Goal: Task Accomplishment & Management: Complete application form

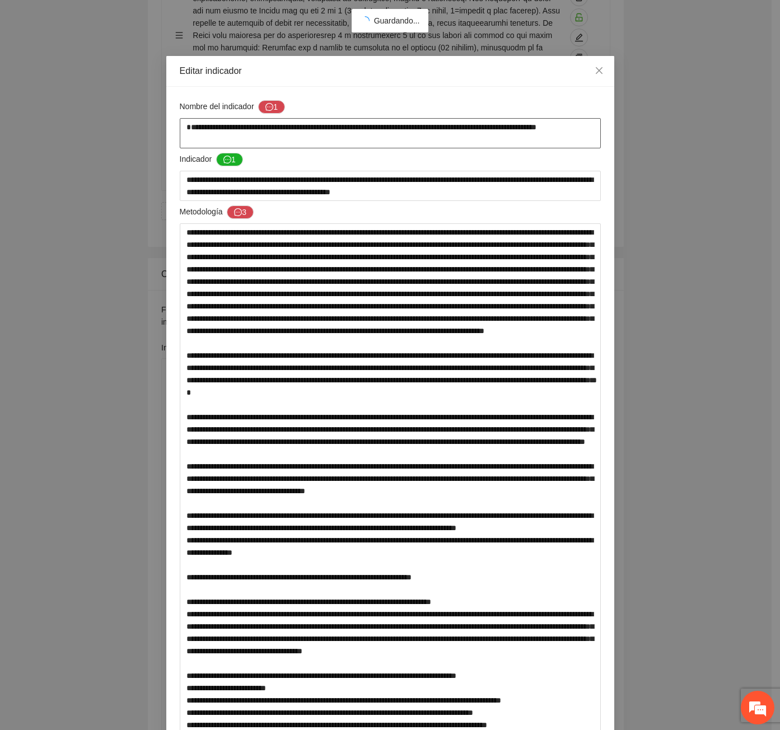
click at [184, 128] on textarea "**********" at bounding box center [390, 133] width 421 height 30
type textarea "**********"
click at [272, 114] on div "Nombre del indicador 1" at bounding box center [390, 109] width 421 height 18
click at [266, 110] on icon "message" at bounding box center [269, 107] width 8 height 8
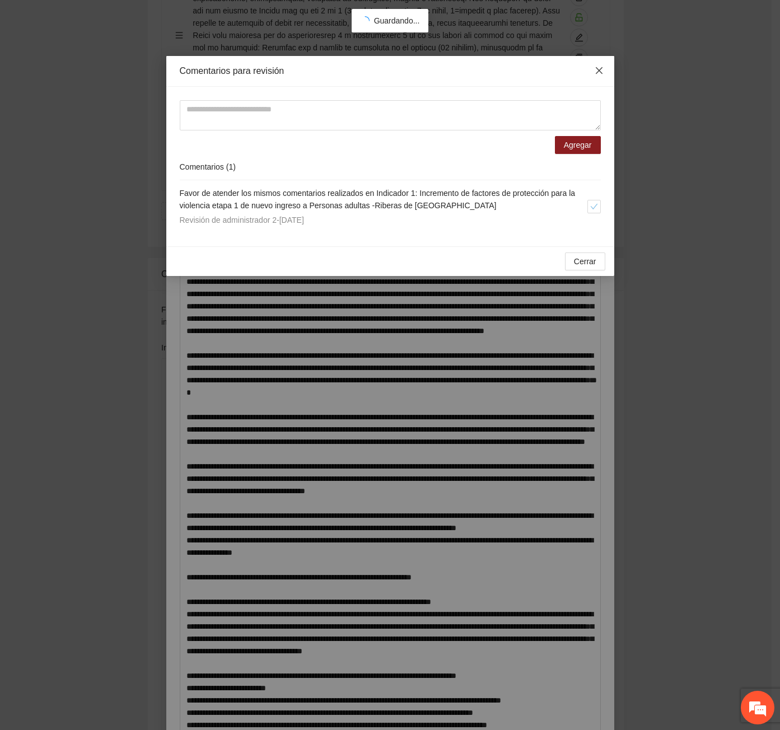
click at [600, 72] on icon "close" at bounding box center [598, 70] width 7 height 7
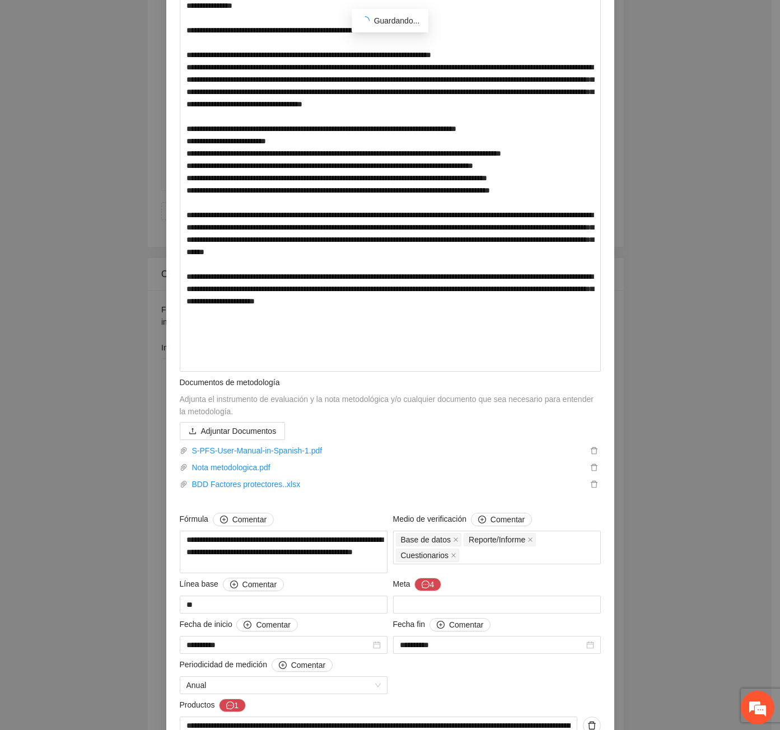
scroll to position [639, 0]
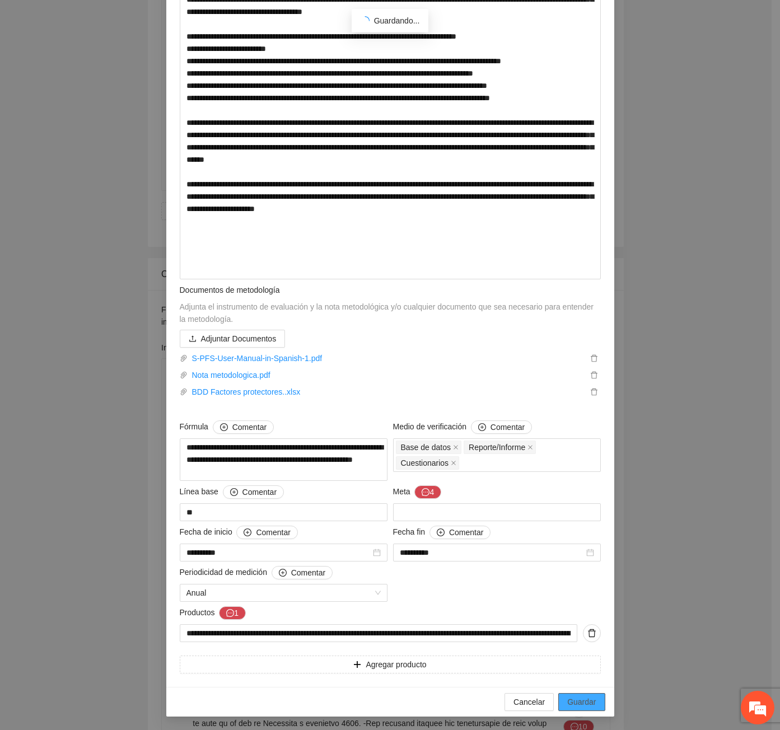
click at [562, 696] on button "Guardar" at bounding box center [581, 702] width 46 height 18
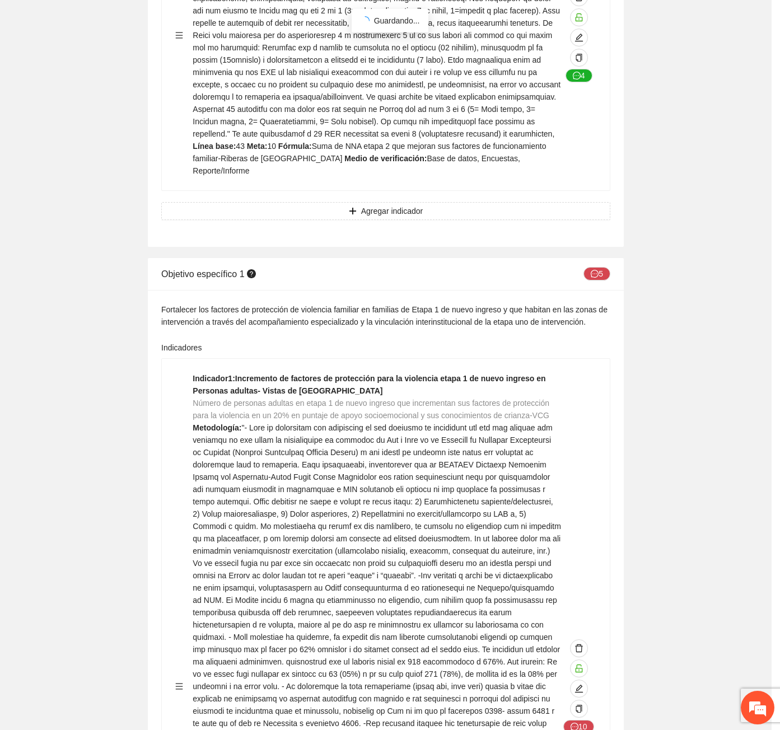
scroll to position [0, 0]
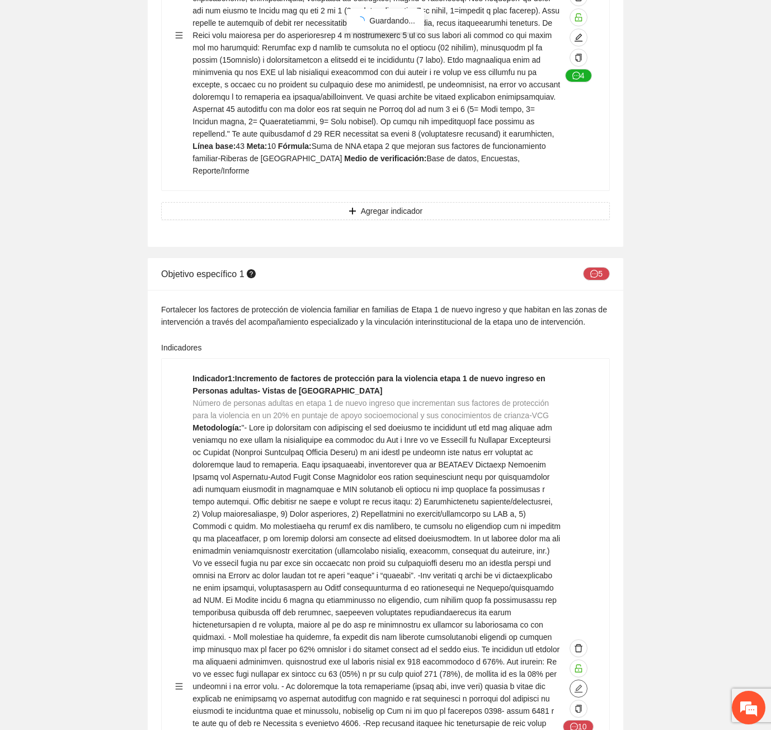
click at [578, 679] on button "button" at bounding box center [579, 688] width 18 height 18
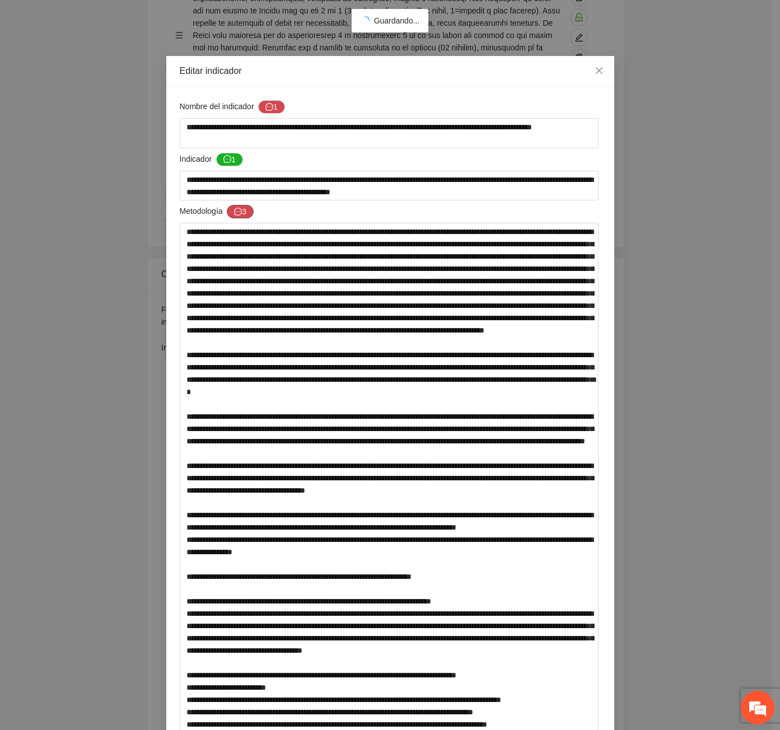
click at [245, 212] on button "3" at bounding box center [240, 211] width 27 height 13
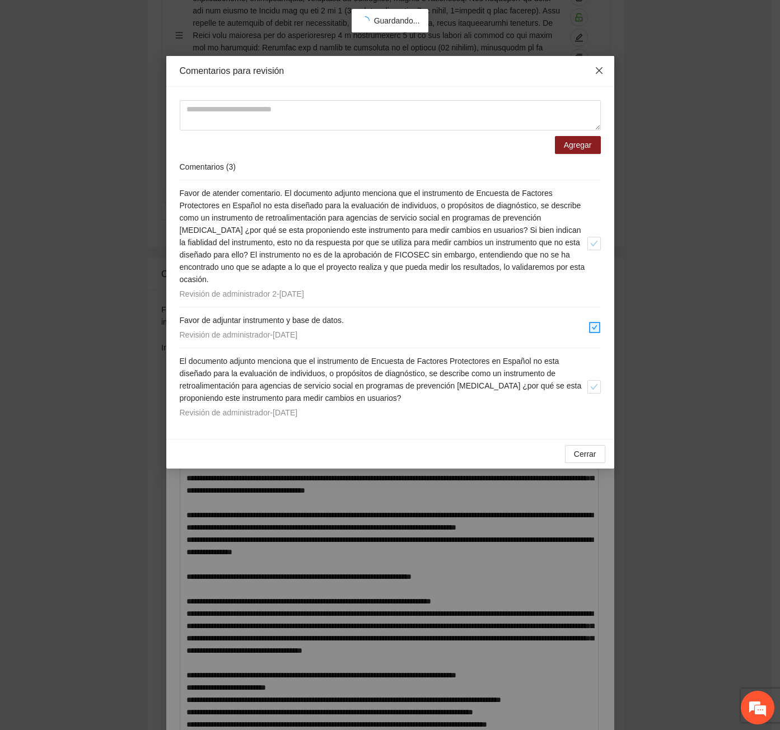
click at [596, 74] on icon "close" at bounding box center [598, 70] width 7 height 7
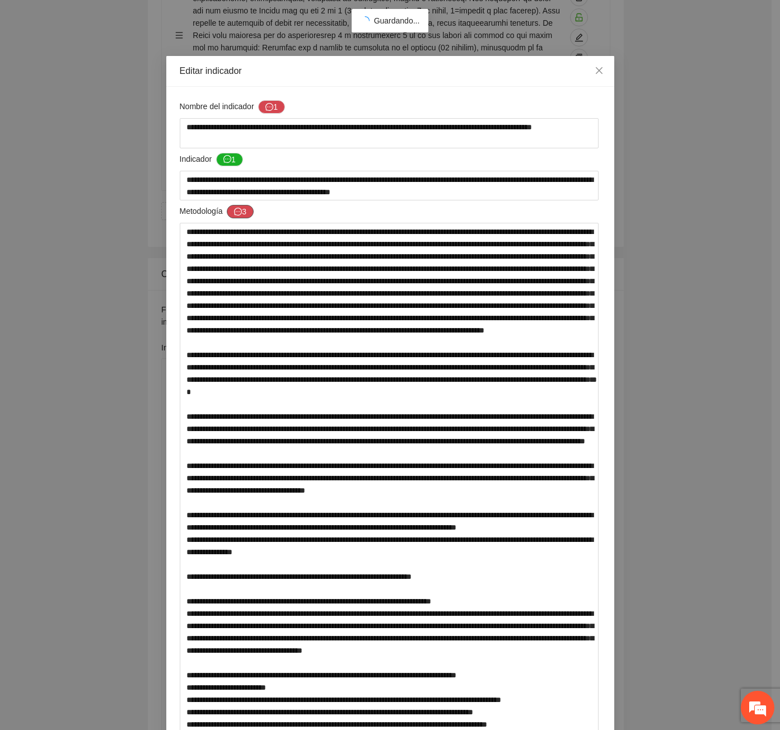
click at [235, 215] on icon "message" at bounding box center [238, 212] width 8 height 8
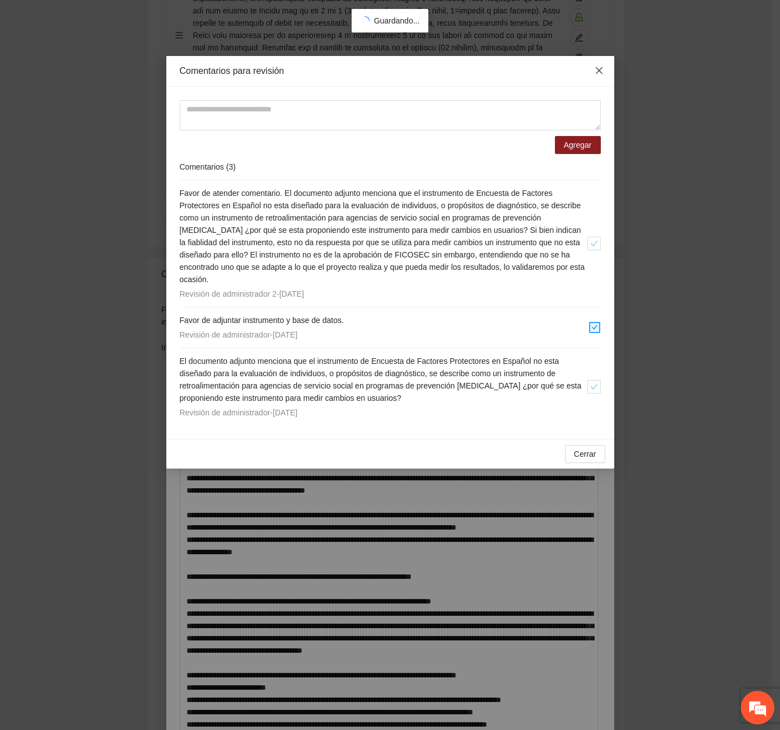
click at [602, 65] on span "Close" at bounding box center [599, 71] width 30 height 30
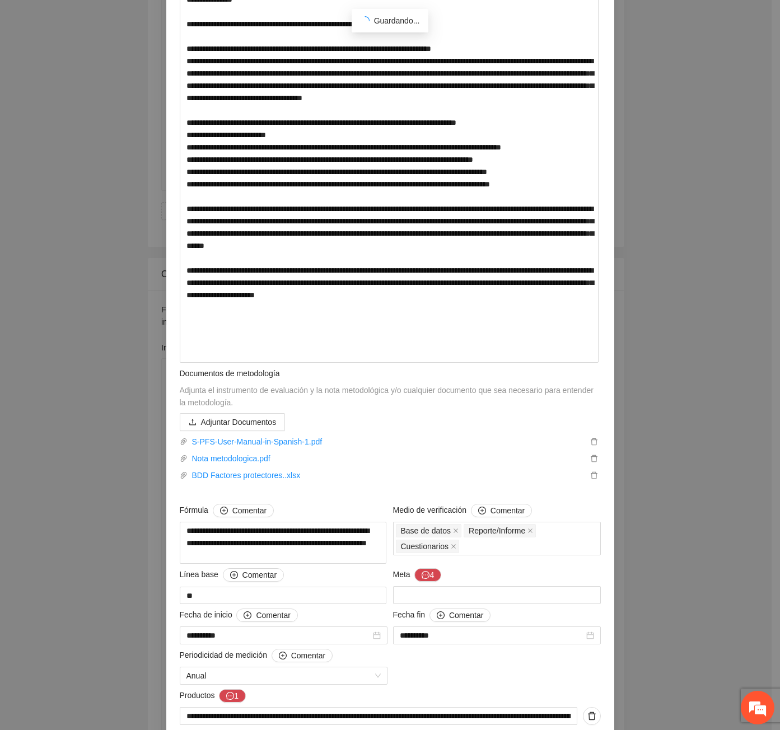
scroll to position [560, 0]
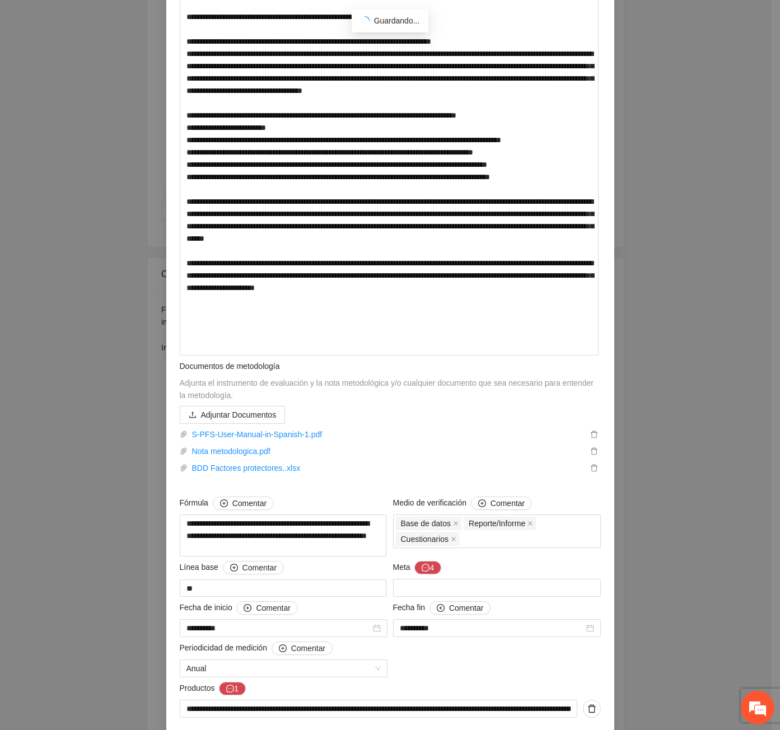
click at [119, 109] on div "**********" at bounding box center [390, 365] width 780 height 730
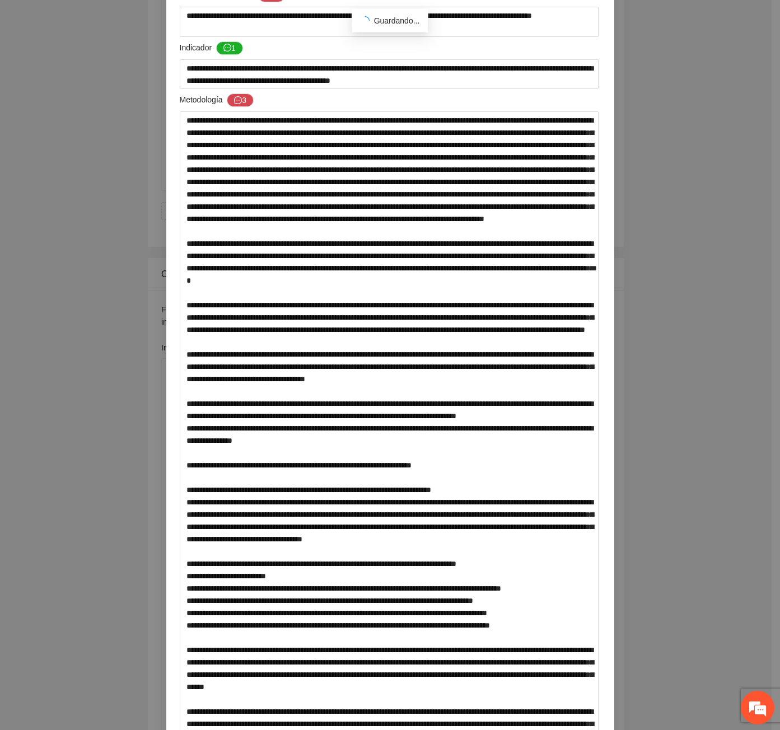
scroll to position [0, 0]
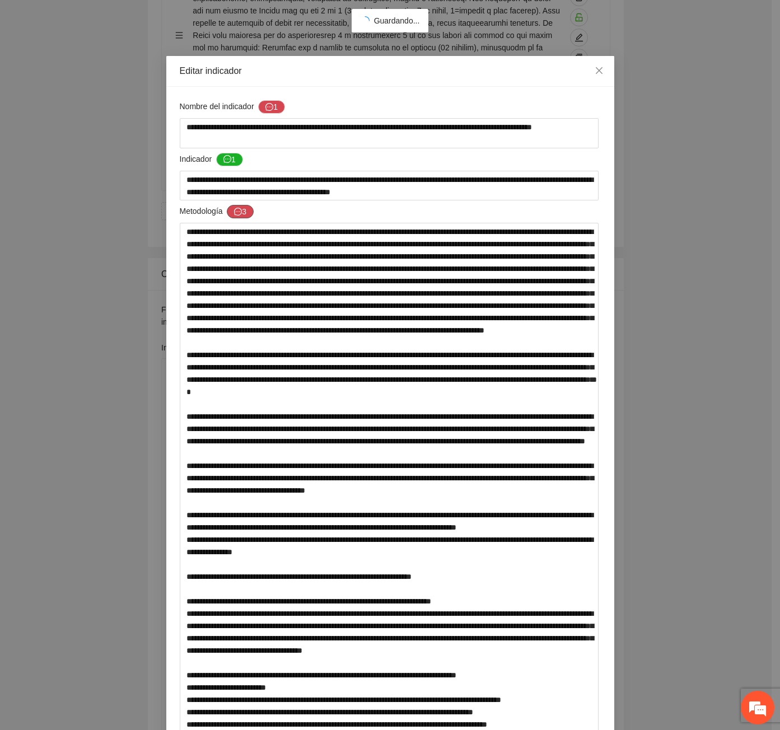
click at [242, 211] on button "3" at bounding box center [240, 211] width 27 height 13
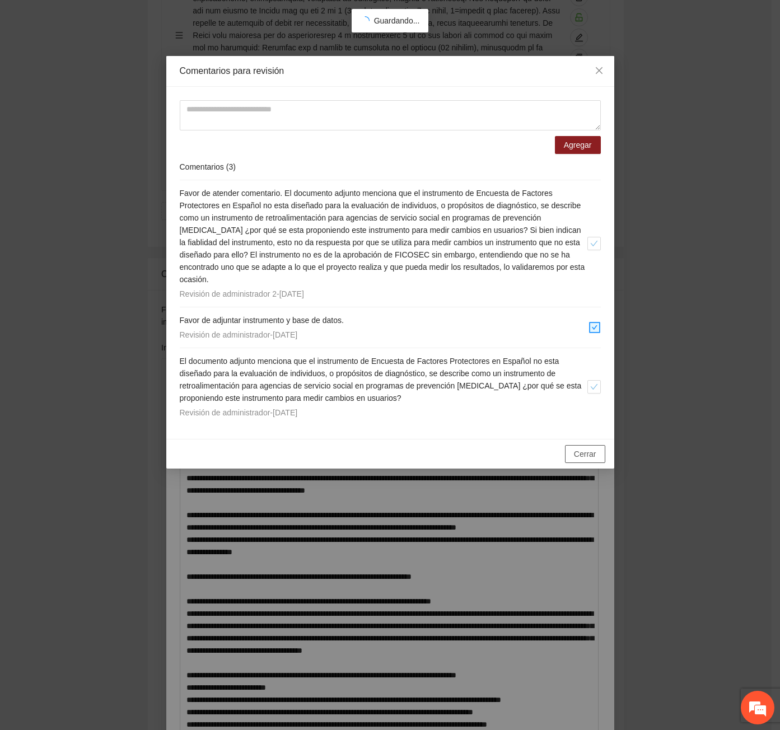
click at [593, 462] on button "Cerrar" at bounding box center [585, 454] width 40 height 18
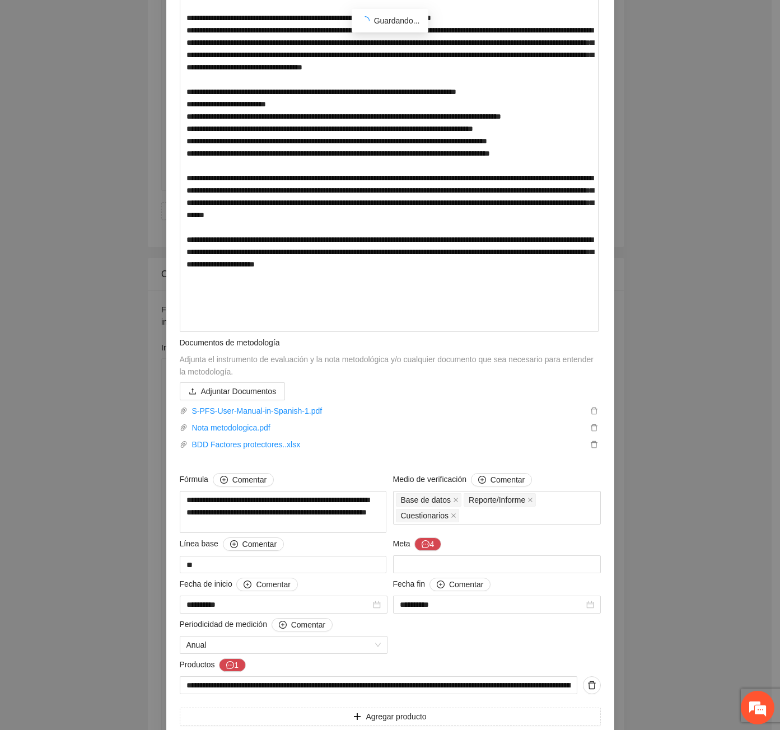
scroll to position [639, 0]
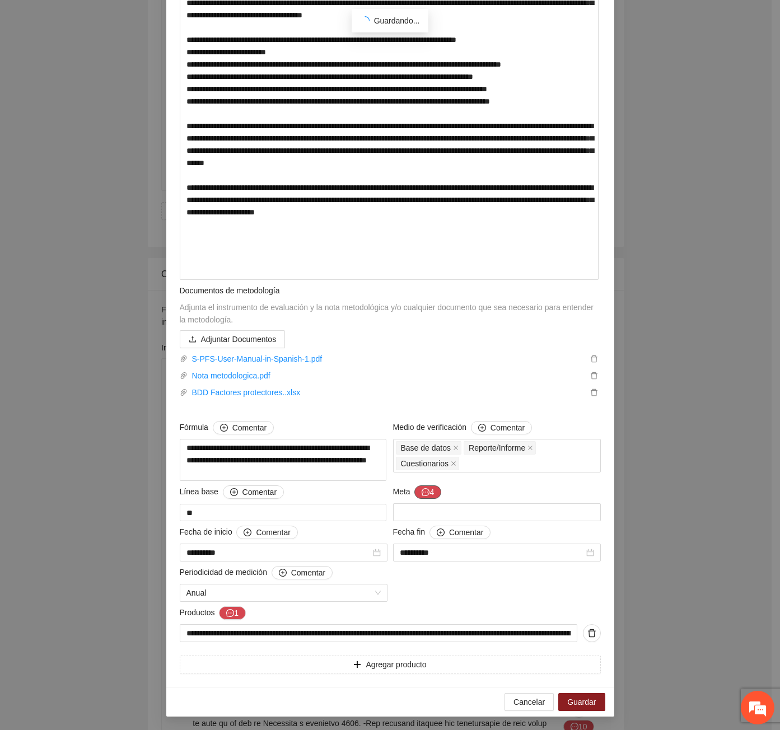
click at [436, 491] on button "4" at bounding box center [427, 491] width 27 height 13
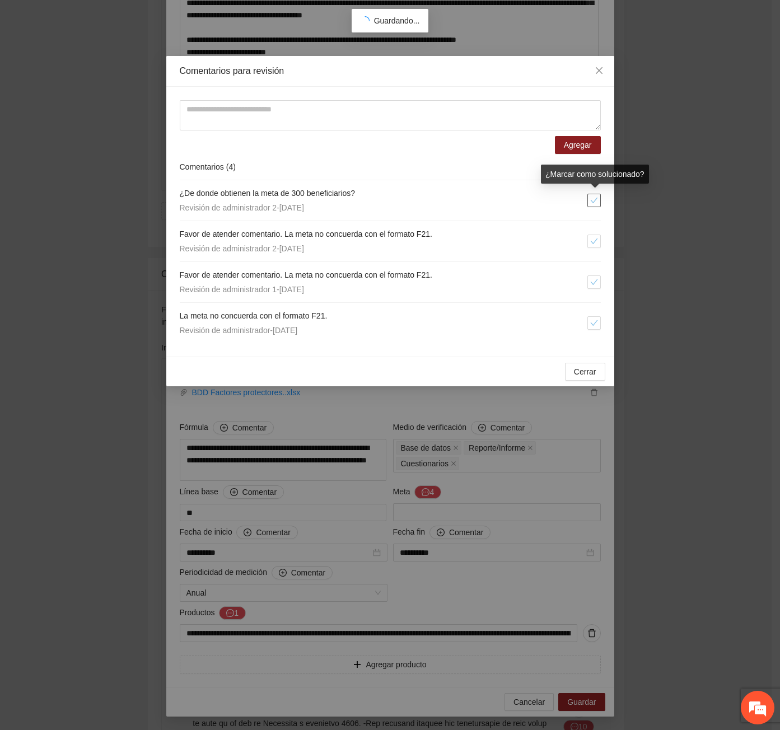
click at [593, 200] on icon "check" at bounding box center [594, 200] width 8 height 8
click at [594, 242] on icon "check" at bounding box center [593, 241] width 7 height 6
click at [592, 281] on icon "check" at bounding box center [594, 282] width 8 height 8
click at [594, 315] on li "La meta no concuerda con el formato F21. Revisión de administrador - 20/08/2025" at bounding box center [390, 323] width 421 height 40
drag, startPoint x: 593, startPoint y: 324, endPoint x: 593, endPoint y: 332, distance: 8.4
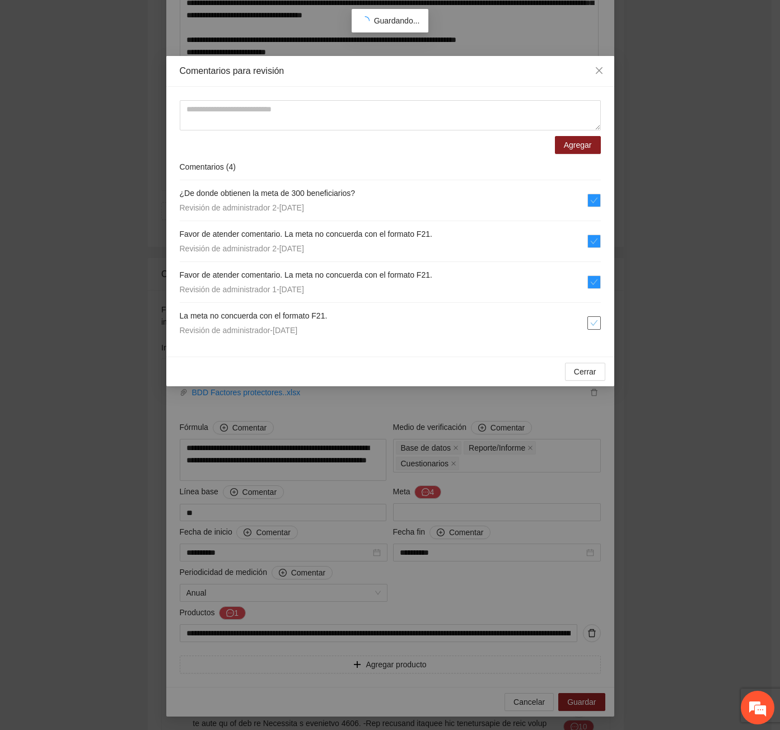
click at [593, 325] on icon "check" at bounding box center [594, 323] width 8 height 8
click at [587, 379] on button "Cerrar" at bounding box center [585, 372] width 40 height 18
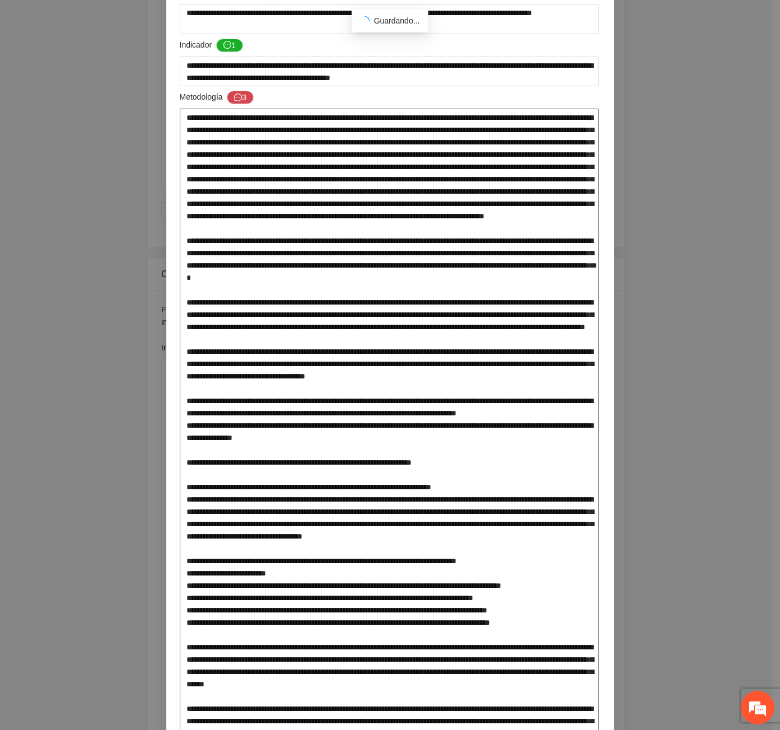
scroll to position [0, 0]
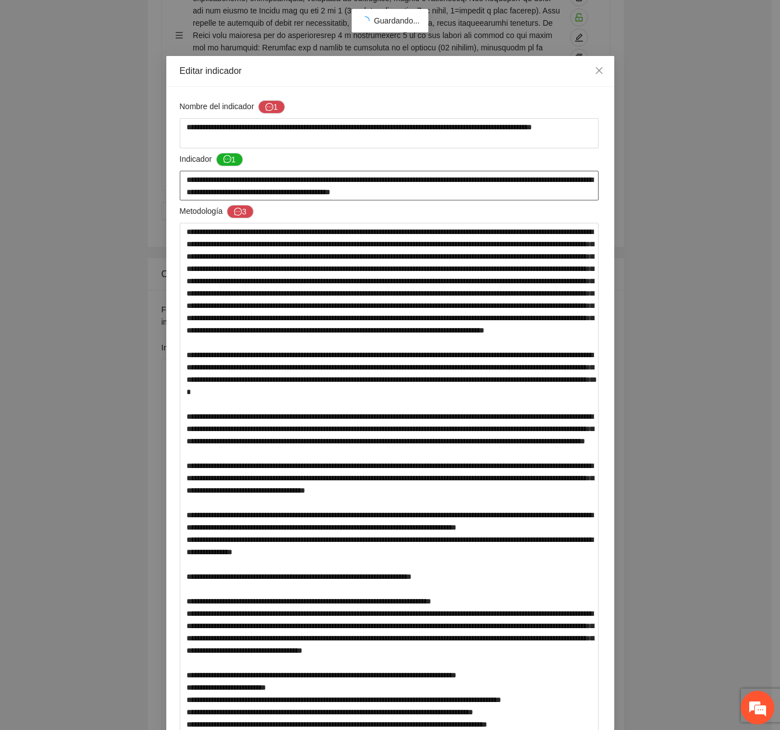
click at [387, 181] on textarea "**********" at bounding box center [389, 186] width 419 height 30
type textarea "**********"
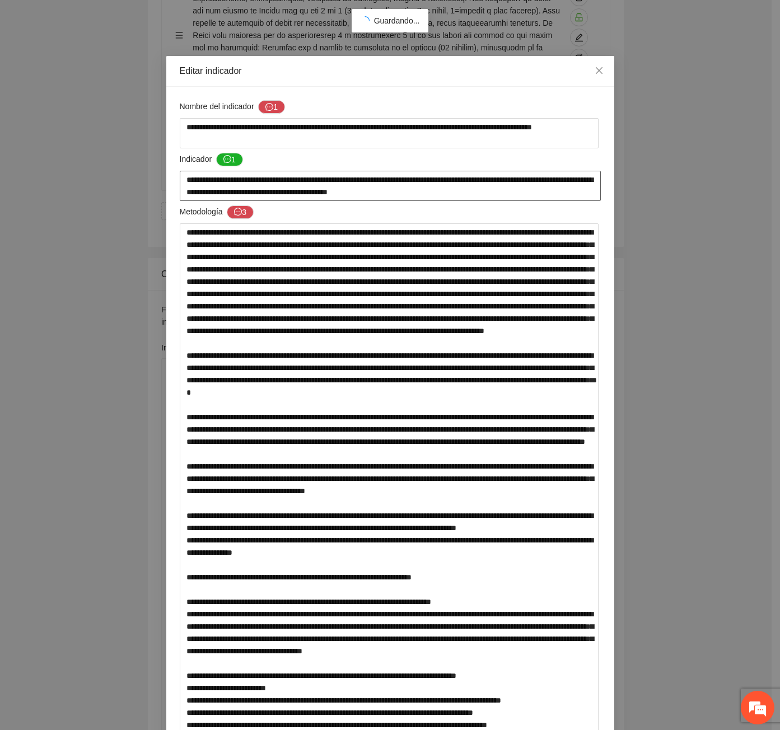
drag, startPoint x: 313, startPoint y: 179, endPoint x: 572, endPoint y: 186, distance: 259.2
click at [572, 186] on textarea "**********" at bounding box center [390, 186] width 421 height 30
type textarea "**********"
click at [234, 272] on textarea at bounding box center [389, 569] width 419 height 692
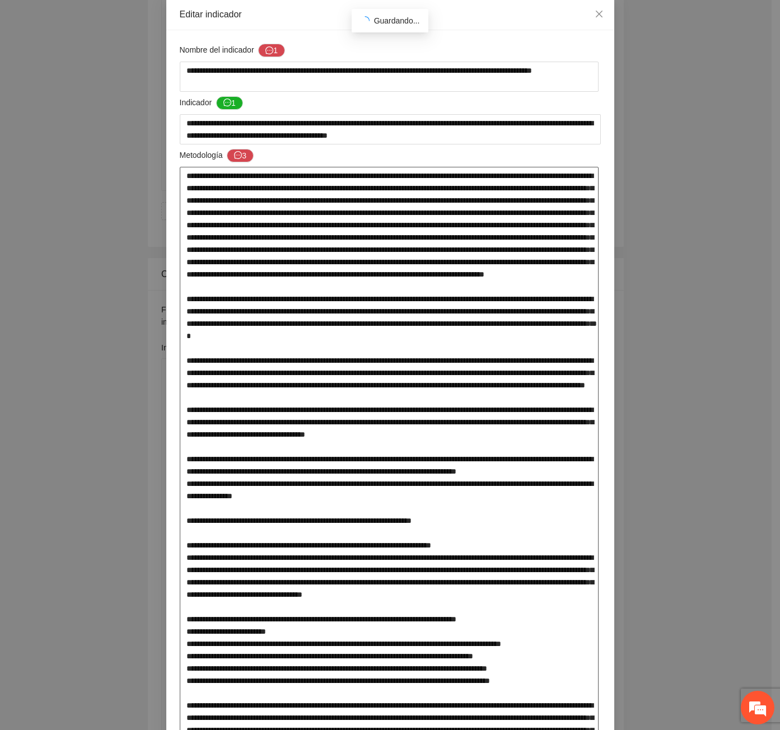
scroll to position [56, 0]
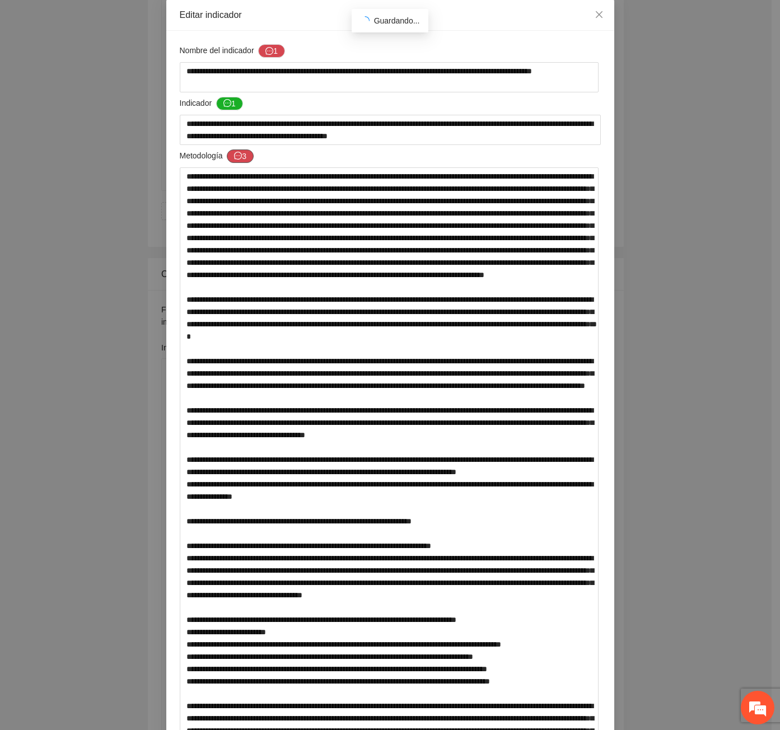
click at [230, 160] on button "3" at bounding box center [240, 155] width 27 height 13
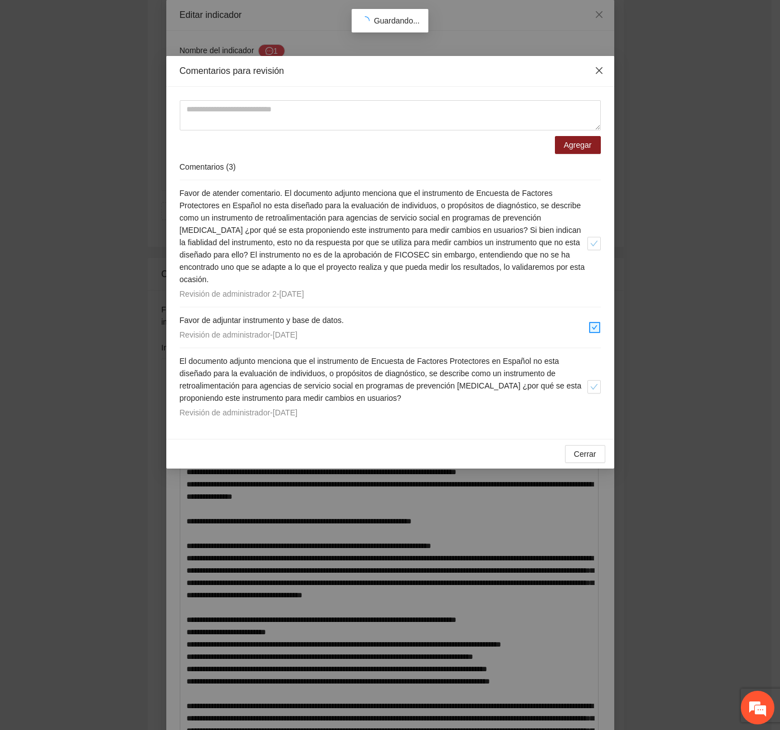
click at [594, 72] on icon "close" at bounding box center [598, 70] width 9 height 9
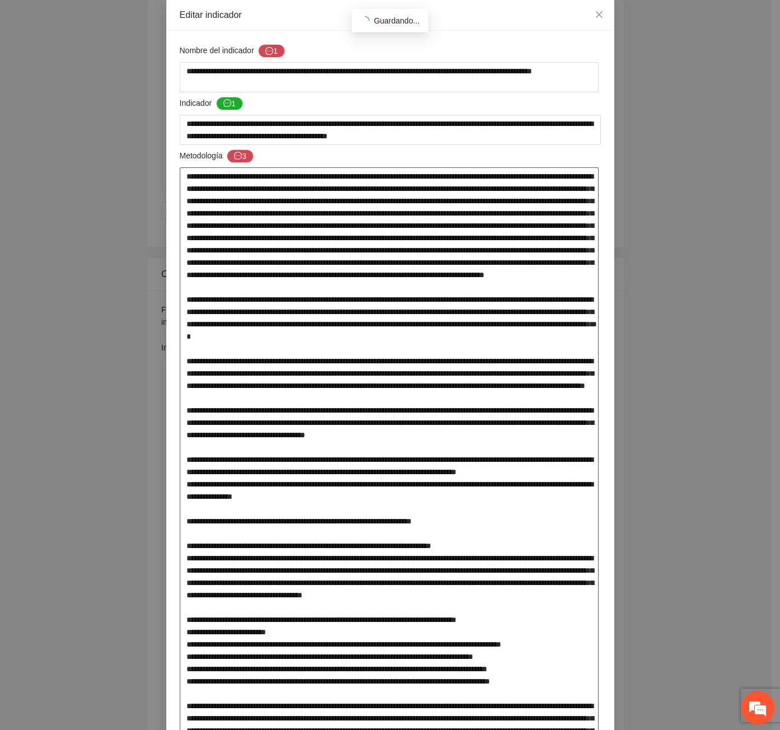
drag, startPoint x: 233, startPoint y: 277, endPoint x: 324, endPoint y: 276, distance: 91.2
click at [324, 276] on textarea at bounding box center [389, 513] width 419 height 692
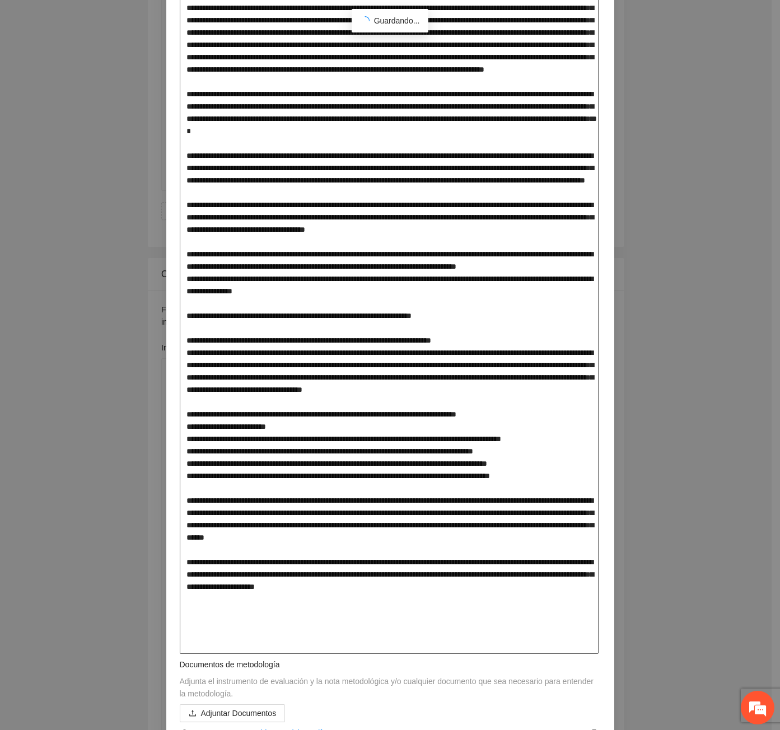
scroll to position [280, 0]
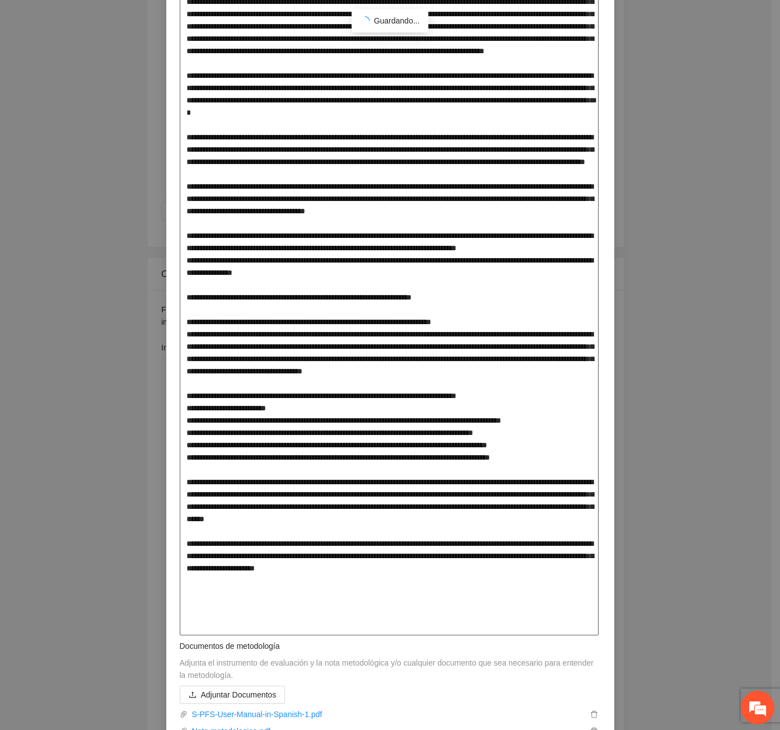
click at [220, 237] on textarea at bounding box center [389, 289] width 419 height 692
type textarea "**********"
click at [262, 324] on textarea at bounding box center [390, 290] width 421 height 695
type textarea "**********"
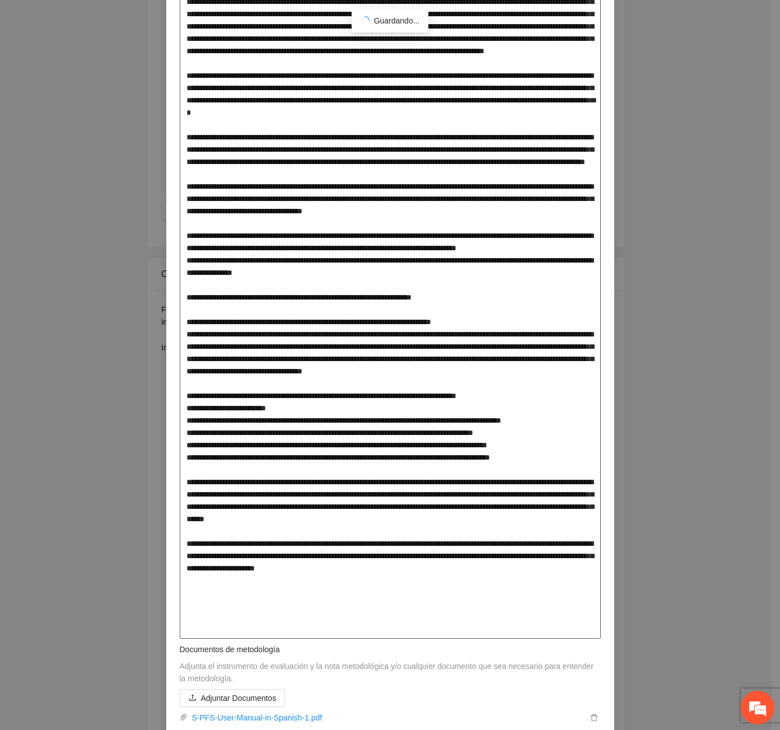
type textarea "**********"
click at [318, 310] on textarea at bounding box center [390, 290] width 421 height 695
type textarea "**********"
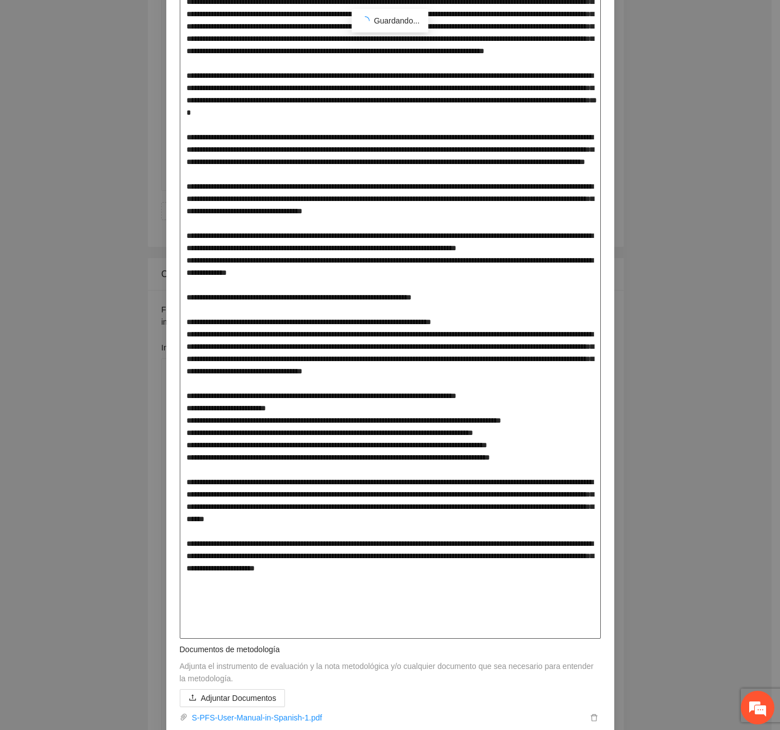
type textarea "**********"
click at [214, 324] on textarea at bounding box center [390, 290] width 421 height 695
type textarea "**********"
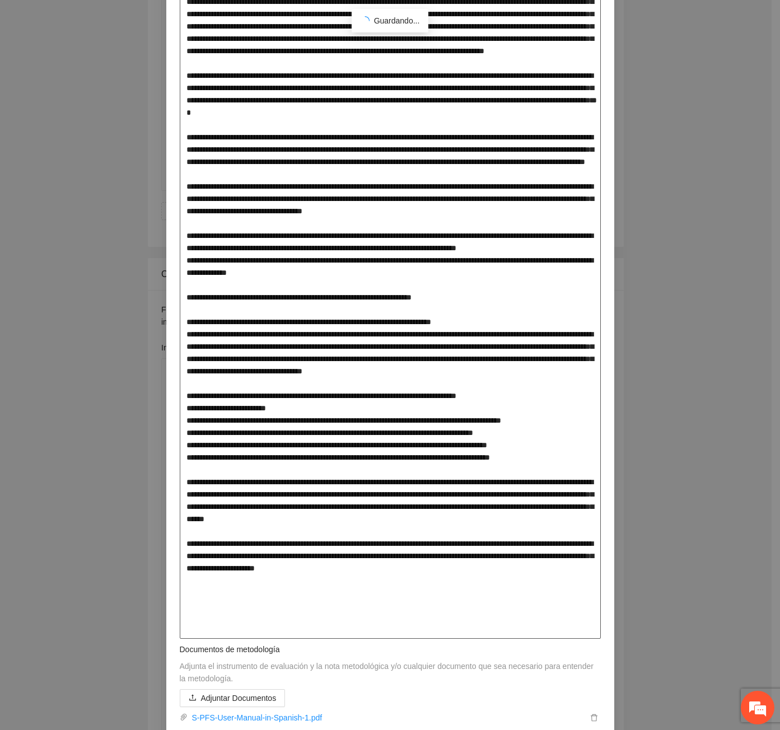
type textarea "**********"
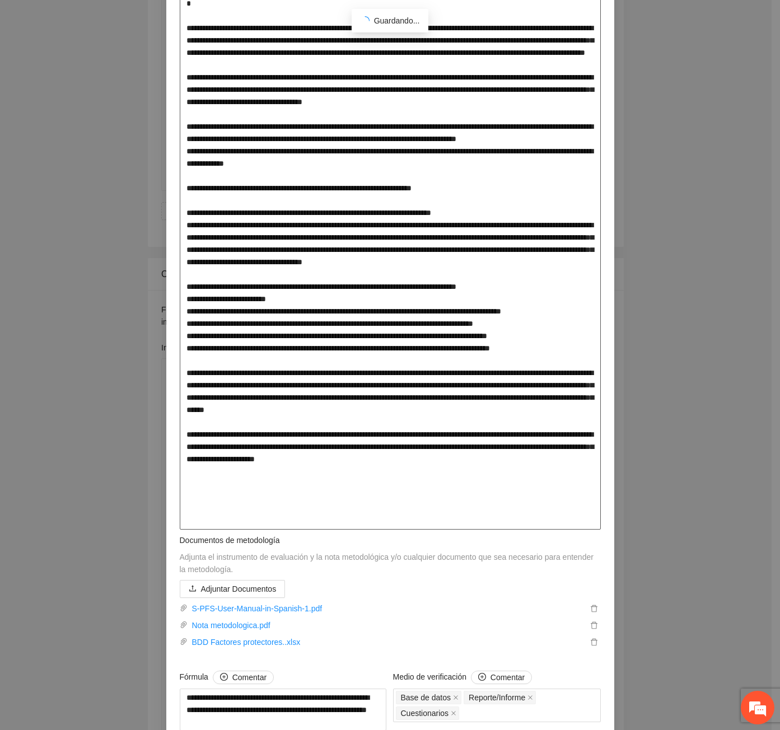
scroll to position [504, 0]
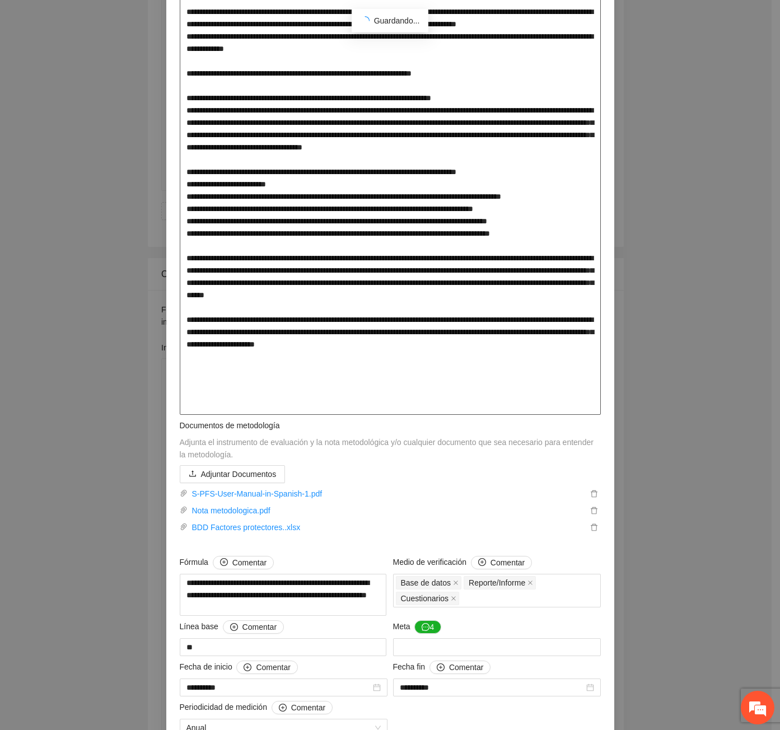
click at [298, 382] on textarea at bounding box center [390, 67] width 421 height 695
type textarea "**********"
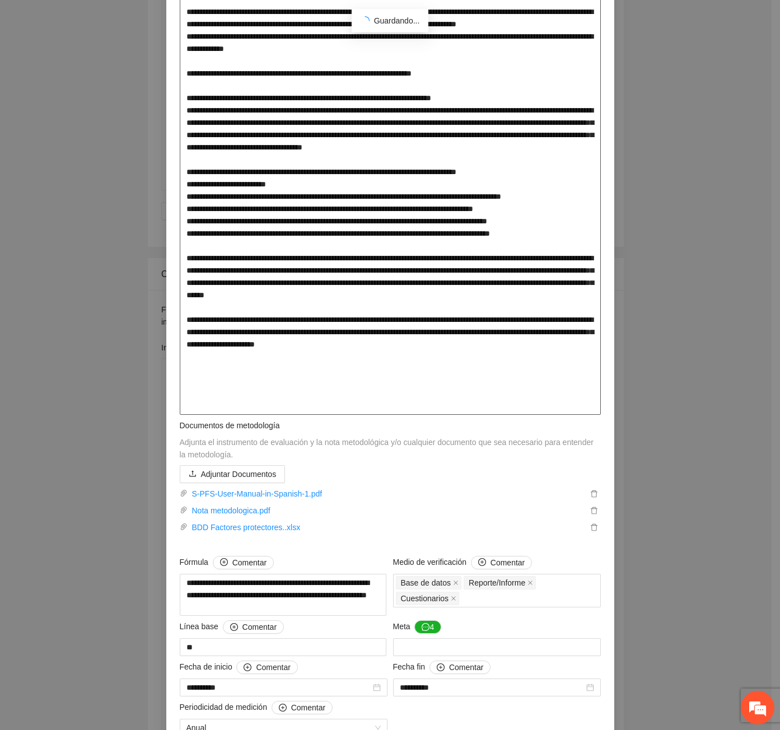
click at [373, 409] on textarea at bounding box center [390, 67] width 421 height 695
type textarea "**********"
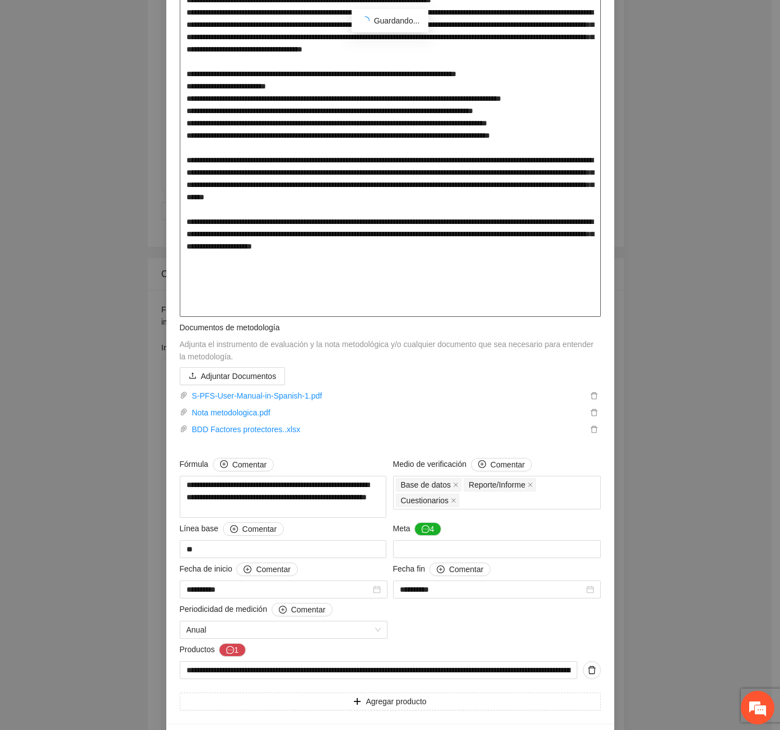
scroll to position [616, 0]
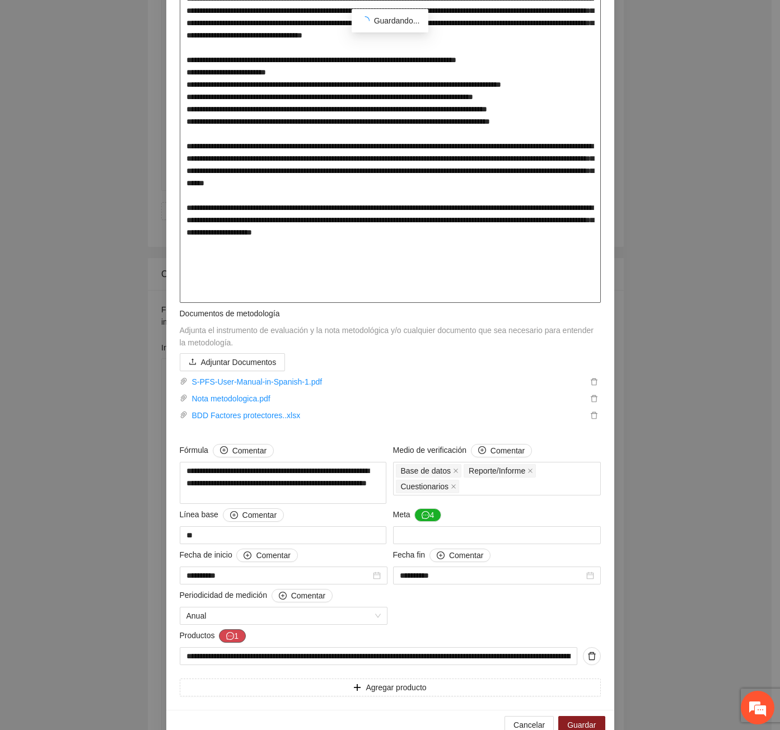
type textarea "**********"
click at [226, 640] on icon "message" at bounding box center [230, 636] width 8 height 8
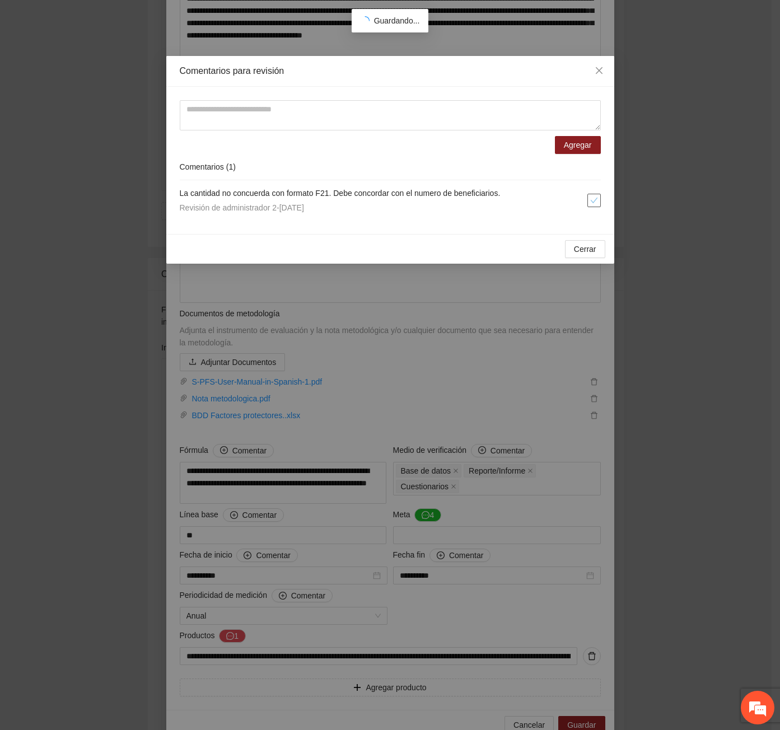
click at [599, 201] on span "check" at bounding box center [594, 200] width 12 height 8
click at [583, 257] on button "Cerrar" at bounding box center [585, 249] width 40 height 18
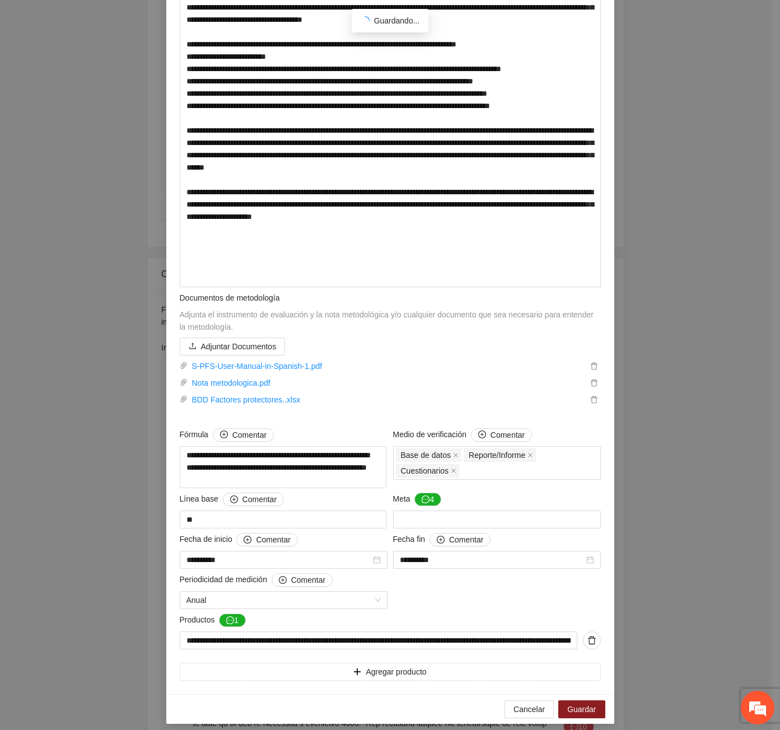
scroll to position [639, 0]
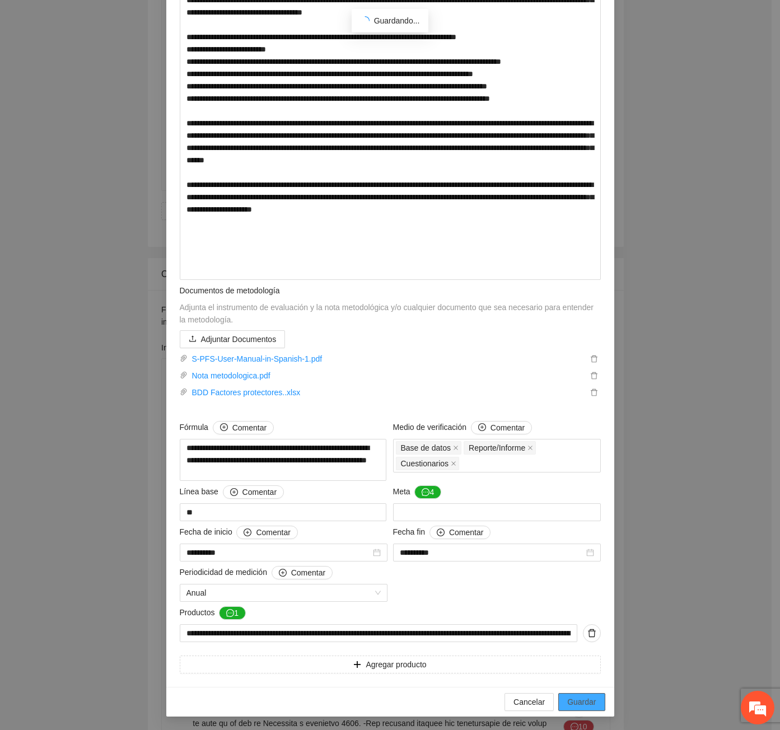
click at [576, 710] on button "Guardar" at bounding box center [581, 702] width 46 height 18
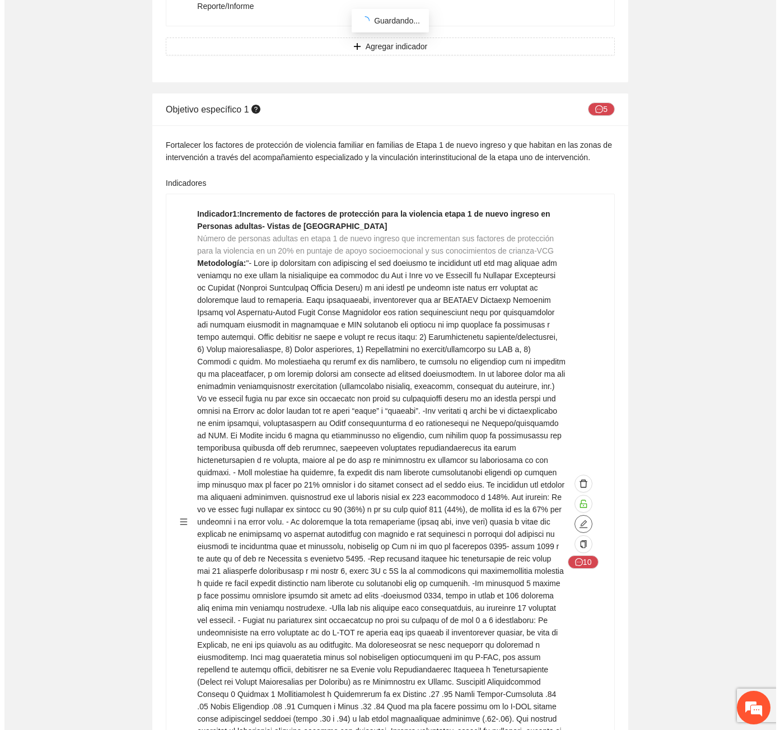
scroll to position [5120, 0]
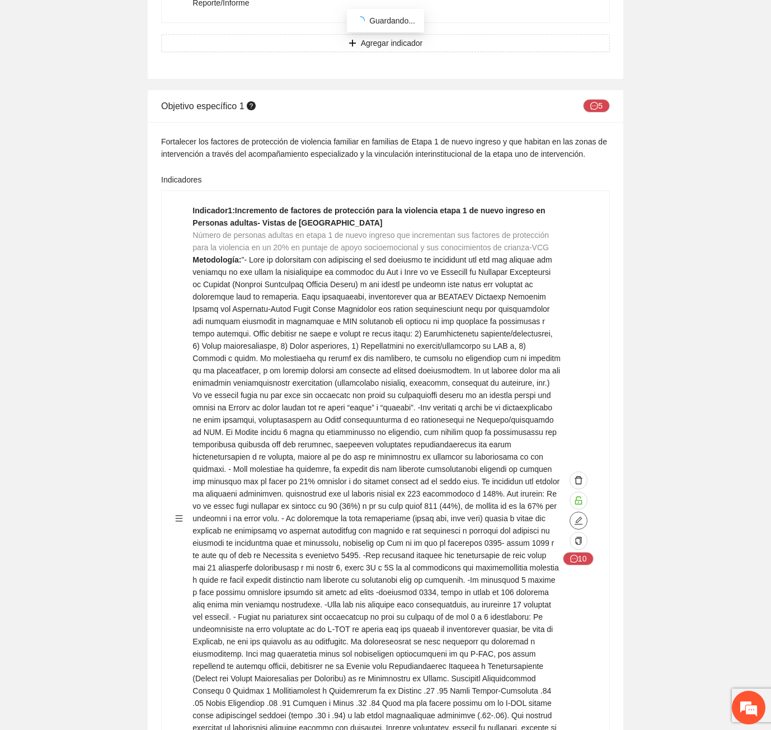
click at [582, 516] on icon "edit" at bounding box center [578, 520] width 9 height 9
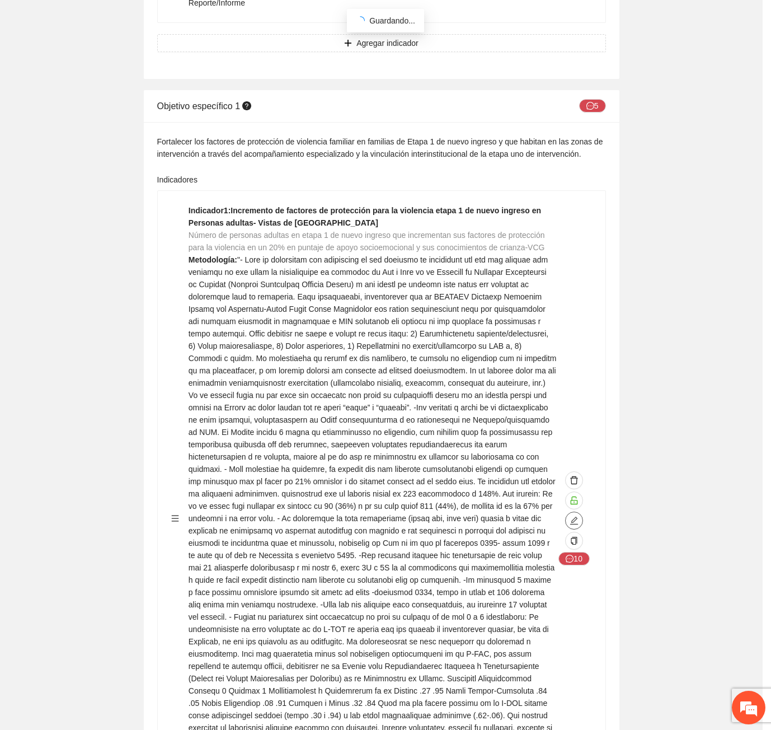
type textarea "**"
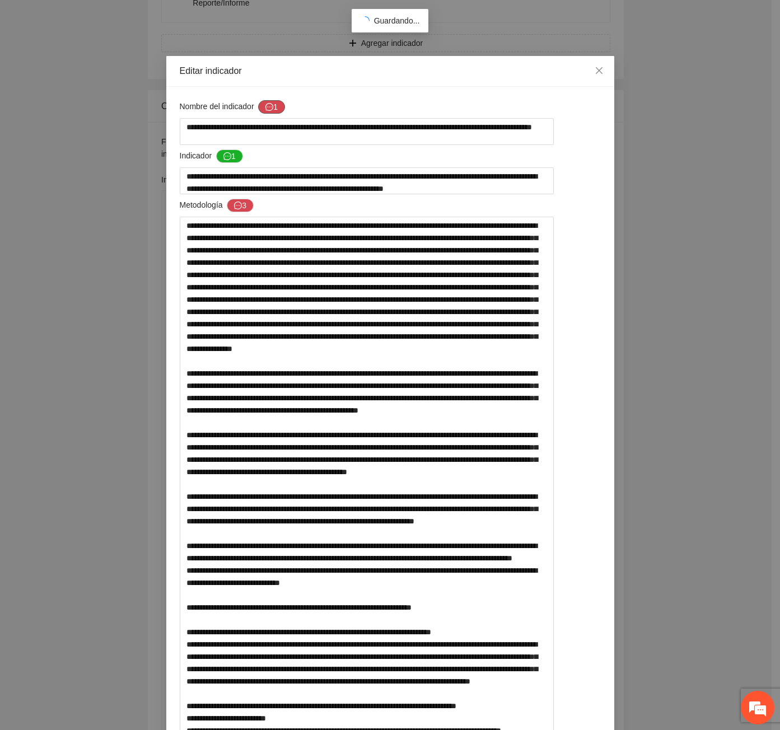
click at [278, 105] on button "1" at bounding box center [271, 106] width 27 height 13
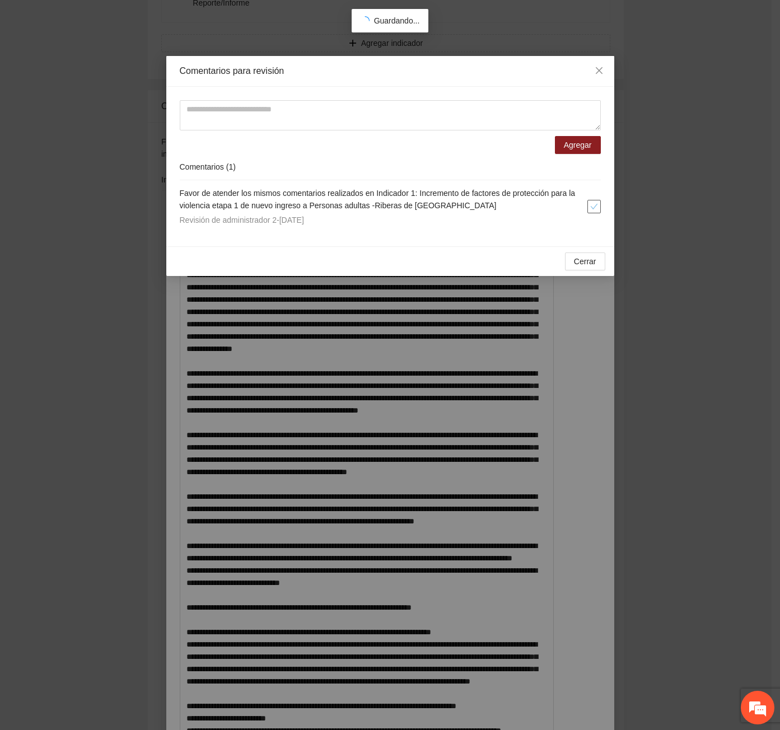
click at [587, 213] on button "button" at bounding box center [593, 206] width 13 height 13
click at [591, 204] on span at bounding box center [593, 206] width 13 height 13
click at [571, 264] on button "Cerrar" at bounding box center [585, 261] width 40 height 18
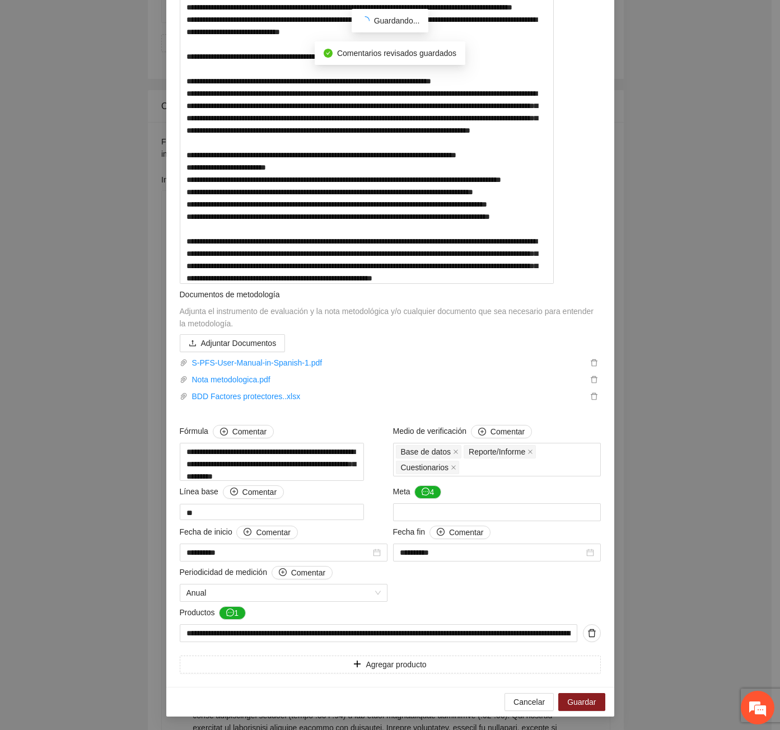
scroll to position [639, 0]
click at [591, 676] on div "**********" at bounding box center [390, 111] width 448 height 1151
click at [587, 702] on span "Guardar" at bounding box center [581, 702] width 29 height 12
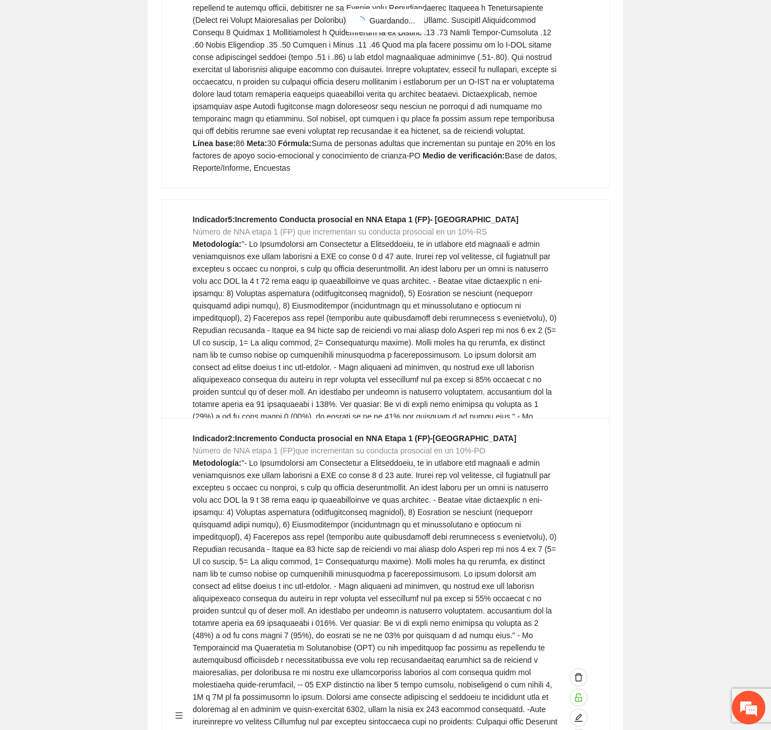
scroll to position [7134, 0]
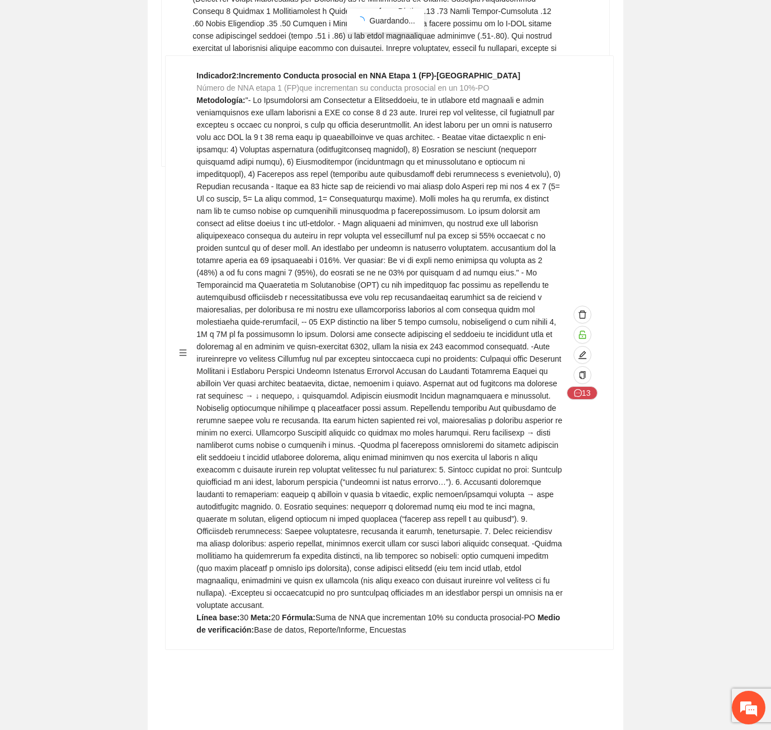
drag, startPoint x: 176, startPoint y: 425, endPoint x: 179, endPoint y: 353, distance: 71.7
click at [179, 353] on div "Indicador 1 : Incremento de factores de protección para la violencia etapa 1 de…" at bounding box center [385, 74] width 449 height 3795
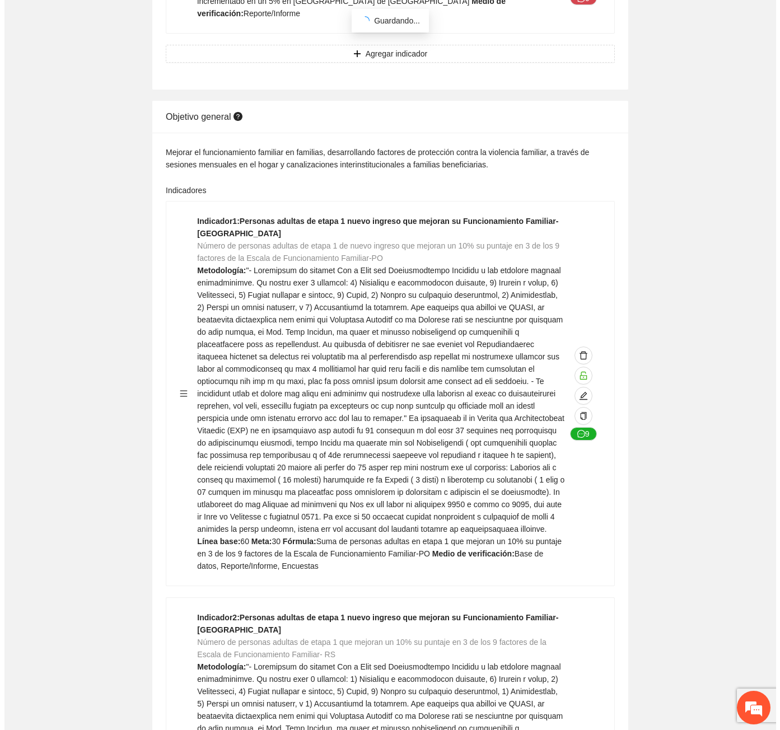
scroll to position [0, 0]
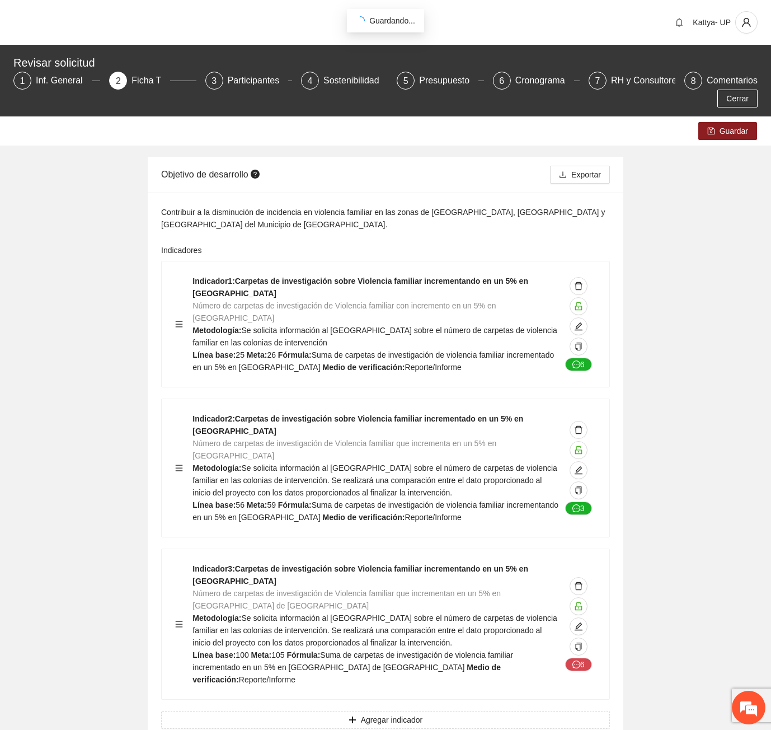
click at [731, 123] on div "Guardar" at bounding box center [385, 130] width 771 height 29
click at [729, 125] on span "Guardar" at bounding box center [734, 131] width 29 height 12
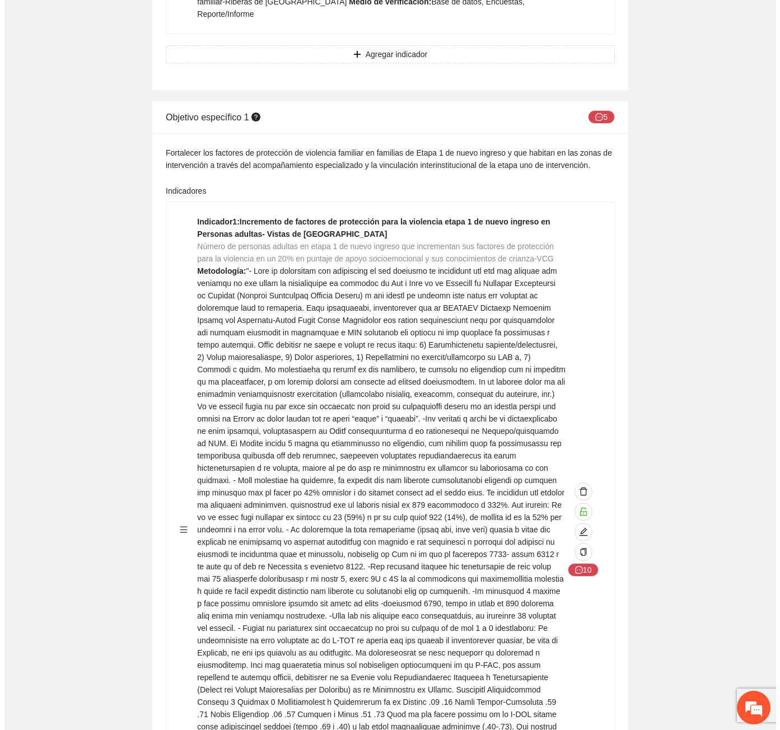
scroll to position [5037, 0]
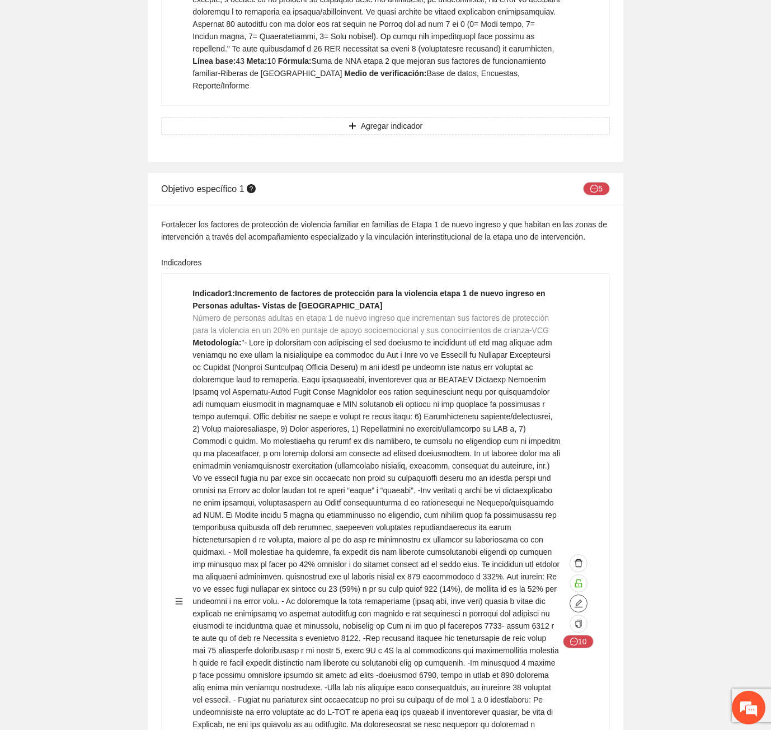
click at [579, 599] on icon "edit" at bounding box center [578, 603] width 9 height 9
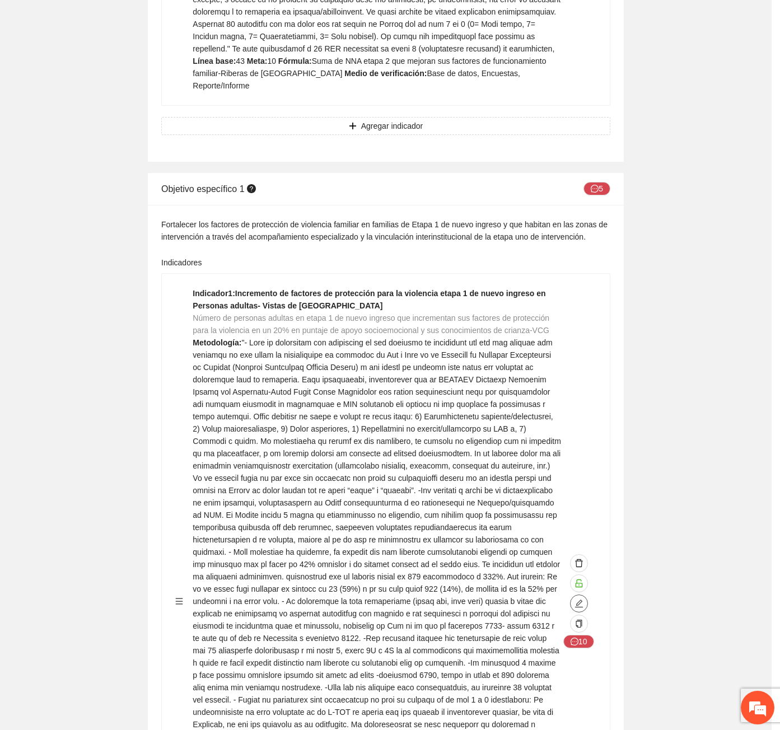
type textarea "**"
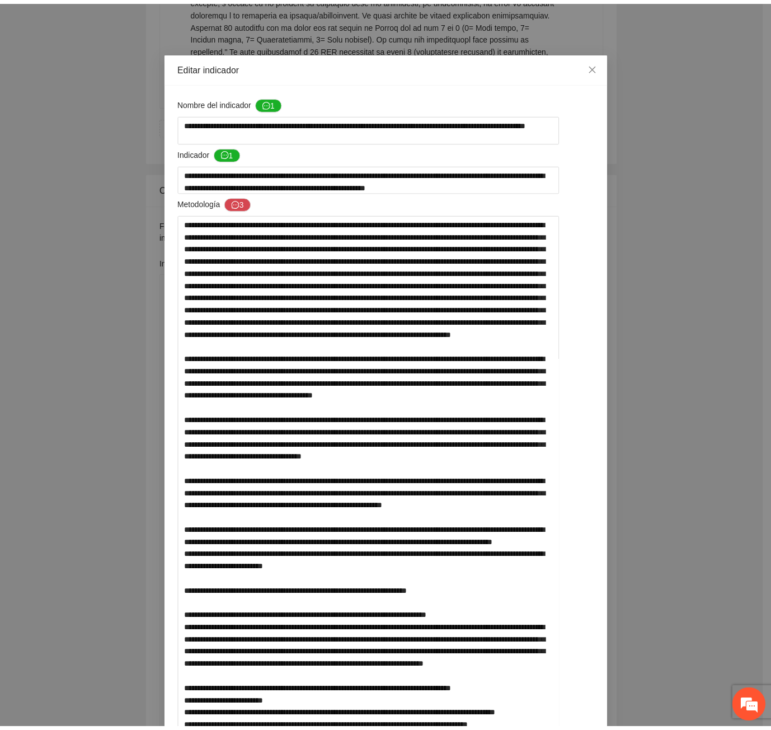
scroll to position [0, 0]
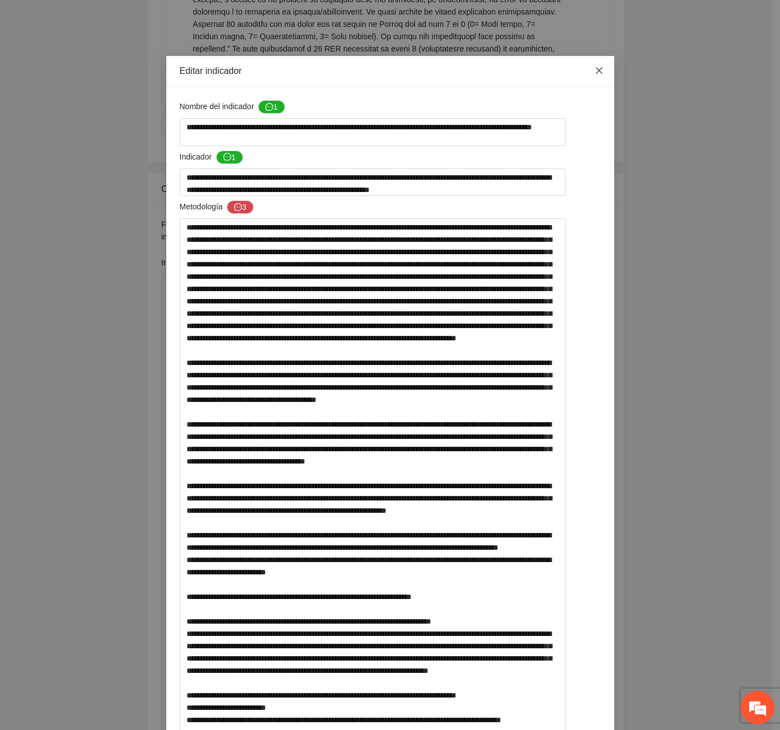
click at [607, 70] on span "Close" at bounding box center [599, 71] width 30 height 30
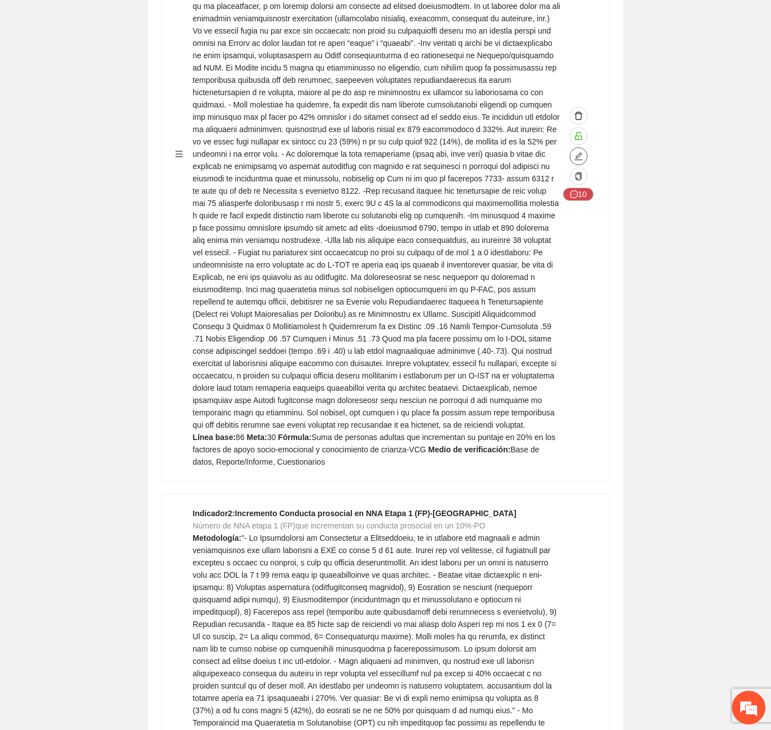
scroll to position [5653, 0]
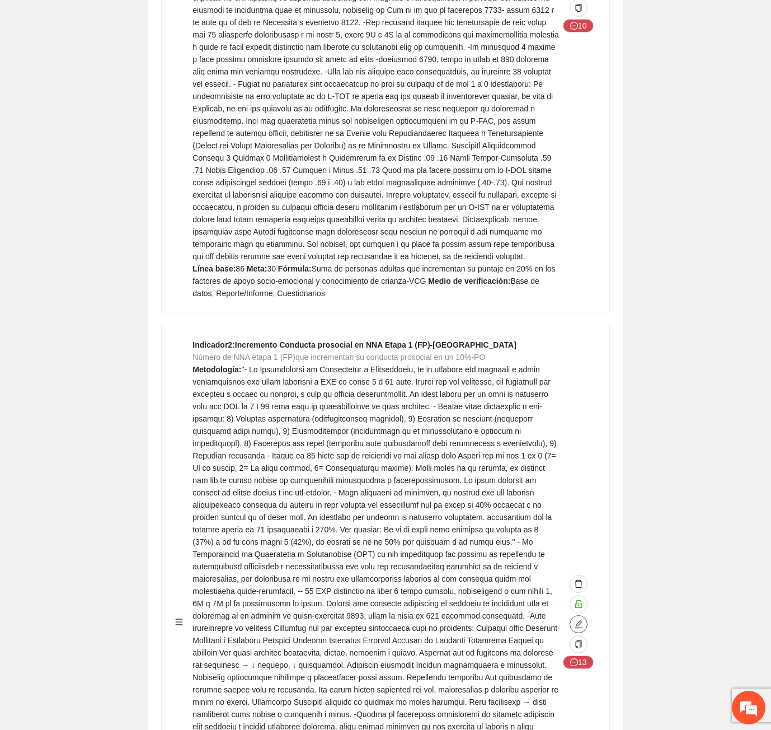
click at [584, 620] on span "edit" at bounding box center [578, 624] width 17 height 9
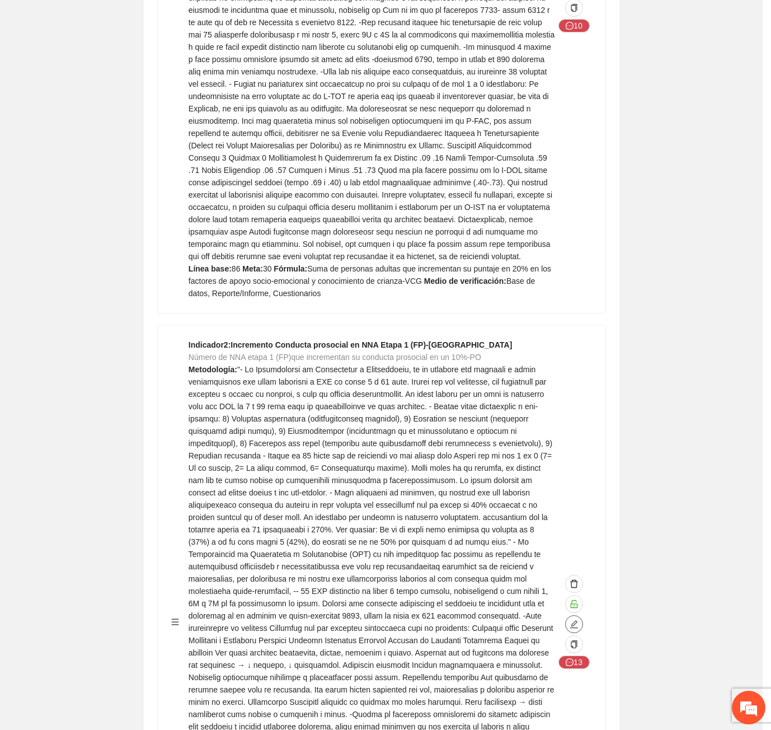
type textarea "**"
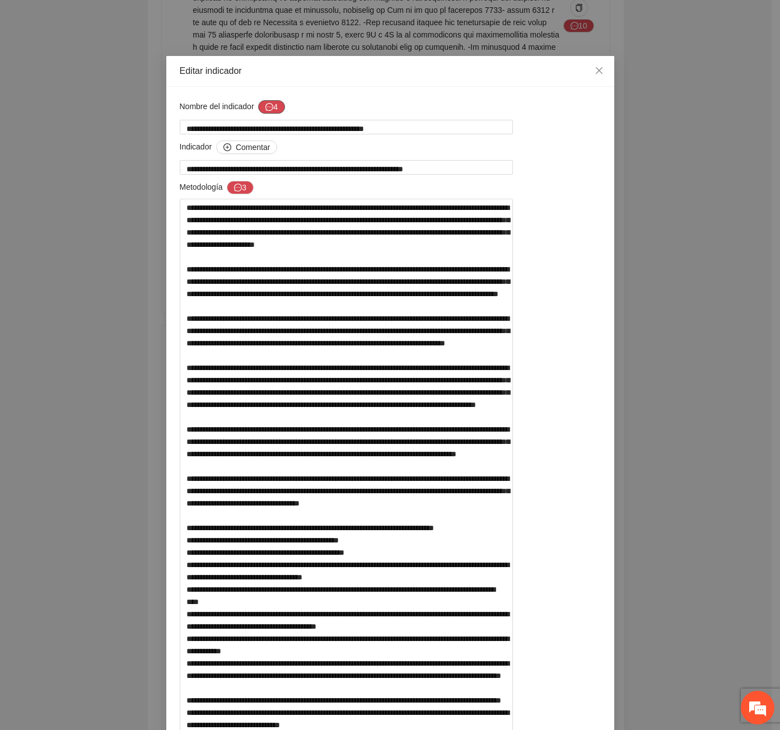
click at [266, 109] on icon "message" at bounding box center [269, 107] width 8 height 8
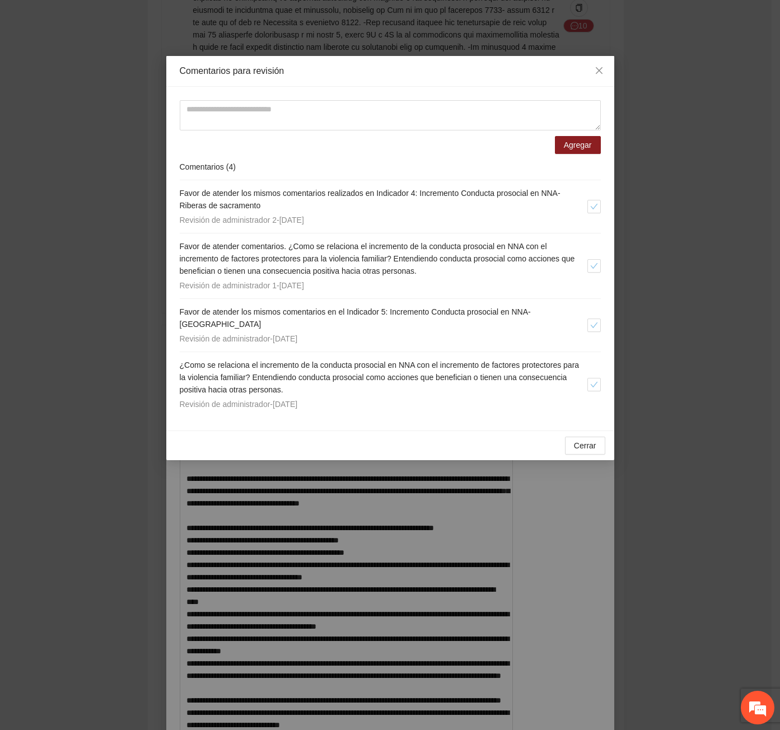
click at [616, 67] on div "Comentarios para revisión Agregar Comentarios ( 4 ) Favor de atender los mismos…" at bounding box center [390, 365] width 780 height 730
click at [602, 66] on span "Close" at bounding box center [599, 71] width 30 height 30
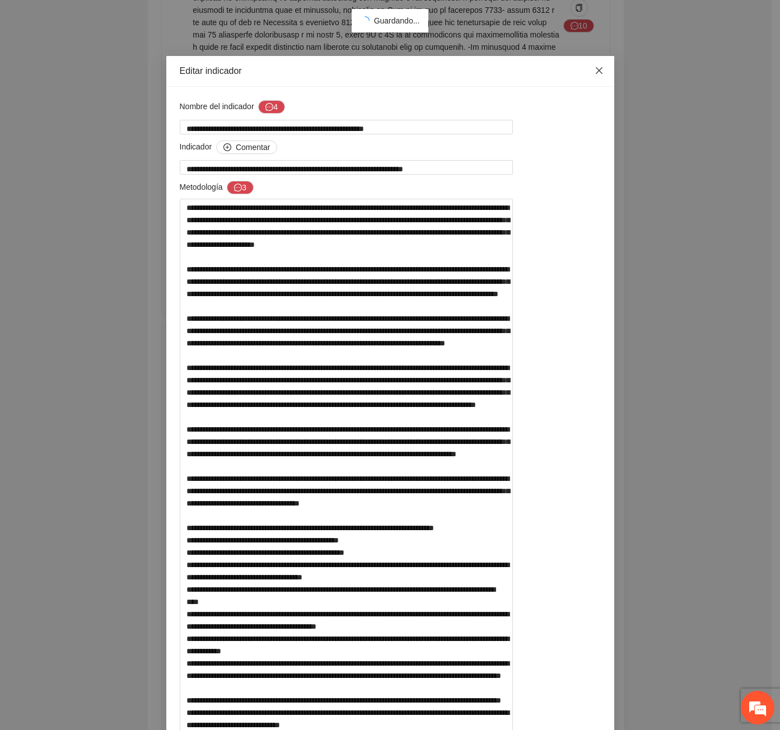
click at [594, 69] on icon "close" at bounding box center [598, 70] width 9 height 9
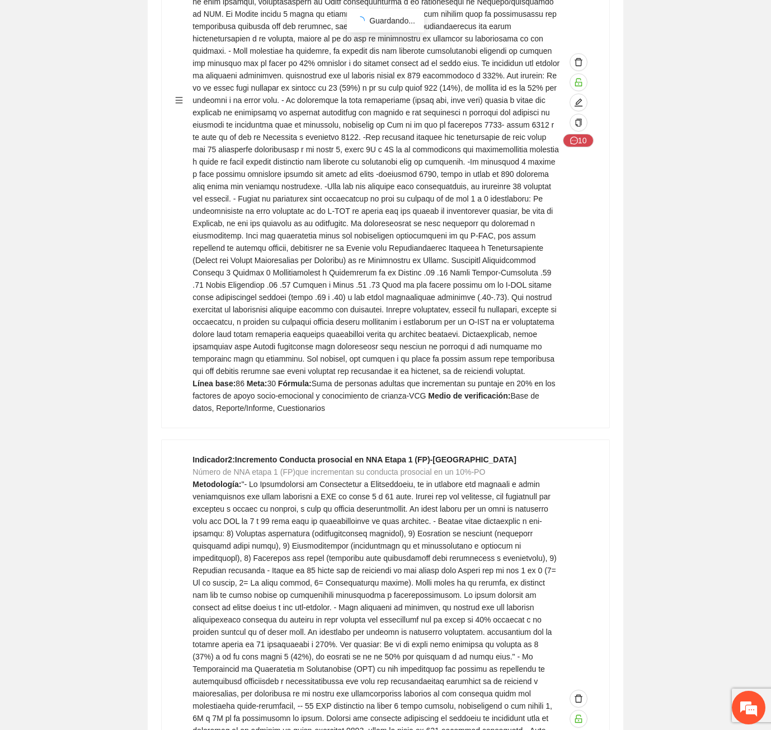
scroll to position [5541, 0]
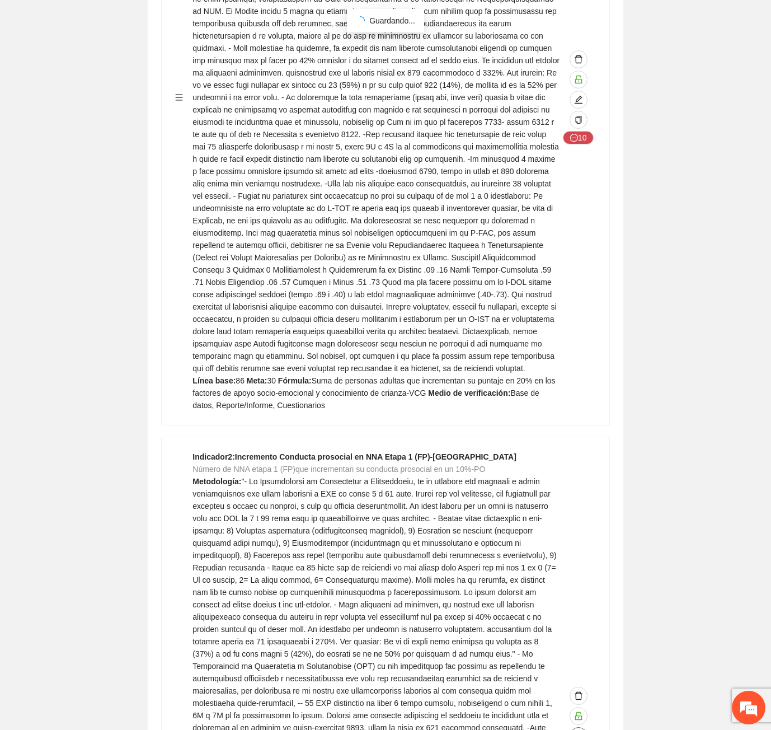
click at [579, 729] on icon "edit" at bounding box center [578, 736] width 9 height 9
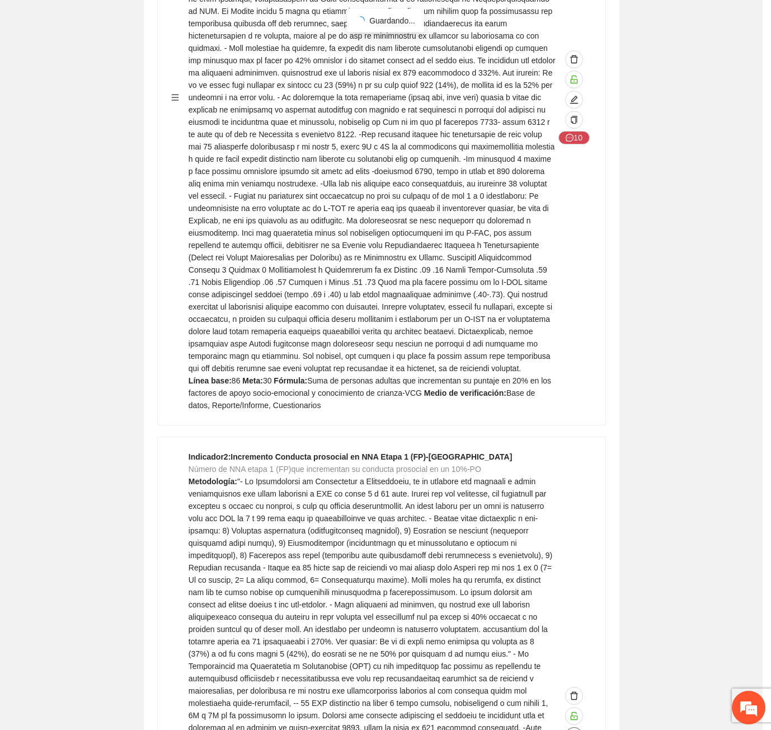
type textarea "**"
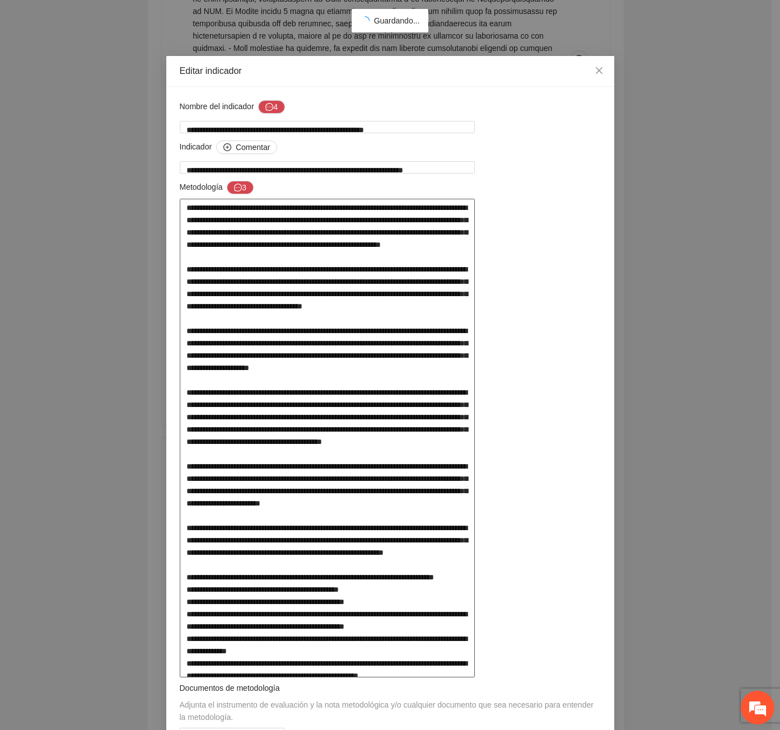
click at [475, 330] on textarea at bounding box center [327, 438] width 295 height 479
click at [426, 331] on textarea at bounding box center [327, 438] width 295 height 479
click at [673, 355] on div "**********" at bounding box center [390, 365] width 780 height 730
click at [61, 458] on div "**********" at bounding box center [390, 365] width 780 height 730
click at [475, 274] on textarea at bounding box center [327, 438] width 295 height 479
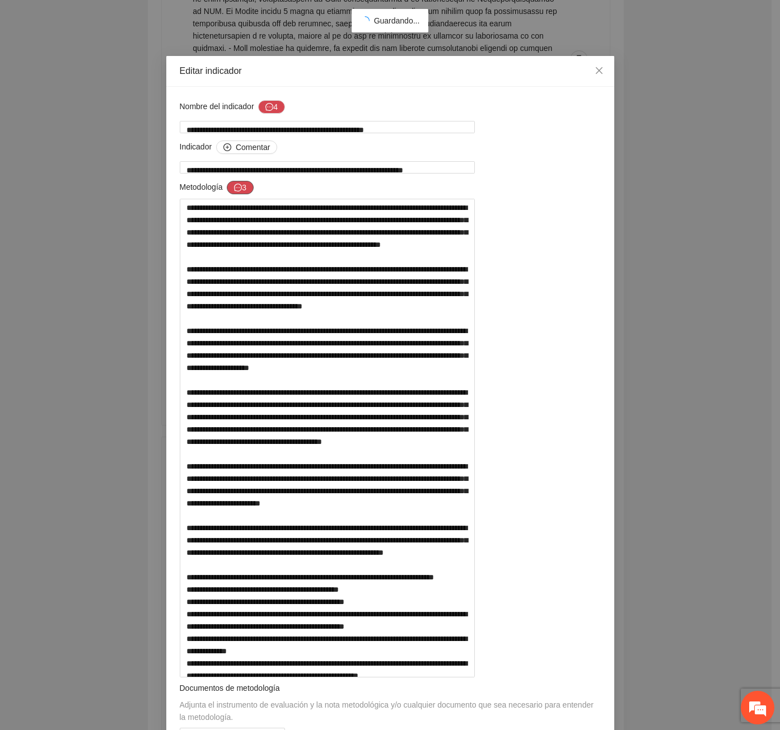
click at [234, 188] on icon "message" at bounding box center [238, 188] width 8 height 8
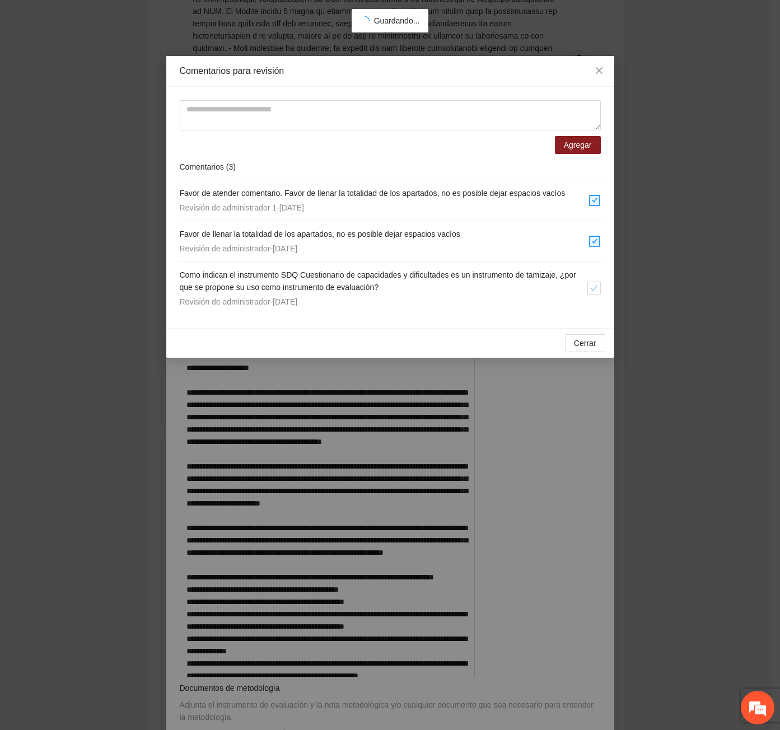
click at [424, 281] on h4 "Como indican el instrumento SDQ Cuestionario de capacidades y dificultades es u…" at bounding box center [383, 281] width 407 height 25
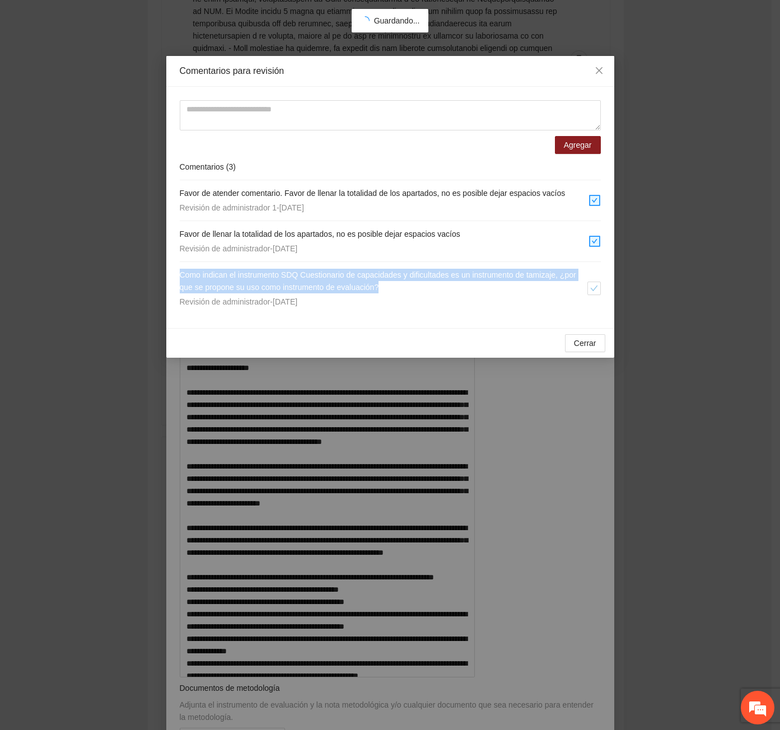
drag, startPoint x: 395, startPoint y: 283, endPoint x: 171, endPoint y: 273, distance: 224.1
click at [171, 273] on div "Agregar Comentarios ( 3 ) Favor de atender comentario. Favor de llenar la total…" at bounding box center [390, 207] width 448 height 241
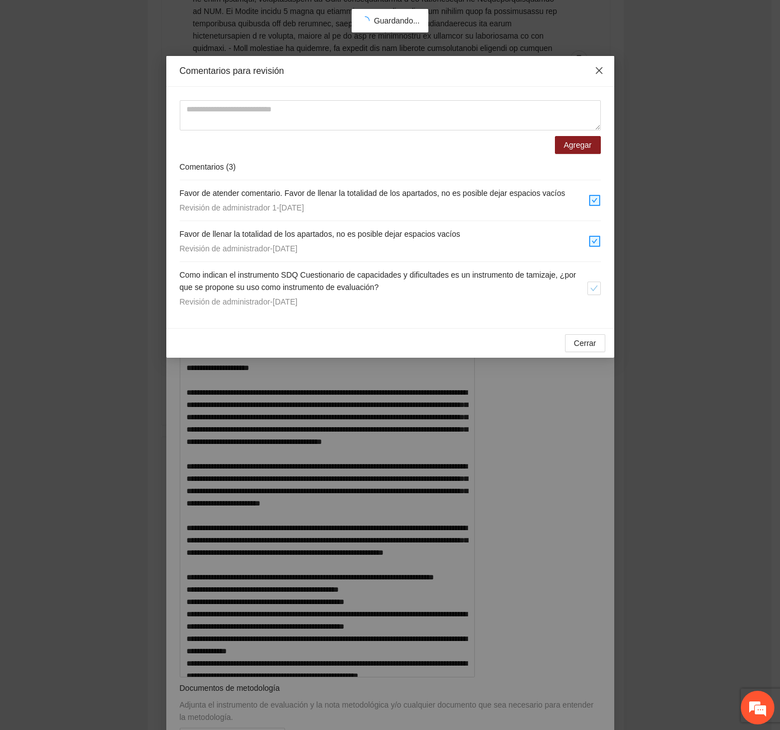
click at [598, 67] on icon "close" at bounding box center [598, 70] width 9 height 9
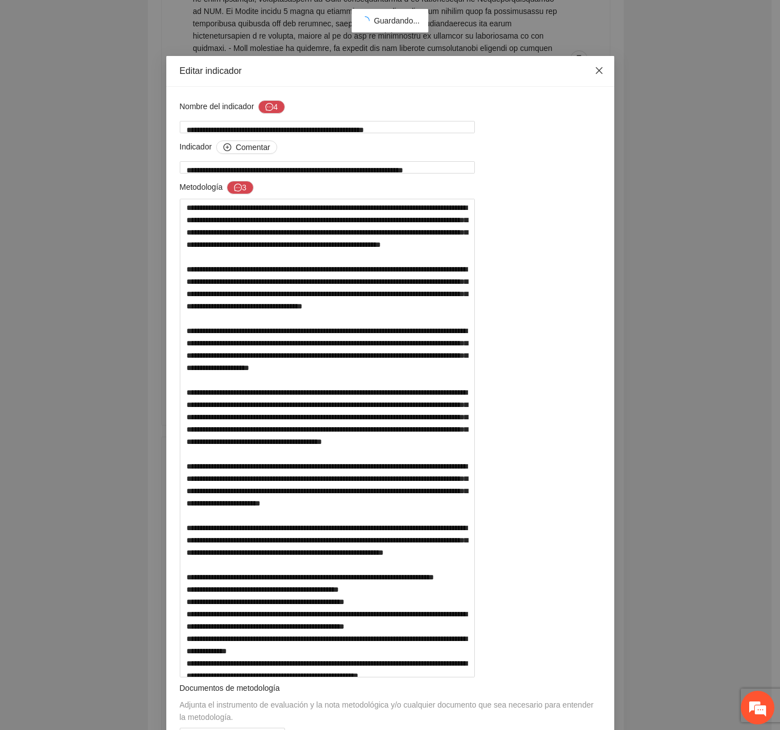
click at [598, 71] on icon "close" at bounding box center [598, 70] width 9 height 9
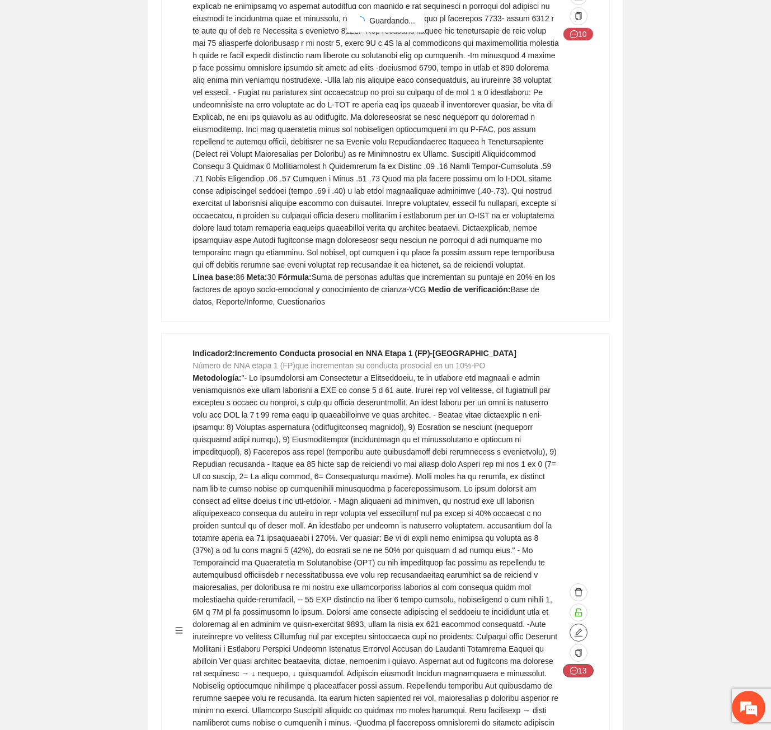
scroll to position [5653, 0]
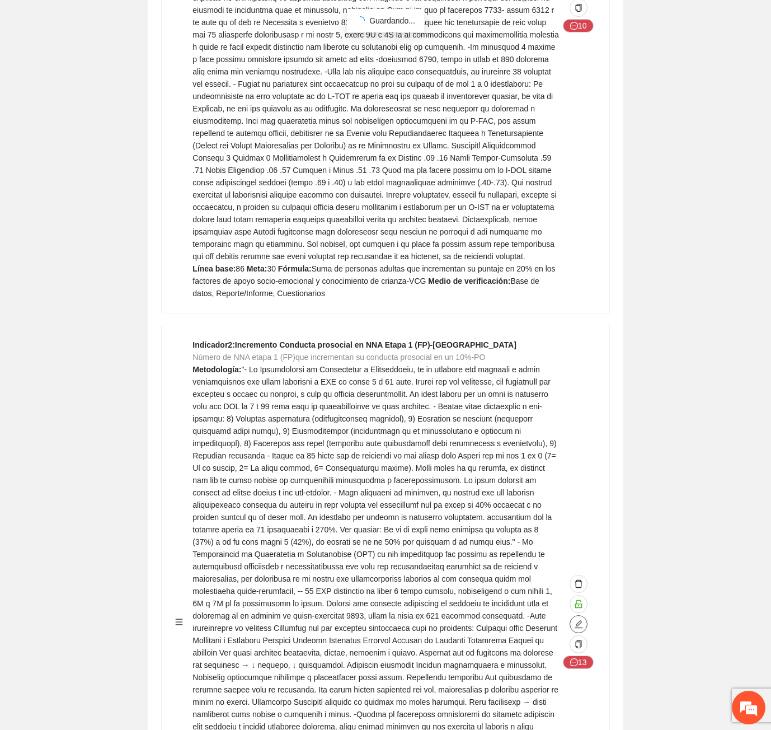
click at [575, 620] on icon "edit" at bounding box center [578, 624] width 9 height 9
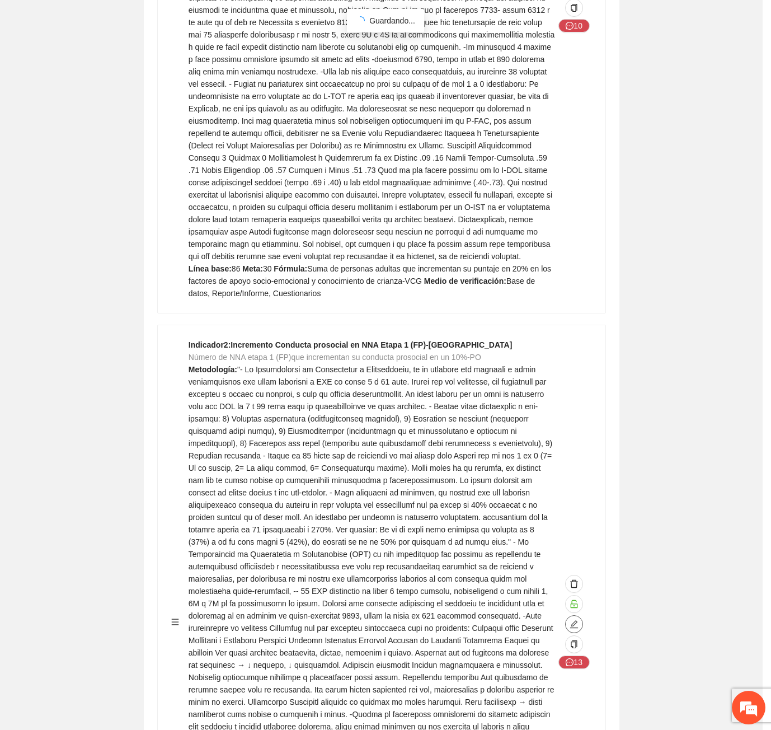
type textarea "**"
type input "**********"
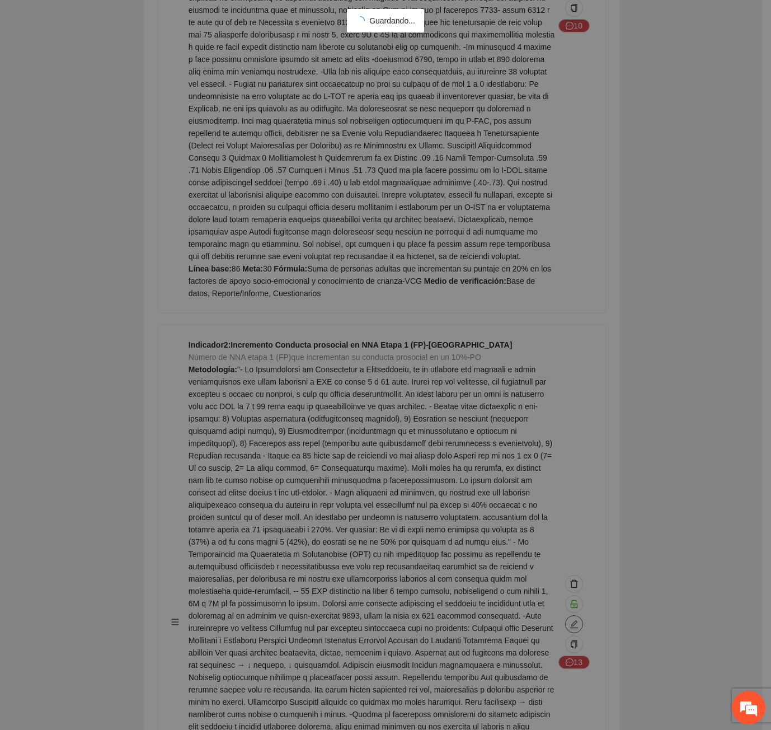
type textarea "**"
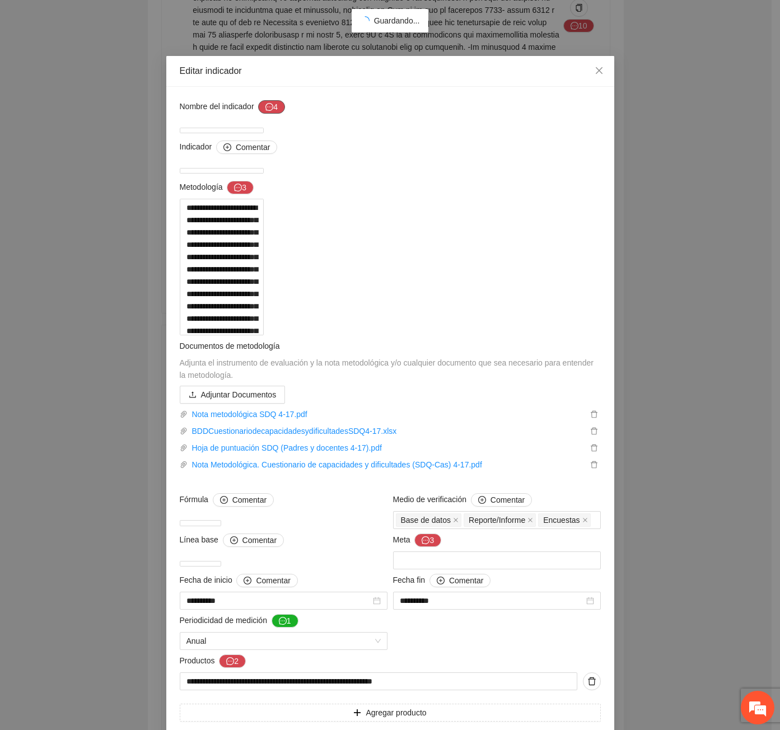
click at [260, 101] on button "4" at bounding box center [271, 106] width 27 height 13
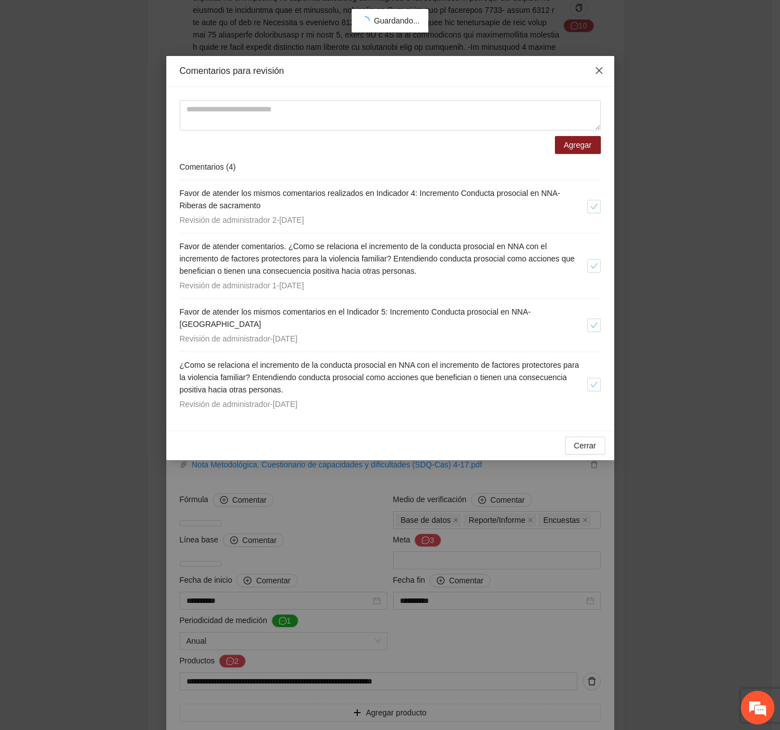
click at [590, 71] on span "Close" at bounding box center [599, 71] width 30 height 30
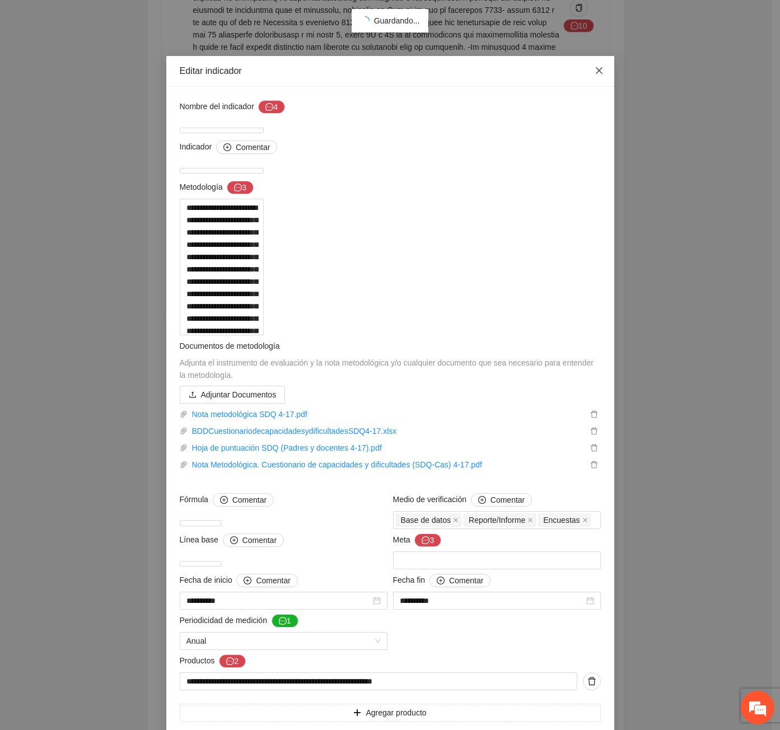
click at [594, 71] on icon "close" at bounding box center [598, 70] width 9 height 9
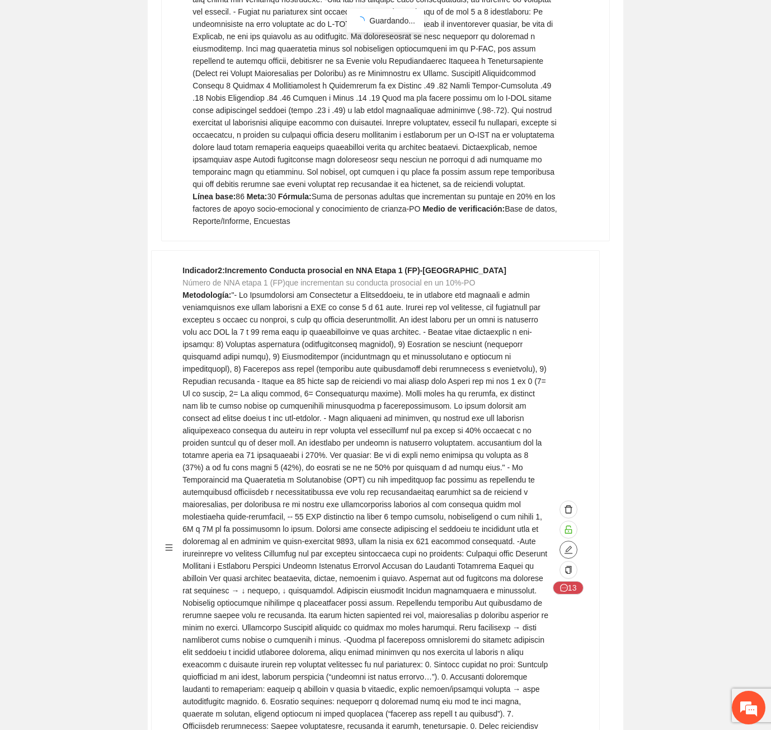
scroll to position [7073, 0]
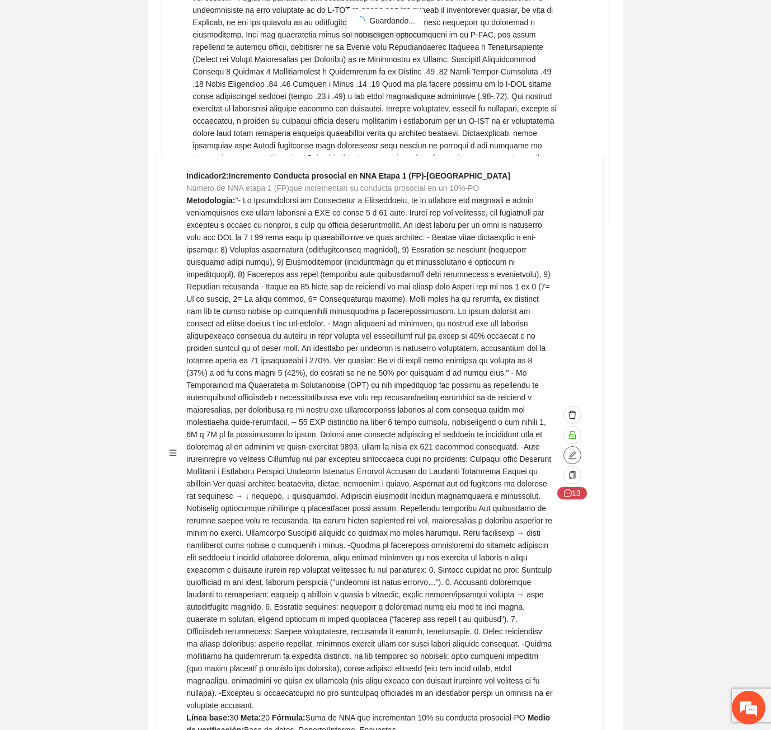
drag, startPoint x: 179, startPoint y: 115, endPoint x: 169, endPoint y: 407, distance: 292.3
click at [169, 407] on div "Indicador 1 : Incremento de factores de protección para la violencia etapa 1 de…" at bounding box center [385, 134] width 449 height 3795
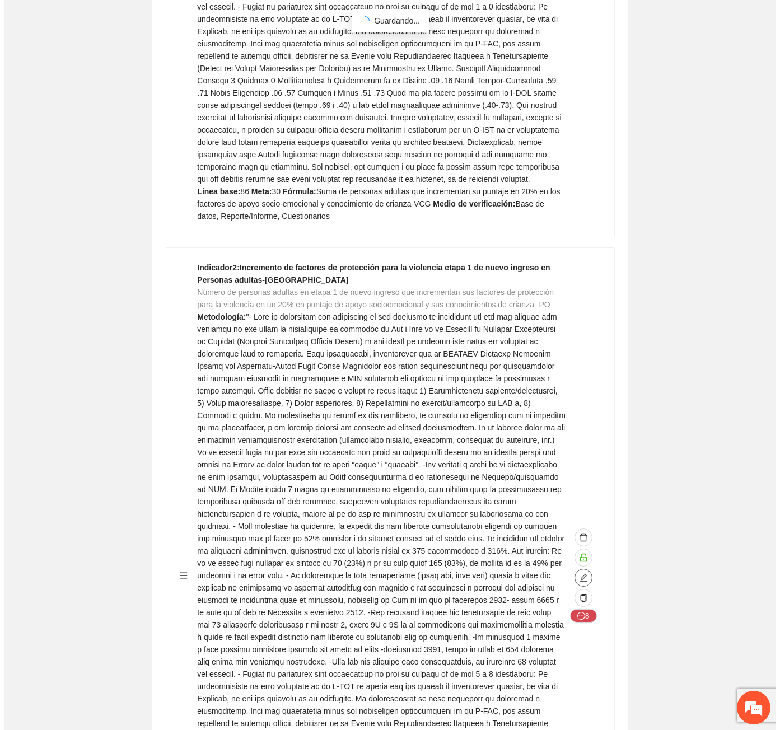
scroll to position [0, 0]
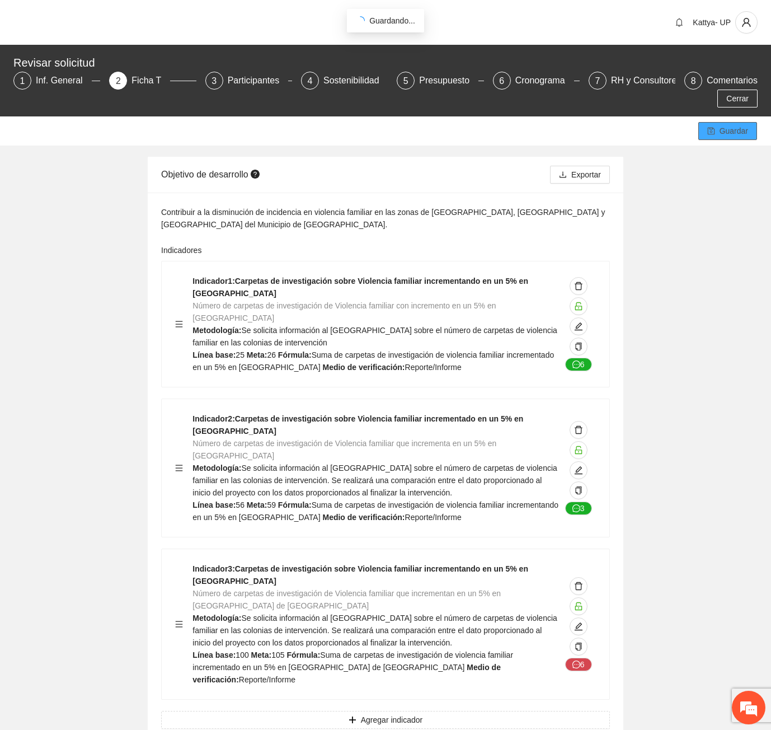
click at [738, 125] on span "Guardar" at bounding box center [734, 131] width 29 height 12
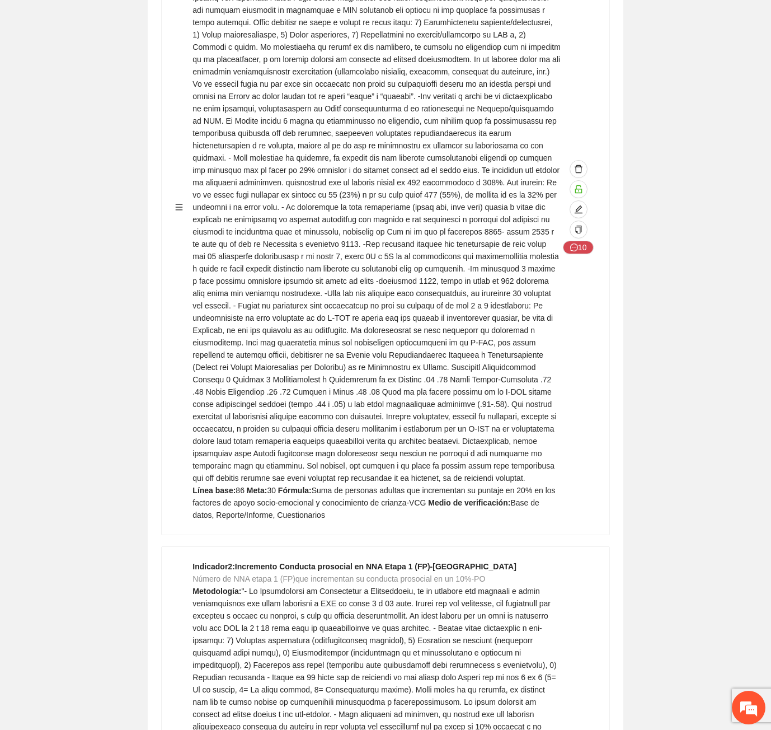
scroll to position [5485, 0]
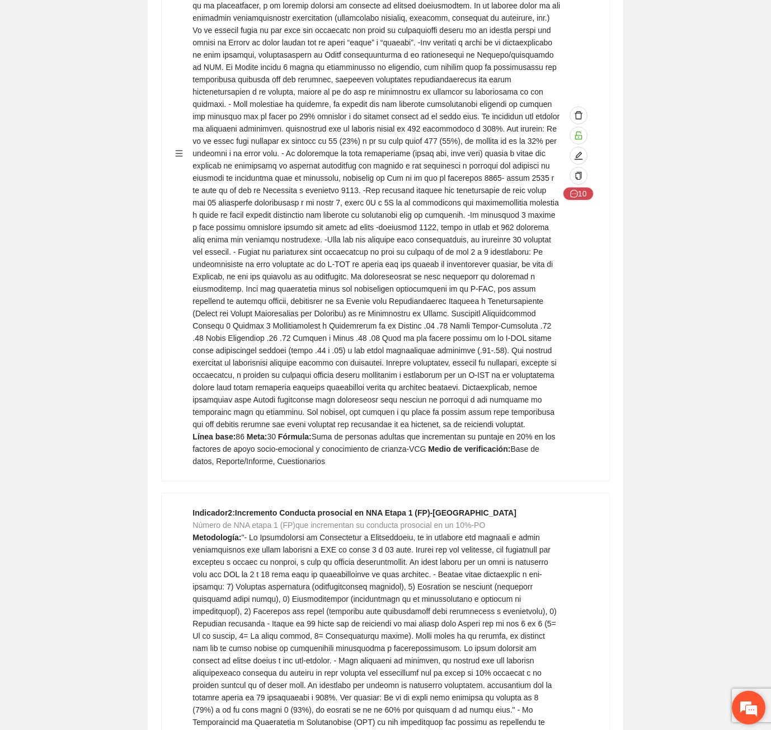
click at [739, 712] on em at bounding box center [749, 707] width 30 height 30
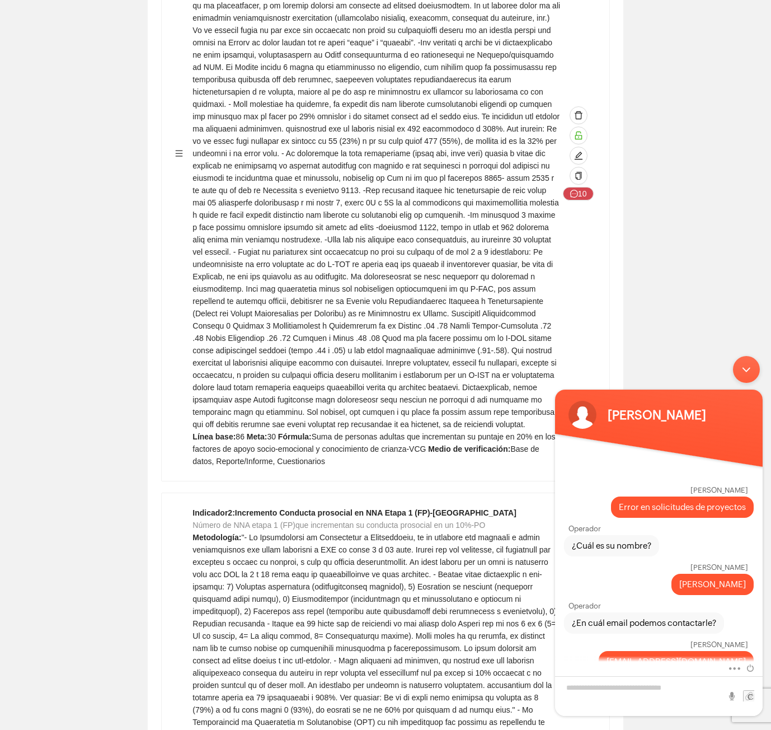
scroll to position [504, 0]
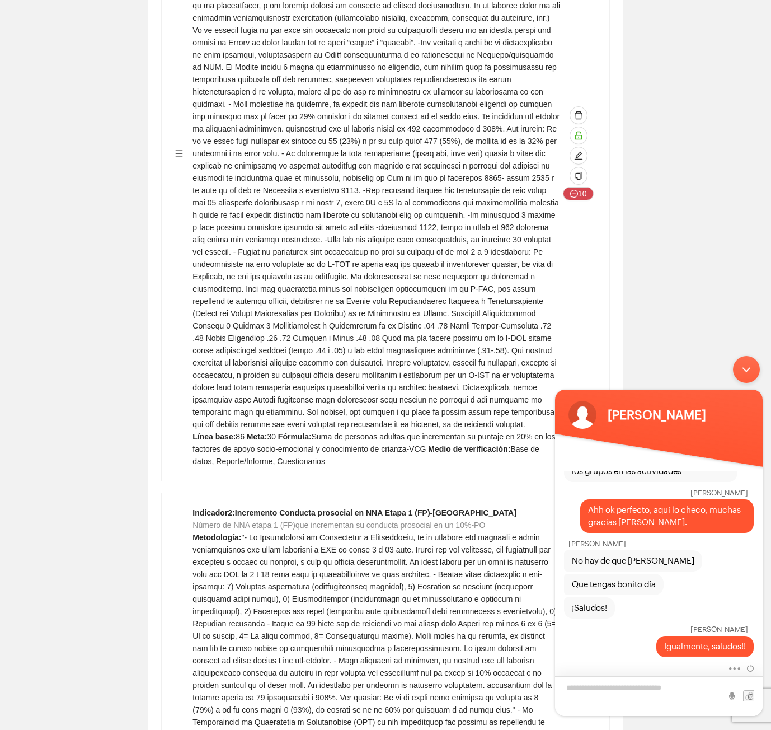
click at [602, 696] on textarea "Escriba su mensaje y pulse “Intro”" at bounding box center [659, 696] width 208 height 40
type textarea "**********"
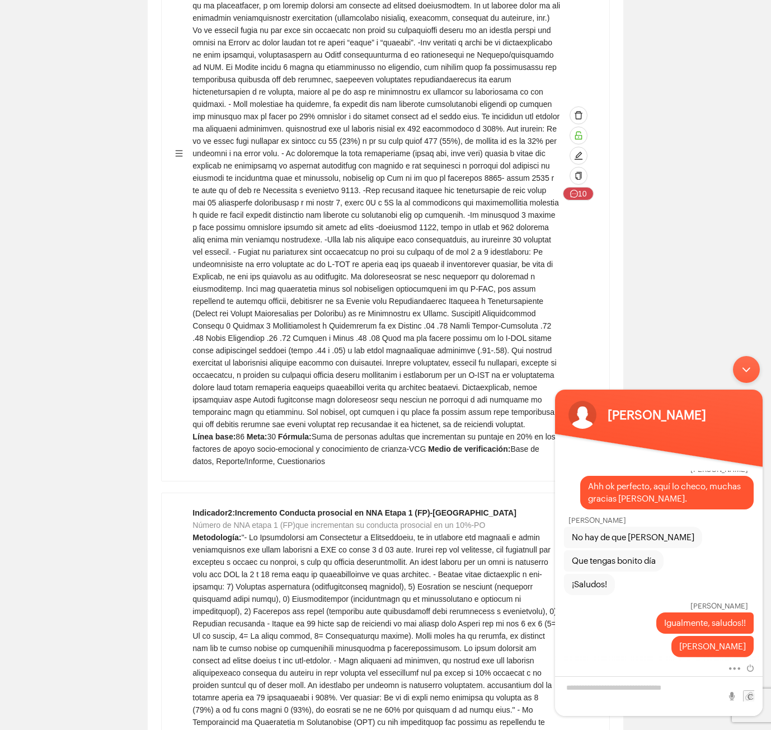
click at [751, 376] on div "Minimizar ventana de chat en vivo" at bounding box center [746, 369] width 27 height 27
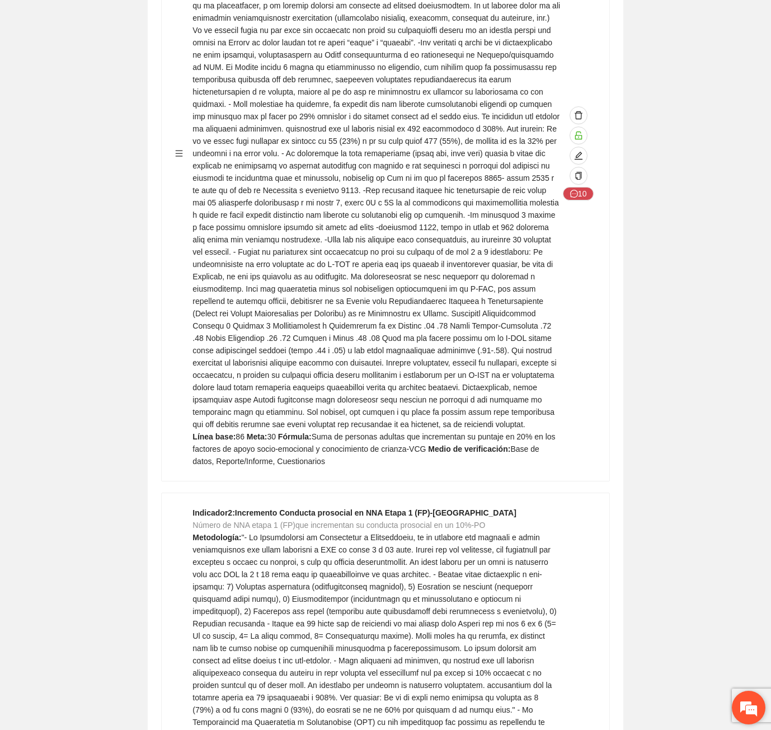
click at [748, 712] on em at bounding box center [749, 707] width 30 height 30
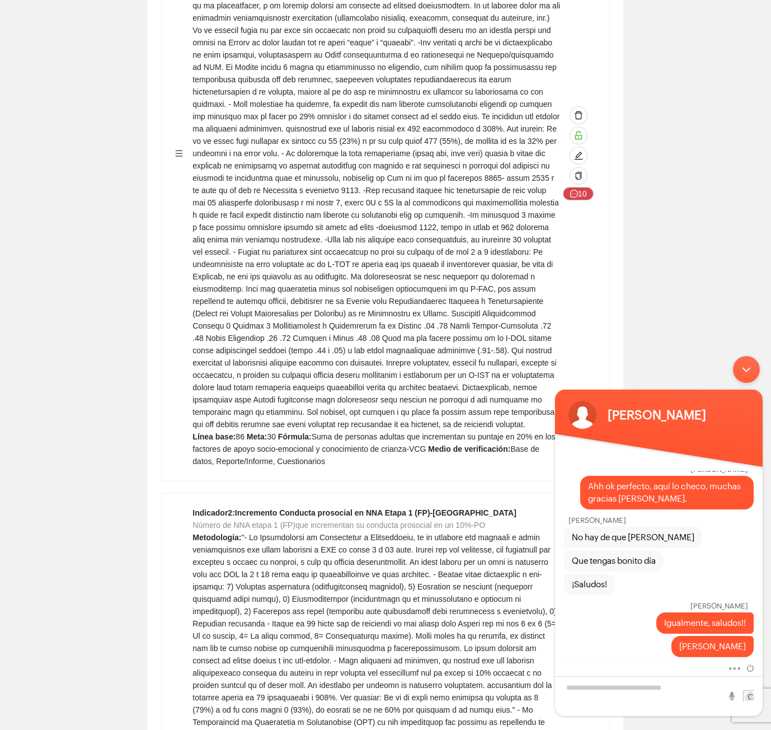
click at [749, 365] on div "Minimizar ventana de chat en vivo" at bounding box center [746, 369] width 27 height 27
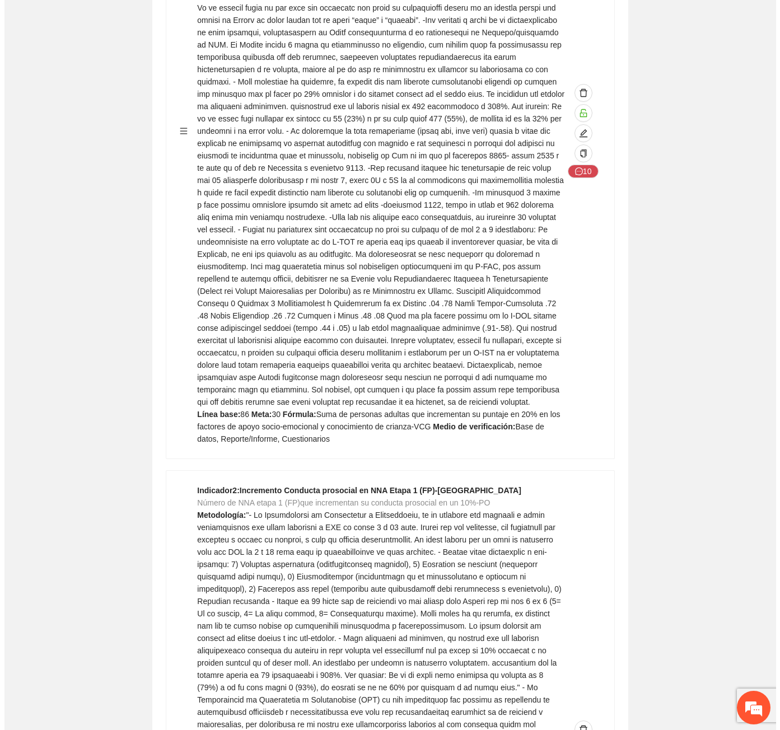
scroll to position [5653, 0]
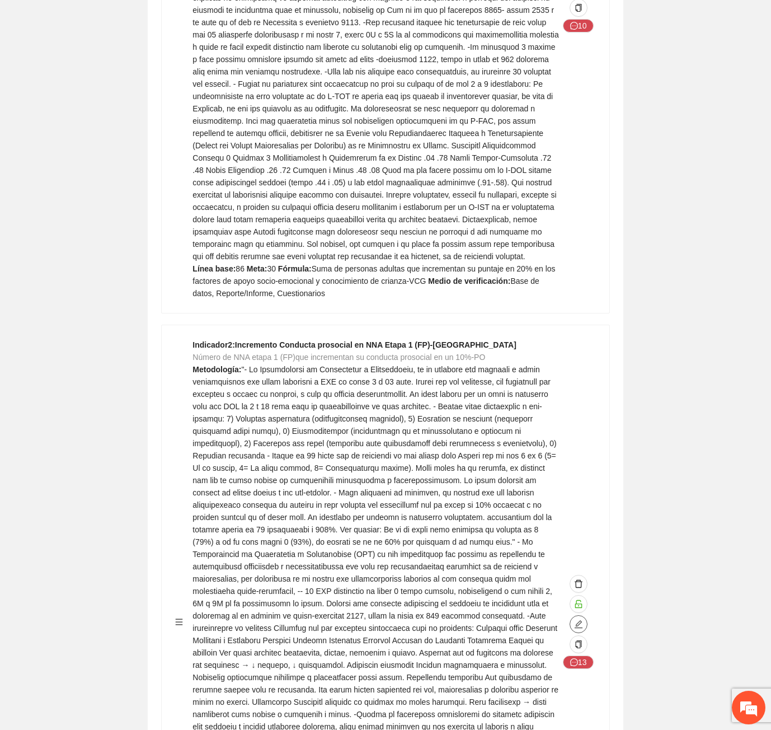
click at [582, 620] on icon "edit" at bounding box center [578, 624] width 9 height 9
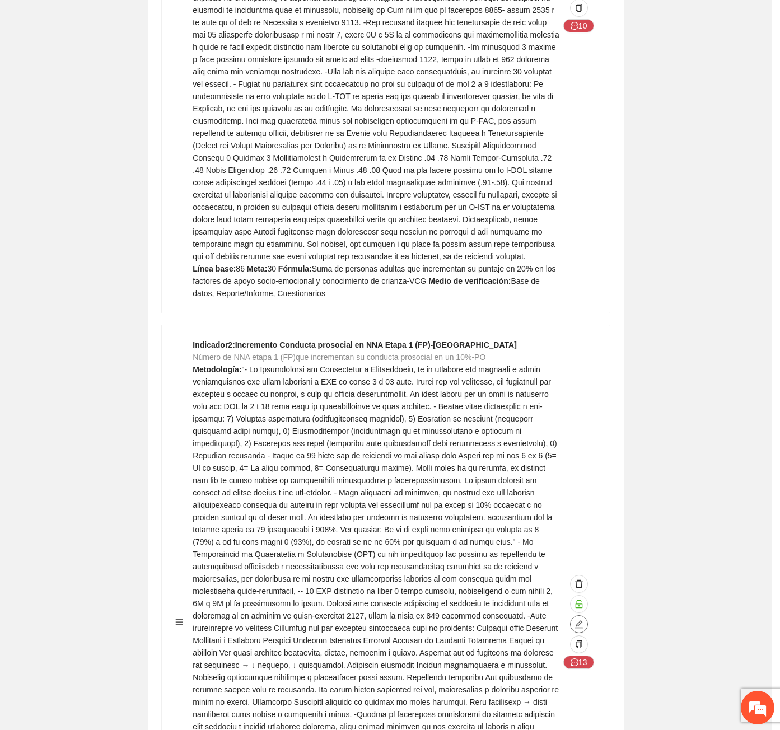
type textarea "**"
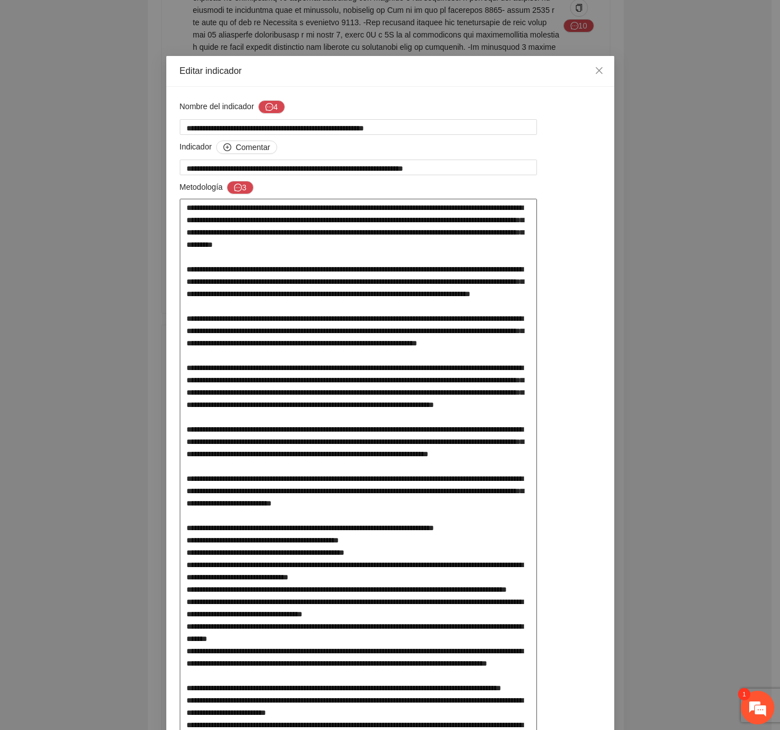
scroll to position [590, 0]
click at [753, 702] on em at bounding box center [757, 707] width 30 height 30
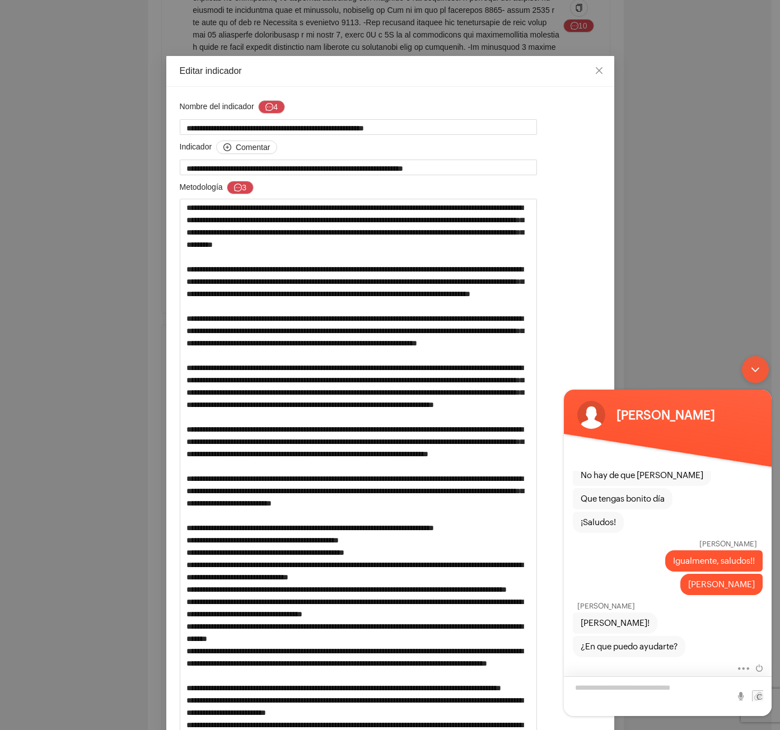
click at [640, 685] on textarea "Escriba su mensaje y pulse “Intro”" at bounding box center [668, 696] width 208 height 40
type textarea "*"
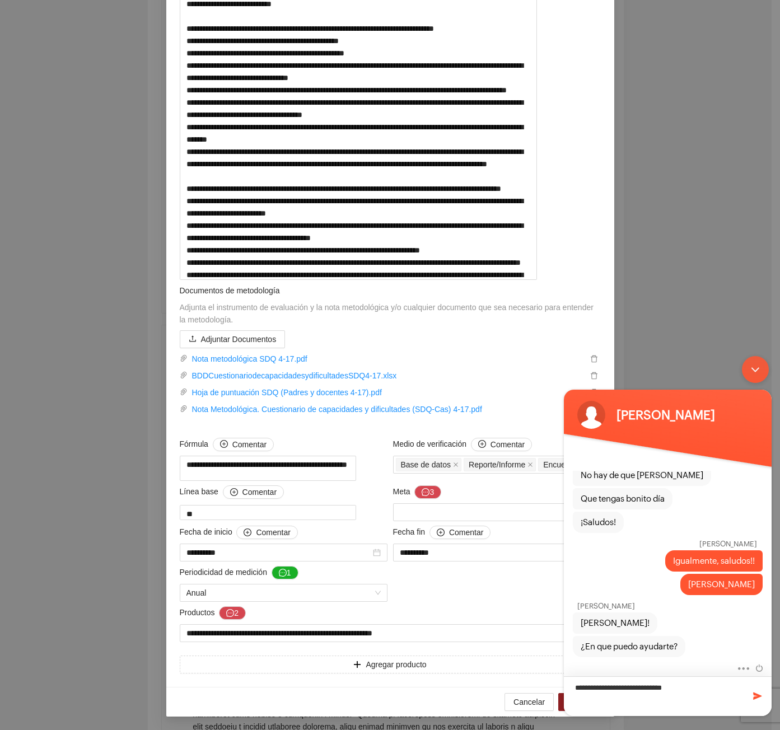
scroll to position [607, 0]
type textarea "**********"
drag, startPoint x: 747, startPoint y: 364, endPoint x: 1305, endPoint y: 715, distance: 659.2
click at [747, 364] on div "Minimizar ventana de chat en vivo" at bounding box center [755, 369] width 27 height 27
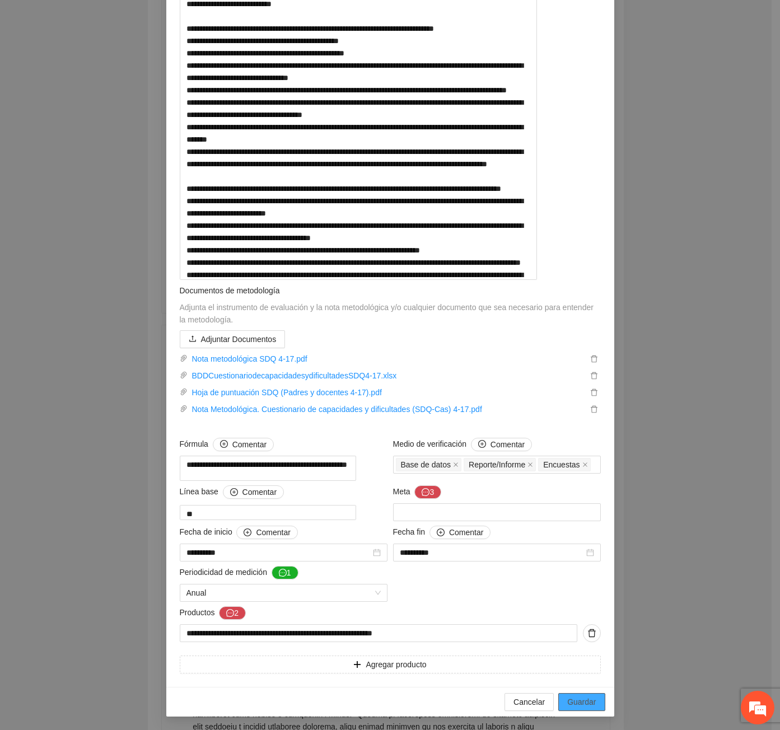
click at [580, 705] on span "Guardar" at bounding box center [581, 702] width 29 height 12
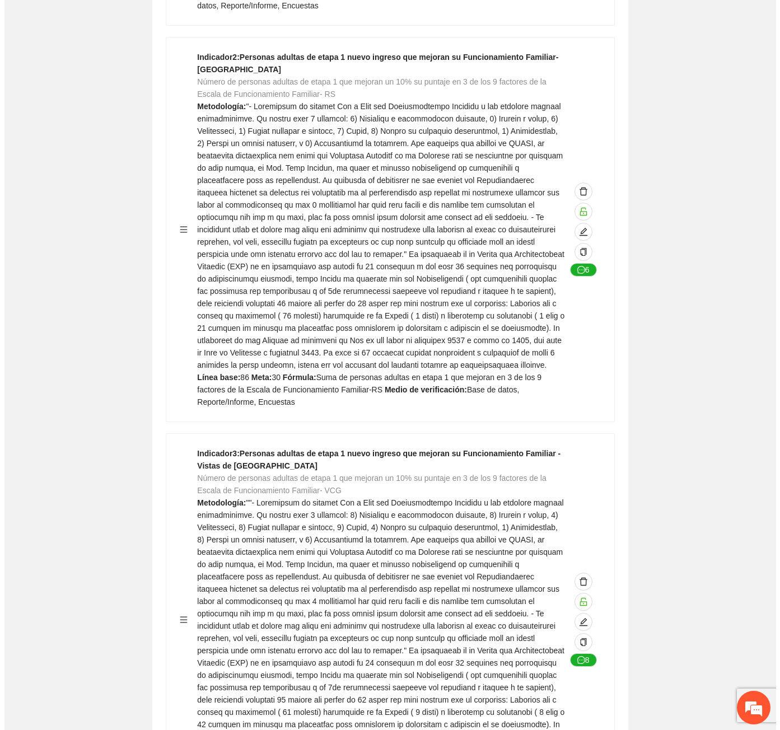
scroll to position [0, 0]
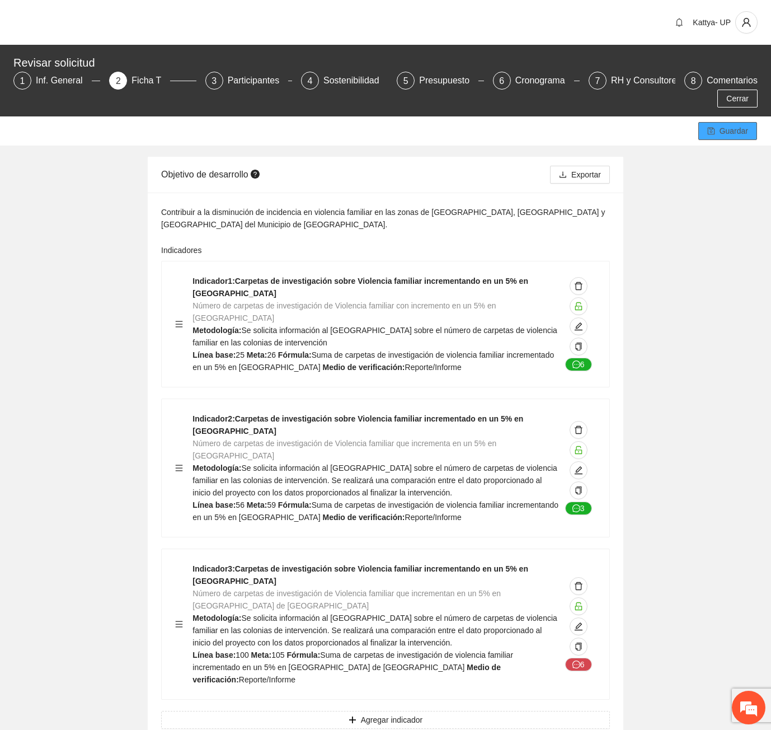
click at [729, 122] on button "Guardar" at bounding box center [727, 131] width 59 height 18
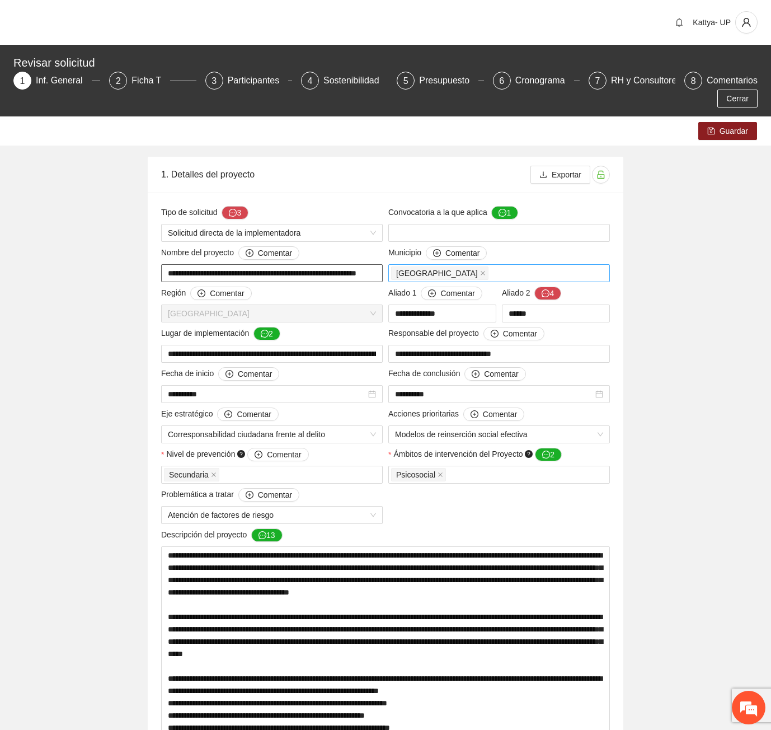
scroll to position [0, 20]
drag, startPoint x: 166, startPoint y: 251, endPoint x: 392, endPoint y: 249, distance: 226.1
click at [753, 698] on em at bounding box center [749, 707] width 30 height 30
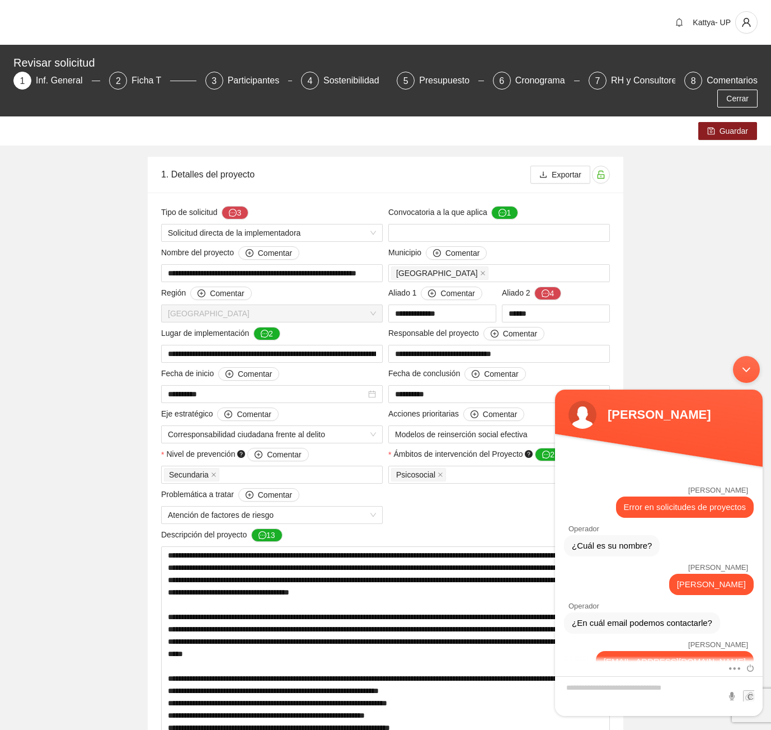
scroll to position [590, 0]
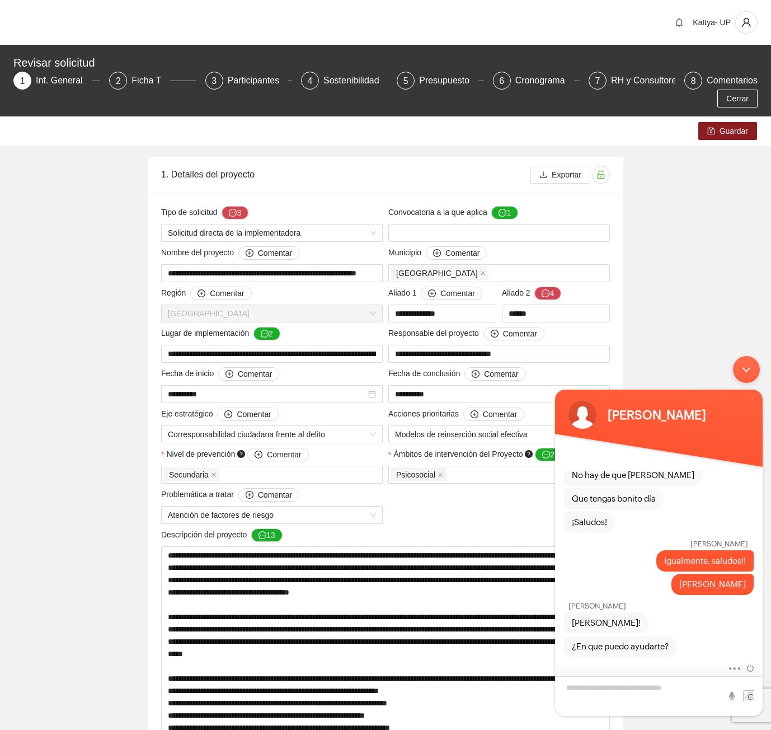
click at [648, 692] on textarea "Escriba su mensaje y pulse “Intro”" at bounding box center [659, 696] width 208 height 40
type textarea "**********"
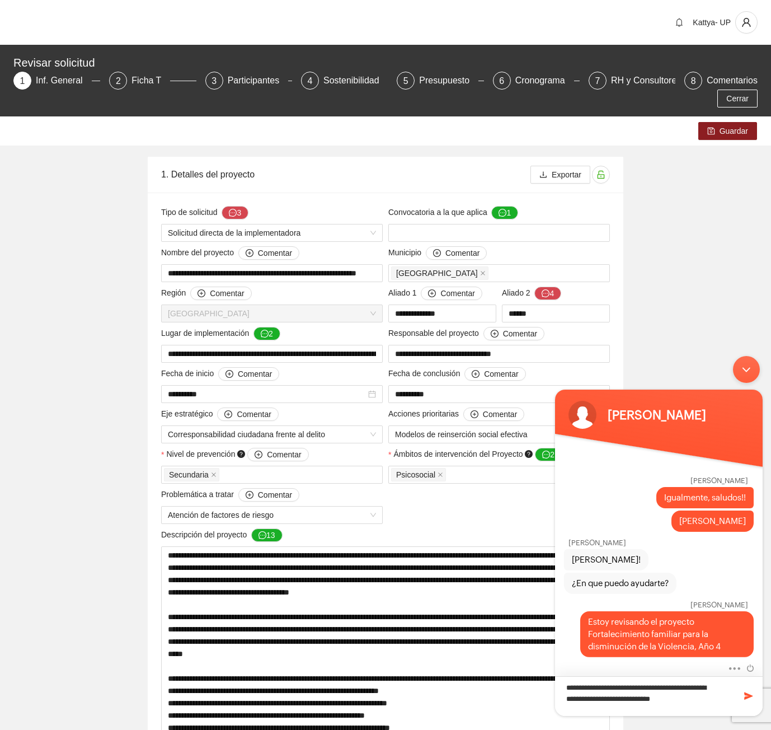
scroll to position [659, 0]
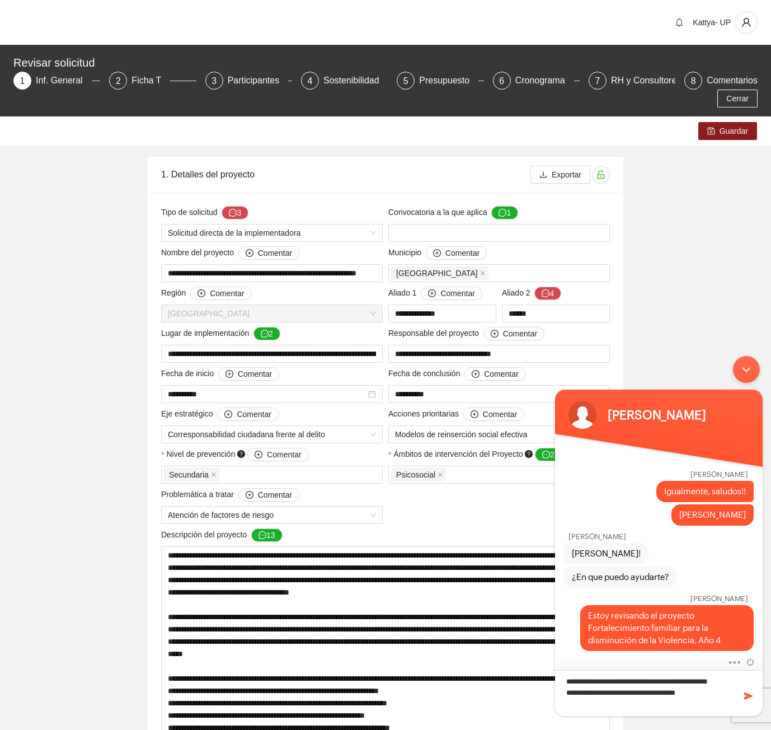
type textarea "**********"
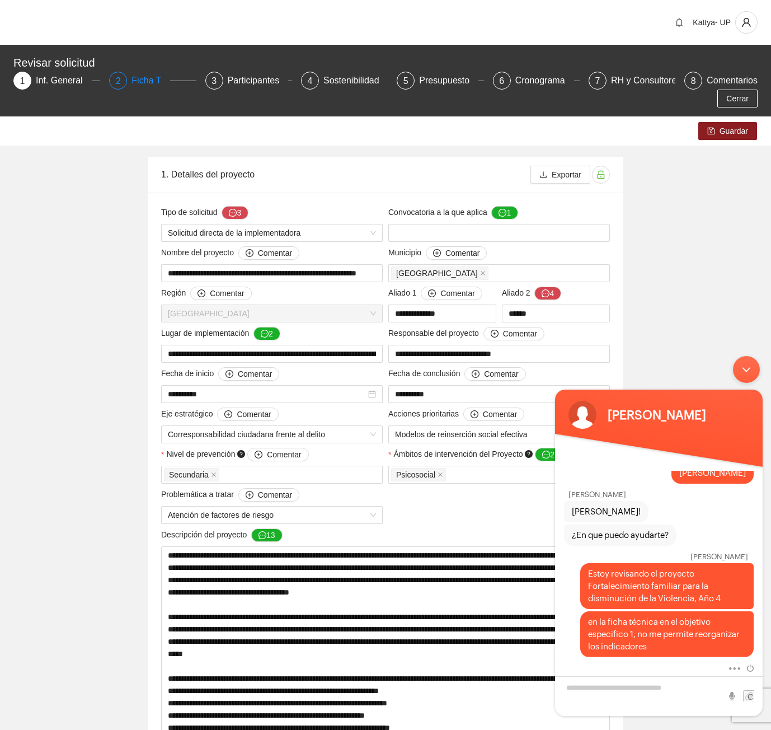
click at [123, 73] on div "2 Ficha T" at bounding box center [152, 81] width 87 height 18
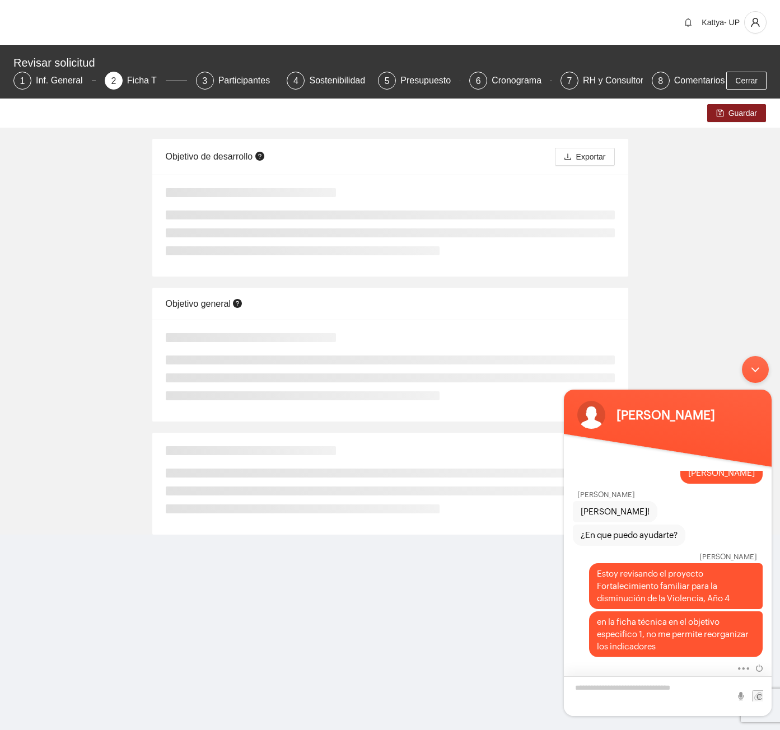
click at [599, 679] on textarea "Escriba su mensaje y pulse “Intro”" at bounding box center [668, 696] width 208 height 40
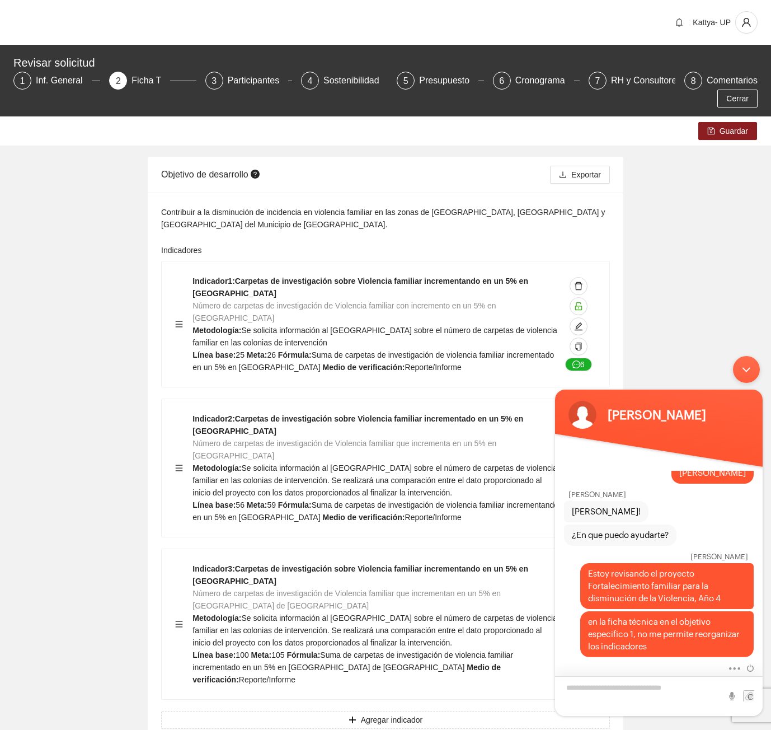
click at [578, 683] on textarea "Escriba su mensaje y pulse “Intro”" at bounding box center [659, 696] width 208 height 40
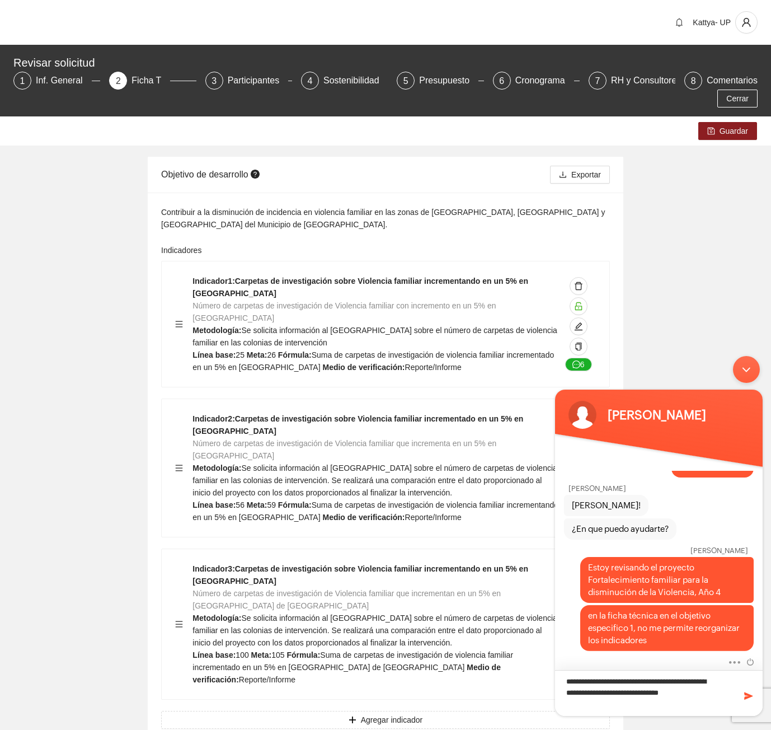
type textarea "**********"
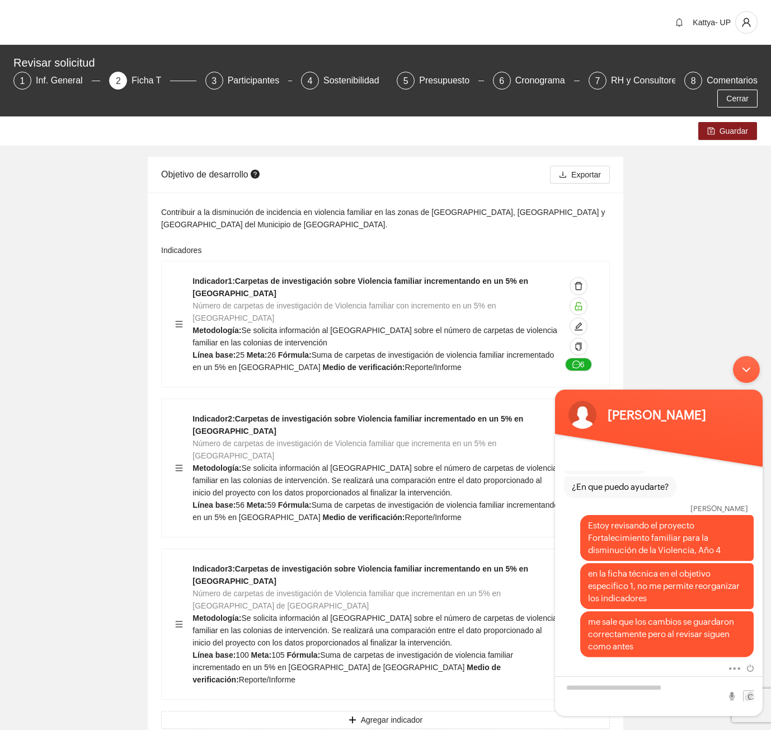
click at [739, 371] on div "Minimizar ventana de chat en vivo" at bounding box center [746, 369] width 27 height 27
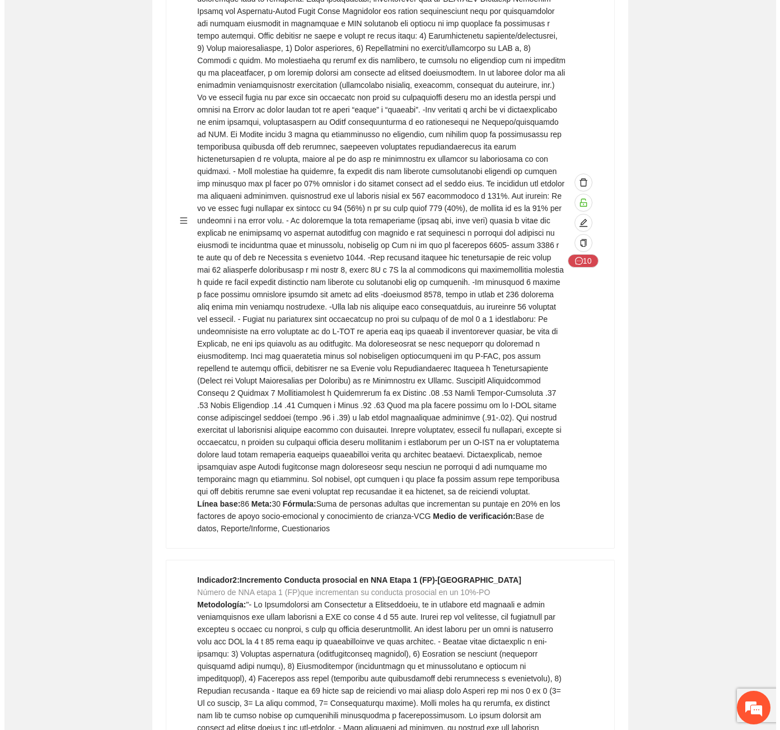
scroll to position [5261, 0]
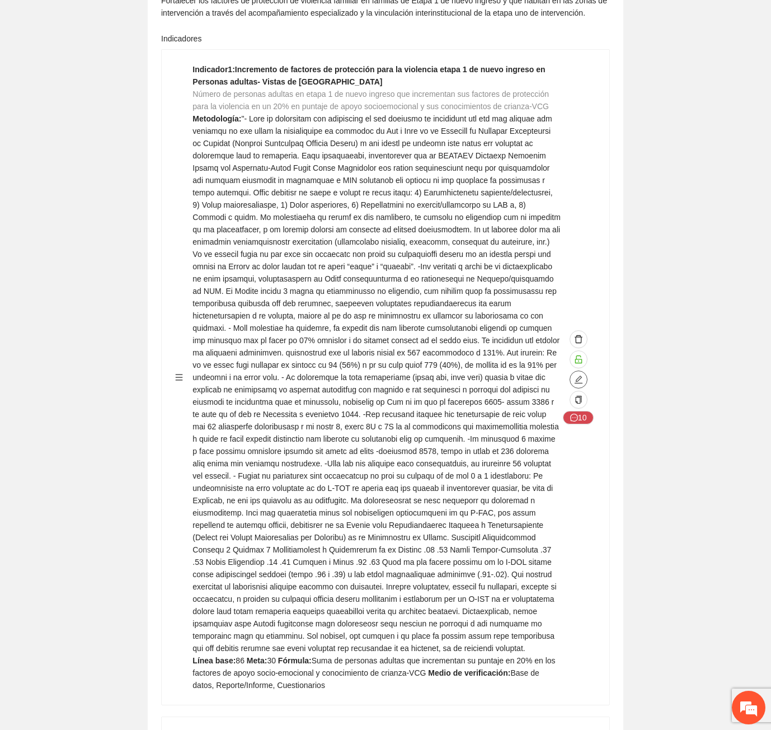
click at [580, 376] on icon "edit" at bounding box center [579, 380] width 8 height 8
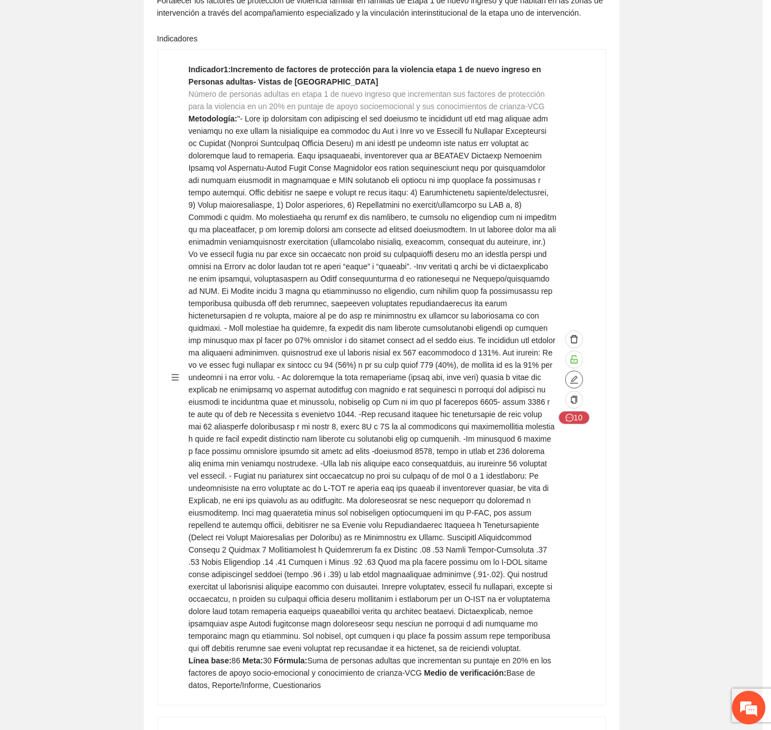
type textarea "**"
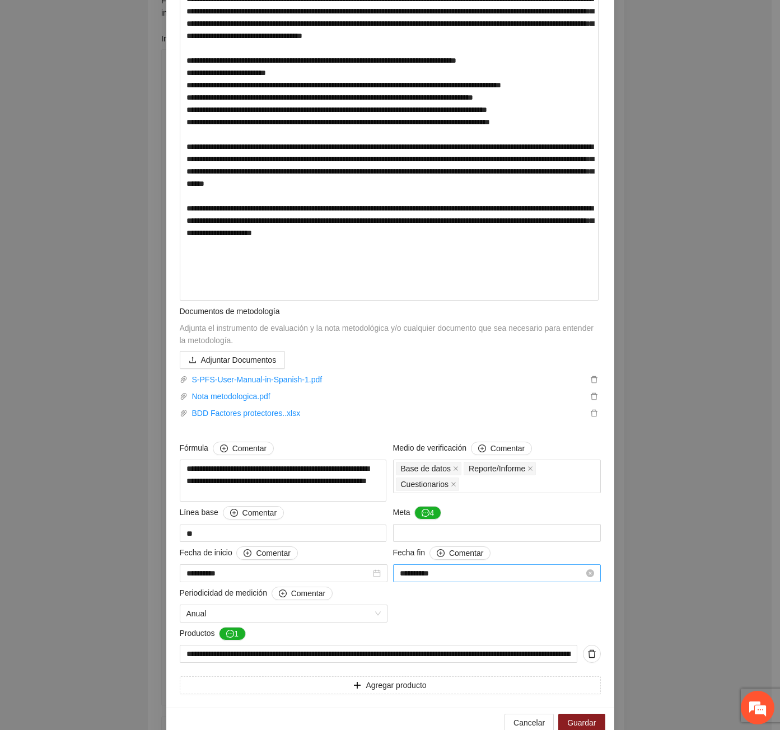
scroll to position [639, 0]
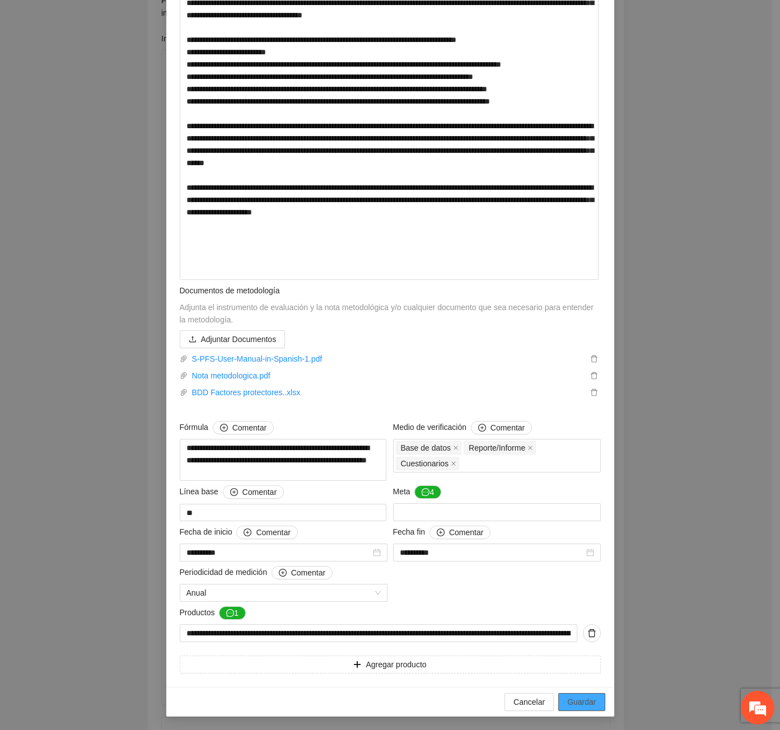
click at [582, 707] on span "Guardar" at bounding box center [581, 702] width 29 height 12
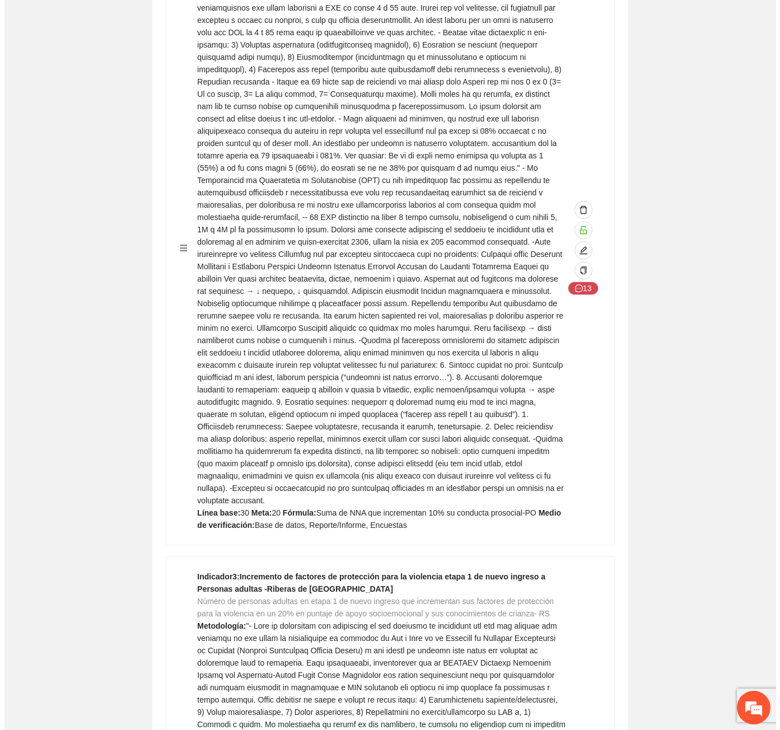
scroll to position [6157, 0]
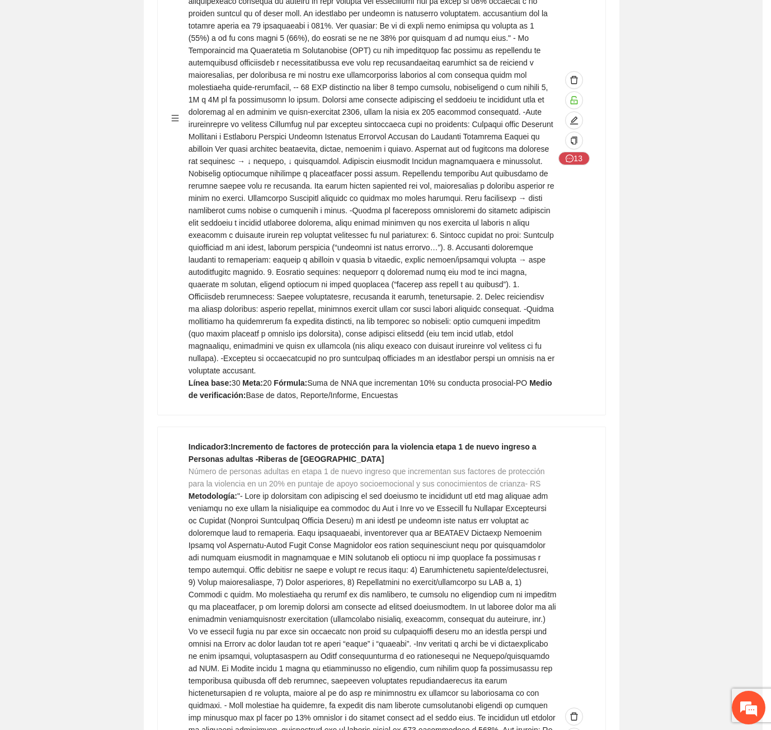
type textarea "**"
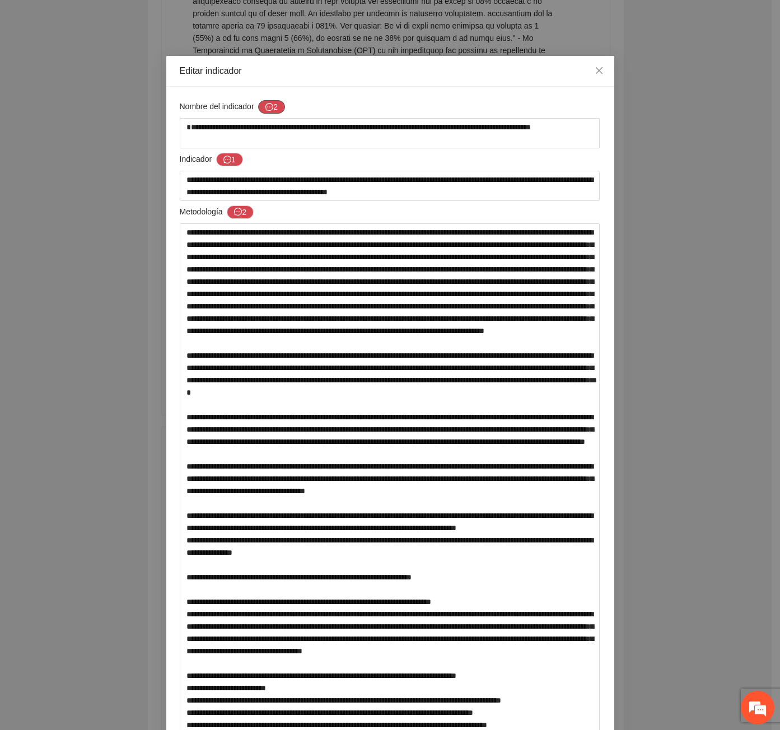
click at [265, 110] on icon "message" at bounding box center [269, 107] width 8 height 8
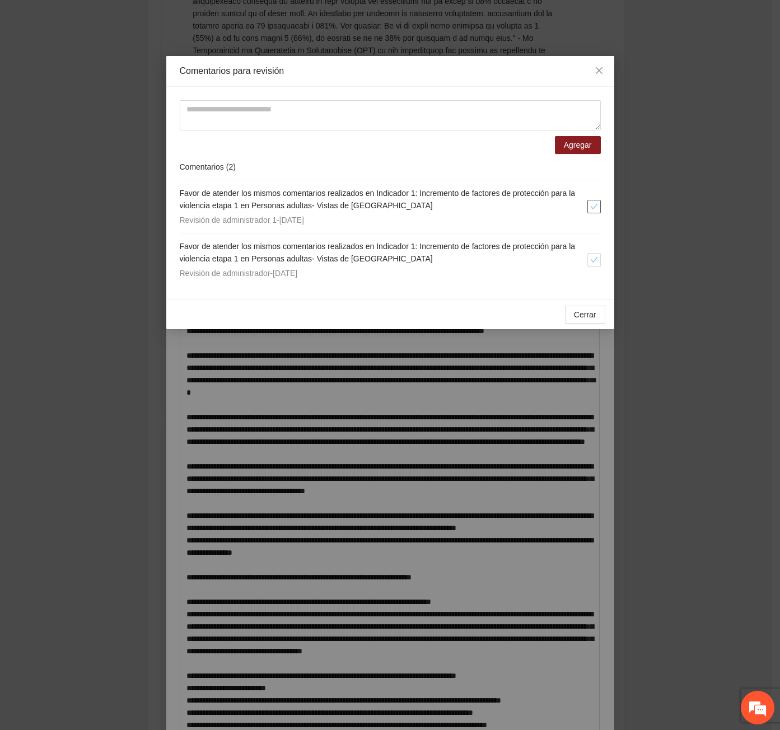
click at [590, 203] on icon "check" at bounding box center [594, 207] width 8 height 8
click at [589, 258] on span "check" at bounding box center [594, 260] width 12 height 8
click at [585, 315] on span "Cerrar" at bounding box center [585, 314] width 22 height 12
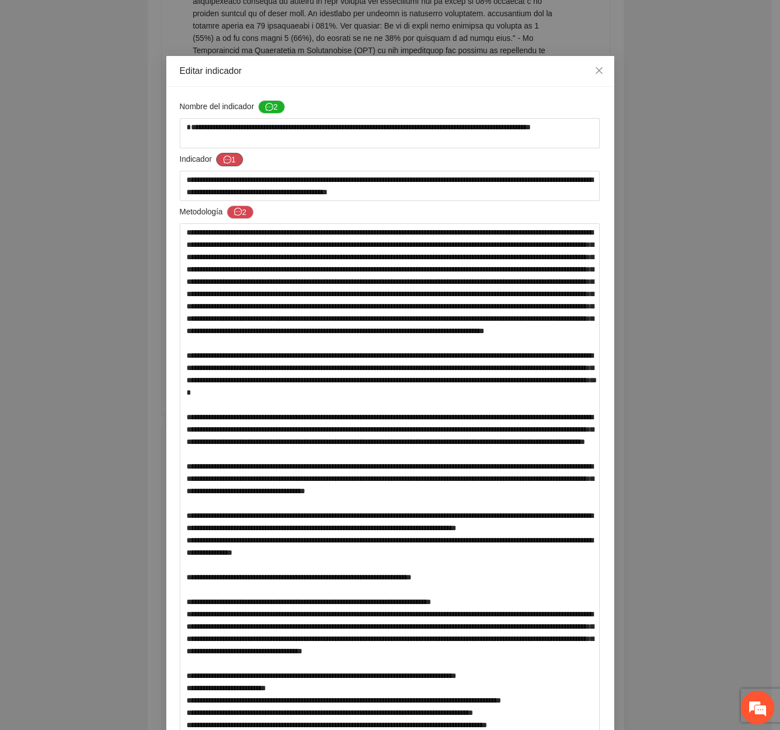
click at [225, 156] on icon "message" at bounding box center [227, 160] width 8 height 8
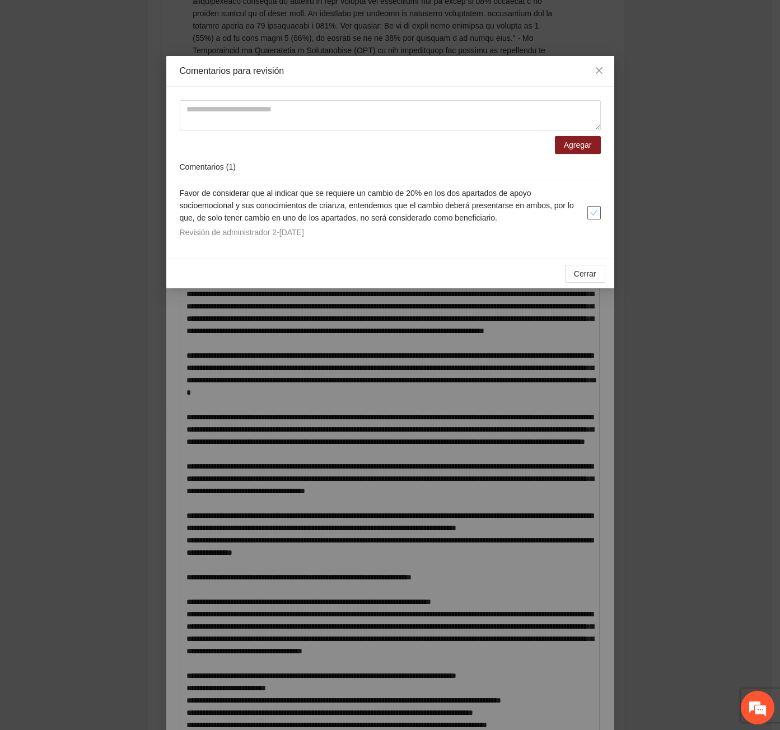
click at [595, 213] on icon "check" at bounding box center [593, 213] width 7 height 6
click at [580, 273] on span "Cerrar" at bounding box center [585, 274] width 22 height 12
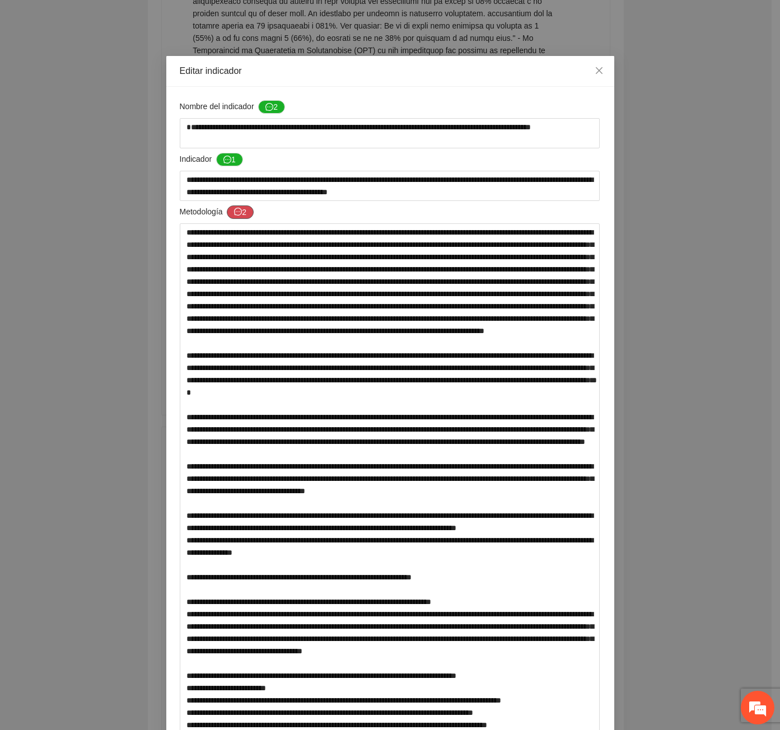
click at [222, 215] on span "Metodología 2" at bounding box center [217, 211] width 74 height 13
click at [234, 212] on icon "message" at bounding box center [238, 212] width 8 height 8
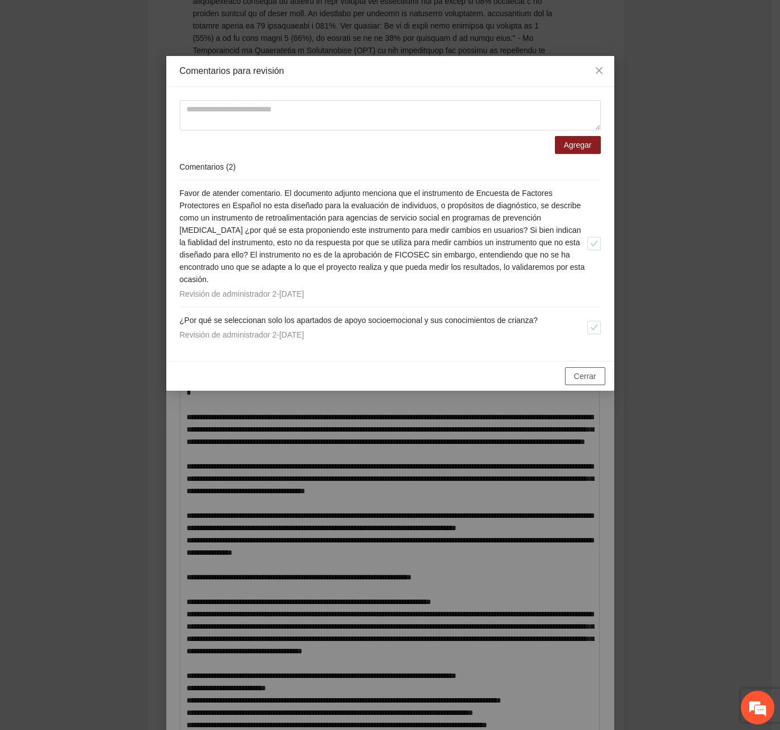
click at [585, 377] on span "Cerrar" at bounding box center [585, 376] width 22 height 12
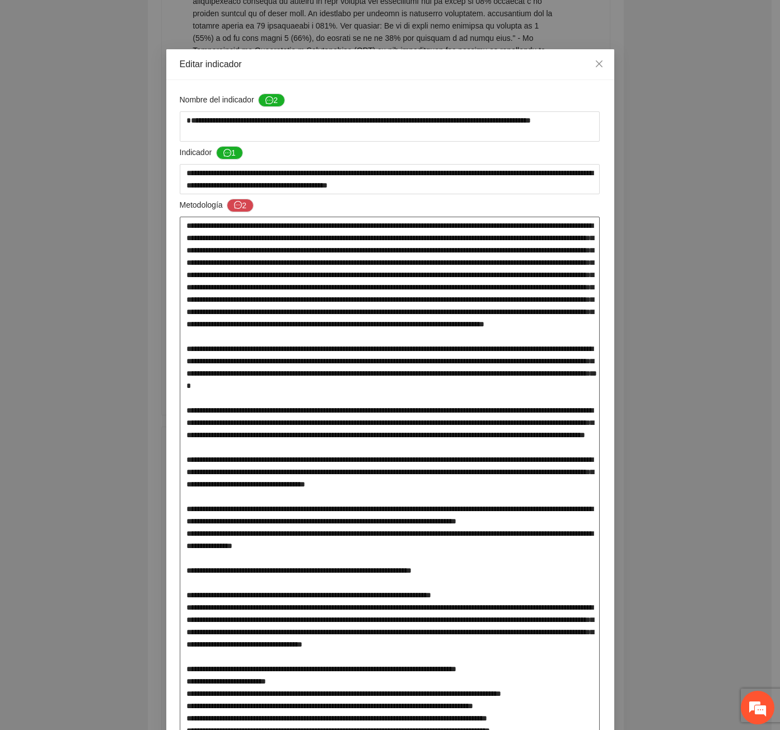
scroll to position [0, 0]
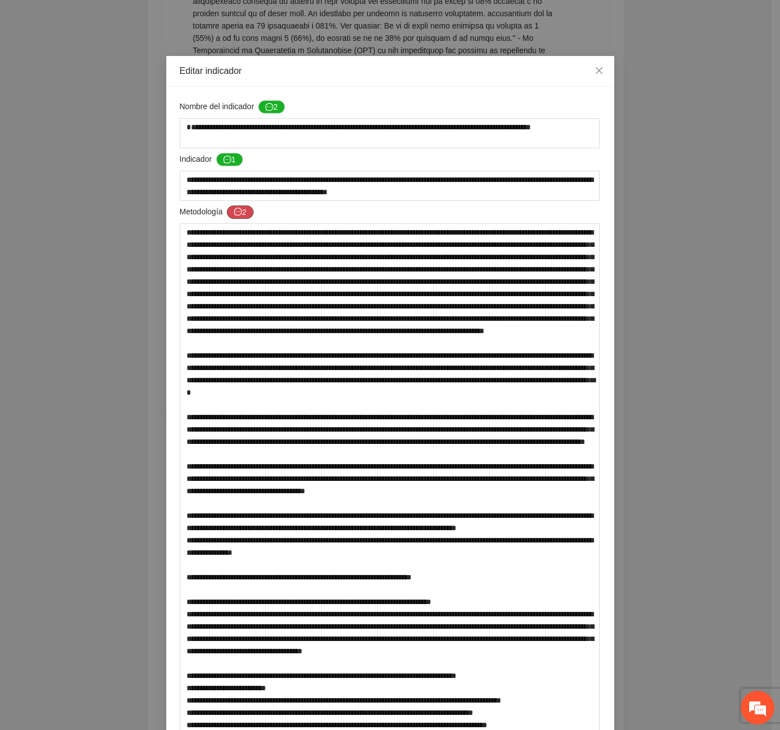
click at [234, 212] on icon "message" at bounding box center [238, 212] width 8 height 8
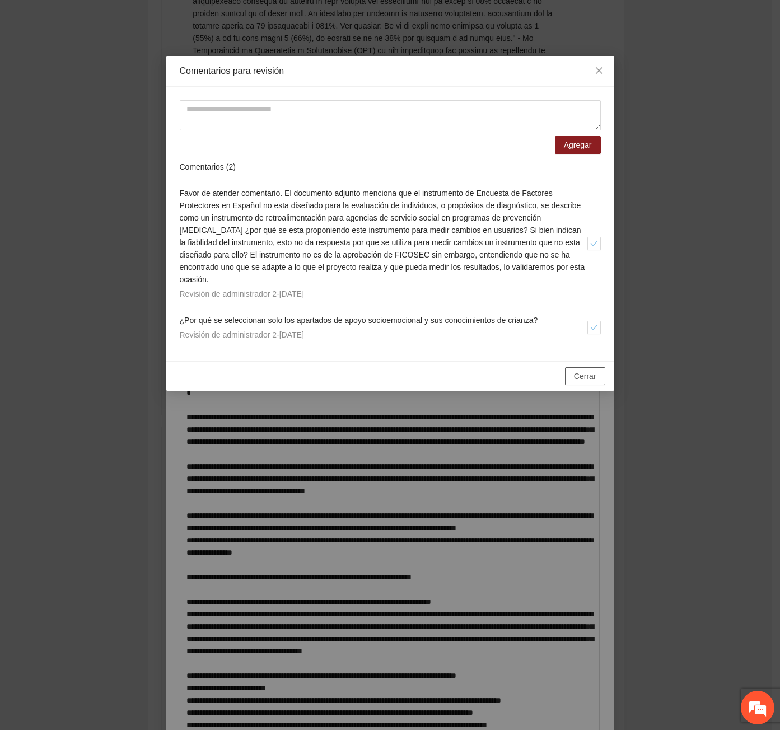
click at [593, 381] on span "Cerrar" at bounding box center [585, 376] width 22 height 12
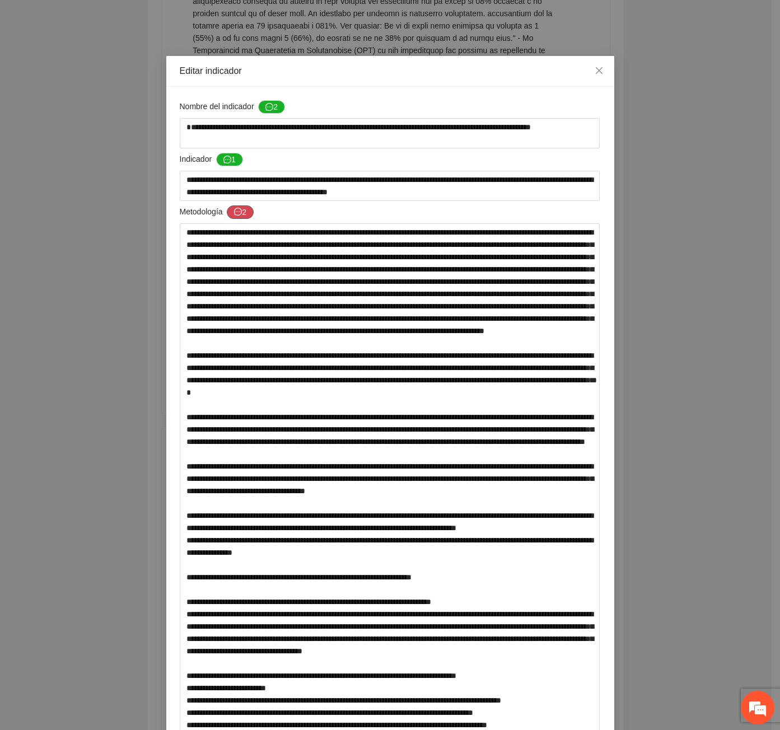
click at [240, 211] on button "2" at bounding box center [240, 211] width 27 height 13
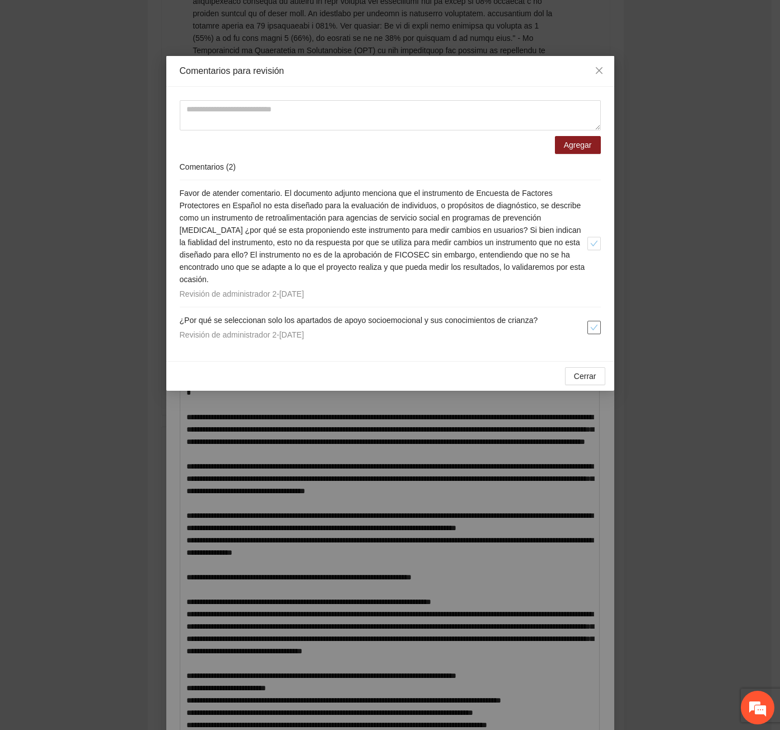
click at [595, 329] on icon "check" at bounding box center [594, 328] width 8 height 8
click at [590, 375] on span "Cerrar" at bounding box center [585, 376] width 22 height 12
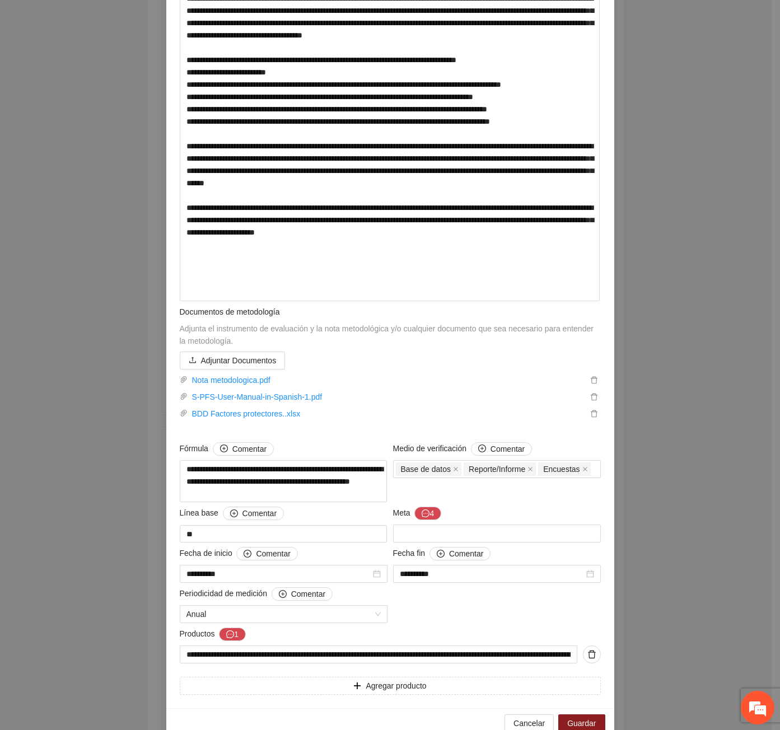
scroll to position [639, 0]
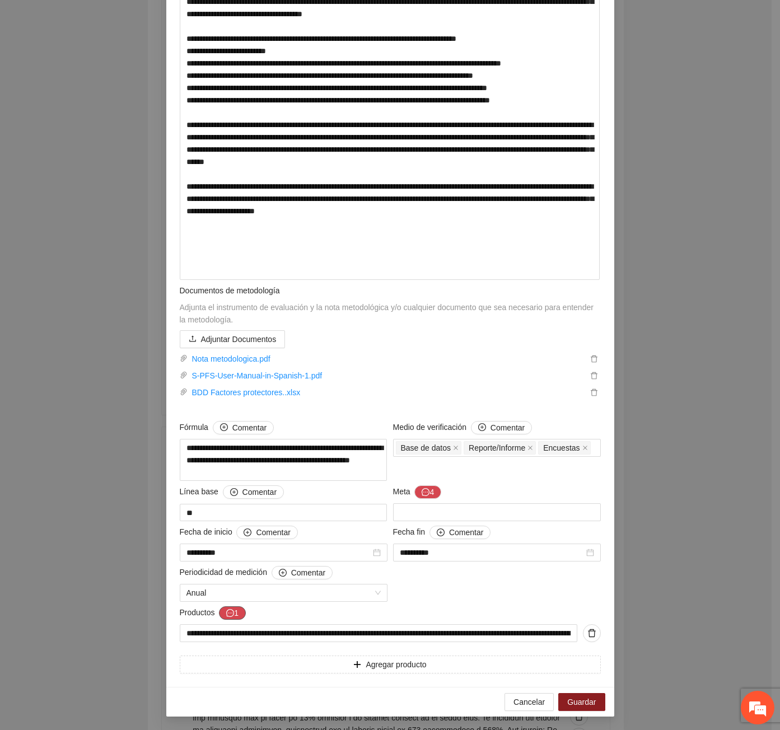
click at [227, 616] on icon "message" at bounding box center [230, 613] width 8 height 8
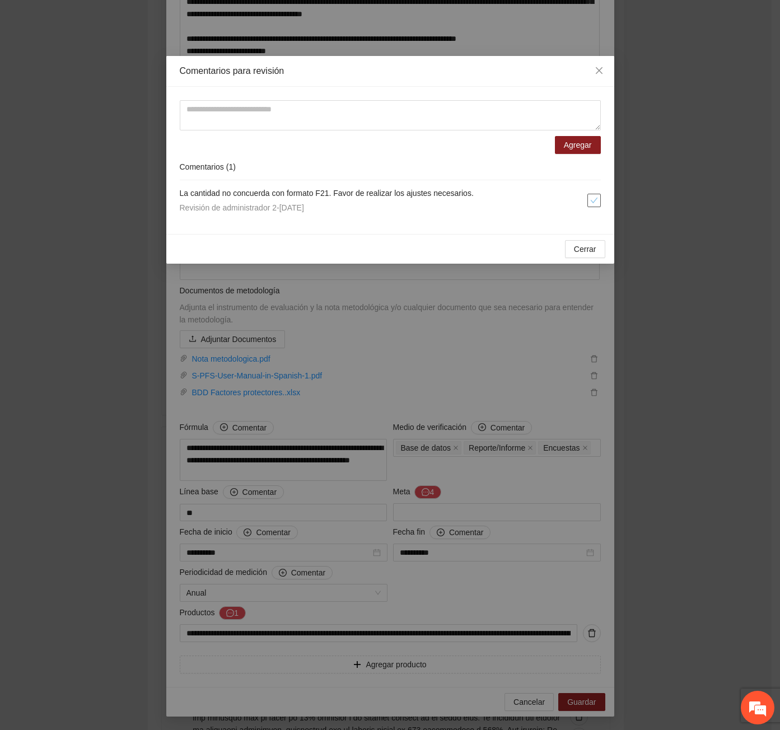
click at [593, 200] on icon "check" at bounding box center [594, 200] width 8 height 8
click at [587, 244] on span "Cerrar" at bounding box center [585, 249] width 22 height 12
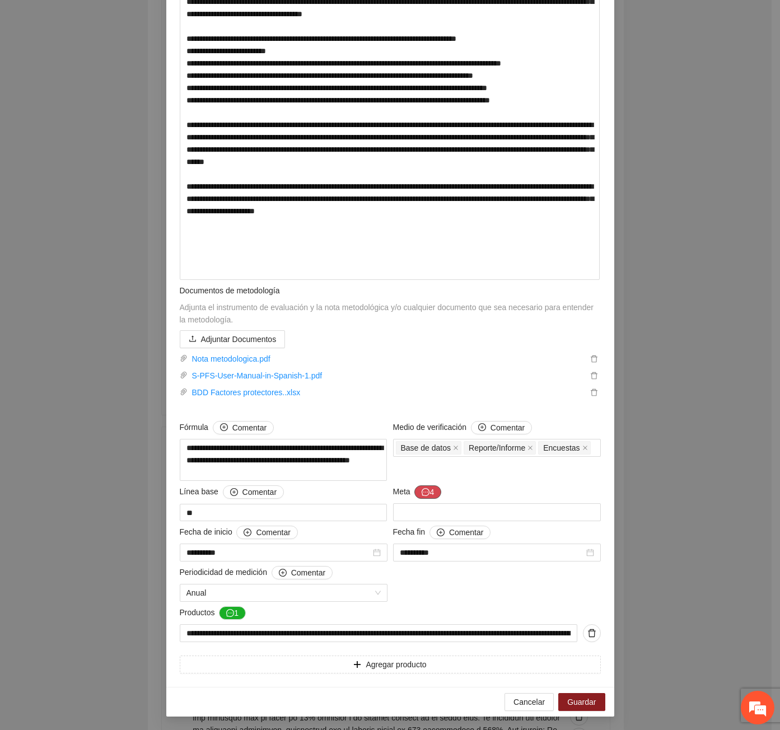
click at [414, 488] on button "4" at bounding box center [427, 491] width 27 height 13
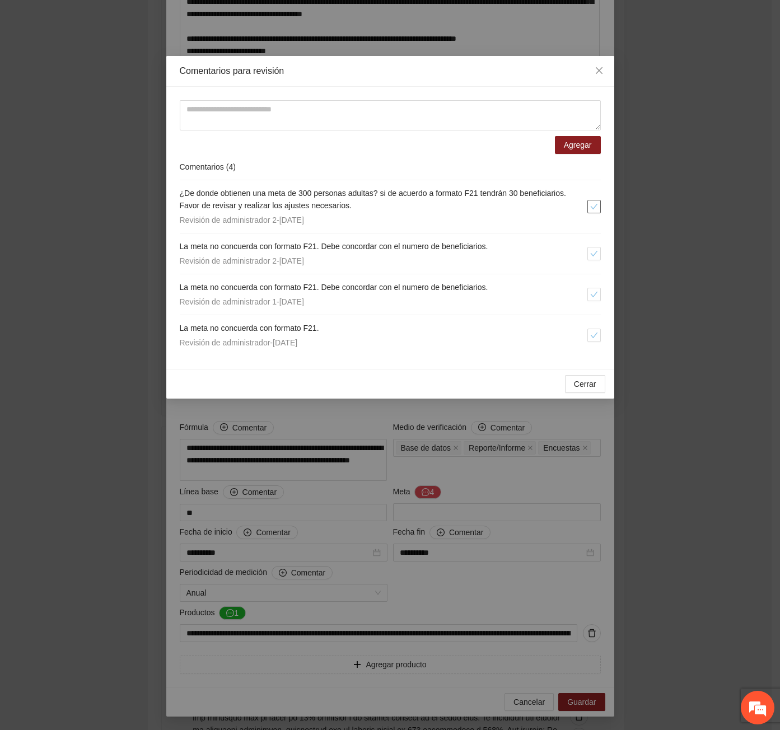
click at [593, 203] on icon "check" at bounding box center [594, 207] width 8 height 8
click at [597, 253] on icon "check" at bounding box center [594, 254] width 8 height 8
click at [592, 297] on icon "check" at bounding box center [594, 294] width 8 height 8
click at [596, 333] on icon "check" at bounding box center [594, 335] width 8 height 8
click at [579, 393] on div "Cerrar OK" at bounding box center [390, 384] width 448 height 30
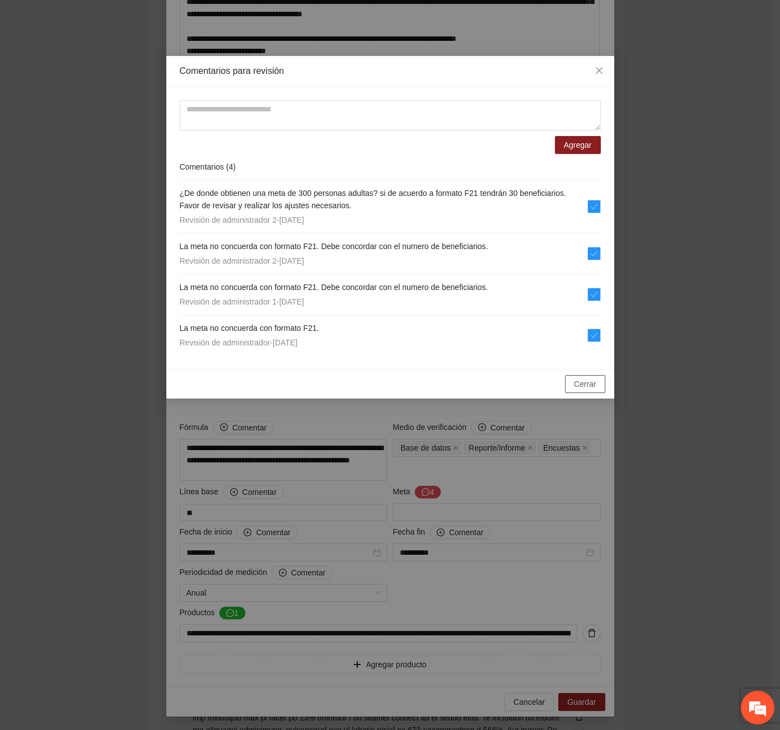
click at [574, 390] on span "Cerrar" at bounding box center [585, 384] width 22 height 12
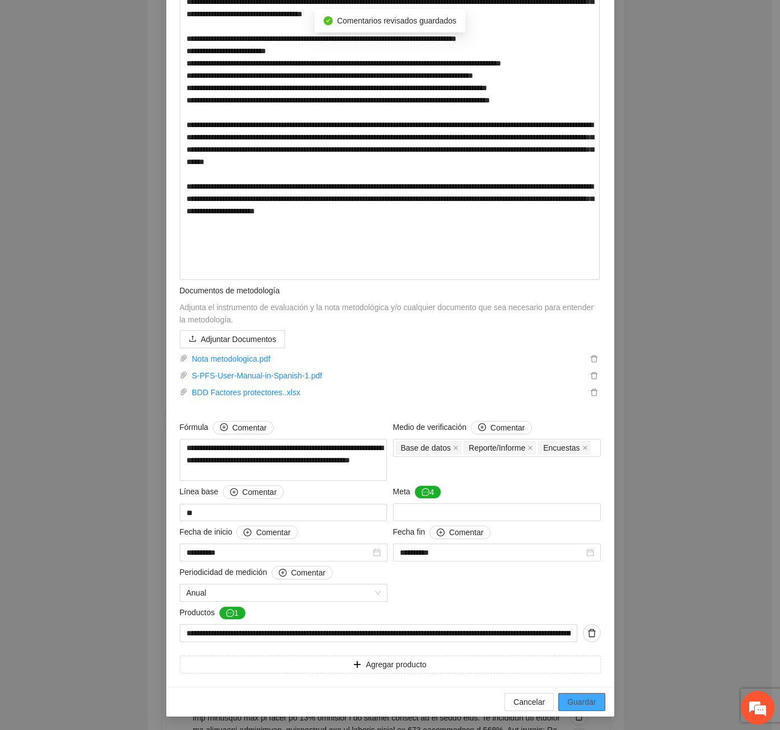
click at [579, 705] on span "Guardar" at bounding box center [581, 702] width 29 height 12
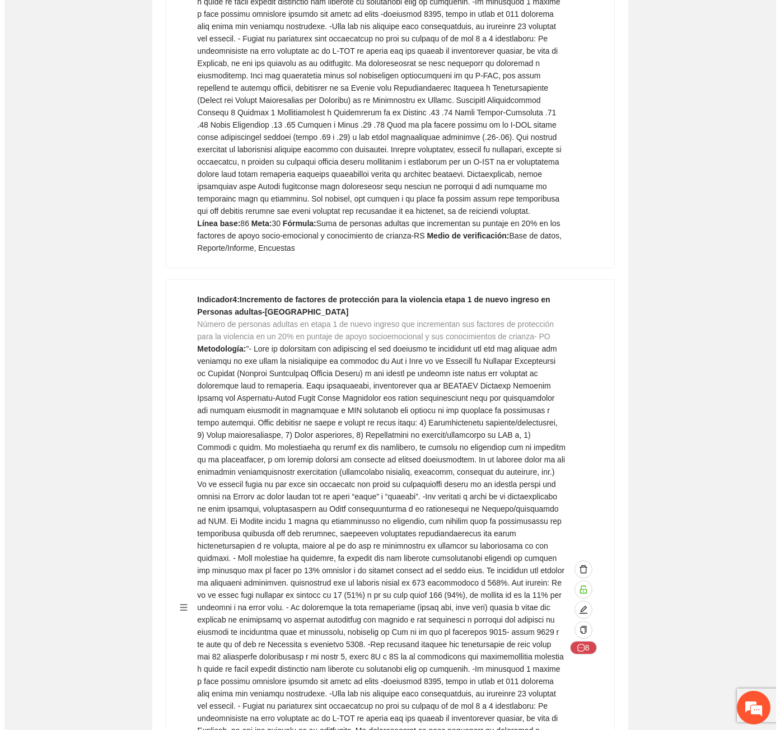
scroll to position [7052, 0]
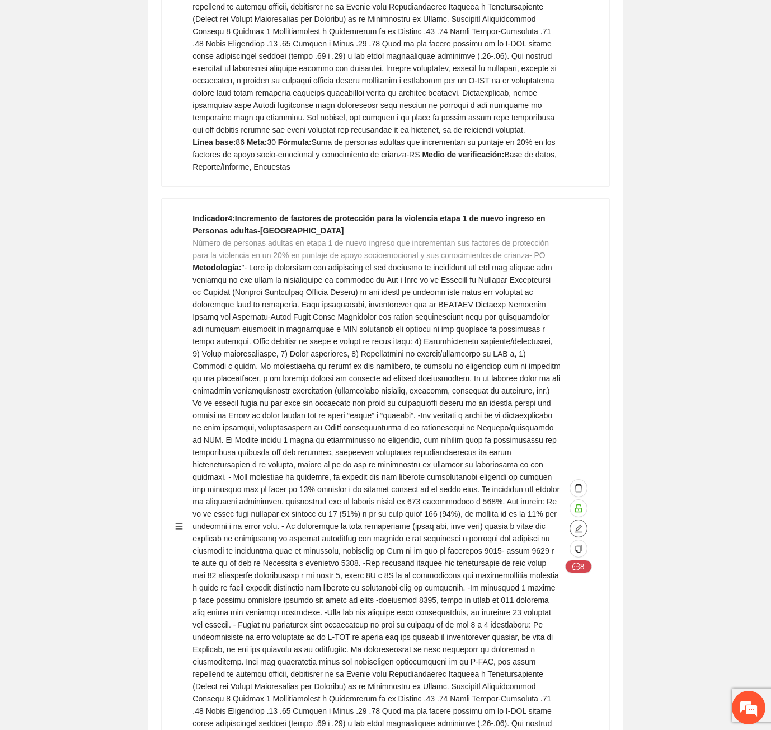
click at [573, 524] on span "edit" at bounding box center [578, 528] width 17 height 9
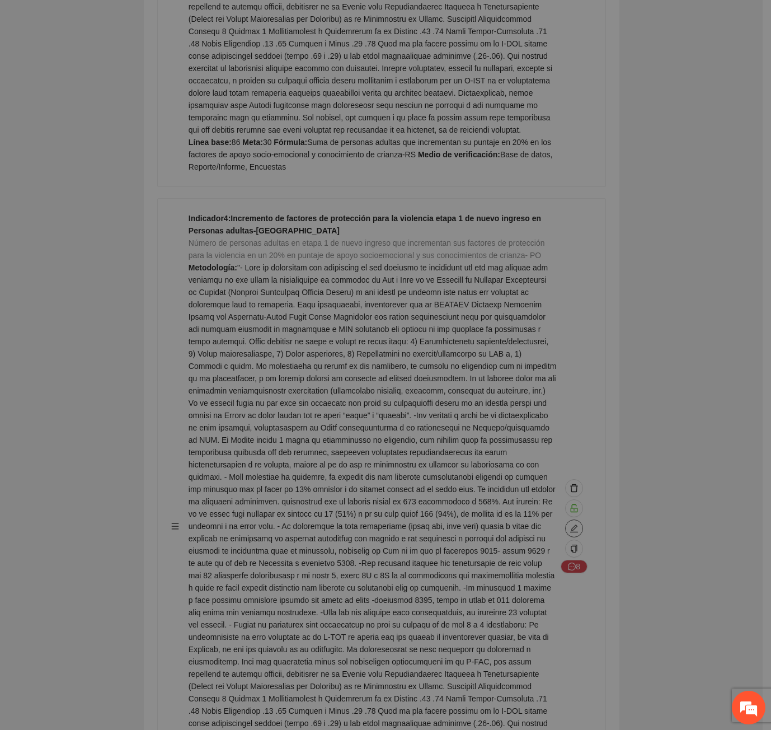
type textarea "**"
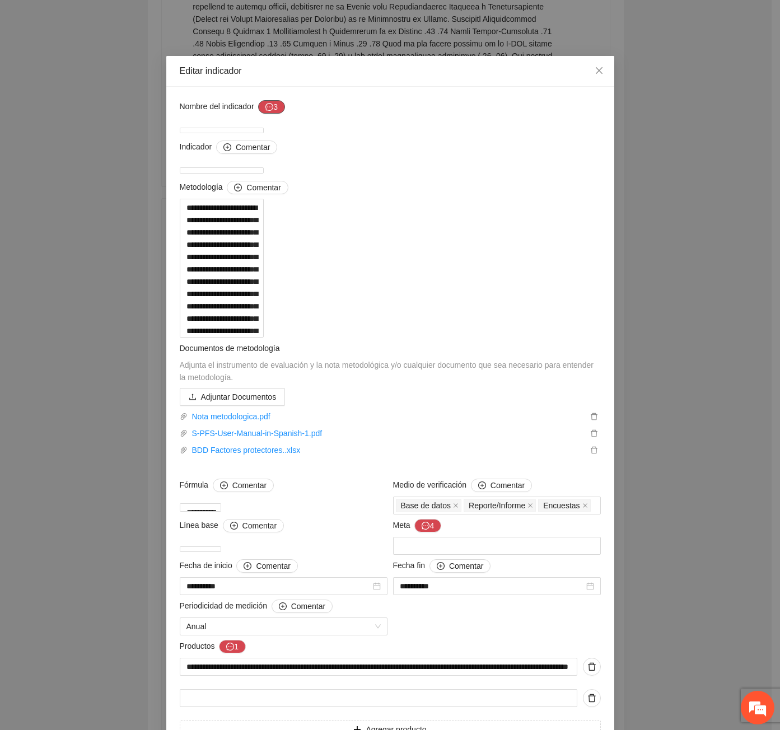
click at [272, 111] on button "3" at bounding box center [271, 106] width 27 height 13
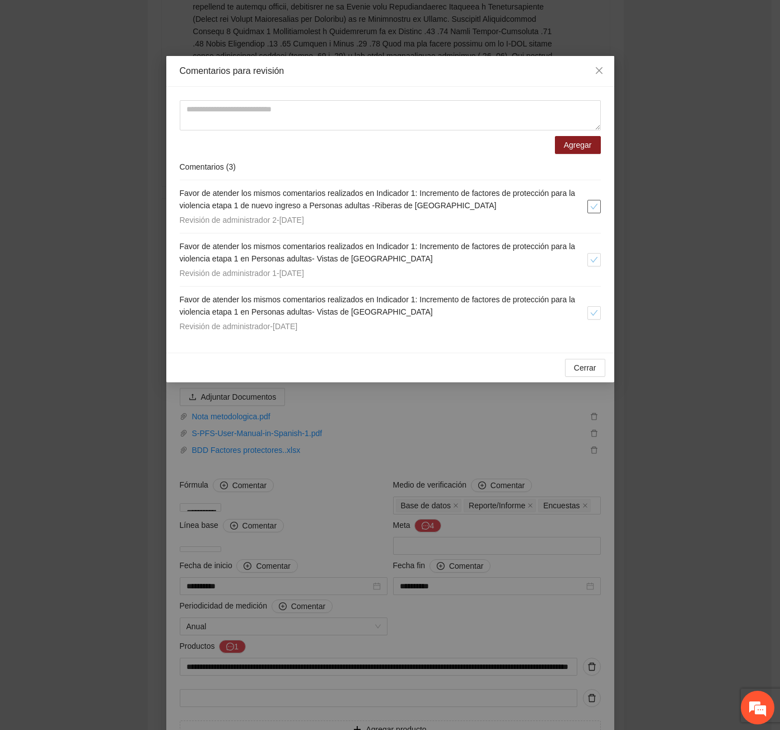
click at [590, 209] on icon "check" at bounding box center [594, 207] width 8 height 8
click at [587, 261] on button "button" at bounding box center [593, 259] width 13 height 13
drag, startPoint x: 594, startPoint y: 311, endPoint x: 592, endPoint y: 357, distance: 45.9
click at [594, 311] on icon "check" at bounding box center [594, 313] width 8 height 8
click at [590, 362] on span "Cerrar" at bounding box center [585, 368] width 22 height 12
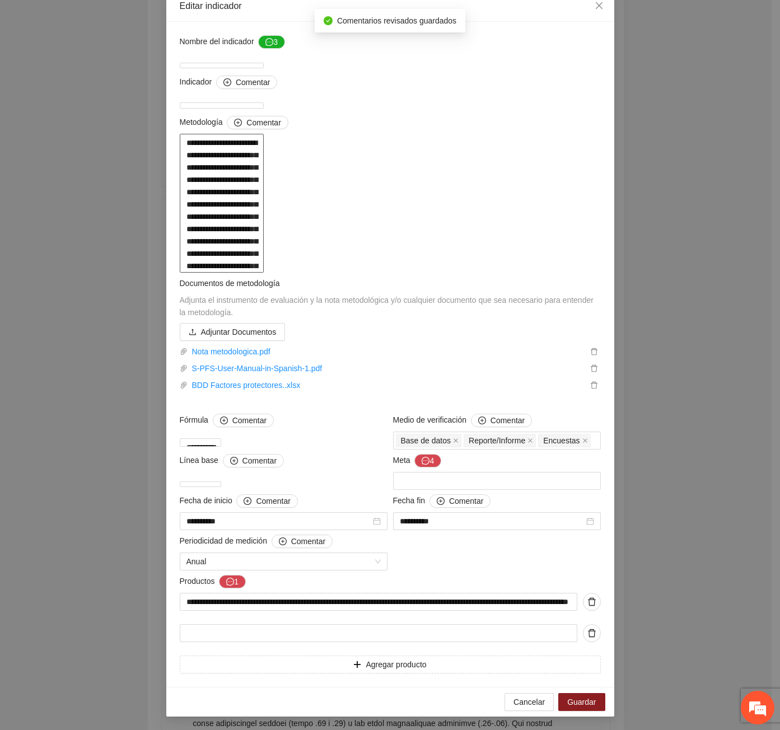
scroll to position [616, 0]
click at [419, 467] on button "4" at bounding box center [427, 460] width 27 height 13
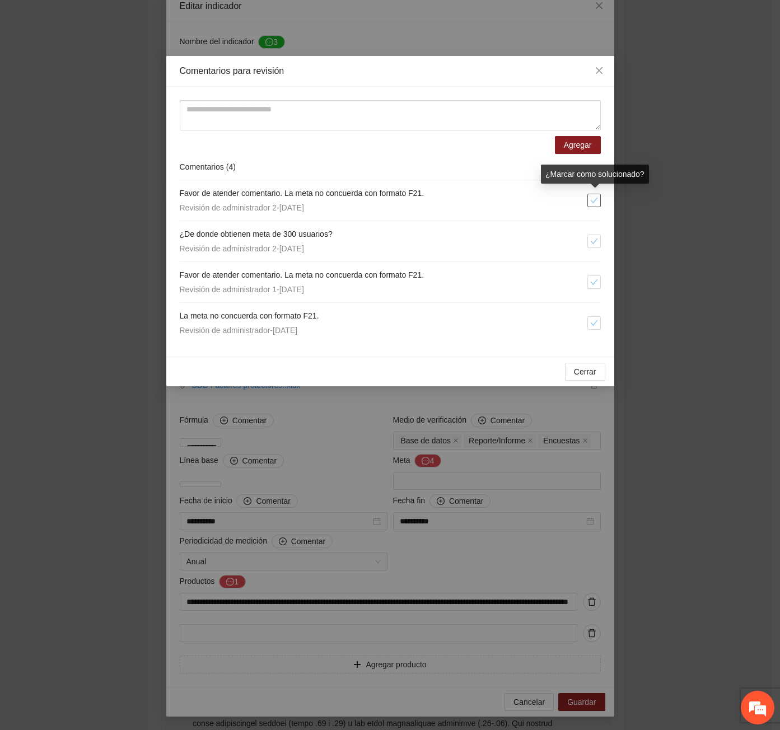
click at [590, 204] on icon "check" at bounding box center [594, 200] width 8 height 8
click at [594, 242] on icon "check" at bounding box center [594, 241] width 8 height 8
click at [590, 280] on icon "check" at bounding box center [594, 282] width 8 height 8
click at [597, 317] on button "button" at bounding box center [593, 322] width 13 height 13
click at [584, 367] on span "Cerrar" at bounding box center [585, 371] width 22 height 12
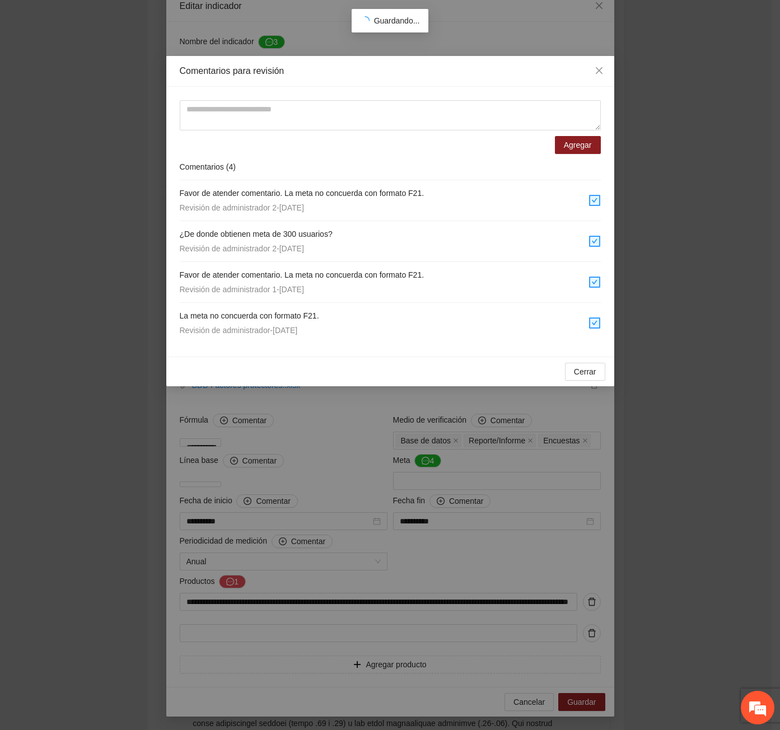
click at [229, 621] on div "Comentarios para revisión Agregar Comentarios ( 4 ) Favor de atender comentario…" at bounding box center [390, 365] width 780 height 730
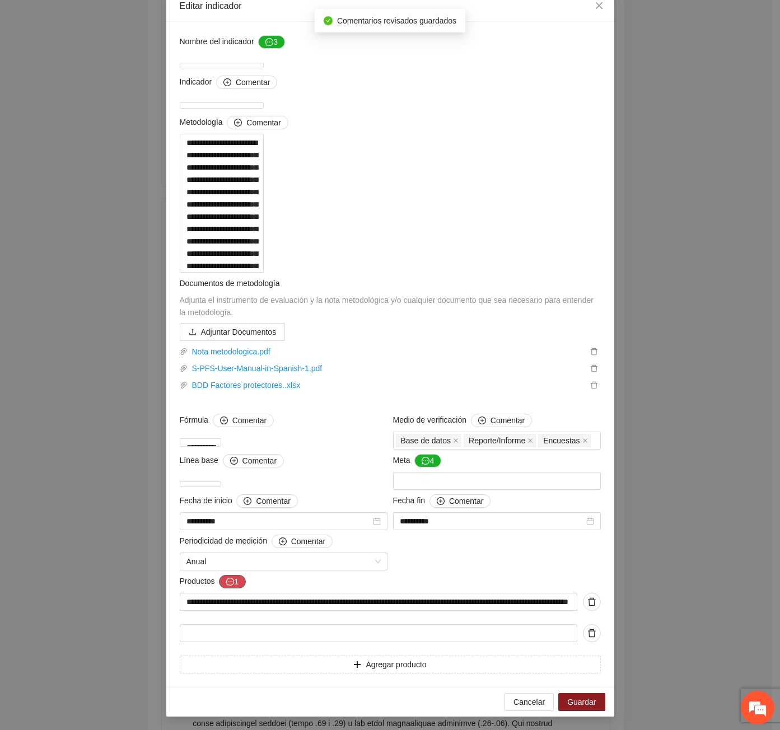
click at [230, 588] on button "1" at bounding box center [232, 581] width 27 height 13
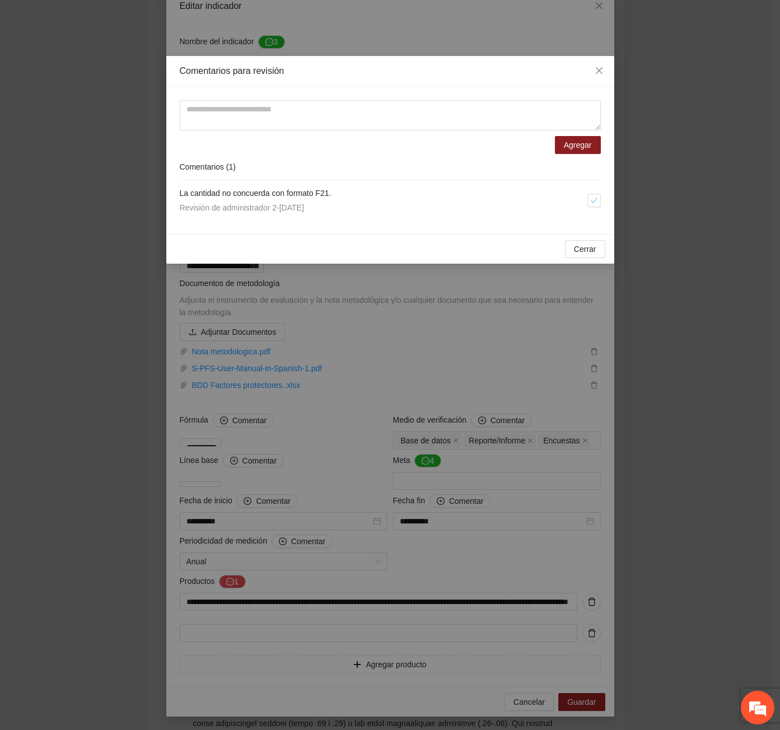
click at [595, 193] on li "La cantidad no concuerda con formato F21. Revisión de administrador 2 - 15/09/2…" at bounding box center [390, 200] width 421 height 40
click at [587, 195] on button "button" at bounding box center [593, 200] width 13 height 13
click at [579, 249] on span "Cerrar" at bounding box center [585, 249] width 22 height 12
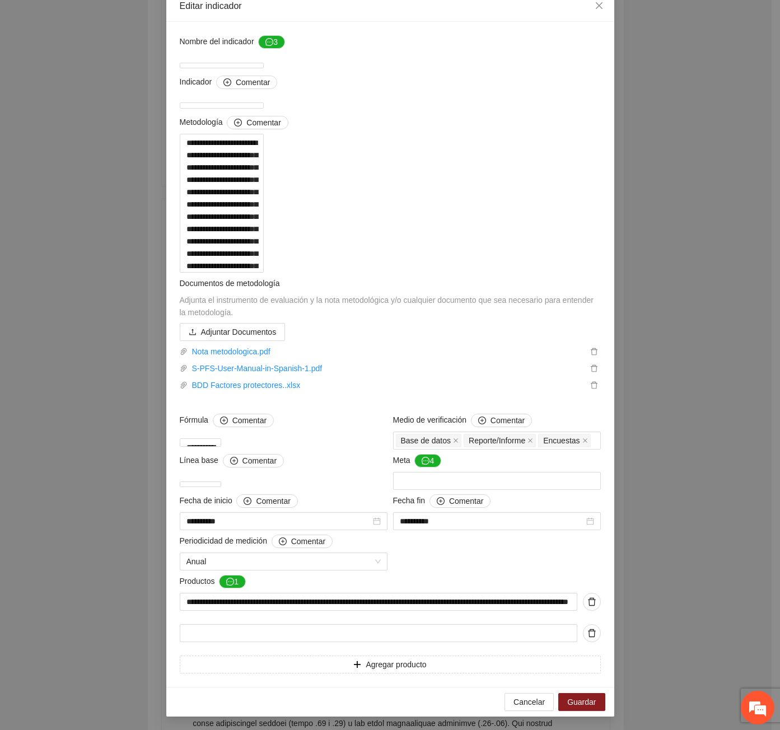
scroll to position [658, 0]
click at [584, 701] on span "Guardar" at bounding box center [581, 702] width 29 height 12
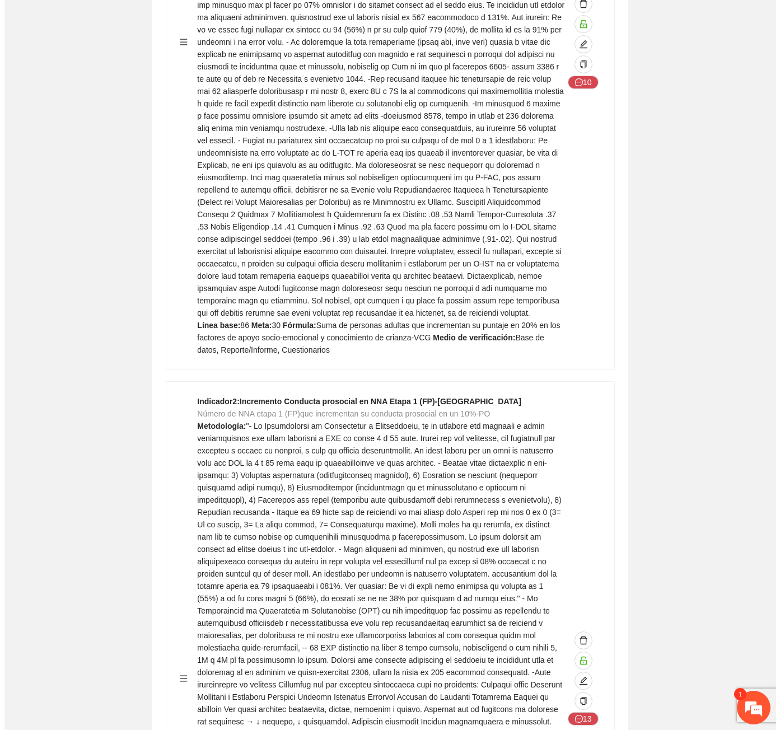
scroll to position [5597, 0]
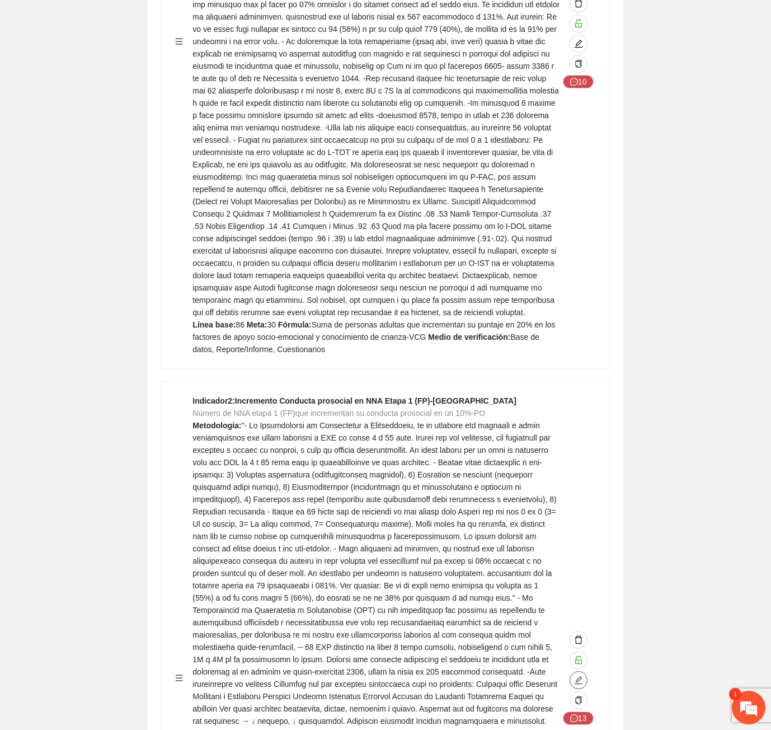
click at [584, 676] on span "edit" at bounding box center [578, 680] width 17 height 9
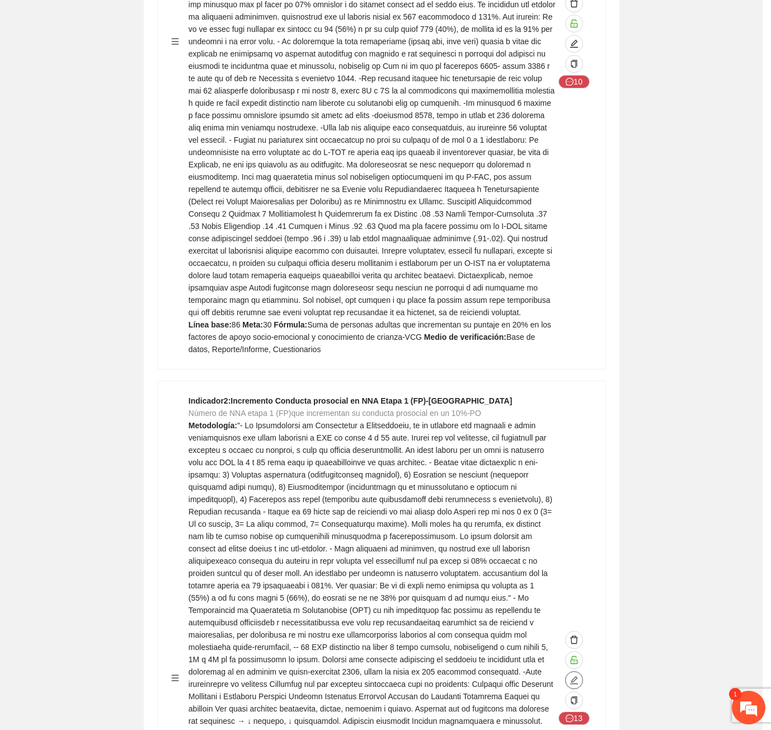
type textarea "**"
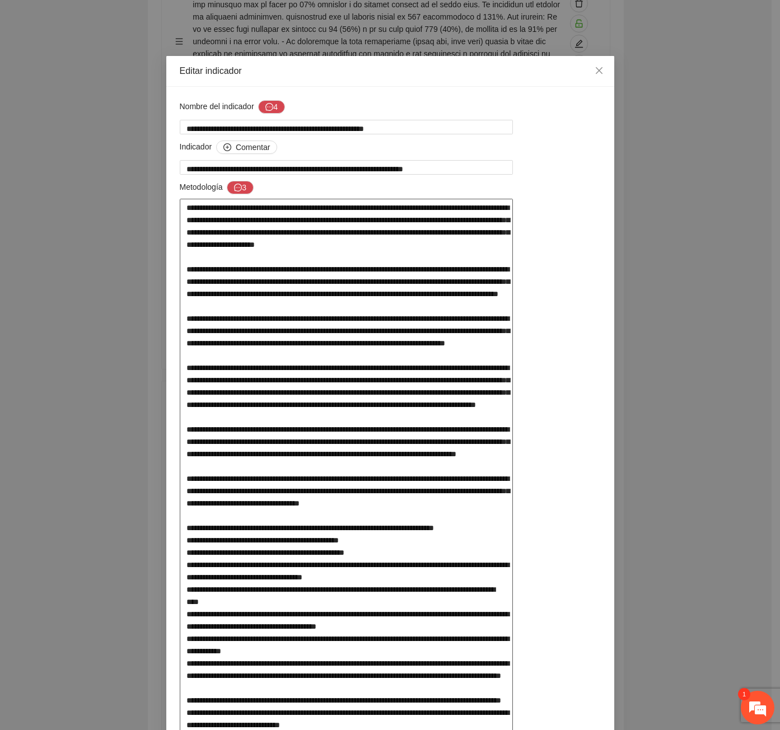
scroll to position [848, 0]
click at [275, 103] on button "4" at bounding box center [271, 106] width 27 height 13
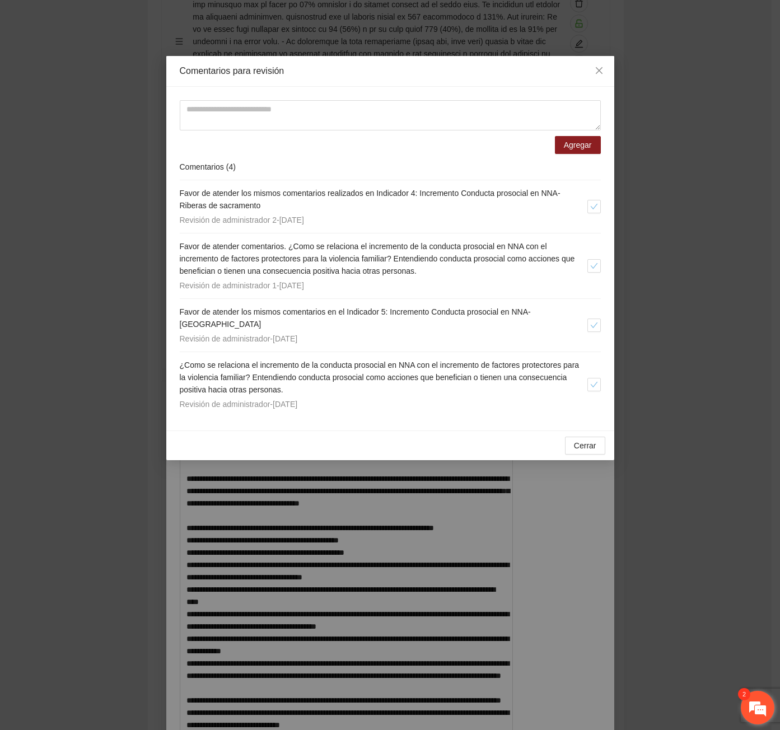
click at [765, 704] on em at bounding box center [757, 707] width 30 height 30
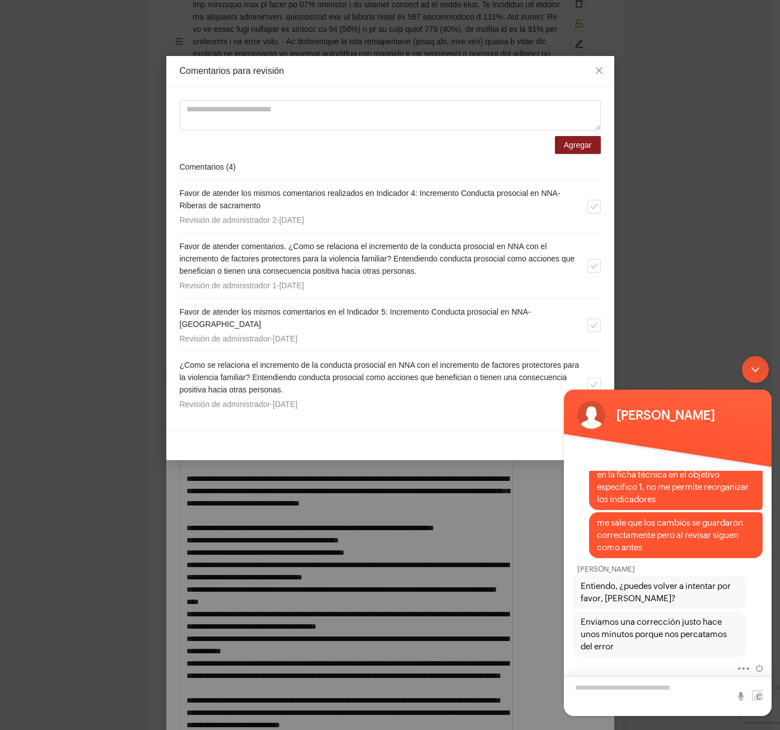
click at [656, 681] on textarea "Escriba su mensaje y pulse “Intro”" at bounding box center [668, 696] width 208 height 40
drag, startPoint x: 744, startPoint y: 365, endPoint x: 1282, endPoint y: 719, distance: 643.3
click at [744, 365] on div "Minimizar ventana de chat en vivo" at bounding box center [755, 369] width 27 height 27
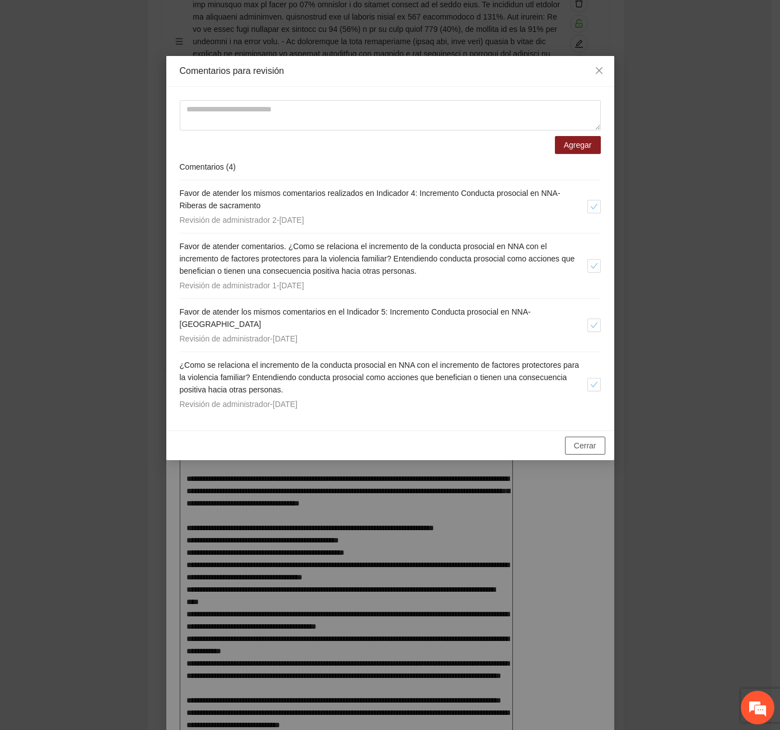
click at [578, 439] on span "Cerrar" at bounding box center [585, 445] width 22 height 12
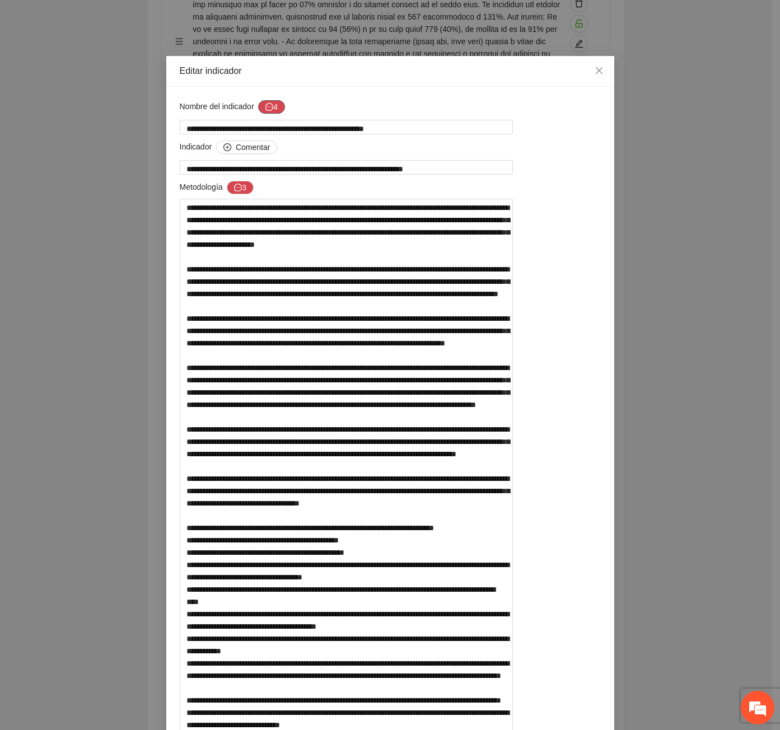
click at [260, 110] on button "4" at bounding box center [271, 106] width 27 height 13
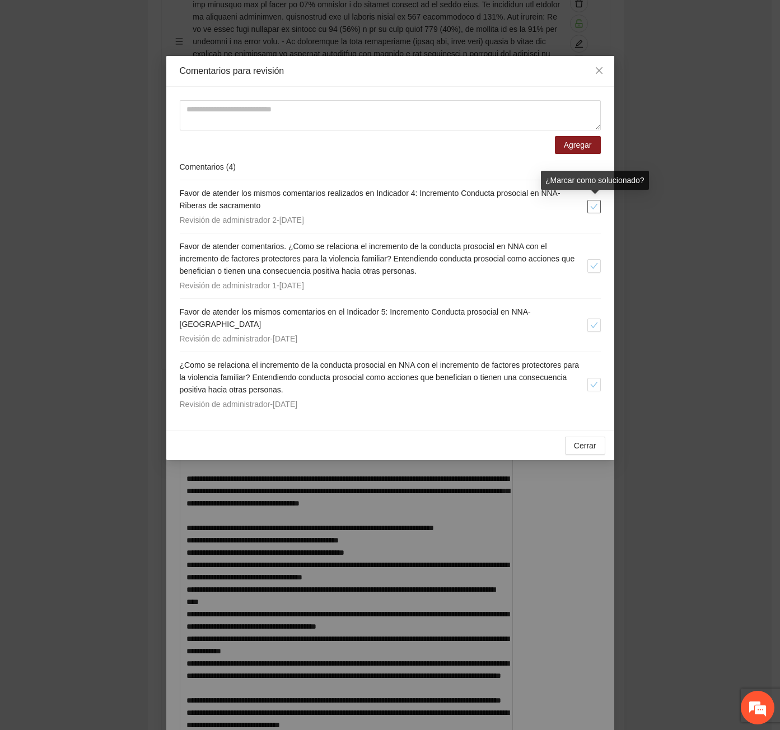
click at [594, 205] on icon "check" at bounding box center [594, 207] width 8 height 8
click at [599, 267] on span "check" at bounding box center [594, 266] width 12 height 8
click at [598, 318] on button "button" at bounding box center [593, 324] width 13 height 13
click at [588, 381] on span "check" at bounding box center [594, 385] width 12 height 8
drag, startPoint x: 574, startPoint y: 431, endPoint x: 580, endPoint y: 442, distance: 12.8
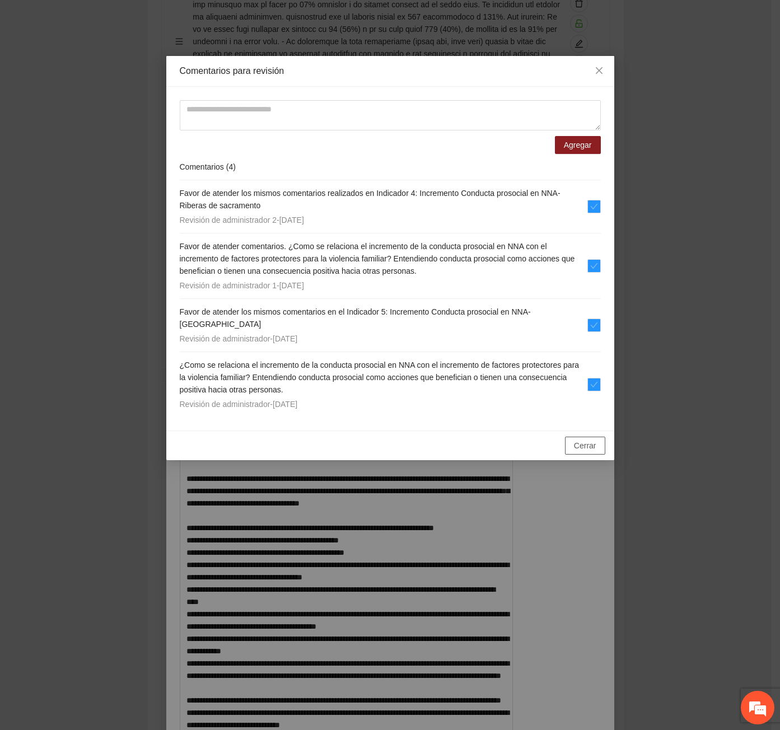
click at [575, 437] on button "Cerrar" at bounding box center [585, 446] width 40 height 18
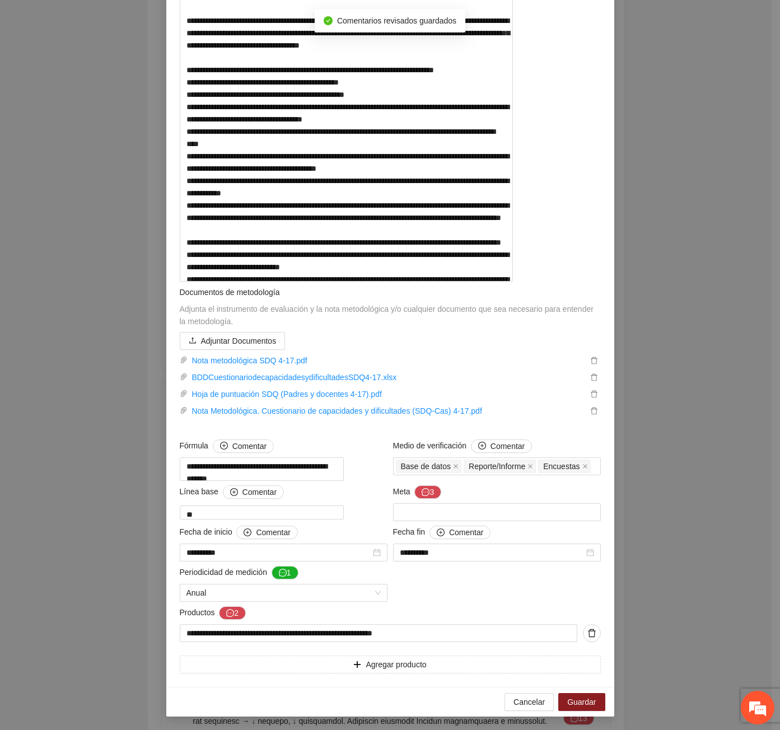
scroll to position [607, 0]
click at [584, 698] on span "Guardar" at bounding box center [581, 702] width 29 height 12
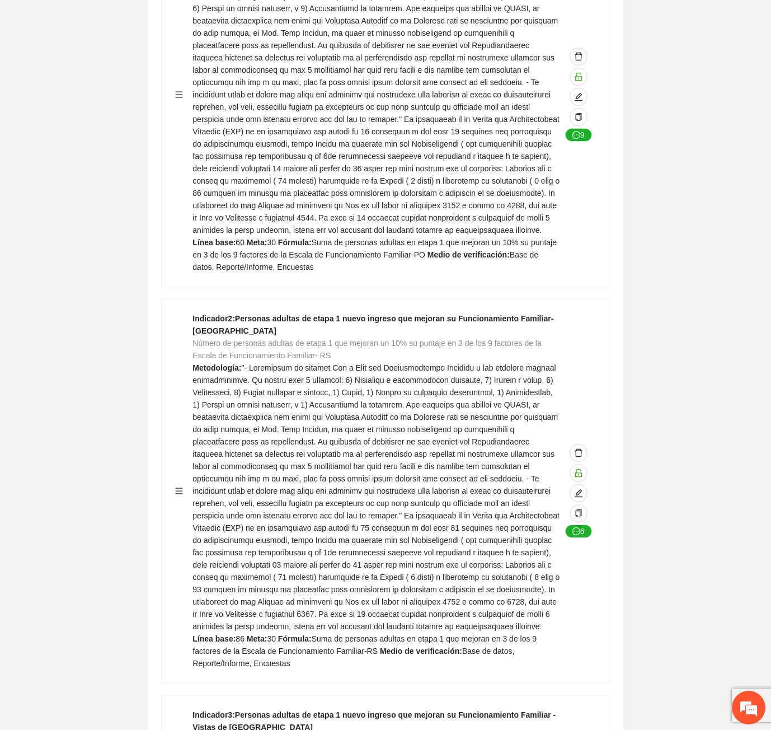
scroll to position [0, 0]
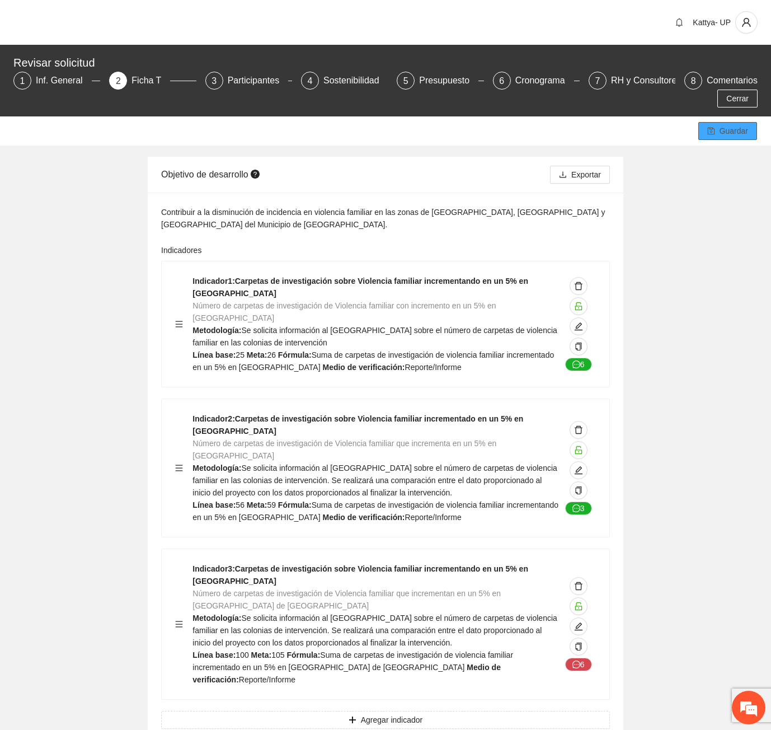
click at [734, 125] on span "Guardar" at bounding box center [734, 131] width 29 height 12
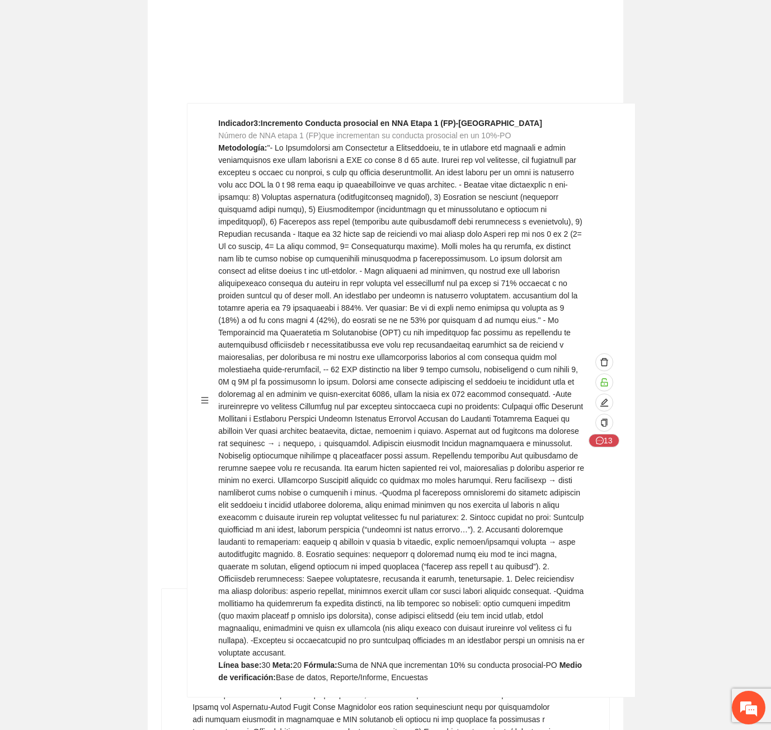
scroll to position [6639, 0]
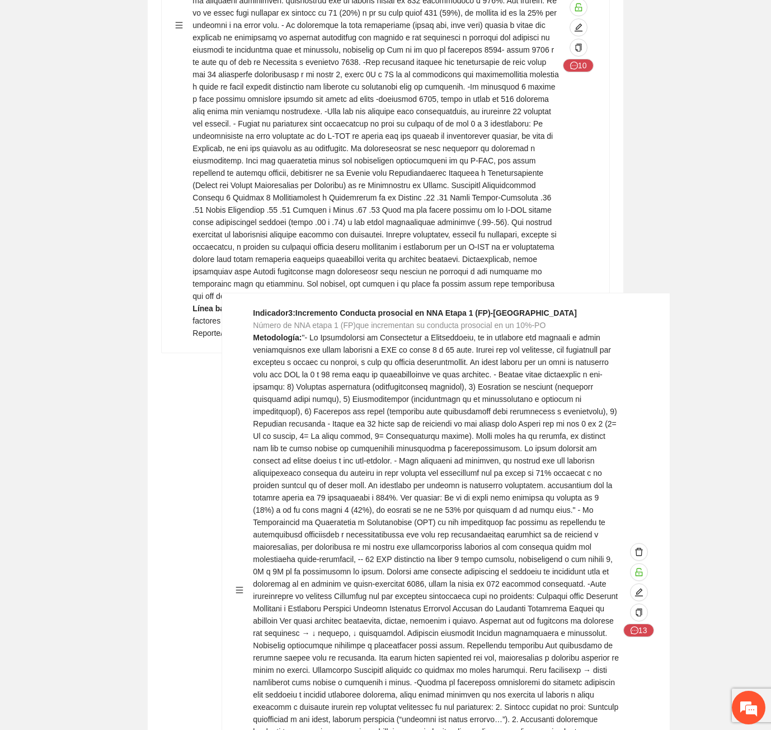
drag, startPoint x: 176, startPoint y: 335, endPoint x: 237, endPoint y: 588, distance: 259.8
click at [237, 588] on div "Indicador 1 : Incremento de factores de protección para la violencia etapa 1 de…" at bounding box center [385, 260] width 449 height 3795
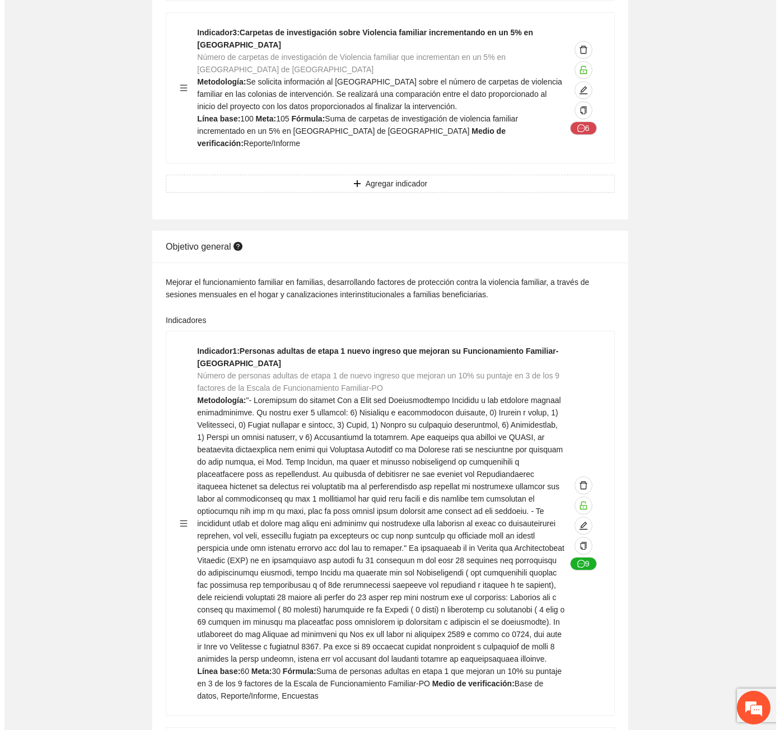
scroll to position [0, 0]
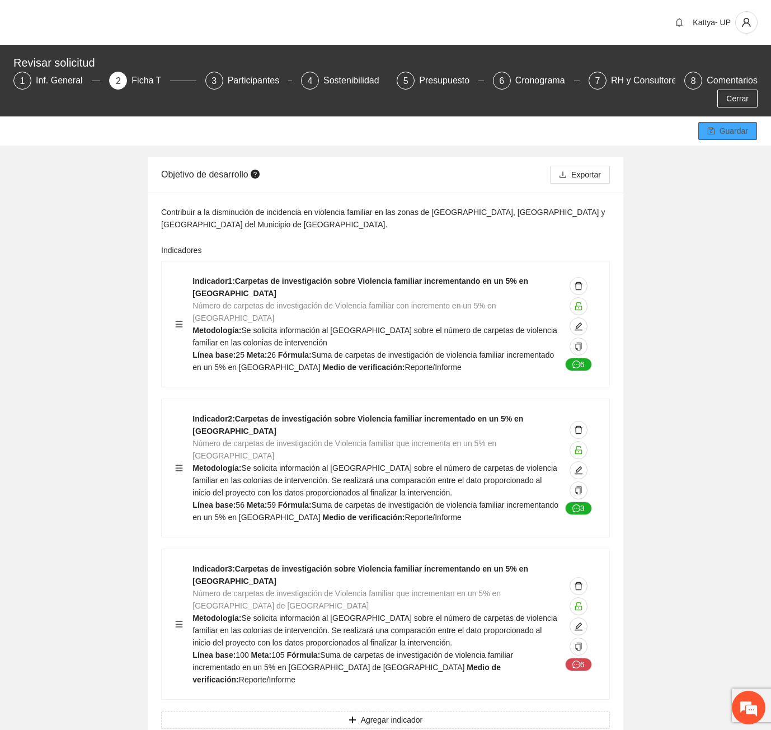
click at [735, 122] on button "Guardar" at bounding box center [727, 131] width 59 height 18
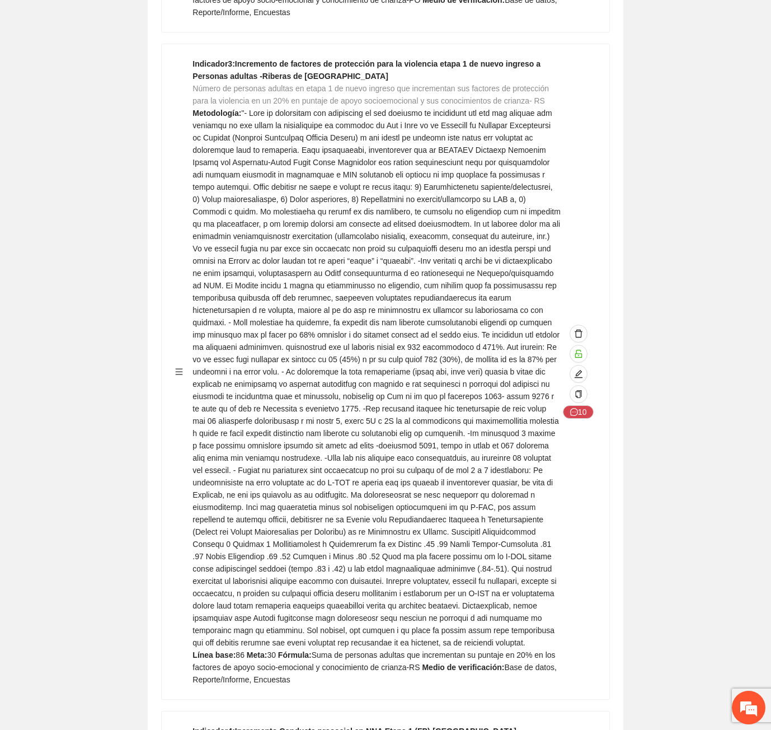
scroll to position [6772, 0]
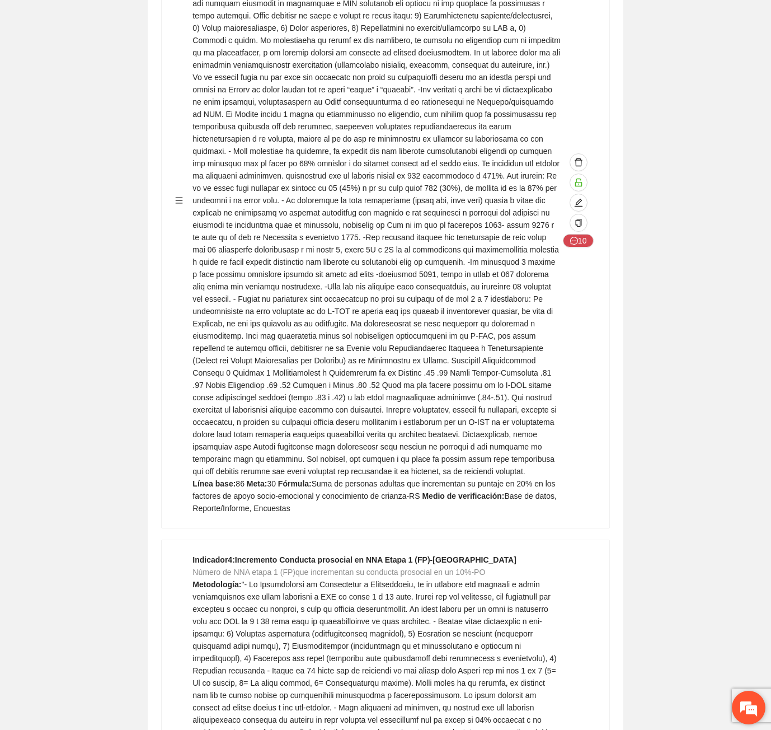
click at [743, 699] on em at bounding box center [749, 707] width 30 height 30
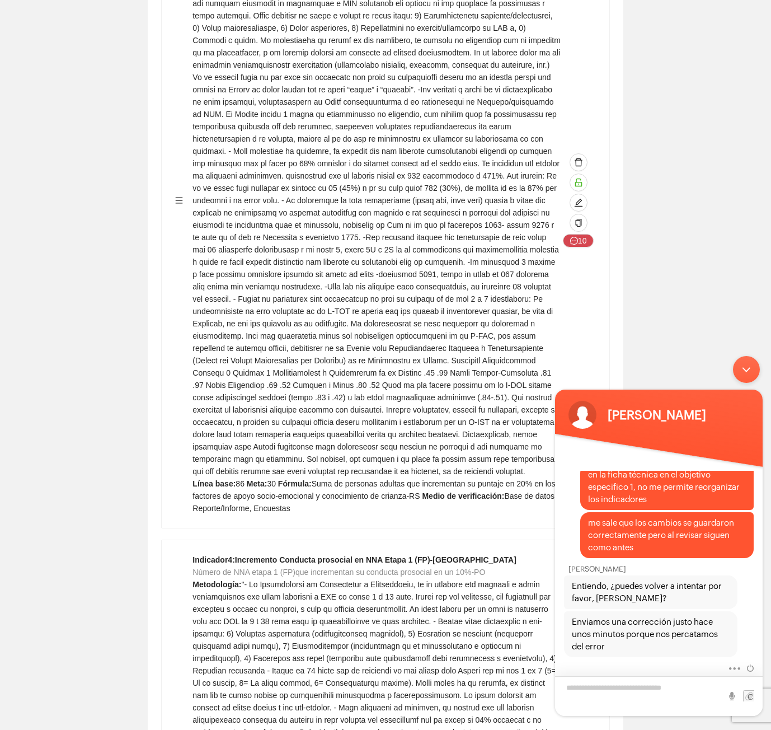
click at [643, 686] on textarea "Escriba su mensaje y pulse “Intro”" at bounding box center [659, 696] width 208 height 40
type textarea "**********"
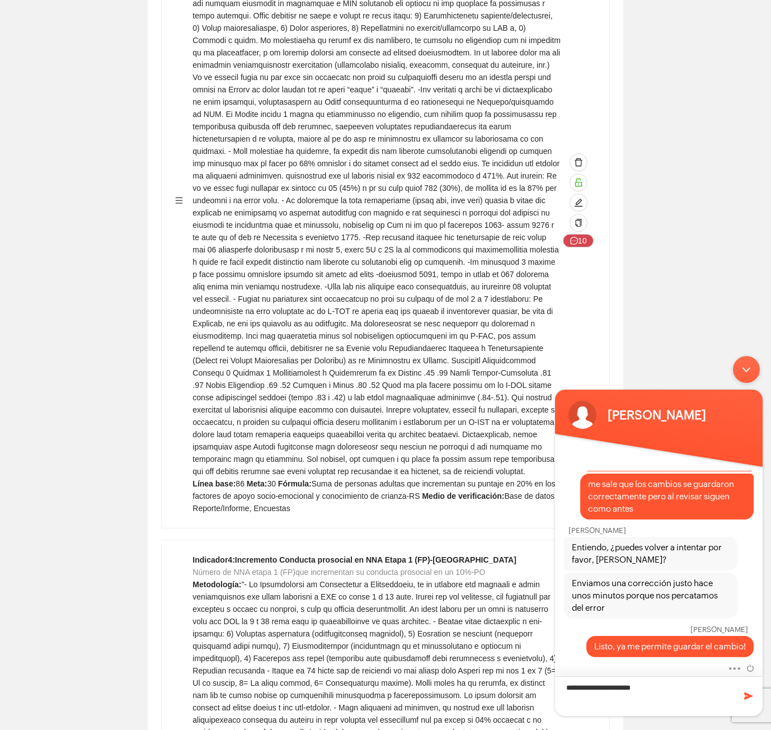
type textarea "**********"
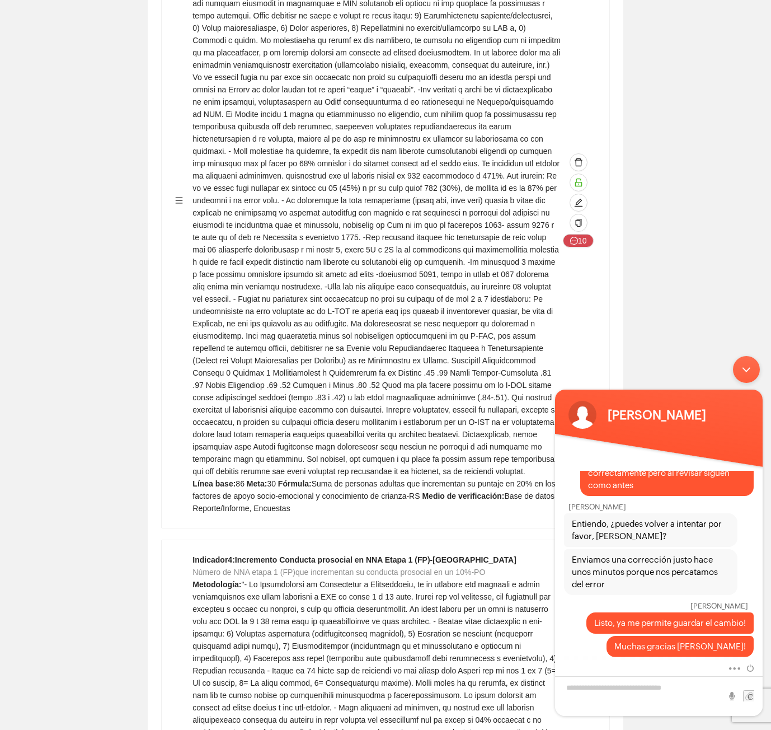
click at [756, 360] on div "Minimizar ventana de chat en vivo" at bounding box center [746, 369] width 27 height 27
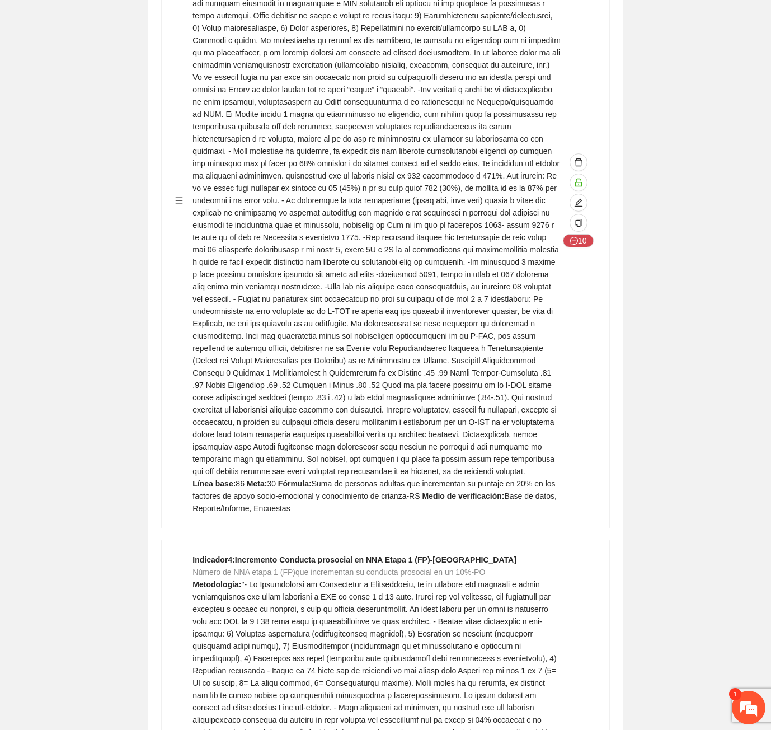
scroll to position [949, 0]
click at [751, 705] on em at bounding box center [749, 707] width 30 height 30
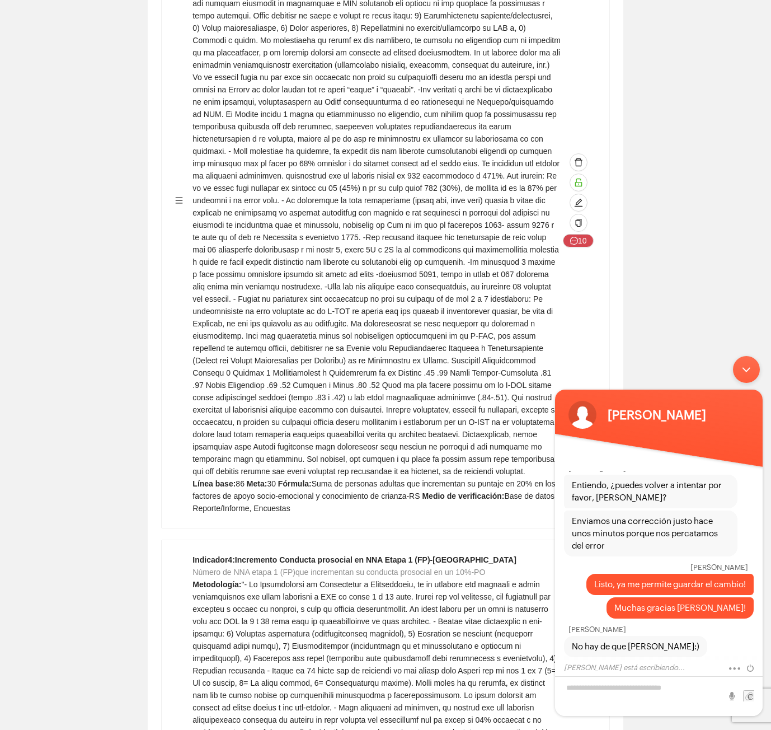
click at [752, 367] on div "Minimizar ventana de chat en vivo" at bounding box center [746, 369] width 27 height 27
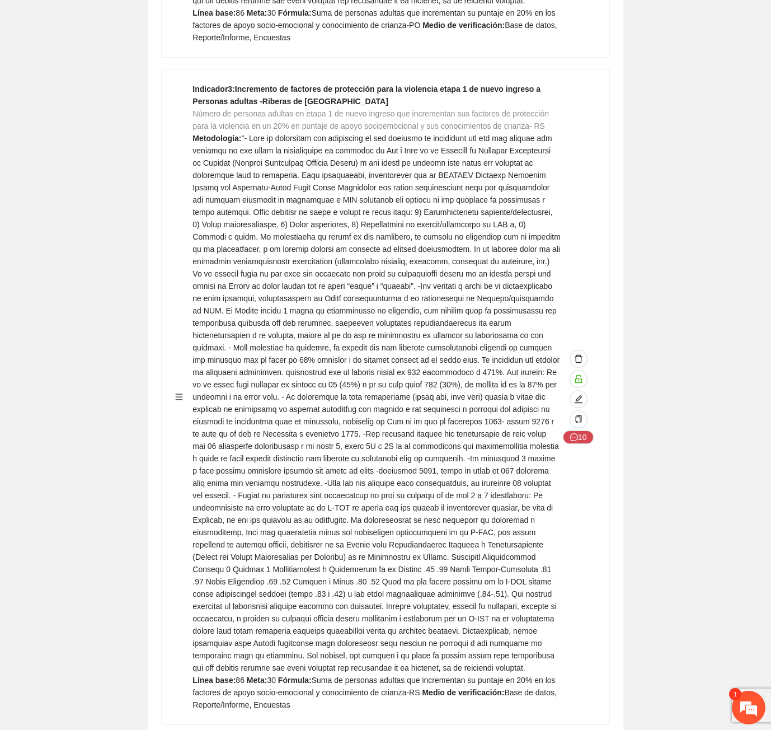
scroll to position [6436, 0]
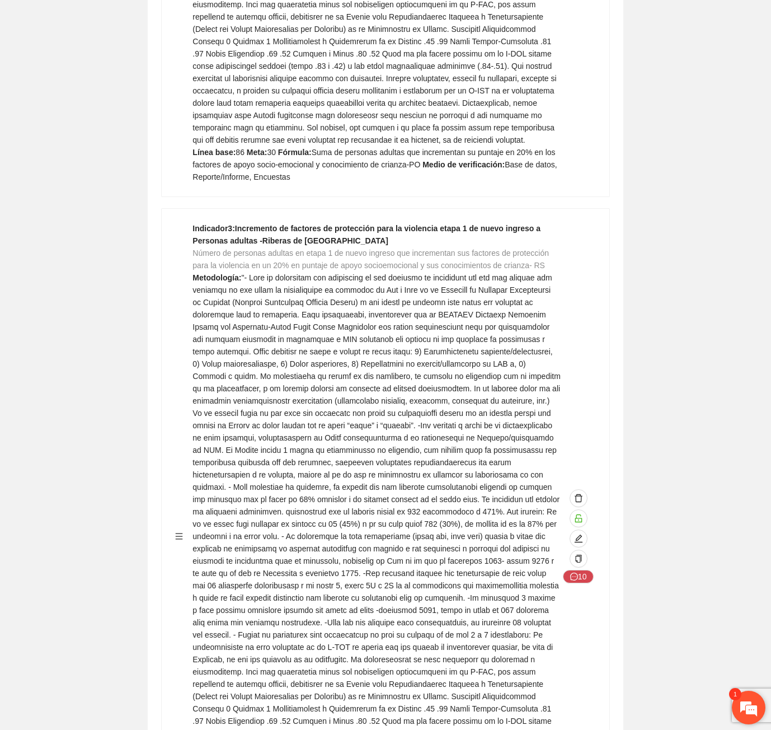
click at [744, 701] on em at bounding box center [749, 707] width 30 height 30
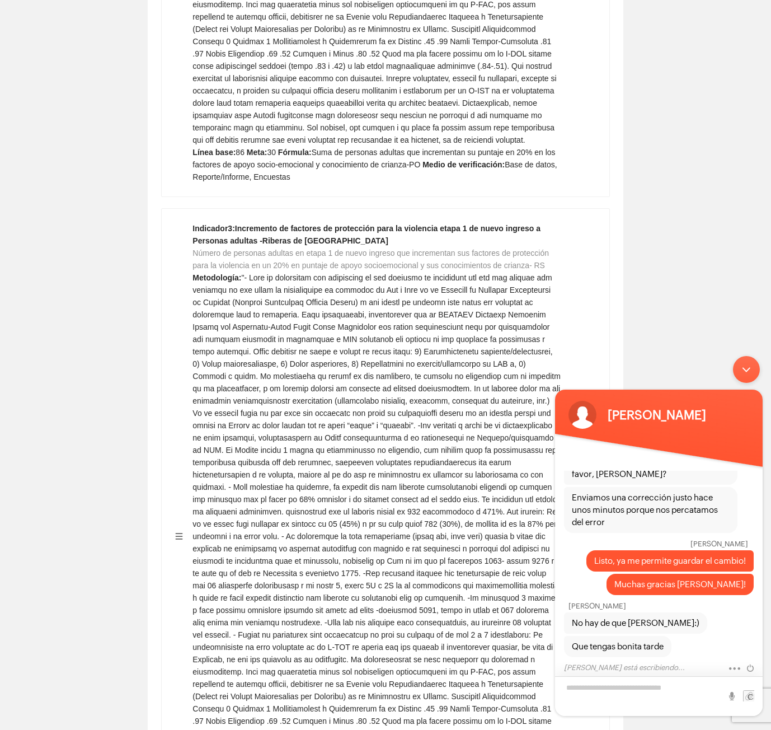
scroll to position [996, 0]
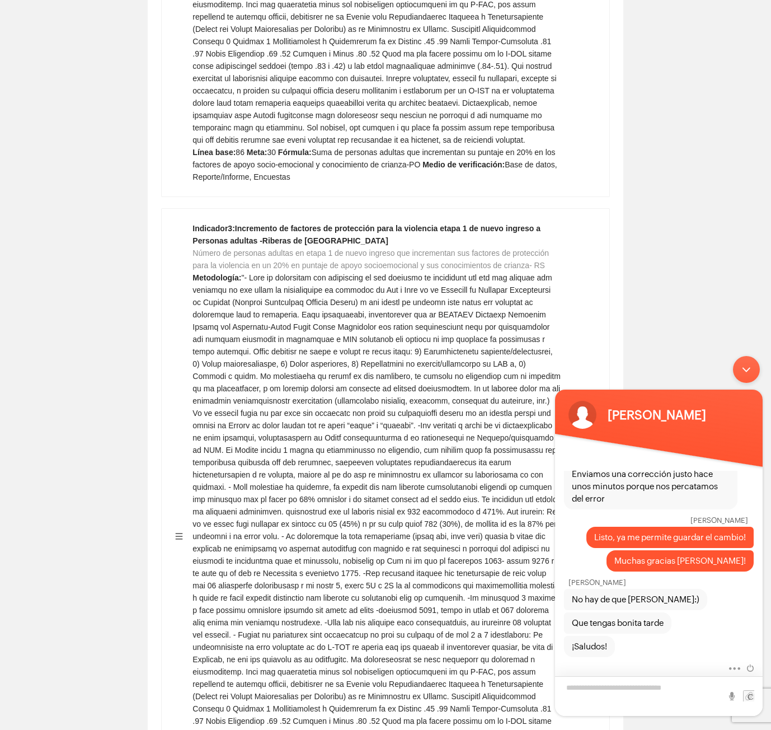
click at [662, 690] on textarea "Escriba su mensaje y pulse “Intro”" at bounding box center [659, 696] width 208 height 40
type textarea "**********"
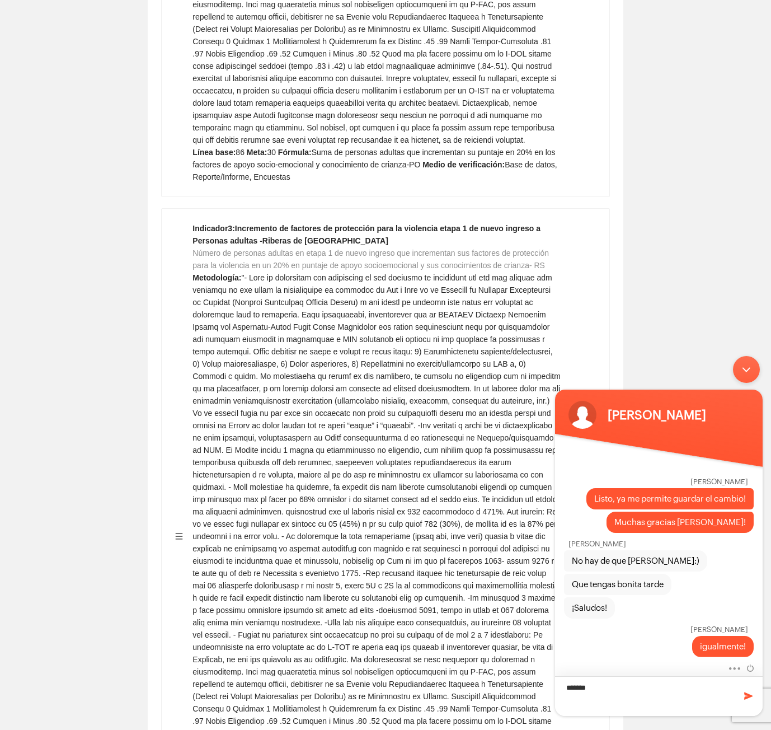
type textarea "********"
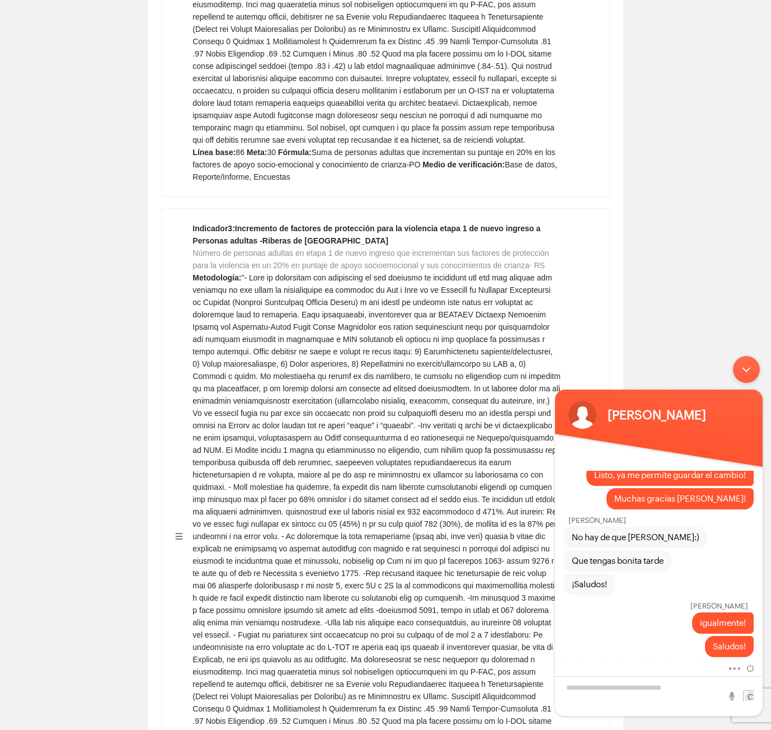
drag, startPoint x: 753, startPoint y: 374, endPoint x: 1300, endPoint y: 724, distance: 648.7
click at [753, 374] on div "Minimizar ventana de chat en vivo" at bounding box center [746, 369] width 27 height 27
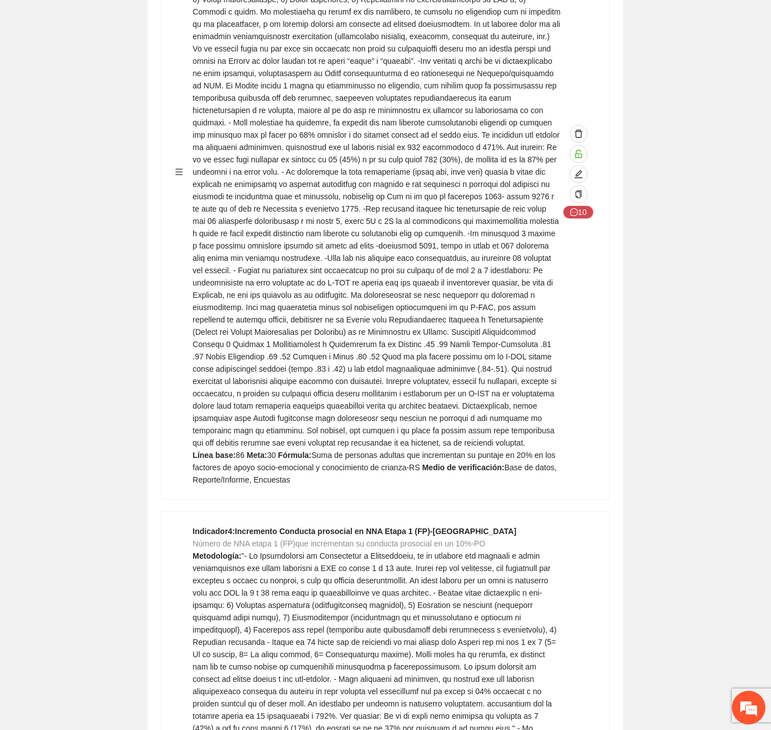
scroll to position [6940, 0]
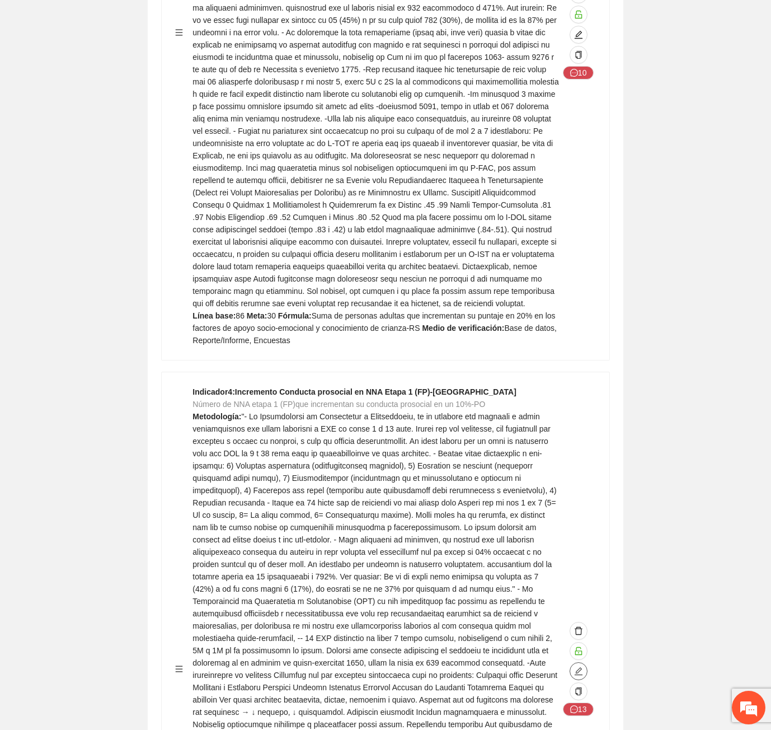
click at [579, 667] on icon "edit" at bounding box center [578, 671] width 9 height 9
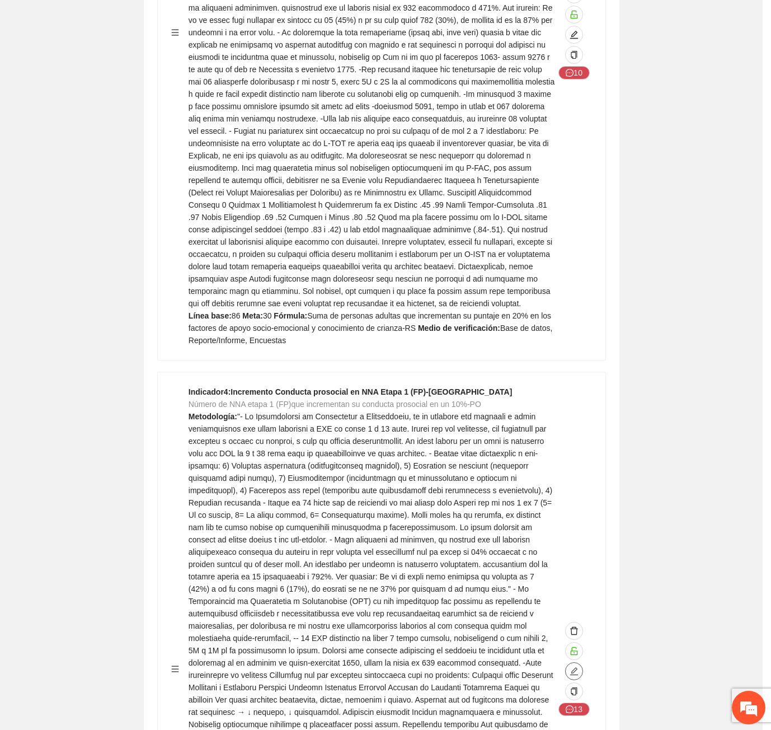
type textarea "**"
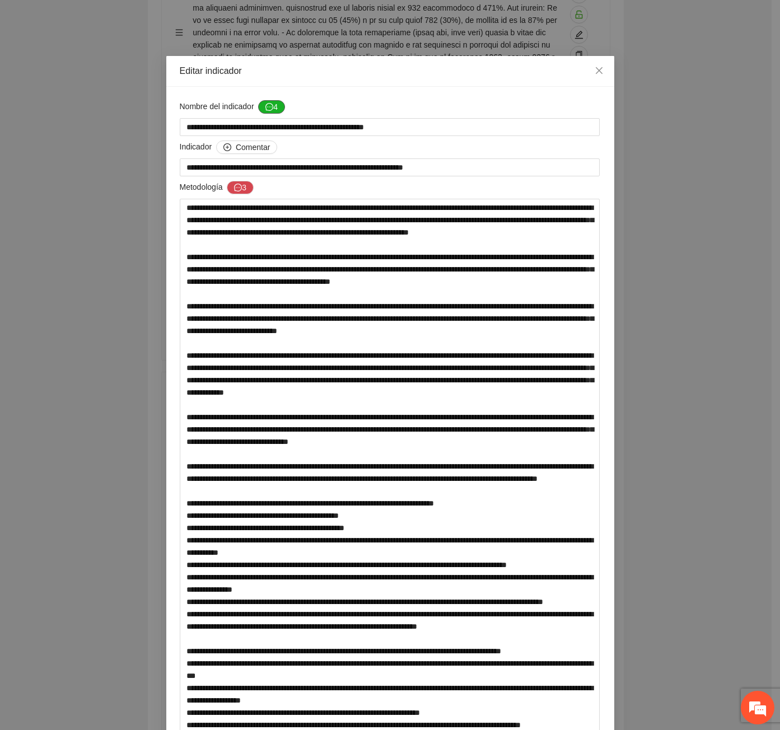
click at [267, 104] on icon "message" at bounding box center [269, 107] width 8 height 8
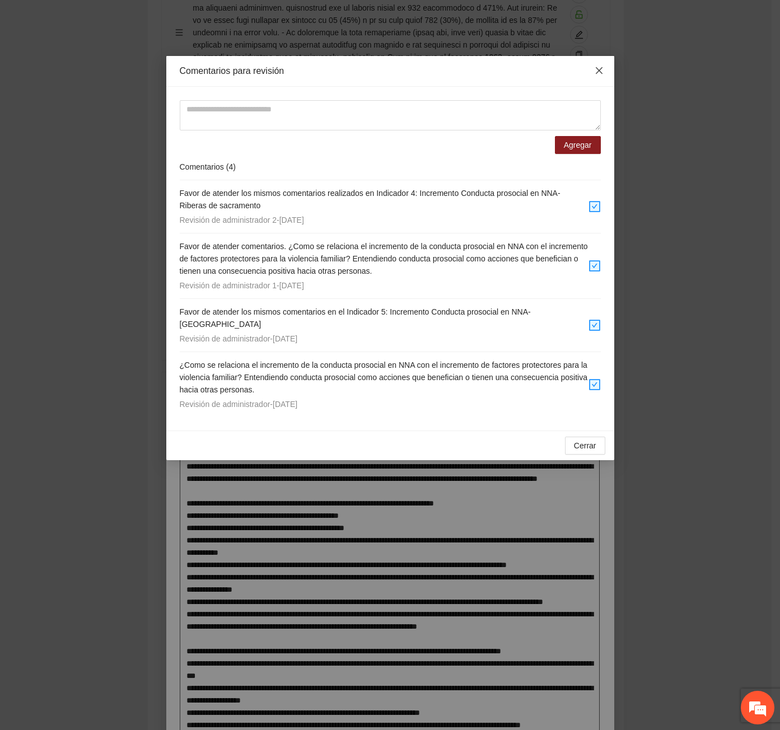
drag, startPoint x: 599, startPoint y: 72, endPoint x: 290, endPoint y: 257, distance: 360.5
click at [599, 71] on icon "close" at bounding box center [598, 70] width 9 height 9
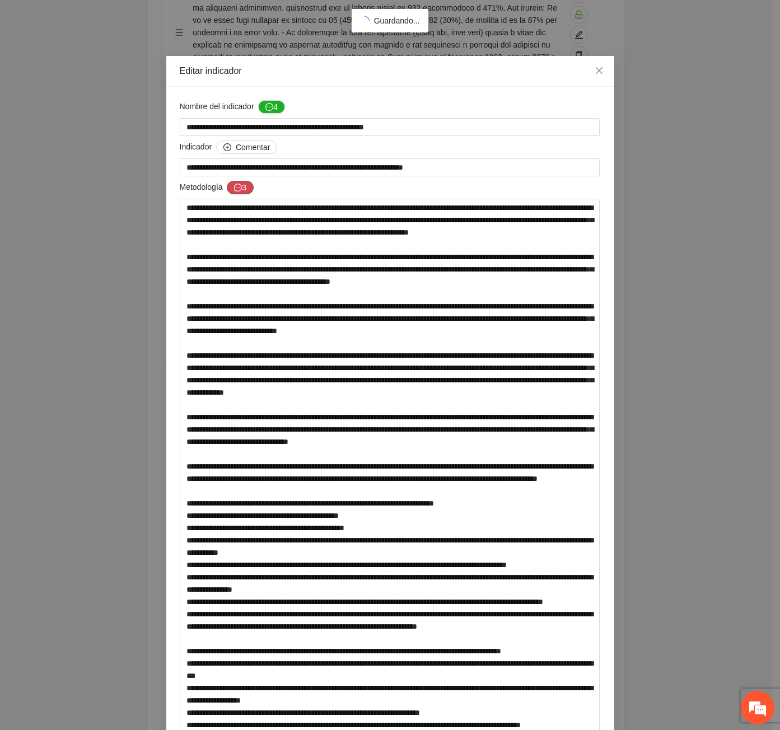
click at [237, 192] on span "message" at bounding box center [238, 188] width 8 height 9
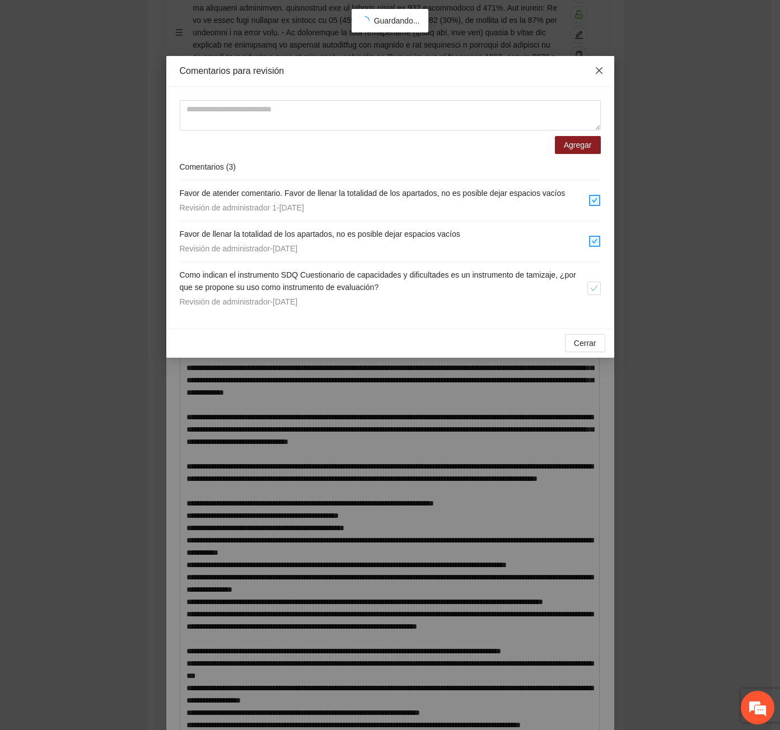
click at [595, 73] on icon "close" at bounding box center [598, 70] width 9 height 9
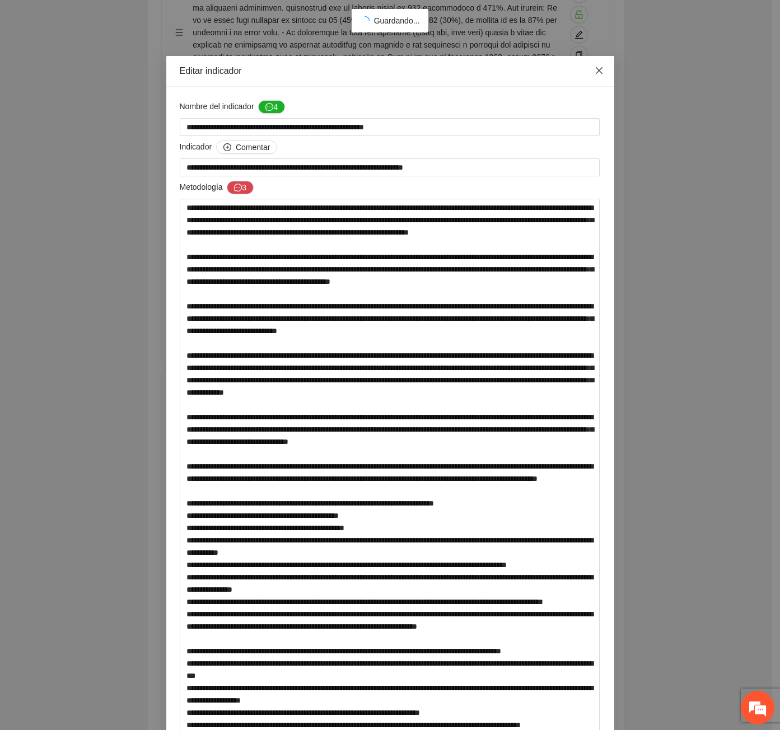
click at [595, 73] on icon "close" at bounding box center [598, 70] width 9 height 9
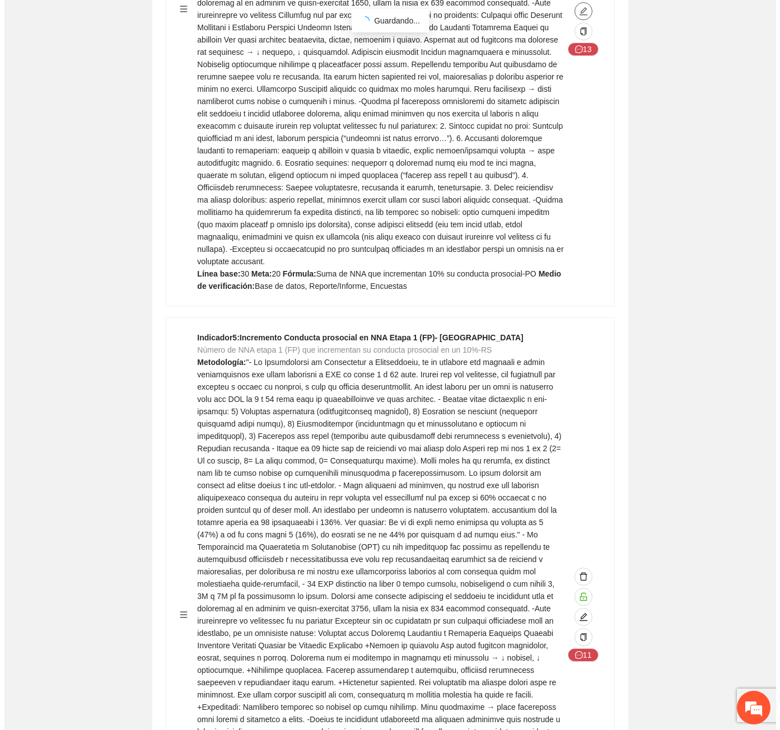
scroll to position [7724, 0]
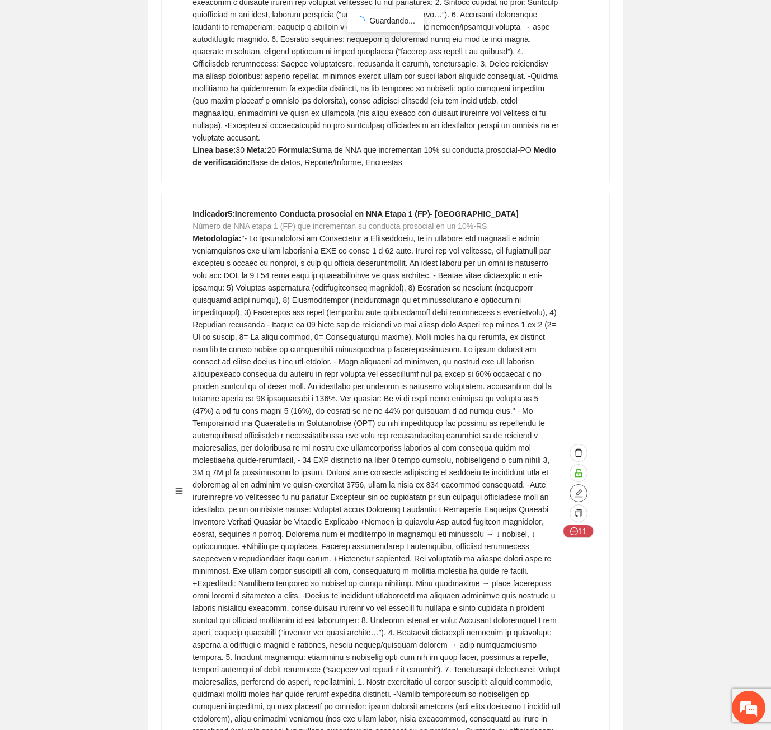
click at [578, 489] on icon "edit" at bounding box center [578, 493] width 9 height 9
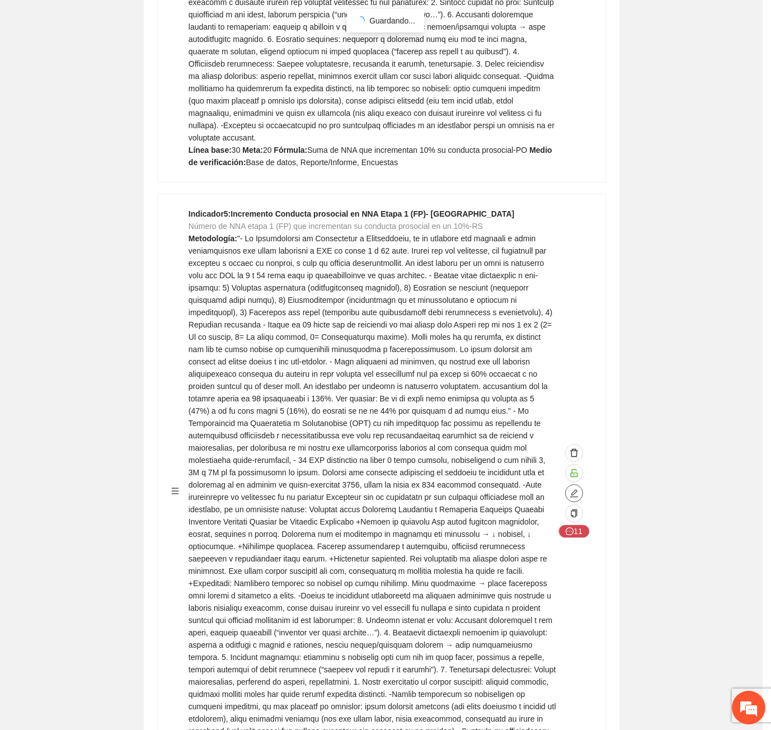
type textarea "**"
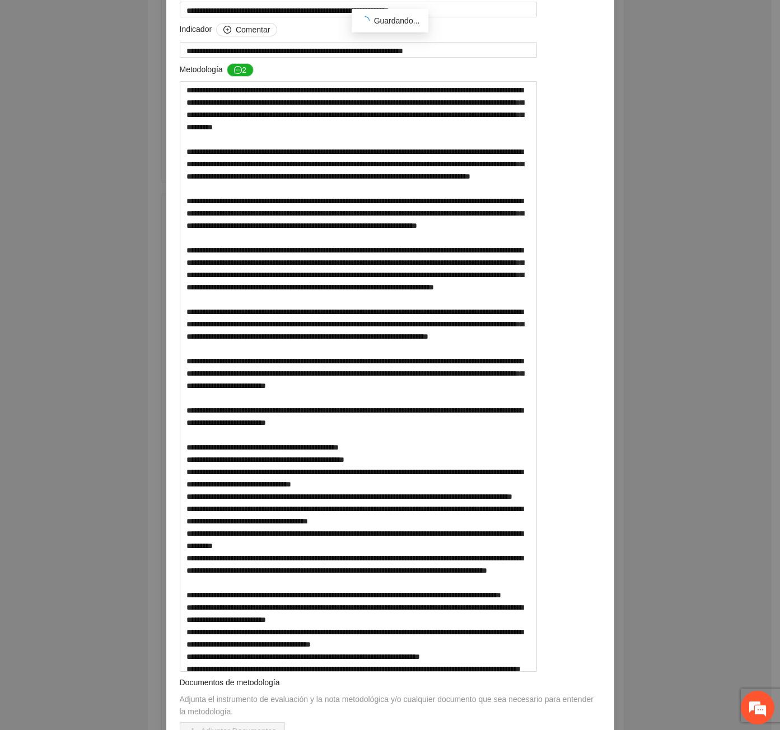
scroll to position [0, 0]
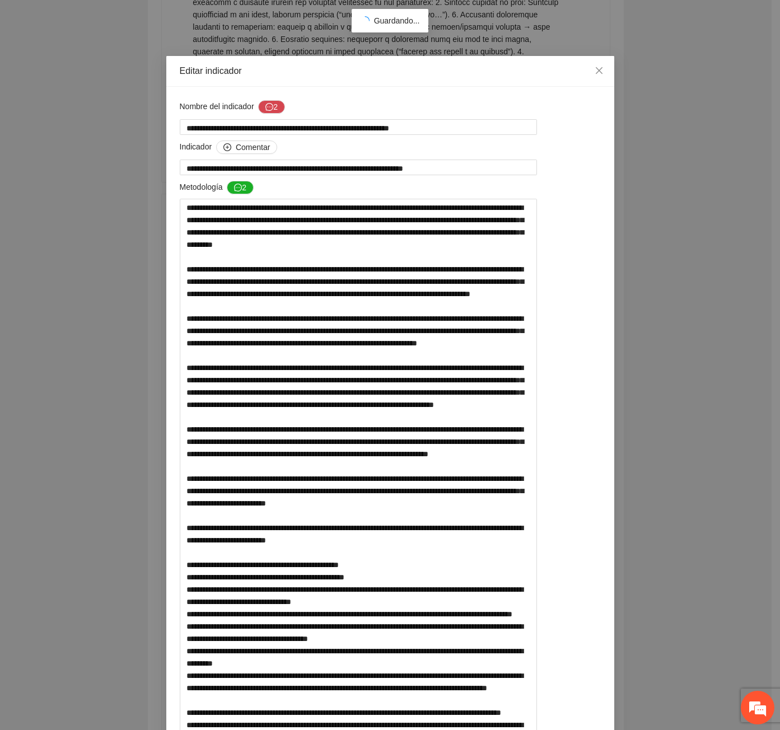
click at [264, 89] on div "**********" at bounding box center [390, 650] width 448 height 1127
click at [271, 109] on button "2" at bounding box center [271, 106] width 27 height 13
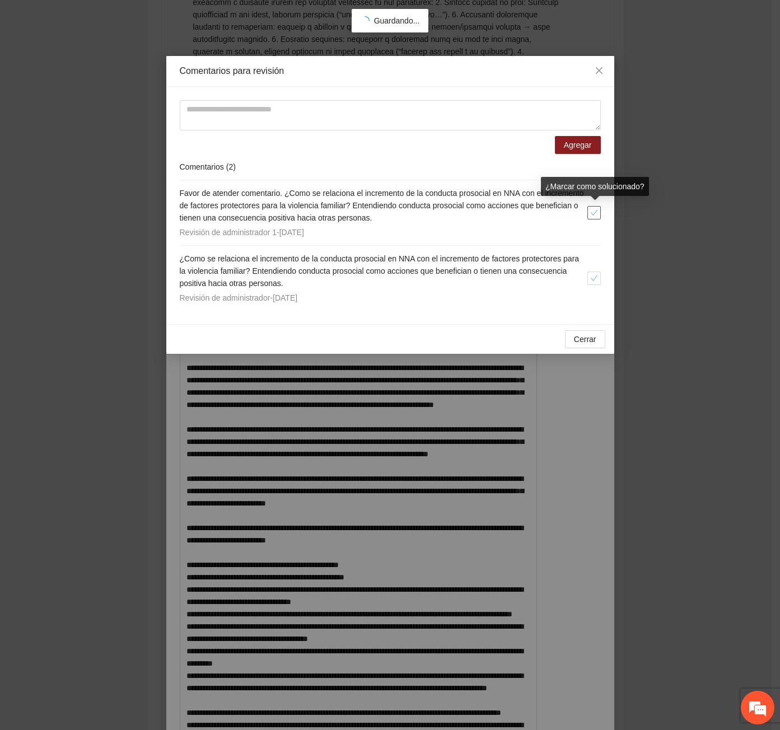
click at [592, 212] on icon "check" at bounding box center [594, 213] width 8 height 8
click at [594, 277] on icon "check" at bounding box center [594, 278] width 8 height 8
click at [582, 338] on span "Cerrar" at bounding box center [585, 339] width 22 height 12
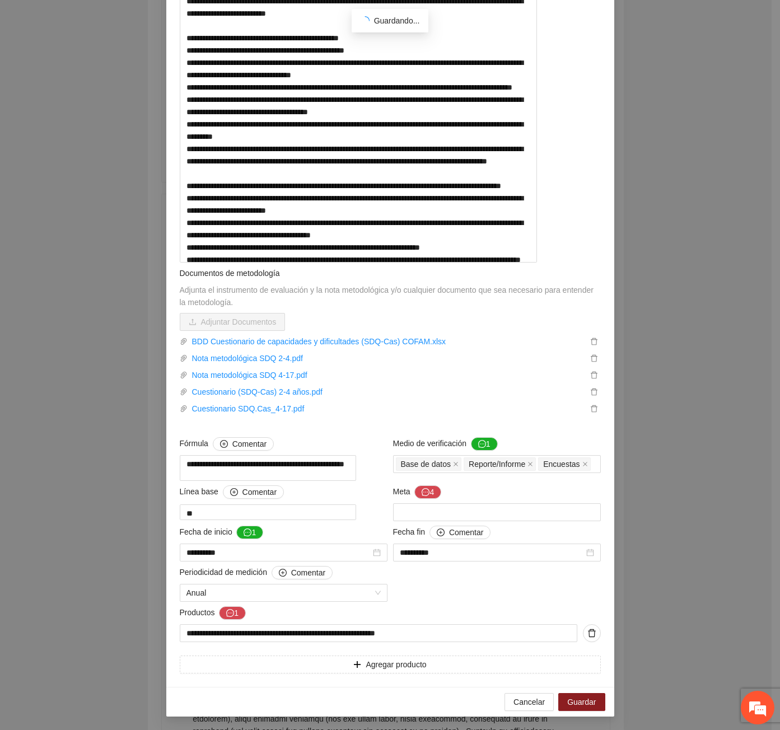
scroll to position [636, 0]
click at [424, 493] on icon "message" at bounding box center [425, 492] width 8 height 8
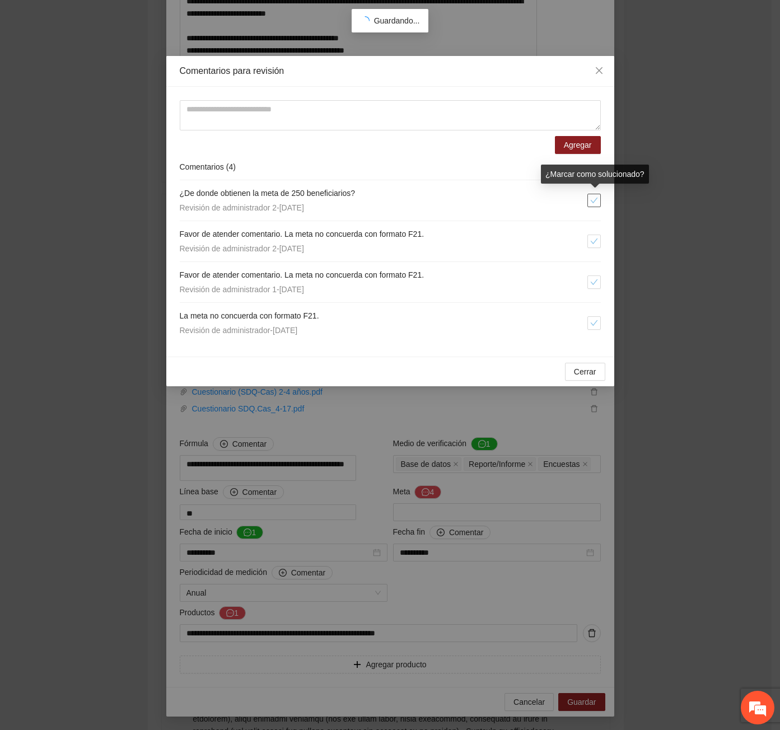
click at [589, 203] on span "check" at bounding box center [594, 200] width 12 height 8
click at [594, 242] on icon "check" at bounding box center [593, 241] width 7 height 6
click at [597, 284] on icon "check" at bounding box center [594, 282] width 8 height 8
click at [594, 331] on li "La meta no concuerda con formato F21. Revisión de administrador - 20/08/2025" at bounding box center [390, 323] width 421 height 40
click at [580, 322] on div "La meta no concuerda con formato F21. Revisión de administrador - 20/08/2025" at bounding box center [383, 323] width 407 height 27
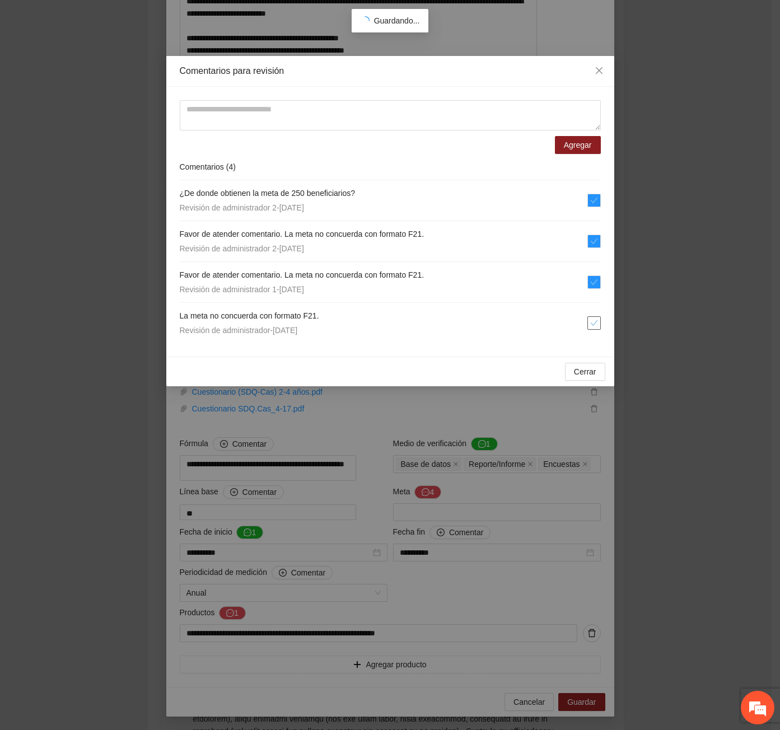
click at [594, 328] on button "button" at bounding box center [593, 322] width 13 height 13
click at [592, 377] on span "Cerrar" at bounding box center [585, 371] width 22 height 12
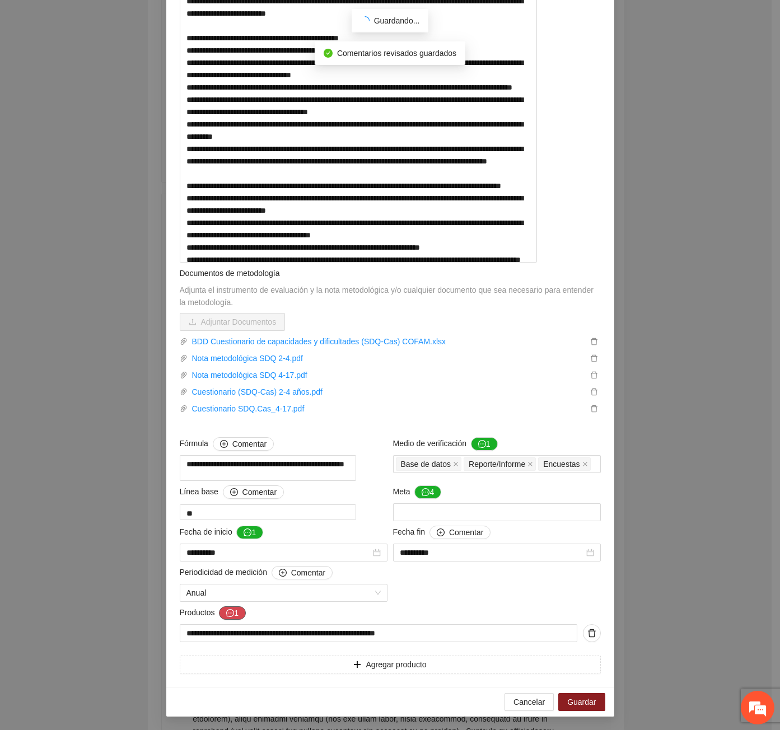
click at [219, 617] on button "1" at bounding box center [232, 612] width 27 height 13
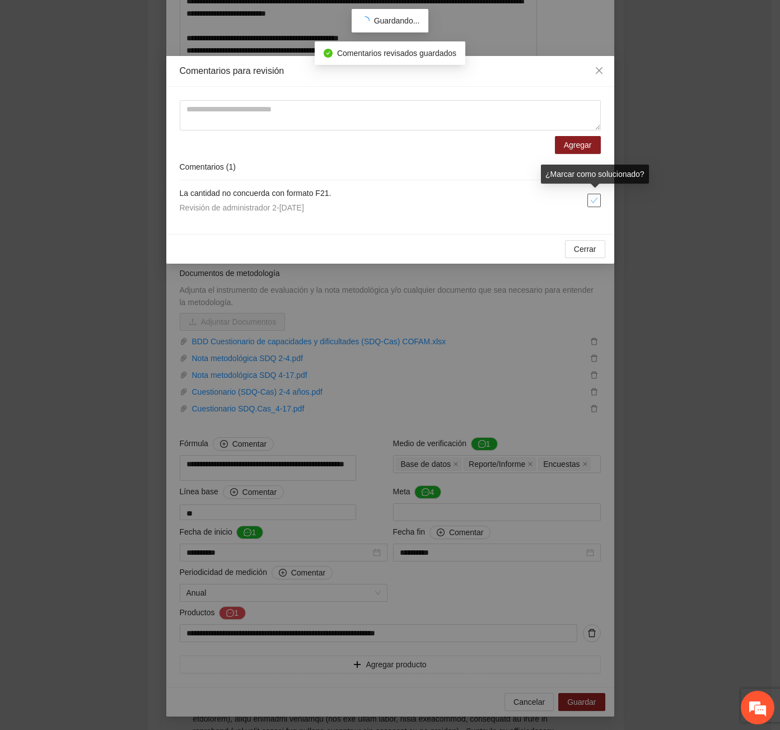
click at [592, 197] on icon "check" at bounding box center [594, 200] width 8 height 8
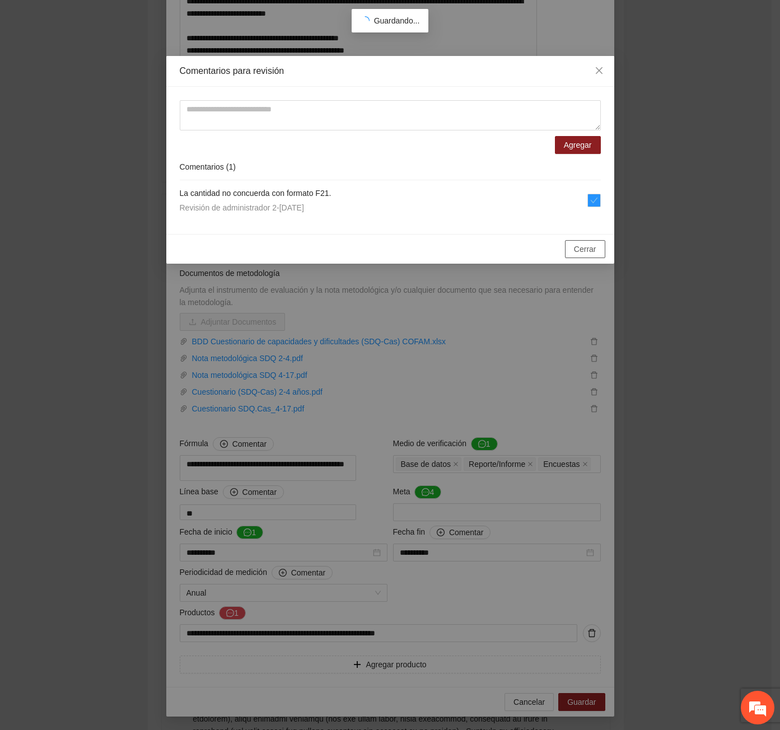
click at [590, 246] on span "Cerrar" at bounding box center [585, 249] width 22 height 12
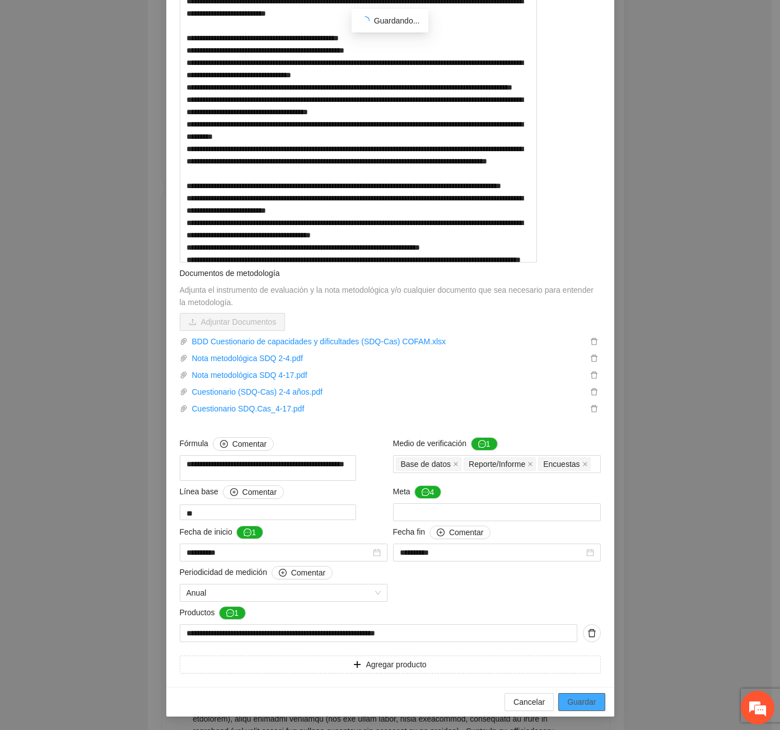
click at [572, 701] on span "Guardar" at bounding box center [581, 702] width 29 height 12
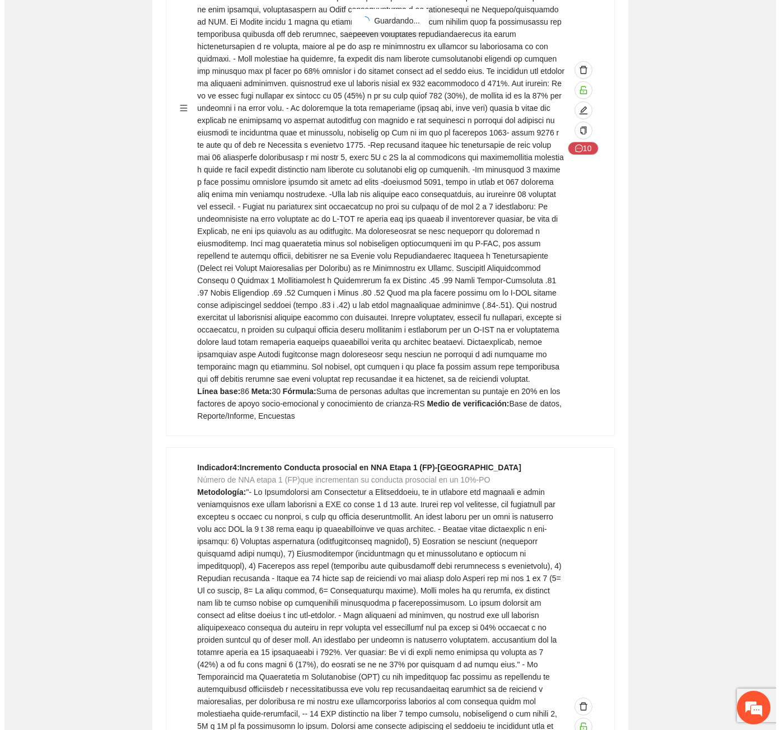
scroll to position [7052, 0]
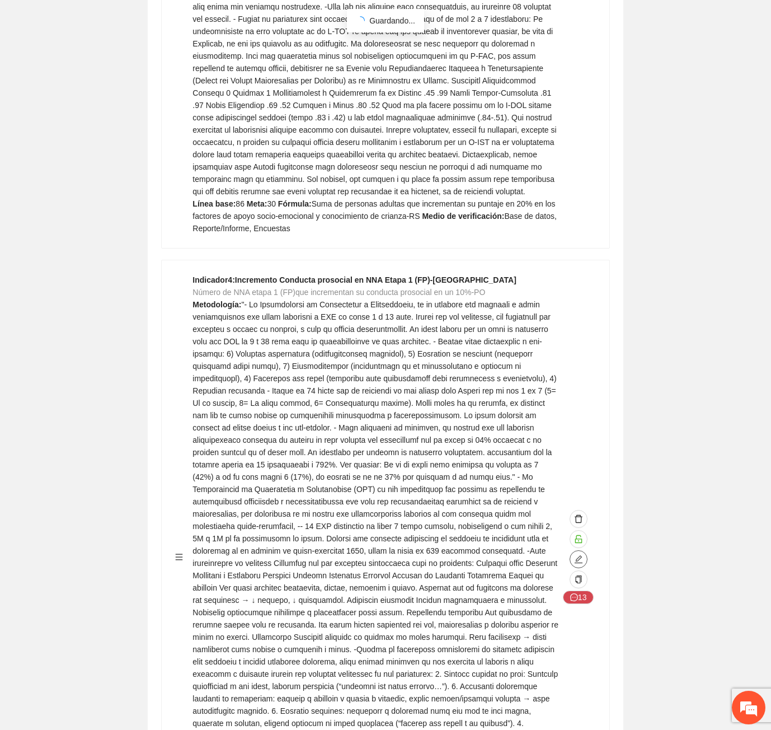
click at [575, 555] on icon "edit" at bounding box center [578, 559] width 9 height 9
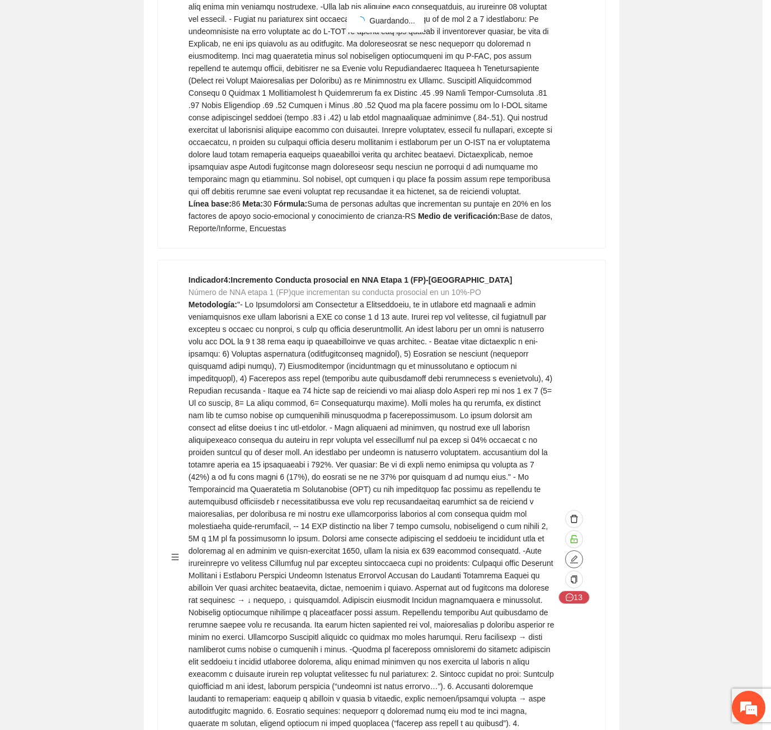
type textarea "**"
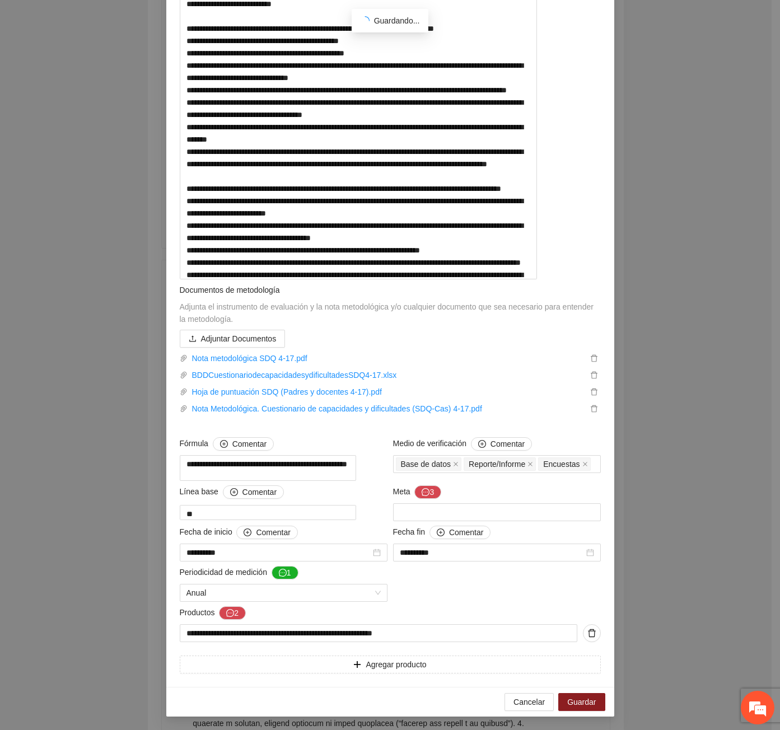
scroll to position [607, 0]
click at [426, 485] on button "3" at bounding box center [427, 491] width 27 height 13
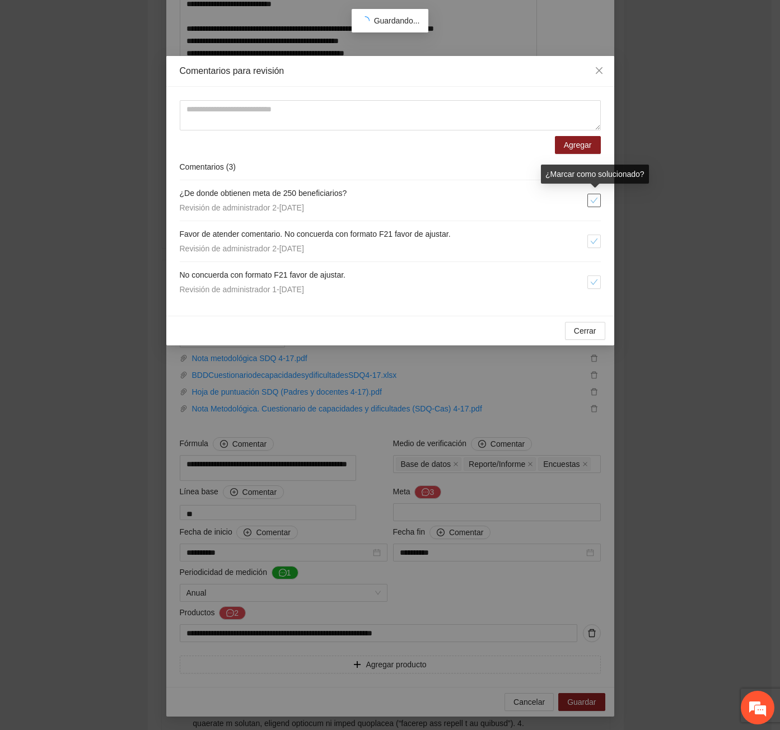
click at [594, 204] on button "button" at bounding box center [593, 200] width 13 height 13
click at [584, 247] on div "Revisión de administrador 2 - 15/09/2025" at bounding box center [383, 248] width 407 height 12
click at [590, 240] on icon "check" at bounding box center [594, 241] width 8 height 8
click at [596, 278] on button "button" at bounding box center [593, 281] width 13 height 13
click at [588, 340] on div "Cerrar OK" at bounding box center [390, 331] width 448 height 30
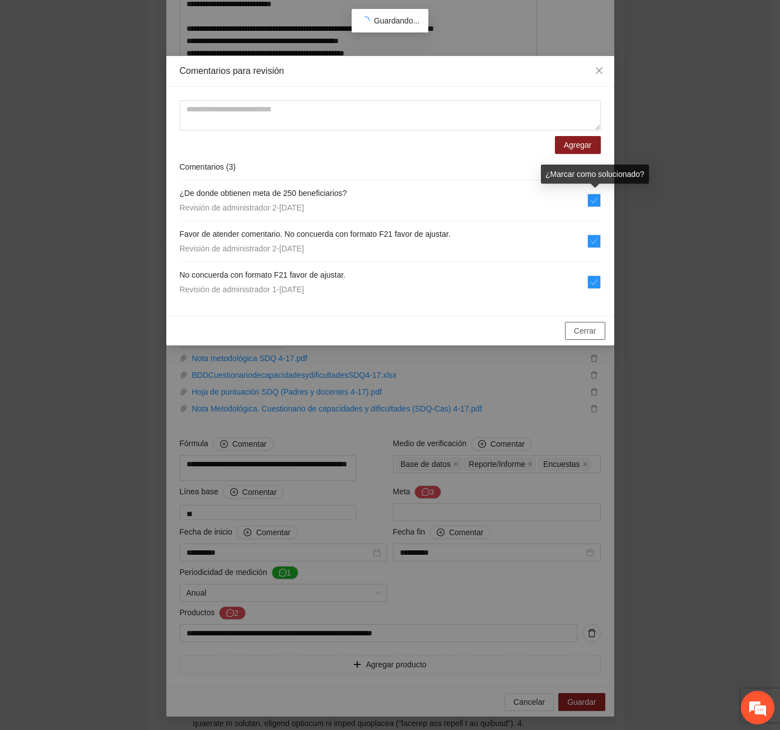
click at [580, 327] on span "Cerrar" at bounding box center [585, 331] width 22 height 12
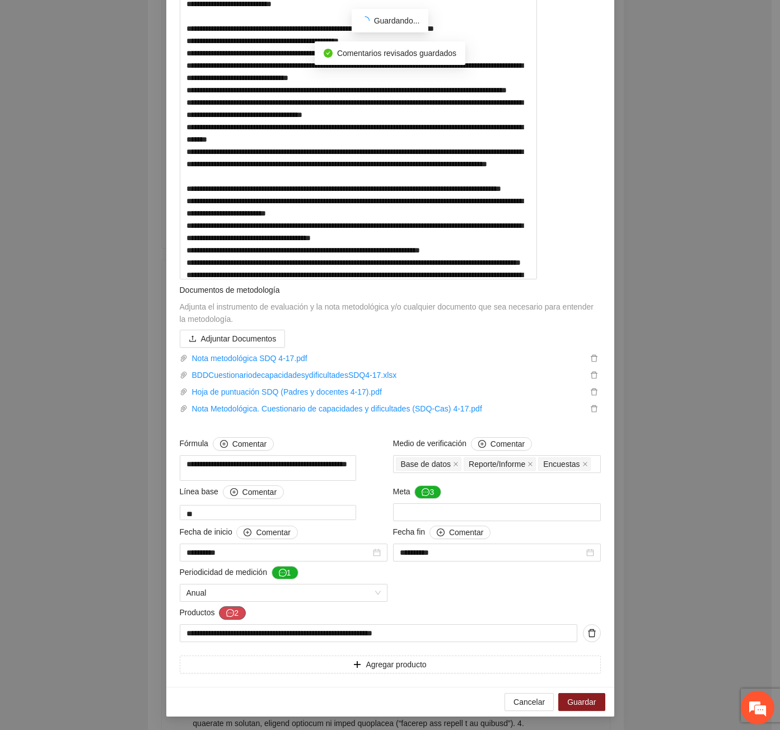
click at [226, 610] on icon "message" at bounding box center [230, 613] width 8 height 8
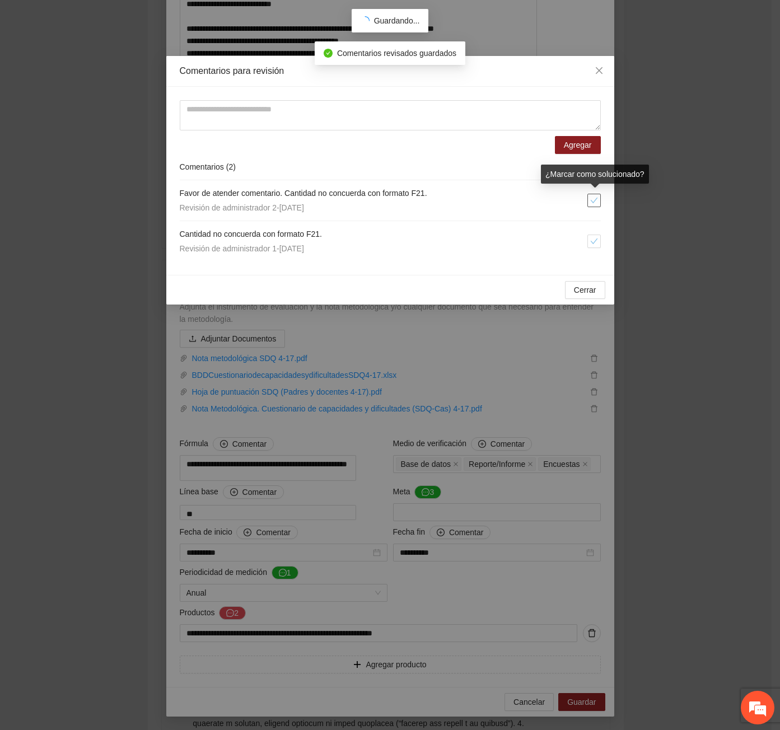
click at [596, 200] on icon "check" at bounding box center [594, 200] width 8 height 8
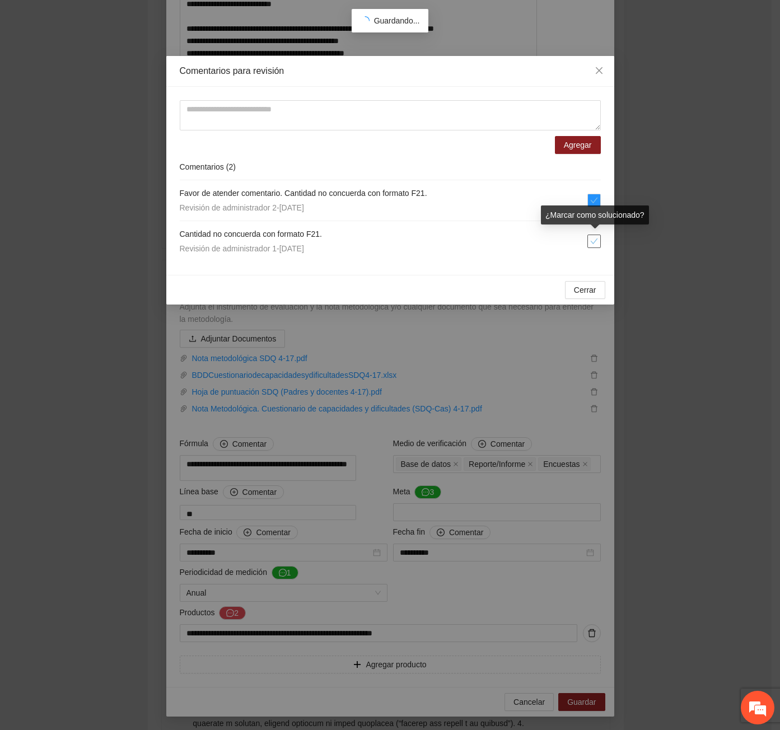
click at [593, 240] on icon "check" at bounding box center [594, 241] width 8 height 8
click at [583, 280] on div "Cerrar OK" at bounding box center [390, 290] width 448 height 30
click at [585, 289] on span "Cerrar" at bounding box center [585, 290] width 22 height 12
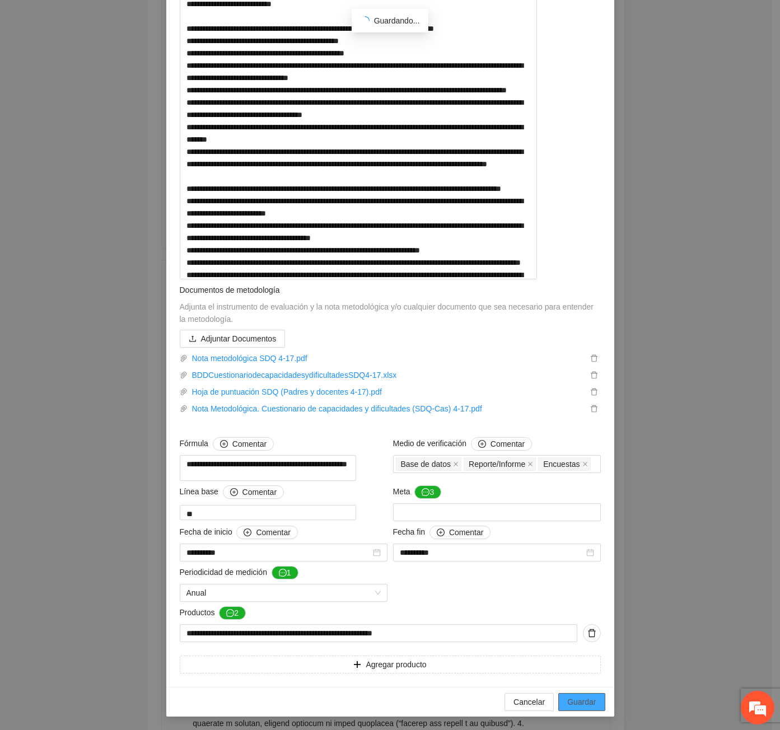
click at [570, 701] on span "Guardar" at bounding box center [581, 702] width 29 height 12
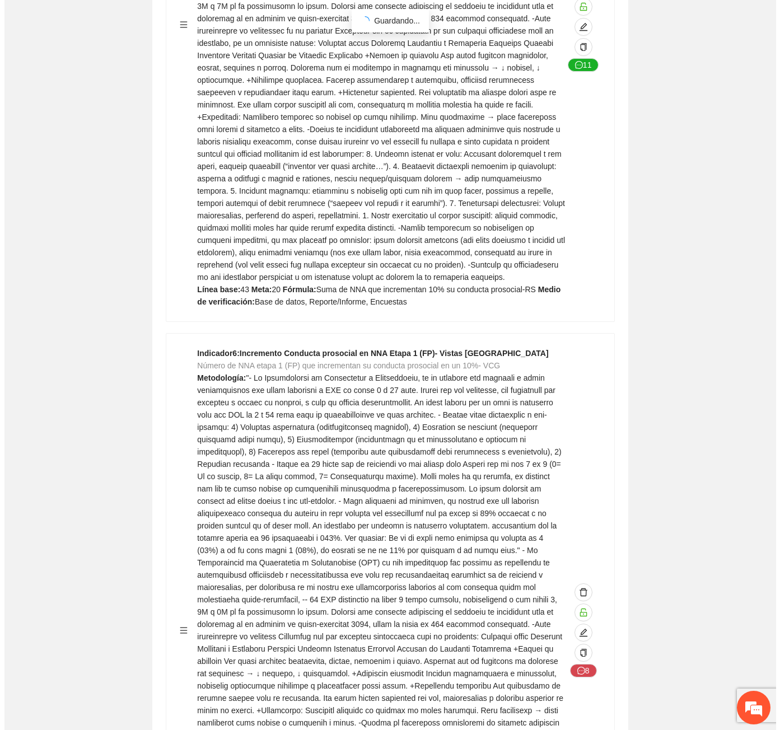
scroll to position [8283, 0]
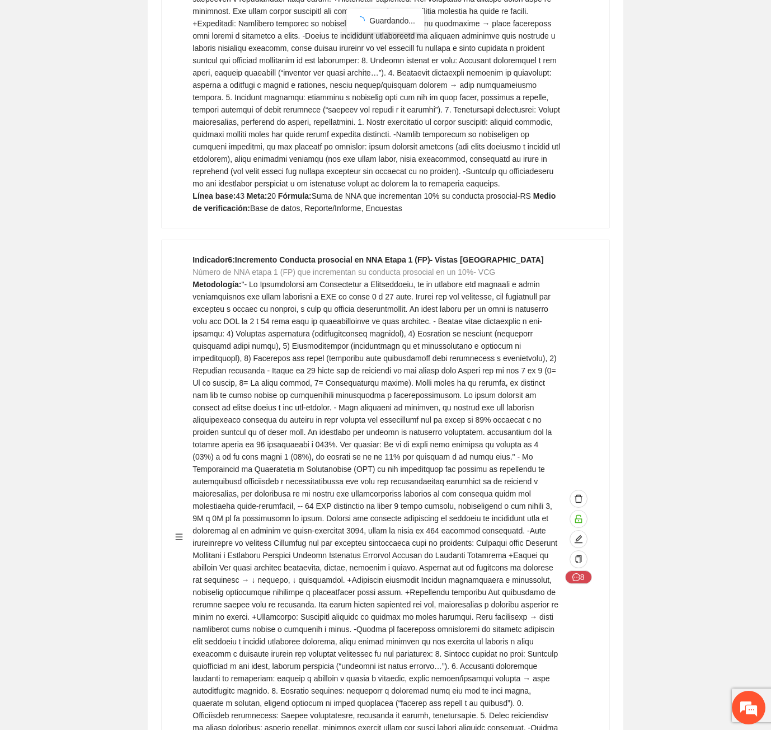
click at [568, 410] on div "8" at bounding box center [578, 537] width 35 height 566
click at [576, 535] on icon "edit" at bounding box center [579, 539] width 8 height 8
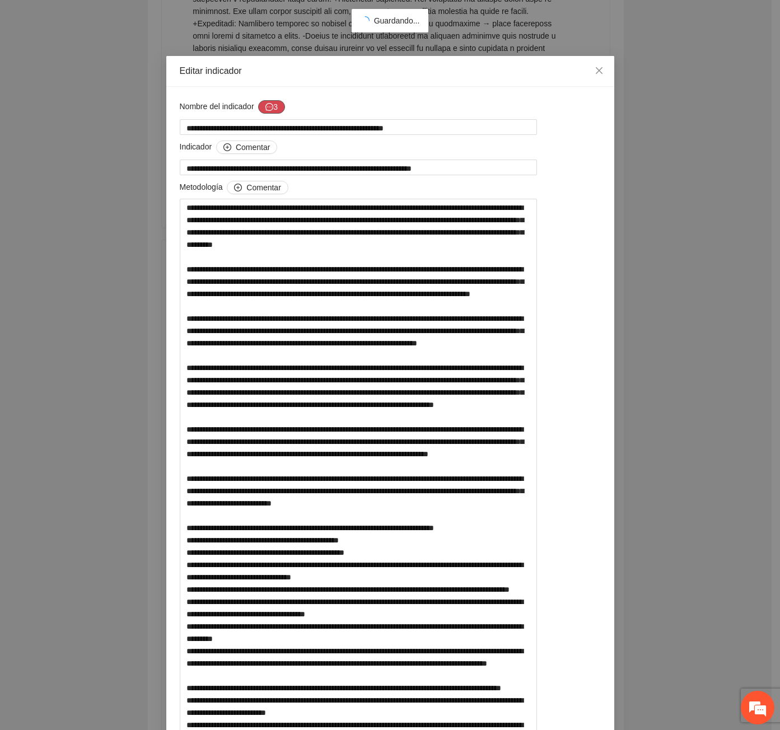
click at [274, 108] on button "3" at bounding box center [271, 106] width 27 height 13
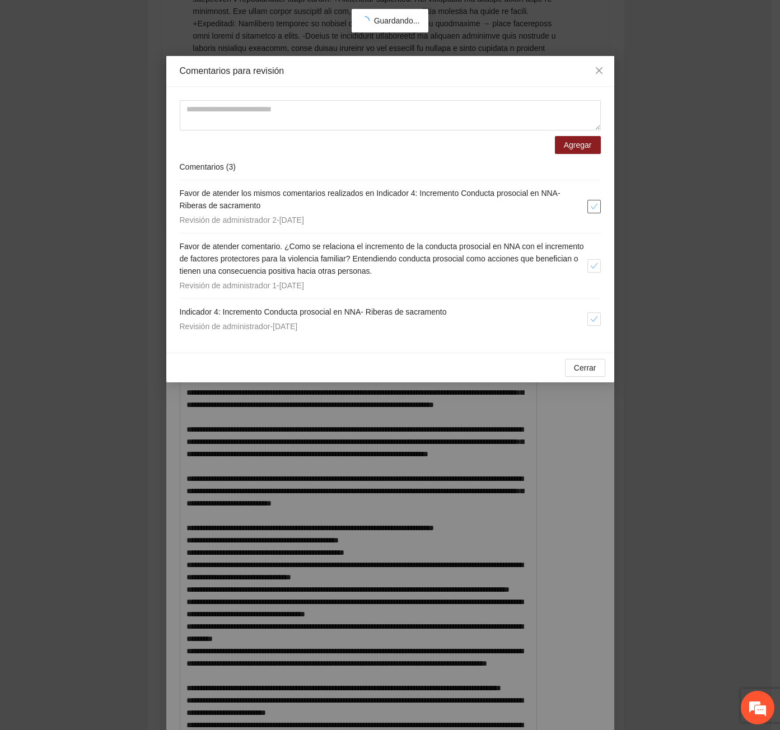
click at [591, 209] on icon "check" at bounding box center [594, 207] width 8 height 8
click at [598, 259] on li "Favor de atender comentario. ¿Como se relaciona el incremento de la conducta pr…" at bounding box center [390, 265] width 421 height 65
click at [599, 316] on span "check" at bounding box center [594, 319] width 12 height 8
drag, startPoint x: 594, startPoint y: 268, endPoint x: 591, endPoint y: 303, distance: 35.4
click at [594, 268] on icon "check" at bounding box center [594, 266] width 8 height 8
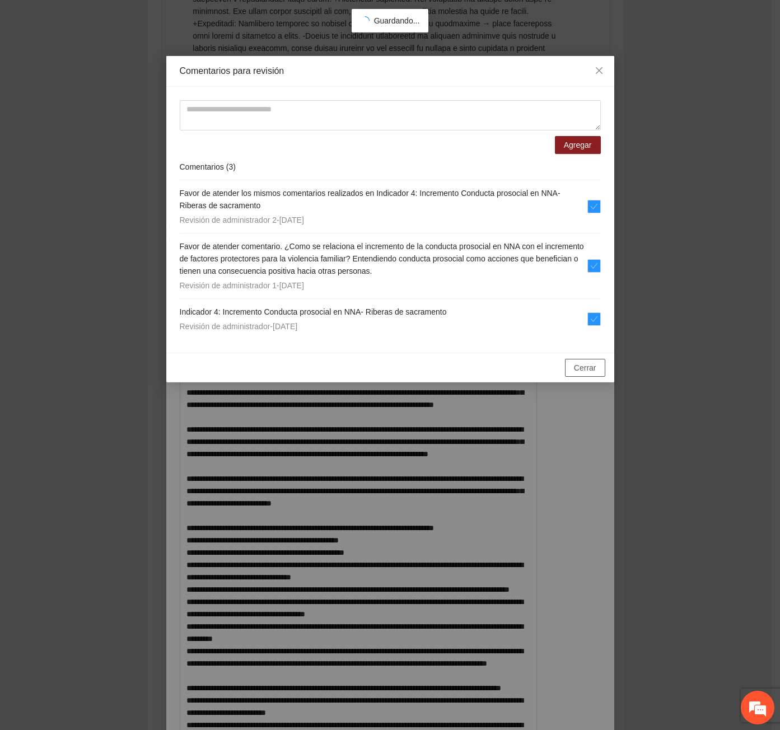
click at [585, 368] on span "Cerrar" at bounding box center [585, 368] width 22 height 12
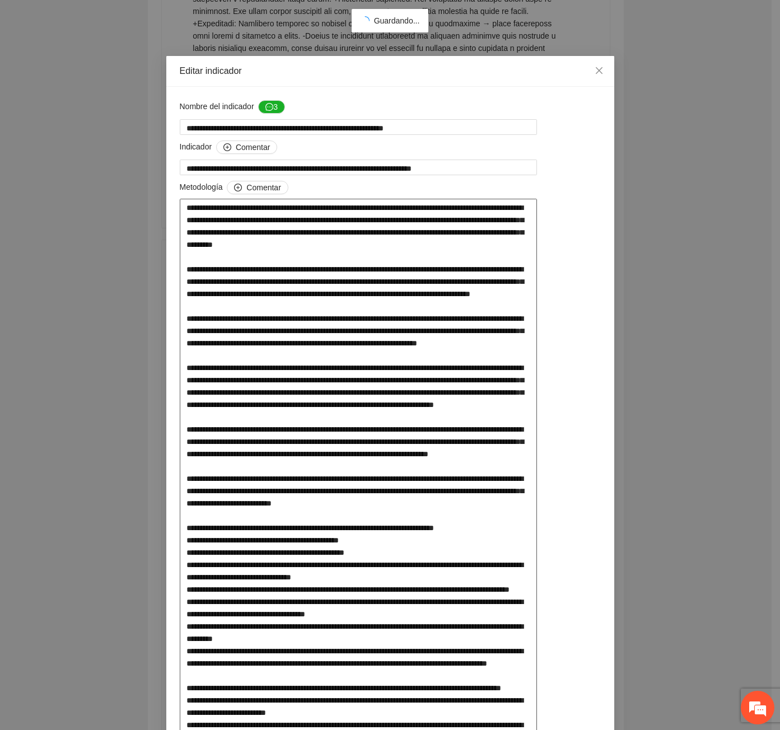
click at [287, 221] on textarea at bounding box center [359, 478] width 358 height 559
type textarea "**********"
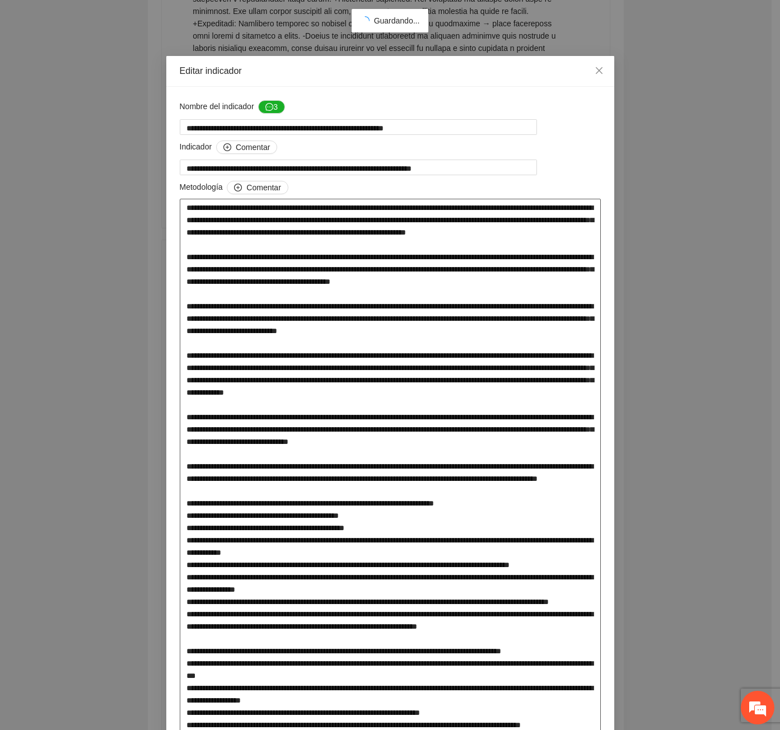
type textarea "**********"
click at [257, 229] on textarea at bounding box center [390, 528] width 421 height 658
type textarea "**********"
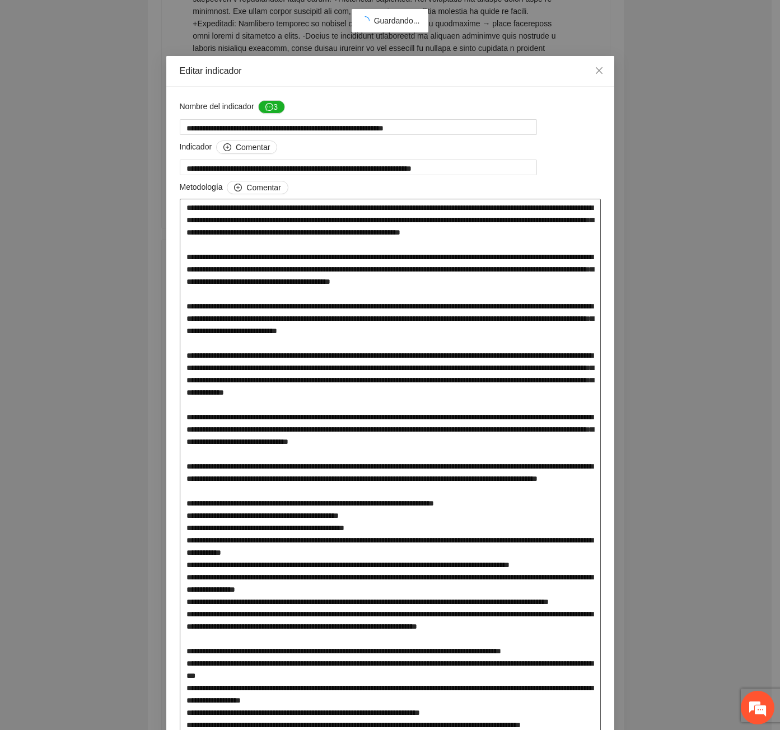
type textarea "**********"
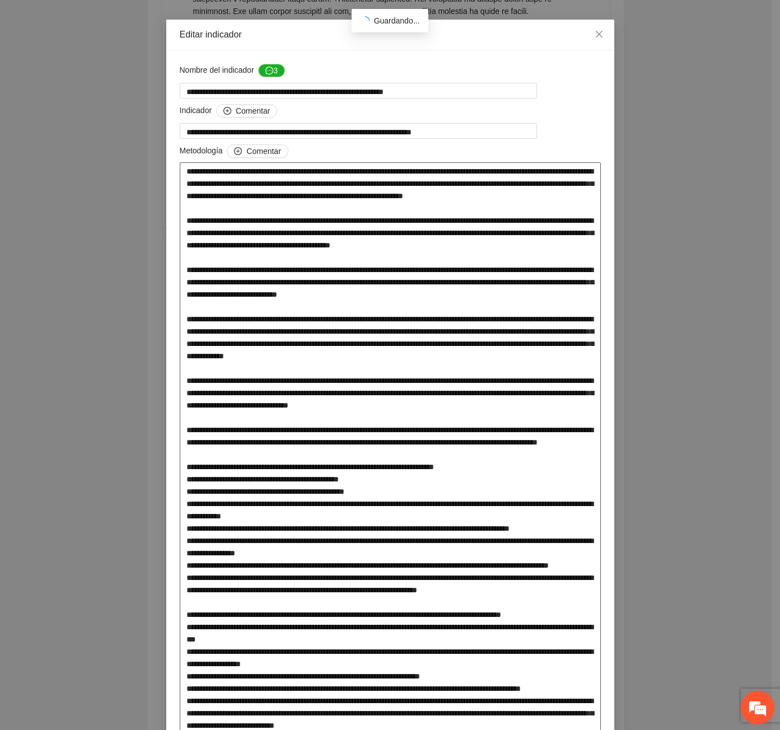
scroll to position [56, 0]
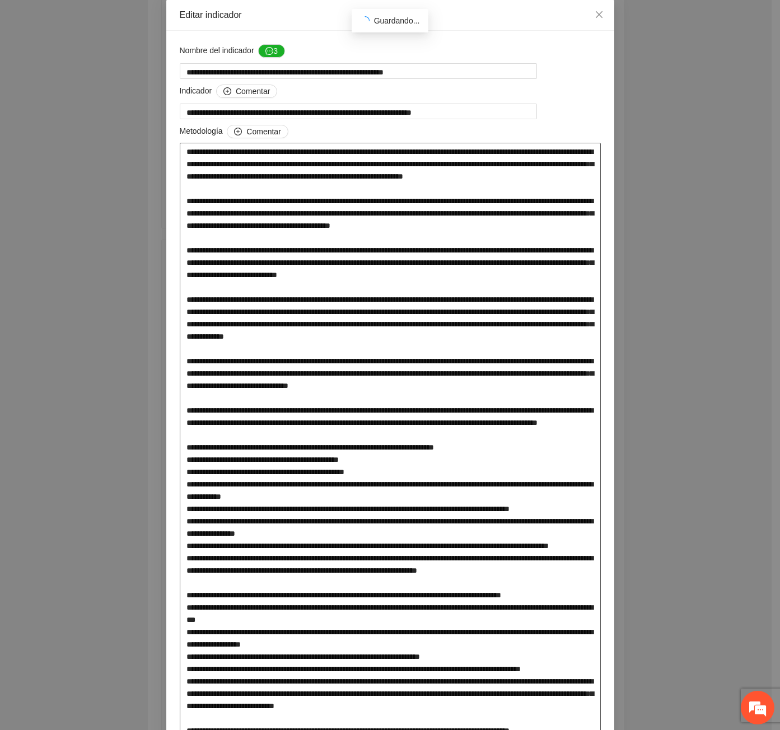
type textarea "**********"
click at [451, 451] on textarea at bounding box center [390, 472] width 421 height 658
type textarea "**********"
click at [208, 448] on textarea at bounding box center [390, 472] width 421 height 658
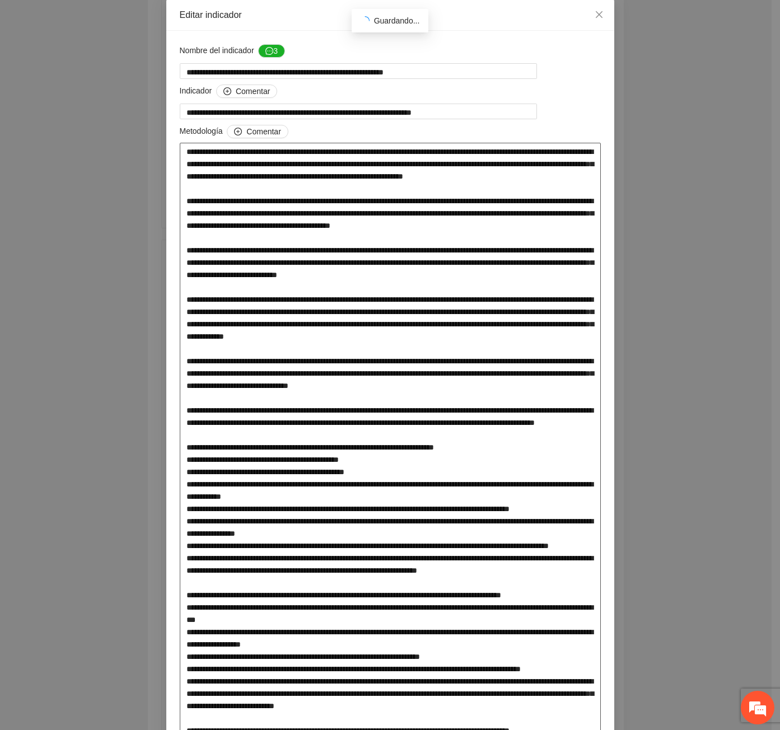
type textarea "**********"
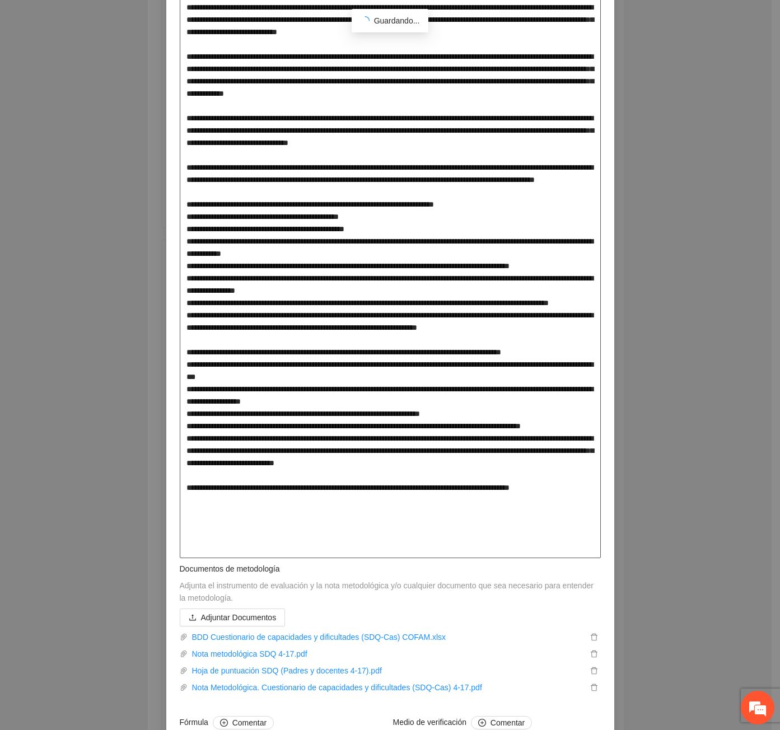
scroll to position [280, 0]
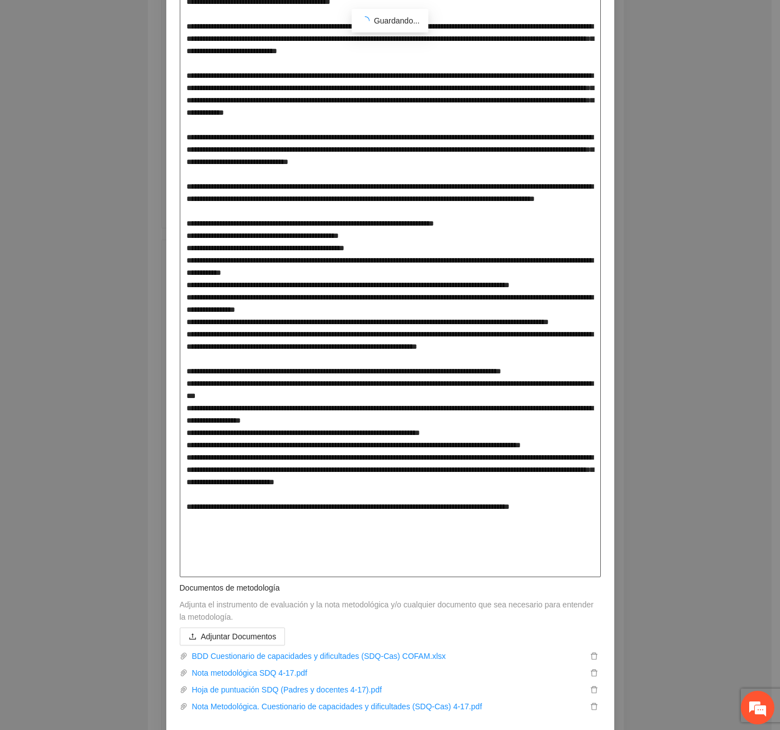
click at [262, 324] on textarea at bounding box center [390, 248] width 421 height 658
type textarea "**********"
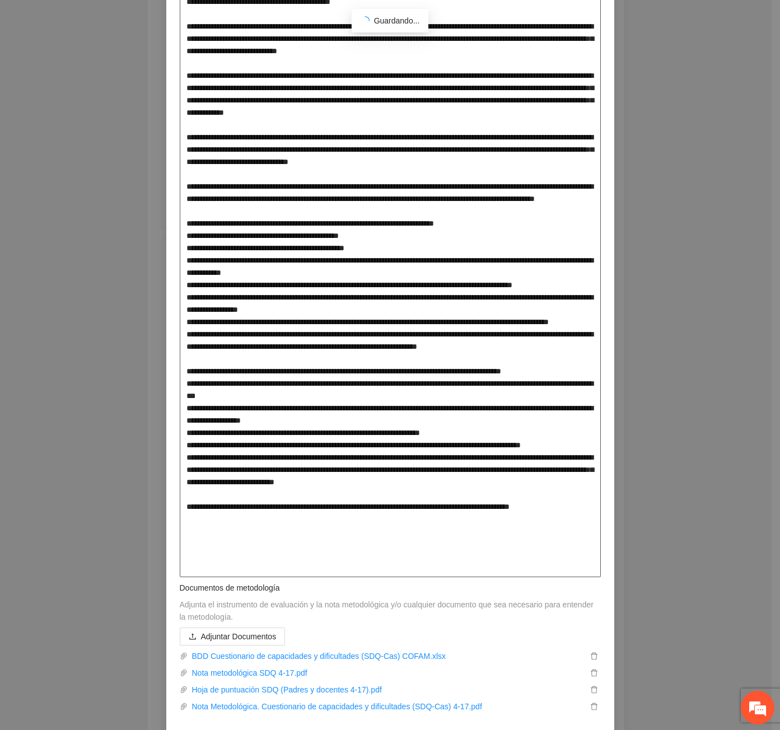
type textarea "**********"
click at [407, 363] on textarea at bounding box center [390, 248] width 421 height 658
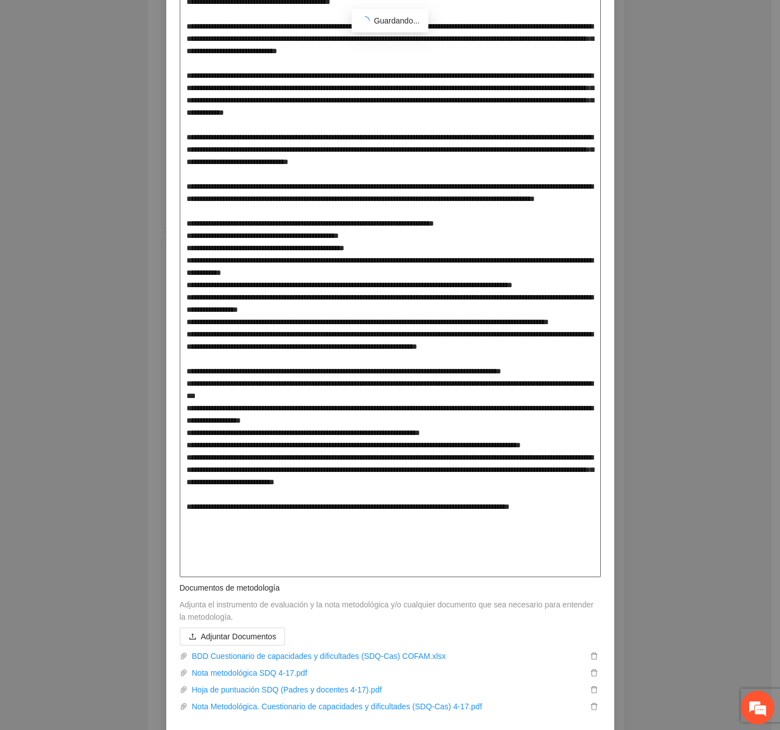
type textarea "**********"
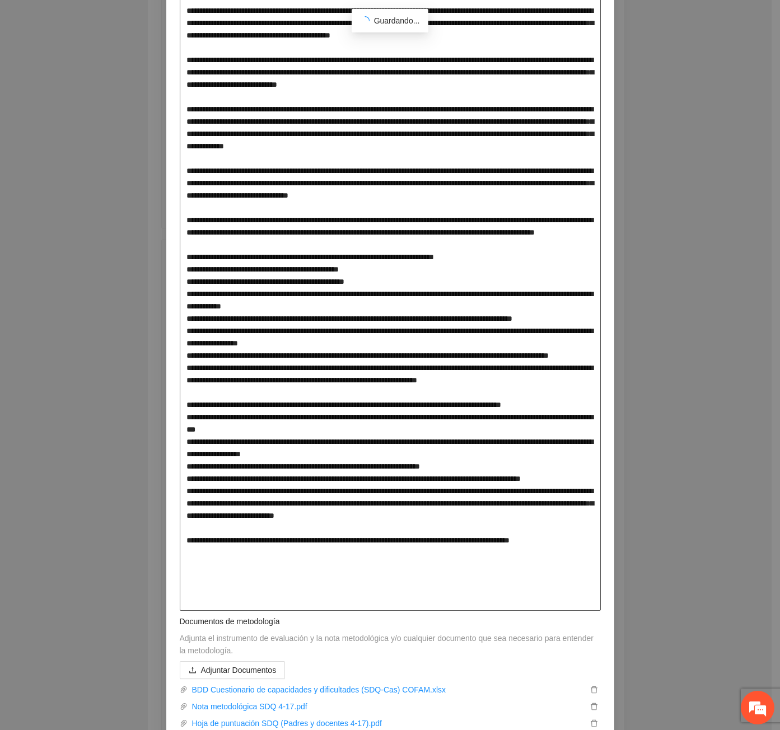
scroll to position [0, 0]
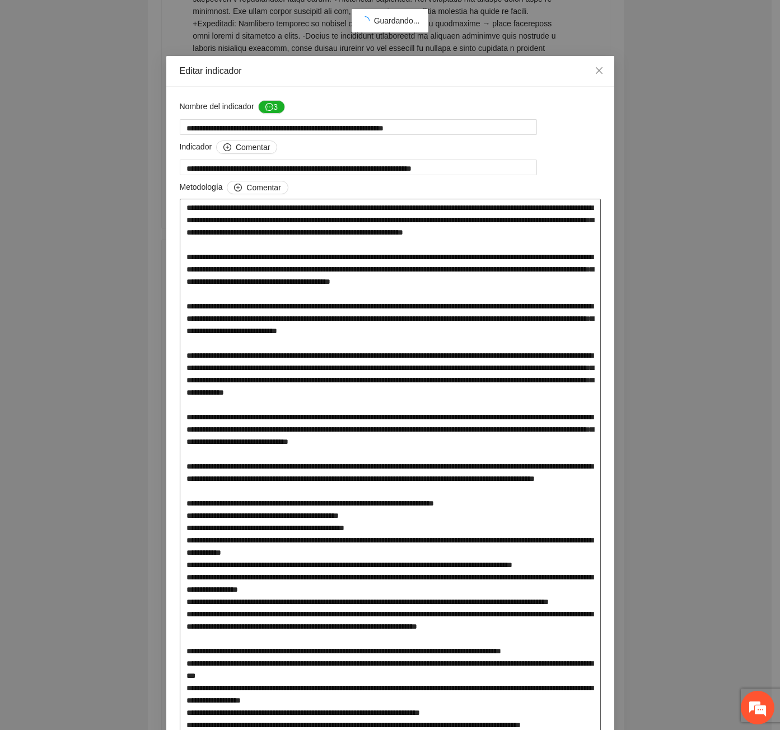
drag, startPoint x: 242, startPoint y: 206, endPoint x: 397, endPoint y: 213, distance: 154.6
click at [397, 213] on textarea at bounding box center [390, 528] width 421 height 658
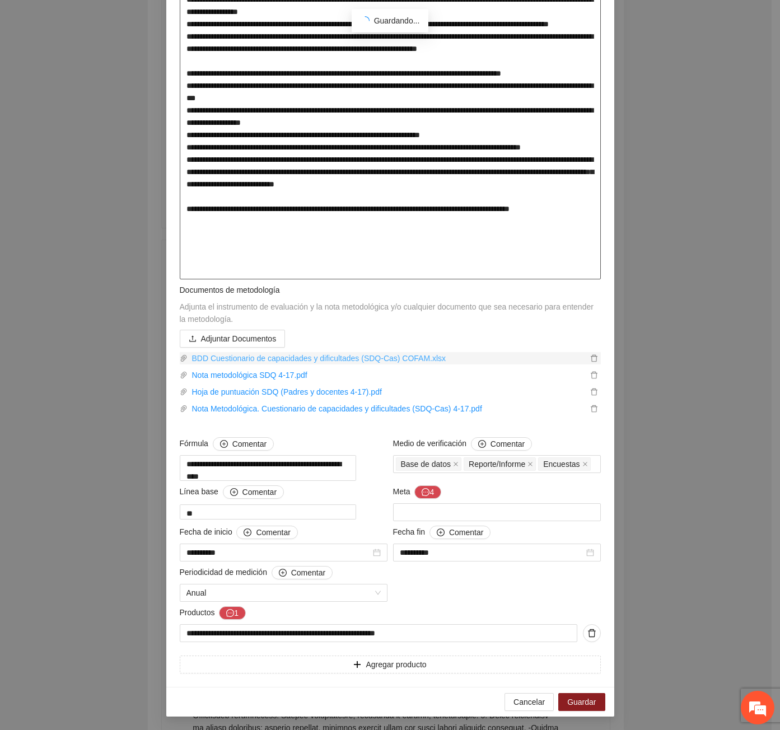
scroll to position [582, 0]
type textarea "**********"
click at [414, 495] on button "4" at bounding box center [427, 491] width 27 height 13
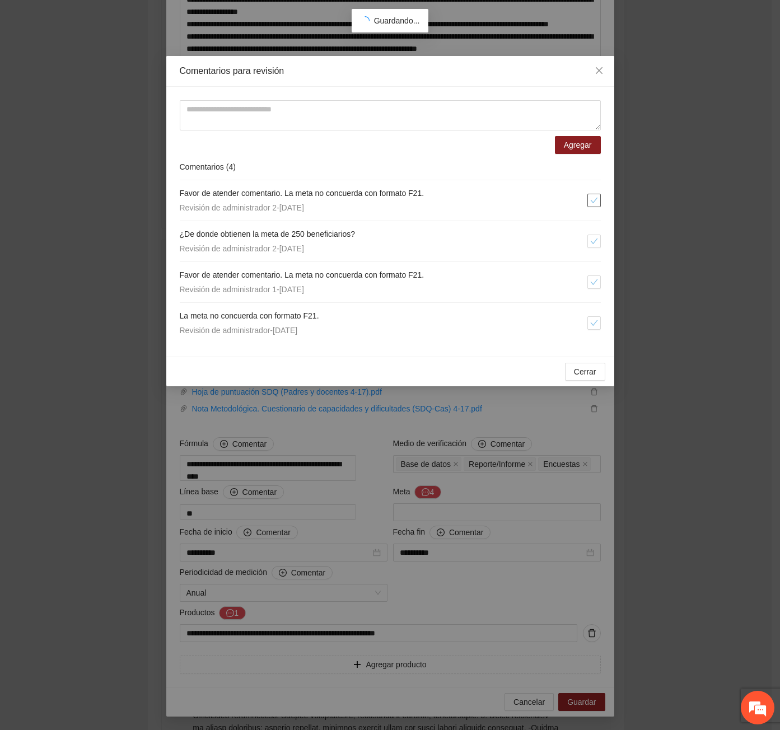
click at [594, 198] on icon "check" at bounding box center [594, 200] width 8 height 8
click at [593, 252] on li "¿De donde obtienen la meta de 250 beneficiarios? Revisión de administrador 2 - …" at bounding box center [390, 241] width 421 height 41
click at [590, 249] on li "¿De donde obtienen la meta de 250 beneficiarios? Revisión de administrador 2 - …" at bounding box center [390, 241] width 421 height 41
click at [588, 287] on button "button" at bounding box center [593, 281] width 13 height 13
click at [592, 328] on button "button" at bounding box center [593, 322] width 13 height 13
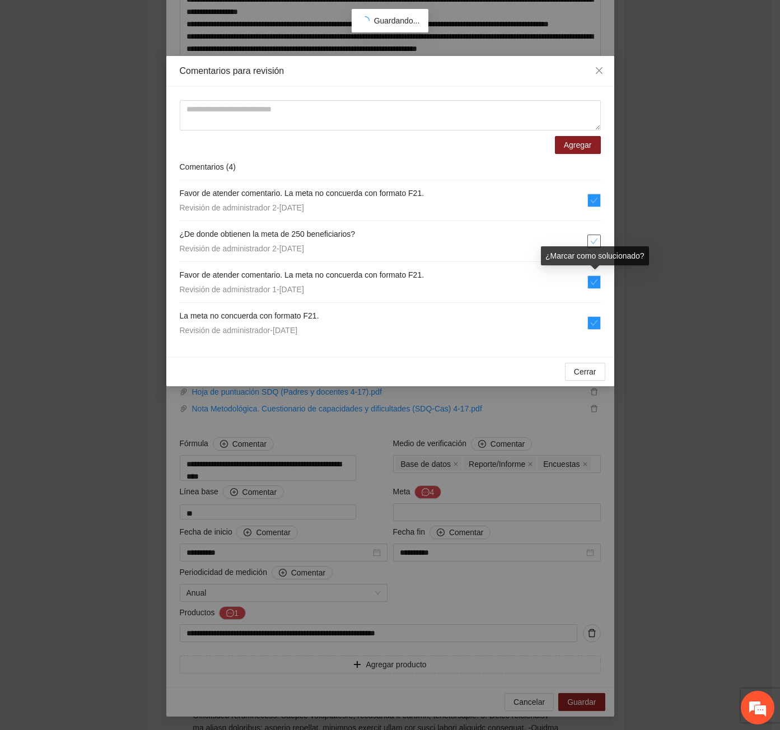
click at [596, 242] on icon "check" at bounding box center [594, 241] width 8 height 8
click at [601, 369] on button "Cerrar" at bounding box center [585, 372] width 40 height 18
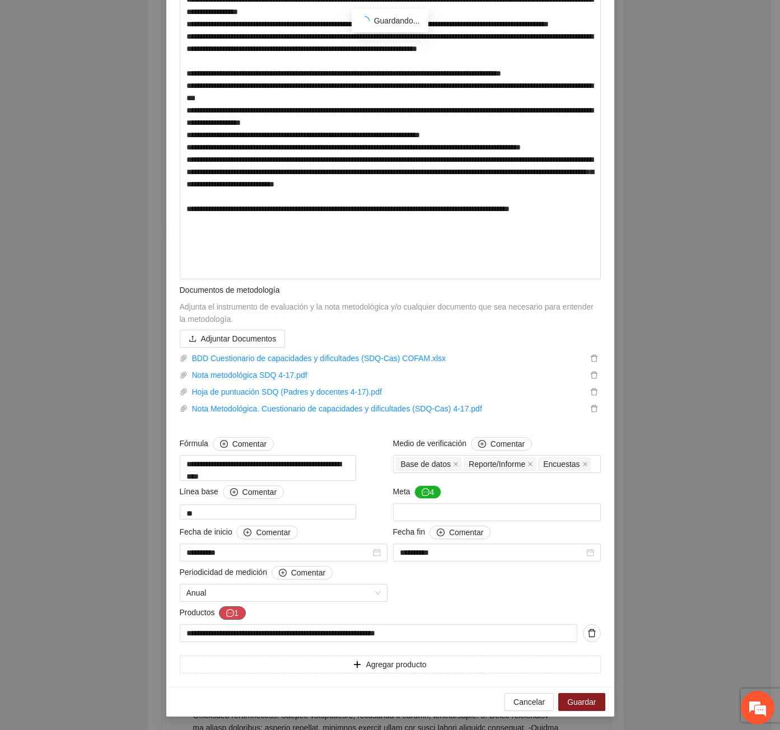
click at [228, 610] on icon "message" at bounding box center [230, 613] width 8 height 8
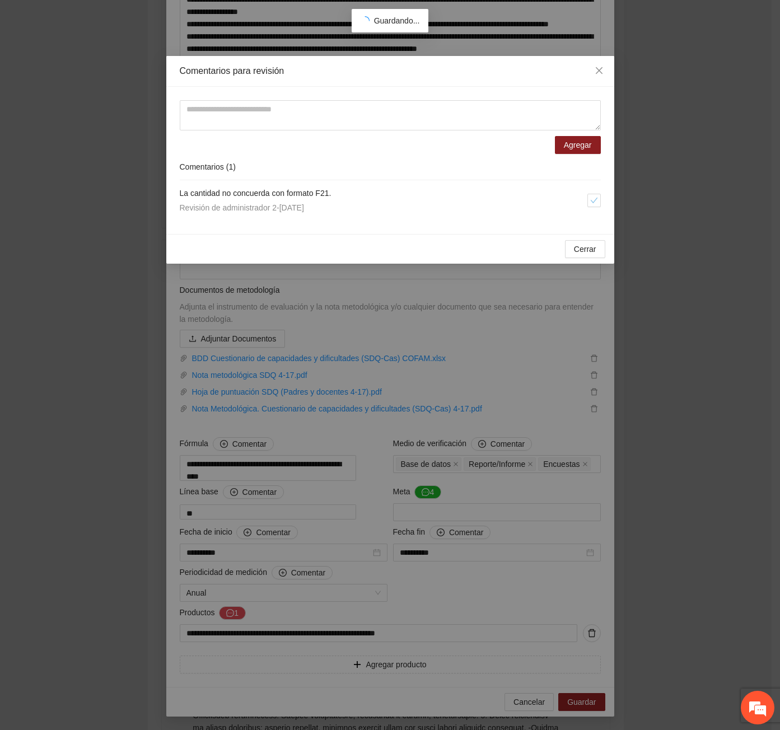
click at [604, 198] on div "Agregar Comentarios ( 1 ) La cantidad no concuerda con formato F21. Revisión de…" at bounding box center [390, 160] width 448 height 147
click at [590, 198] on icon "check" at bounding box center [594, 200] width 8 height 8
click at [590, 253] on span "Cerrar" at bounding box center [585, 249] width 22 height 12
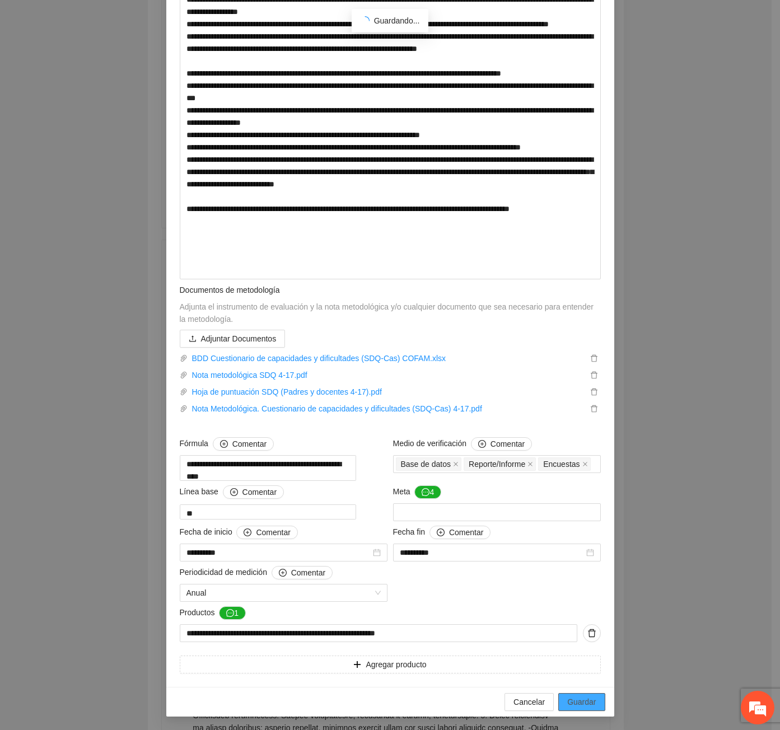
click at [581, 705] on span "Guardar" at bounding box center [581, 702] width 29 height 12
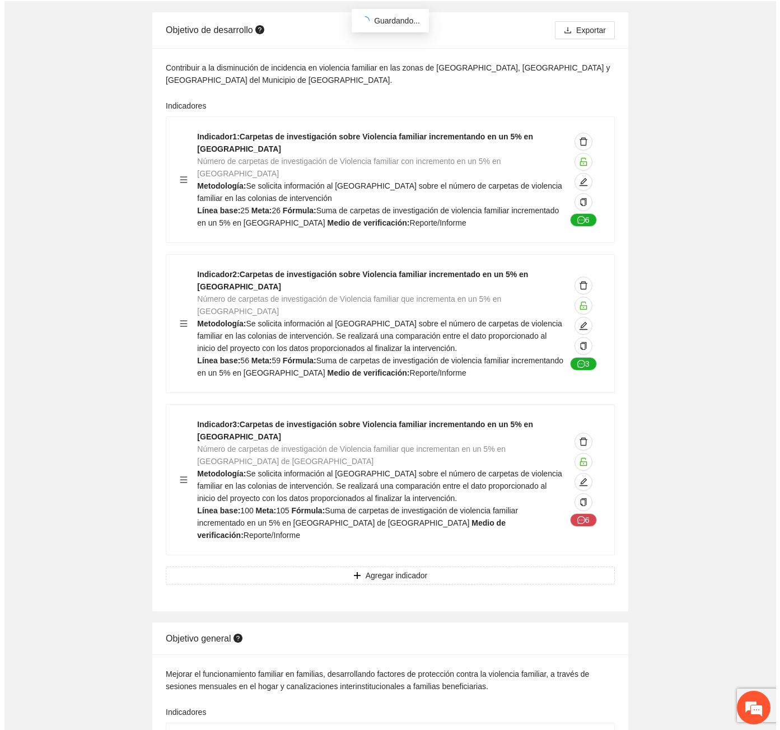
scroll to position [0, 0]
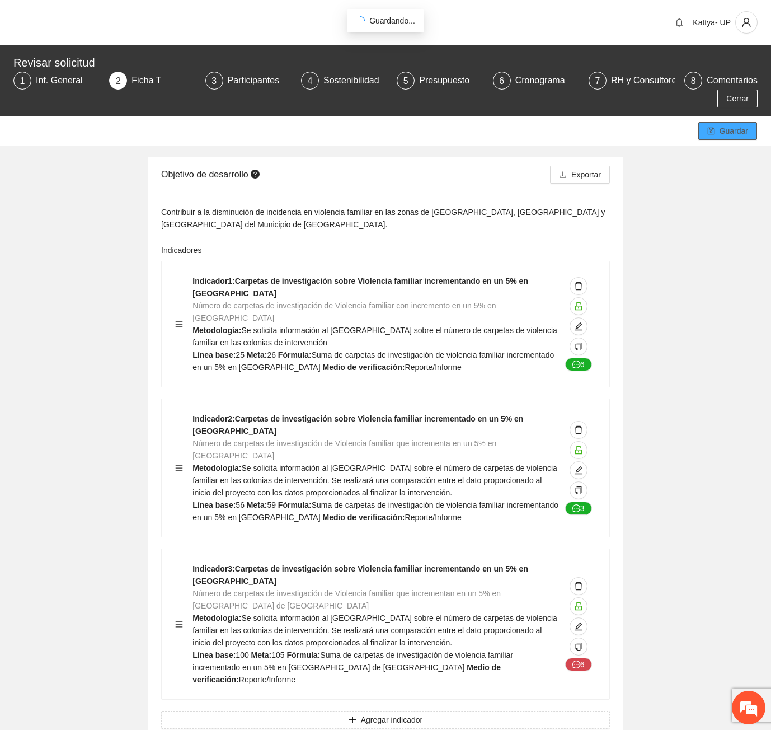
click at [708, 127] on icon "save" at bounding box center [711, 131] width 8 height 8
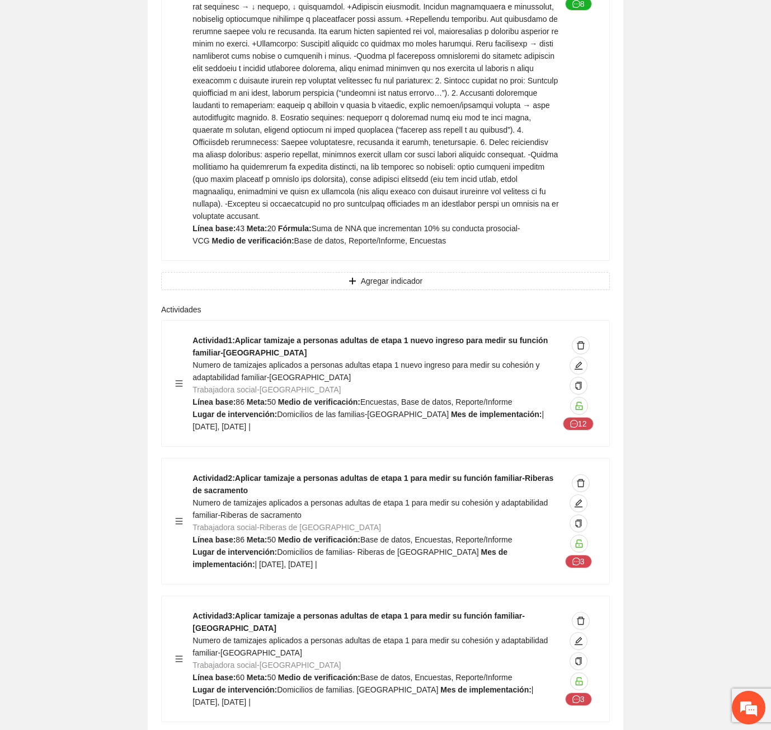
scroll to position [8878, 0]
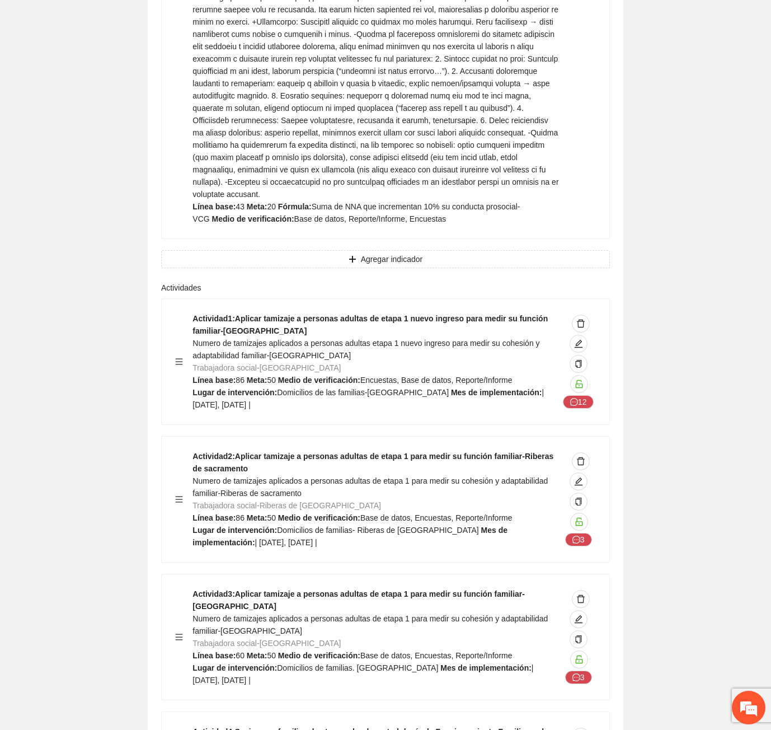
drag, startPoint x: 761, startPoint y: 243, endPoint x: 779, endPoint y: 260, distance: 24.9
drag, startPoint x: 768, startPoint y: 248, endPoint x: 767, endPoint y: 257, distance: 9.7
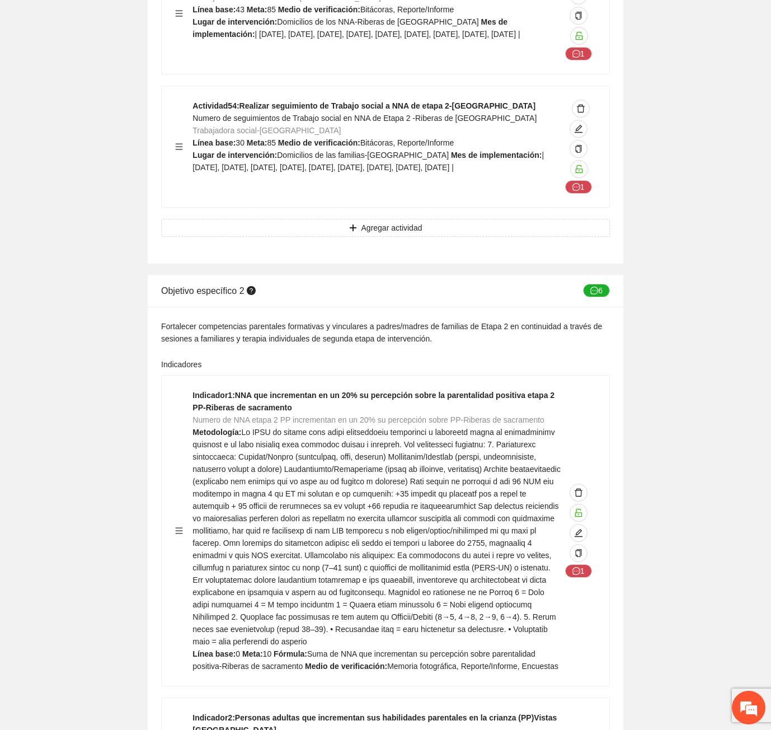
scroll to position [16334, 0]
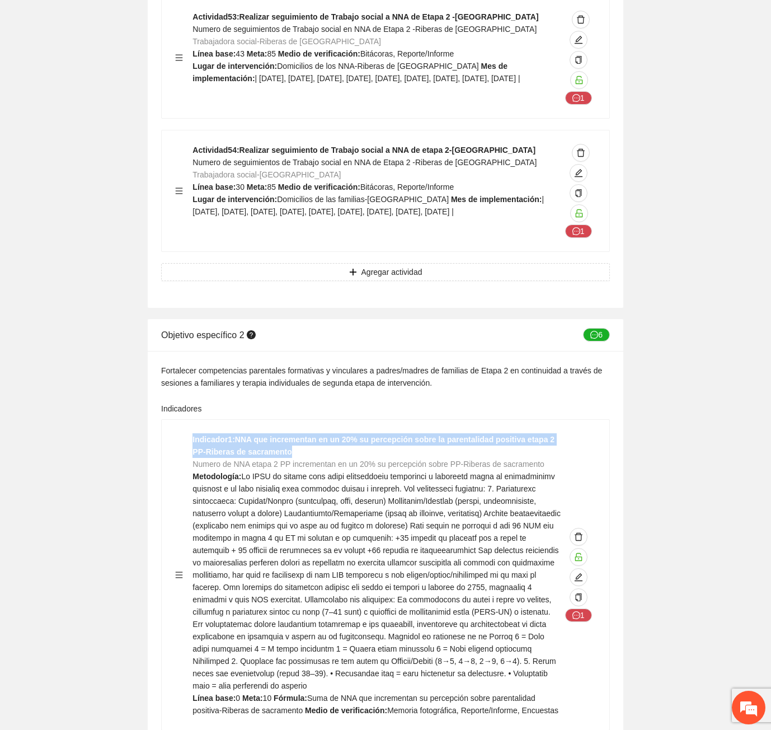
drag, startPoint x: 285, startPoint y: 372, endPoint x: 169, endPoint y: 371, distance: 115.9
click at [169, 420] on div "Indicador 1 : NNA que incrementan en un 20% su percepción sobre la parentalidad…" at bounding box center [386, 575] width 448 height 310
copy strong "Indicador 1 : NNA que incrementan en un 20% su percepción sobre la parentalidad…"
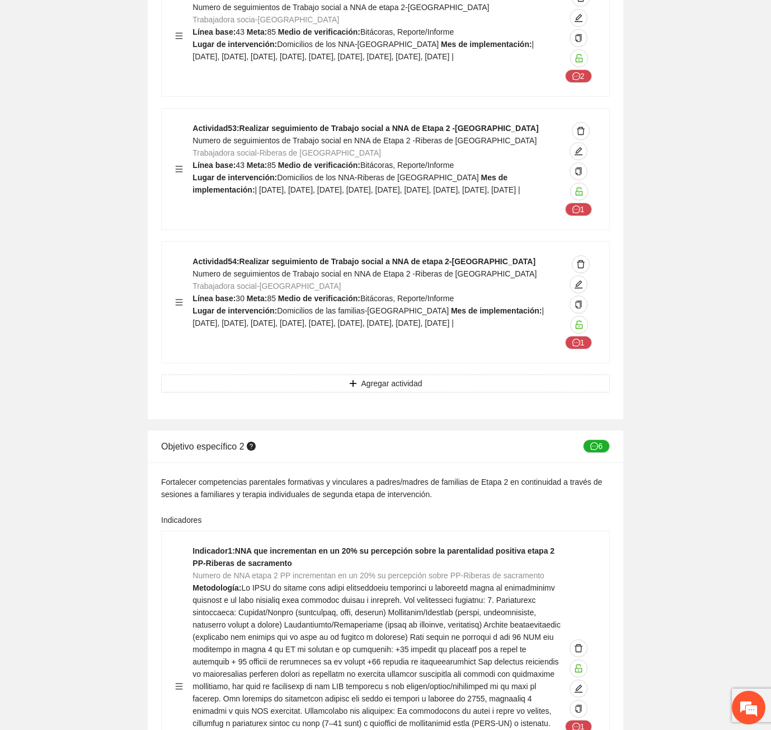
scroll to position [16222, 0]
click at [611, 431] on div "Objetivo específico 2 6" at bounding box center [386, 447] width 476 height 32
click at [606, 440] on button "6" at bounding box center [596, 446] width 27 height 13
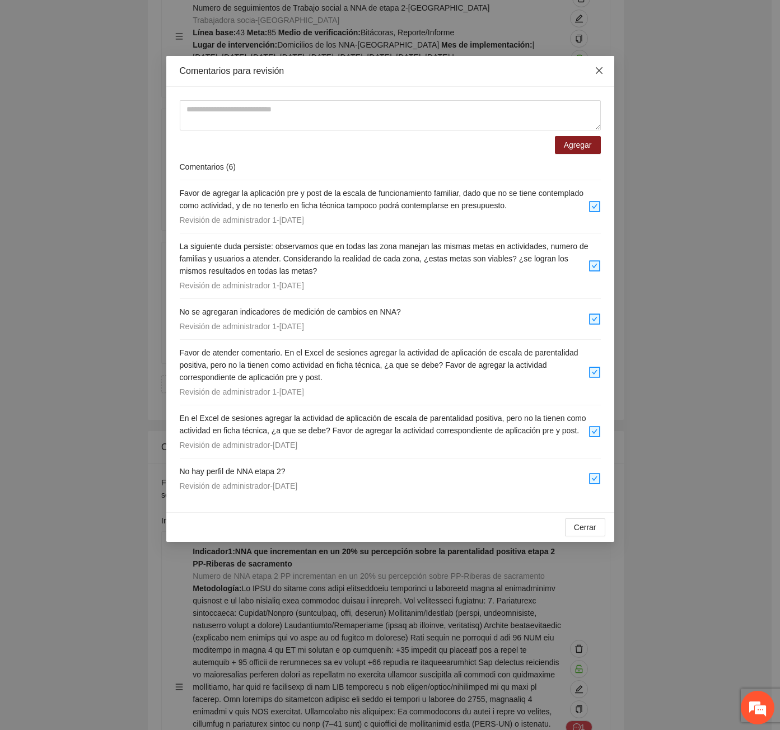
click at [597, 74] on icon "close" at bounding box center [598, 70] width 9 height 9
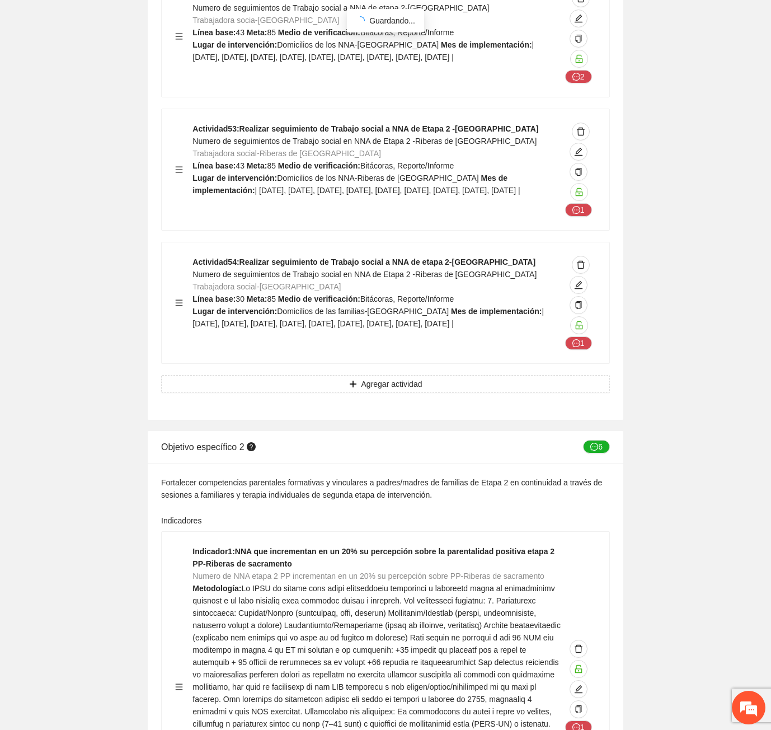
scroll to position [16278, 0]
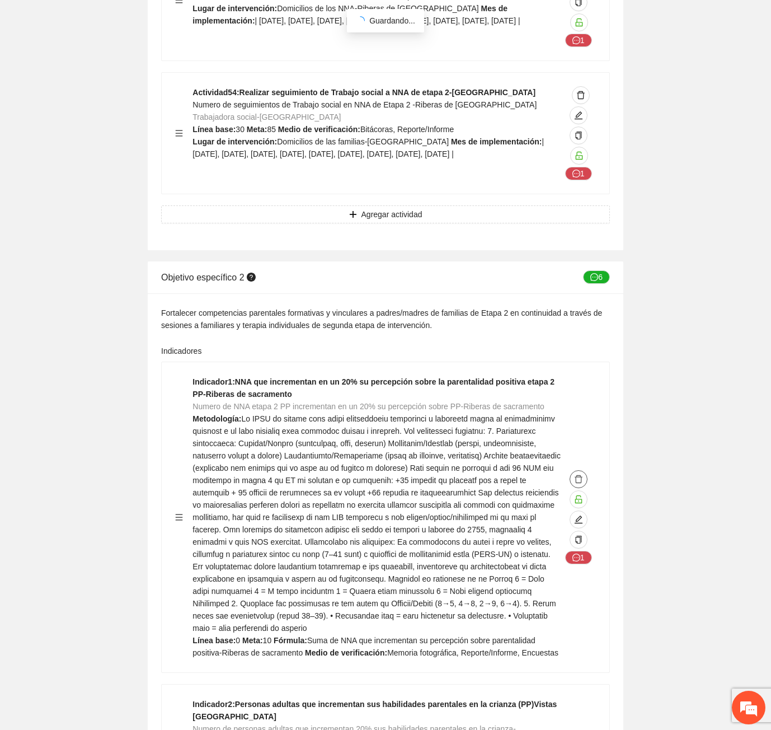
scroll to position [16502, 0]
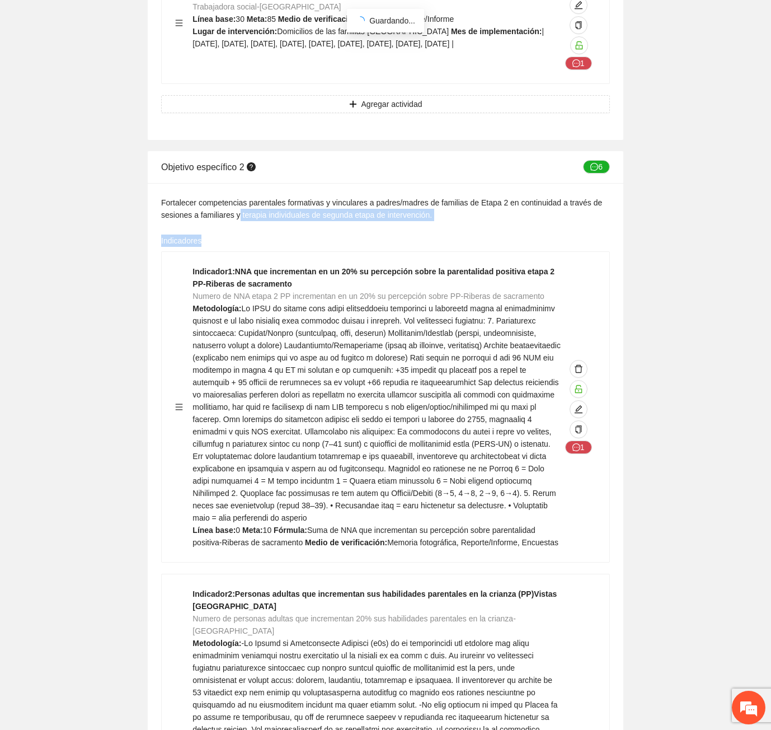
drag, startPoint x: 238, startPoint y: 131, endPoint x: 329, endPoint y: 140, distance: 91.2
click at [298, 196] on div "Fortalecer competencias parentales formativas y vinculares a padres/madres de f…" at bounding box center [385, 208] width 449 height 25
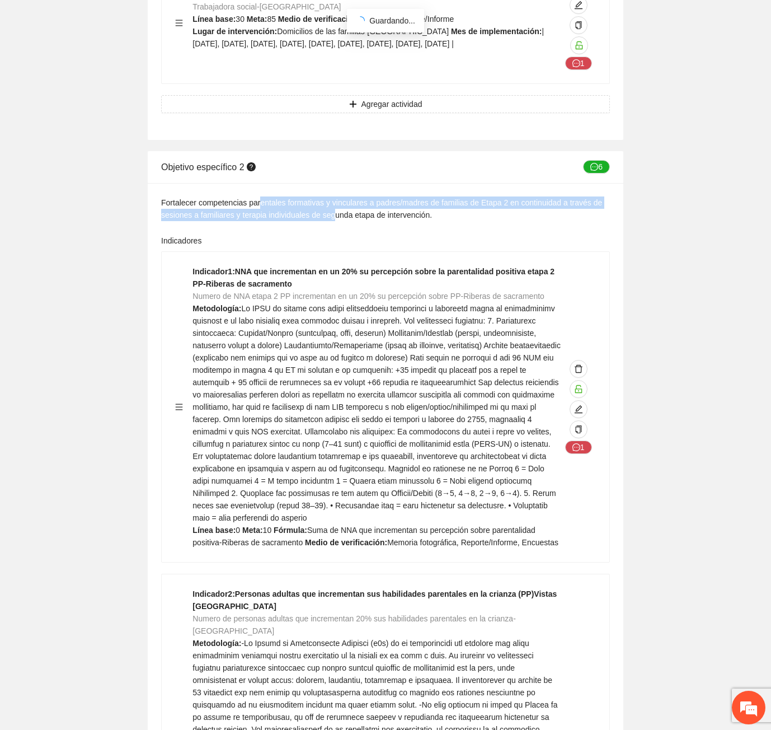
drag, startPoint x: 259, startPoint y: 116, endPoint x: 334, endPoint y: 130, distance: 76.3
click at [334, 196] on div "Fortalecer competencias parentales formativas y vinculares a padres/madres de f…" at bounding box center [385, 208] width 449 height 25
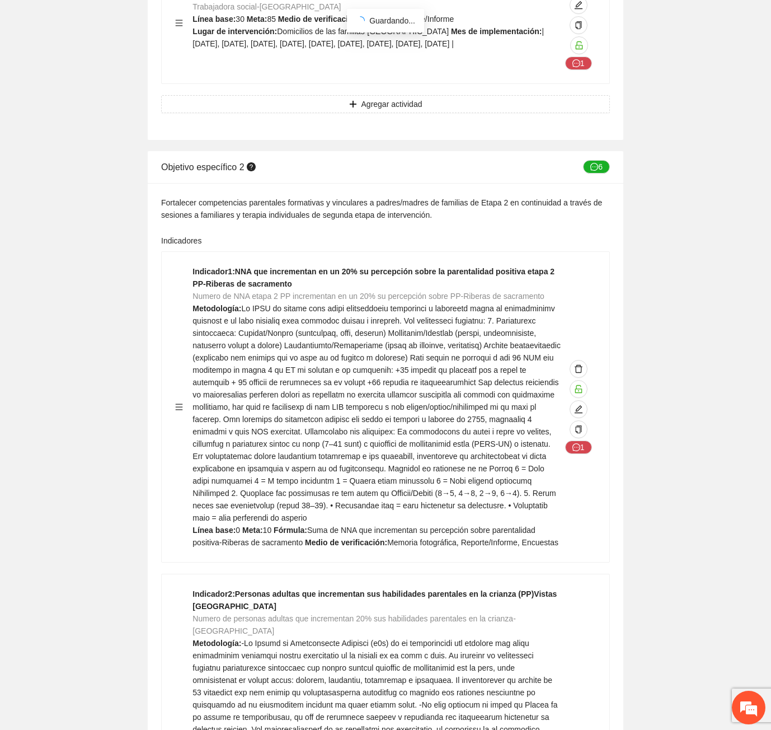
click at [274, 356] on div "Indicador 1 : NNA que incrementan en un 20% su percepción sobre la parentalidad…" at bounding box center [377, 406] width 368 height 283
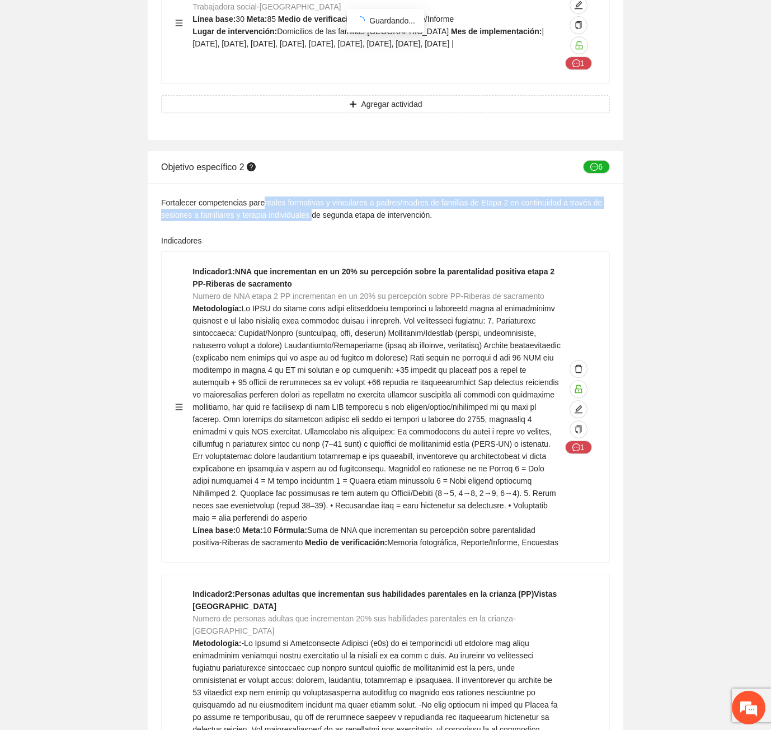
drag, startPoint x: 261, startPoint y: 123, endPoint x: 310, endPoint y: 128, distance: 49.6
click at [310, 196] on div "Fortalecer competencias parentales formativas y vinculares a padres/madres de f…" at bounding box center [385, 208] width 449 height 25
click at [579, 405] on icon "edit" at bounding box center [578, 409] width 9 height 9
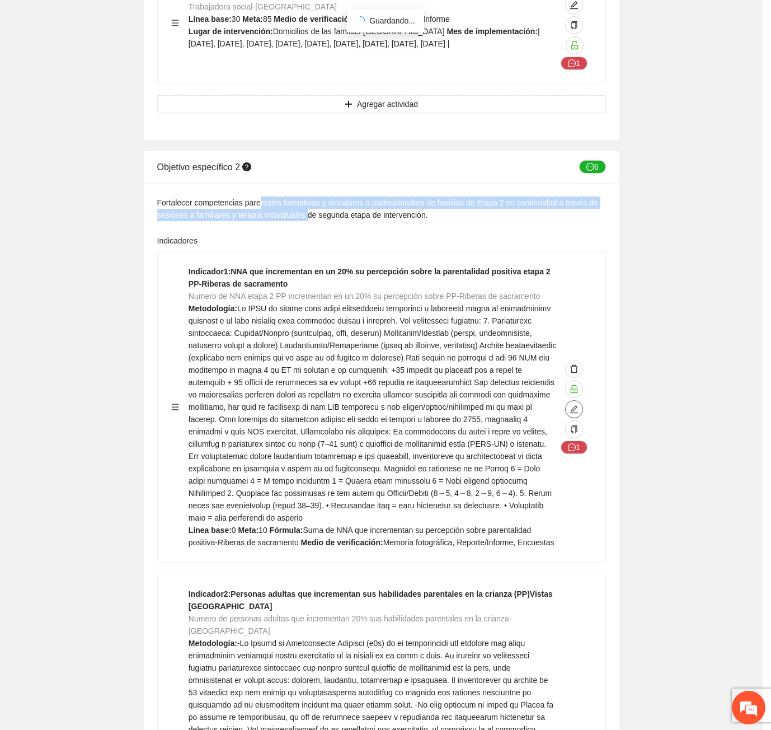
type input "**********"
type textarea "*"
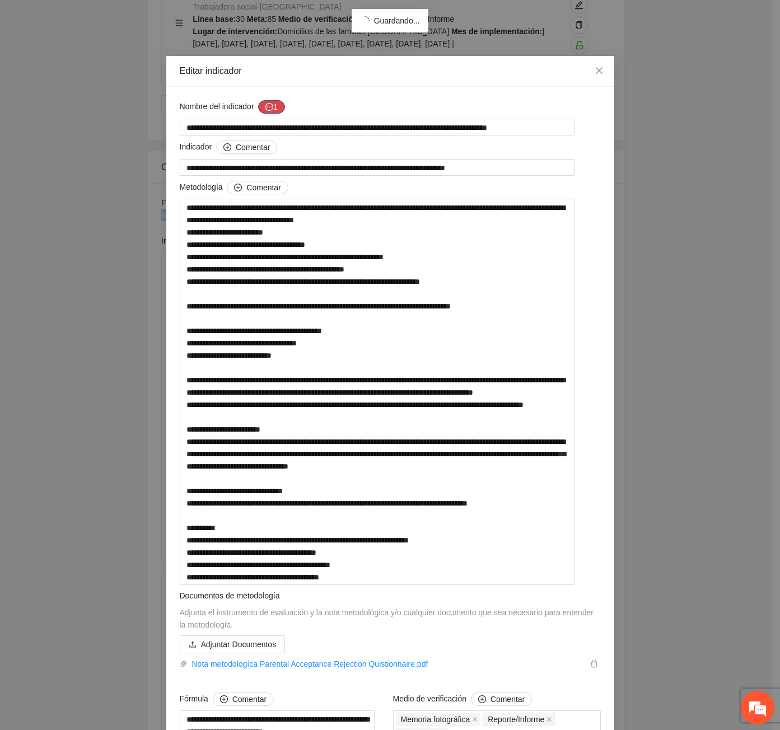
click at [265, 111] on span "message" at bounding box center [269, 107] width 8 height 9
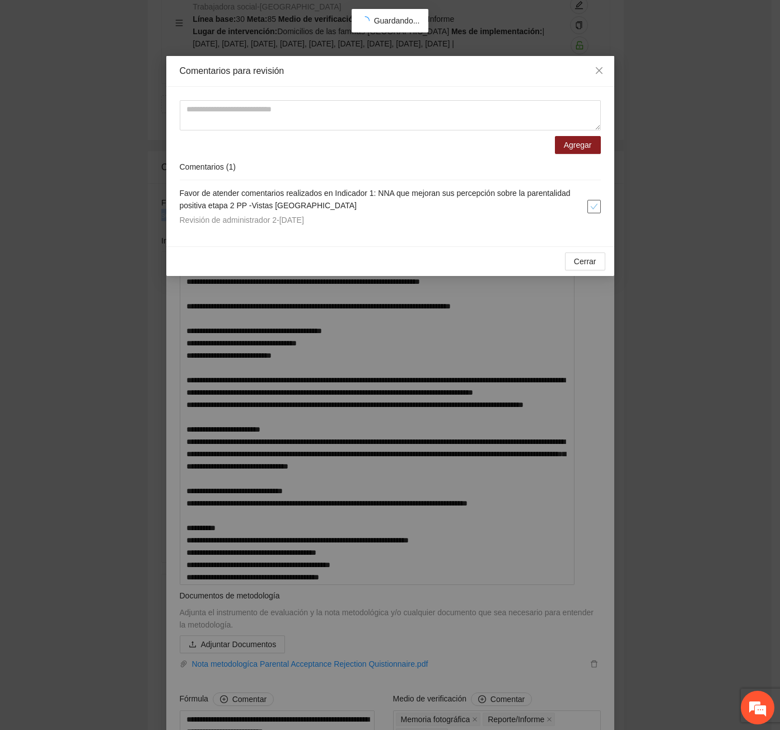
click at [594, 208] on icon "check" at bounding box center [594, 207] width 8 height 8
click at [594, 268] on button "Cerrar" at bounding box center [585, 261] width 40 height 18
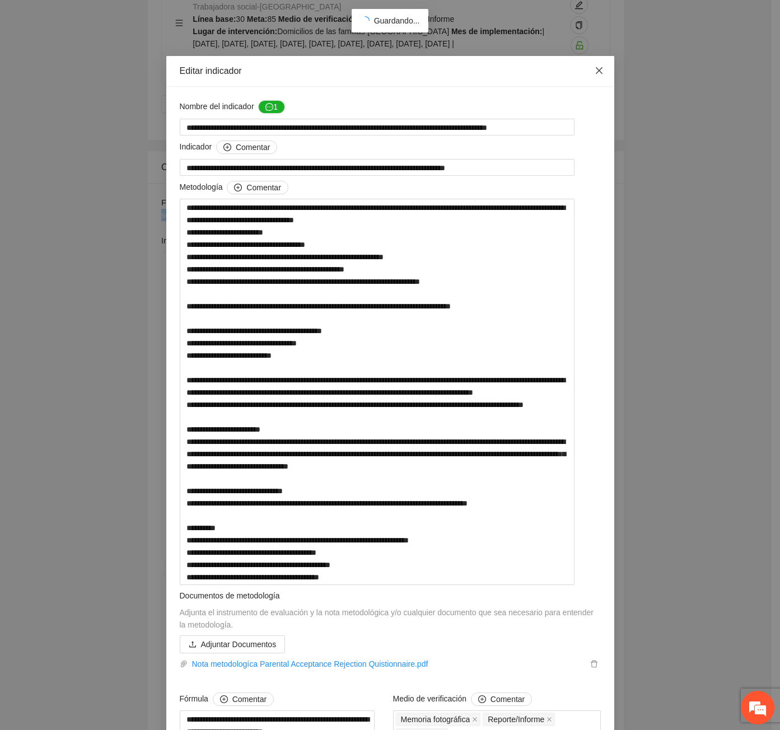
click at [594, 71] on icon "close" at bounding box center [598, 70] width 9 height 9
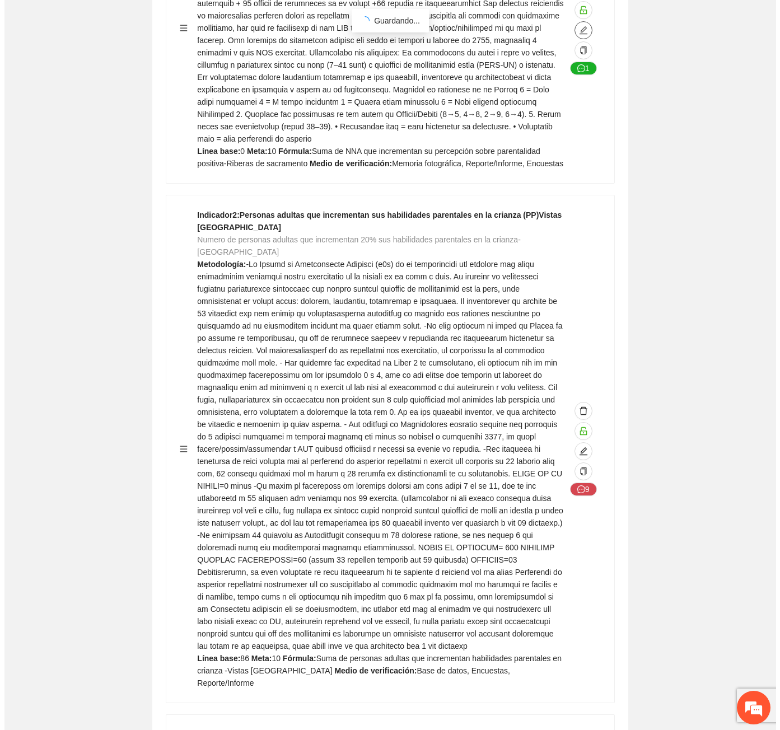
scroll to position [16950, 0]
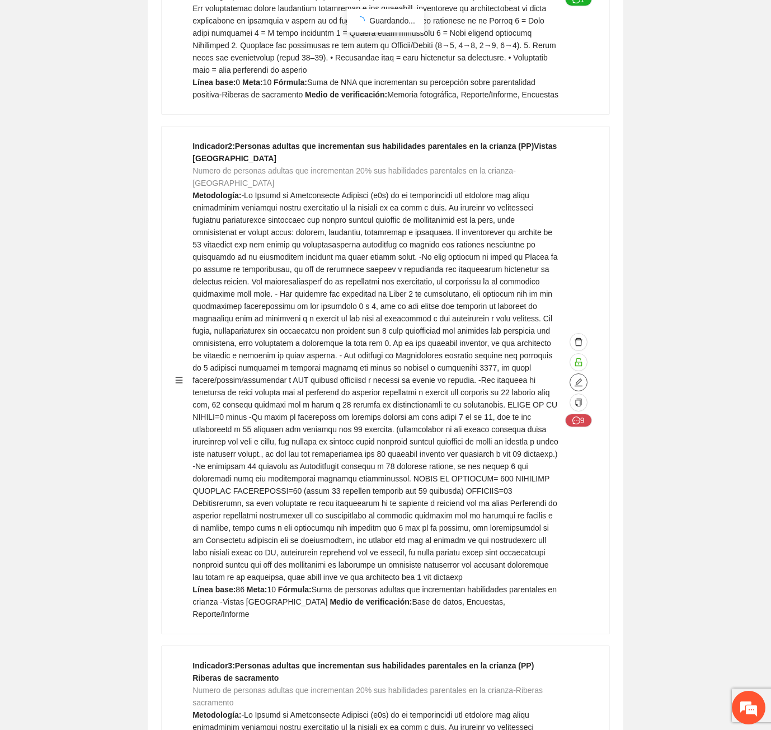
click at [584, 378] on span "edit" at bounding box center [578, 382] width 17 height 9
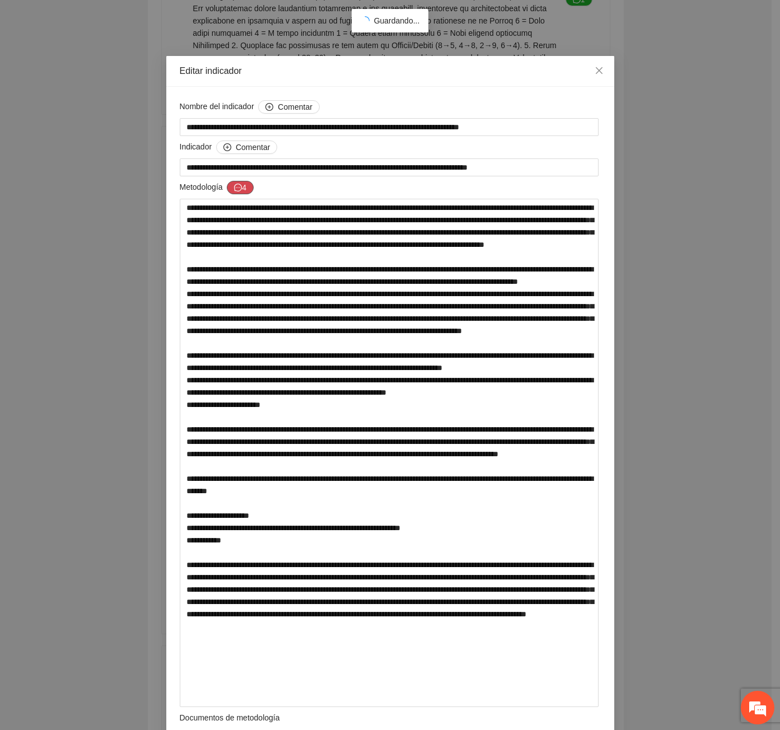
click at [246, 192] on button "4" at bounding box center [240, 187] width 27 height 13
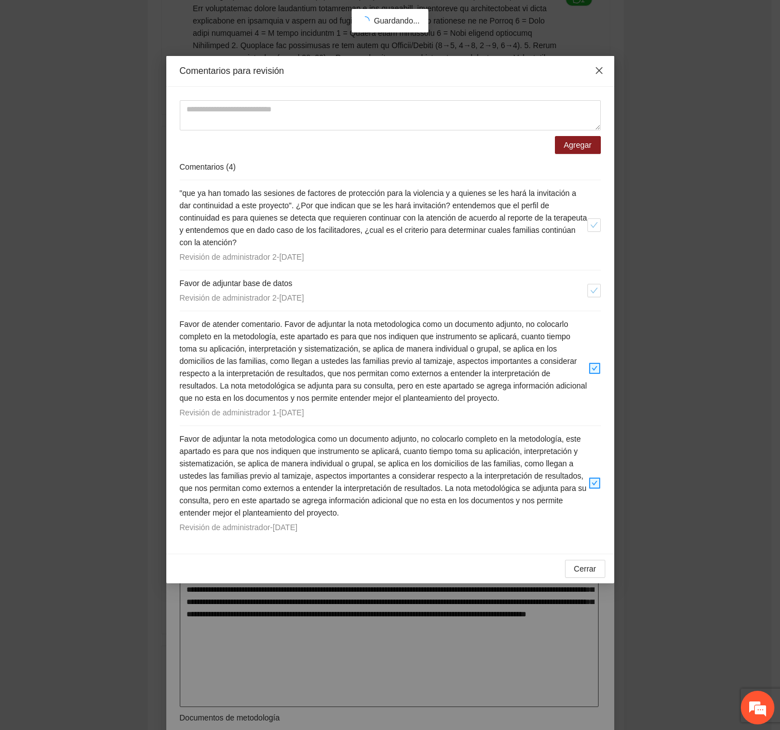
click at [598, 61] on span "Close" at bounding box center [599, 71] width 30 height 30
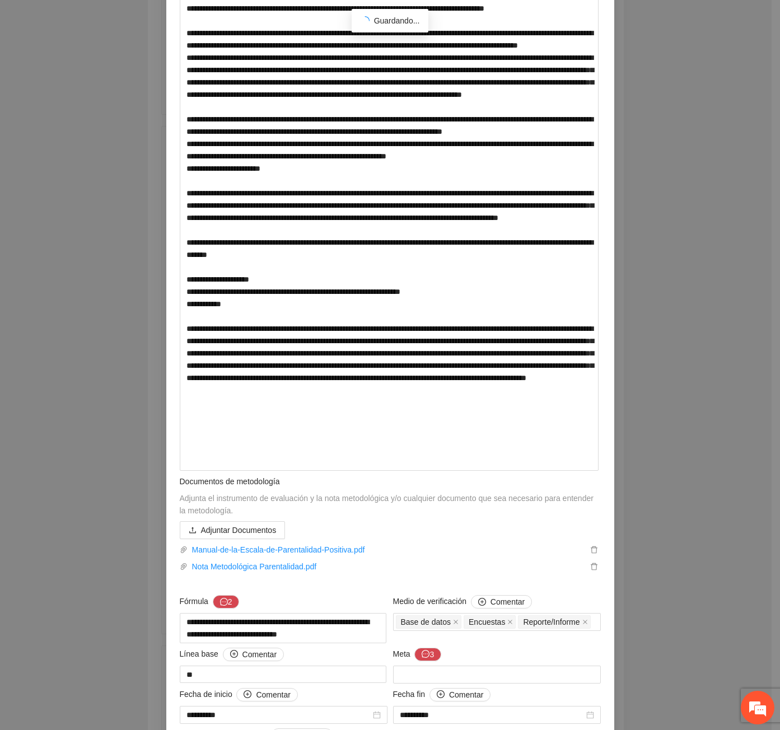
scroll to position [56, 0]
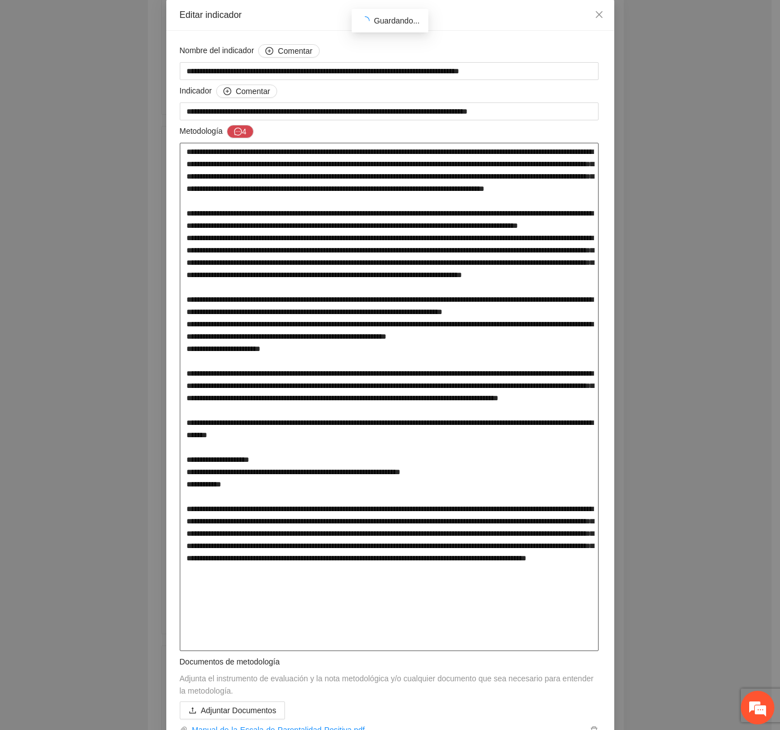
click at [538, 571] on textarea at bounding box center [389, 397] width 419 height 508
type textarea "**********"
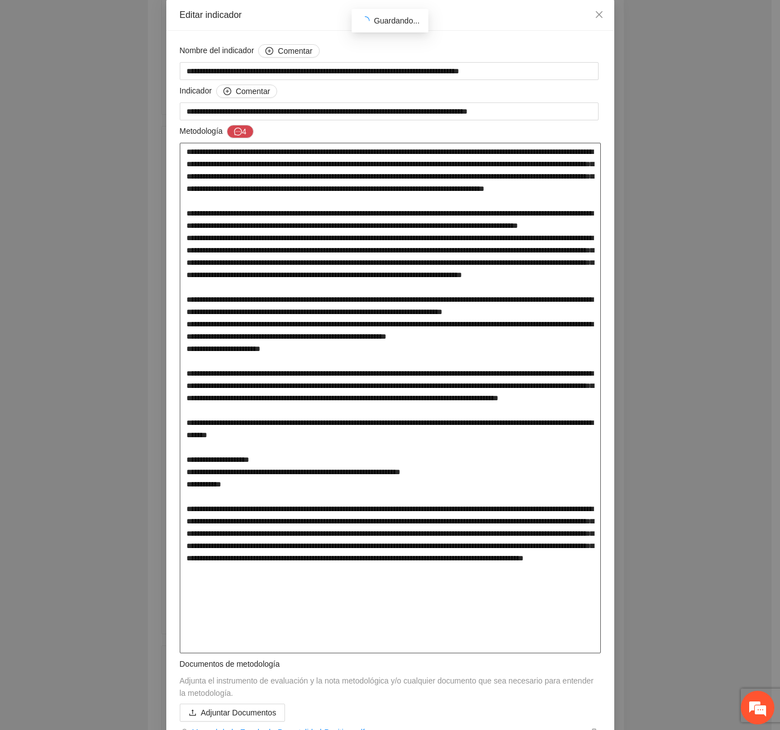
click at [219, 587] on textarea at bounding box center [390, 398] width 421 height 510
type textarea "**********"
click at [339, 584] on textarea at bounding box center [390, 398] width 421 height 510
type textarea "**********"
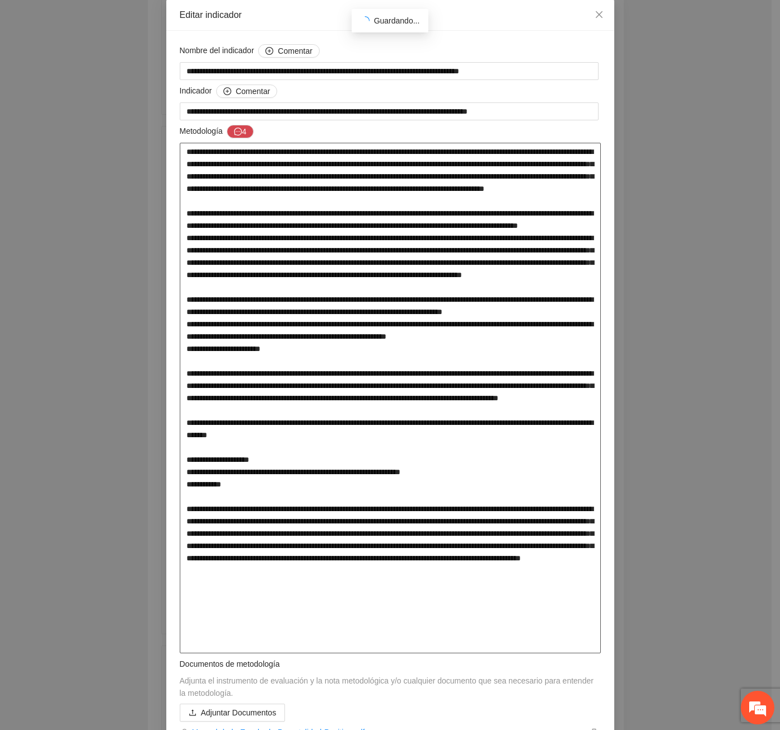
type textarea "**********"
click at [231, 604] on textarea at bounding box center [390, 398] width 421 height 510
type textarea "**********"
click at [343, 610] on textarea at bounding box center [390, 398] width 421 height 510
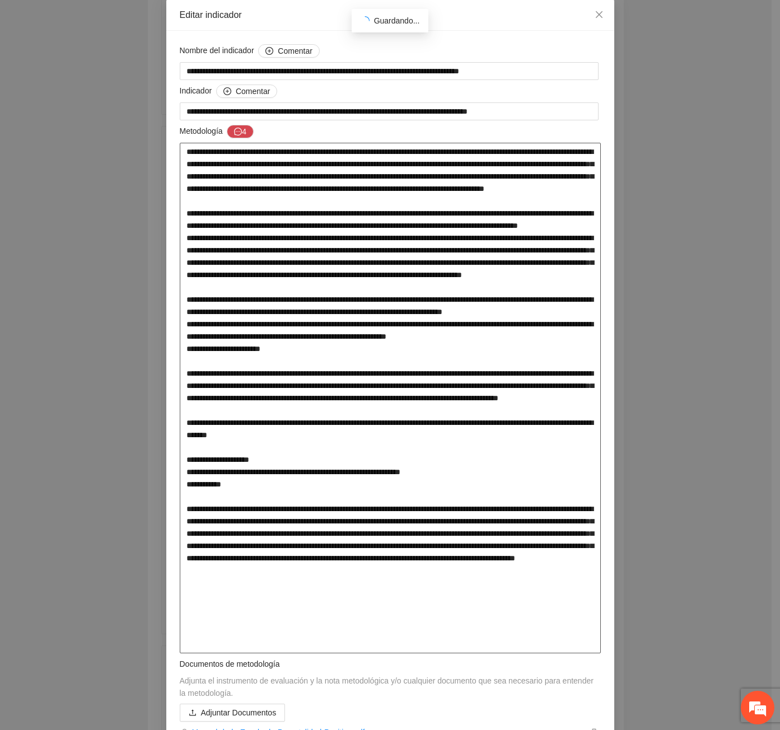
type textarea "**********"
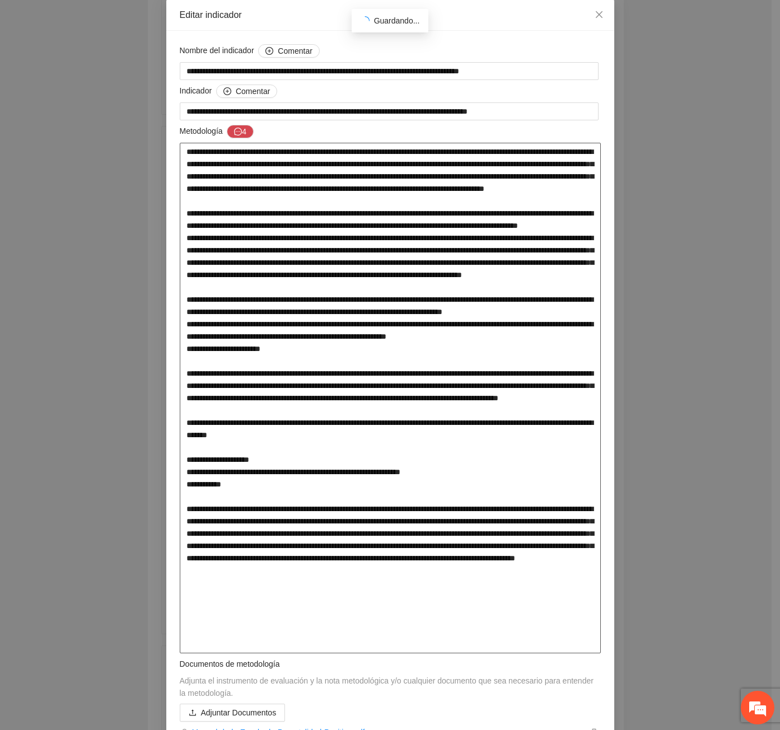
type textarea "**********"
click at [342, 608] on textarea at bounding box center [390, 398] width 421 height 510
click at [344, 608] on textarea at bounding box center [390, 398] width 421 height 510
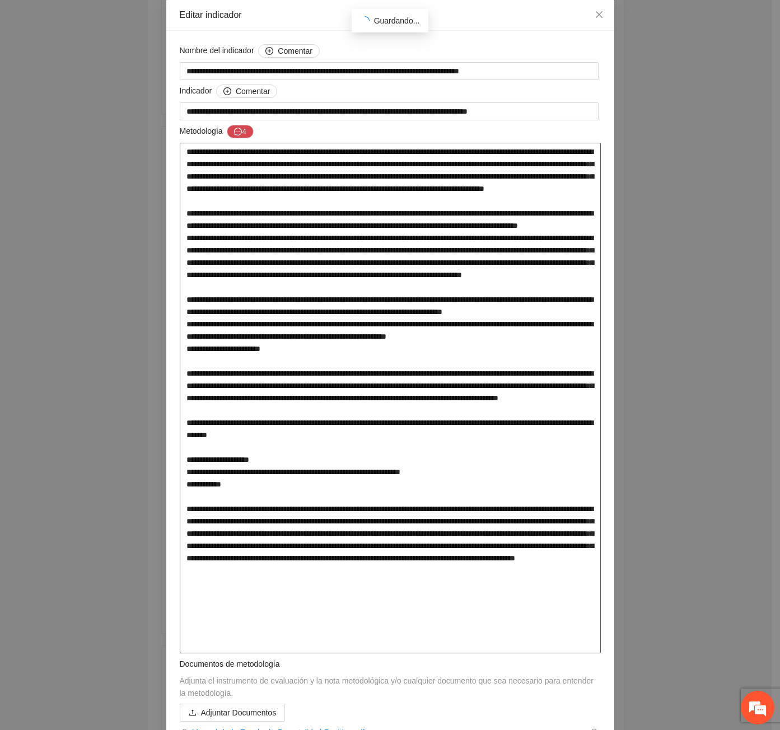
type textarea "**********"
click at [480, 611] on textarea at bounding box center [390, 398] width 421 height 510
type textarea "**********"
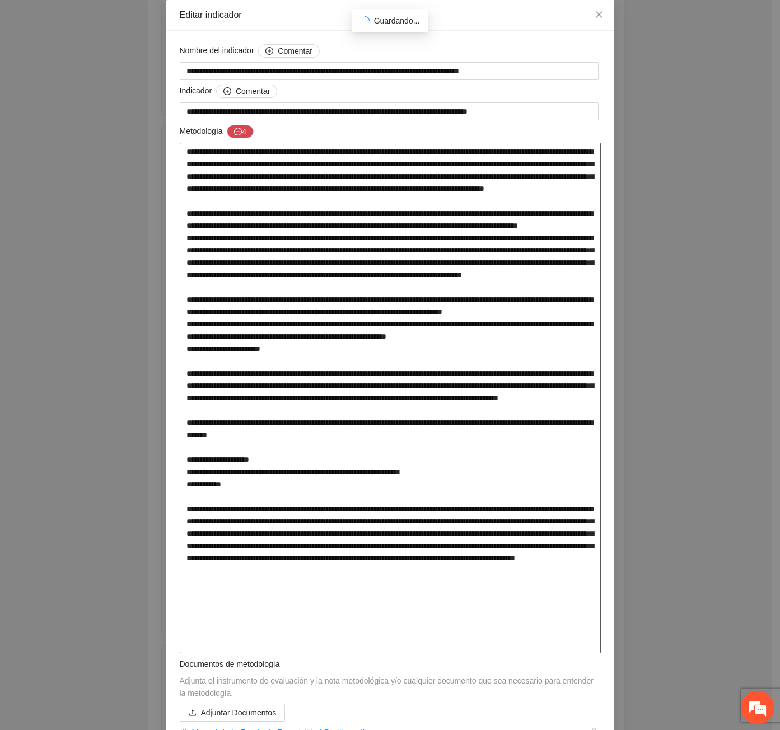
click at [330, 620] on textarea at bounding box center [390, 398] width 421 height 510
type textarea "**********"
click at [218, 631] on textarea at bounding box center [390, 398] width 421 height 510
type textarea "**********"
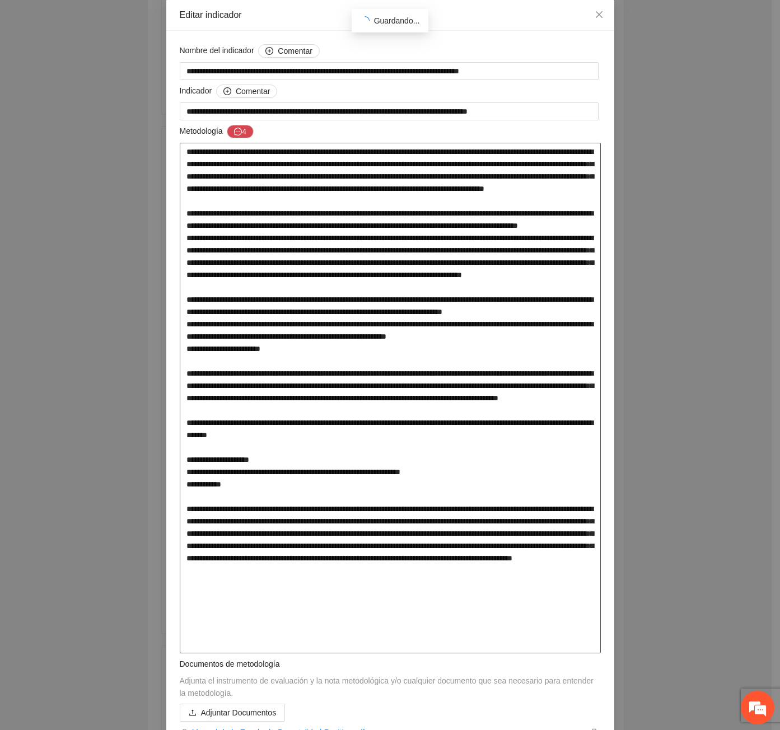
type textarea "**********"
click at [552, 632] on textarea at bounding box center [390, 398] width 421 height 510
type textarea "**********"
click at [247, 647] on textarea at bounding box center [390, 398] width 421 height 510
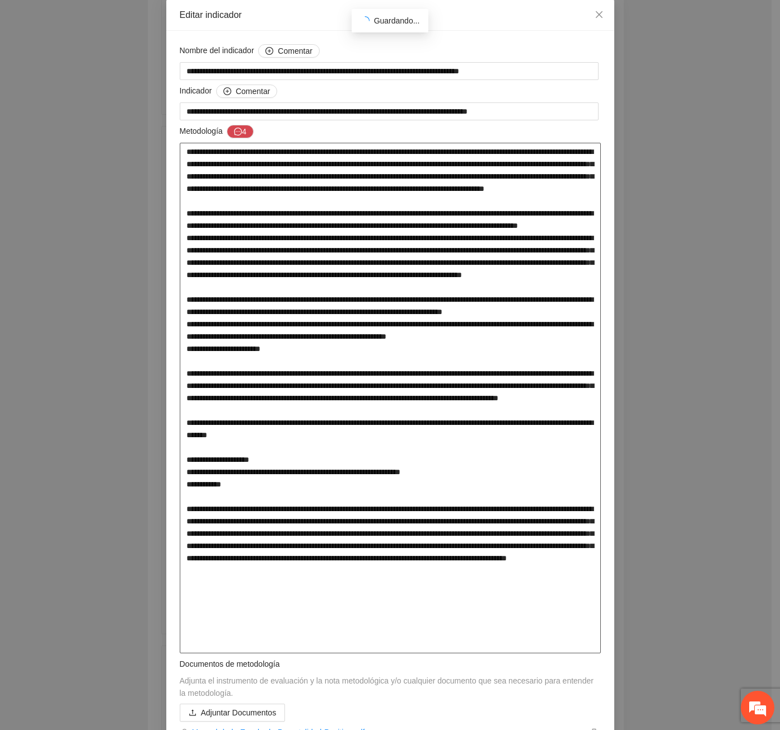
type textarea "**********"
click at [241, 129] on button "4" at bounding box center [240, 131] width 27 height 13
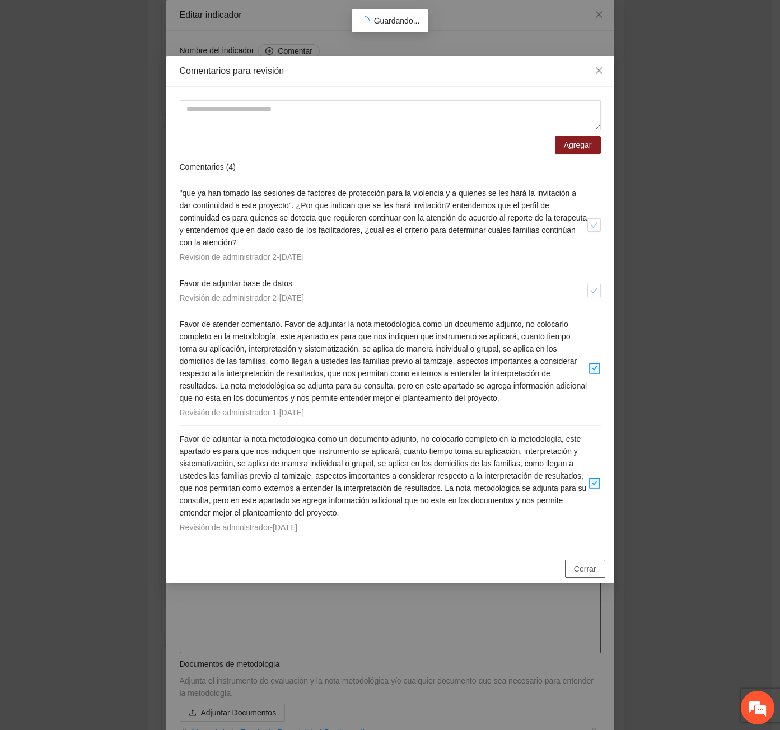
drag, startPoint x: 599, startPoint y: 566, endPoint x: 457, endPoint y: 596, distance: 144.7
click at [599, 566] on button "Cerrar" at bounding box center [585, 569] width 40 height 18
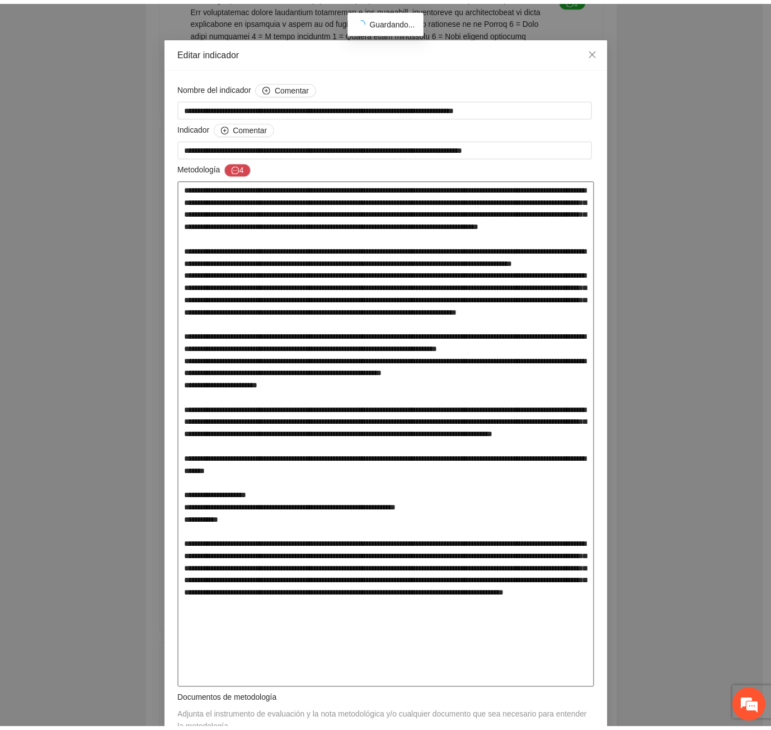
scroll to position [0, 0]
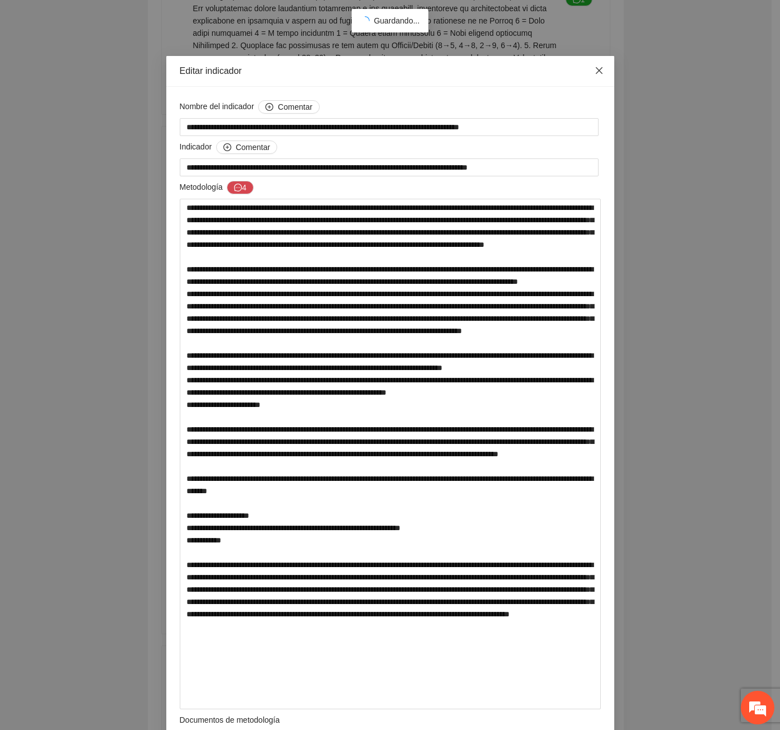
click at [594, 69] on icon "close" at bounding box center [598, 70] width 9 height 9
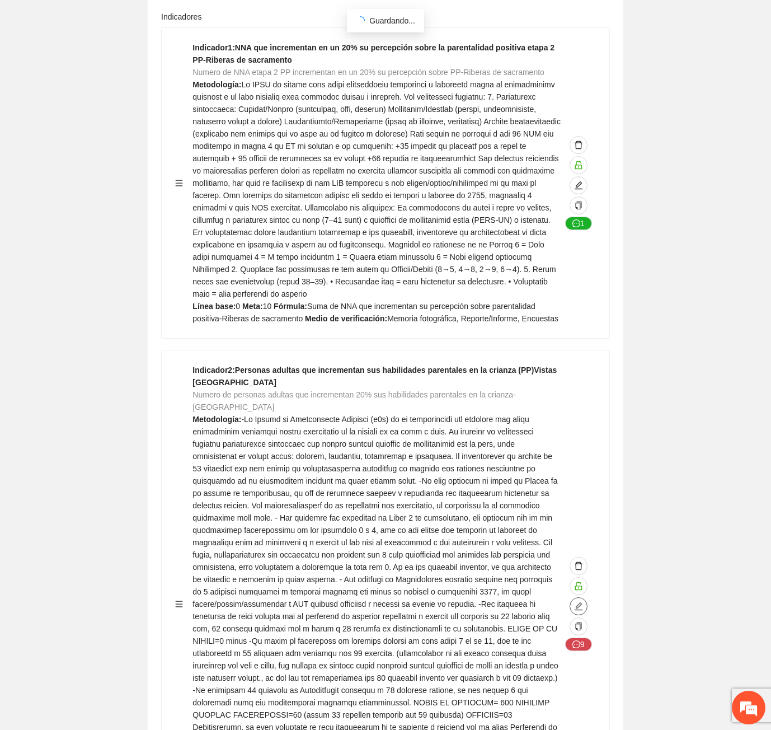
scroll to position [16838, 0]
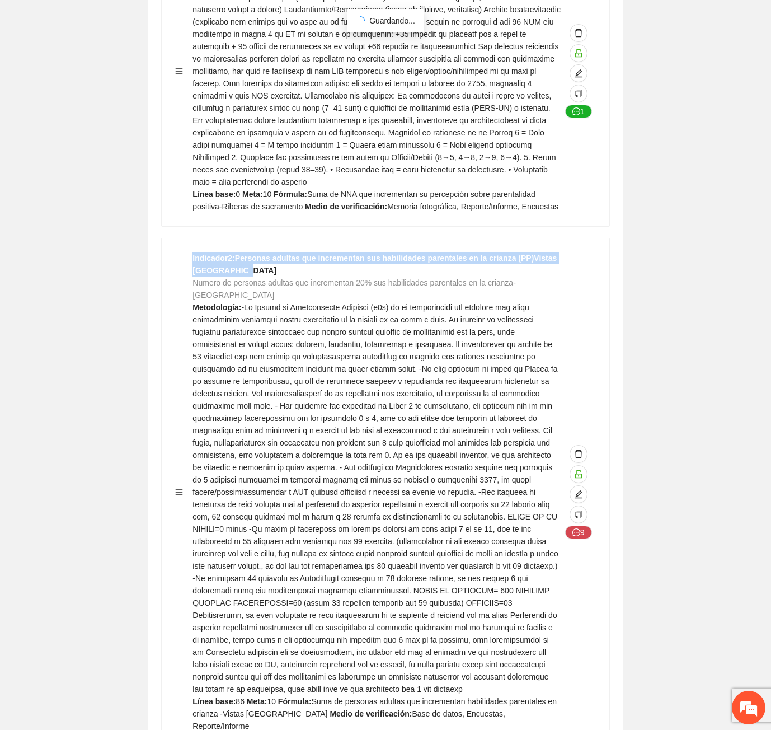
drag, startPoint x: 221, startPoint y: 189, endPoint x: 185, endPoint y: 177, distance: 37.7
click at [185, 252] on div "Indicador 2 : Personas adultas que incrementan sus habilidades parentales en la…" at bounding box center [385, 492] width 421 height 480
copy strong "Indicador 2 : Personas adultas que incrementan sus habilidades parentales en la…"
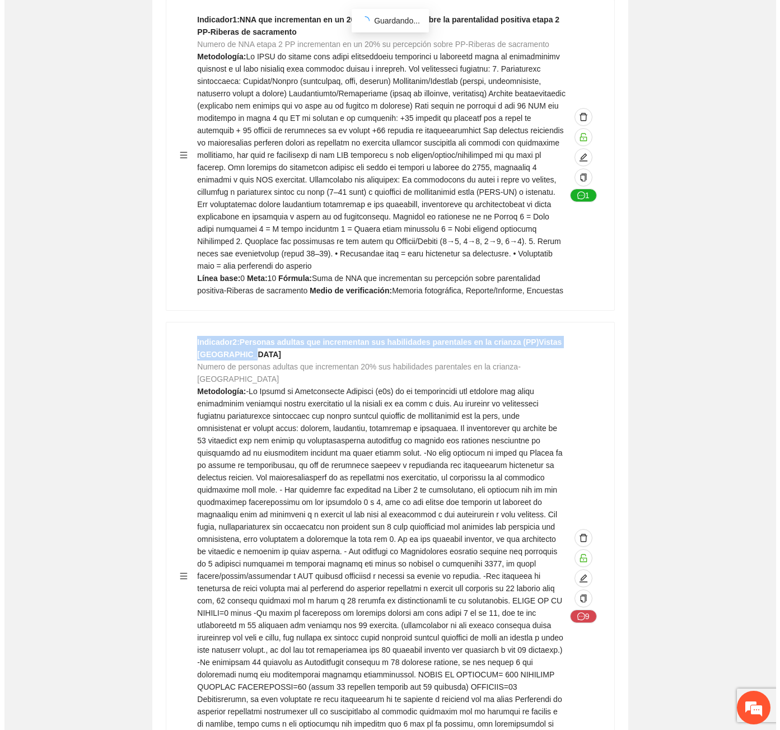
scroll to position [16614, 0]
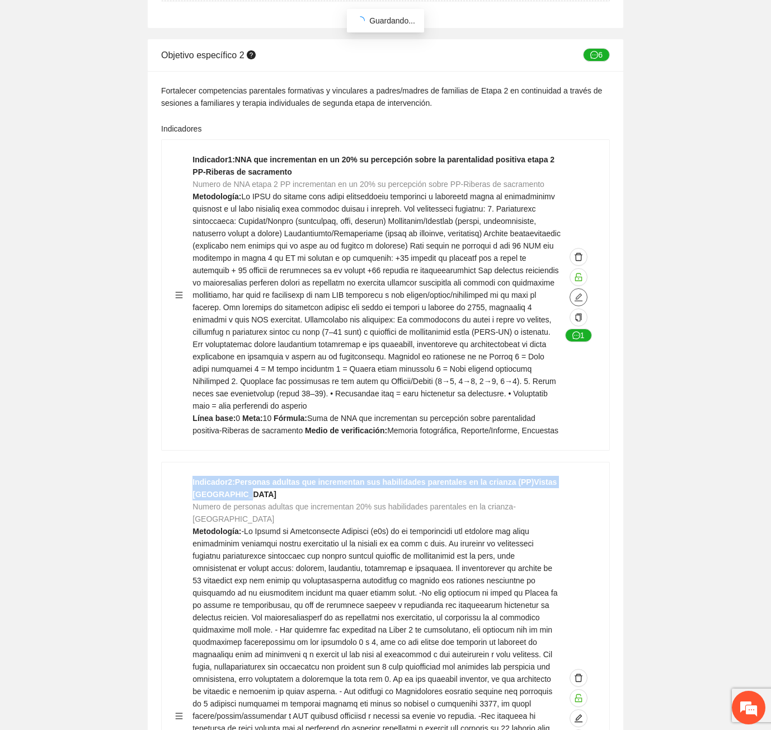
click at [582, 293] on icon "edit" at bounding box center [578, 297] width 9 height 9
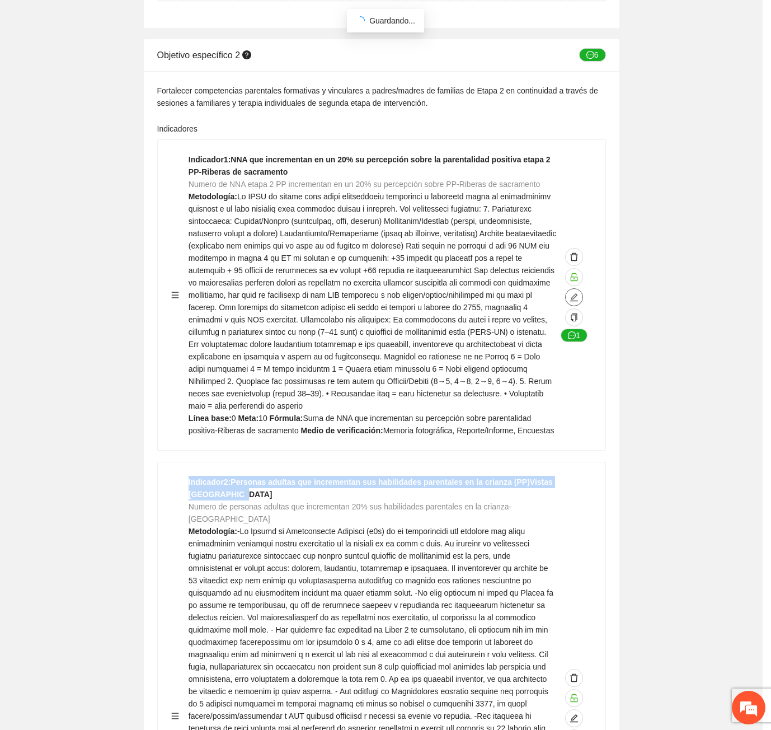
type textarea "*"
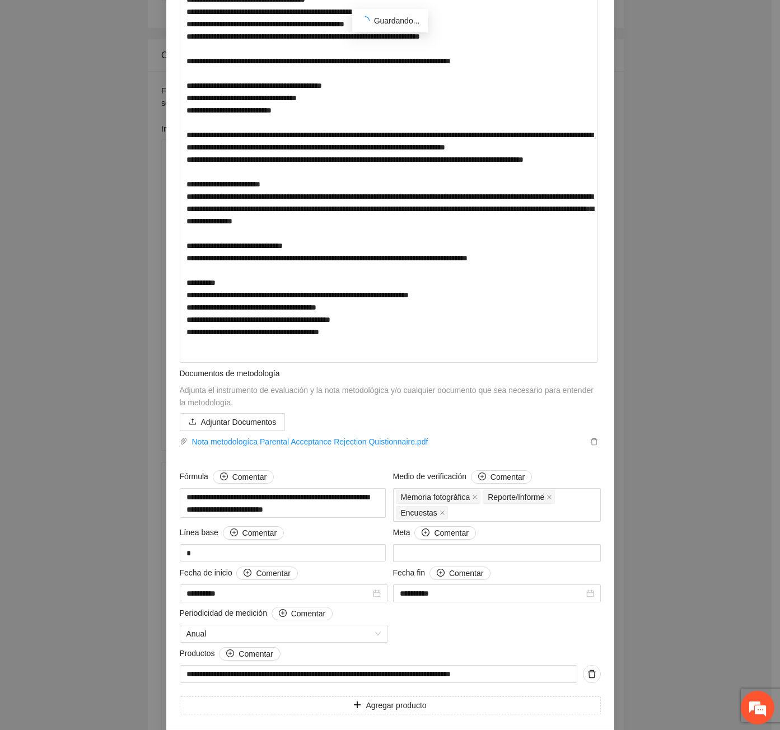
scroll to position [289, 0]
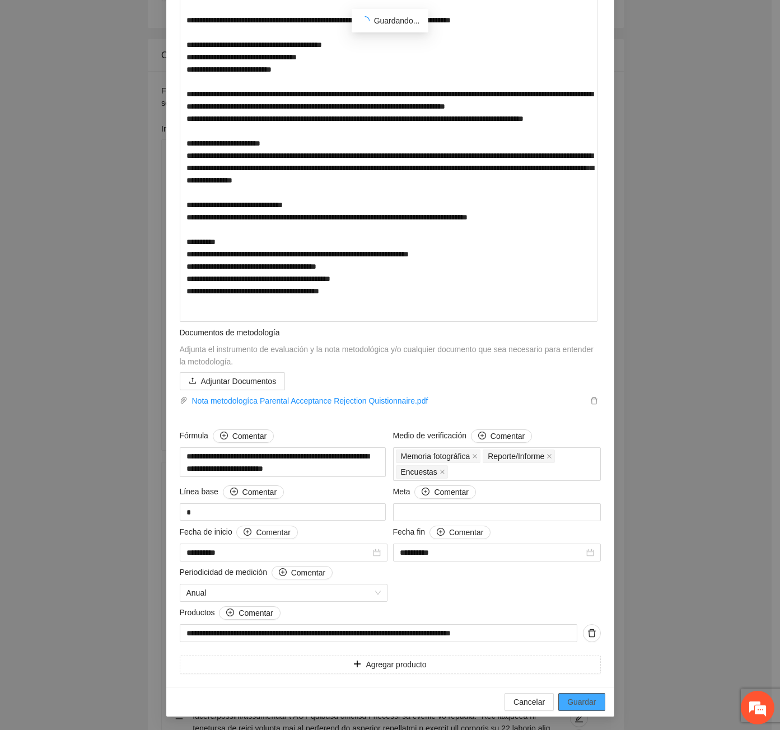
click at [571, 703] on span "Guardar" at bounding box center [581, 702] width 29 height 12
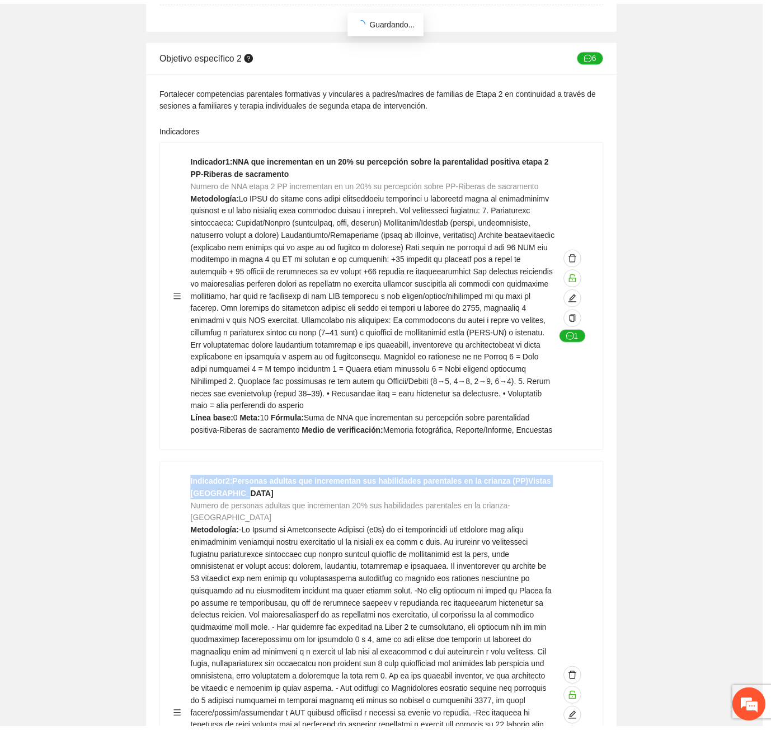
scroll to position [0, 0]
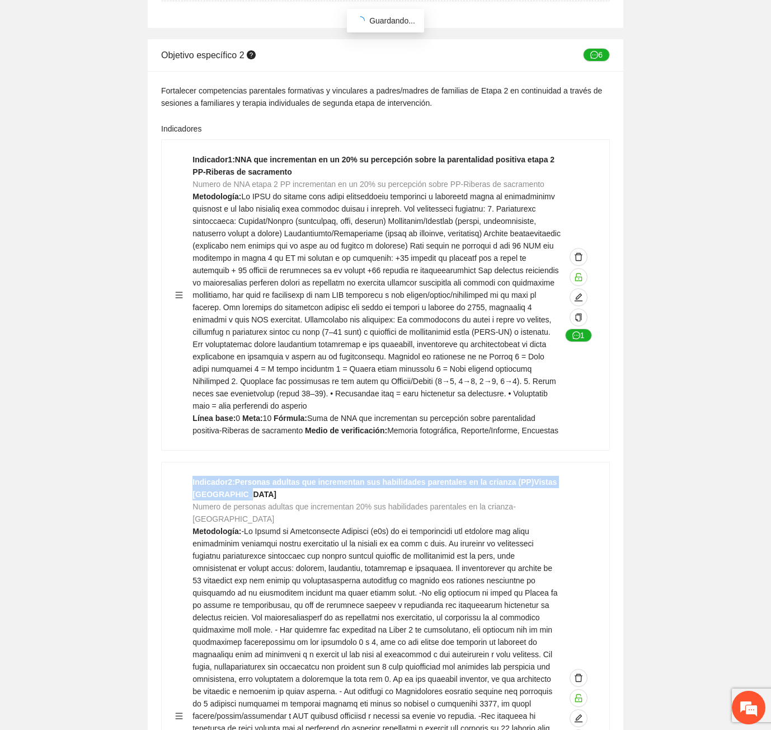
drag, startPoint x: 390, startPoint y: 462, endPoint x: 438, endPoint y: 498, distance: 60.4
click at [390, 527] on span at bounding box center [375, 722] width 365 height 391
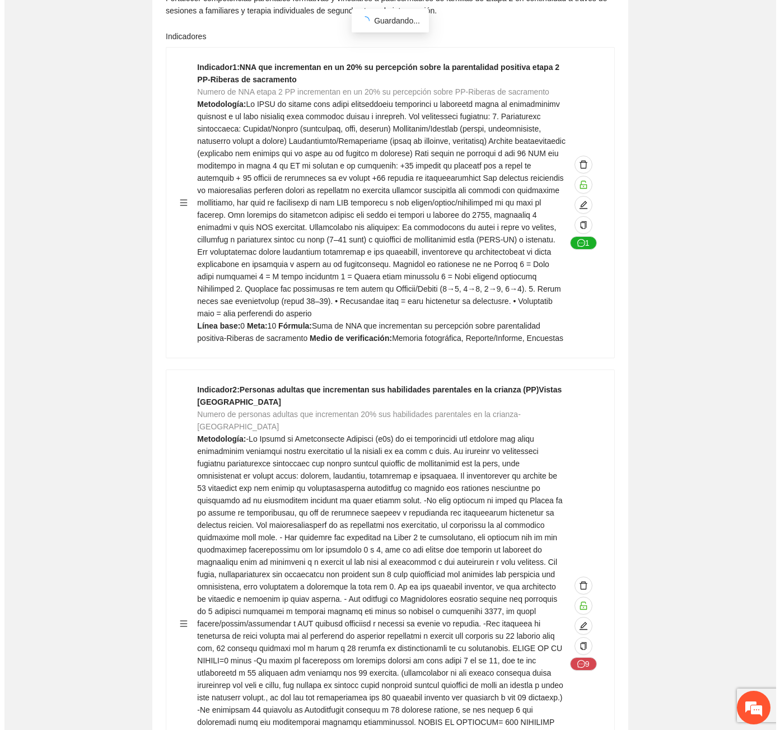
scroll to position [16782, 0]
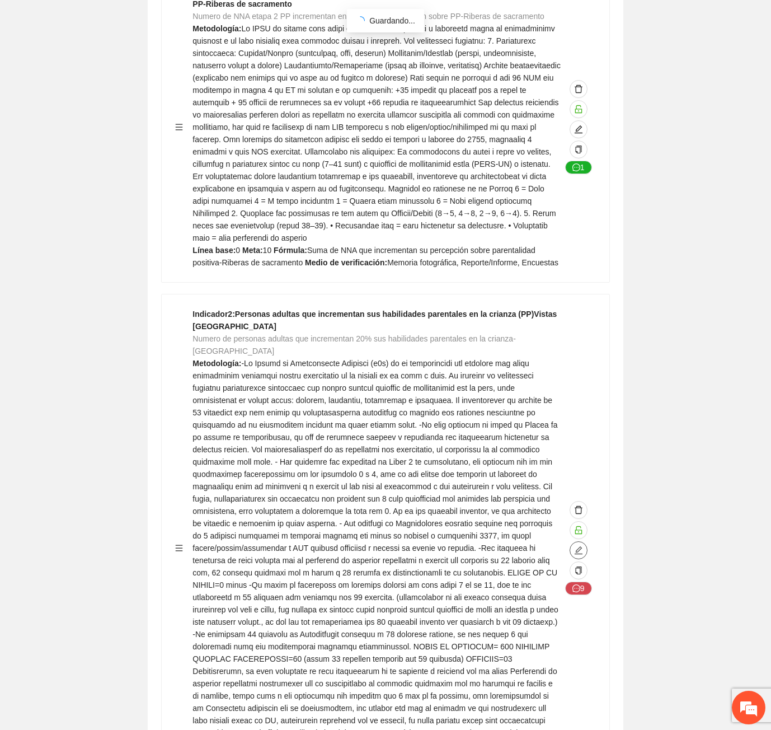
click at [582, 546] on icon "edit" at bounding box center [579, 550] width 8 height 8
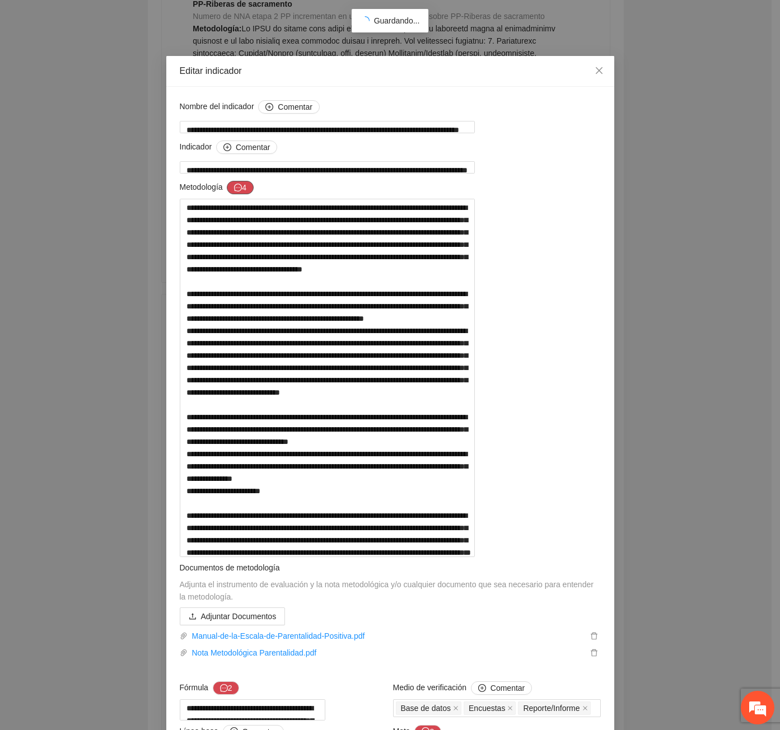
click at [243, 181] on button "4" at bounding box center [240, 187] width 27 height 13
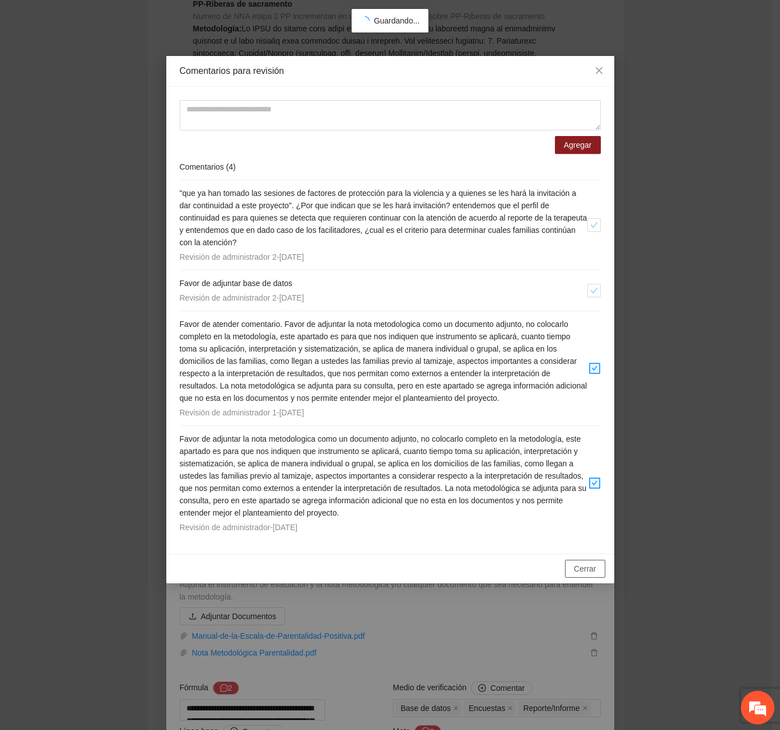
click at [597, 566] on button "Cerrar" at bounding box center [585, 569] width 40 height 18
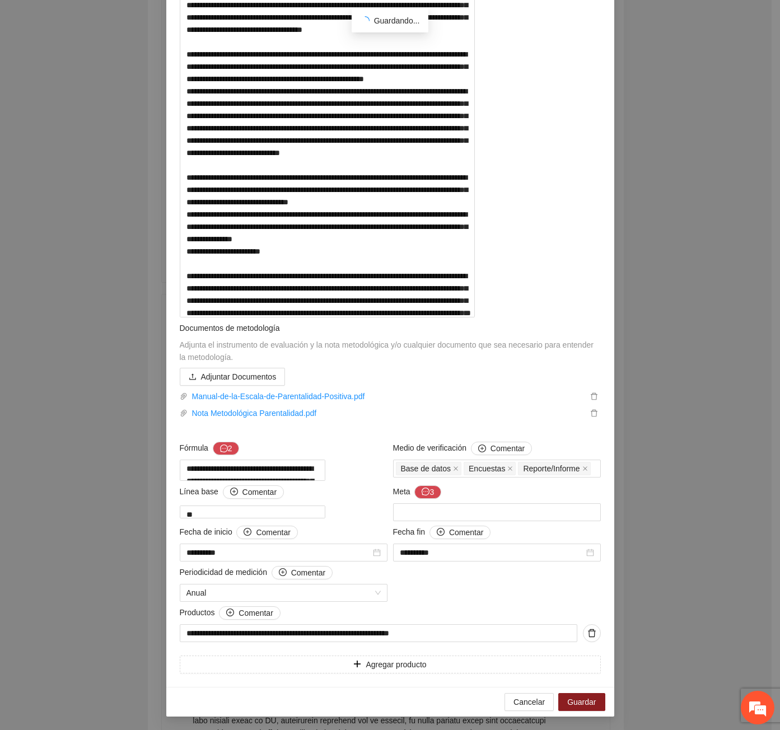
scroll to position [401, 0]
click at [415, 493] on button "3" at bounding box center [427, 491] width 27 height 13
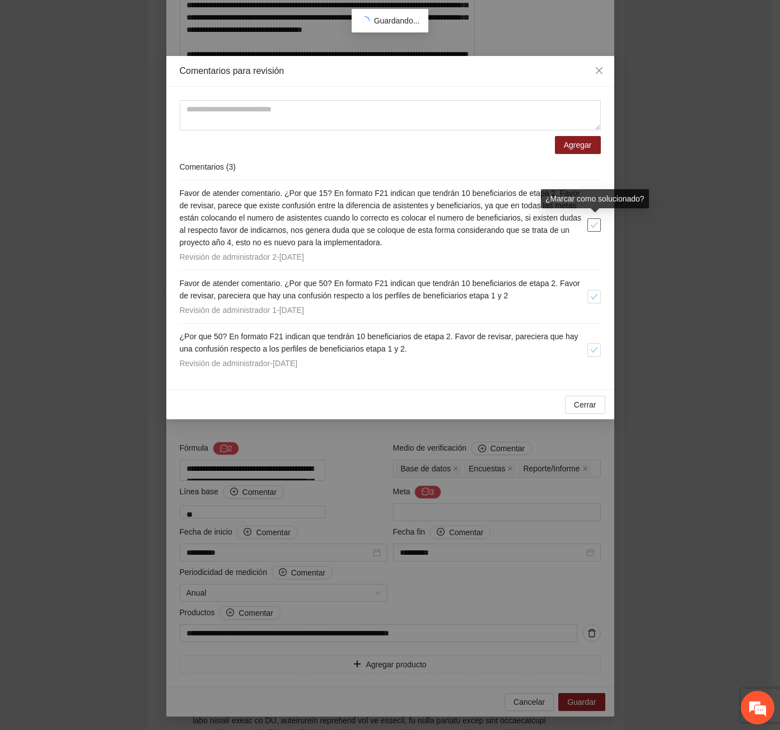
click at [598, 223] on span "check" at bounding box center [594, 225] width 12 height 8
click at [599, 297] on span "check" at bounding box center [594, 297] width 12 height 8
drag, startPoint x: 597, startPoint y: 352, endPoint x: 584, endPoint y: 411, distance: 60.6
click at [596, 352] on icon "check" at bounding box center [594, 350] width 8 height 8
click at [584, 415] on div "Cerrar OK" at bounding box center [390, 405] width 448 height 30
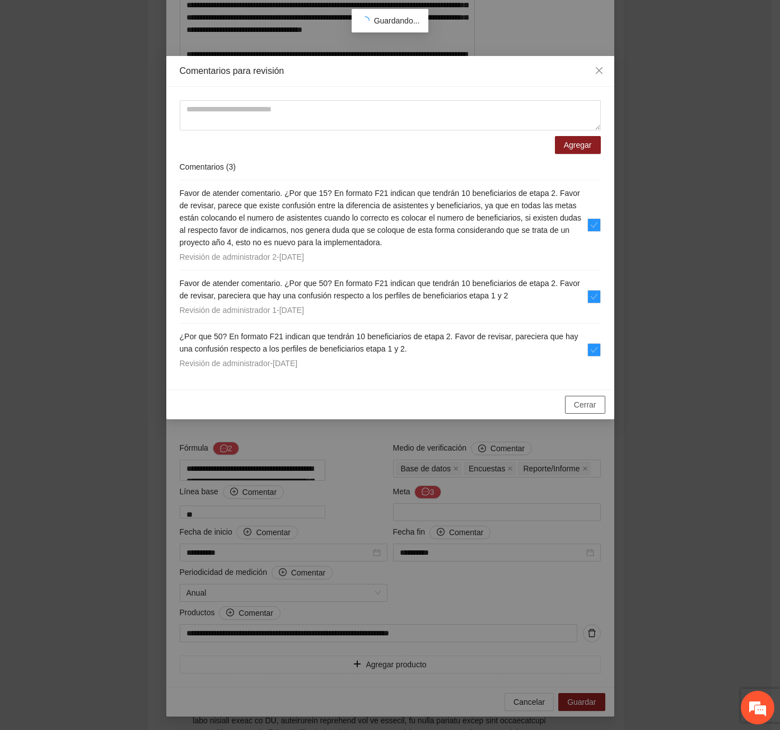
click at [583, 412] on button "Cerrar" at bounding box center [585, 405] width 40 height 18
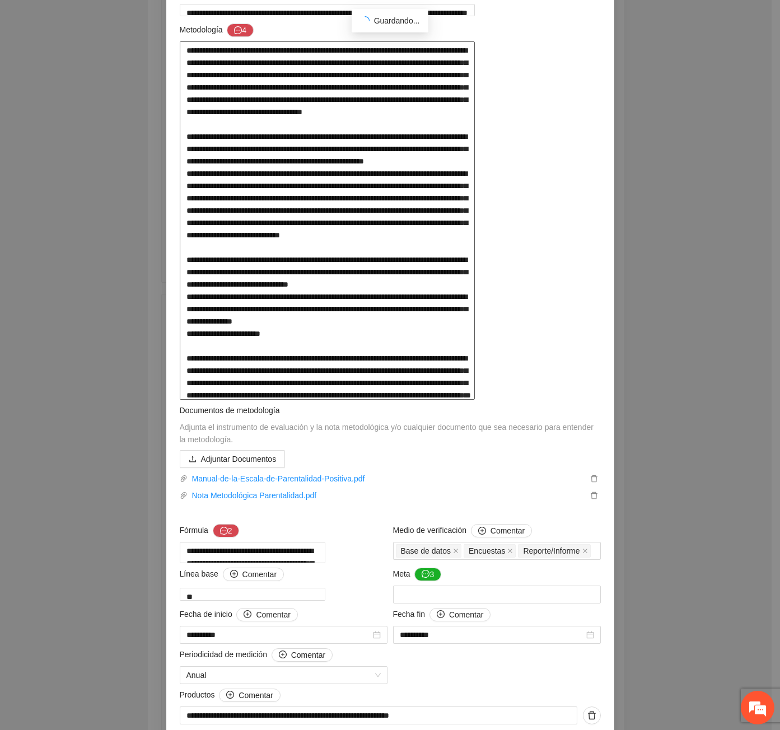
scroll to position [280, 0]
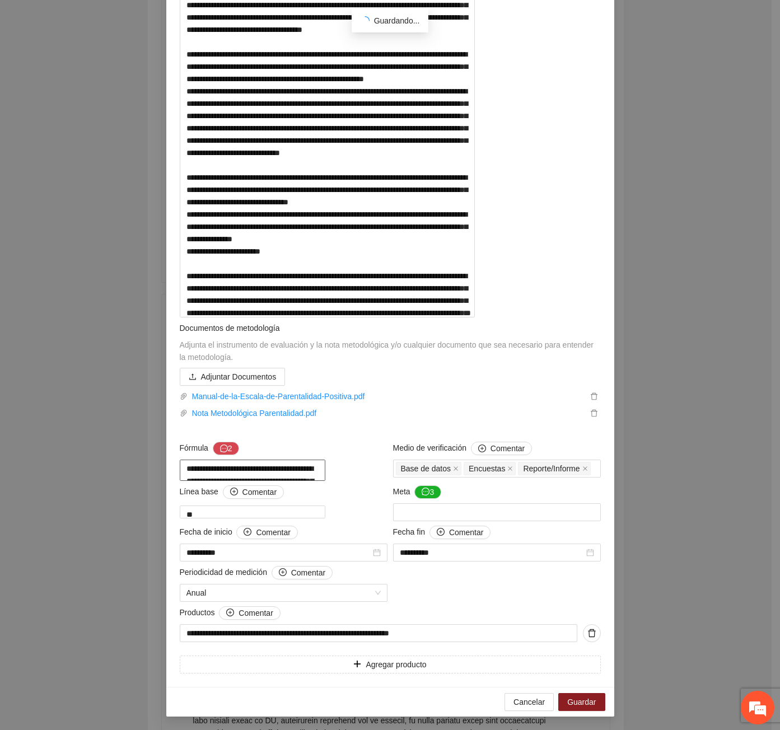
click at [273, 481] on textarea "**********" at bounding box center [253, 470] width 146 height 21
type textarea "**********"
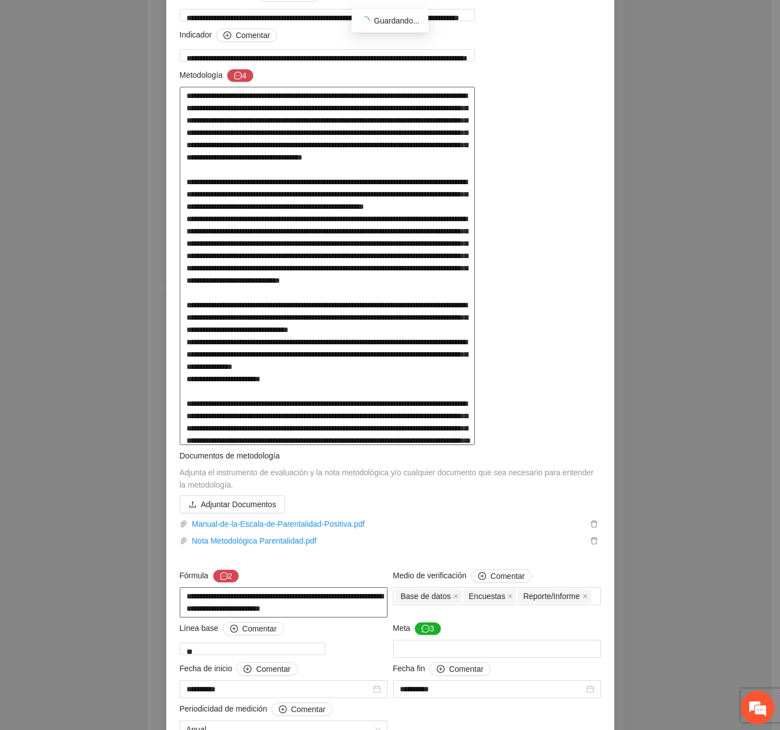
scroll to position [0, 0]
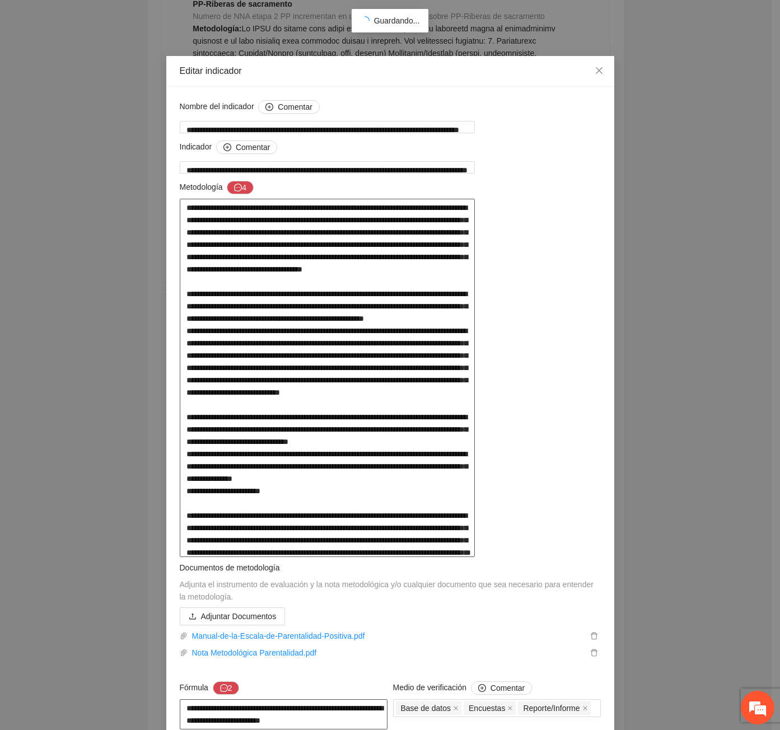
type textarea "**********"
click at [237, 334] on textarea at bounding box center [328, 378] width 296 height 358
type textarea "**********"
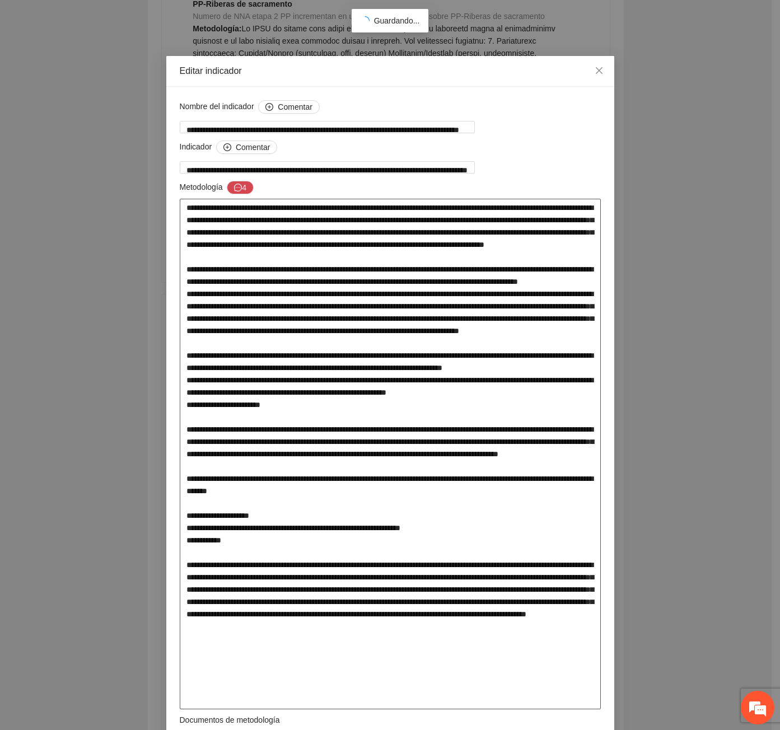
click at [345, 346] on textarea at bounding box center [390, 454] width 421 height 510
type textarea "**********"
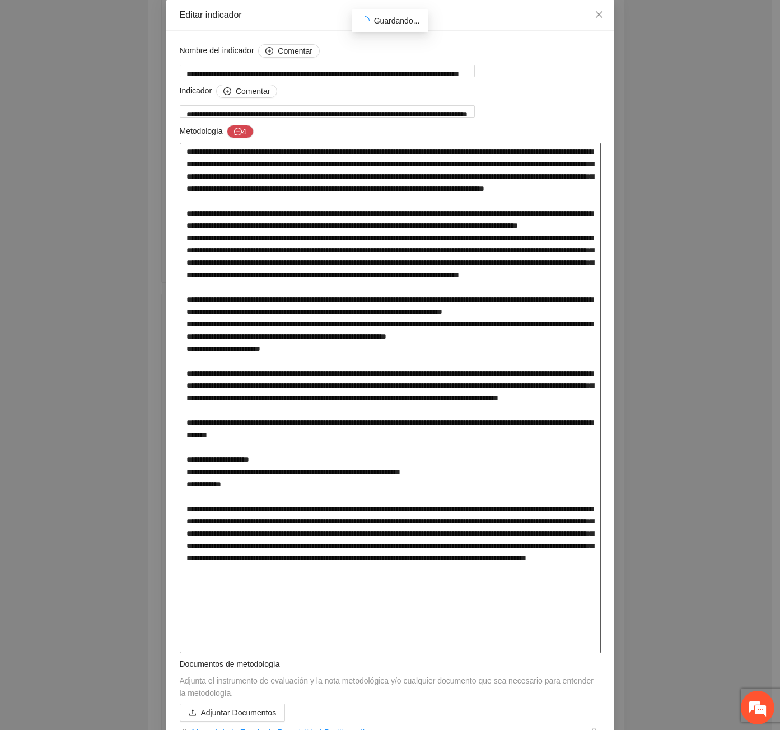
type textarea "**********"
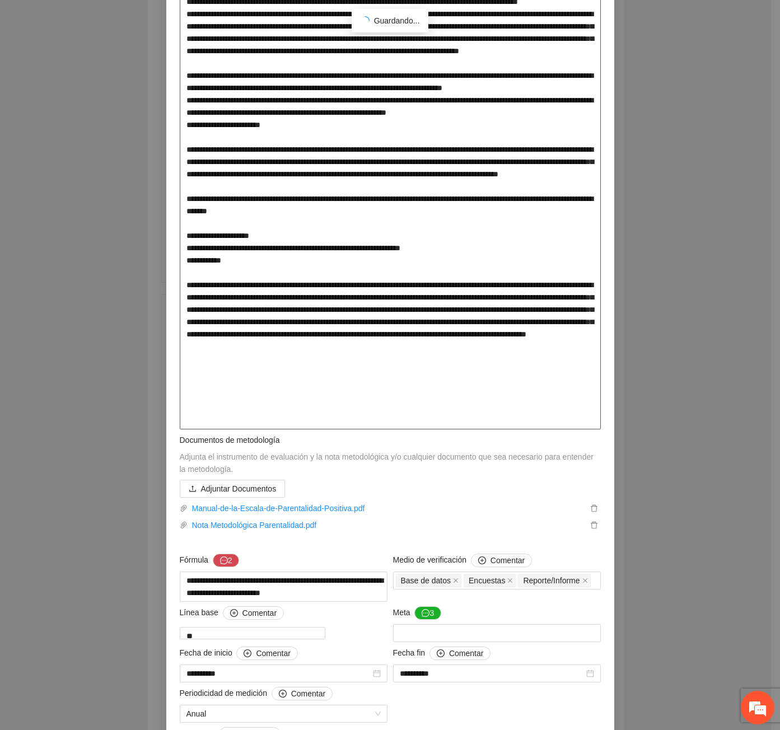
scroll to position [392, 0]
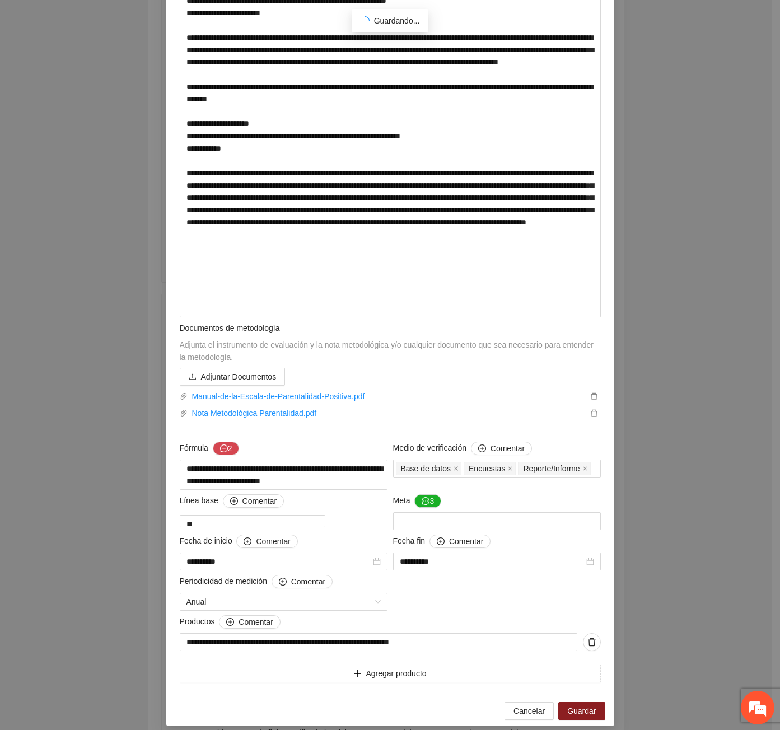
click at [639, 313] on div "**********" at bounding box center [390, 365] width 780 height 730
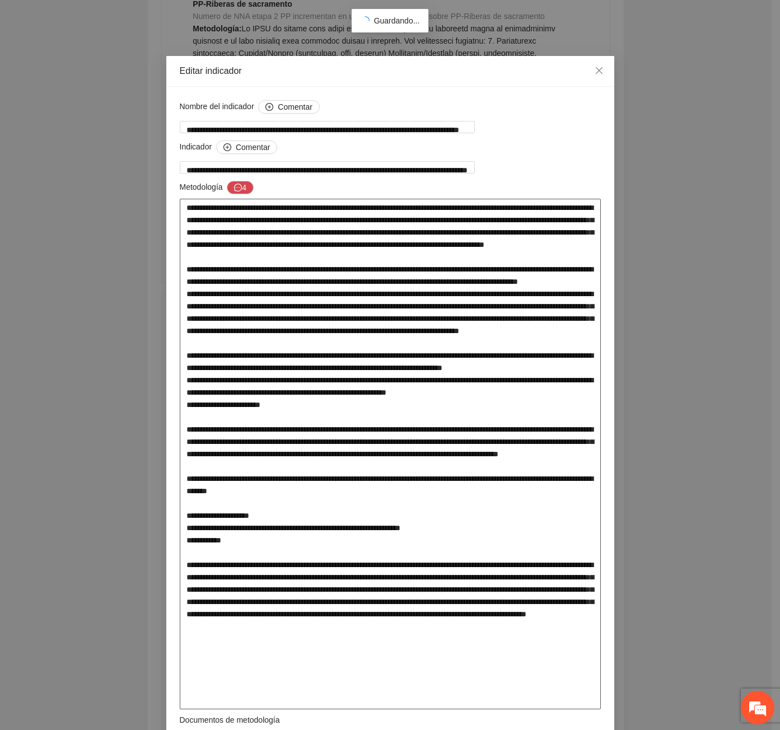
scroll to position [56, 0]
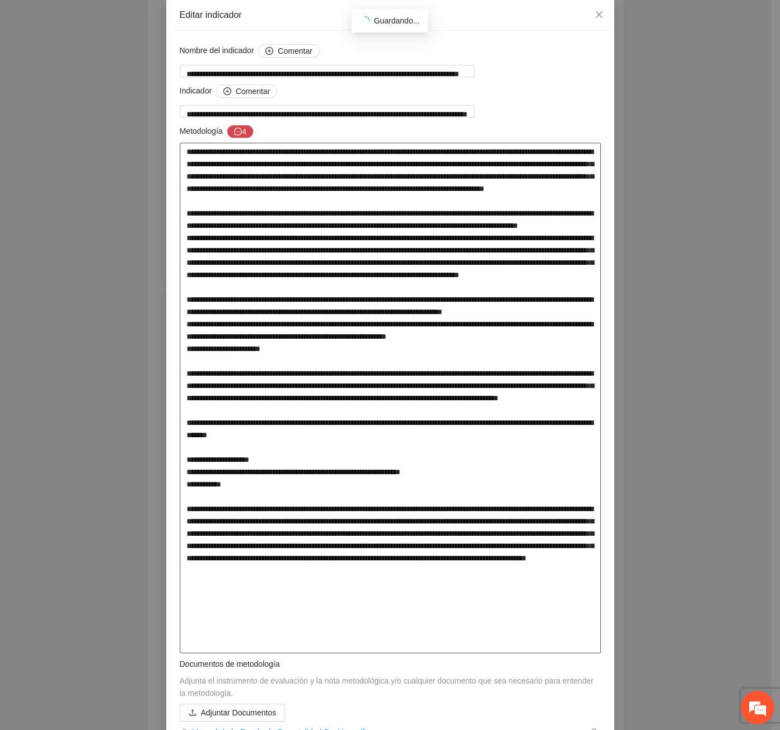
click at [290, 359] on textarea at bounding box center [390, 398] width 421 height 510
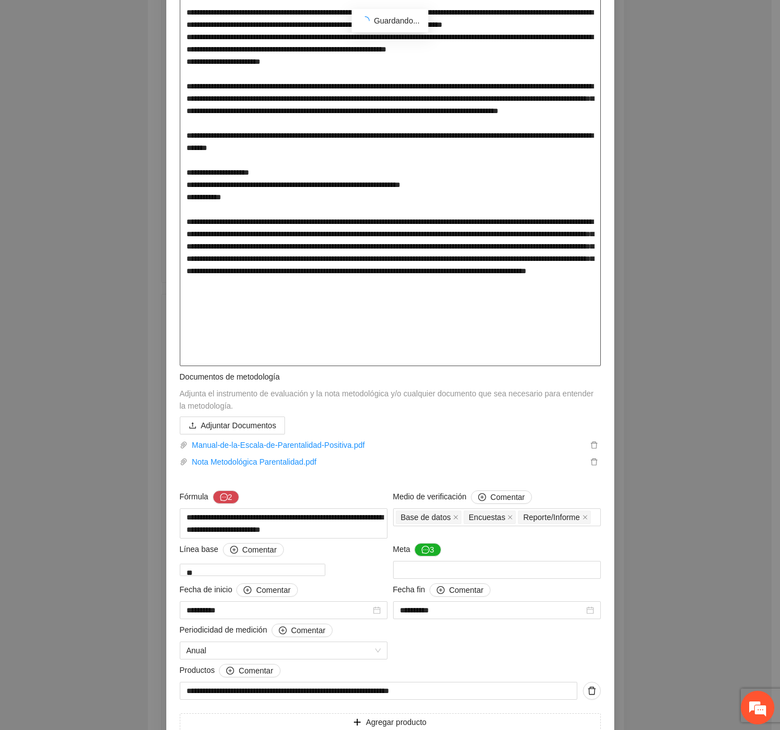
scroll to position [401, 0]
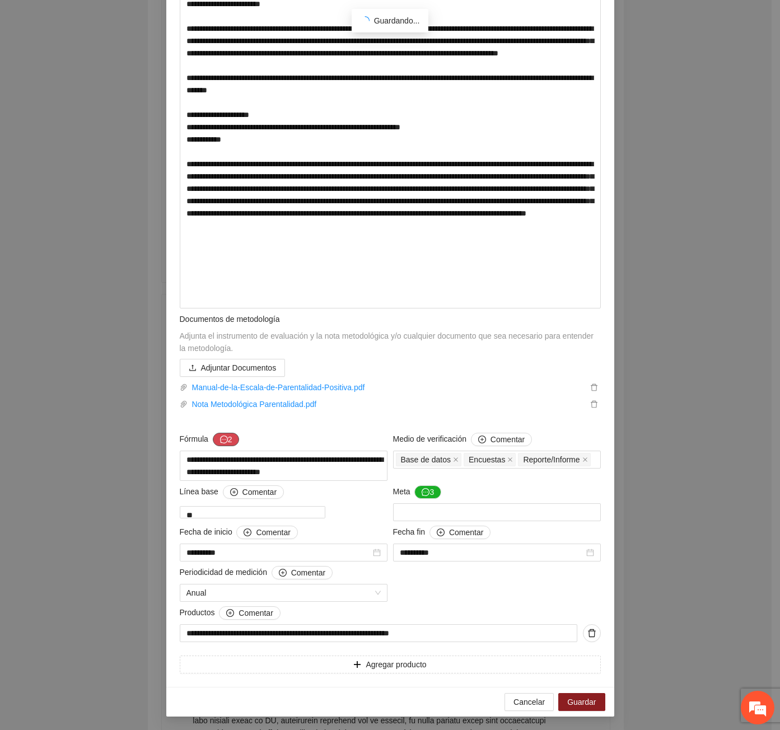
click at [230, 442] on button "2" at bounding box center [226, 439] width 27 height 13
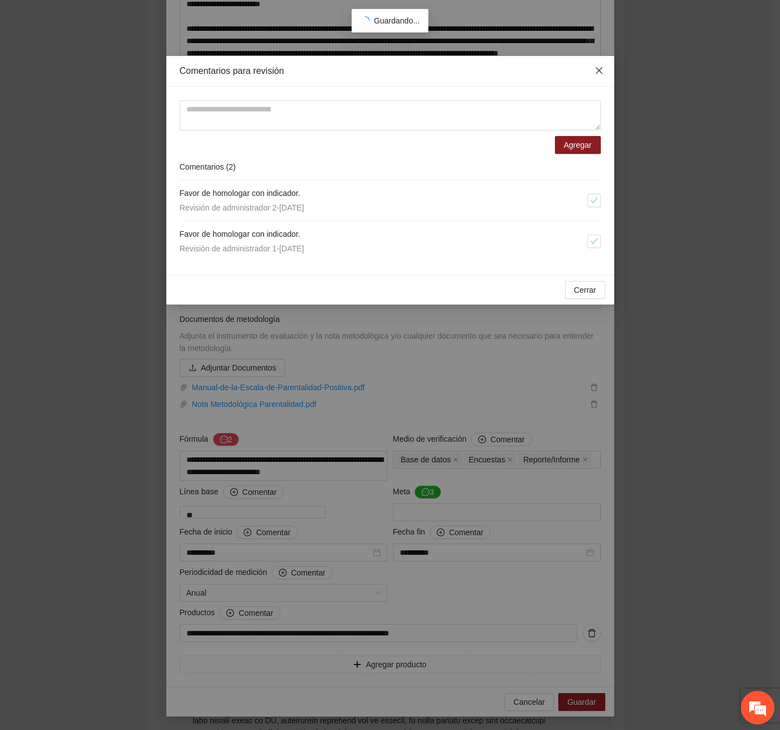
click at [607, 63] on span "Close" at bounding box center [599, 71] width 30 height 30
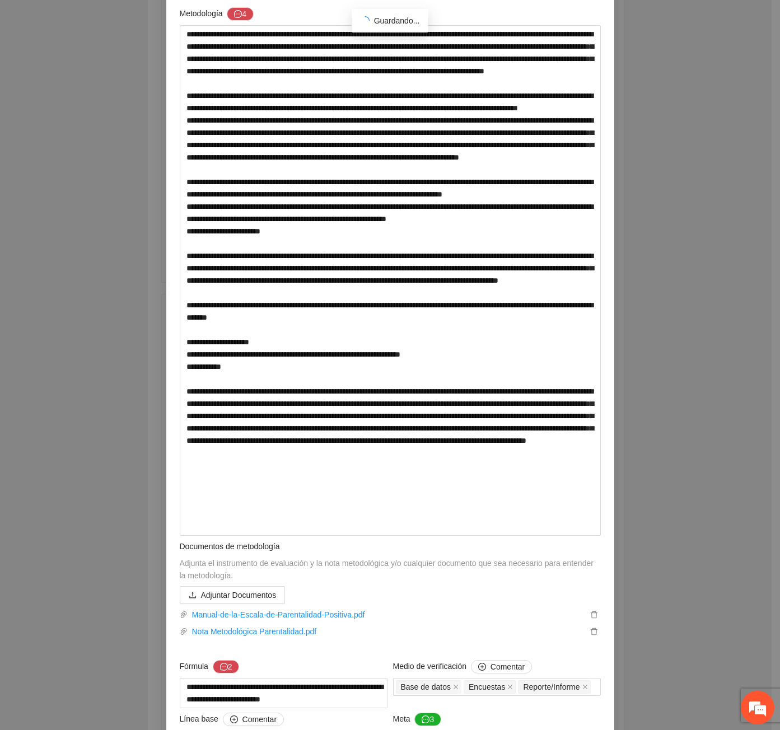
scroll to position [336, 0]
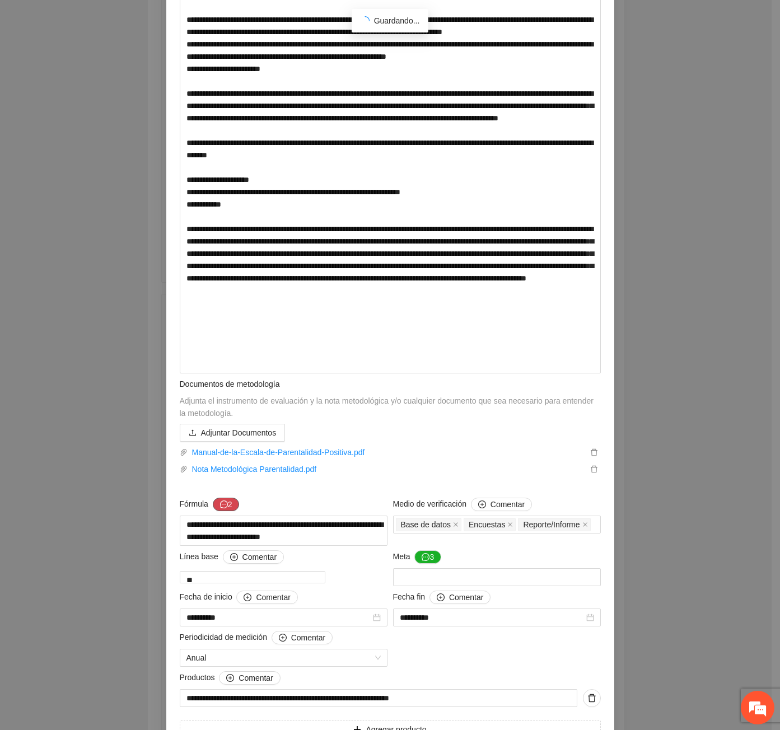
click at [221, 508] on span "message" at bounding box center [224, 504] width 8 height 9
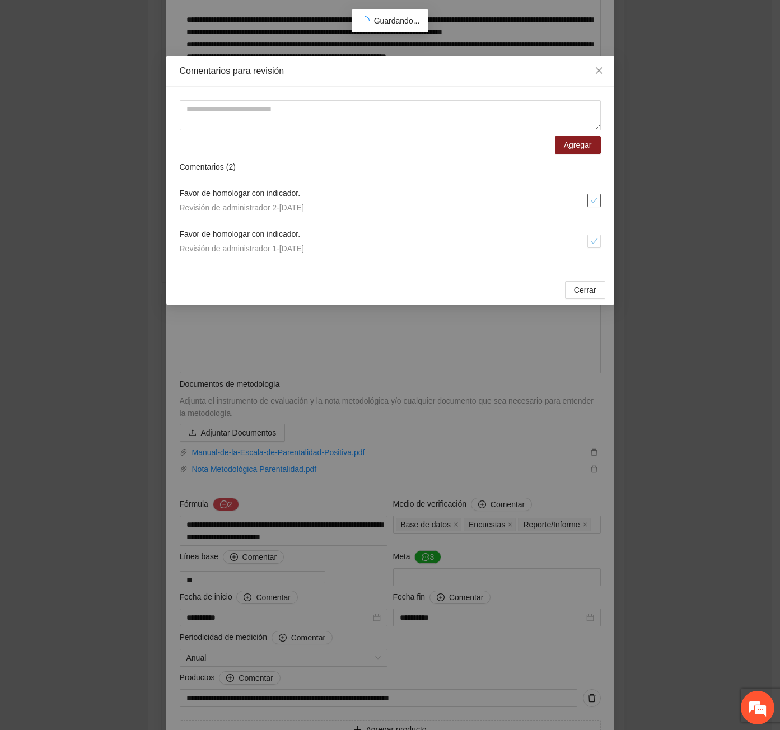
click at [600, 200] on button "button" at bounding box center [593, 200] width 13 height 13
click at [595, 242] on icon "check" at bounding box center [594, 241] width 8 height 8
click at [593, 304] on div "Comentarios para revisión Agregar Comentarios ( 2 ) Favor de homologar con indi…" at bounding box center [390, 365] width 780 height 730
click at [589, 295] on span "Cerrar" at bounding box center [585, 290] width 22 height 12
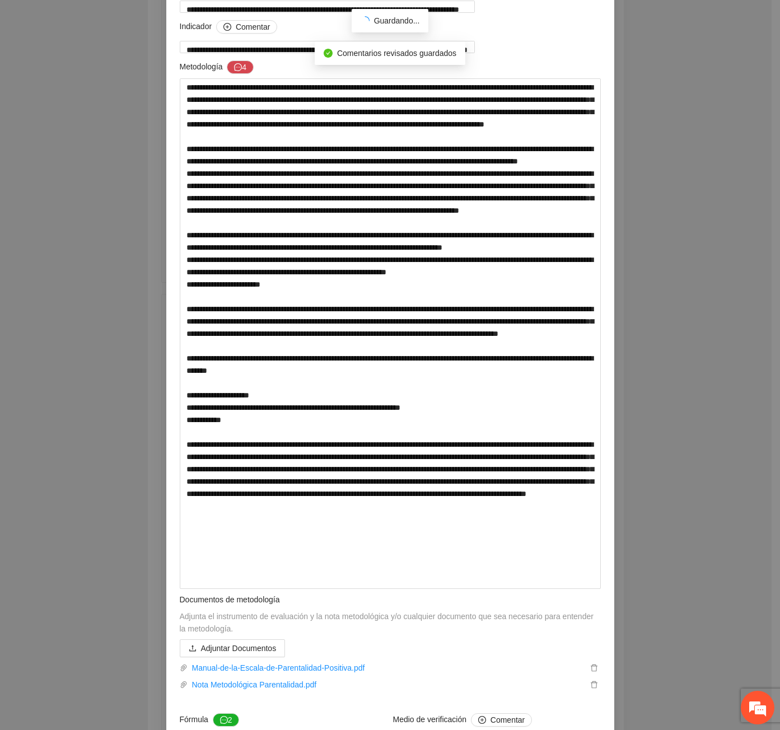
scroll to position [0, 0]
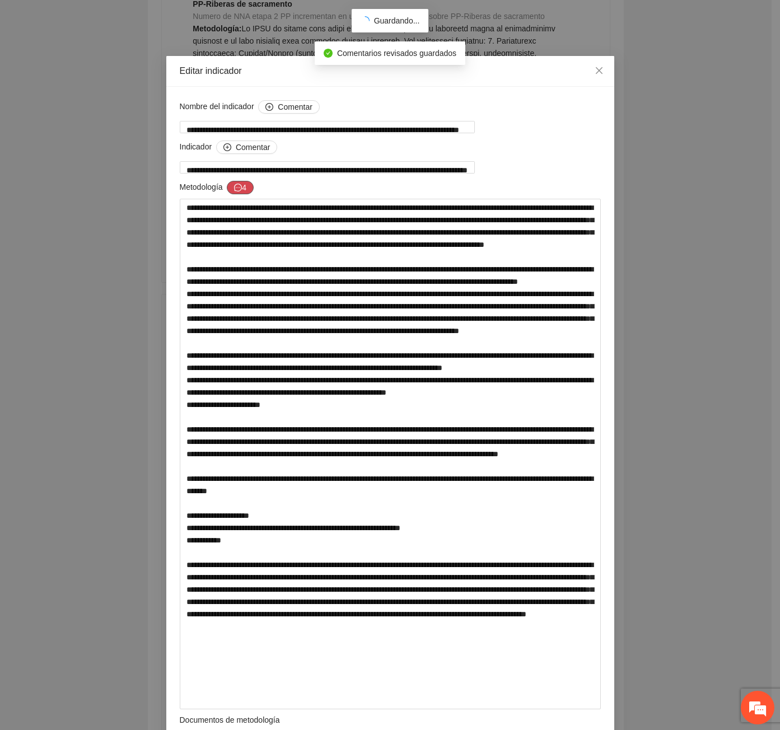
click at [240, 188] on button "4" at bounding box center [240, 187] width 27 height 13
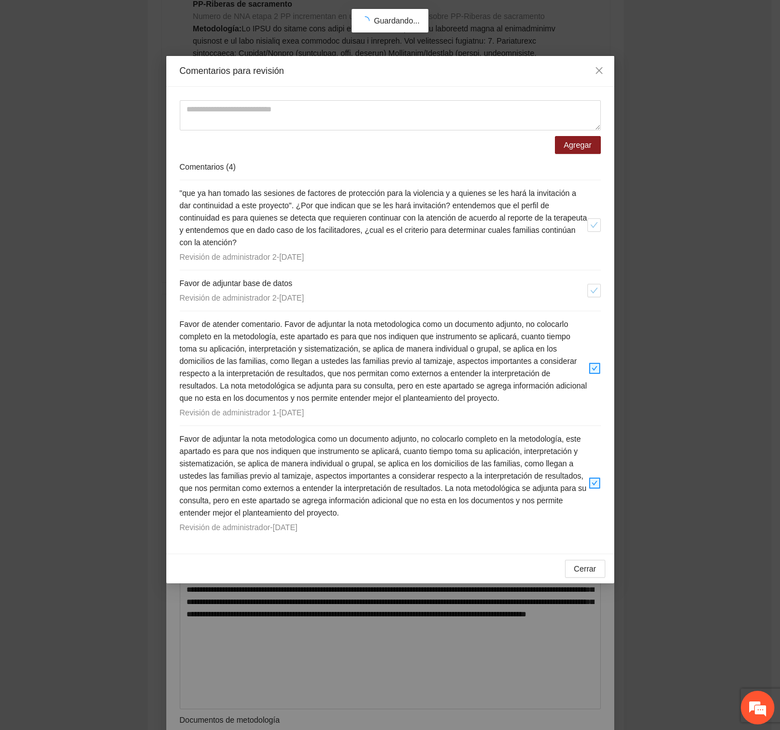
click at [597, 558] on div "Cerrar OK" at bounding box center [390, 569] width 448 height 30
click at [599, 575] on button "Cerrar" at bounding box center [585, 569] width 40 height 18
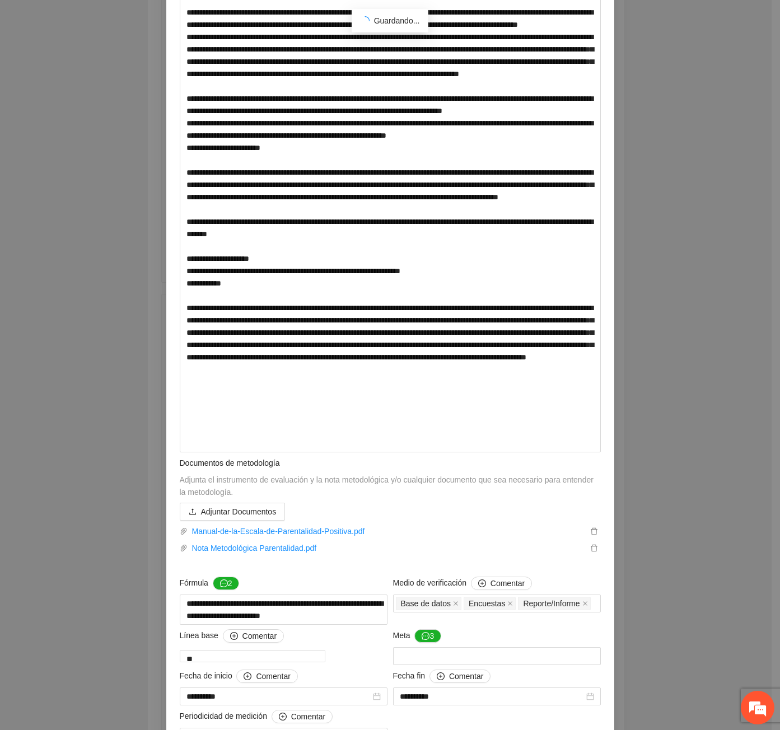
scroll to position [401, 0]
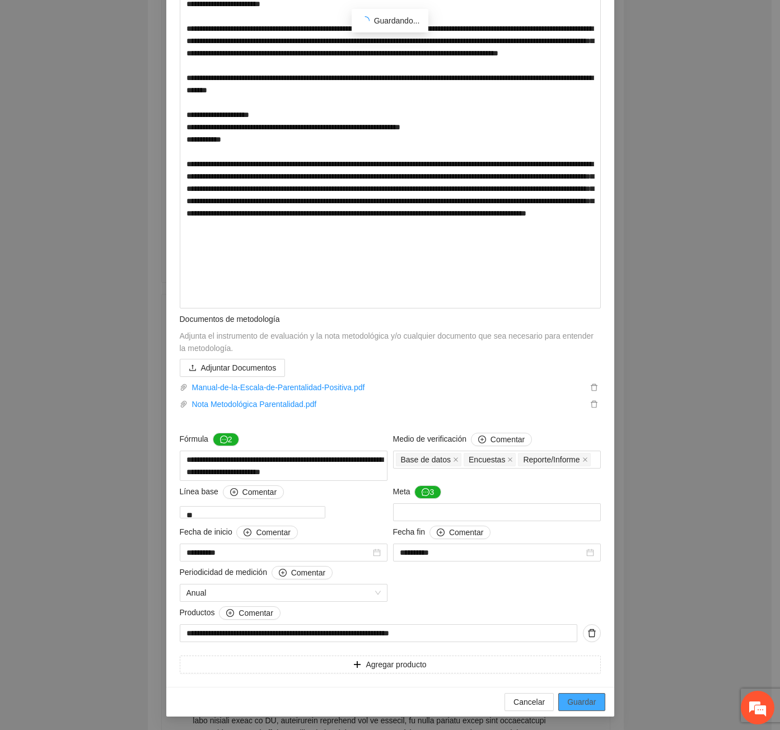
click at [578, 710] on button "Guardar" at bounding box center [581, 702] width 46 height 18
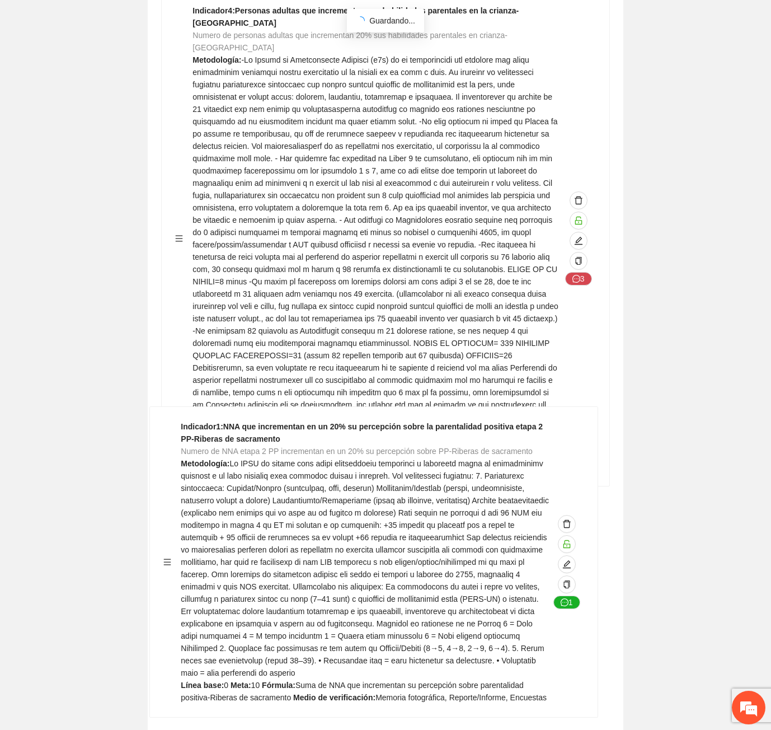
scroll to position [17793, 0]
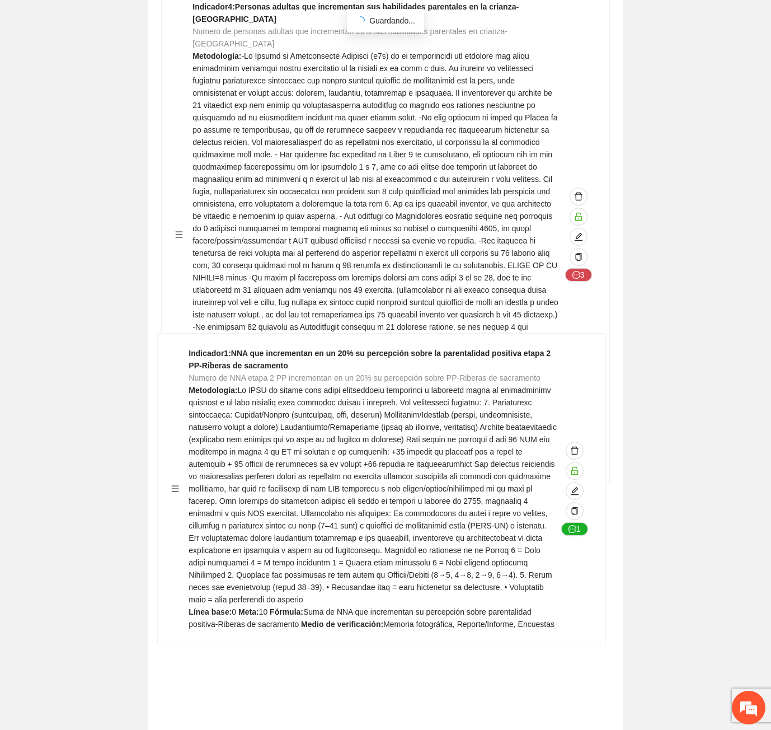
drag, startPoint x: 179, startPoint y: 550, endPoint x: 175, endPoint y: 492, distance: 58.3
click at [175, 492] on div "Indicador 1 : NNA que incrementan en un 20% su percepción sobre la parentalidad…" at bounding box center [385, 211] width 449 height 2502
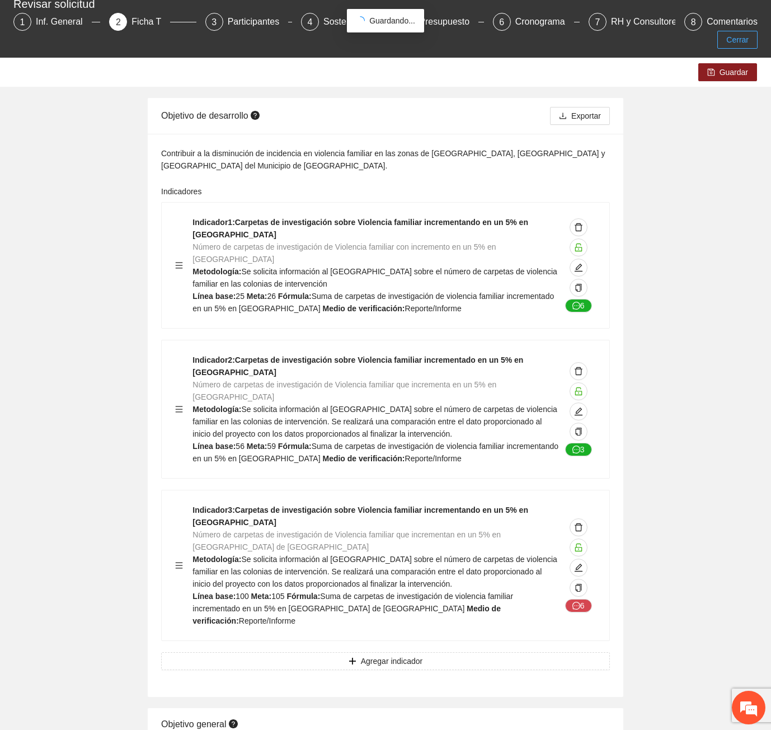
scroll to position [15, 0]
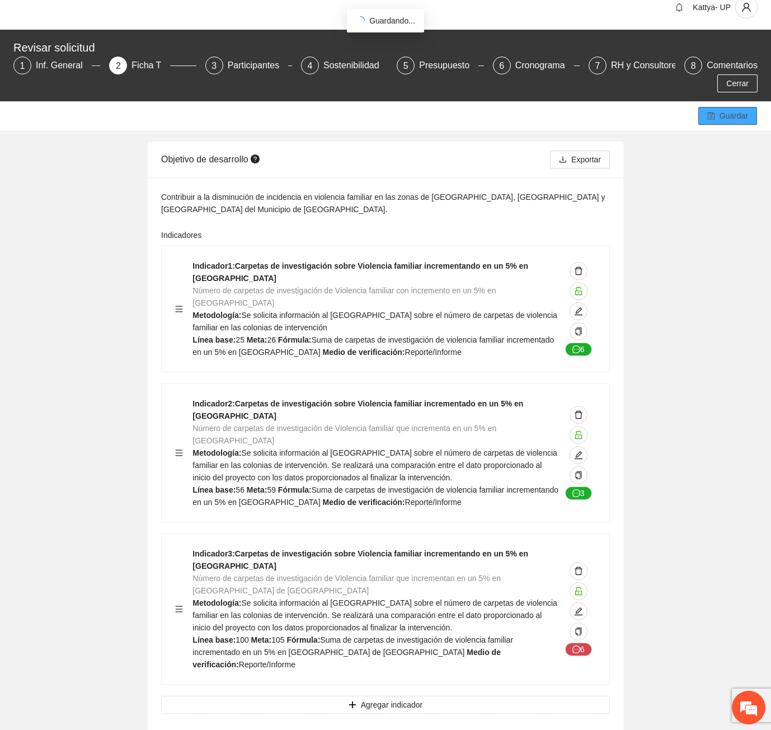
click at [729, 110] on span "Guardar" at bounding box center [734, 116] width 29 height 12
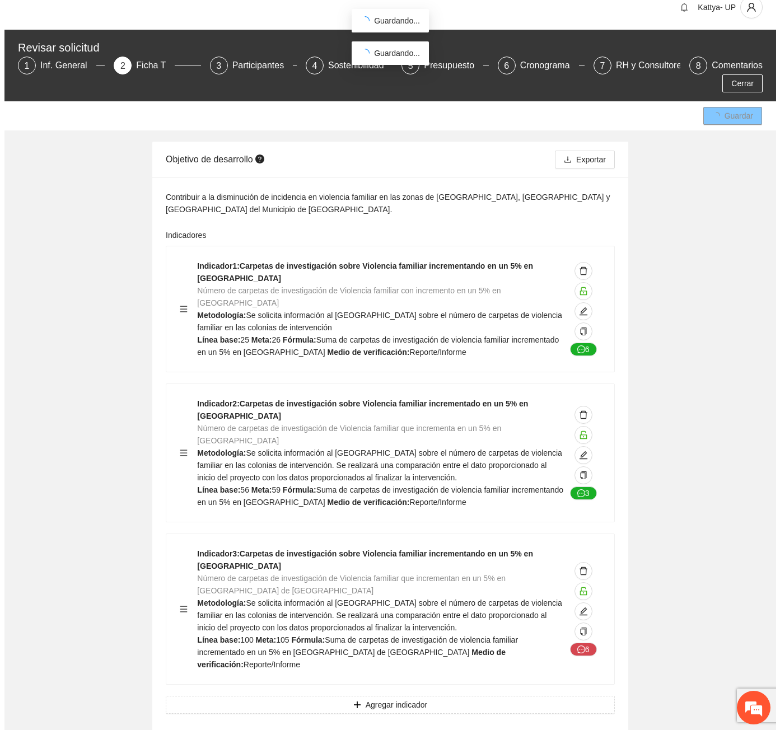
scroll to position [0, 0]
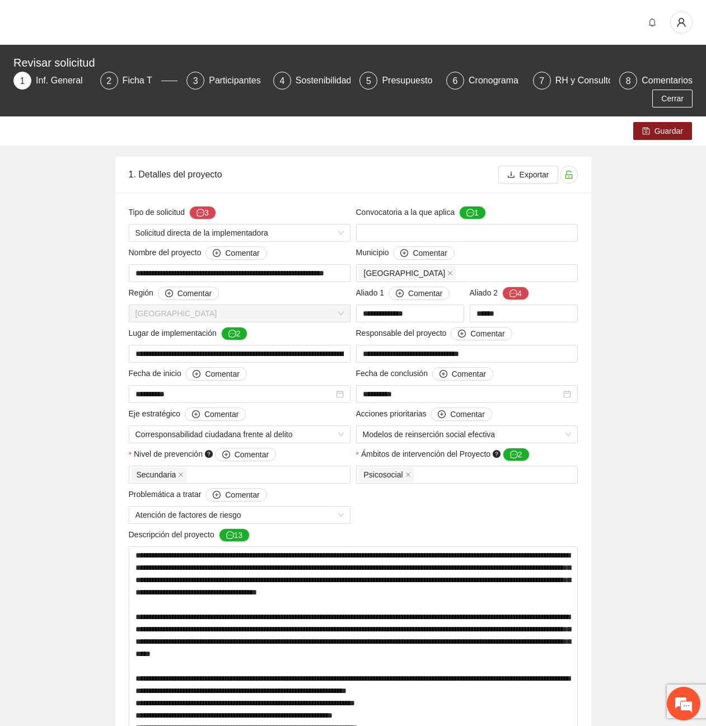
scroll to position [1046, 0]
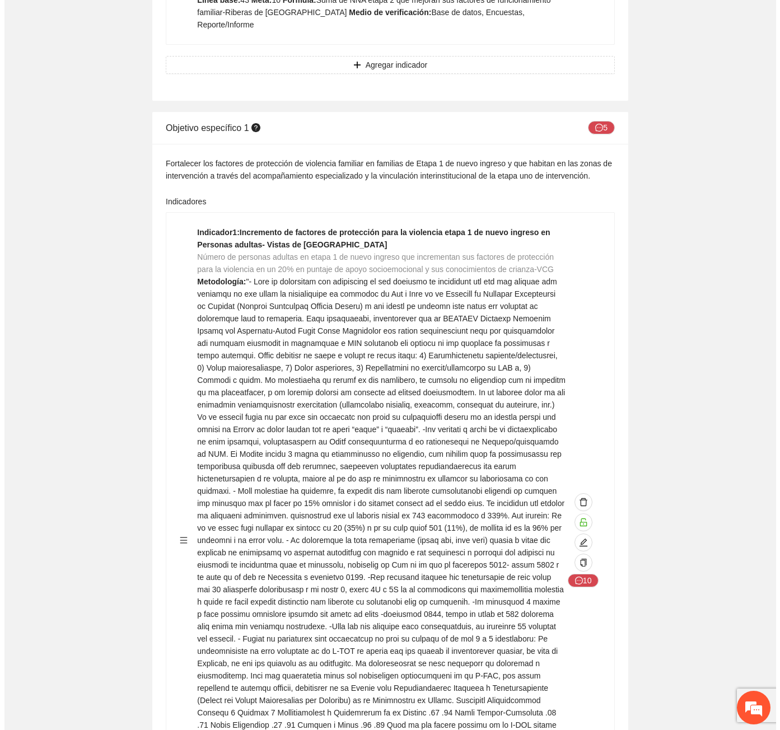
scroll to position [4981, 0]
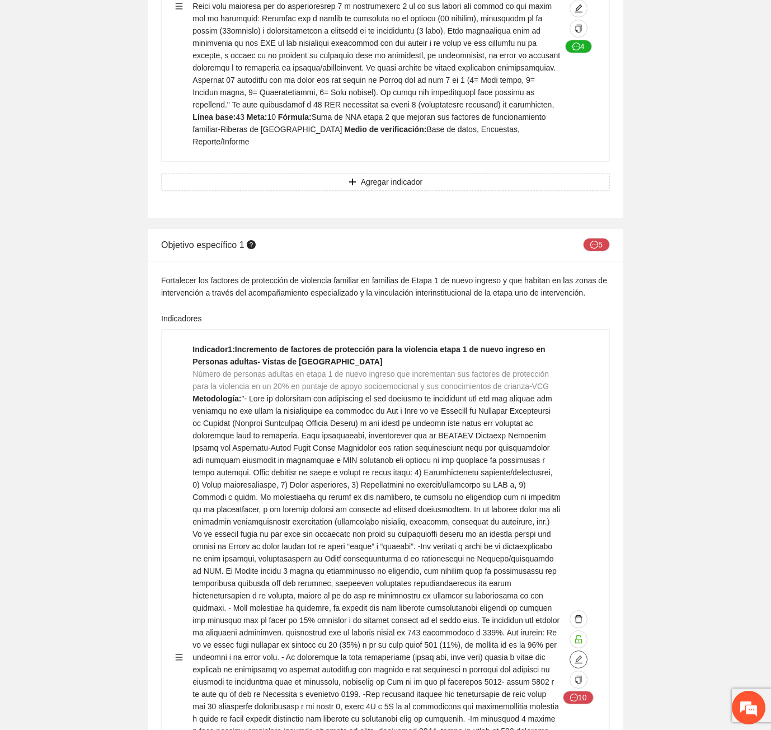
click at [577, 650] on button "button" at bounding box center [579, 659] width 18 height 18
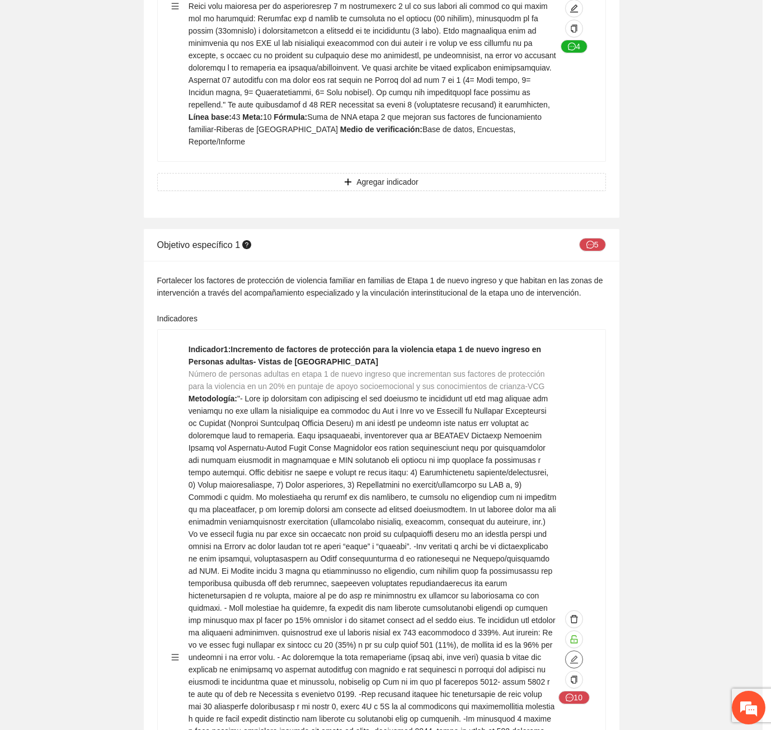
type input "**********"
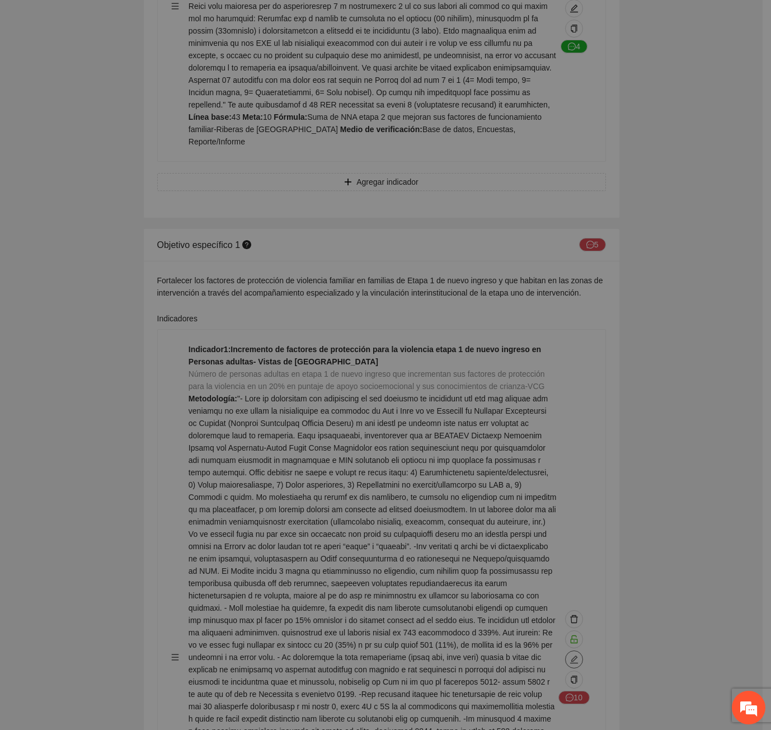
type textarea "**"
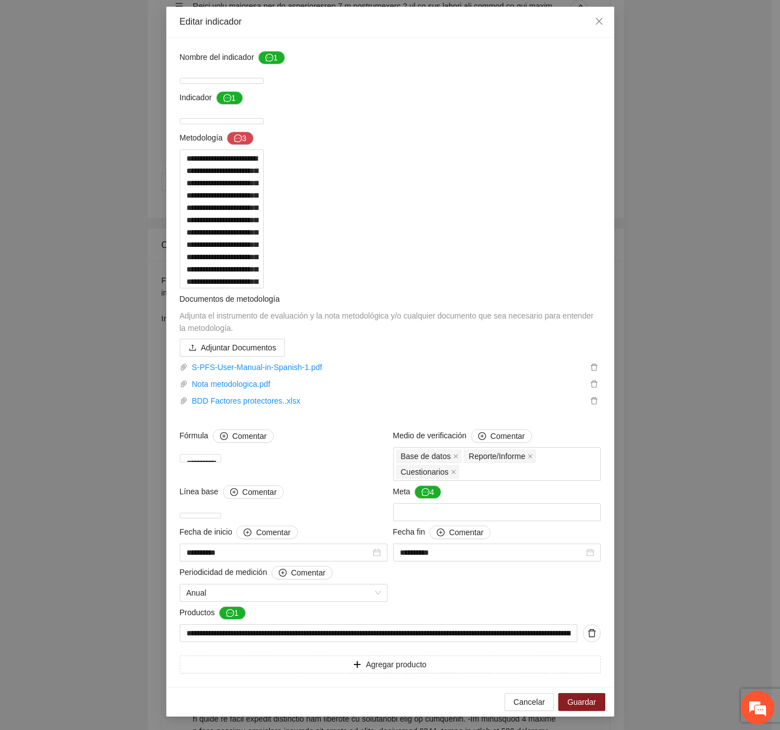
scroll to position [639, 0]
click at [583, 702] on span "Guardar" at bounding box center [581, 702] width 29 height 12
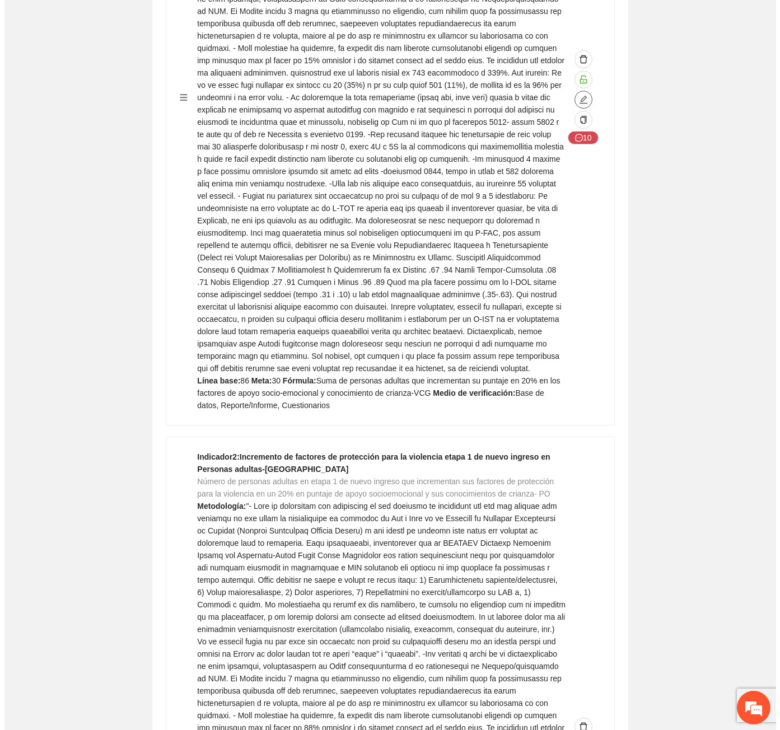
scroll to position [5765, 0]
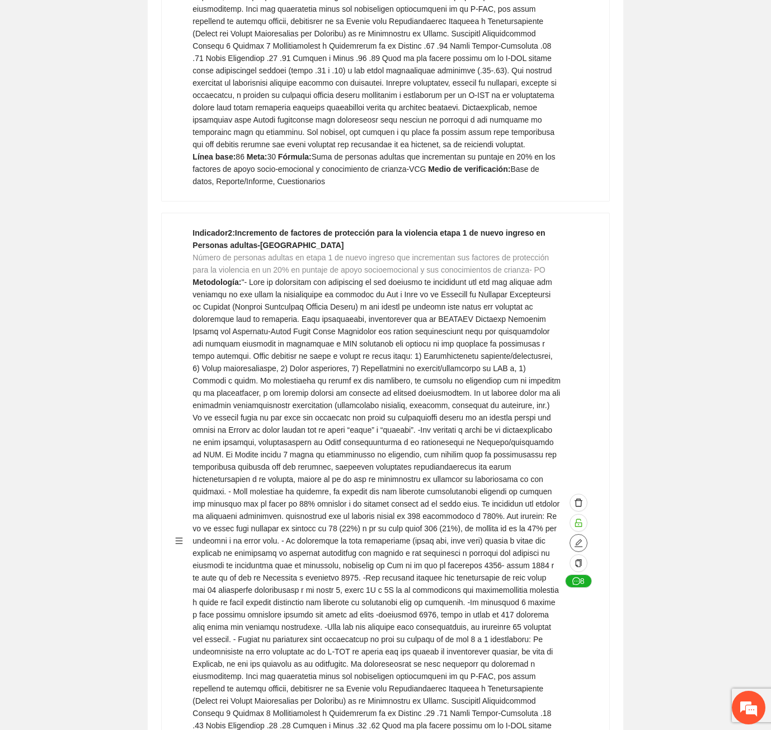
click at [578, 539] on icon "edit" at bounding box center [579, 543] width 8 height 8
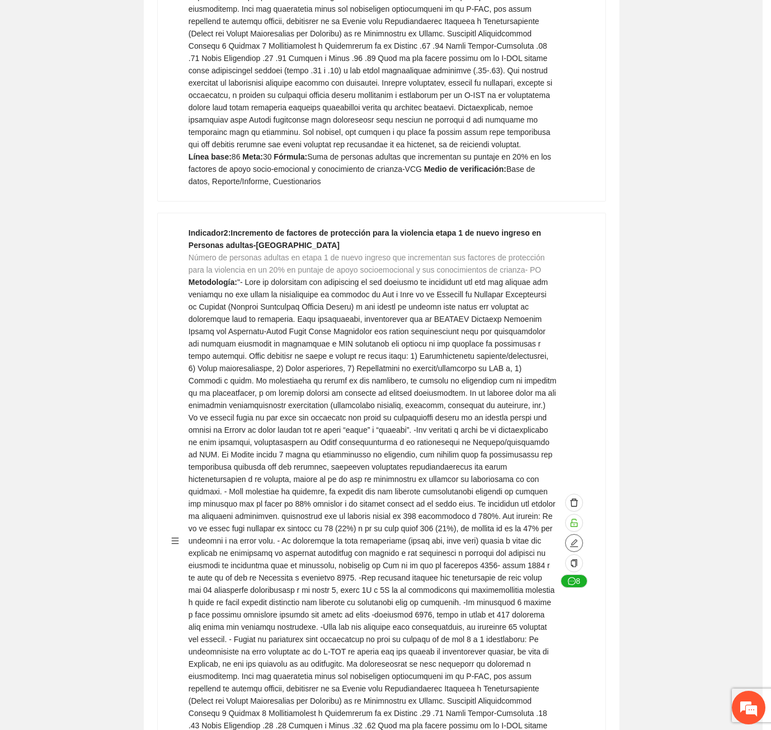
type textarea "**"
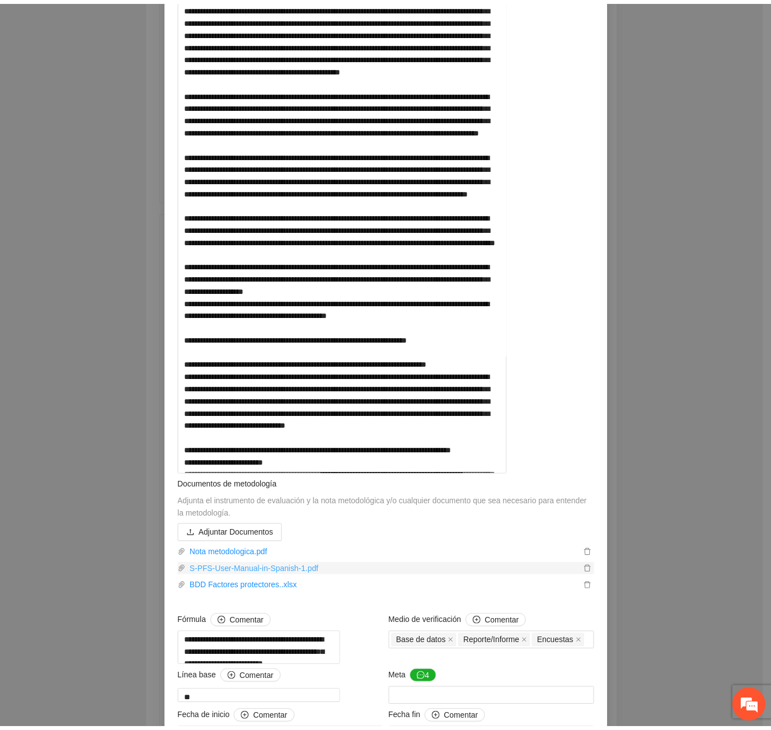
scroll to position [0, 0]
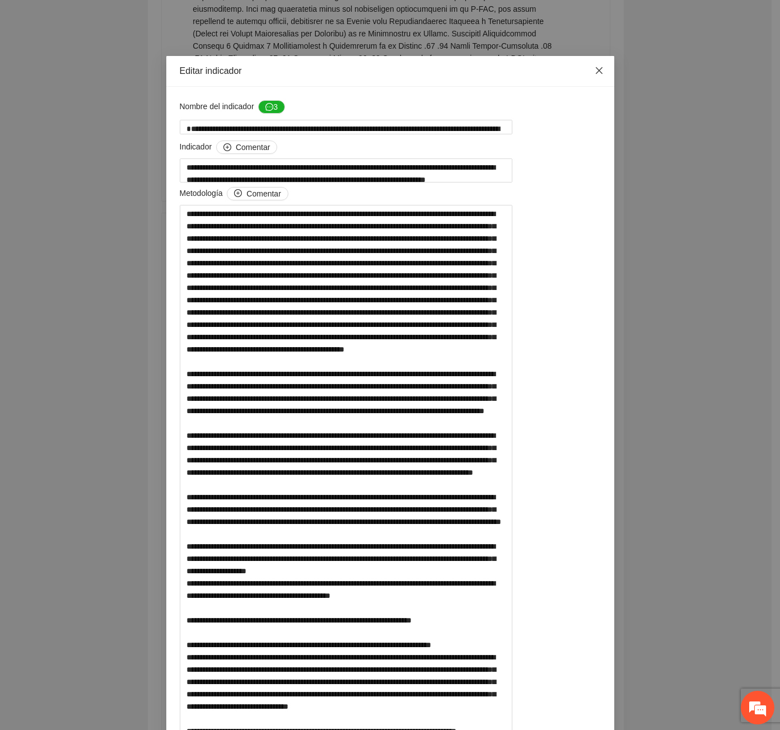
click at [593, 76] on span "Close" at bounding box center [599, 71] width 30 height 30
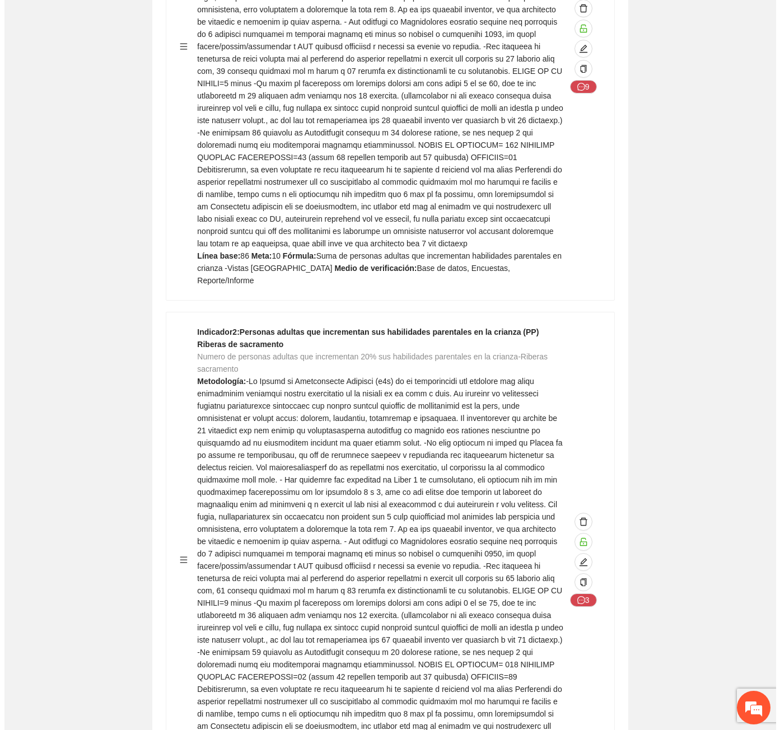
scroll to position [16972, 0]
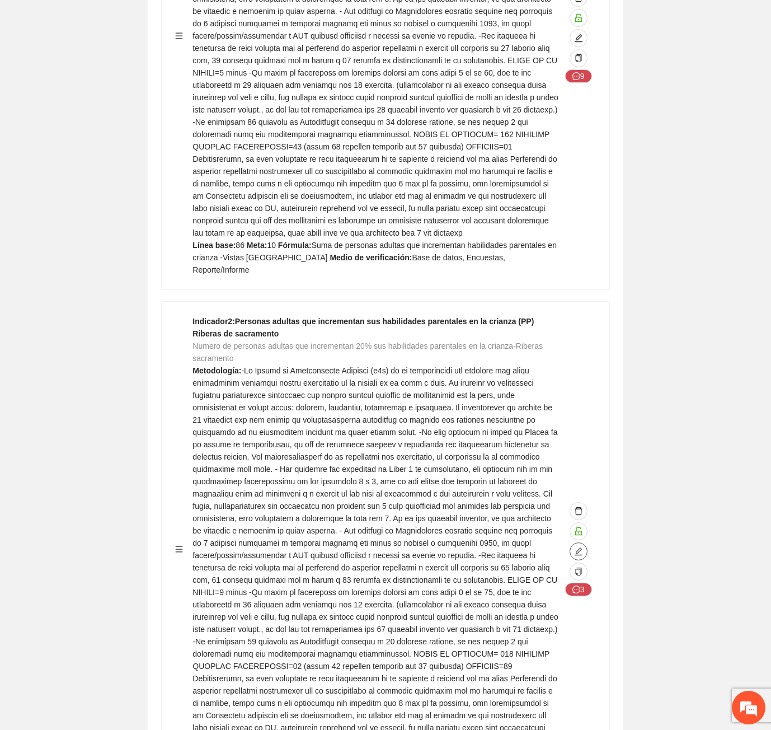
click at [581, 547] on icon "edit" at bounding box center [578, 551] width 9 height 9
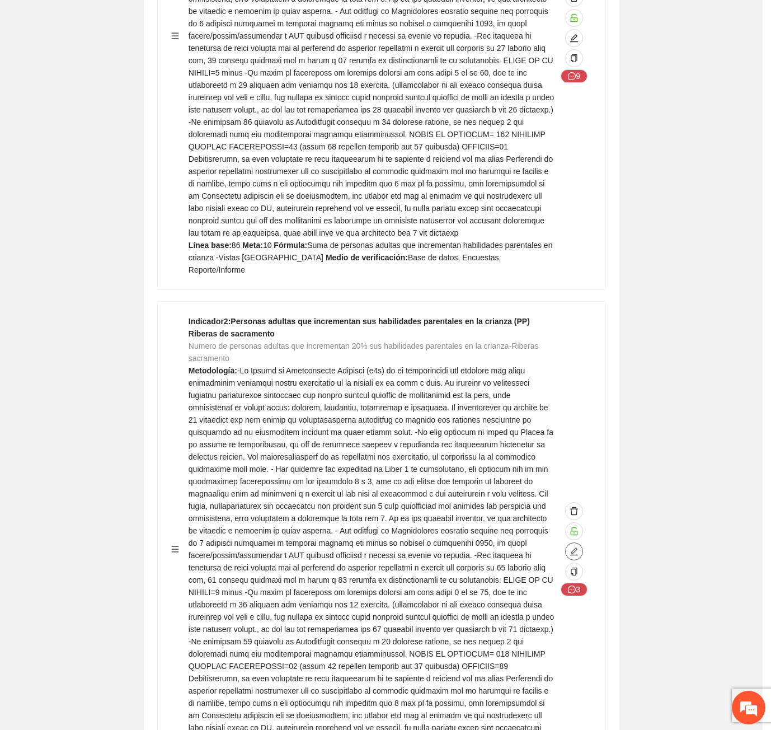
type textarea "**"
type input "**********"
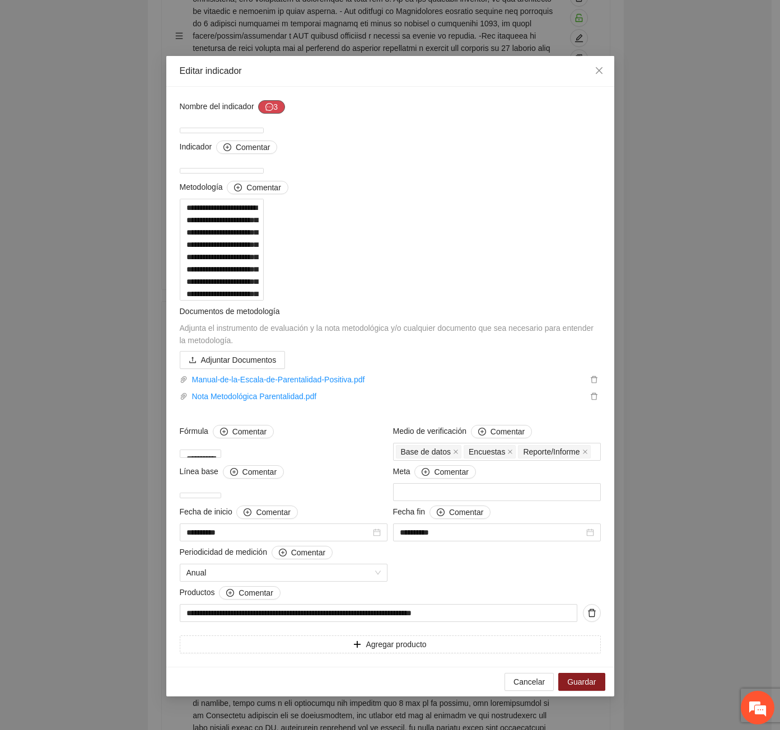
click at [280, 105] on button "3" at bounding box center [271, 106] width 27 height 13
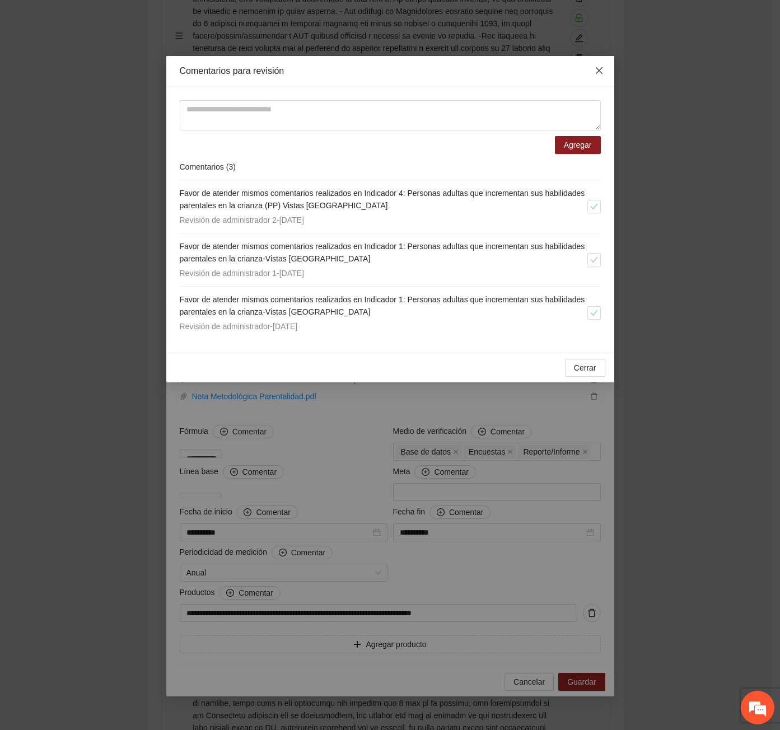
click at [601, 69] on icon "close" at bounding box center [598, 70] width 7 height 7
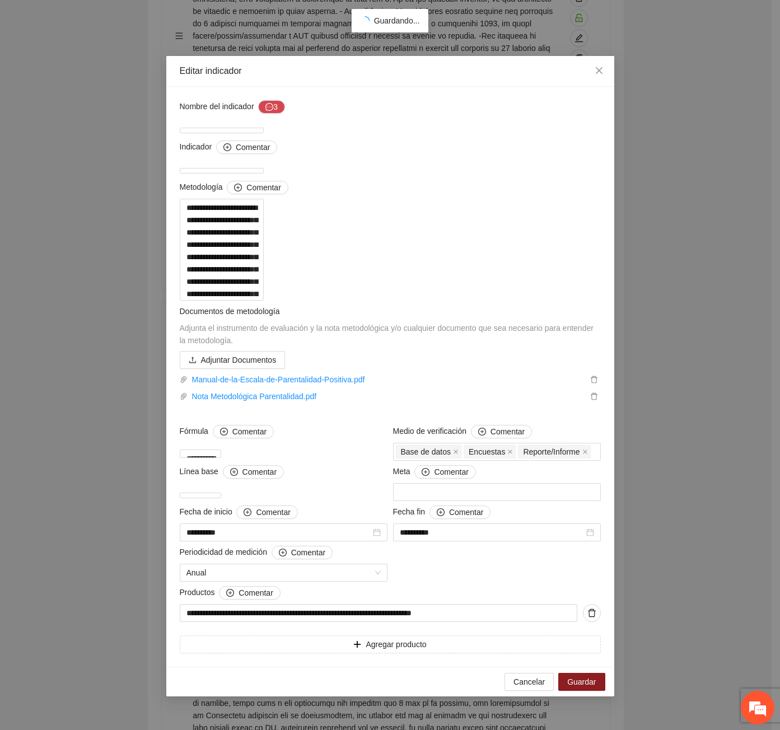
scroll to position [413, 0]
click at [221, 458] on textarea "**********" at bounding box center [200, 453] width 41 height 8
type textarea "**********"
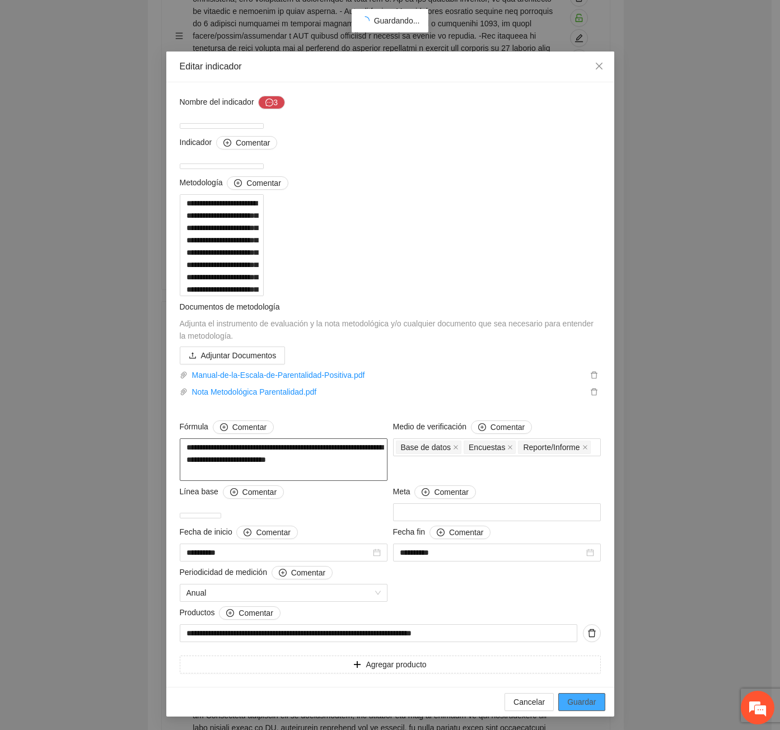
type textarea "**********"
click at [580, 702] on span "Guardar" at bounding box center [581, 702] width 29 height 12
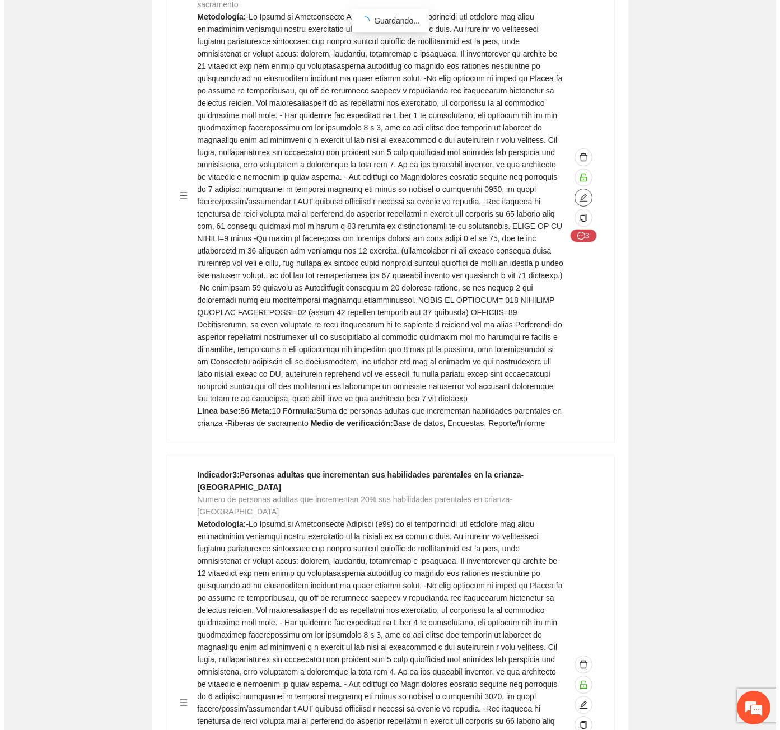
scroll to position [17363, 0]
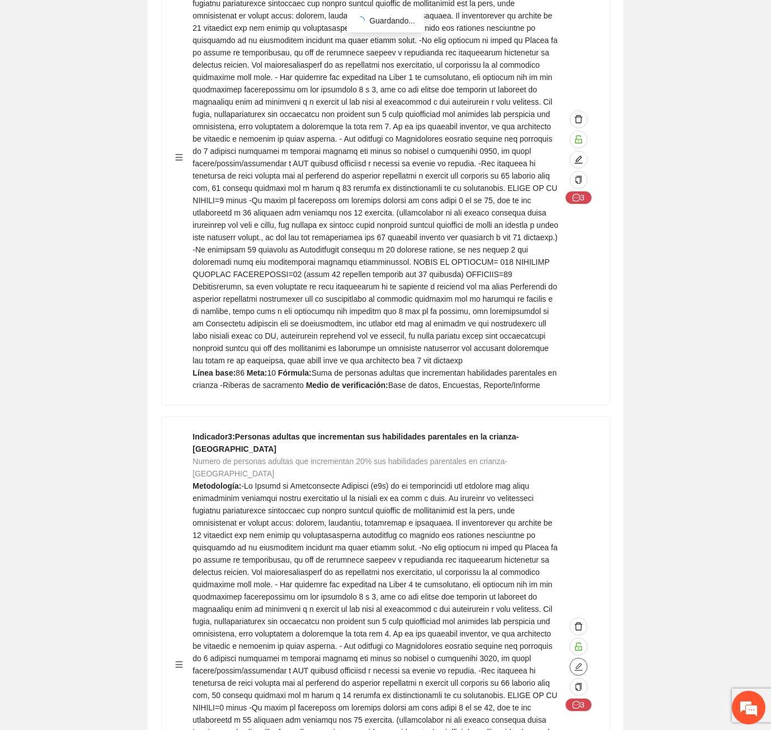
click at [572, 662] on span "edit" at bounding box center [578, 666] width 17 height 9
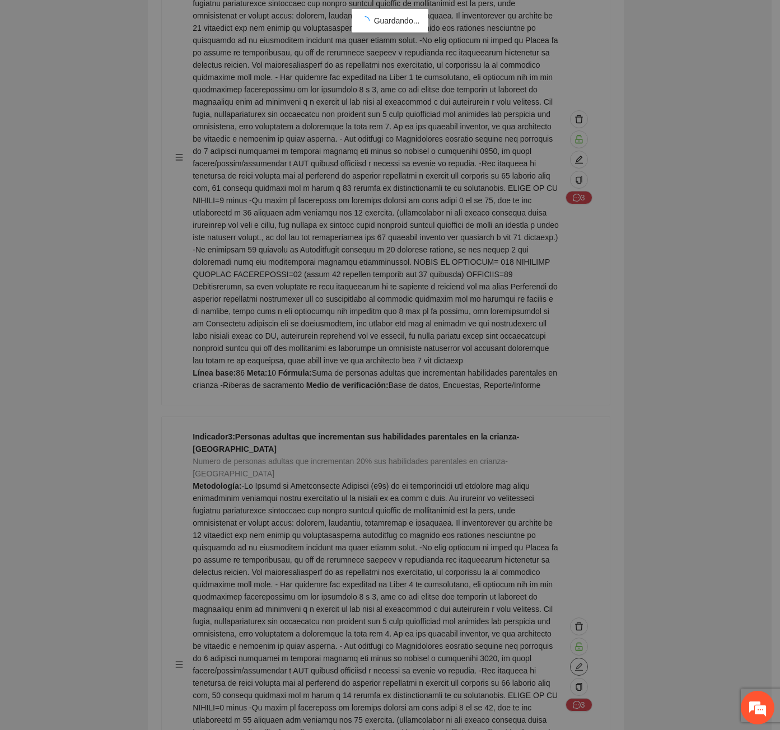
type textarea "**"
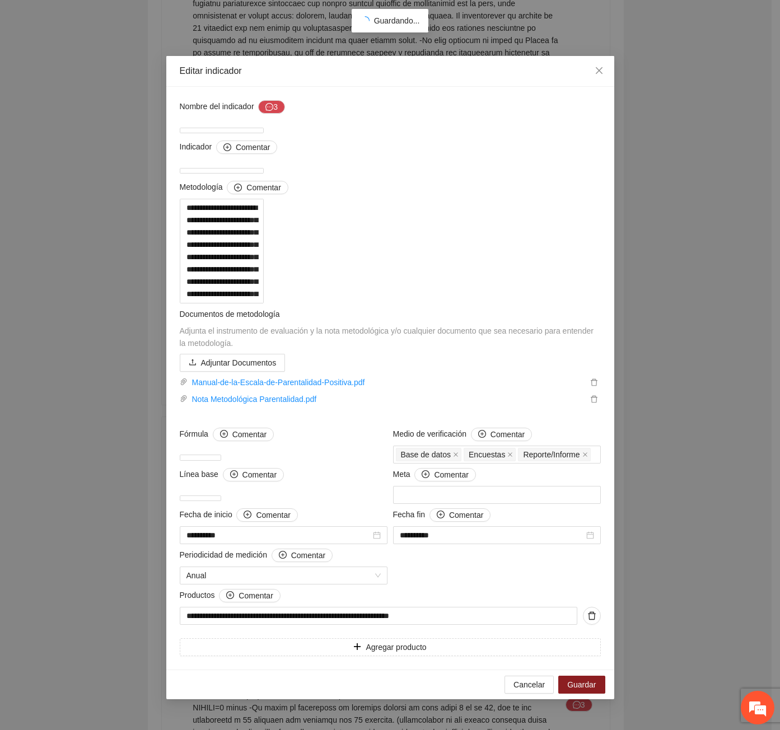
scroll to position [413, 0]
drag, startPoint x: 578, startPoint y: 698, endPoint x: 570, endPoint y: 681, distance: 19.5
click at [577, 691] on span "Guardar" at bounding box center [581, 684] width 29 height 12
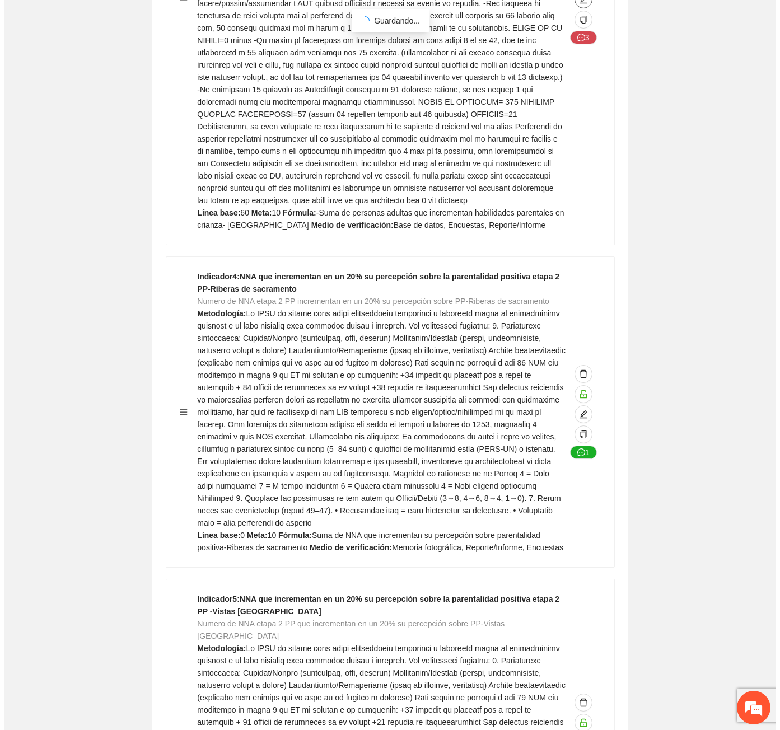
scroll to position [18035, 0]
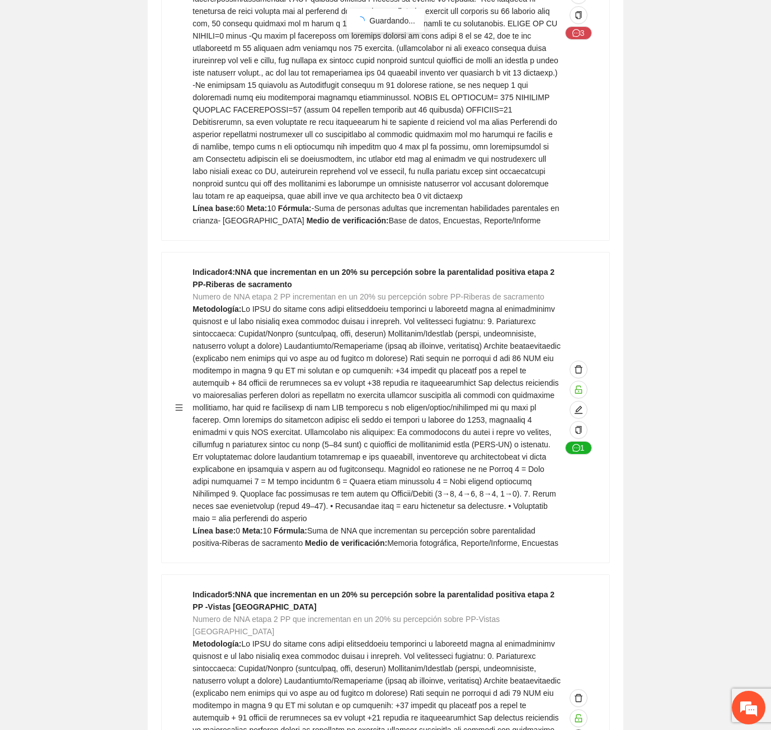
click at [582, 729] on icon "edit" at bounding box center [578, 738] width 9 height 9
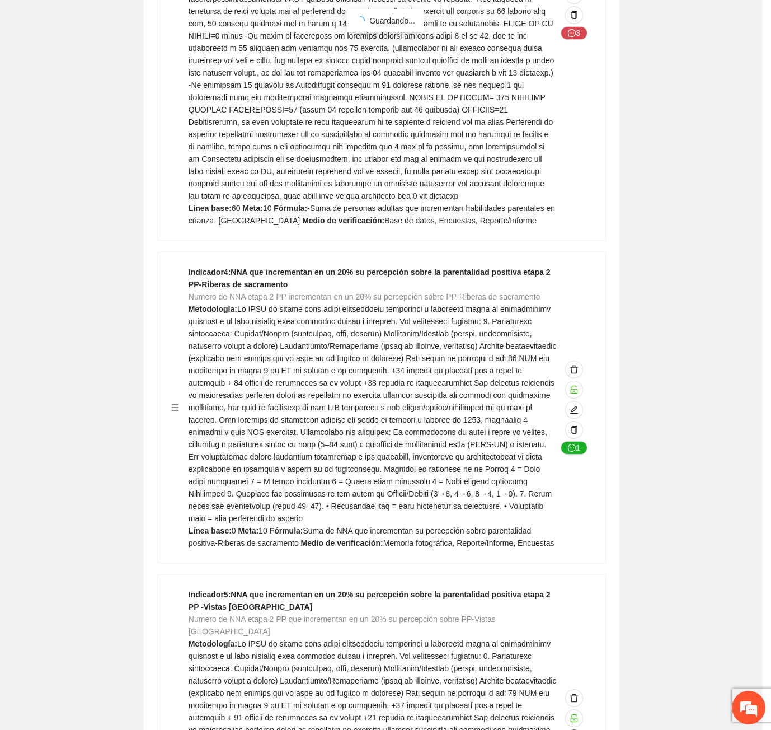
type textarea "*"
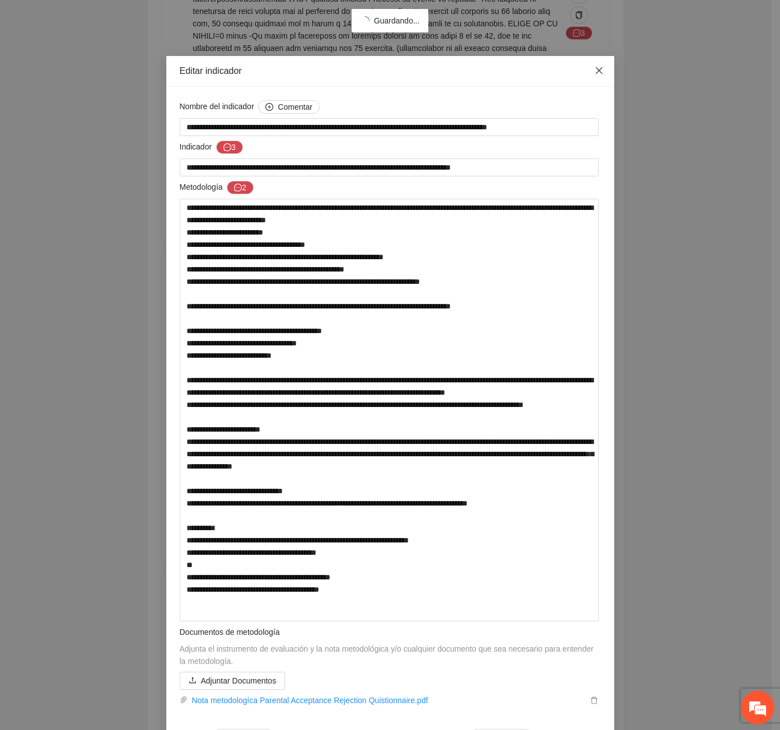
click at [594, 67] on icon "close" at bounding box center [598, 70] width 9 height 9
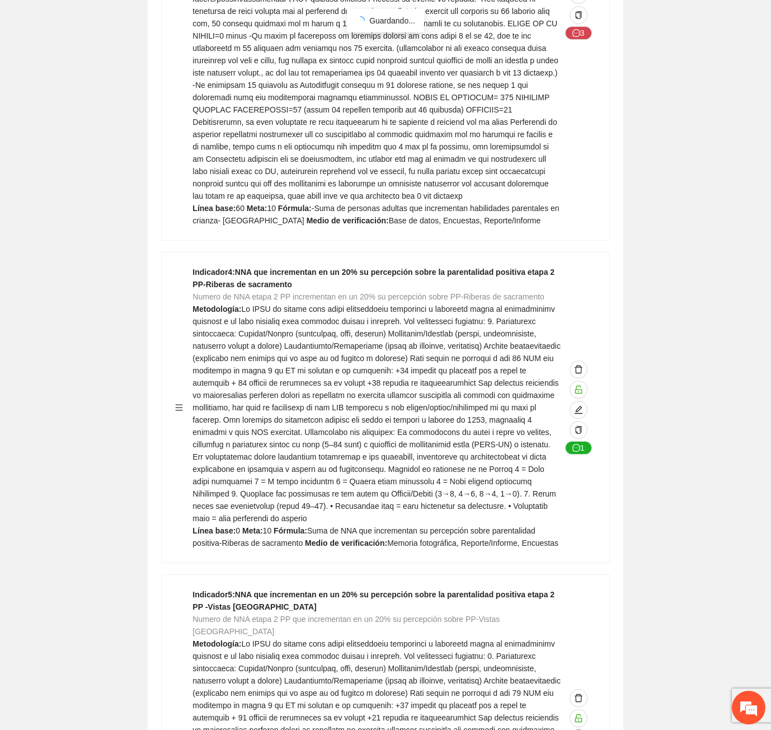
click at [582, 729] on icon "edit" at bounding box center [578, 738] width 9 height 9
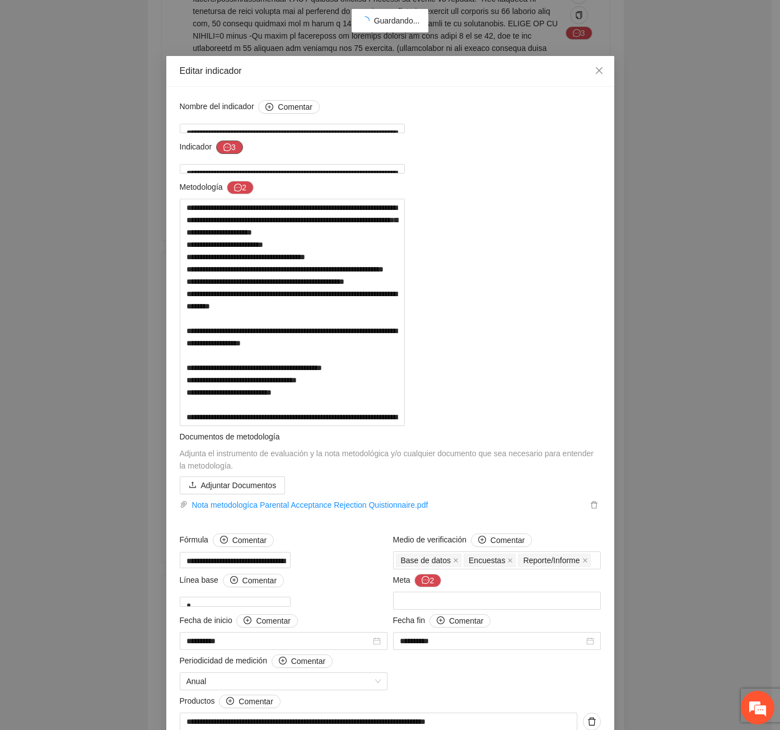
click at [223, 146] on icon "message" at bounding box center [227, 147] width 8 height 8
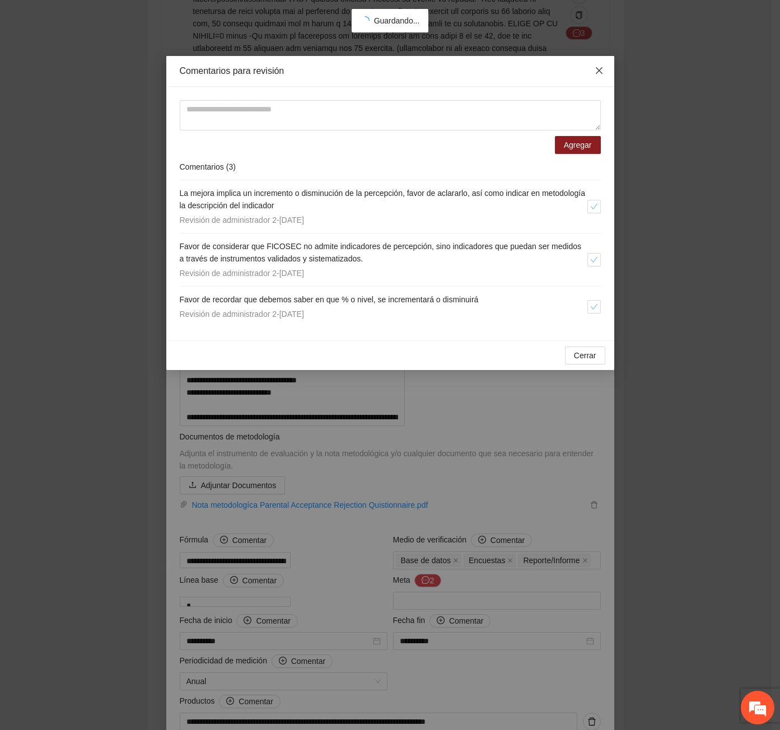
click at [592, 73] on span "Close" at bounding box center [599, 71] width 30 height 30
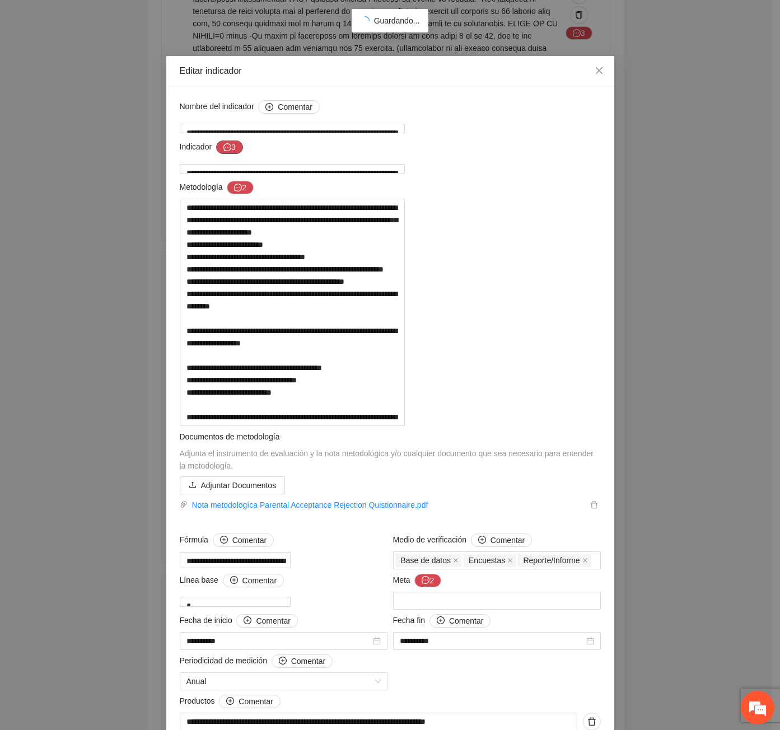
click at [233, 144] on button "3" at bounding box center [229, 146] width 27 height 13
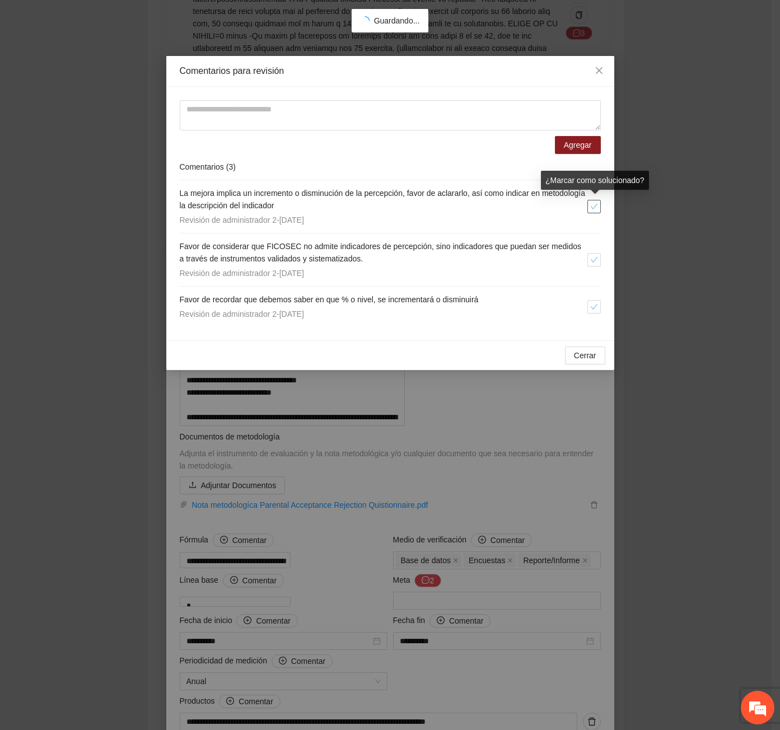
click at [587, 212] on button "button" at bounding box center [593, 206] width 13 height 13
click at [590, 305] on icon "check" at bounding box center [594, 307] width 8 height 8
click at [587, 349] on button "Cerrar" at bounding box center [585, 355] width 40 height 18
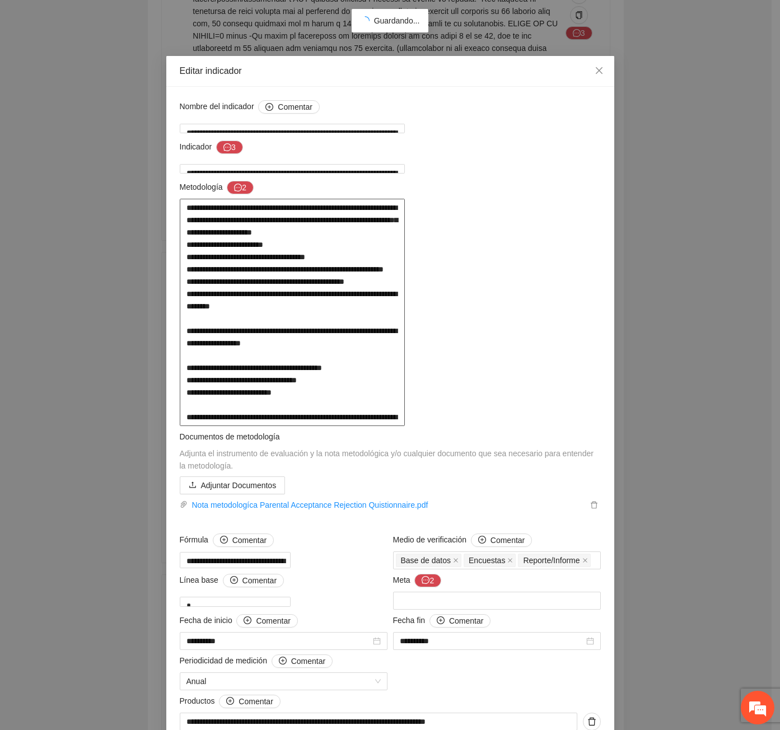
click at [202, 426] on textarea at bounding box center [292, 312] width 225 height 227
click at [200, 426] on textarea at bounding box center [292, 312] width 225 height 227
type textarea "**********"
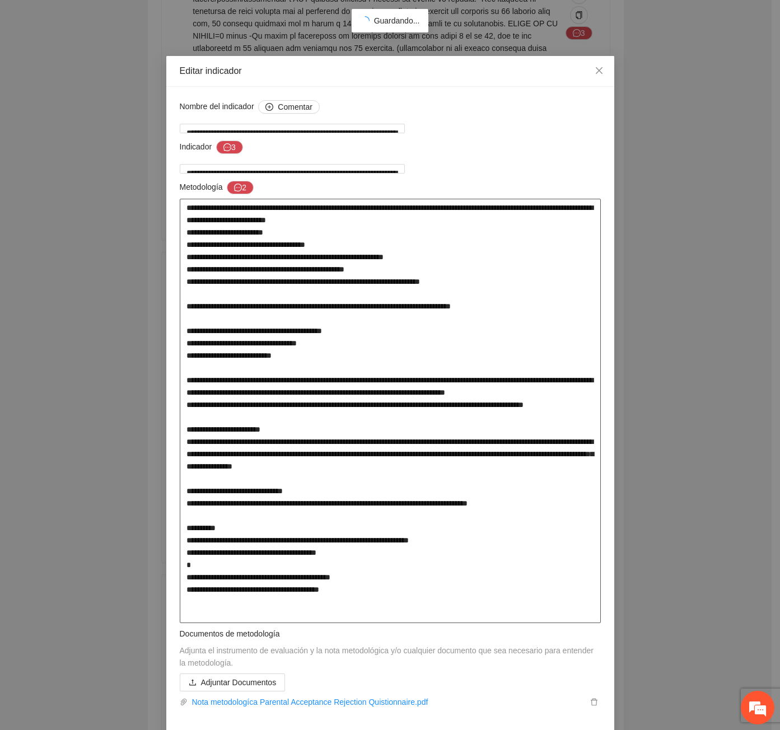
type textarea "**********"
drag, startPoint x: 364, startPoint y: 596, endPoint x: 380, endPoint y: 597, distance: 15.7
click at [380, 597] on textarea at bounding box center [390, 411] width 421 height 424
drag, startPoint x: 250, startPoint y: 615, endPoint x: 370, endPoint y: 613, distance: 119.8
click at [370, 613] on textarea at bounding box center [390, 411] width 421 height 424
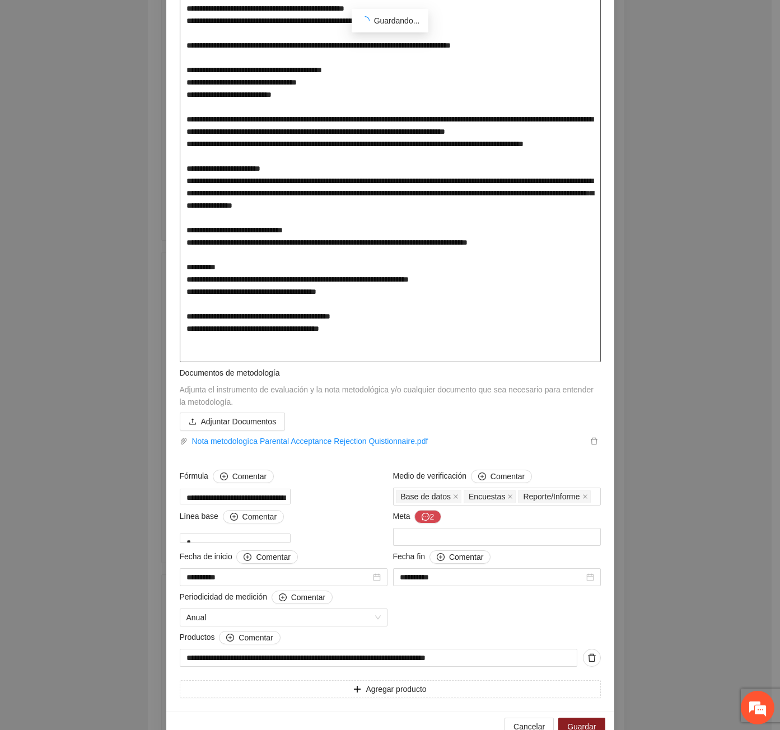
scroll to position [298, 0]
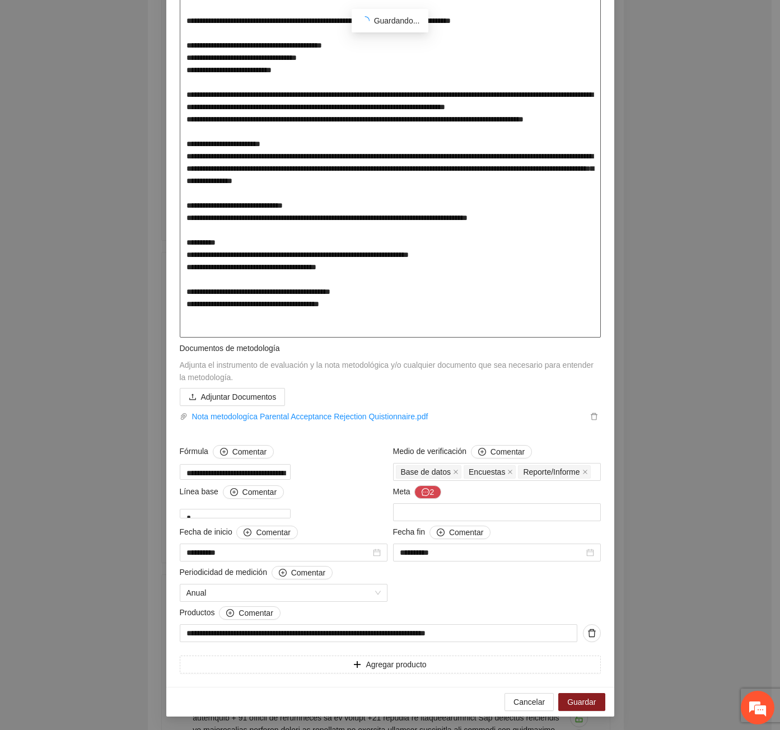
type textarea "**********"
click at [421, 494] on icon "message" at bounding box center [425, 492] width 8 height 8
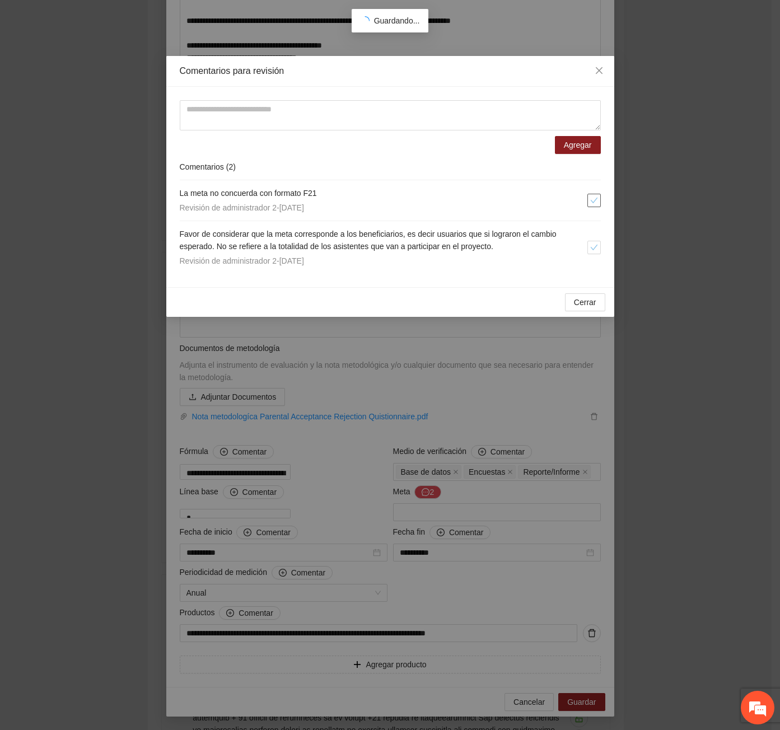
click at [593, 198] on icon "check" at bounding box center [594, 200] width 8 height 8
click at [592, 247] on icon "check" at bounding box center [594, 247] width 8 height 8
click at [579, 303] on span "Cerrar" at bounding box center [585, 302] width 22 height 12
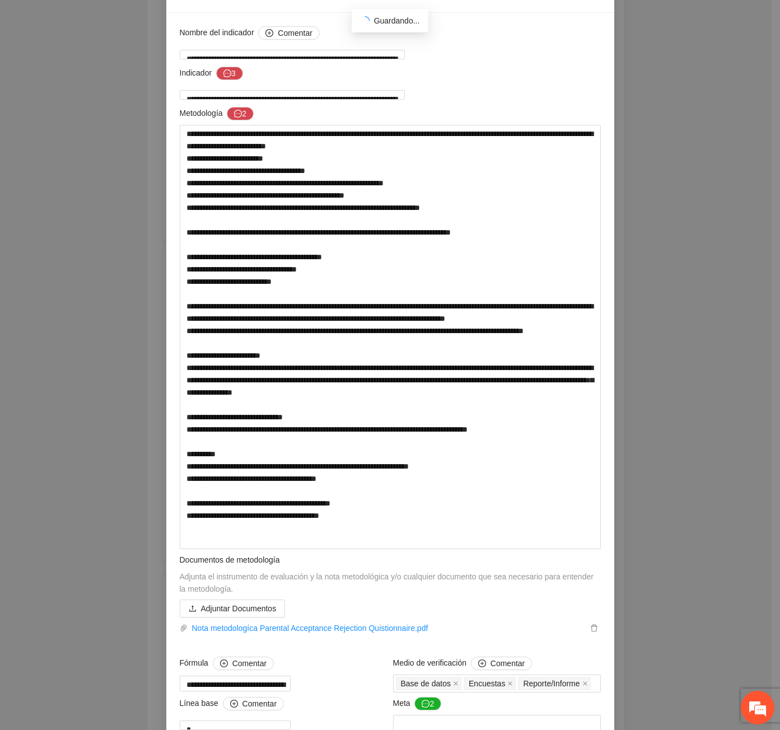
scroll to position [0, 0]
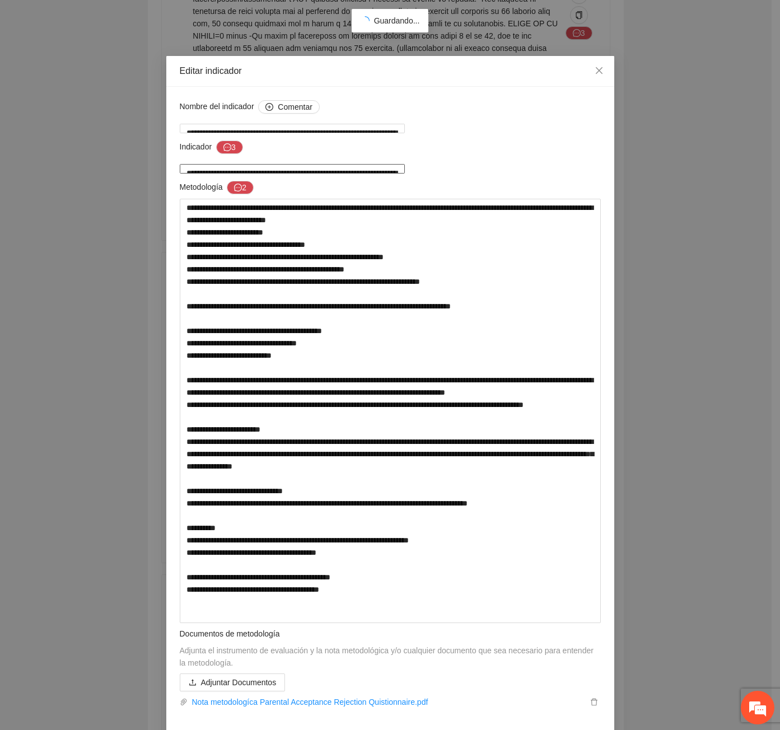
drag, startPoint x: 423, startPoint y: 170, endPoint x: 566, endPoint y: 168, distance: 143.3
click at [405, 168] on textarea "**********" at bounding box center [292, 169] width 225 height 10
click at [637, 283] on div "**********" at bounding box center [390, 365] width 780 height 730
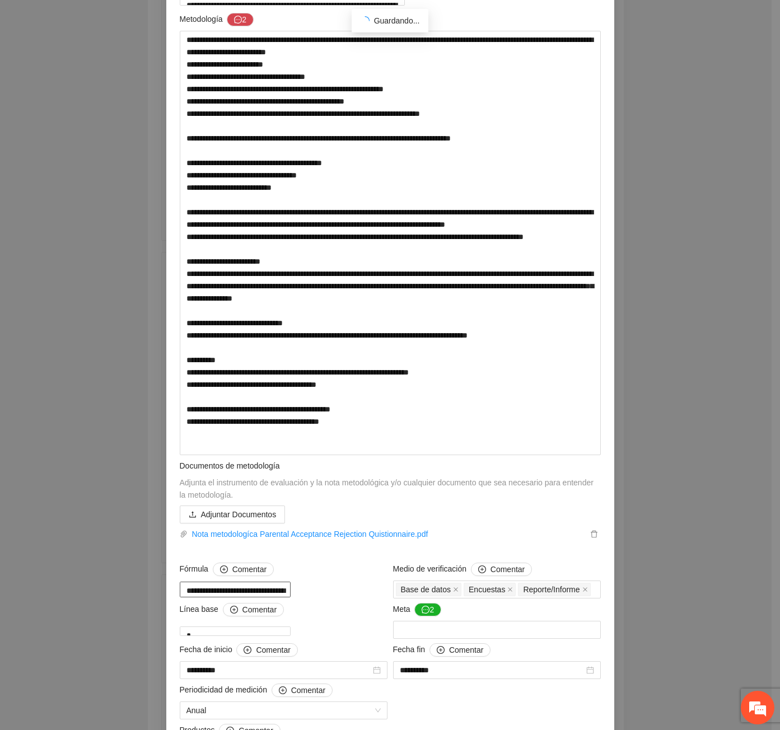
drag, startPoint x: 233, startPoint y: 590, endPoint x: 369, endPoint y: 603, distance: 136.6
click at [291, 598] on textarea "**********" at bounding box center [235, 590] width 111 height 16
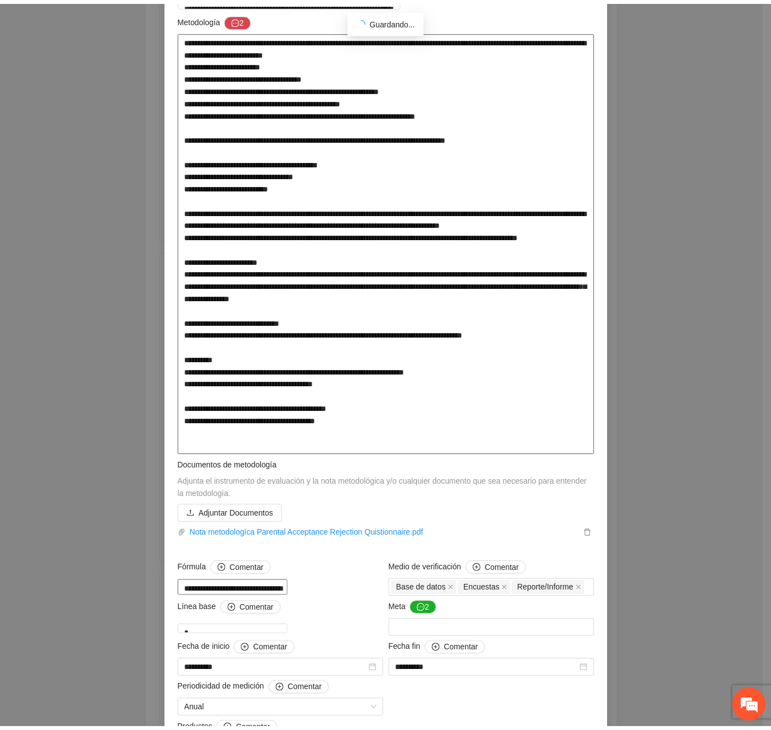
scroll to position [0, 0]
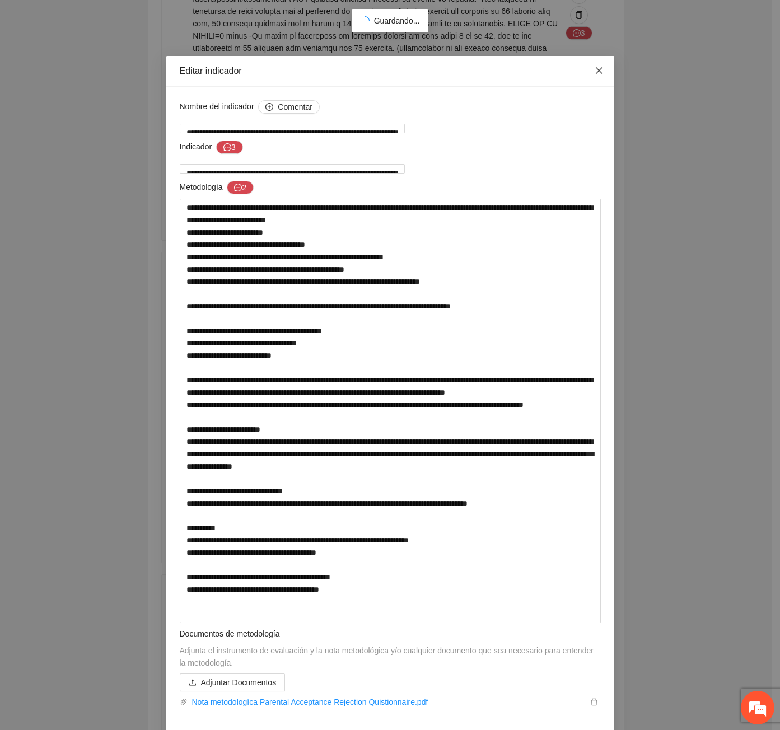
click at [597, 75] on icon "close" at bounding box center [598, 70] width 9 height 9
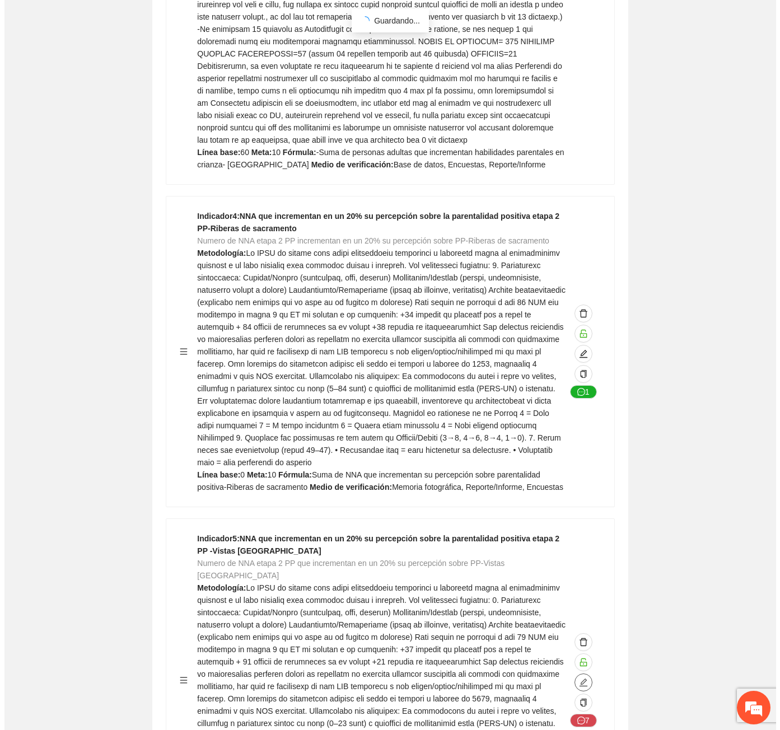
scroll to position [18035, 0]
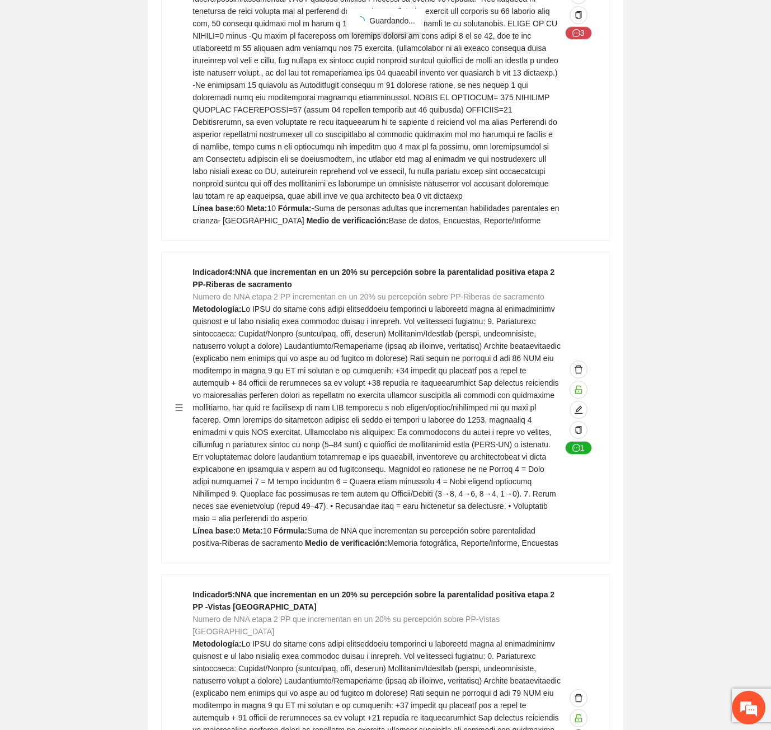
click at [583, 729] on span "edit" at bounding box center [578, 738] width 17 height 9
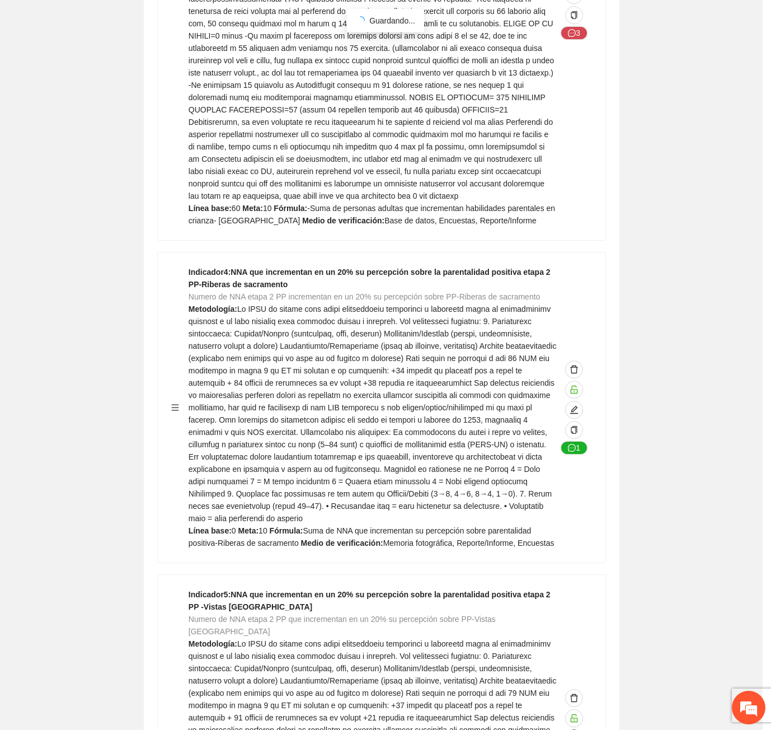
type textarea "*"
type input "**********"
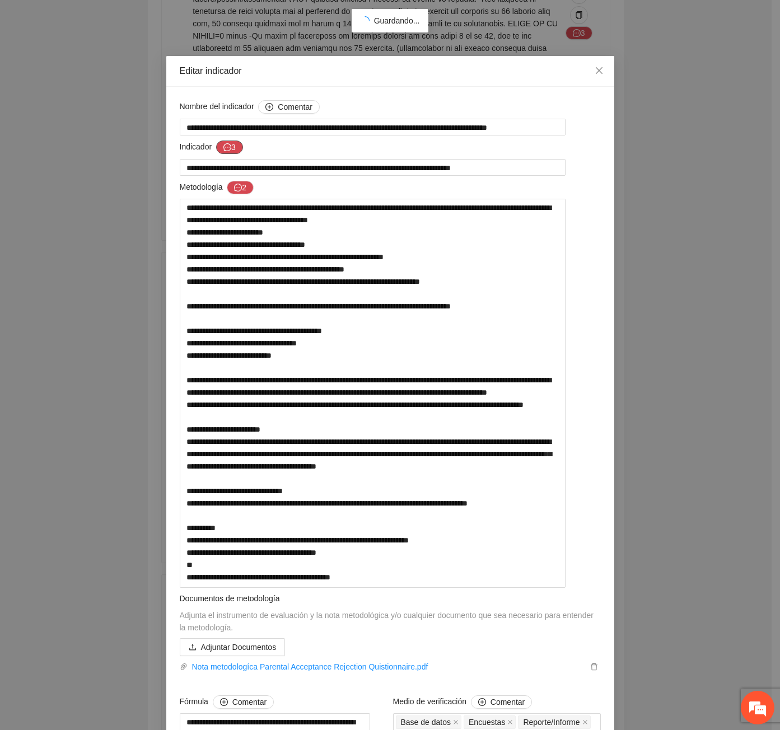
click at [224, 148] on icon "message" at bounding box center [227, 147] width 8 height 8
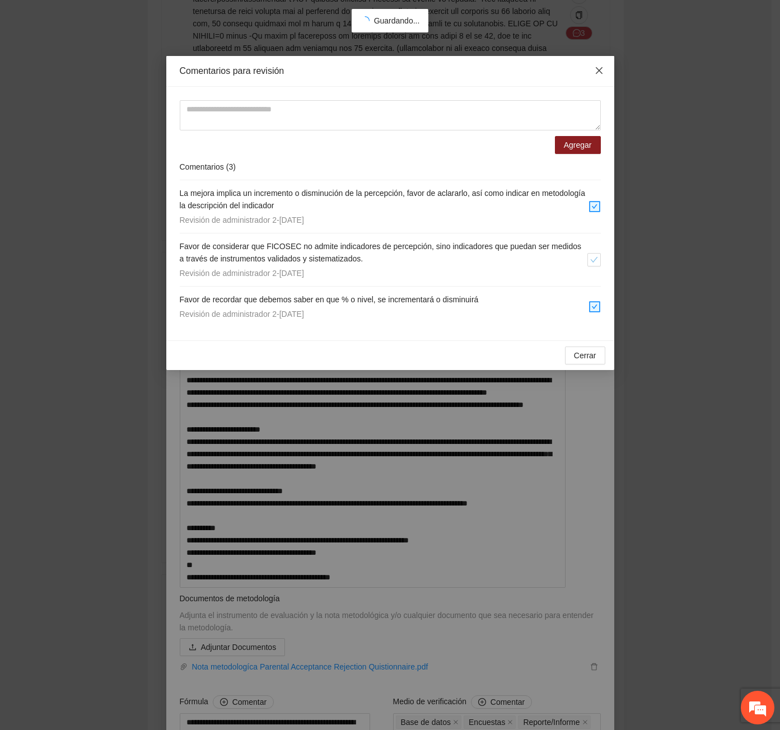
click at [599, 72] on icon "close" at bounding box center [598, 70] width 7 height 7
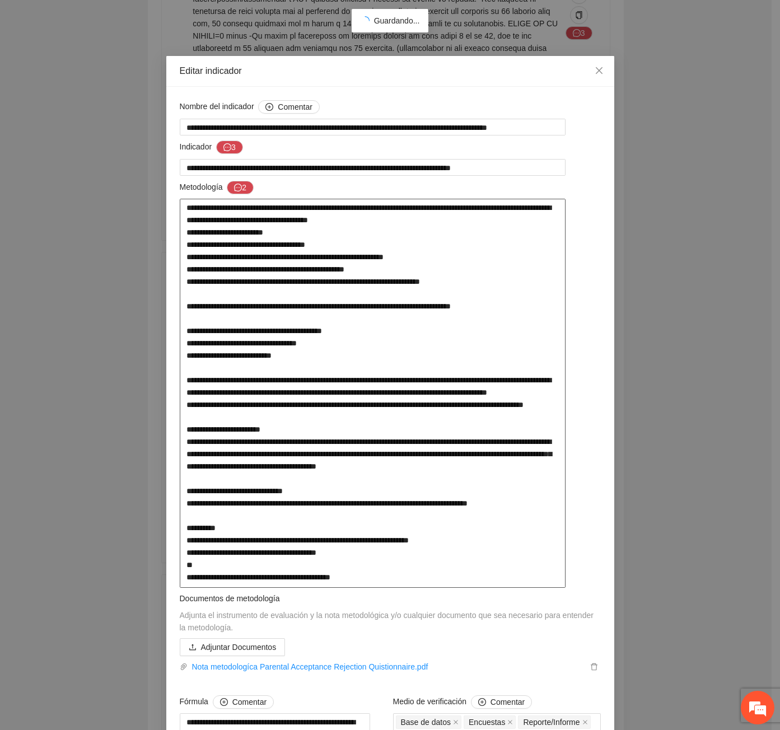
drag, startPoint x: 203, startPoint y: 270, endPoint x: 409, endPoint y: 269, distance: 206.0
click at [409, 269] on textarea at bounding box center [373, 393] width 386 height 389
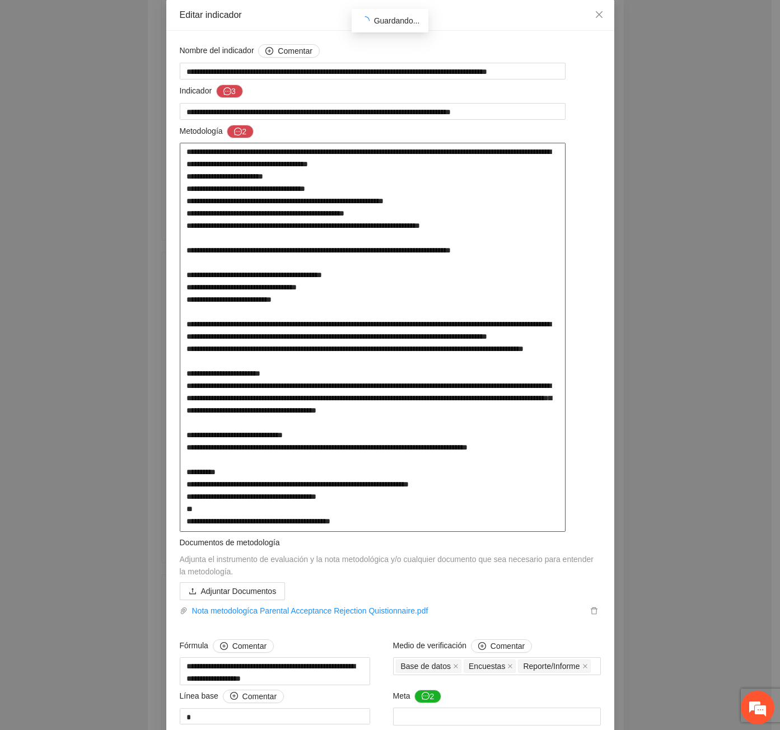
drag, startPoint x: 190, startPoint y: 226, endPoint x: 215, endPoint y: 224, distance: 25.8
click at [215, 224] on textarea at bounding box center [373, 337] width 386 height 389
drag, startPoint x: 221, startPoint y: 153, endPoint x: 463, endPoint y: 166, distance: 242.7
click at [465, 163] on textarea at bounding box center [373, 337] width 386 height 389
click at [453, 179] on textarea at bounding box center [373, 337] width 386 height 389
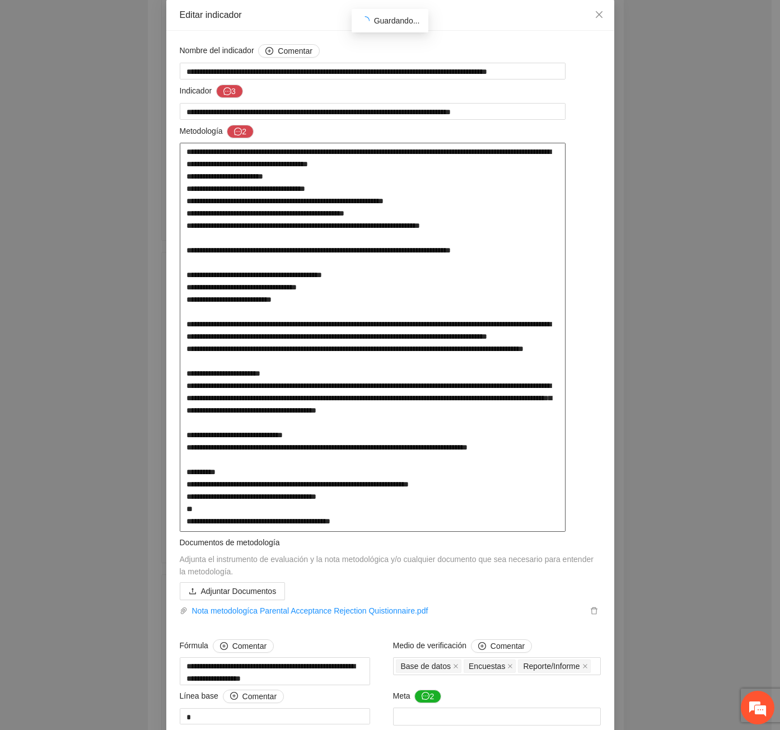
drag, startPoint x: 205, startPoint y: 185, endPoint x: 321, endPoint y: 190, distance: 116.0
click at [321, 190] on textarea at bounding box center [373, 337] width 386 height 389
drag, startPoint x: 198, startPoint y: 204, endPoint x: 416, endPoint y: 203, distance: 217.7
click at [416, 203] on textarea at bounding box center [373, 337] width 386 height 389
drag, startPoint x: 200, startPoint y: 212, endPoint x: 416, endPoint y: 209, distance: 216.6
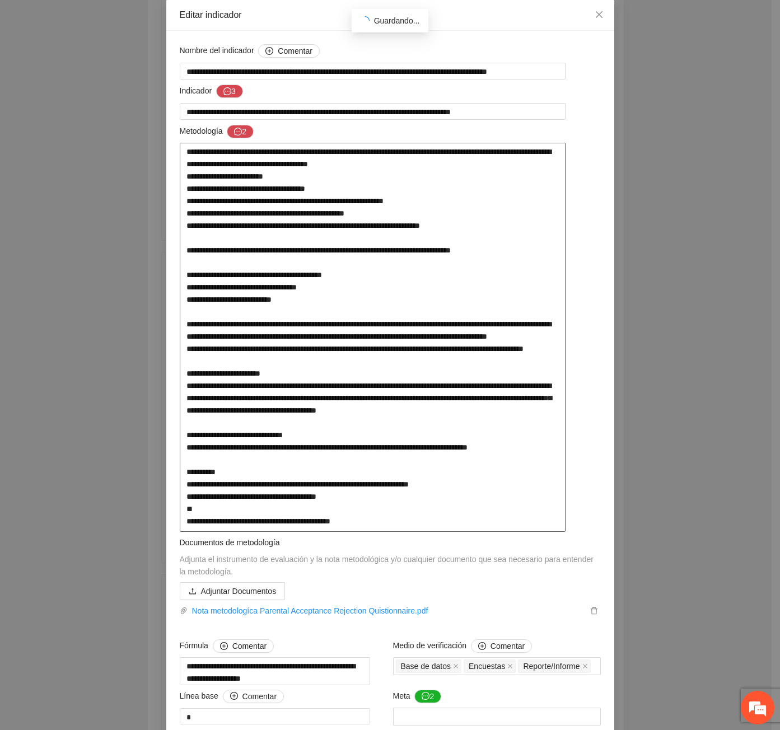
click at [416, 209] on textarea at bounding box center [373, 337] width 386 height 389
drag, startPoint x: 186, startPoint y: 228, endPoint x: 272, endPoint y: 227, distance: 86.2
click at [272, 227] on textarea at bounding box center [373, 337] width 386 height 389
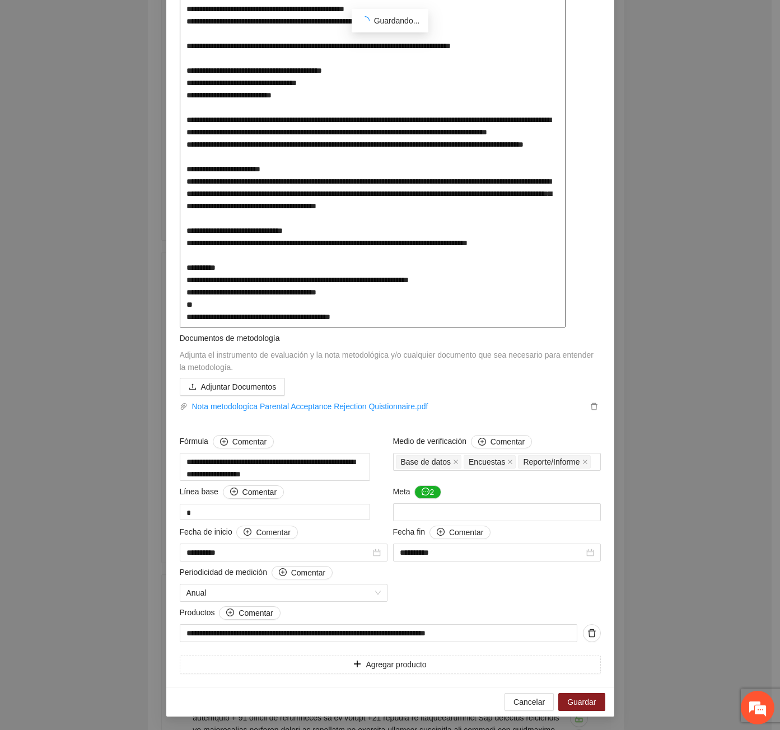
scroll to position [18, 0]
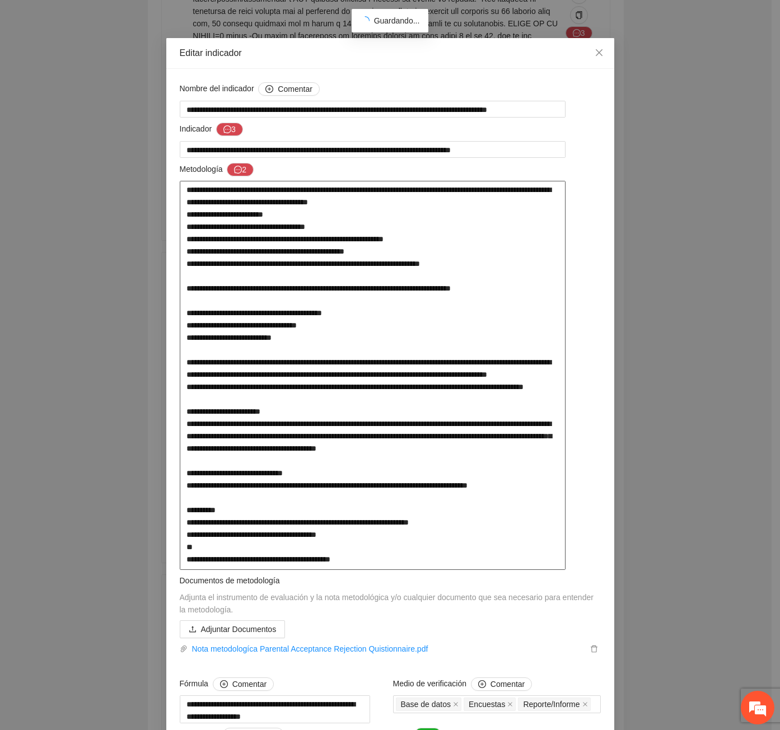
click at [349, 397] on textarea at bounding box center [373, 375] width 386 height 389
type textarea "**********"
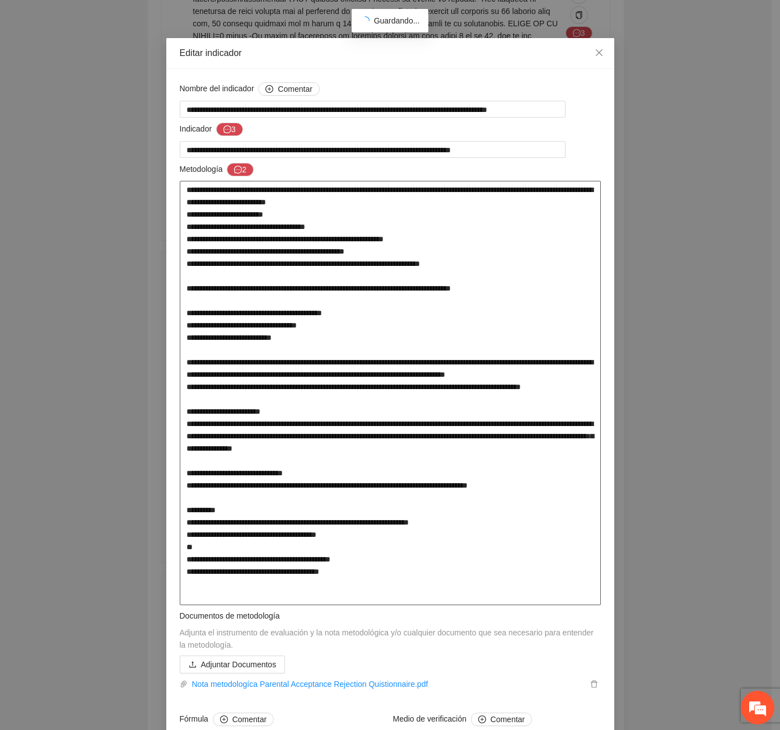
click at [412, 398] on textarea at bounding box center [390, 393] width 421 height 424
type textarea "**********"
click at [529, 396] on textarea at bounding box center [390, 393] width 421 height 424
type textarea "**********"
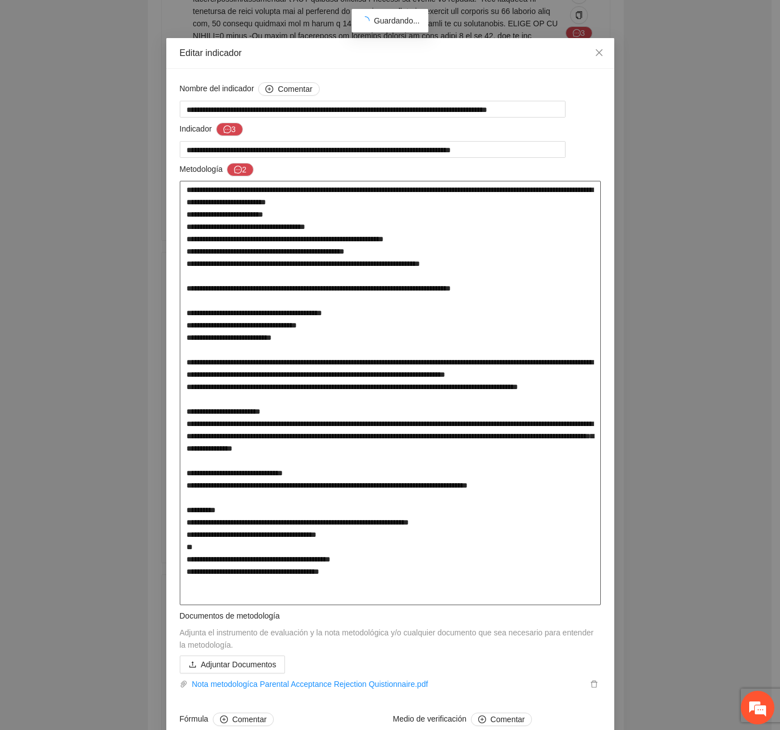
type textarea "**********"
click at [327, 461] on textarea at bounding box center [390, 393] width 421 height 424
type textarea "**********"
click at [223, 566] on textarea at bounding box center [390, 393] width 421 height 424
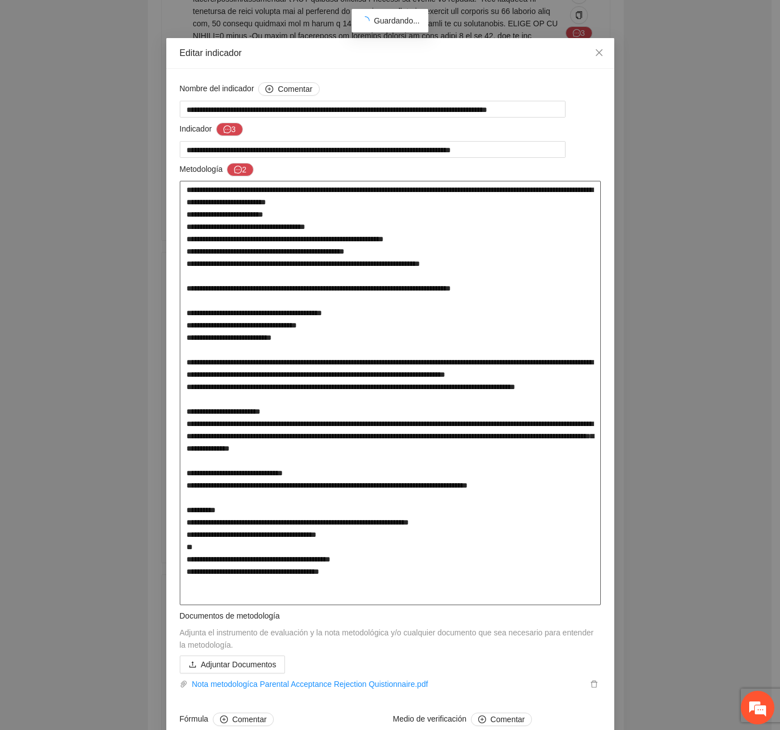
type textarea "**********"
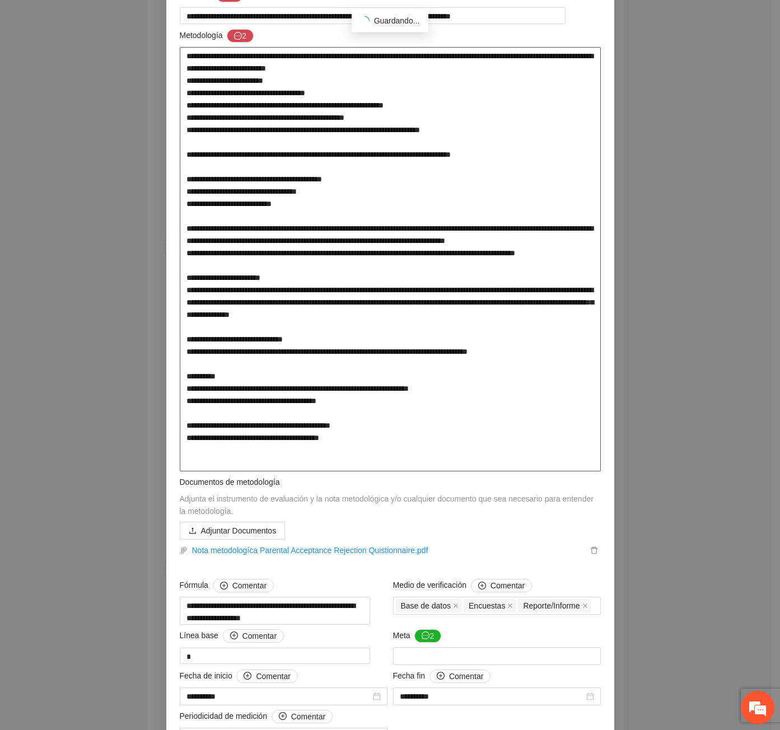
scroll to position [298, 0]
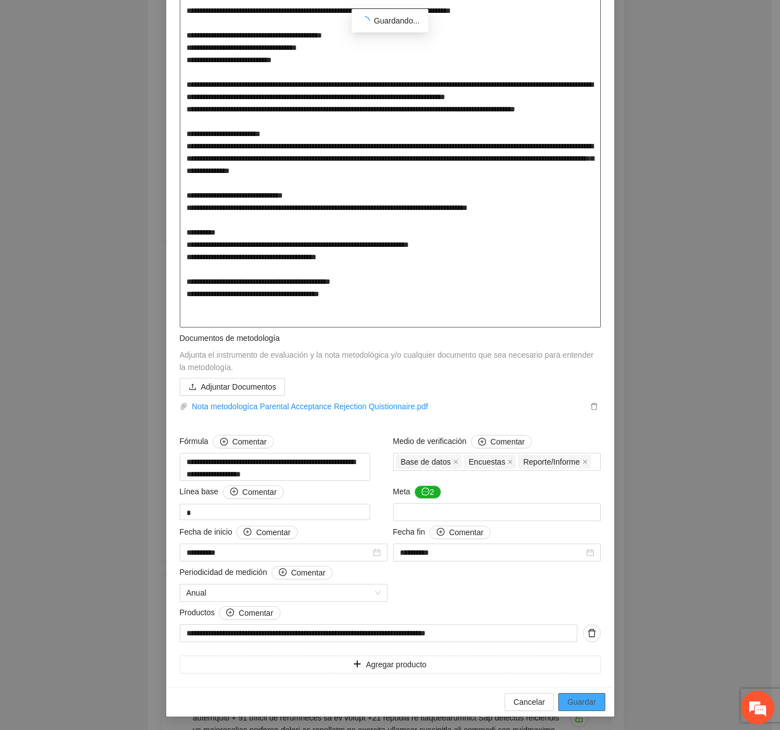
type textarea "**********"
click at [572, 704] on span "Guardar" at bounding box center [581, 702] width 29 height 12
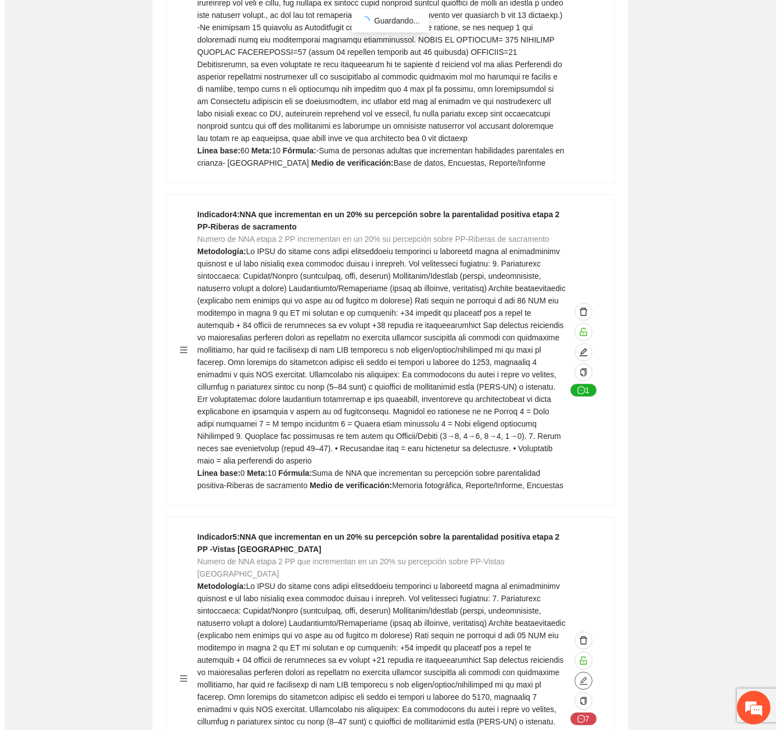
scroll to position [18315, 0]
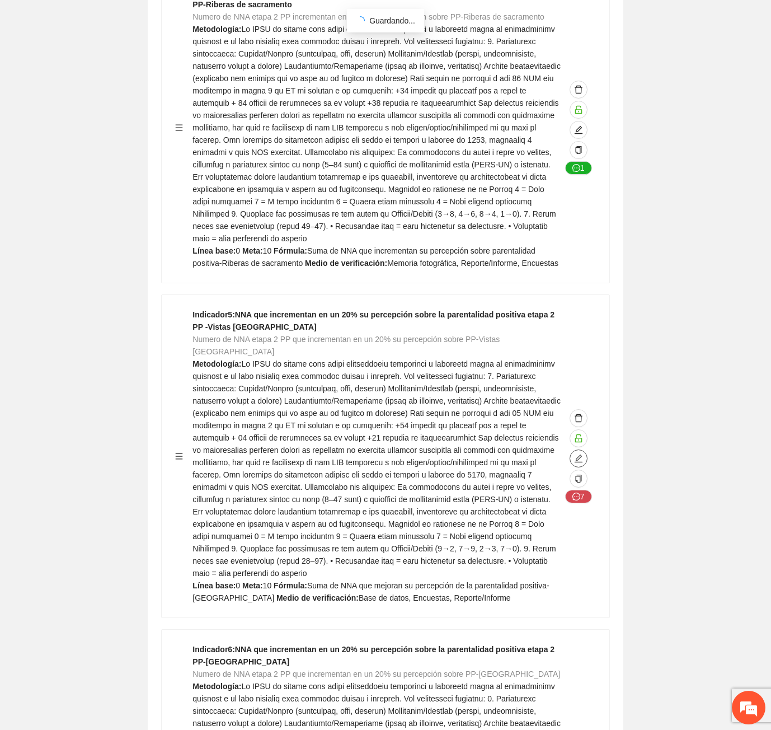
click at [577, 454] on icon "edit" at bounding box center [578, 458] width 9 height 9
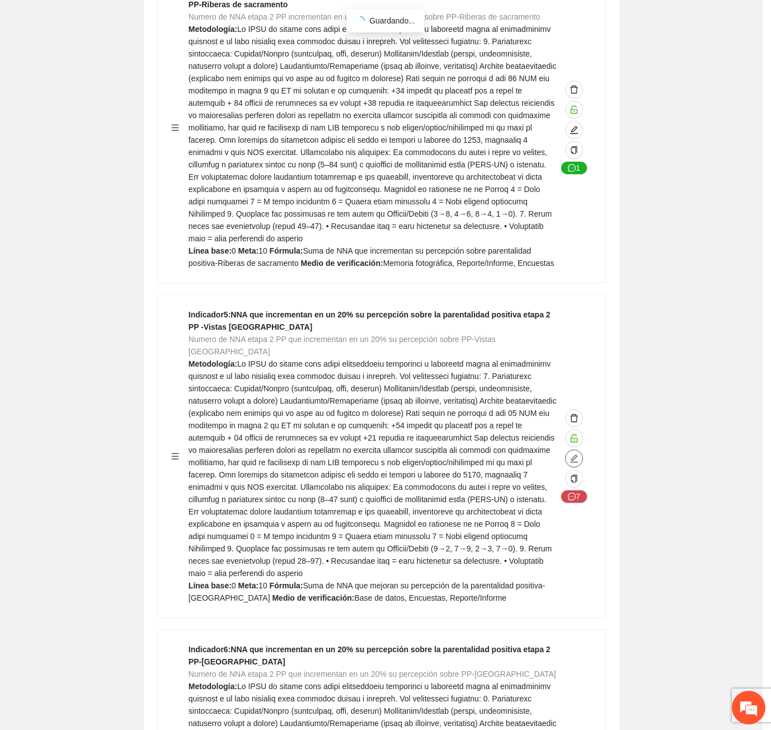
type textarea "*"
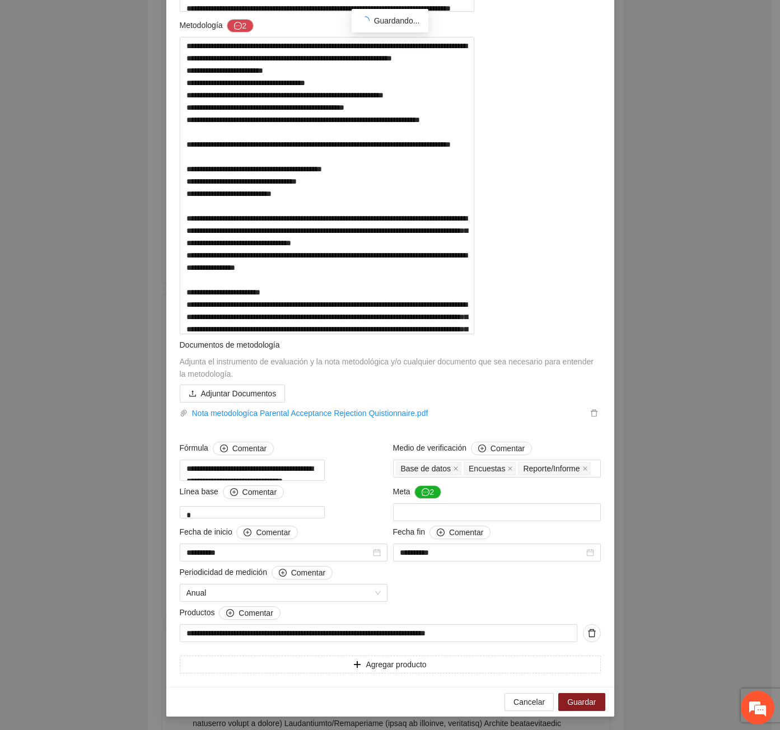
scroll to position [0, 0]
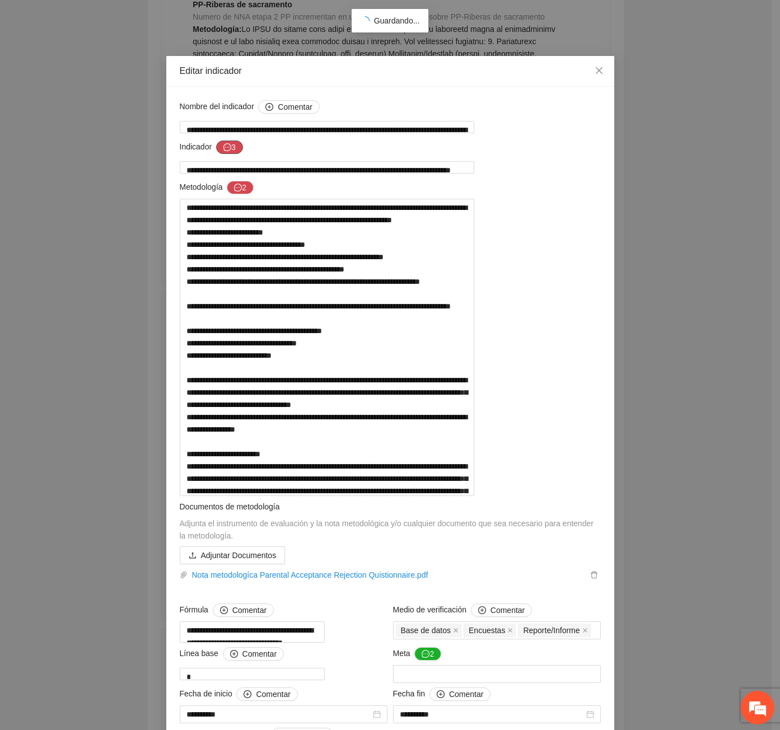
click at [223, 146] on icon "message" at bounding box center [227, 147] width 8 height 8
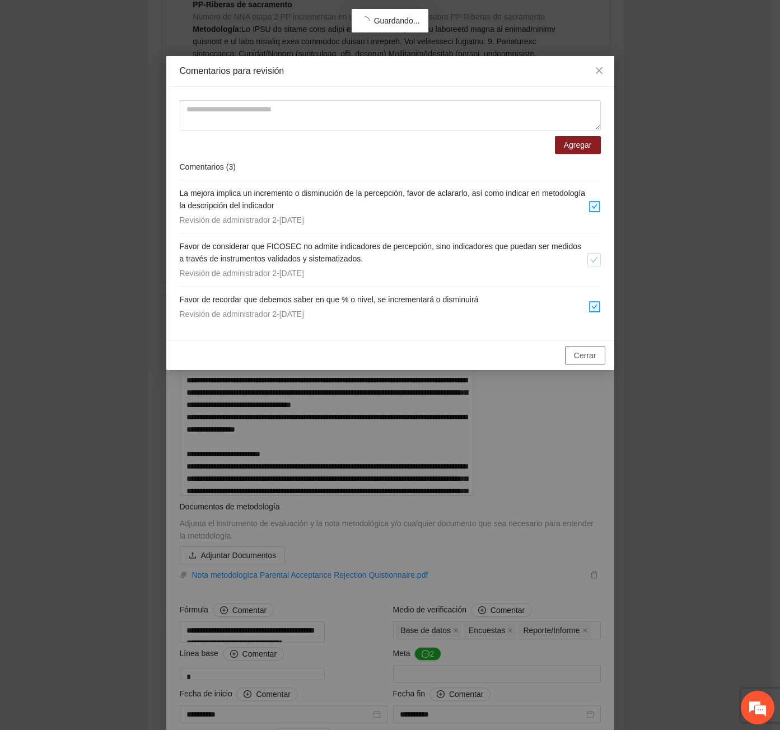
click at [597, 353] on button "Cerrar" at bounding box center [585, 355] width 40 height 18
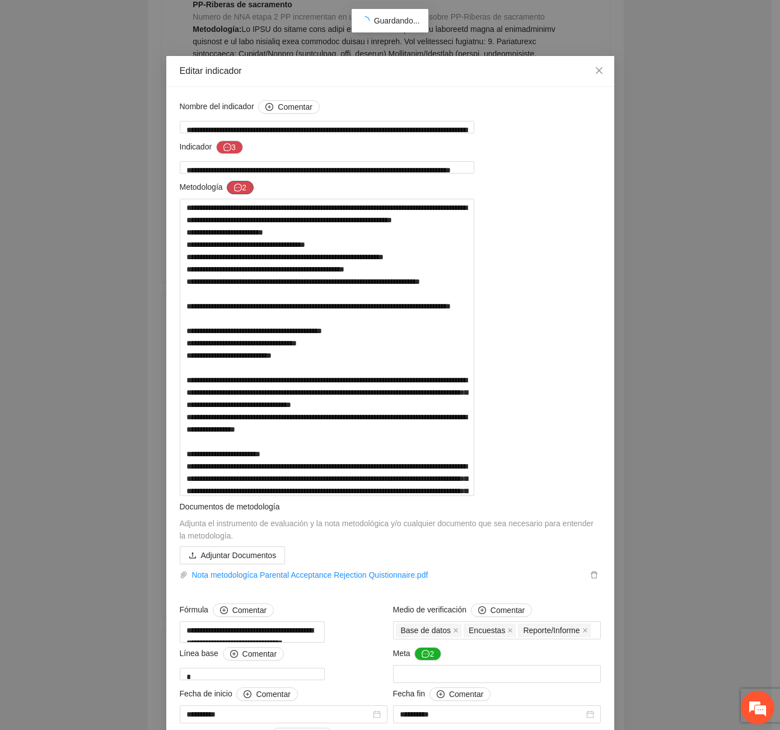
click at [245, 185] on button "2" at bounding box center [240, 187] width 27 height 13
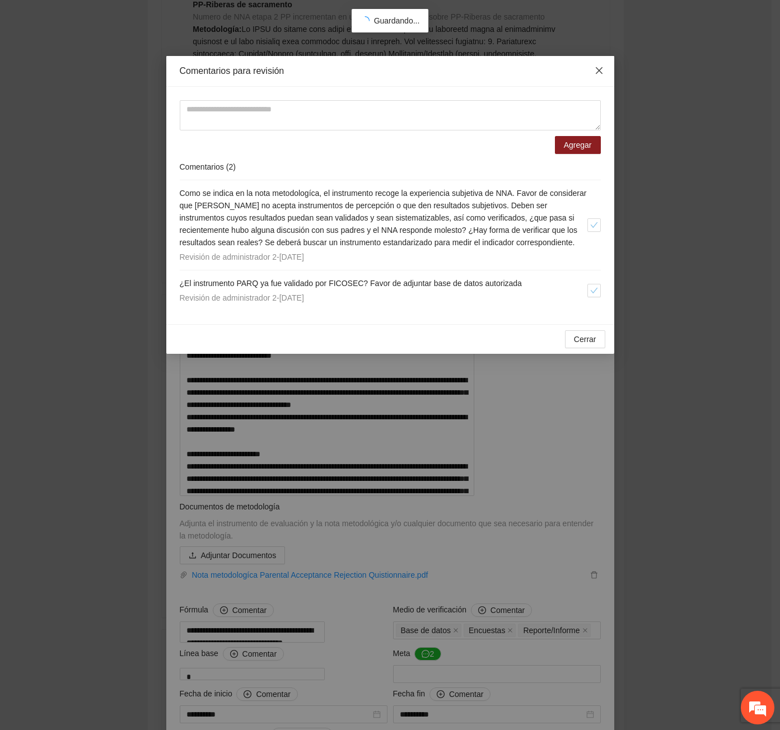
click at [597, 71] on icon "close" at bounding box center [598, 70] width 9 height 9
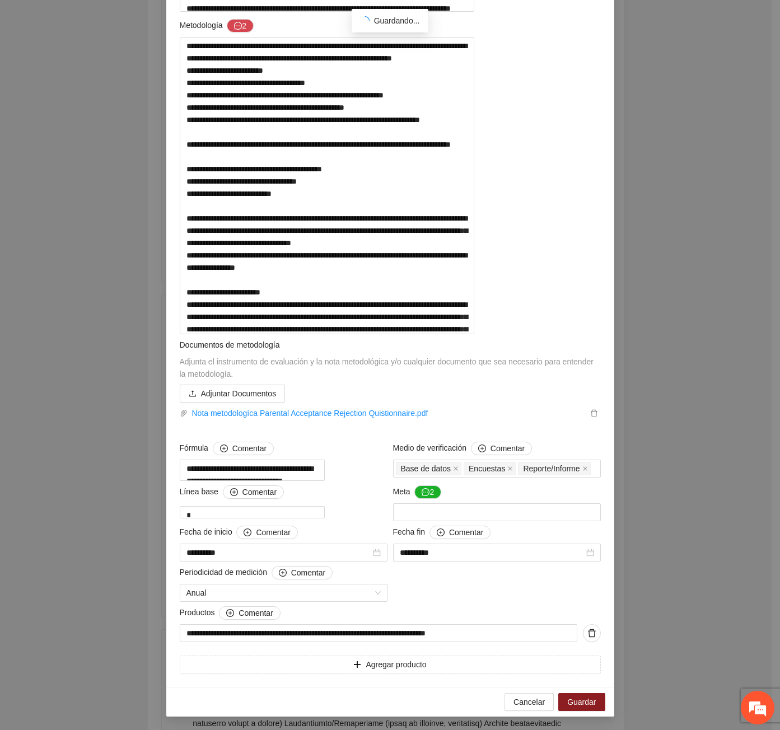
scroll to position [298, 0]
click at [576, 709] on button "Guardar" at bounding box center [581, 702] width 46 height 18
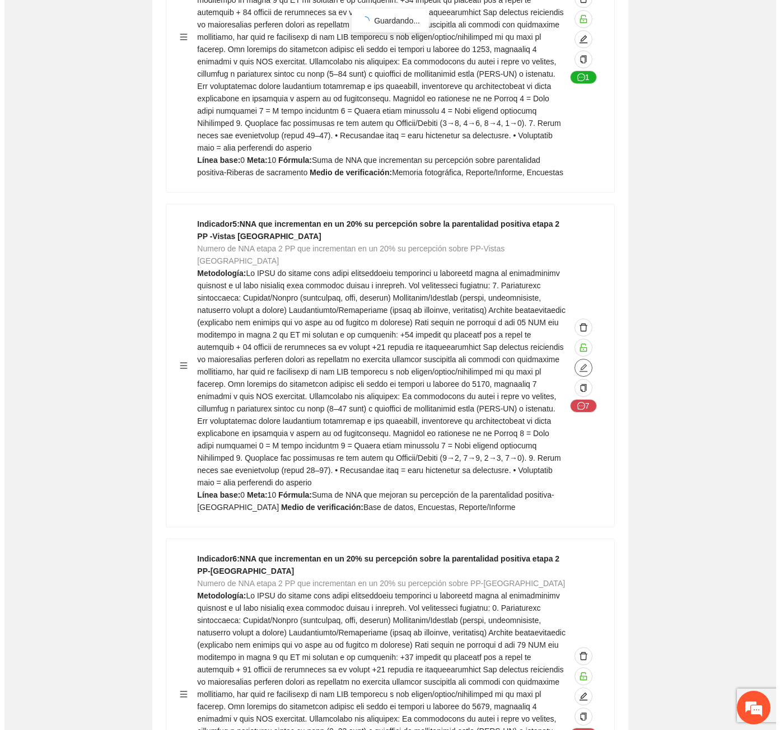
scroll to position [18427, 0]
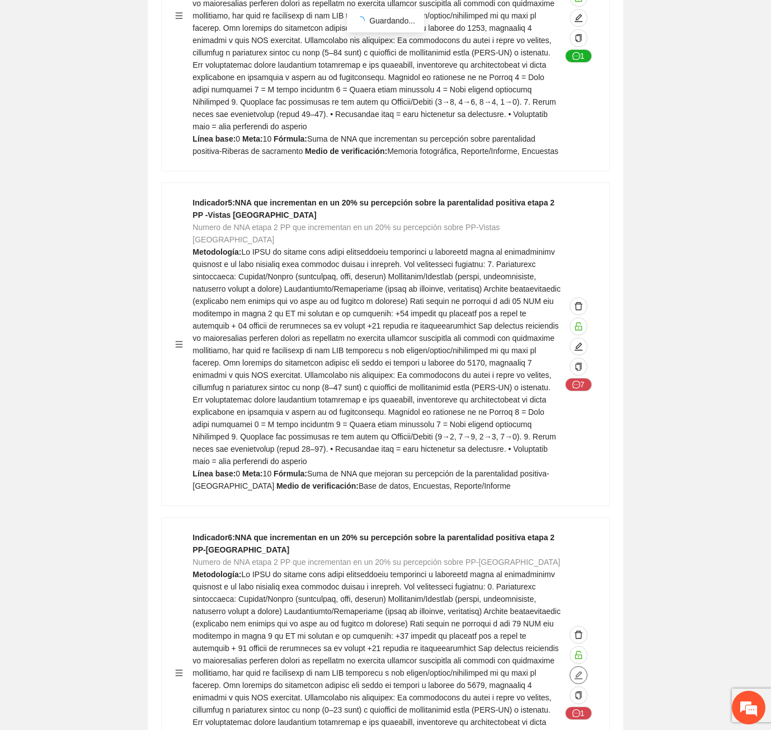
click at [571, 671] on span "edit" at bounding box center [578, 675] width 17 height 9
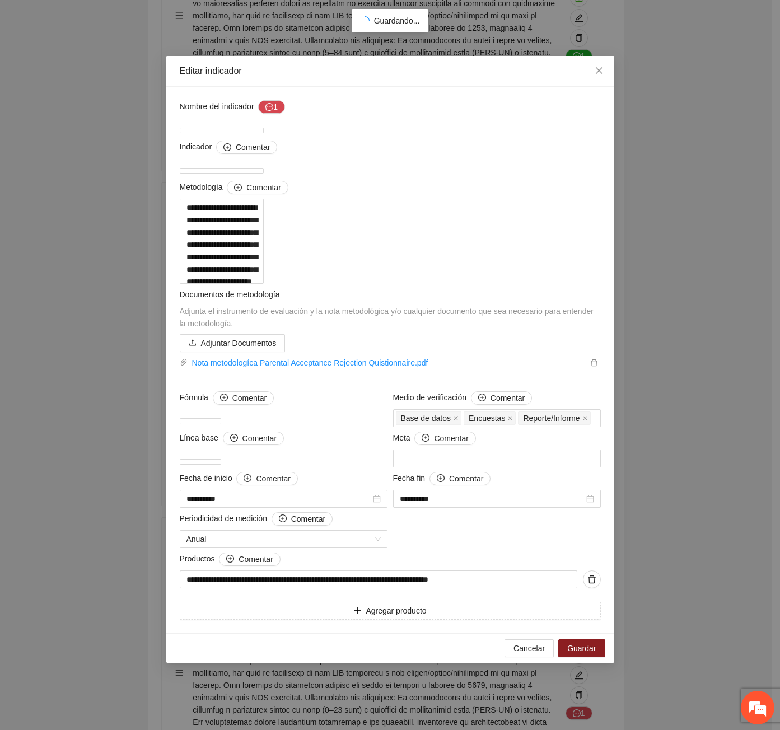
scroll to position [224, 0]
drag, startPoint x: 193, startPoint y: 365, endPoint x: 180, endPoint y: 367, distance: 13.1
click at [180, 284] on textarea at bounding box center [222, 241] width 84 height 85
type textarea "**********"
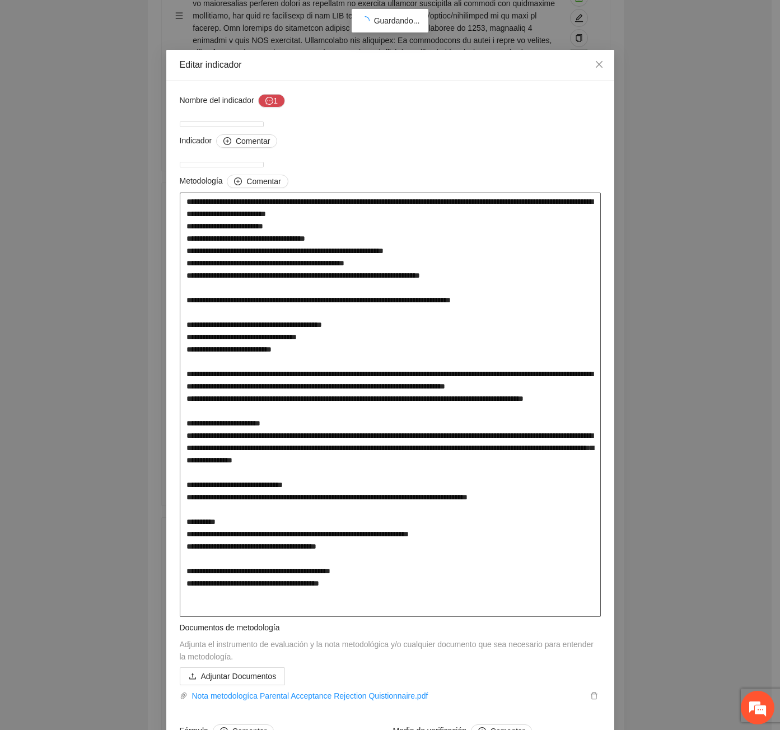
scroll to position [0, 0]
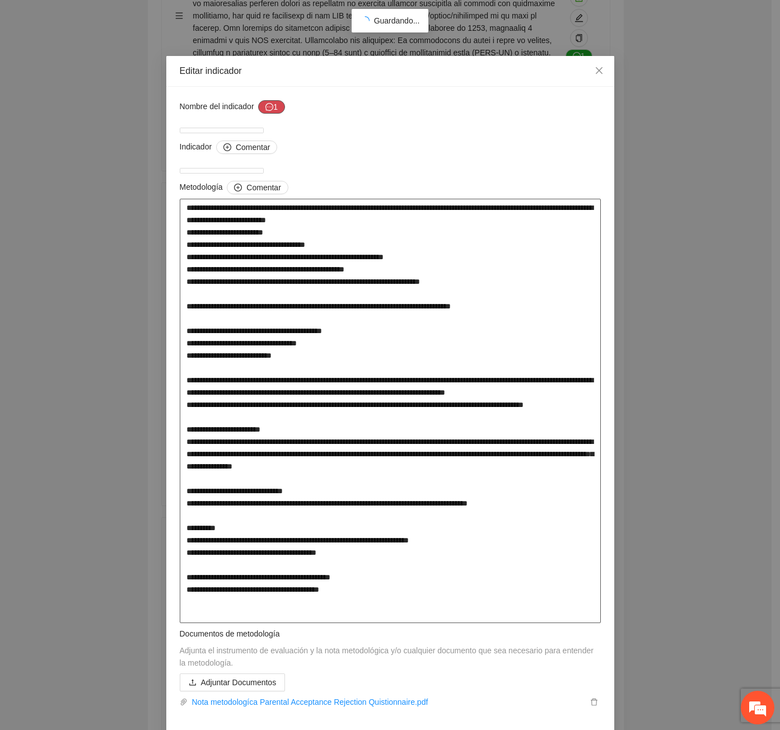
type textarea "**********"
click at [265, 107] on icon "message" at bounding box center [269, 107] width 8 height 8
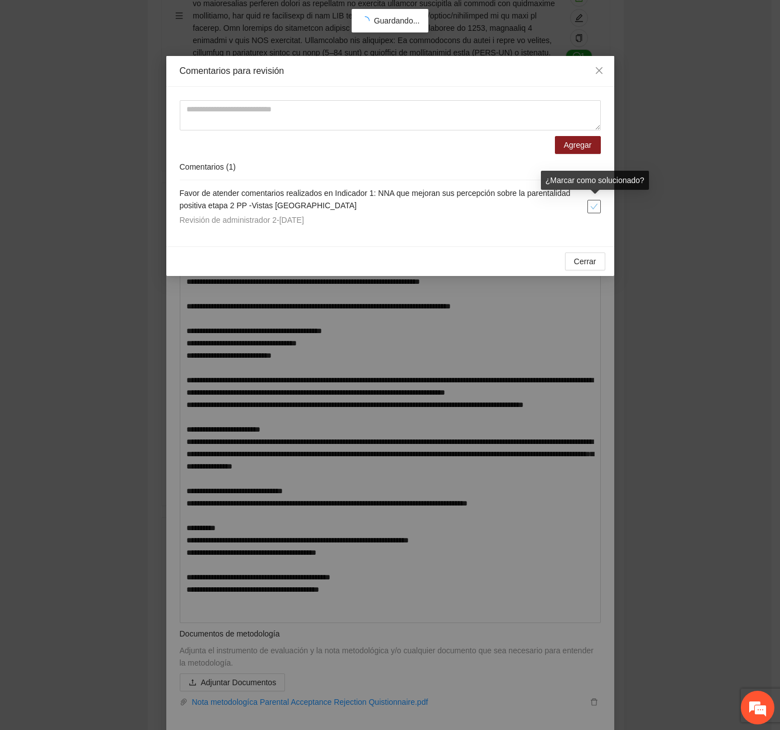
click at [593, 207] on icon "check" at bounding box center [594, 207] width 8 height 8
click at [590, 260] on span "Cerrar" at bounding box center [585, 261] width 22 height 12
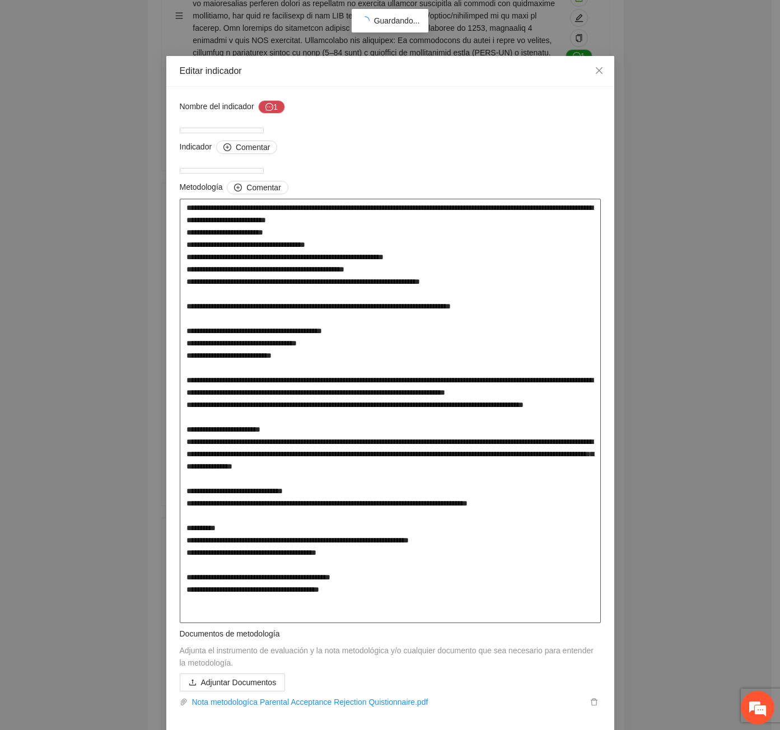
click at [301, 329] on textarea at bounding box center [390, 411] width 421 height 424
type textarea "**********"
click at [351, 421] on textarea at bounding box center [390, 411] width 421 height 424
type textarea "**********"
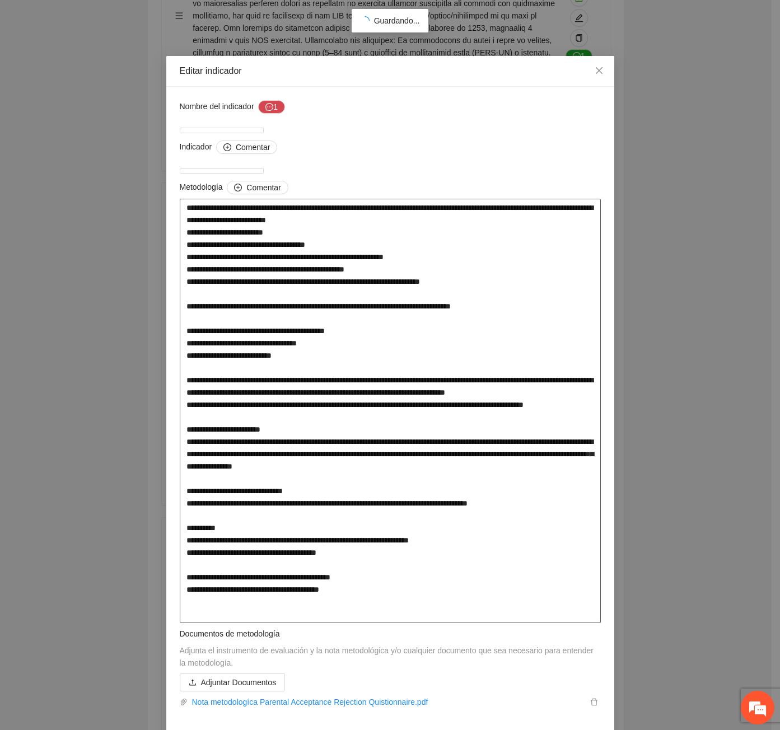
type textarea "**********"
click at [412, 415] on textarea at bounding box center [390, 411] width 421 height 424
type textarea "**********"
click at [526, 419] on textarea at bounding box center [390, 411] width 421 height 424
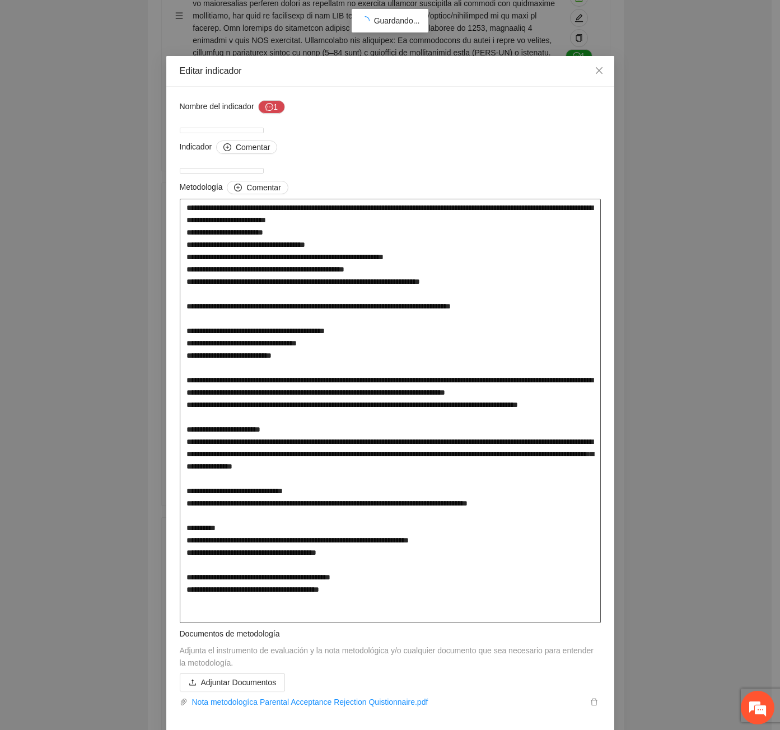
type textarea "**********"
click at [330, 480] on textarea at bounding box center [390, 411] width 421 height 424
type textarea "**********"
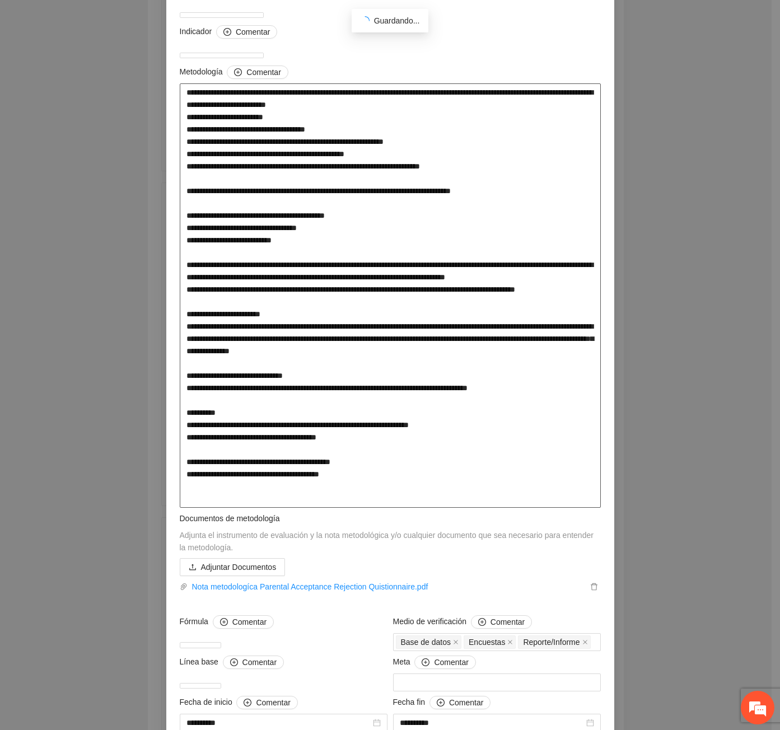
scroll to position [280, 0]
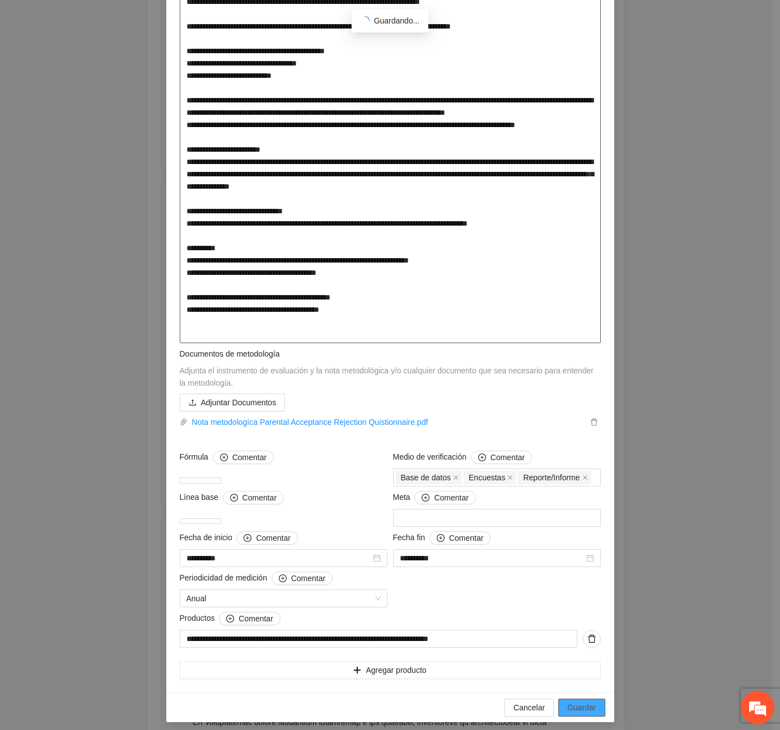
type textarea "**********"
click at [578, 714] on span "Guardar" at bounding box center [581, 707] width 29 height 12
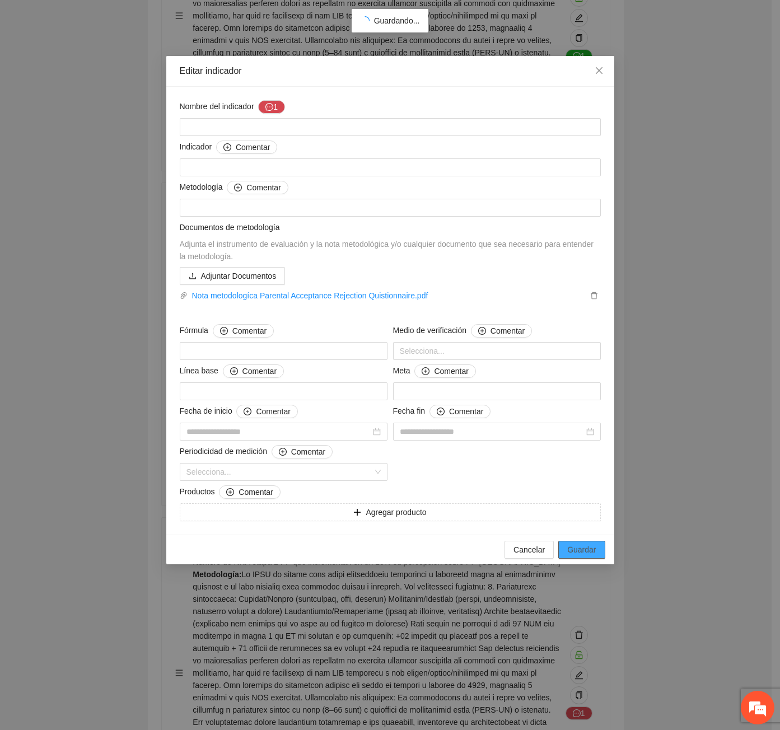
scroll to position [0, 0]
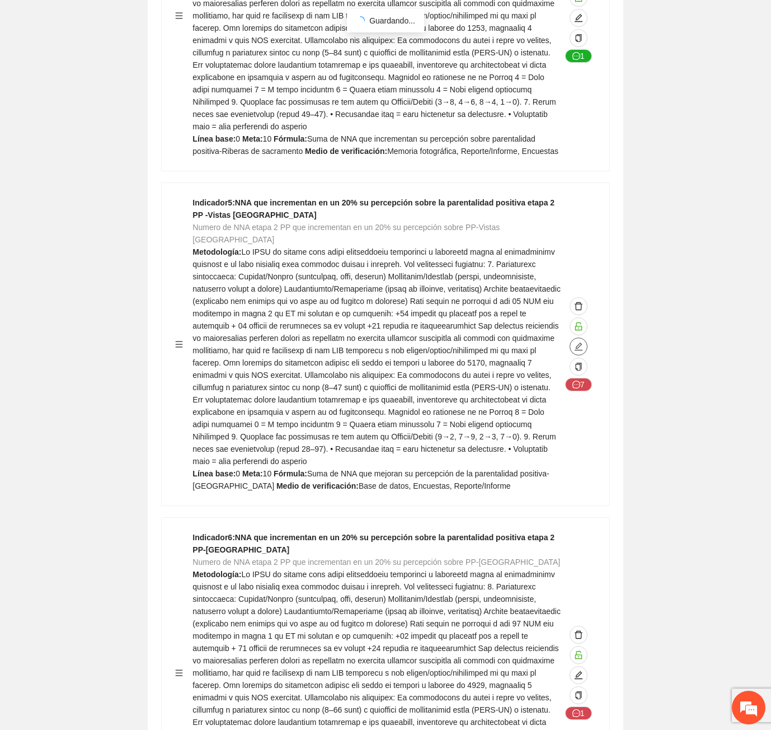
click at [580, 343] on icon "edit" at bounding box center [579, 347] width 8 height 8
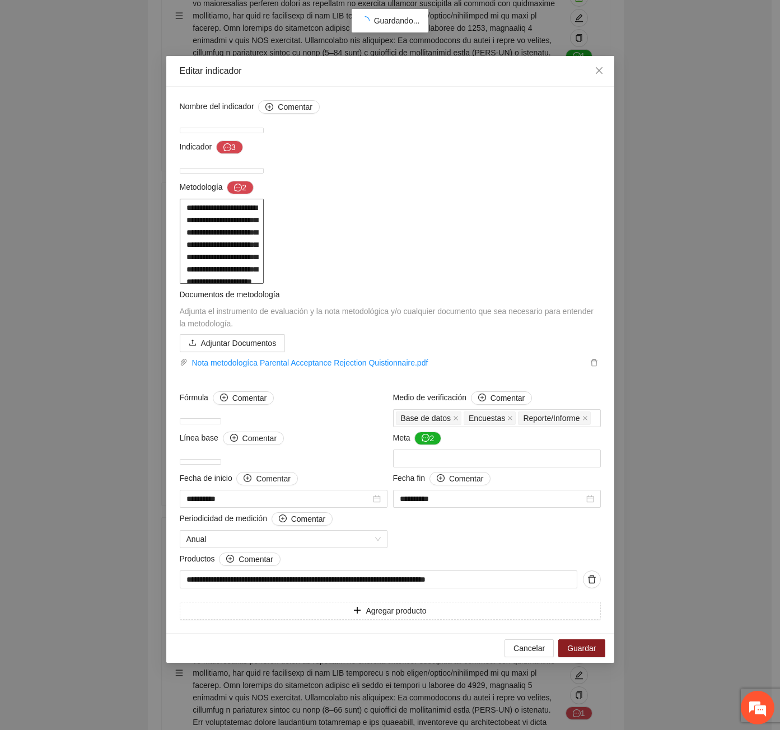
click at [190, 284] on textarea at bounding box center [222, 241] width 84 height 85
type textarea "**********"
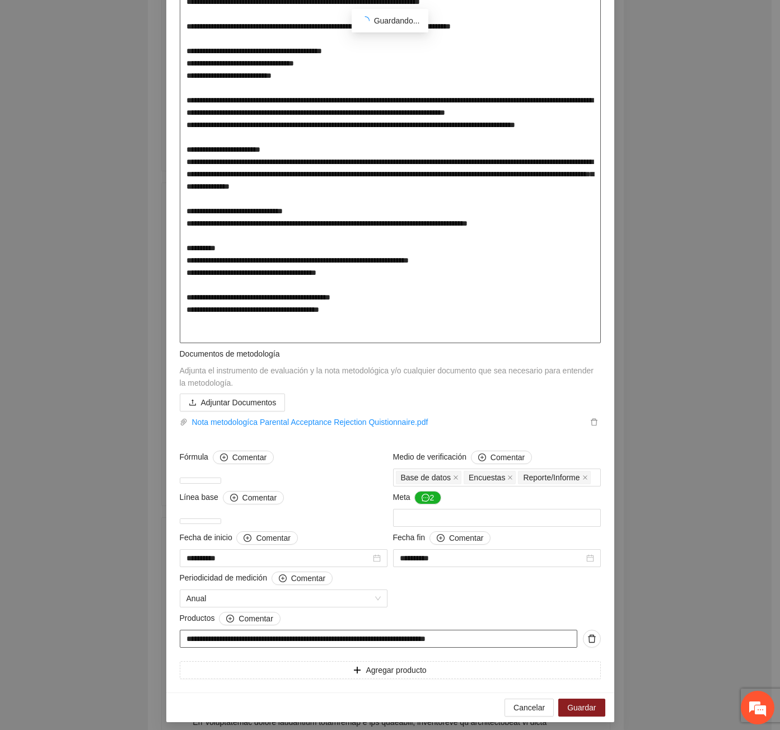
scroll to position [298, 0]
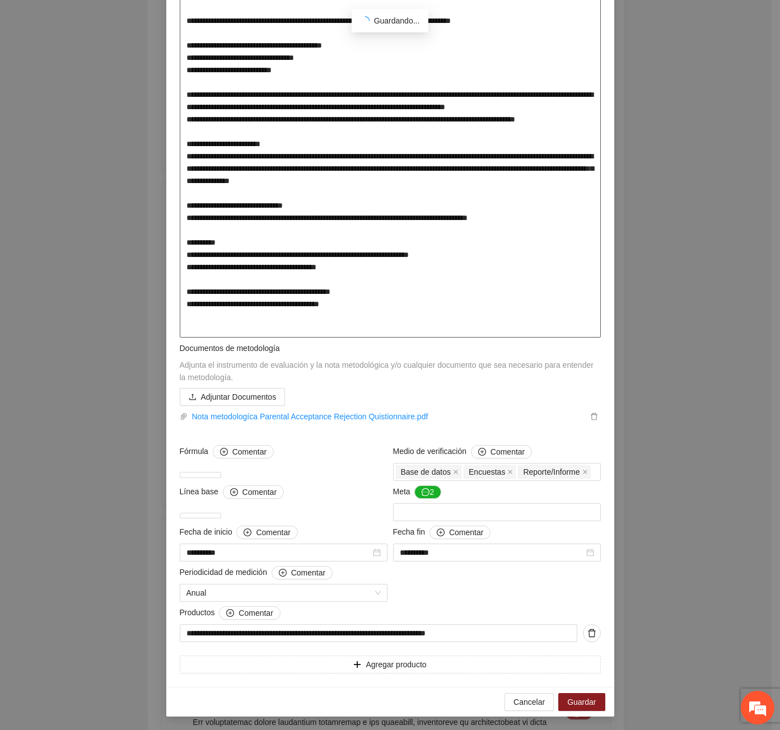
type textarea "**********"
click at [580, 695] on div "Cancelar Guardar" at bounding box center [390, 702] width 448 height 30
click at [582, 696] on span "Guardar" at bounding box center [581, 702] width 29 height 12
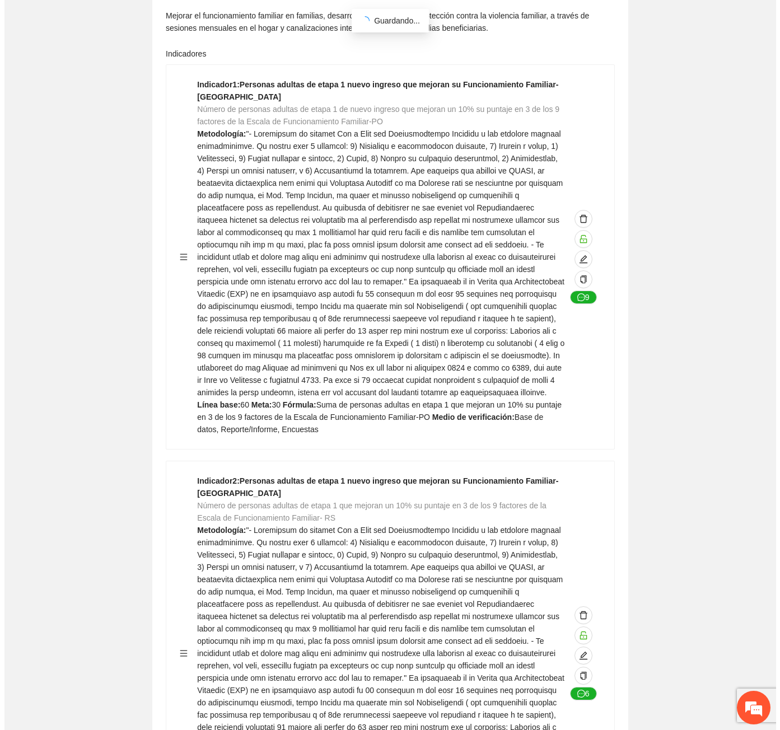
scroll to position [0, 0]
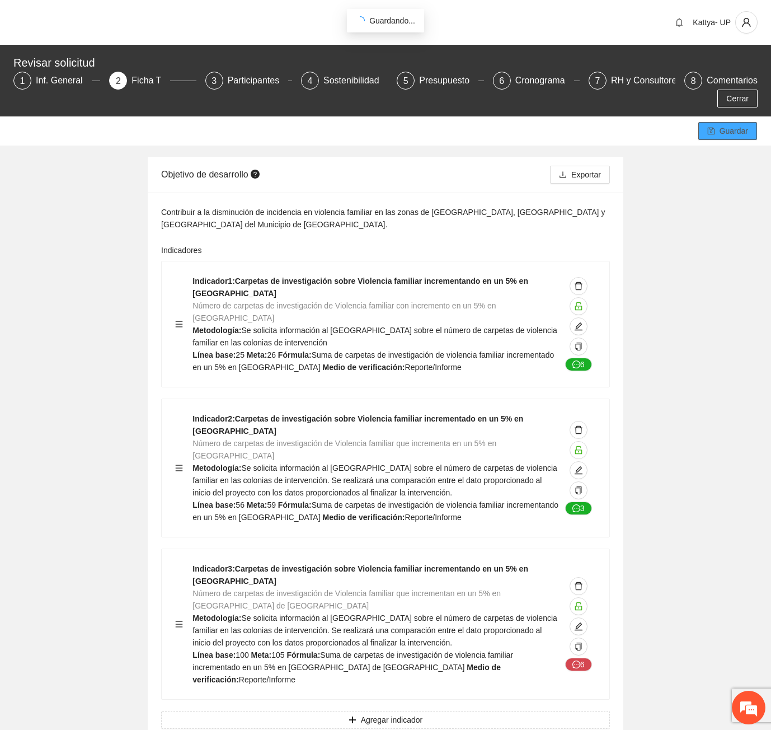
drag, startPoint x: 710, startPoint y: 115, endPoint x: 710, endPoint y: 124, distance: 9.0
click at [710, 127] on icon "save" at bounding box center [711, 131] width 8 height 8
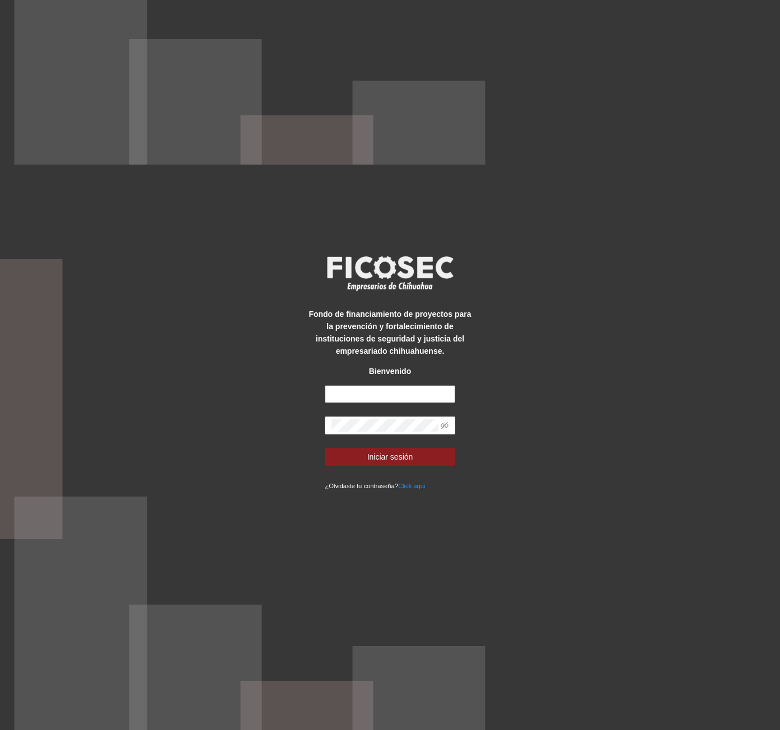
click at [373, 396] on input "text" at bounding box center [390, 394] width 130 height 18
drag, startPoint x: 364, startPoint y: 390, endPoint x: 372, endPoint y: 406, distance: 18.0
click at [364, 390] on input "text" at bounding box center [390, 394] width 130 height 18
type input "**********"
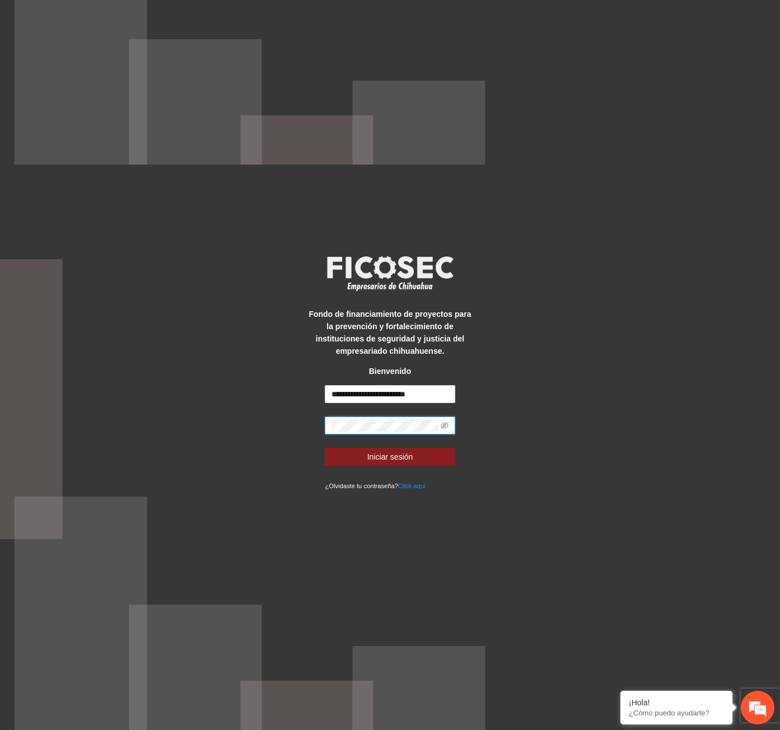
click at [325, 448] on button "Iniciar sesión" at bounding box center [390, 457] width 130 height 18
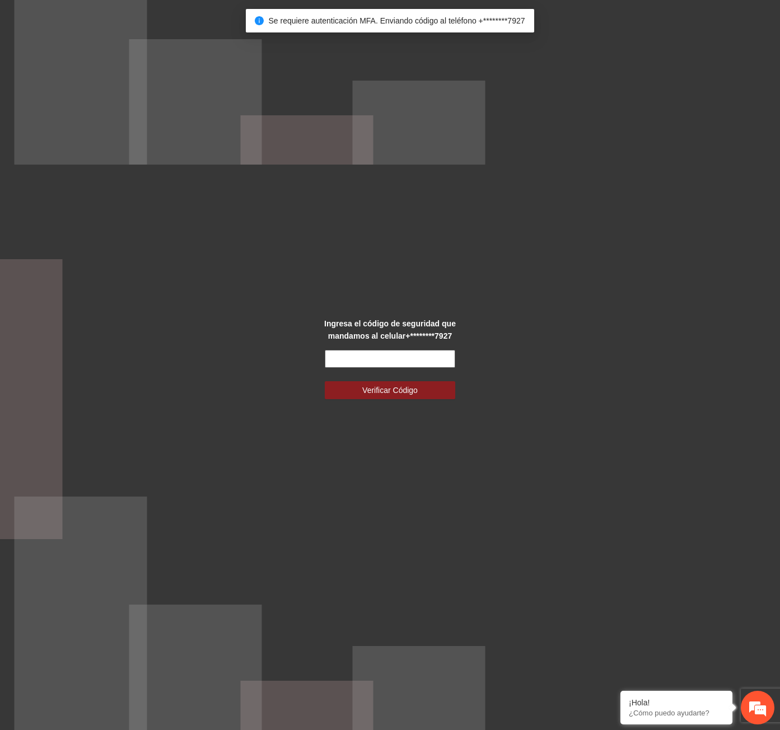
click at [341, 355] on input "text" at bounding box center [390, 359] width 130 height 18
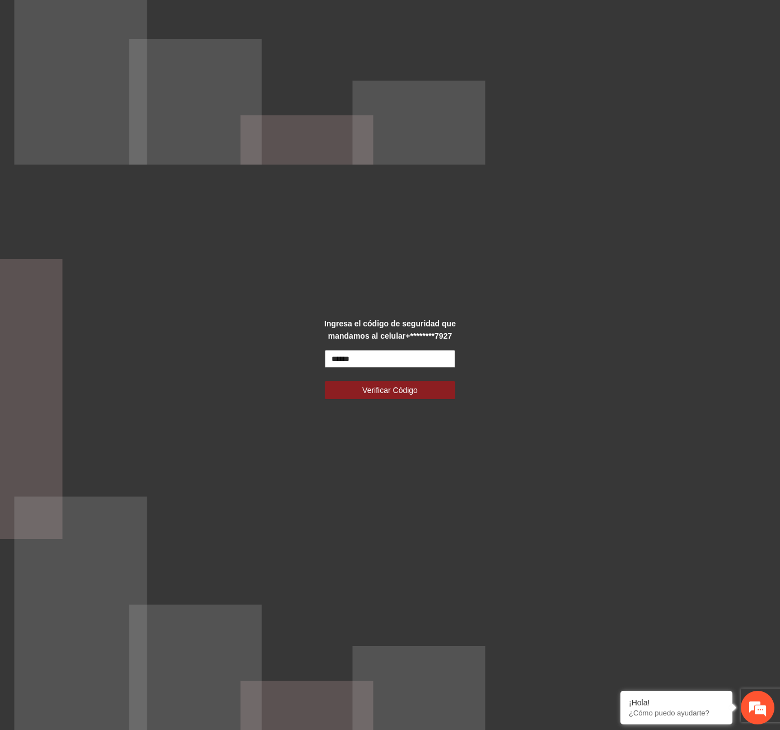
type input "******"
click at [325, 381] on button "Verificar Código" at bounding box center [390, 390] width 130 height 18
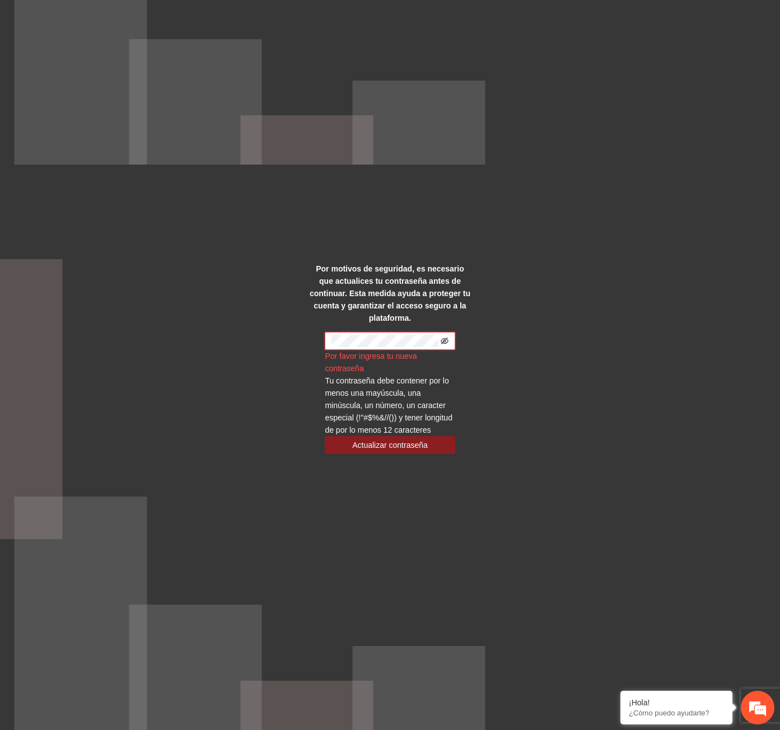
click at [448, 337] on icon "eye-invisible" at bounding box center [444, 340] width 8 height 7
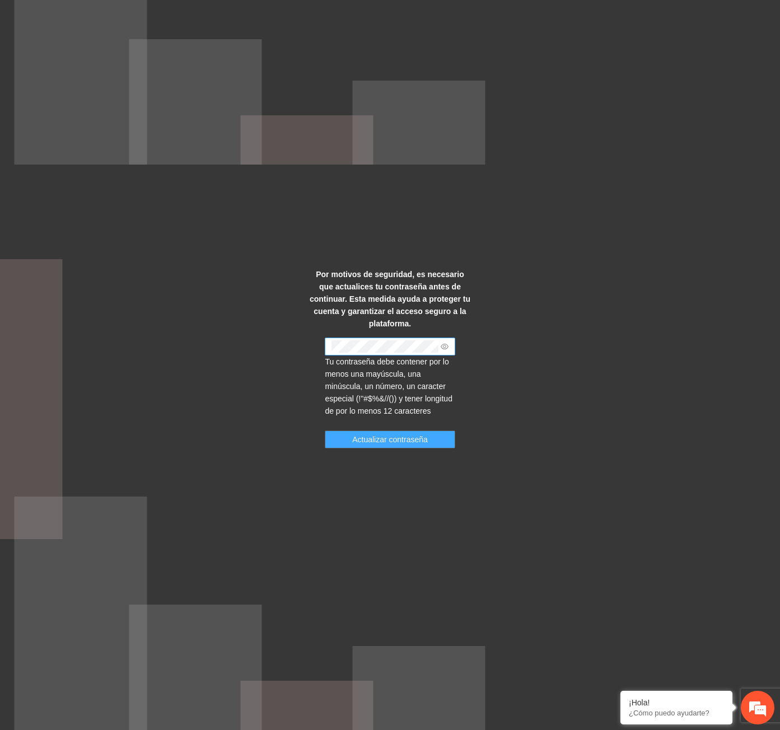
click at [386, 433] on span "Actualizar contraseña" at bounding box center [390, 439] width 76 height 12
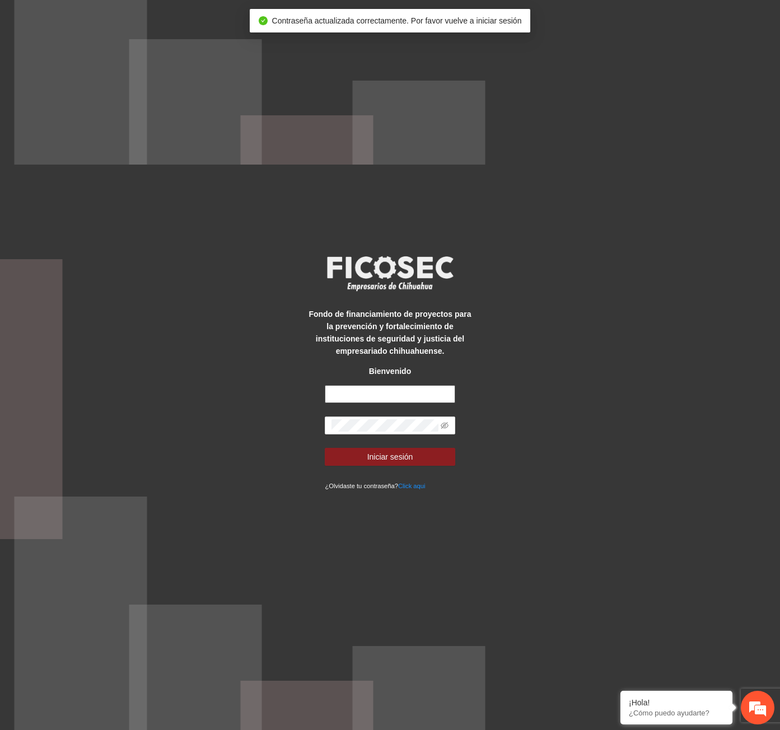
click at [376, 390] on input "text" at bounding box center [390, 394] width 130 height 18
type input "**********"
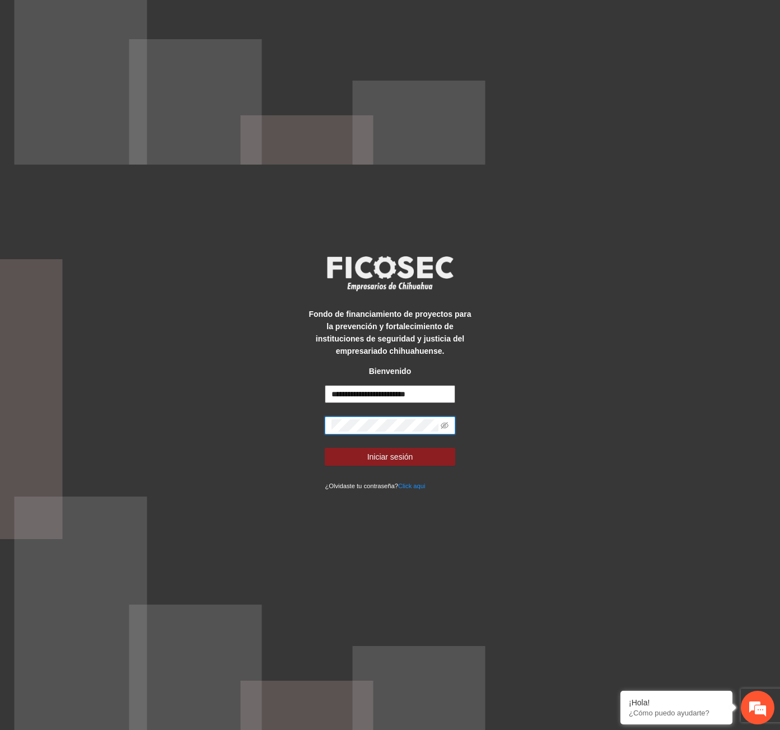
click at [325, 448] on button "Iniciar sesión" at bounding box center [390, 457] width 130 height 18
click at [443, 424] on icon "eye-invisible" at bounding box center [444, 425] width 8 height 8
click at [443, 421] on icon "eye" at bounding box center [444, 425] width 8 height 8
click at [410, 460] on span "Iniciar sesión" at bounding box center [390, 457] width 46 height 12
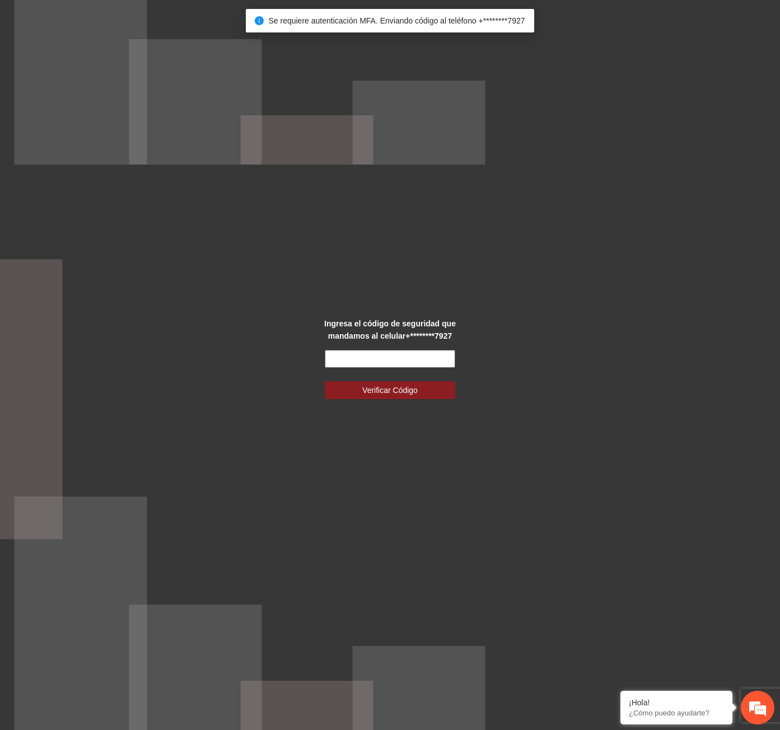
click at [375, 355] on input "text" at bounding box center [390, 359] width 130 height 18
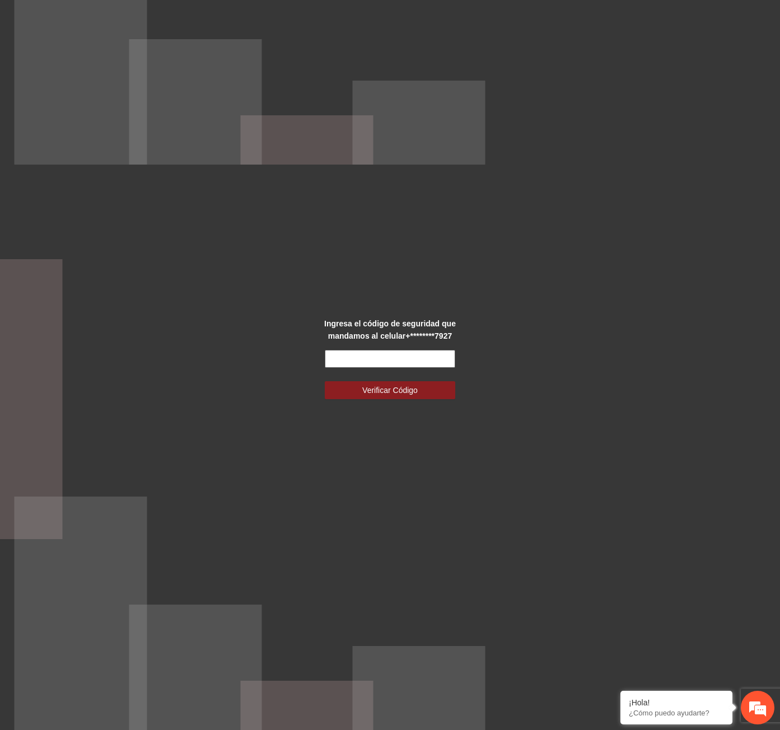
click at [375, 355] on input "text" at bounding box center [390, 359] width 130 height 18
click at [387, 357] on input "text" at bounding box center [390, 359] width 130 height 18
type input "******"
click at [396, 391] on span "Verificar Código" at bounding box center [389, 390] width 55 height 12
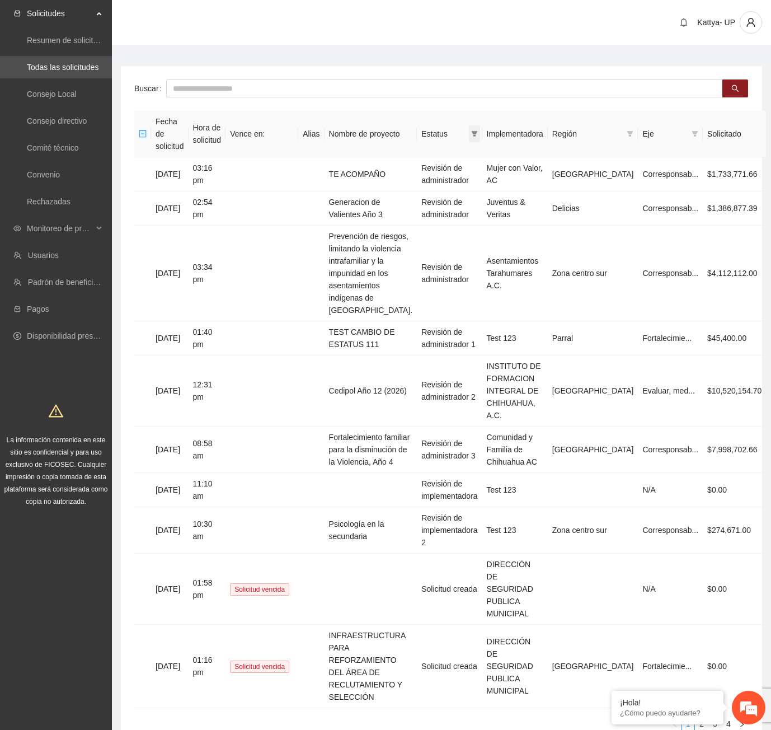
click at [477, 131] on icon "filter" at bounding box center [474, 134] width 6 height 6
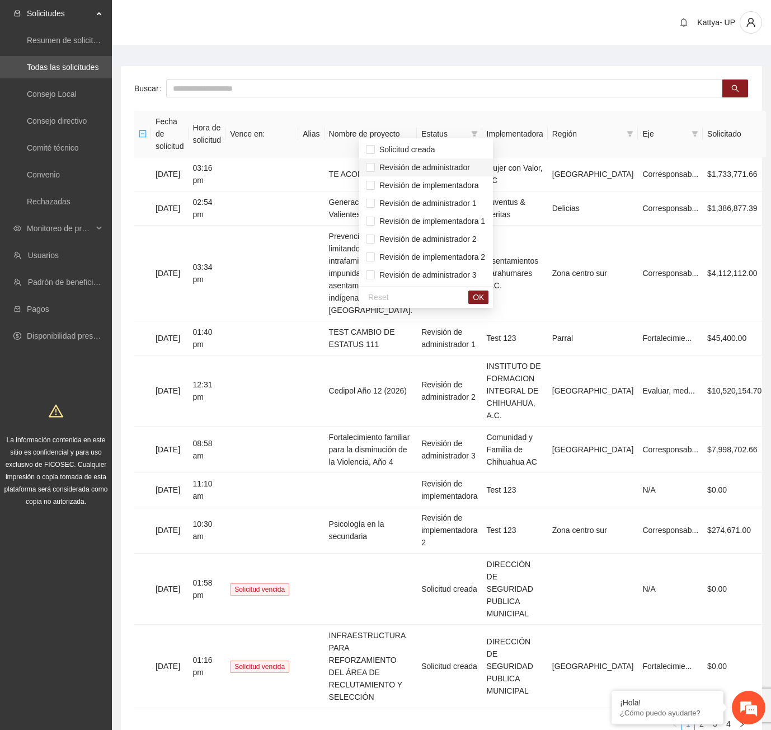
click at [466, 165] on span "Revisión de administrador" at bounding box center [422, 167] width 95 height 9
click at [465, 200] on span "Revisión de administrador 1" at bounding box center [426, 203] width 102 height 9
click at [467, 236] on span "Revisión de administrador 2" at bounding box center [426, 239] width 102 height 9
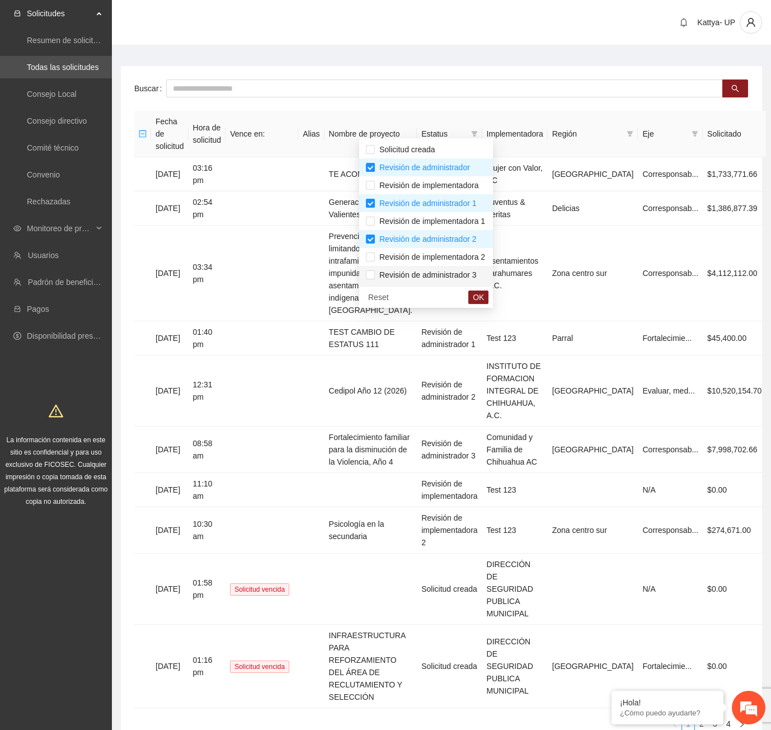
drag, startPoint x: 471, startPoint y: 274, endPoint x: 476, endPoint y: 284, distance: 10.5
click at [471, 278] on span "Revisión de administrador 3" at bounding box center [426, 274] width 102 height 9
click at [481, 298] on button "OK" at bounding box center [478, 296] width 20 height 13
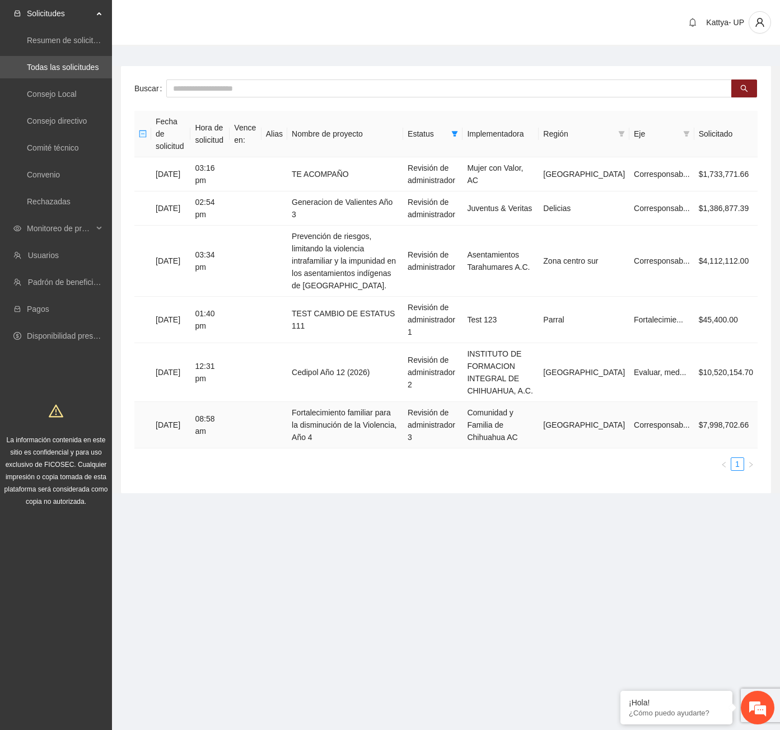
click at [437, 402] on td "Revisión de administrador 3" at bounding box center [432, 425] width 59 height 46
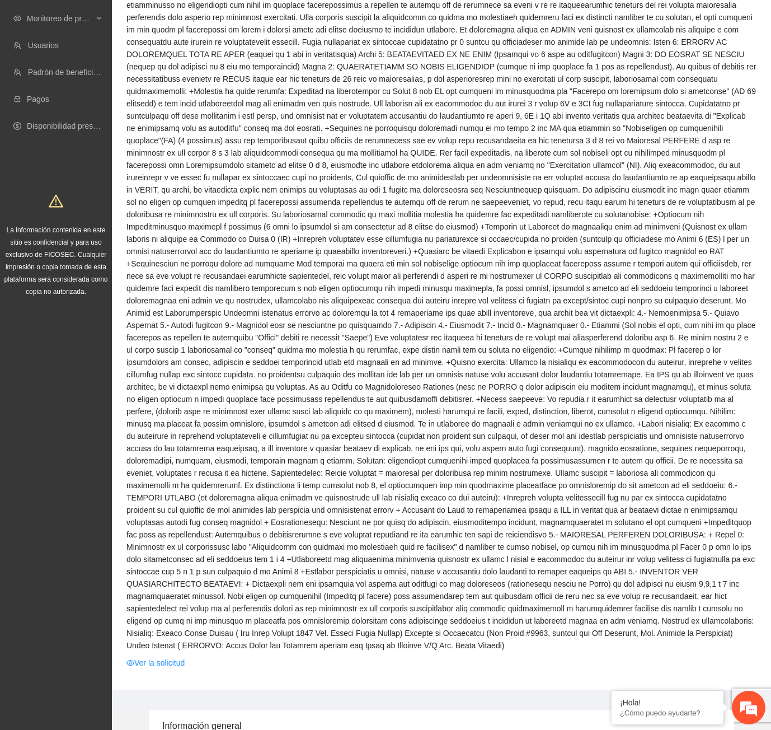
scroll to position [448, 0]
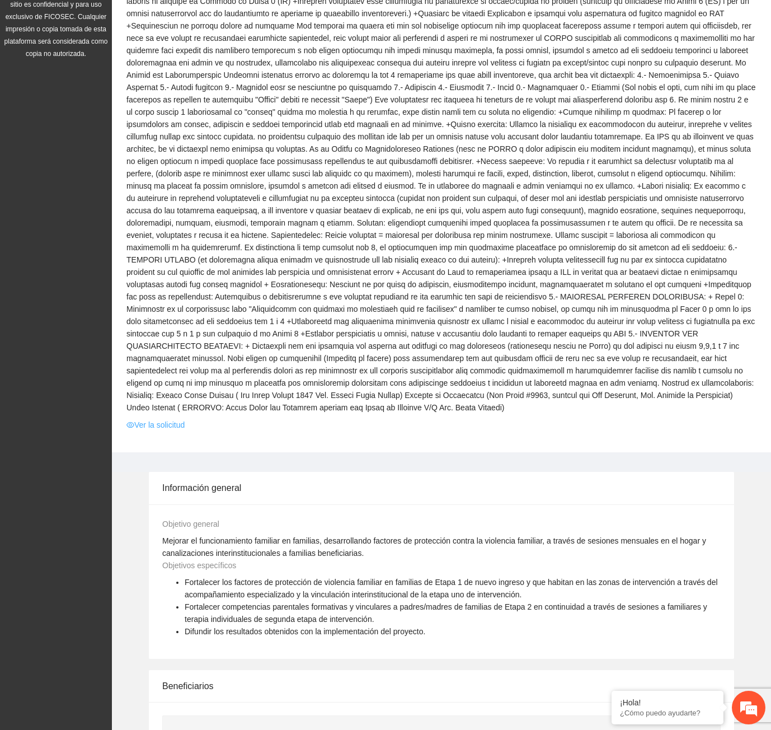
click at [180, 419] on link "Ver la solicitud" at bounding box center [155, 425] width 58 height 12
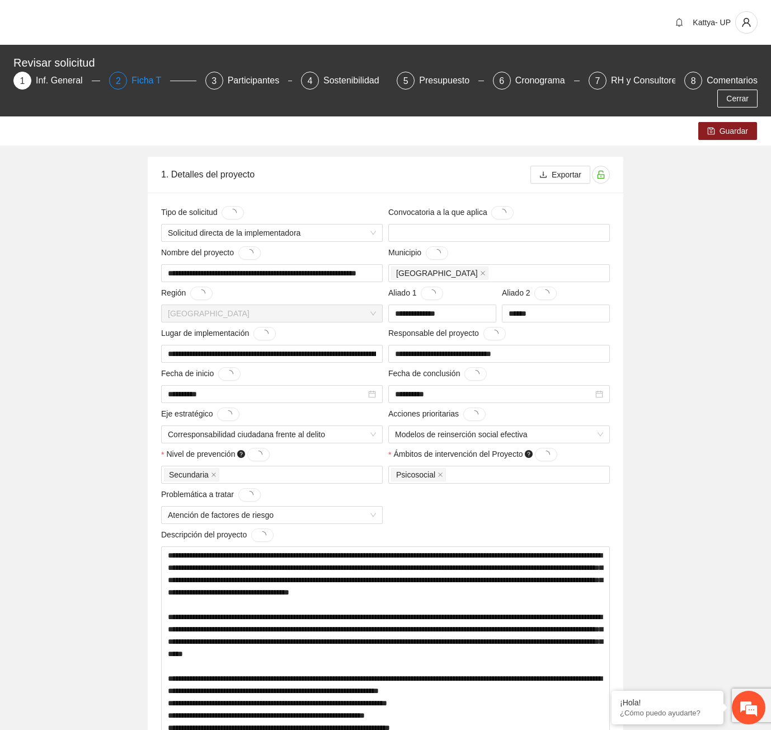
click at [124, 74] on div "2 Ficha T" at bounding box center [152, 81] width 87 height 18
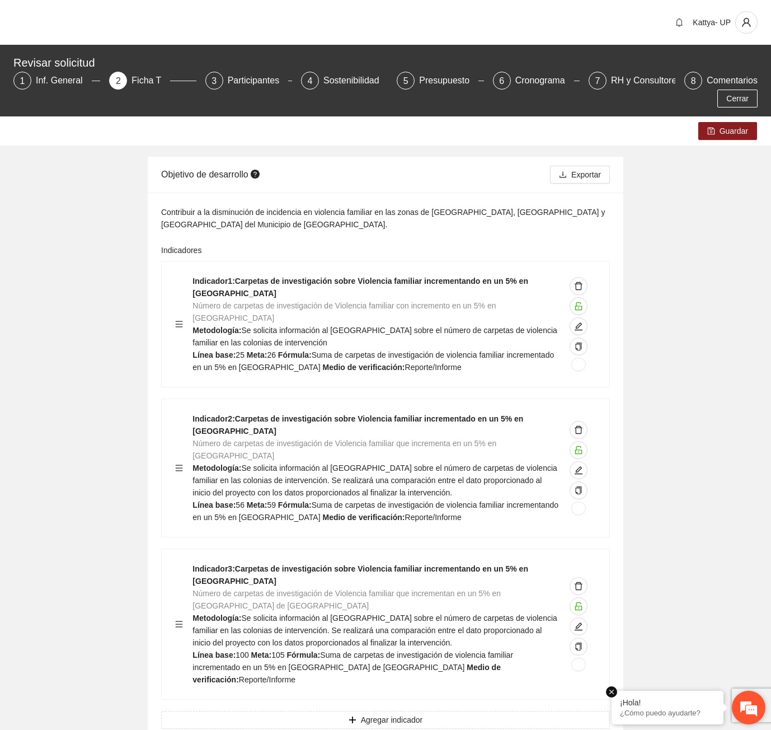
click at [612, 690] on em at bounding box center [611, 691] width 11 height 11
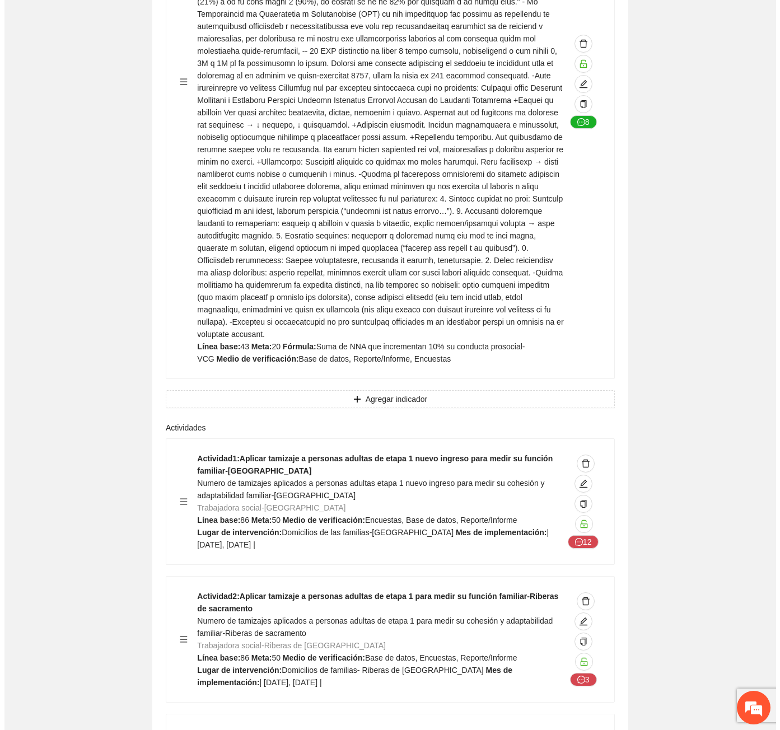
scroll to position [8787, 0]
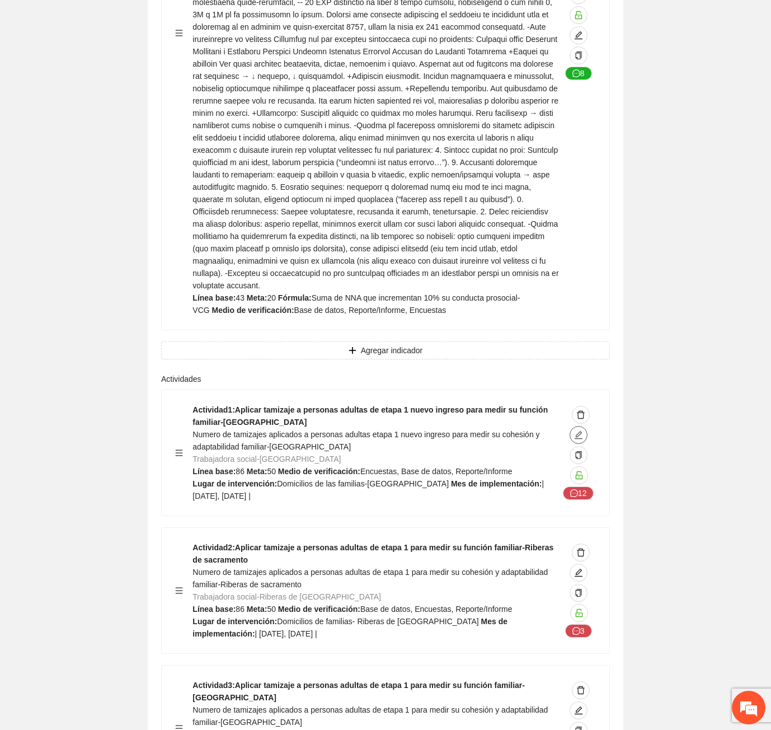
click at [576, 430] on icon "edit" at bounding box center [578, 434] width 9 height 9
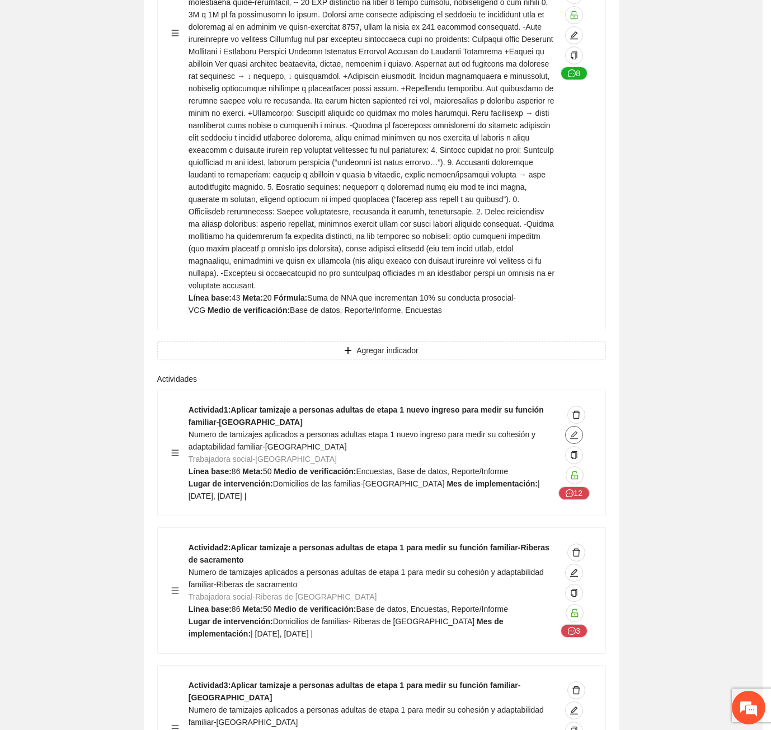
type textarea "**********"
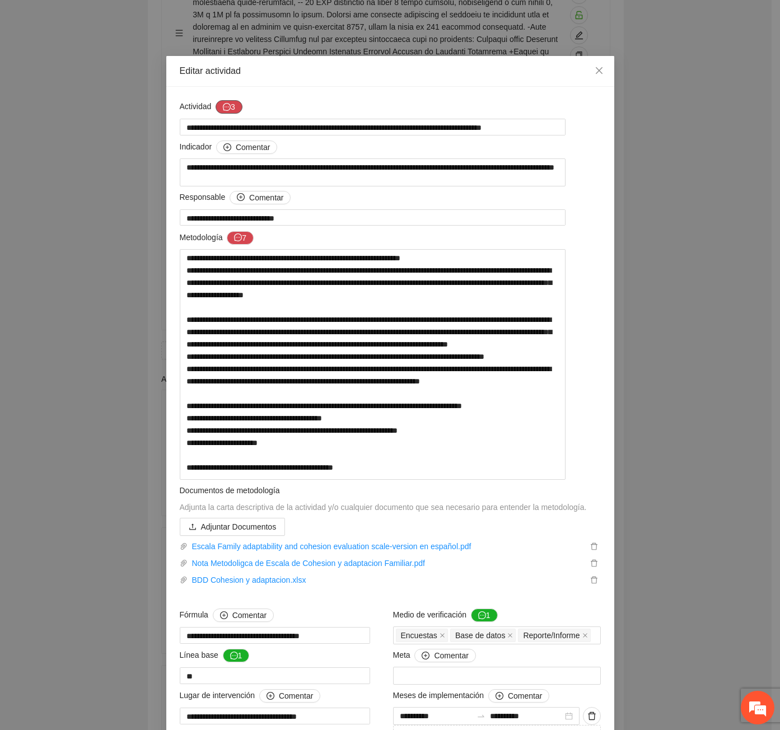
click at [230, 105] on button "3" at bounding box center [228, 106] width 27 height 13
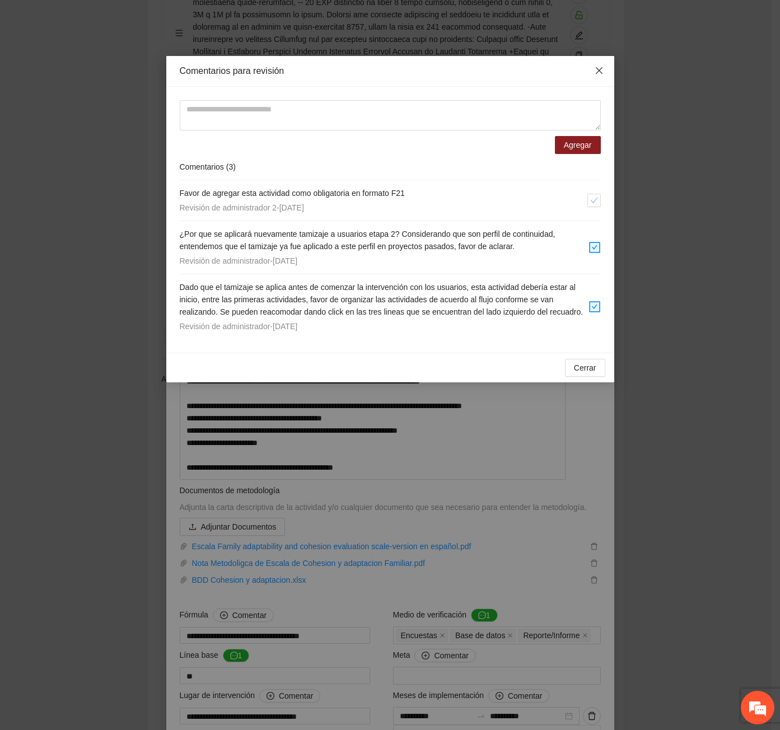
click at [602, 73] on icon "close" at bounding box center [598, 70] width 9 height 9
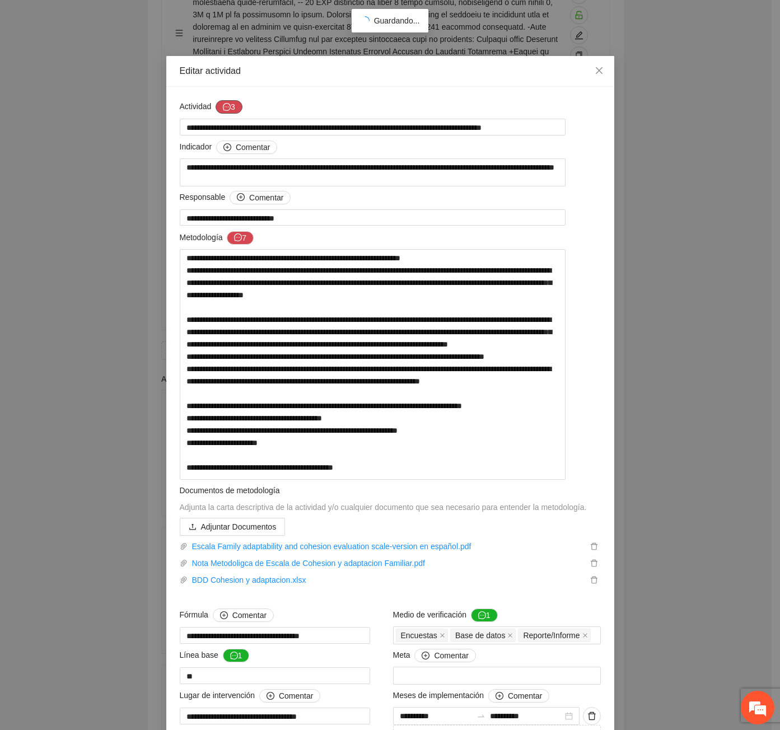
click at [229, 112] on button "3" at bounding box center [228, 106] width 27 height 13
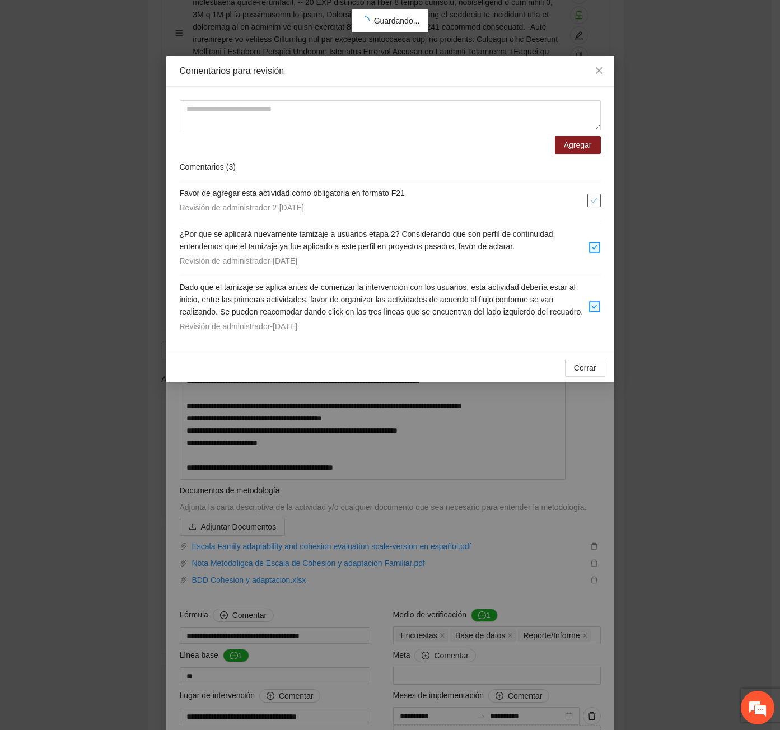
click at [592, 205] on button "button" at bounding box center [593, 200] width 13 height 13
click at [581, 374] on span "Cerrar" at bounding box center [585, 368] width 22 height 12
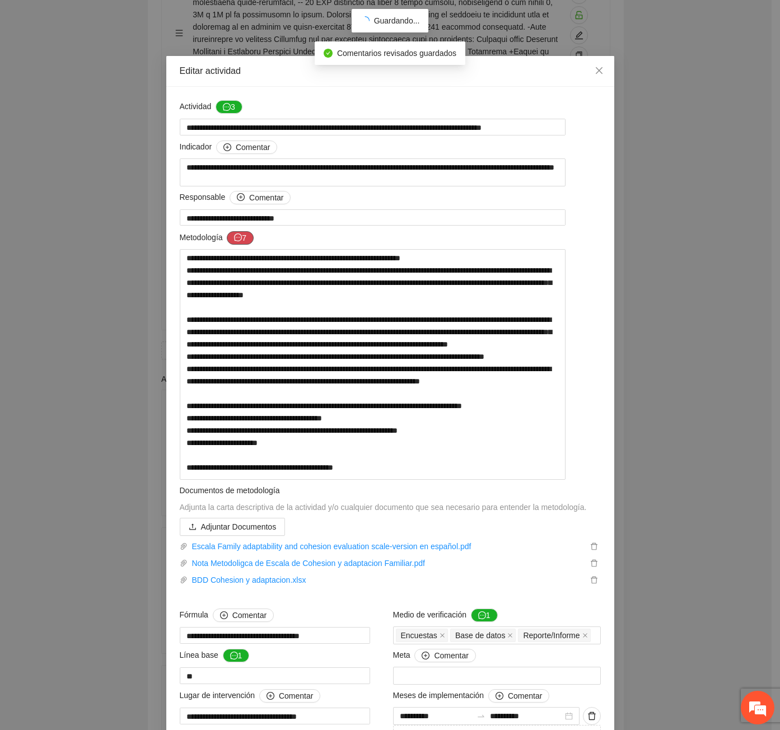
click at [234, 242] on span "message" at bounding box center [238, 237] width 8 height 9
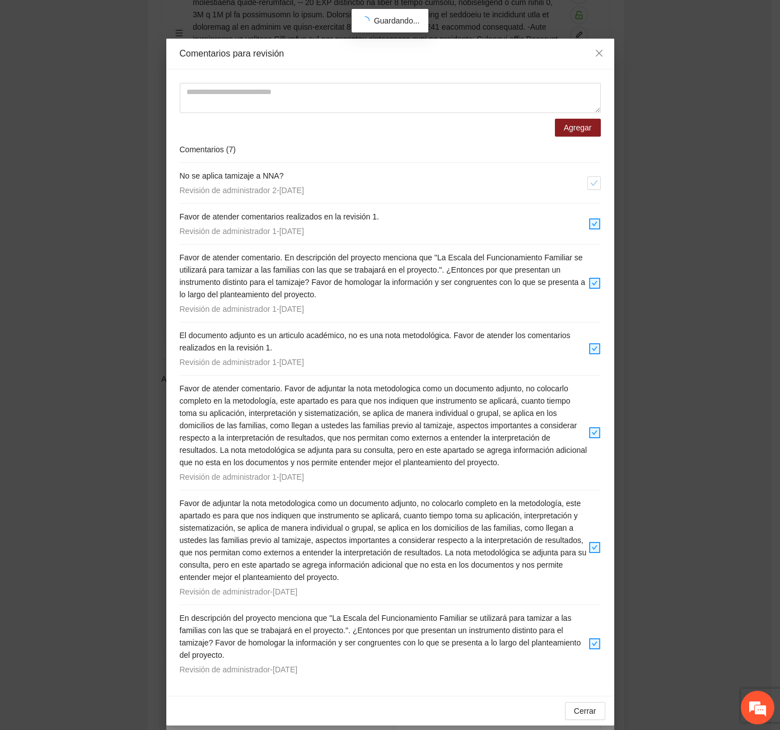
scroll to position [26, 0]
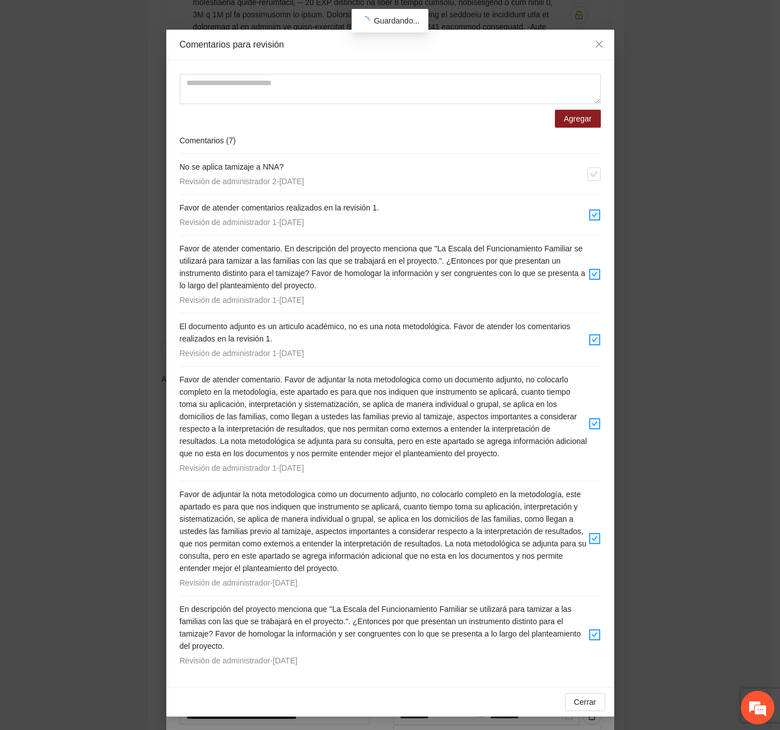
click at [593, 29] on div "Comentarios para revisión Agregar Comentarios ( 7 ) No se aplica tamizaje a NNA…" at bounding box center [390, 365] width 780 height 730
drag, startPoint x: 594, startPoint y: 40, endPoint x: 381, endPoint y: 362, distance: 386.1
click at [594, 40] on span "Close" at bounding box center [599, 45] width 30 height 30
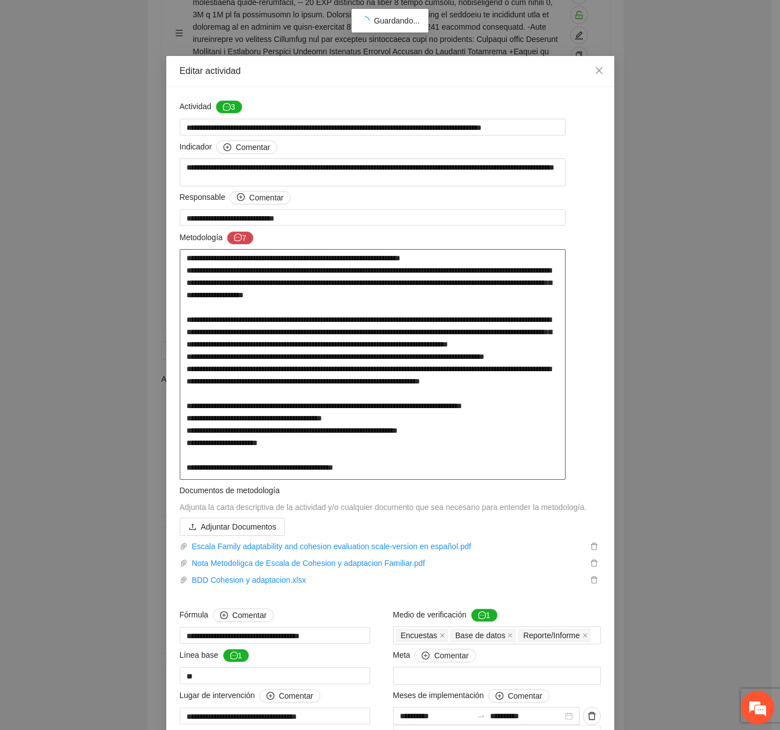
drag, startPoint x: 245, startPoint y: 484, endPoint x: 373, endPoint y: 480, distance: 128.2
click at [373, 480] on textarea at bounding box center [373, 364] width 386 height 231
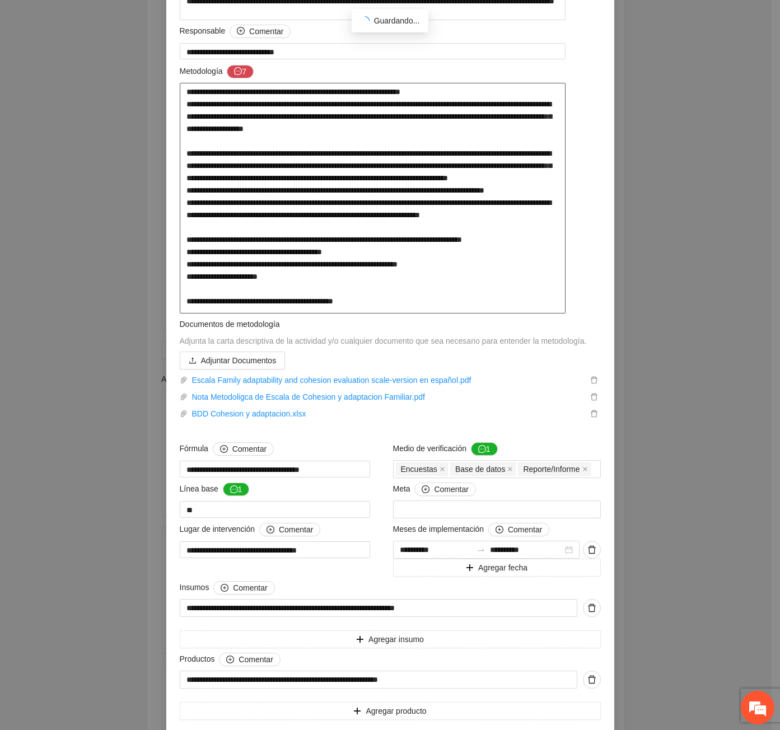
scroll to position [236, 0]
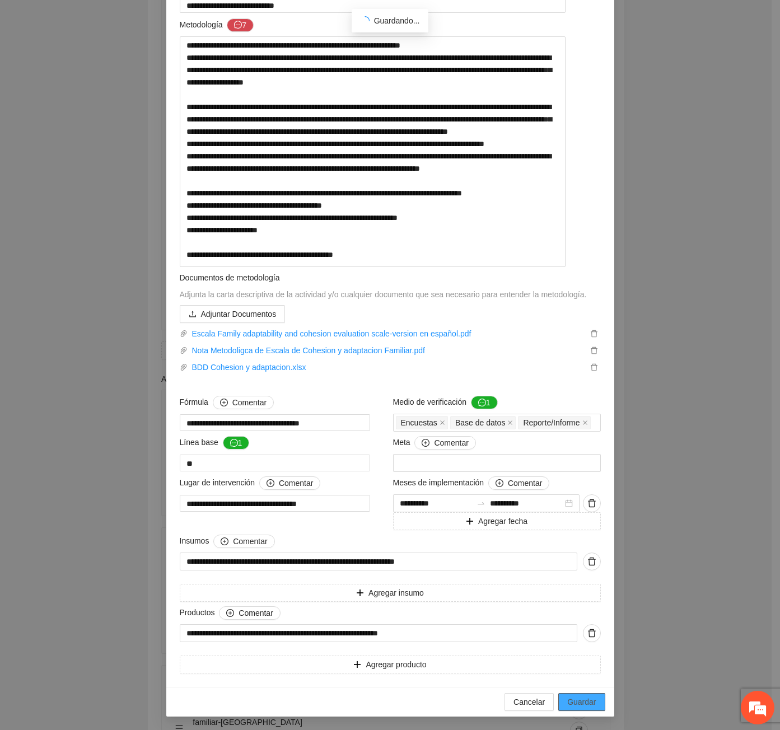
click at [595, 701] on button "Guardar" at bounding box center [581, 702] width 46 height 18
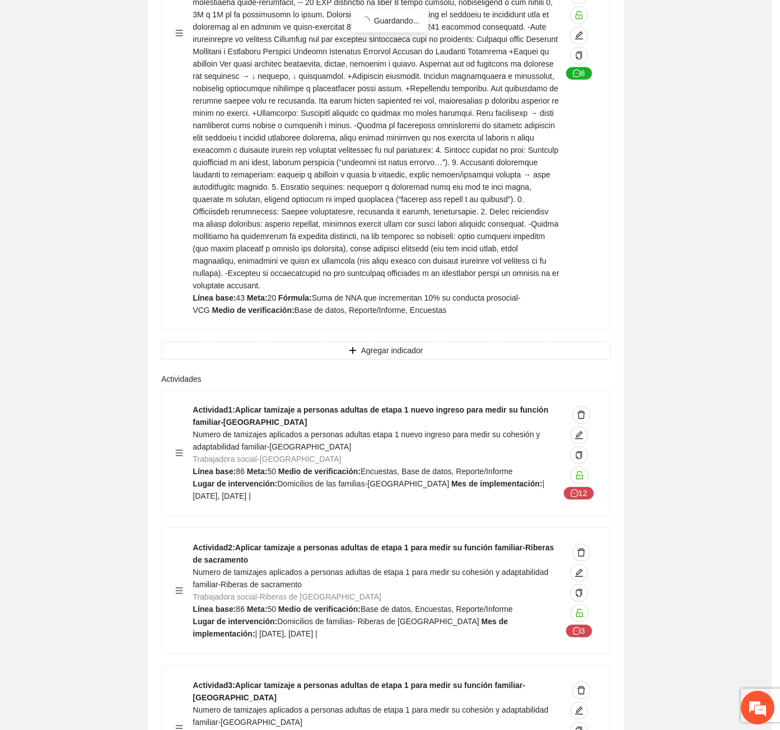
scroll to position [0, 0]
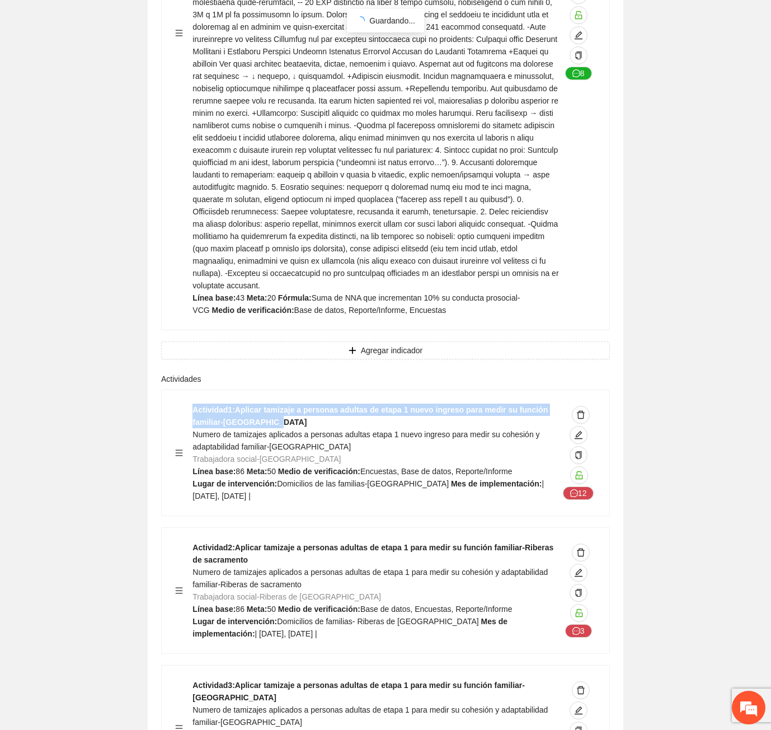
drag, startPoint x: 275, startPoint y: 286, endPoint x: 193, endPoint y: 274, distance: 83.2
click at [193, 404] on div "Actividad 1 : Aplicar tamizaje a personas adultas de etapa 1 nuevo ingreso para…" at bounding box center [377, 453] width 368 height 99
copy strong "Actividad 1 : Aplicar tamizaje a personas adultas de etapa 1 nuevo ingreso para…"
click at [578, 569] on icon "edit" at bounding box center [579, 573] width 8 height 8
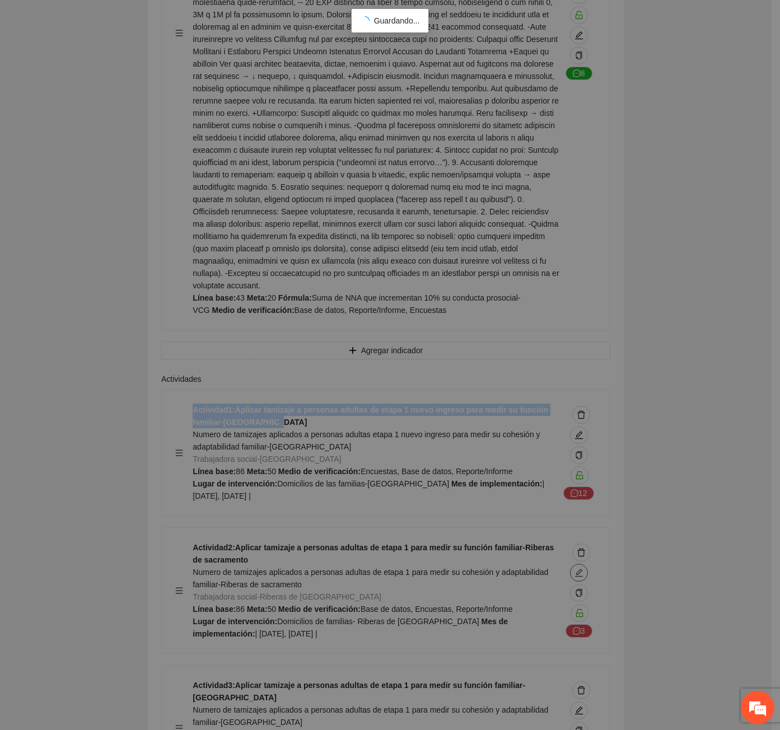
type textarea "**********"
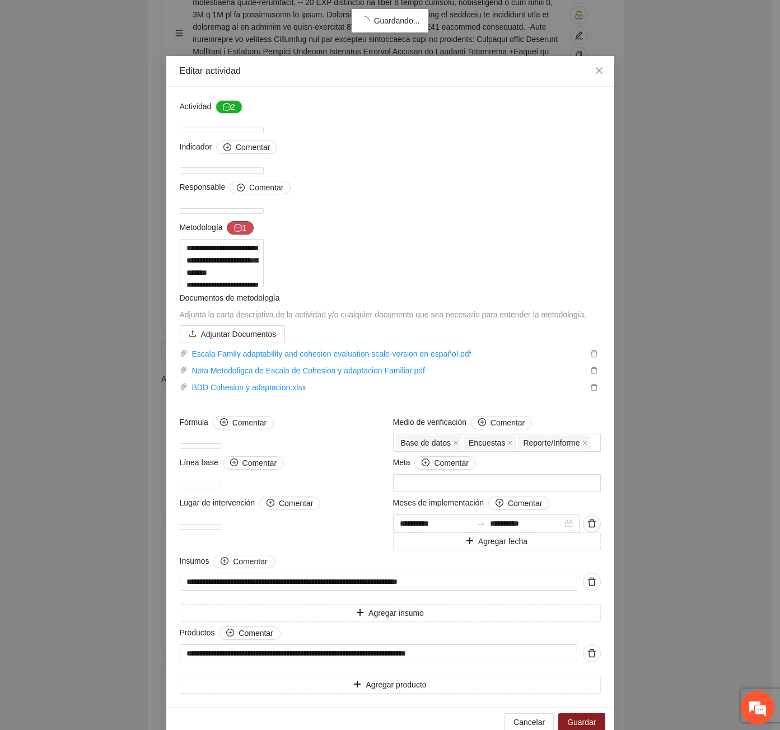
click at [227, 235] on button "1" at bounding box center [240, 227] width 27 height 13
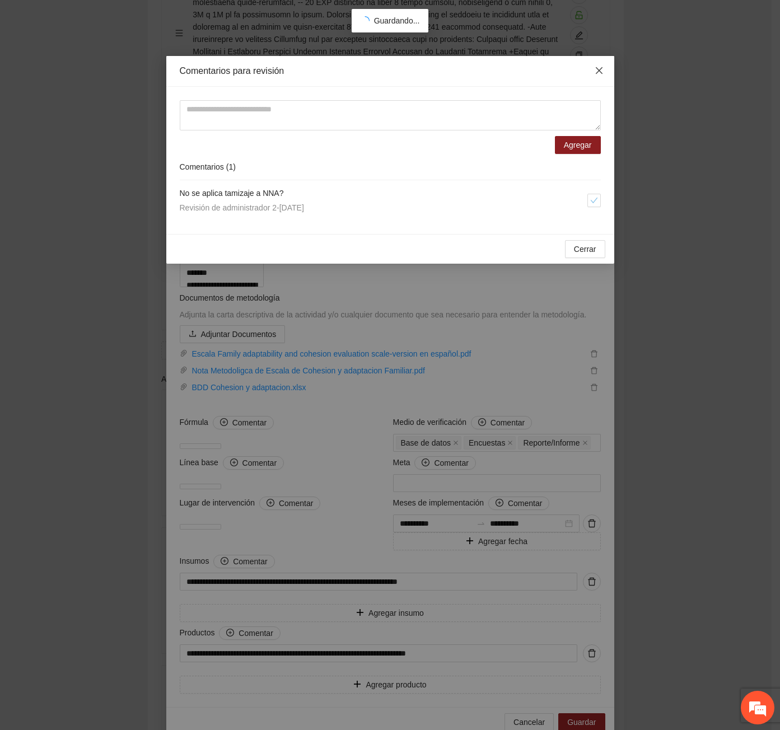
click at [602, 65] on span "Close" at bounding box center [599, 71] width 30 height 30
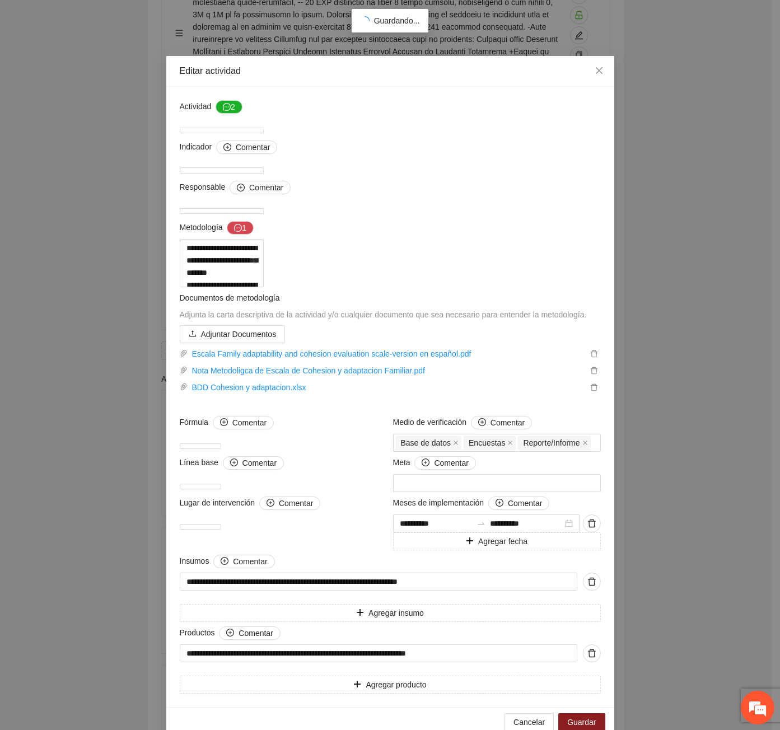
scroll to position [224, 0]
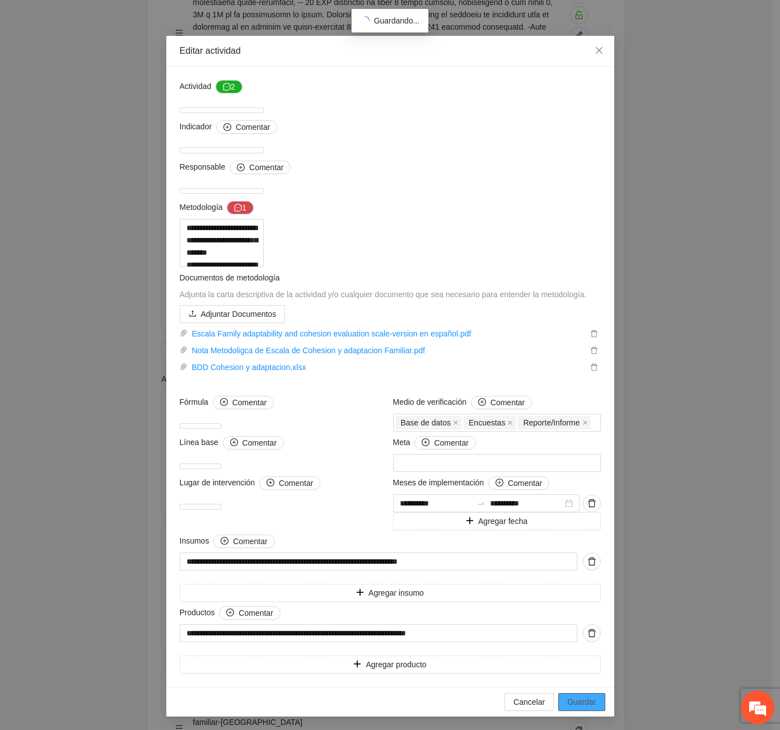
click at [575, 703] on span "Guardar" at bounding box center [581, 702] width 29 height 12
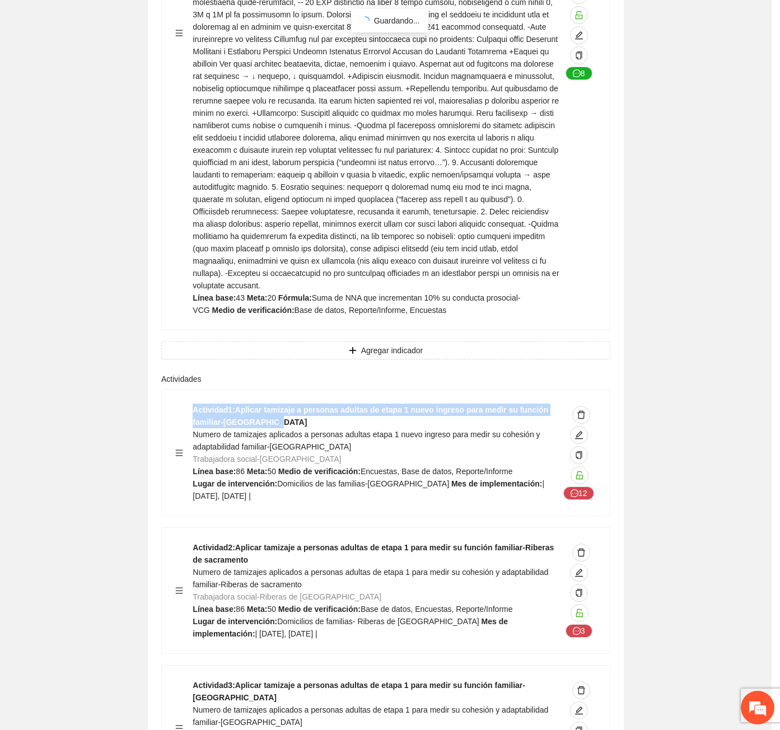
scroll to position [0, 0]
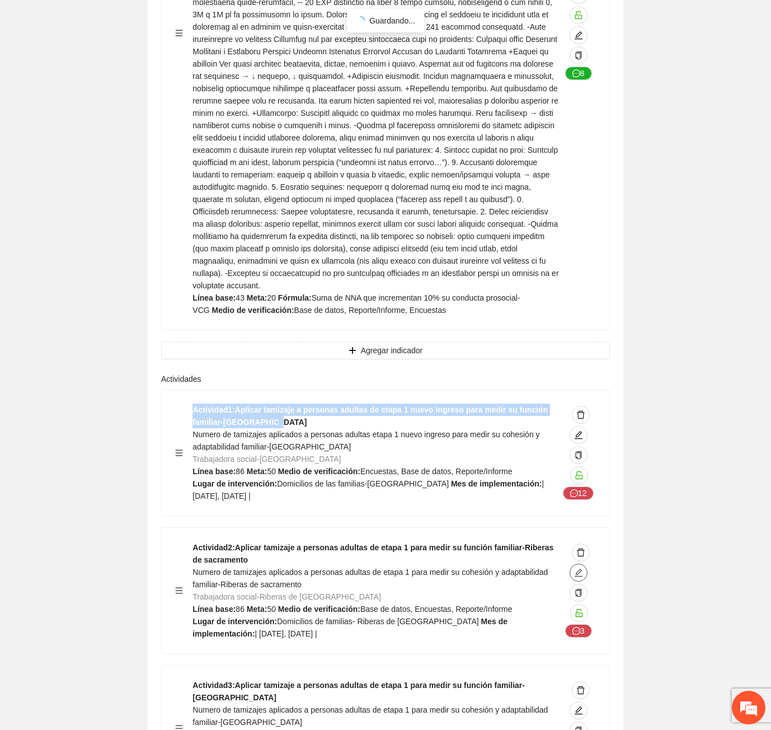
click at [578, 569] on icon "edit" at bounding box center [579, 573] width 8 height 8
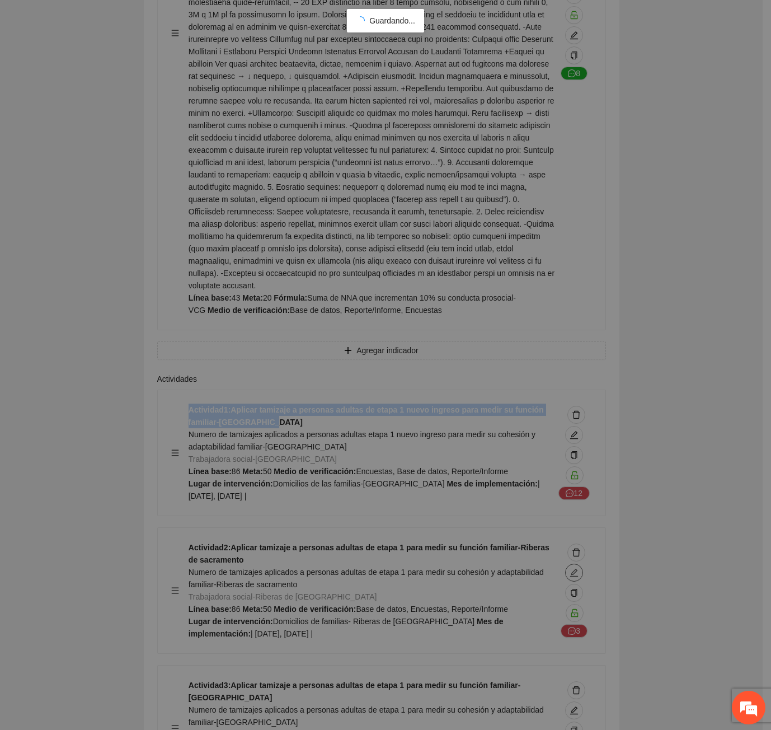
type textarea "**********"
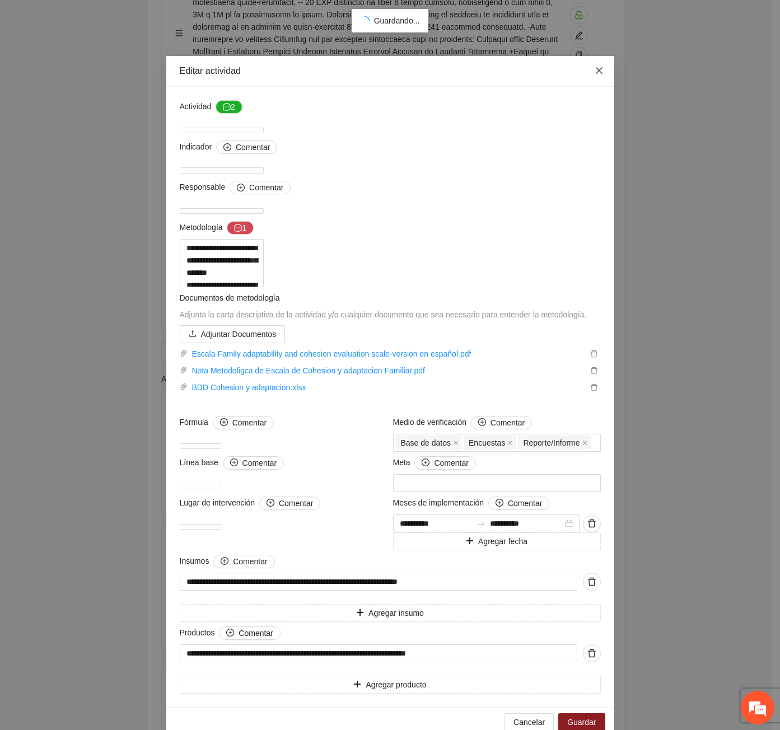
click at [594, 67] on icon "close" at bounding box center [598, 70] width 9 height 9
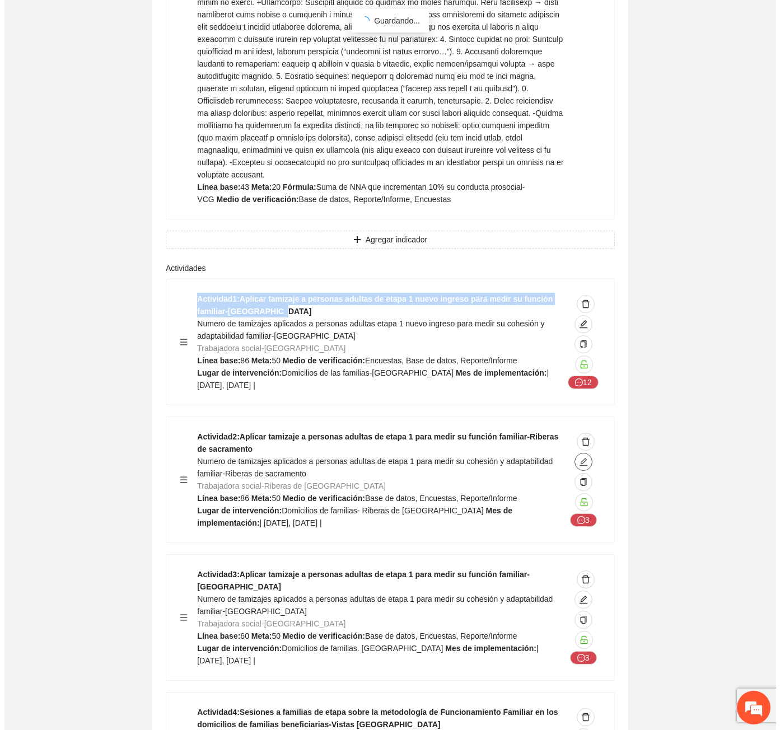
scroll to position [8899, 0]
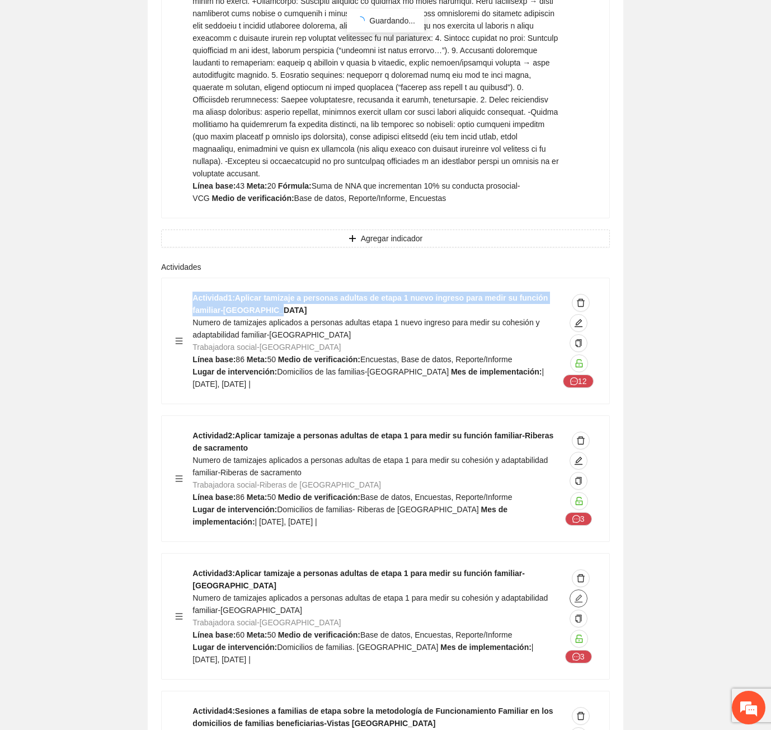
click at [580, 589] on button "button" at bounding box center [579, 598] width 18 height 18
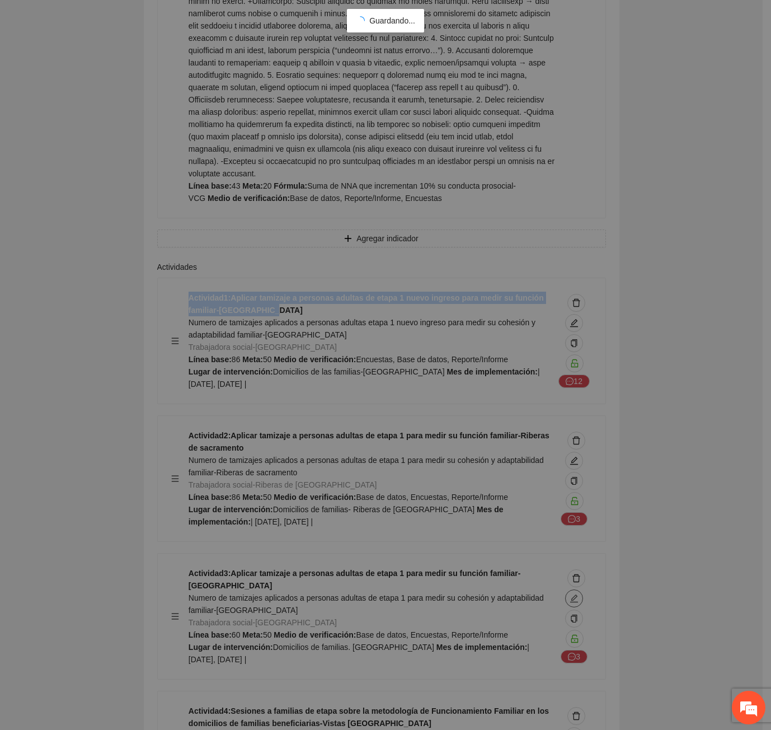
type textarea "**********"
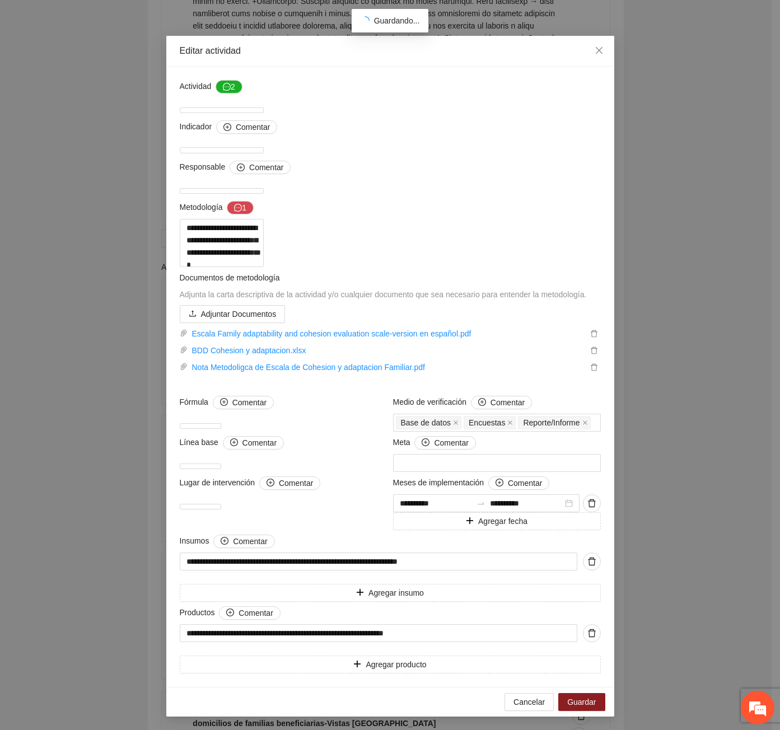
scroll to position [224, 0]
drag, startPoint x: 598, startPoint y: 710, endPoint x: 590, endPoint y: 702, distance: 11.5
click at [598, 710] on button "Guardar" at bounding box center [581, 702] width 46 height 18
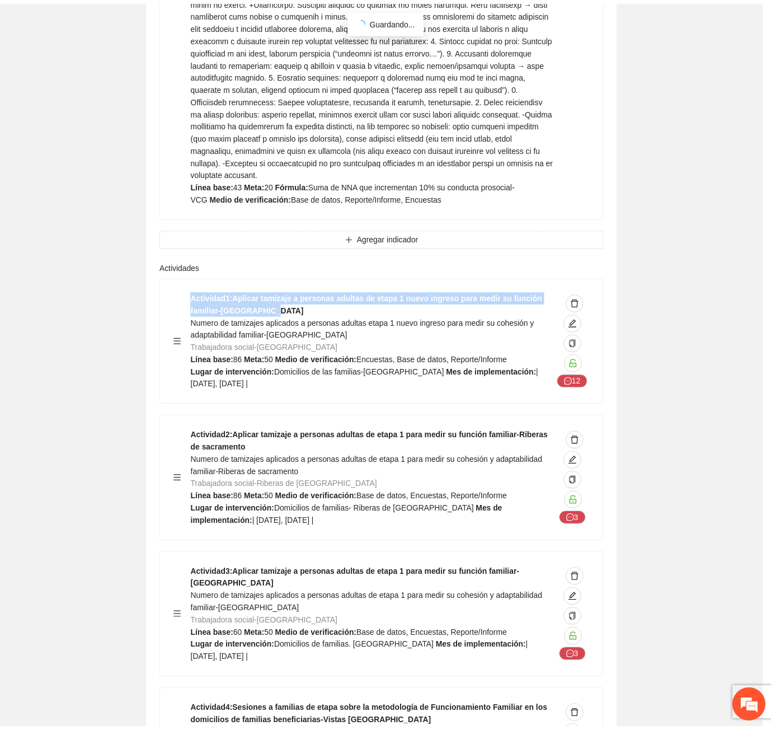
scroll to position [0, 0]
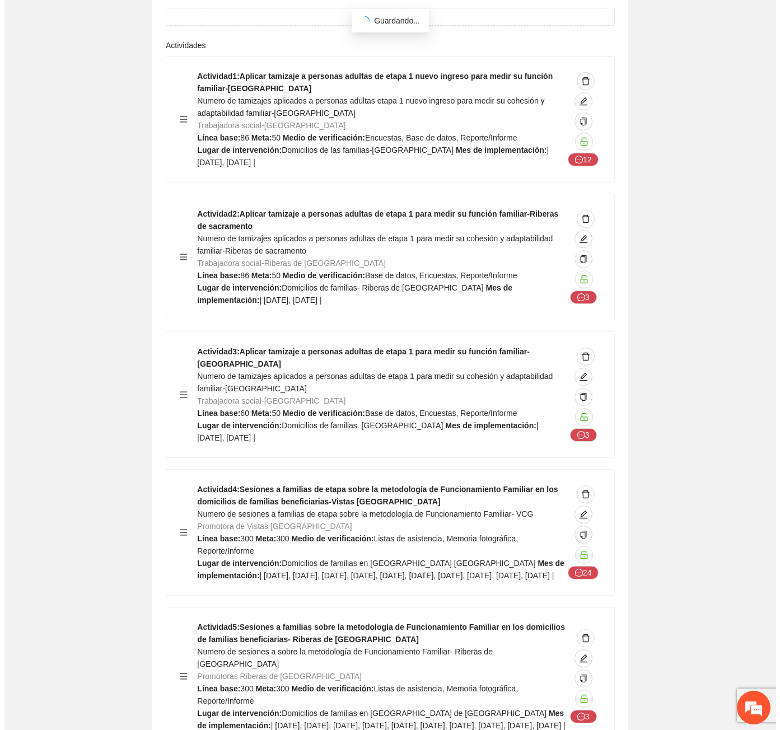
scroll to position [9123, 0]
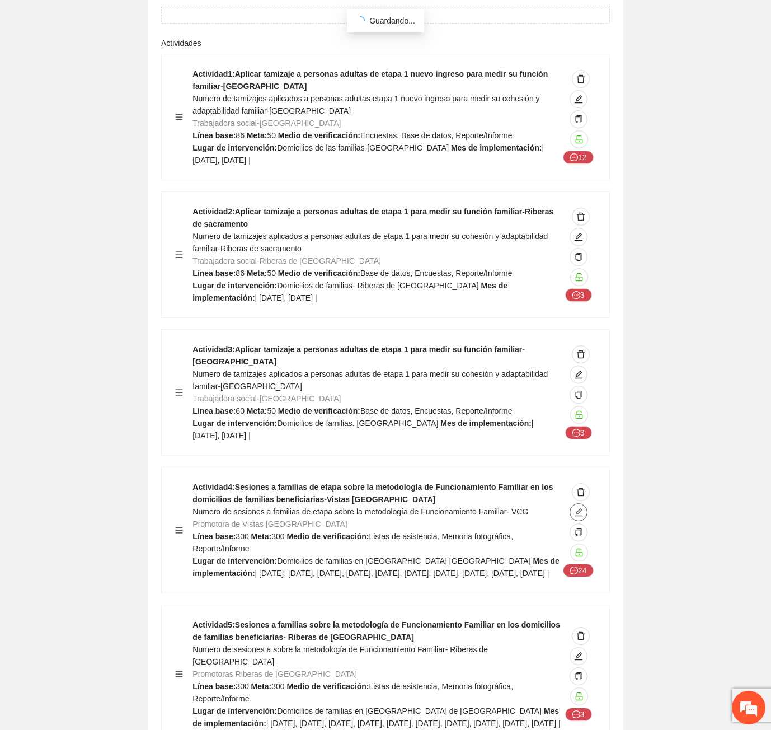
click at [581, 508] on icon "edit" at bounding box center [578, 512] width 9 height 9
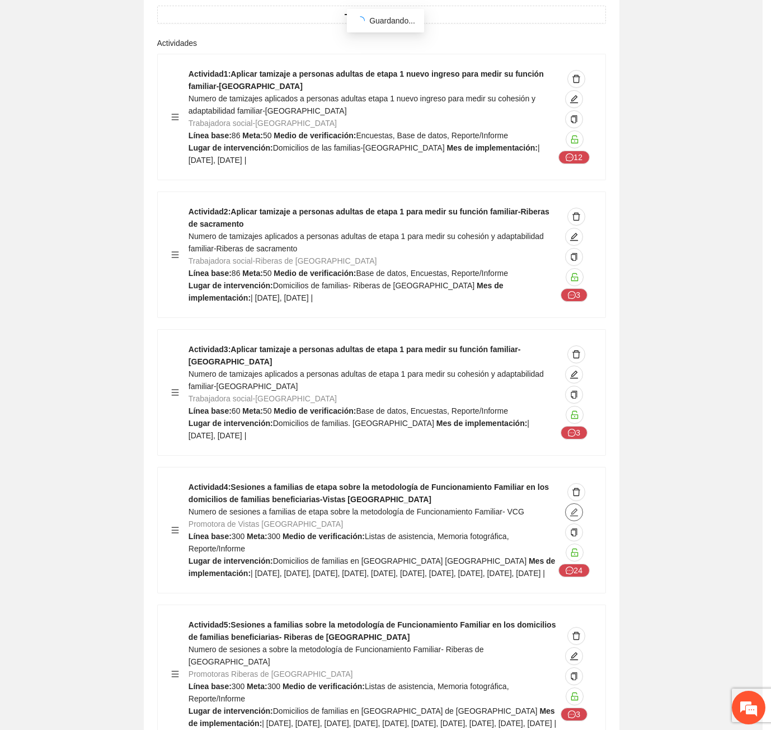
type textarea "**********"
type input "**********"
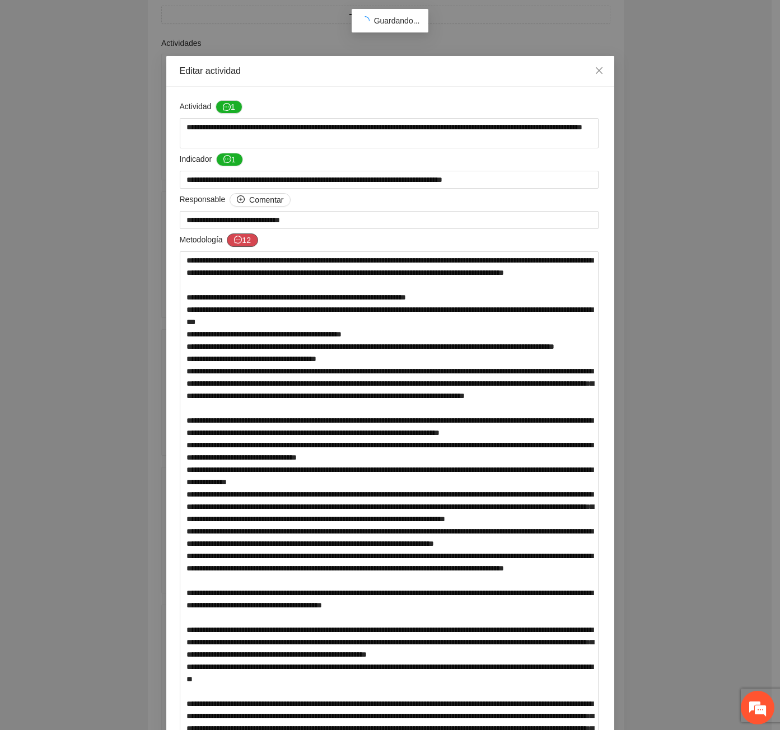
click at [232, 238] on button "12" at bounding box center [242, 239] width 31 height 13
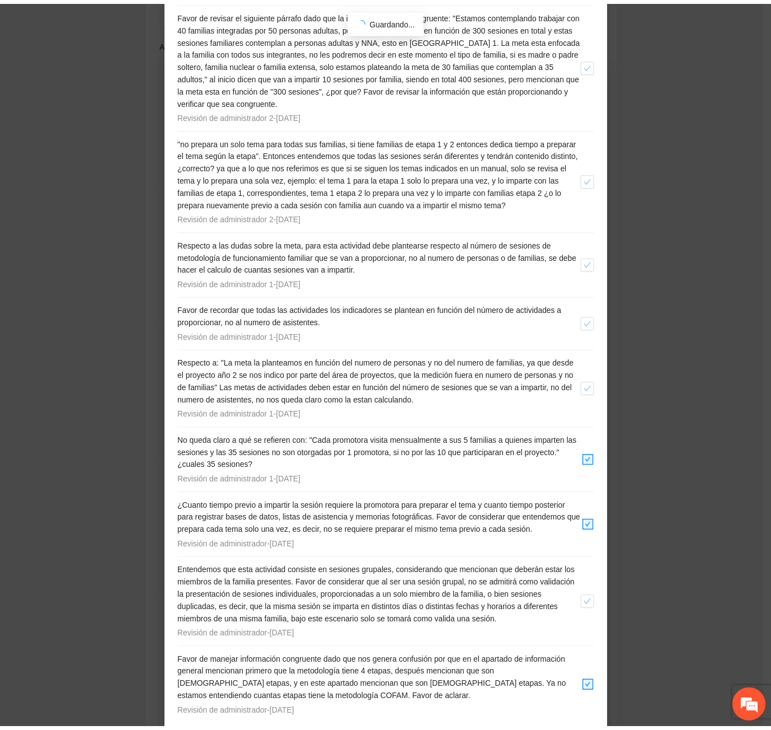
scroll to position [391, 0]
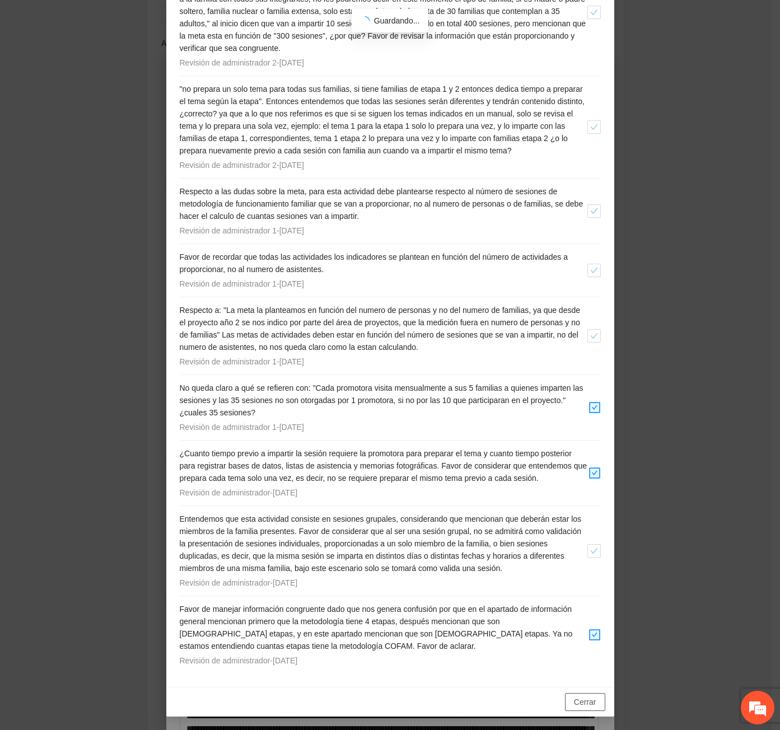
click at [590, 702] on span "Cerrar" at bounding box center [585, 702] width 22 height 12
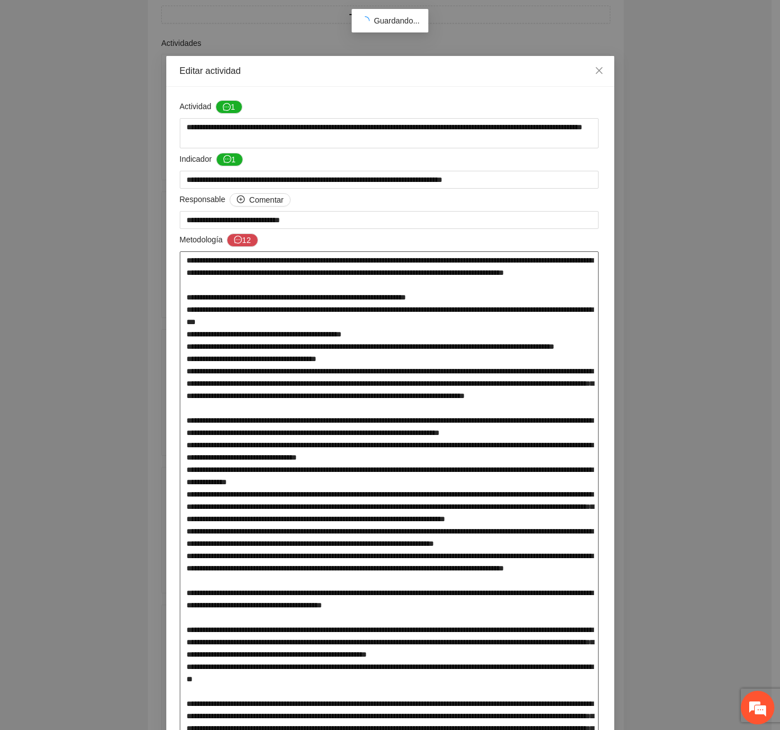
click at [246, 334] on textarea at bounding box center [389, 566] width 419 height 631
type textarea "**********"
click at [234, 237] on icon "message" at bounding box center [238, 240] width 8 height 8
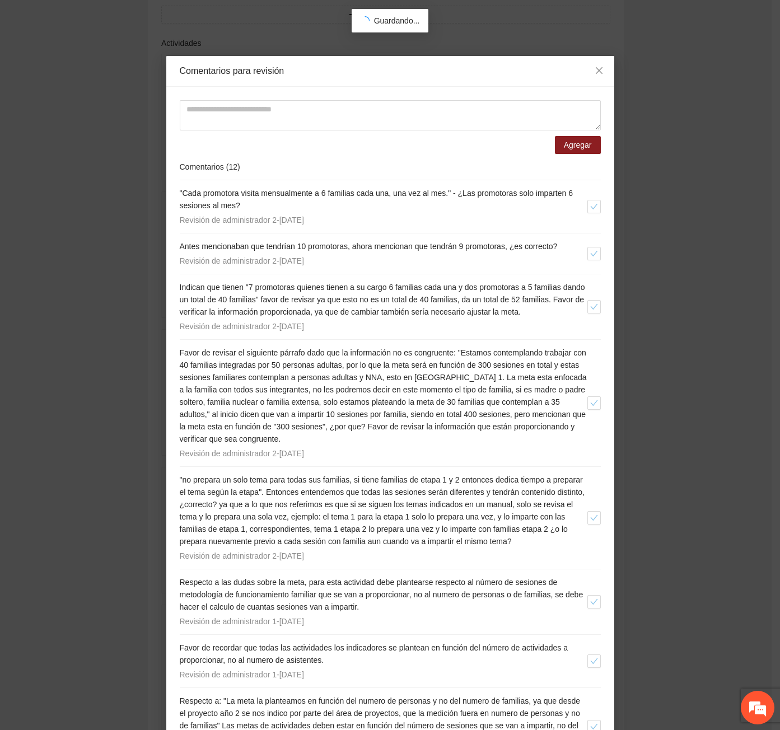
click at [579, 72] on div "Comentarios para revisión" at bounding box center [390, 71] width 421 height 12
click at [586, 73] on span "Close" at bounding box center [599, 71] width 30 height 30
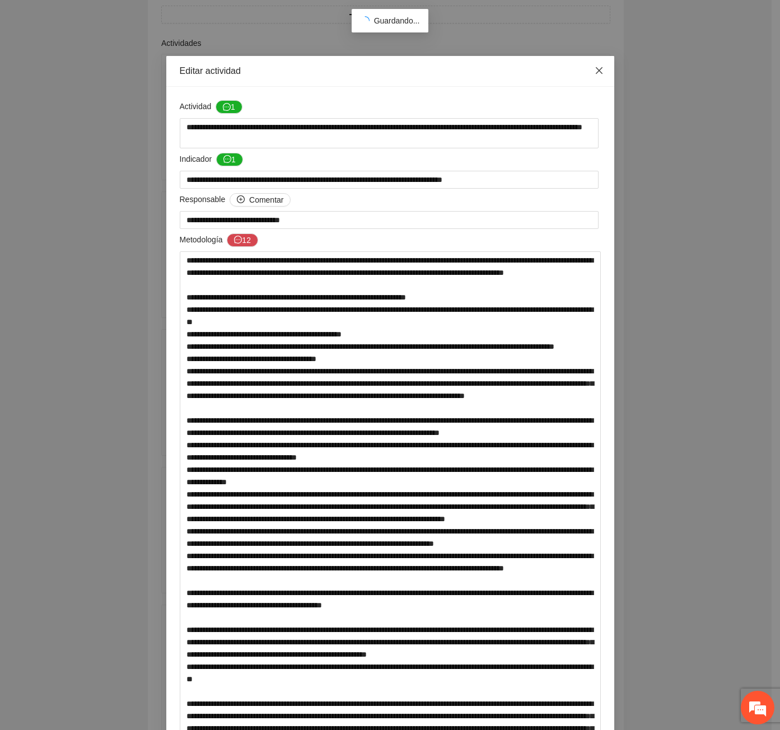
click at [596, 68] on icon "close" at bounding box center [598, 70] width 9 height 9
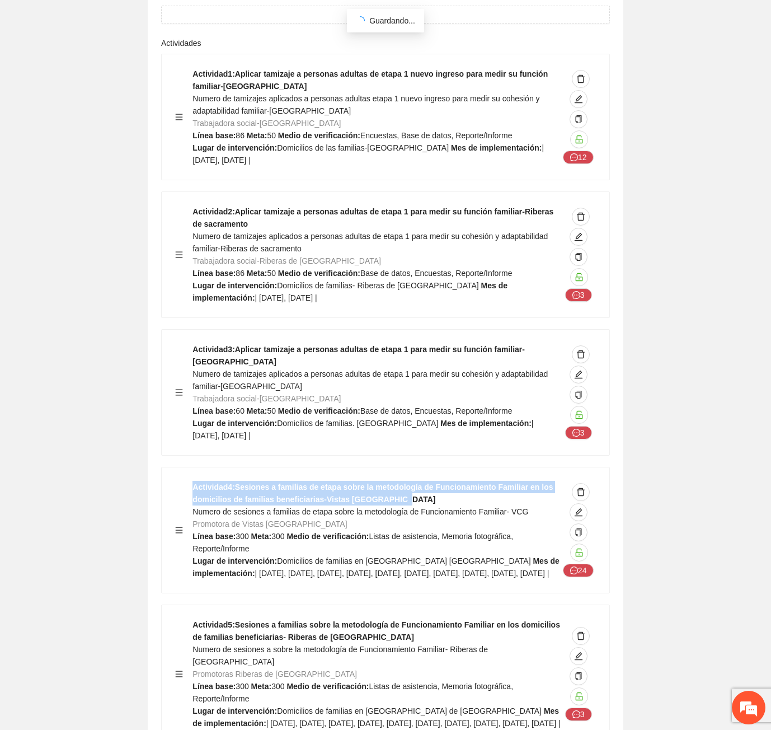
drag, startPoint x: 393, startPoint y: 364, endPoint x: 181, endPoint y: 350, distance: 212.1
click at [181, 481] on div "Actividad 4 : Sesiones a familias de etapa sobre la metodología de Funcionamien…" at bounding box center [385, 530] width 421 height 99
copy strong "Actividad 4 : Sesiones a familias de etapa sobre la metodología de Funcionamien…"
click at [420, 330] on div "Actividad 3 : Aplicar tamizaje a personas adultas de etapa 1 para medir su func…" at bounding box center [386, 392] width 448 height 125
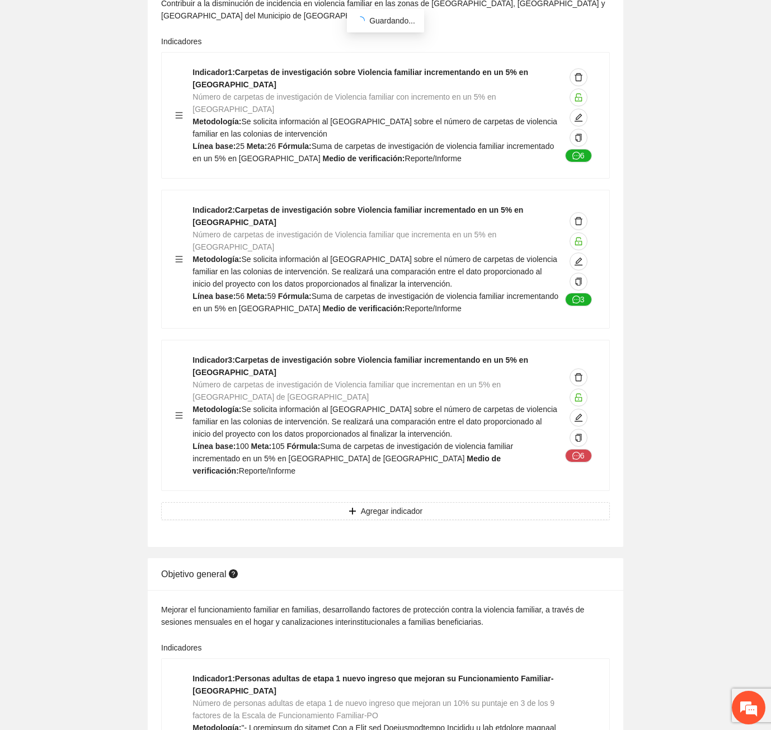
scroll to position [0, 0]
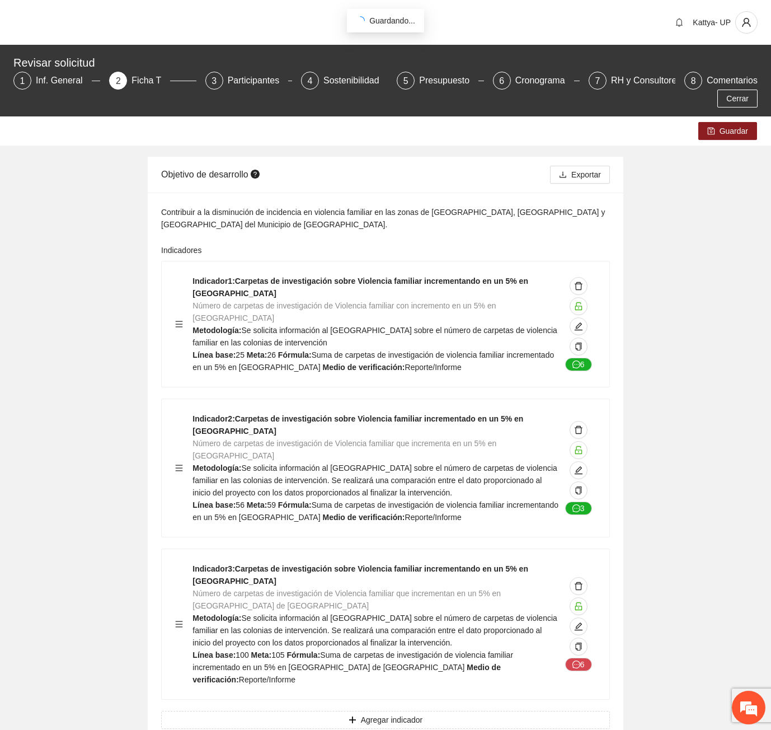
click at [745, 92] on span "Cerrar" at bounding box center [737, 98] width 22 height 12
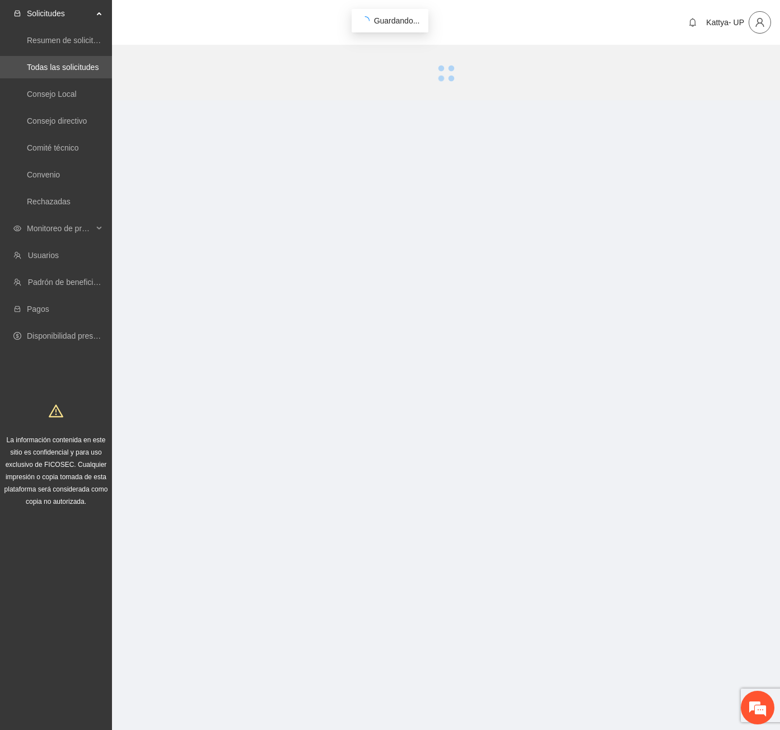
click at [755, 22] on icon "user" at bounding box center [759, 22] width 10 height 10
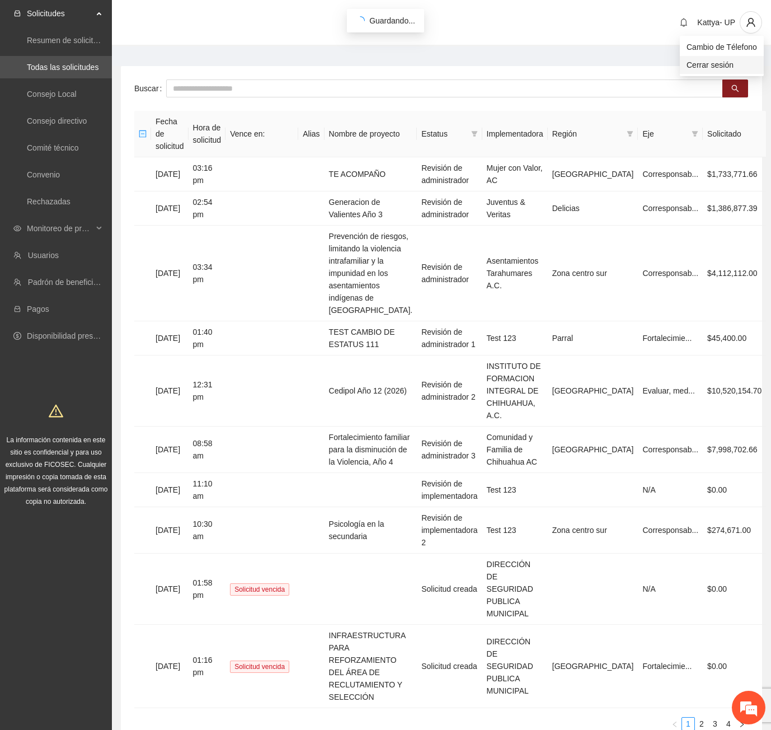
drag, startPoint x: 732, startPoint y: 67, endPoint x: 665, endPoint y: 70, distance: 66.7
click at [732, 67] on span "Cerrar sesión" at bounding box center [722, 65] width 71 height 12
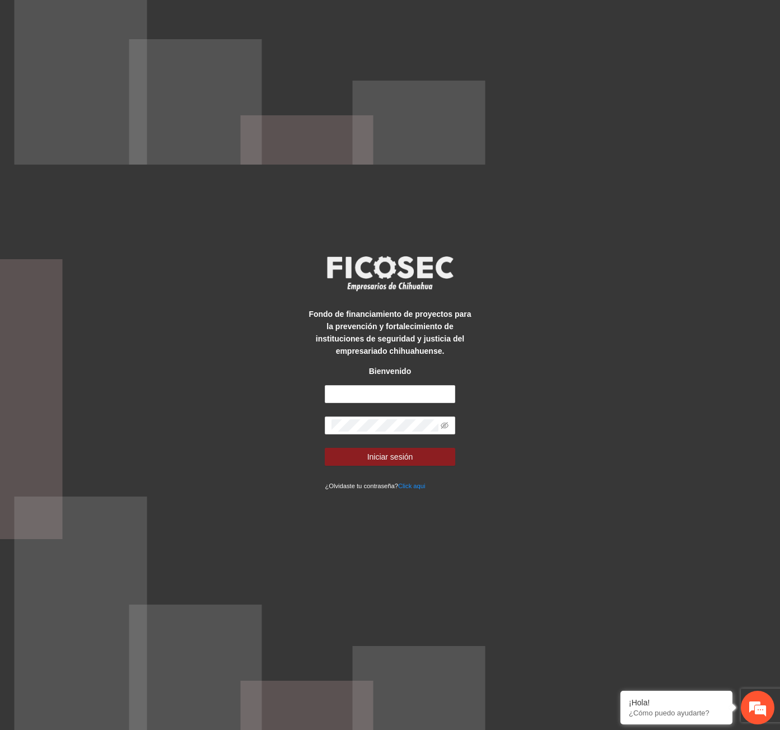
click at [392, 405] on form "Iniciar sesión ¿Olvidaste tu contraseña? Click aqui" at bounding box center [390, 438] width 130 height 106
drag, startPoint x: 390, startPoint y: 392, endPoint x: 394, endPoint y: 402, distance: 10.8
click at [390, 392] on input "text" at bounding box center [390, 394] width 130 height 18
click at [386, 391] on input "text" at bounding box center [390, 394] width 130 height 18
type input "**********"
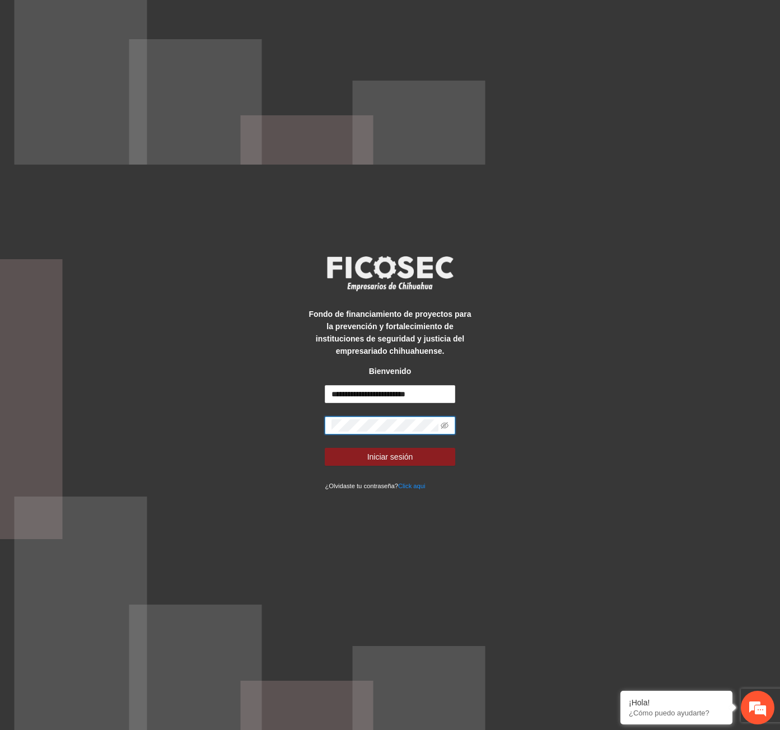
click at [325, 448] on button "Iniciar sesión" at bounding box center [390, 457] width 130 height 18
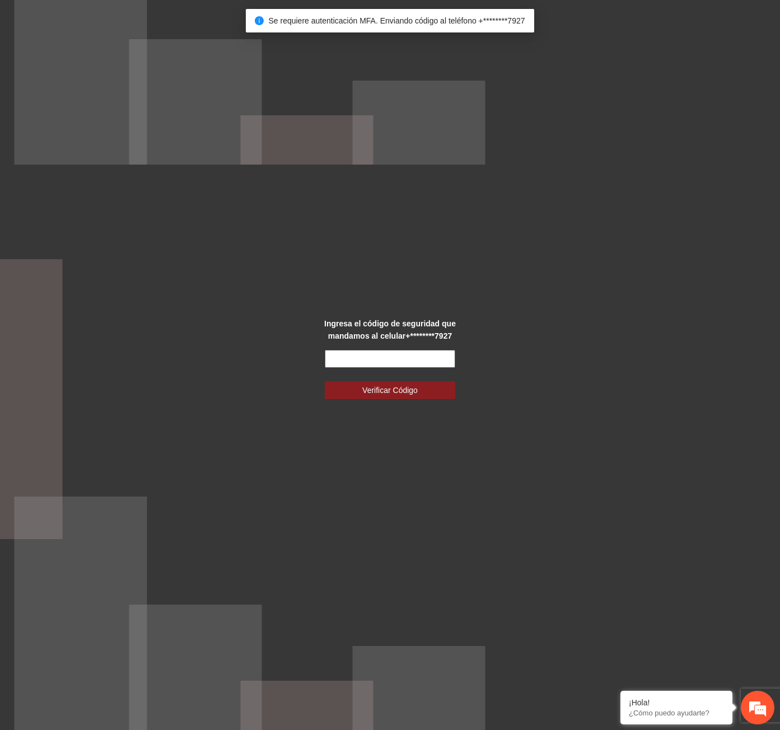
click at [388, 360] on input "text" at bounding box center [390, 359] width 130 height 18
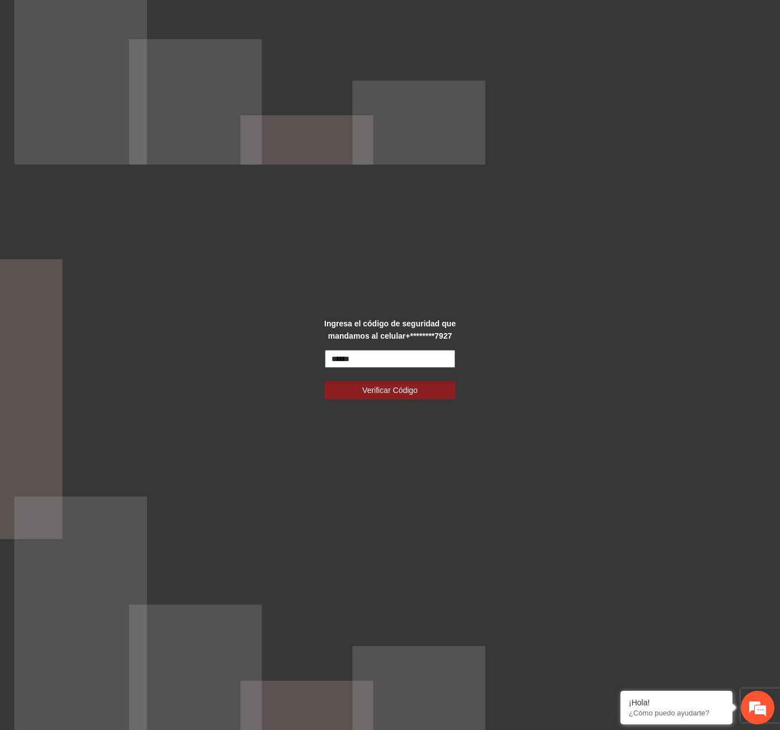
type input "******"
click at [325, 381] on button "Verificar Código" at bounding box center [390, 390] width 130 height 18
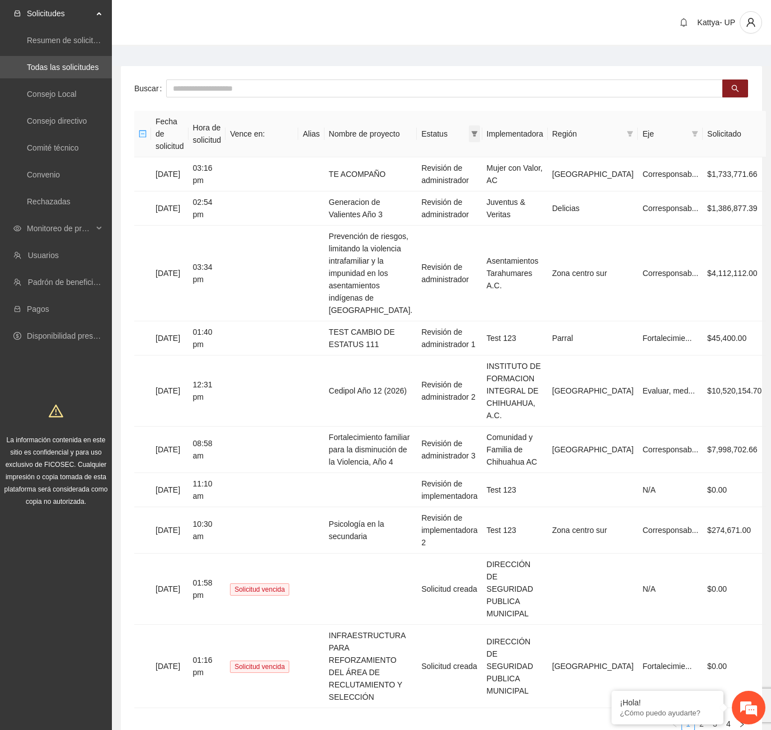
click at [477, 131] on icon "filter" at bounding box center [474, 134] width 6 height 6
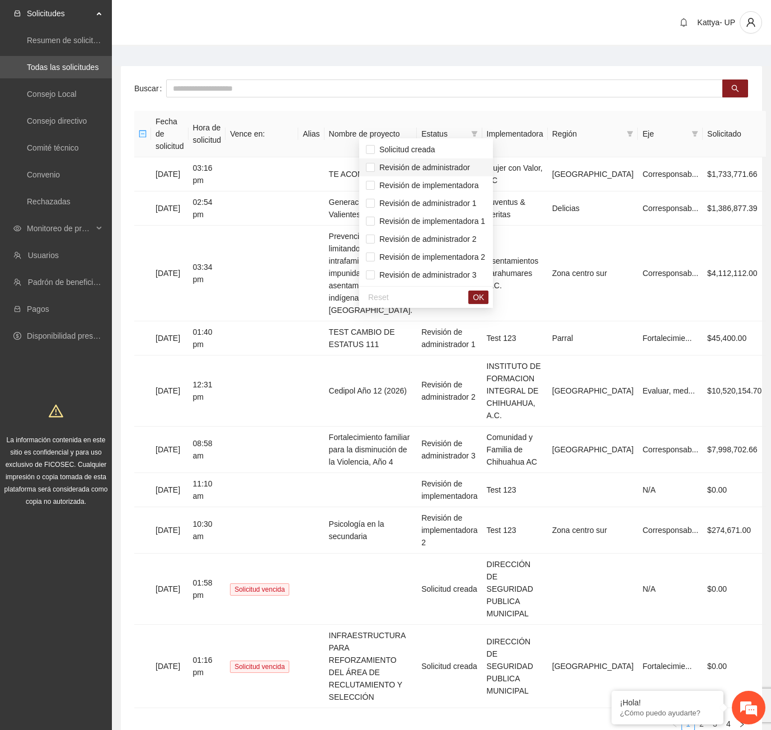
click at [456, 164] on span "Revisión de administrador" at bounding box center [422, 167] width 95 height 9
click at [452, 201] on span "Revisión de administrador 1" at bounding box center [426, 203] width 102 height 9
click at [460, 235] on span "Revisión de administrador 2" at bounding box center [426, 239] width 102 height 9
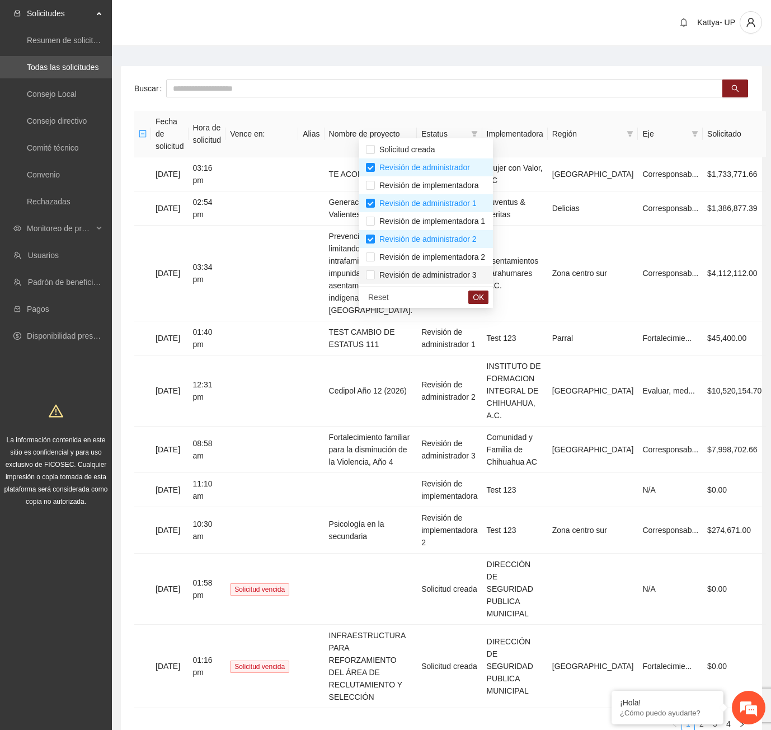
click at [462, 270] on span "Revisión de administrador 3" at bounding box center [426, 274] width 102 height 9
click at [481, 298] on span "OK" at bounding box center [478, 297] width 11 height 12
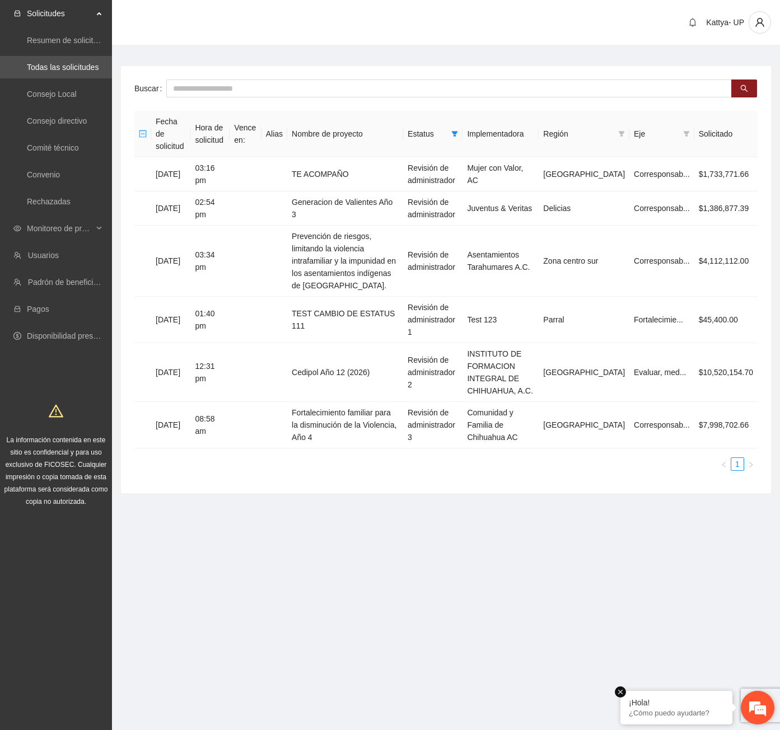
click at [623, 694] on em at bounding box center [620, 691] width 11 height 11
click at [390, 402] on td "Fortalecimiento familiar para la disminución de la Violencia, Año 4" at bounding box center [345, 425] width 116 height 46
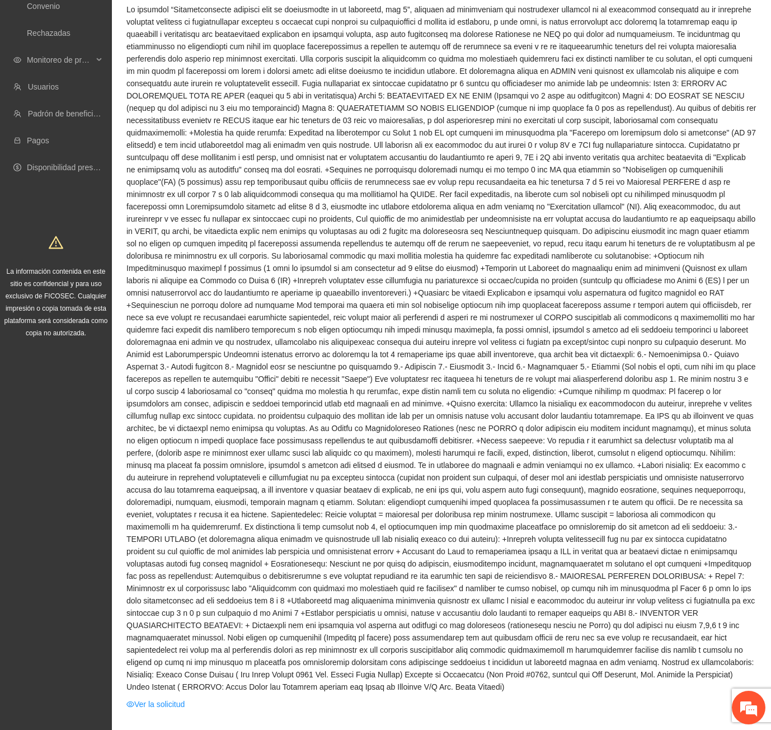
scroll to position [280, 0]
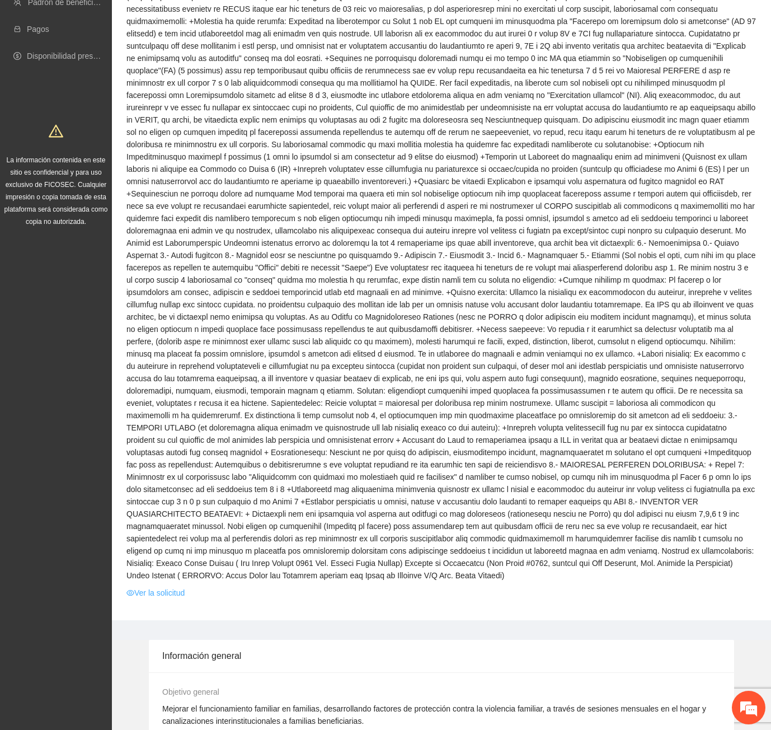
click at [175, 587] on link "Ver la solicitud" at bounding box center [155, 593] width 58 height 12
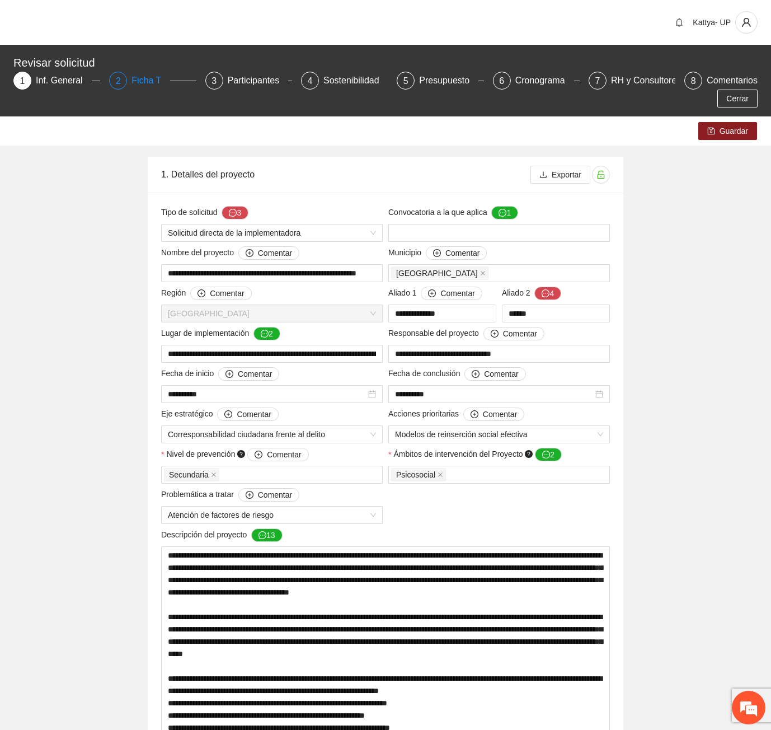
click at [147, 78] on div "Ficha T" at bounding box center [151, 81] width 39 height 18
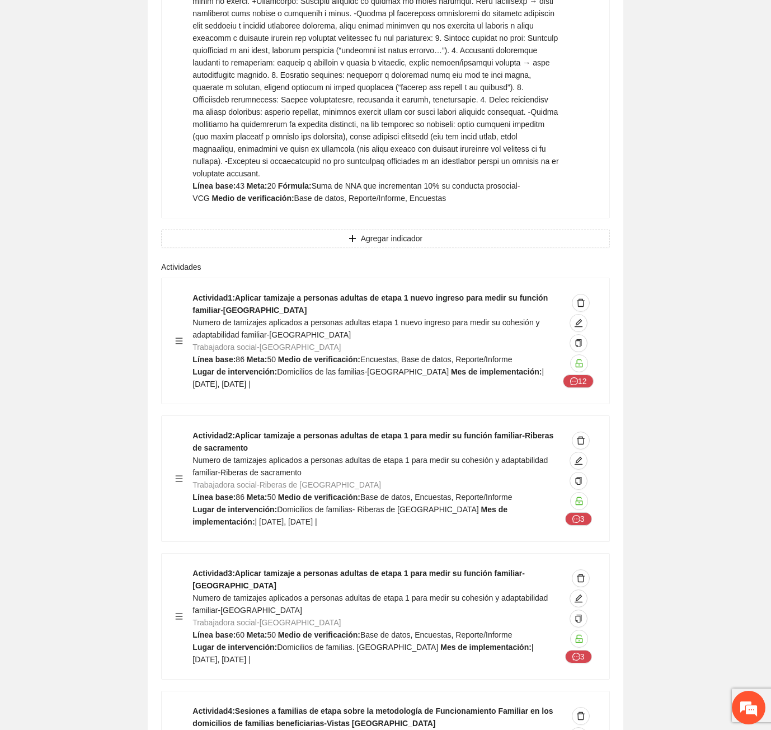
scroll to position [9011, 0]
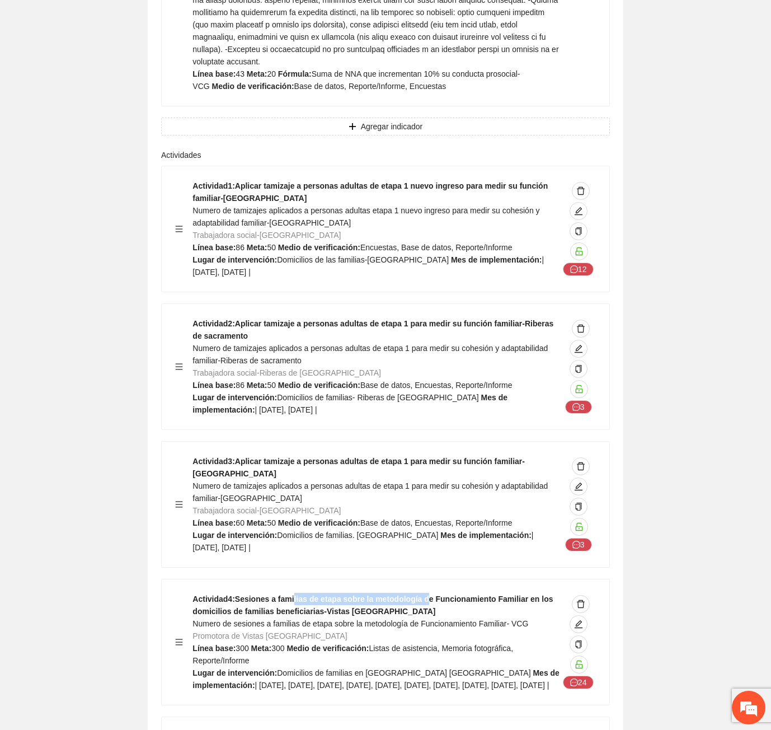
drag, startPoint x: 292, startPoint y: 464, endPoint x: 420, endPoint y: 465, distance: 128.2
click at [420, 594] on strong "Actividad 4 : Sesiones a familias de etapa sobre la metodología de Funcionamien…" at bounding box center [373, 604] width 360 height 21
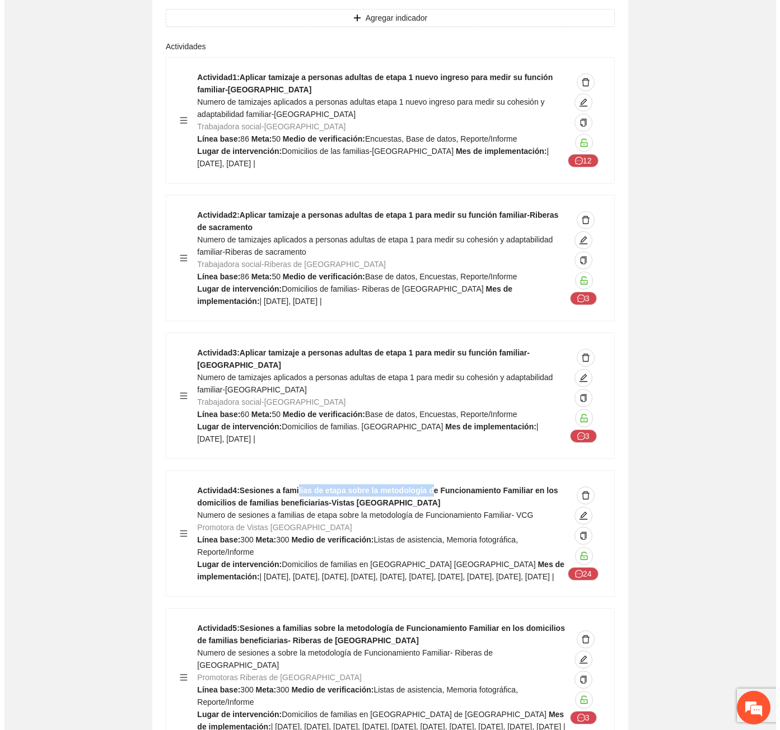
scroll to position [9123, 0]
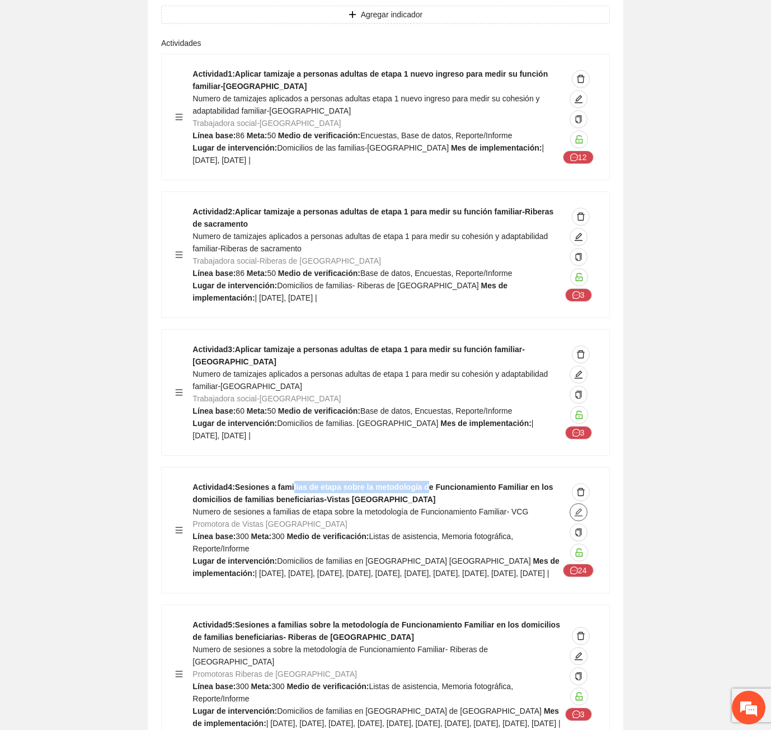
click at [577, 508] on icon "edit" at bounding box center [578, 512] width 9 height 9
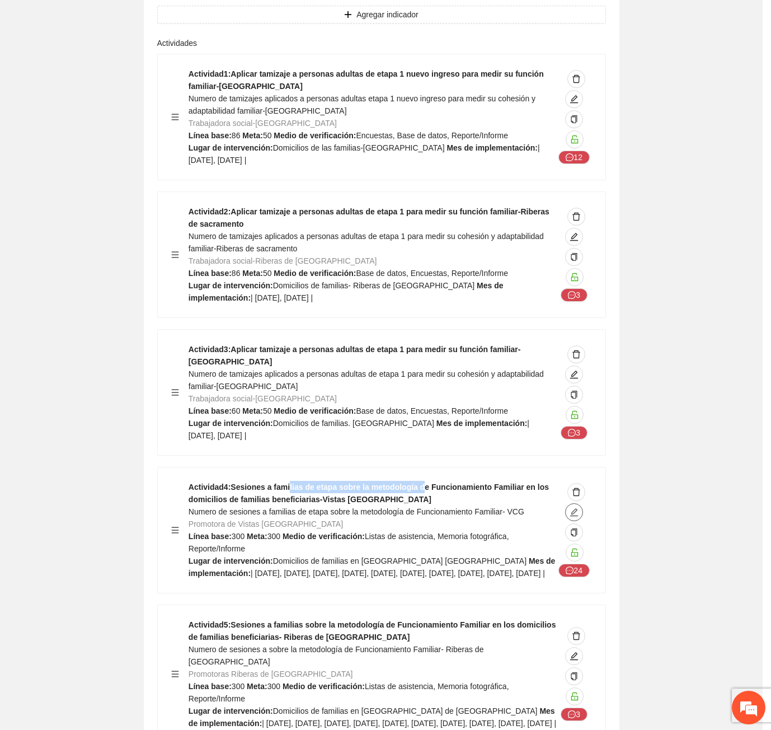
type textarea "**********"
type input "**********"
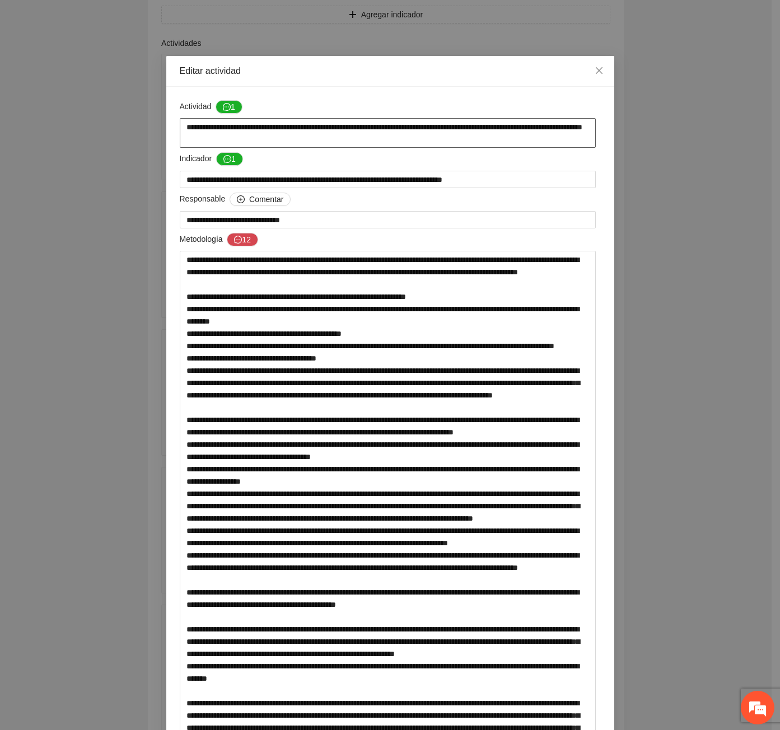
click at [282, 126] on textarea "**********" at bounding box center [388, 133] width 416 height 30
type textarea "**********"
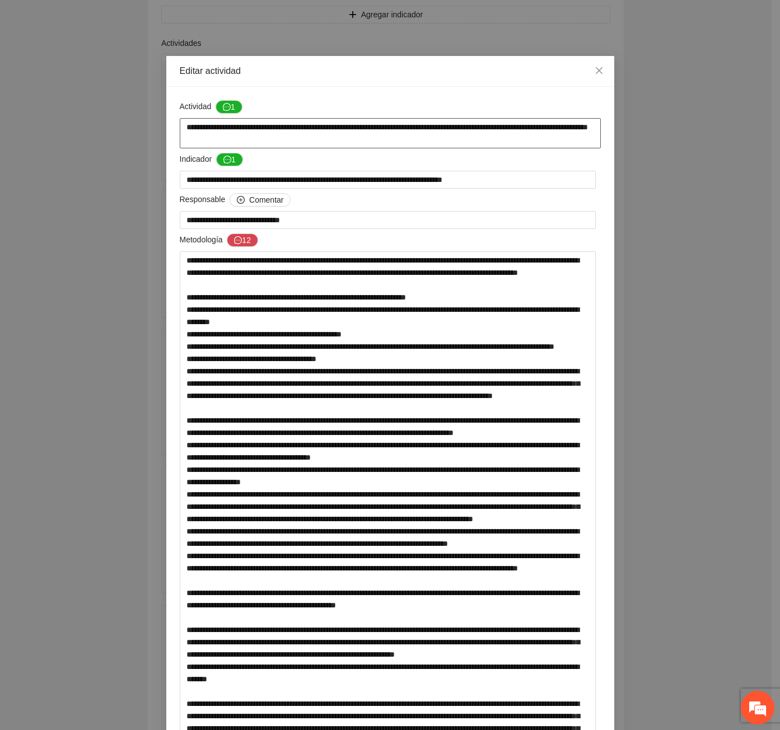
type textarea "**********"
click at [240, 104] on div "Actividad 1" at bounding box center [390, 109] width 421 height 18
click at [231, 105] on button "1" at bounding box center [228, 106] width 27 height 13
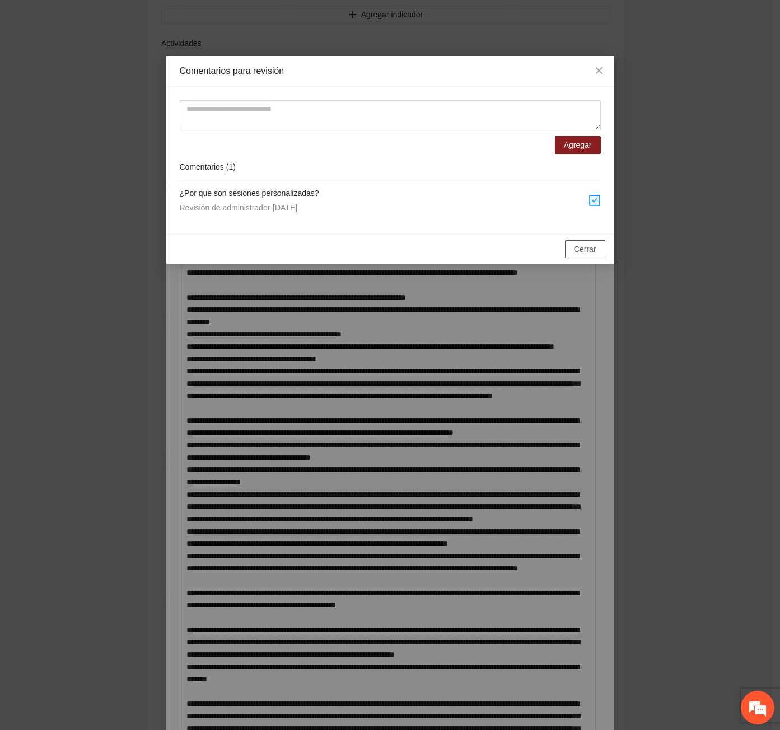
click at [593, 250] on span "Cerrar" at bounding box center [585, 249] width 22 height 12
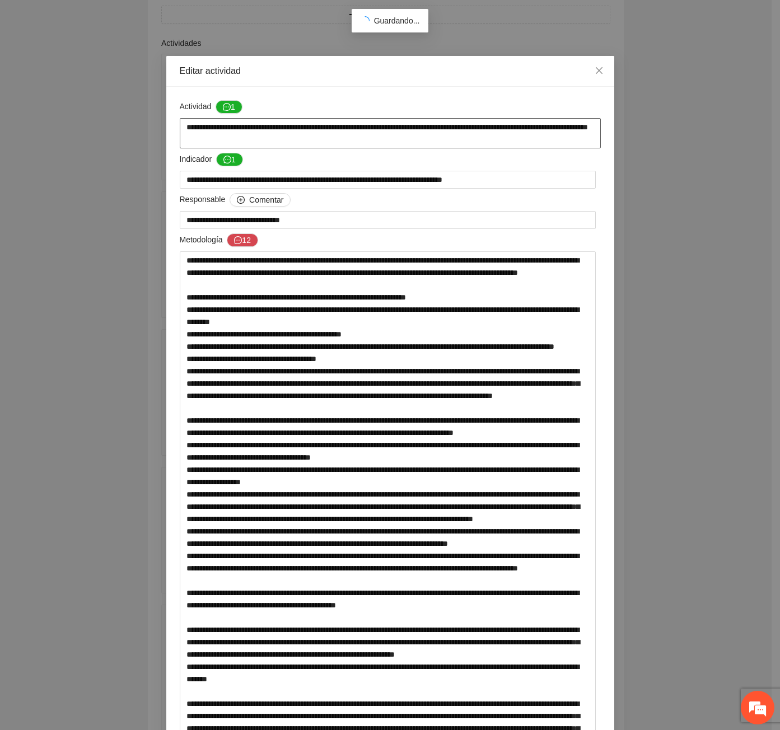
click at [285, 126] on textarea "**********" at bounding box center [390, 133] width 421 height 30
drag, startPoint x: 289, startPoint y: 125, endPoint x: 251, endPoint y: 129, distance: 38.8
click at [251, 129] on textarea "**********" at bounding box center [390, 133] width 421 height 30
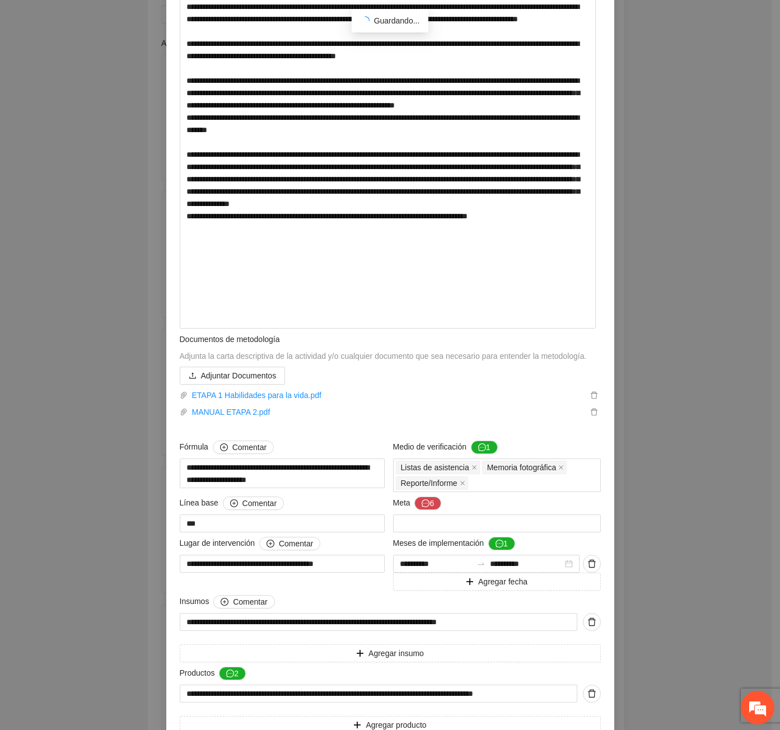
scroll to position [617, 0]
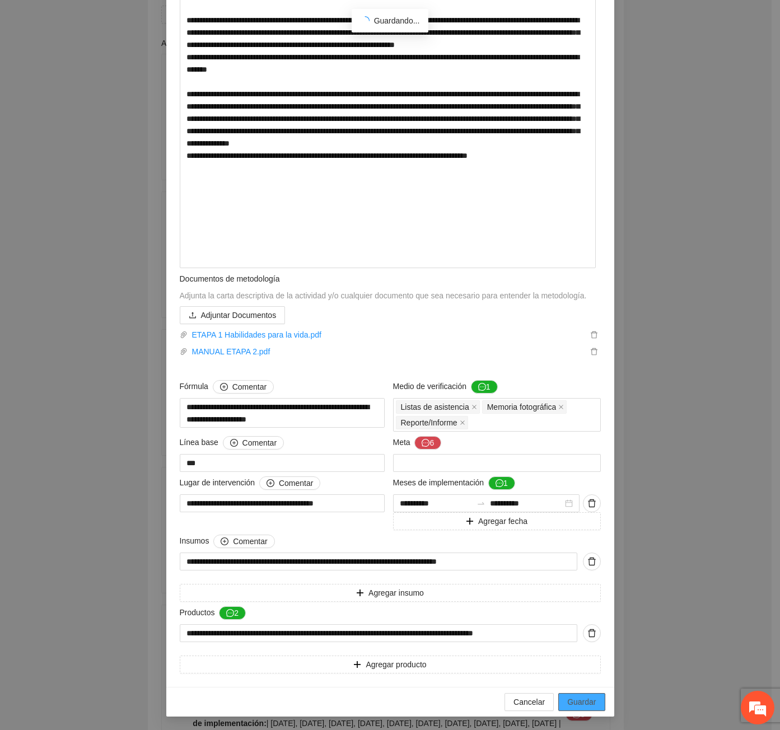
click at [589, 707] on span "Guardar" at bounding box center [581, 702] width 29 height 12
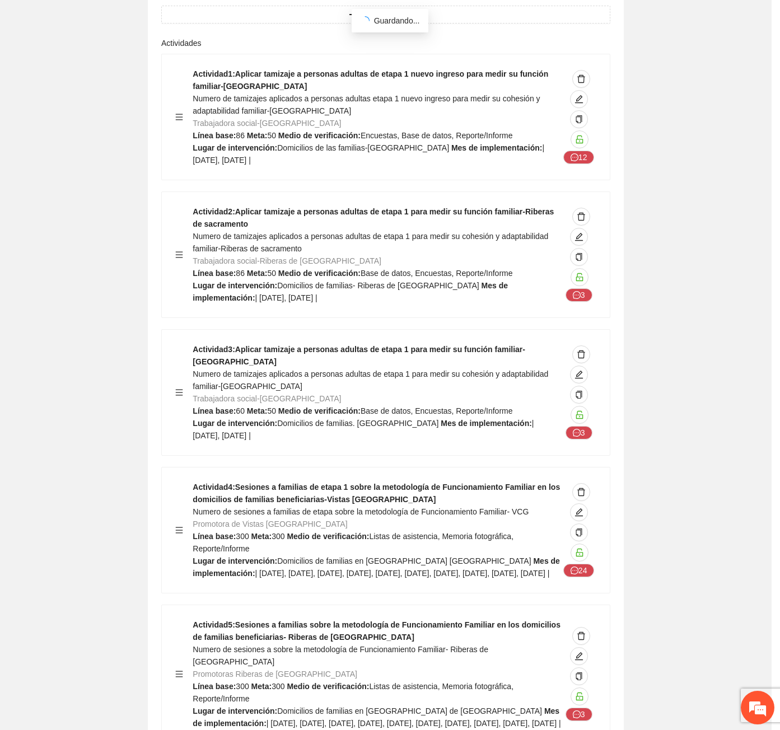
scroll to position [0, 0]
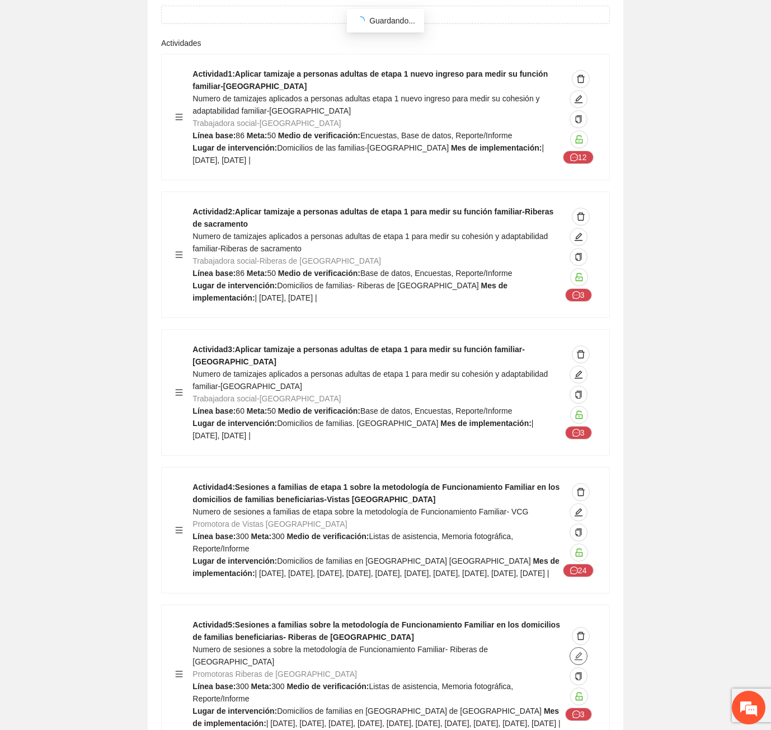
click at [580, 652] on icon "edit" at bounding box center [579, 656] width 8 height 8
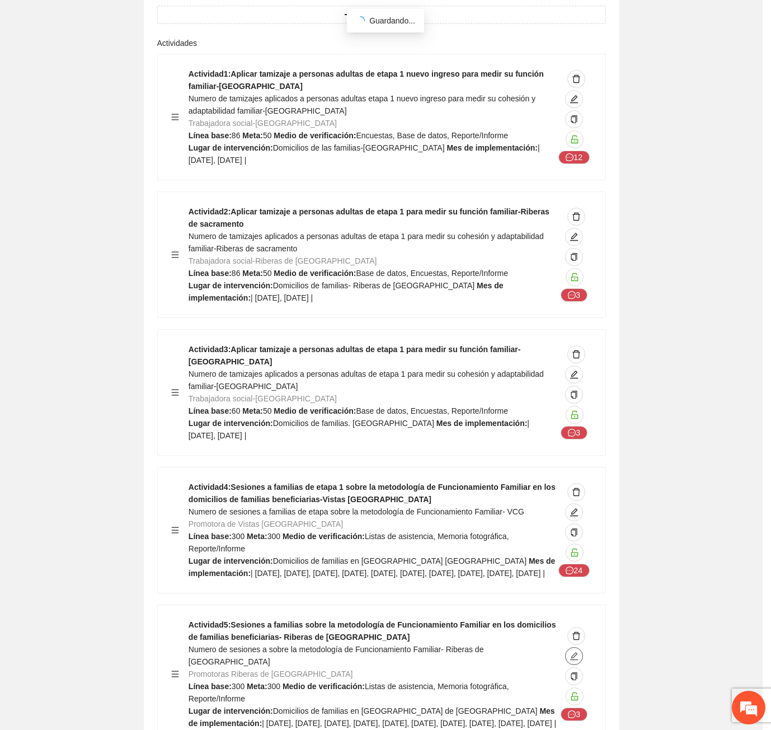
type textarea "**********"
type input "**********"
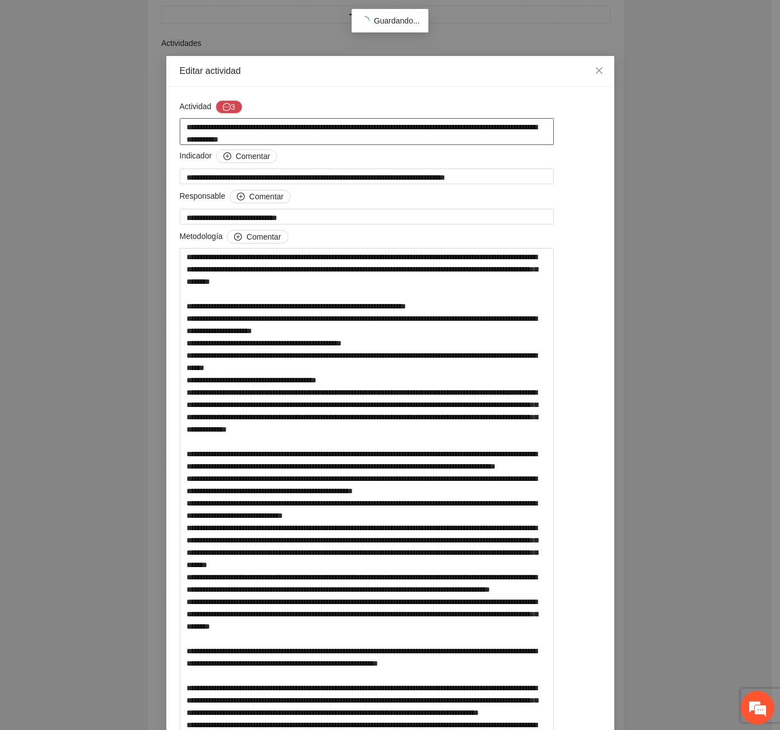
click at [250, 130] on textarea "**********" at bounding box center [367, 131] width 374 height 27
paste textarea "**********"
type textarea "**********"
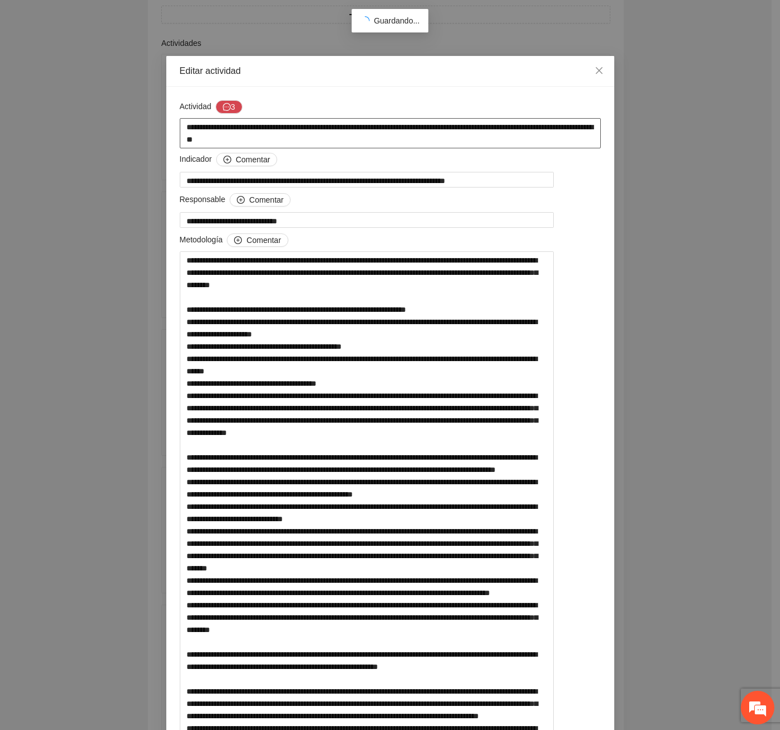
type textarea "**********"
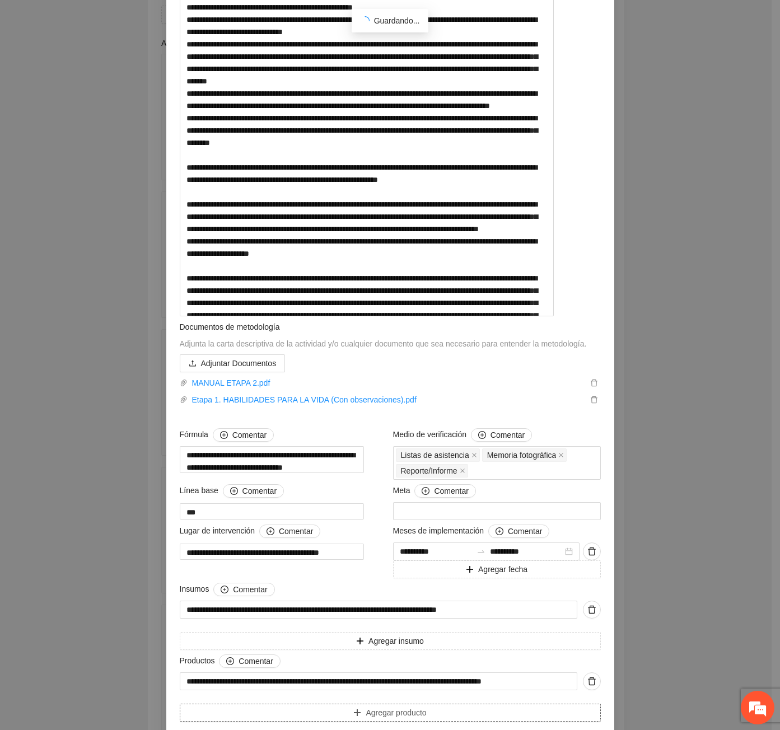
scroll to position [604, 0]
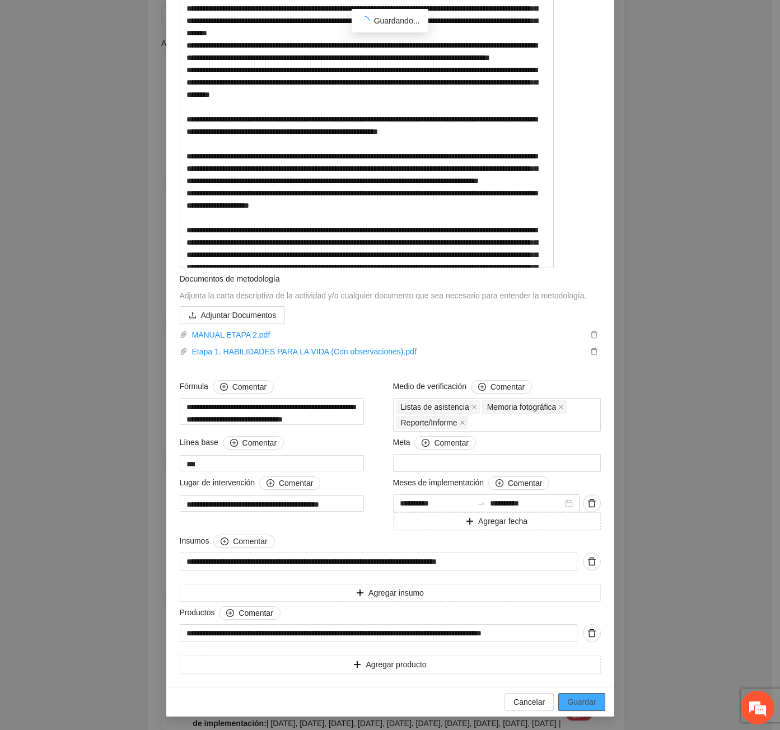
type textarea "**********"
click at [593, 700] on button "Guardar" at bounding box center [581, 702] width 46 height 18
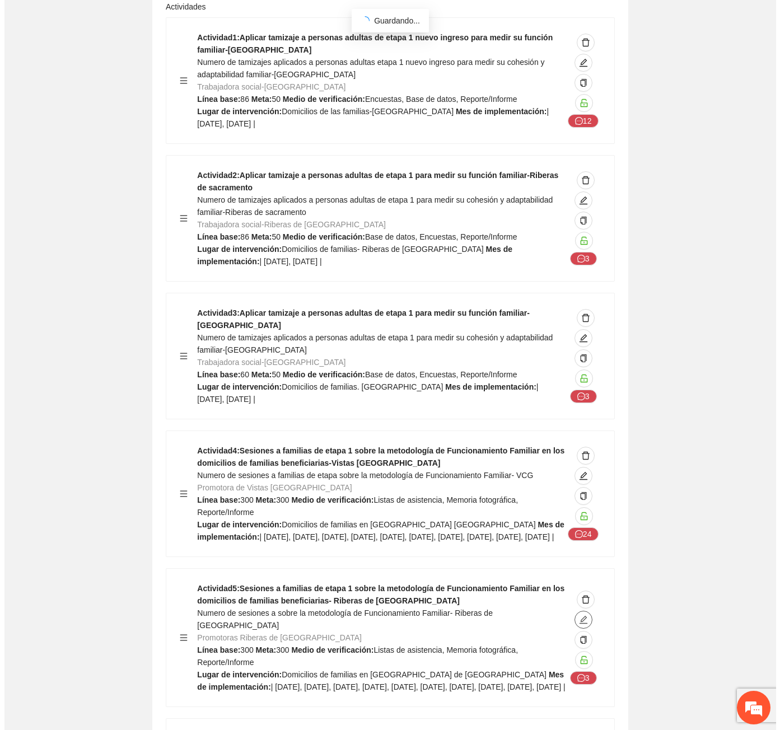
scroll to position [9179, 0]
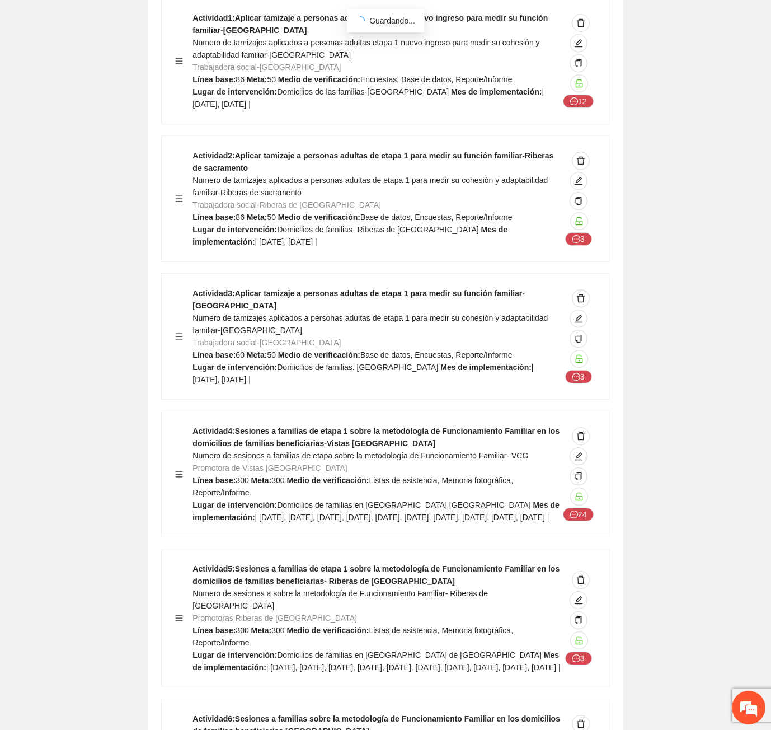
click at [585, 729] on span "edit" at bounding box center [578, 743] width 17 height 9
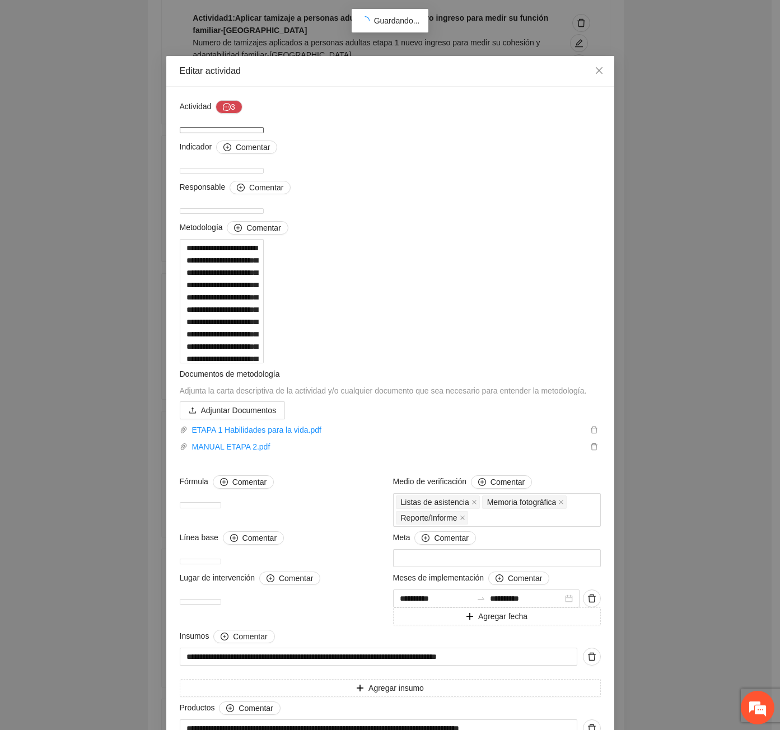
click at [251, 127] on textarea "**********" at bounding box center [222, 130] width 84 height 6
paste textarea "**********"
type textarea "**********"
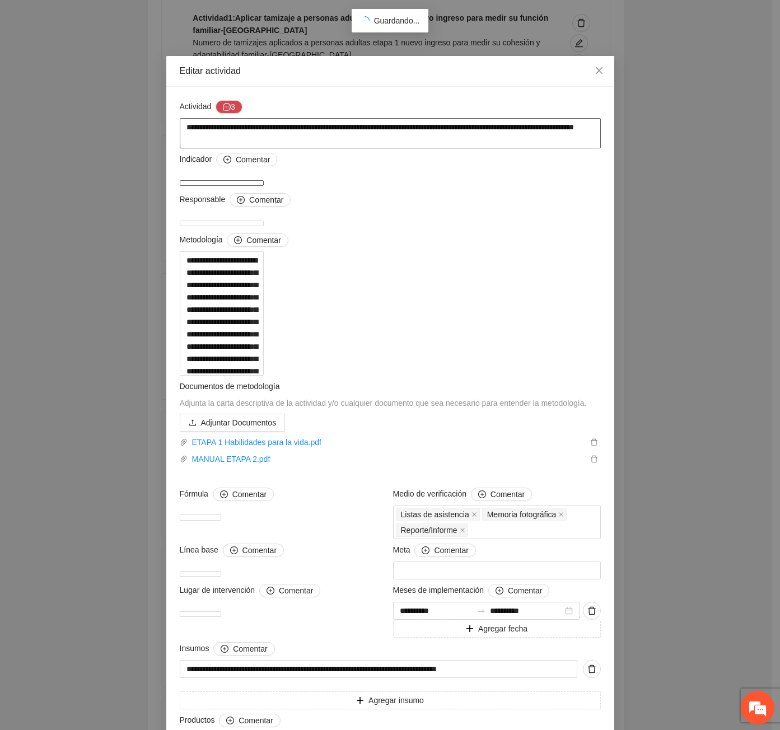
type textarea "**********"
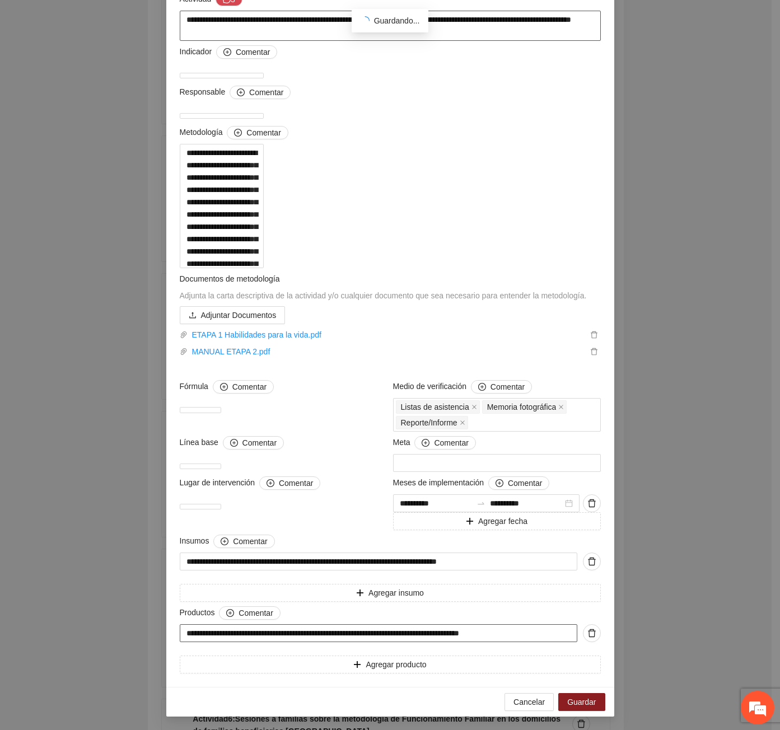
scroll to position [604, 0]
type textarea "**********"
click at [598, 700] on button "Guardar" at bounding box center [581, 702] width 46 height 18
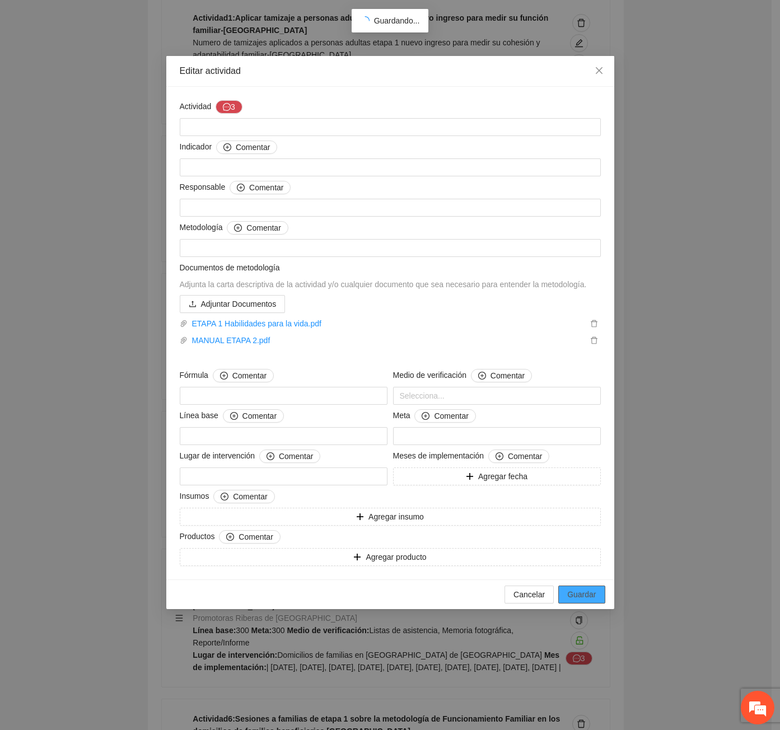
scroll to position [0, 0]
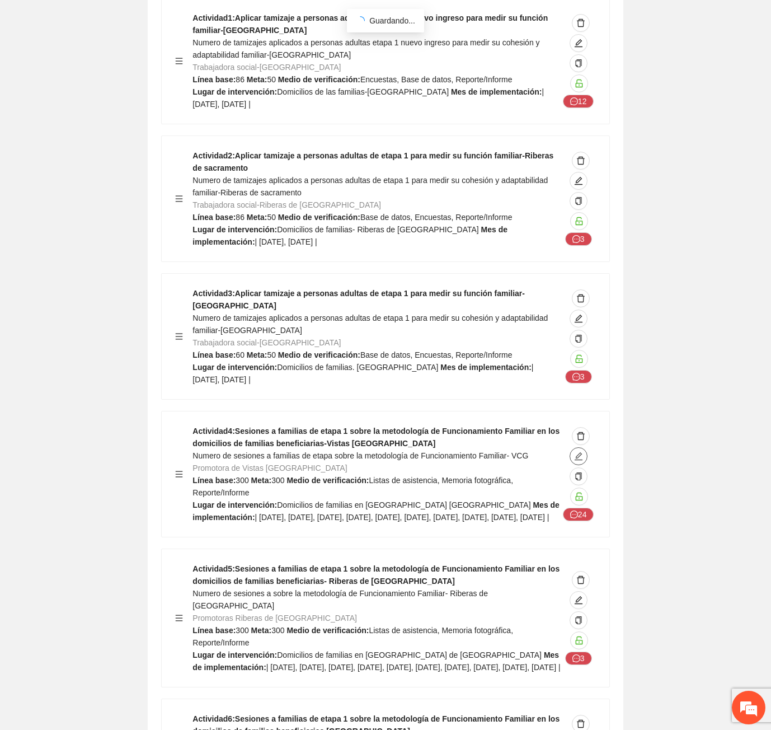
click at [577, 447] on button "button" at bounding box center [579, 456] width 18 height 18
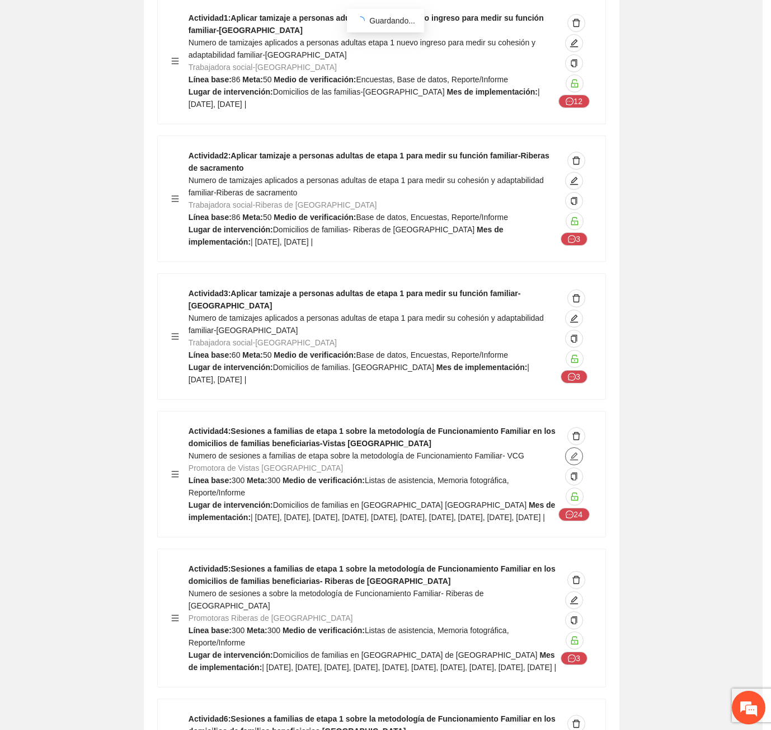
type textarea "**********"
type input "**********"
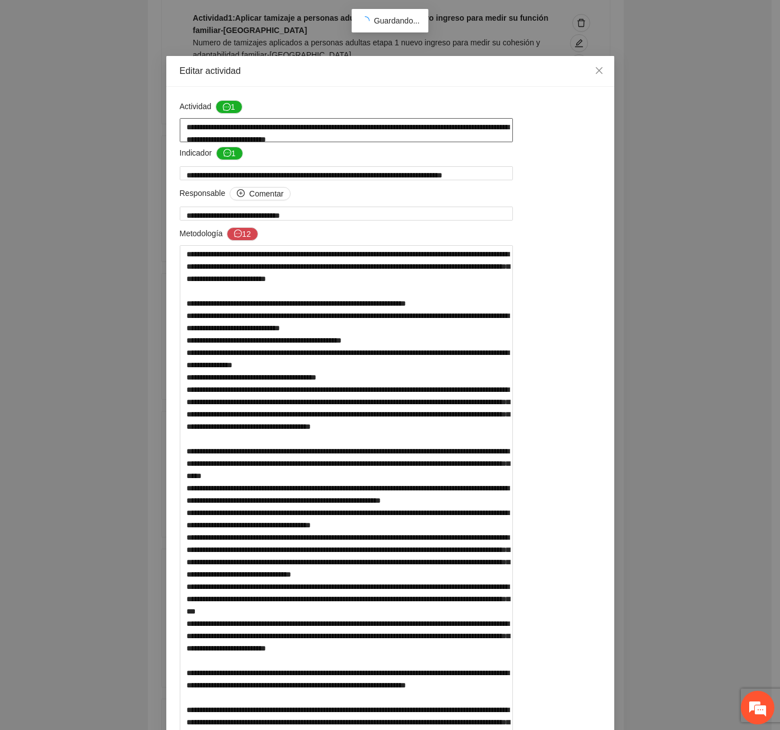
click at [217, 129] on textarea "**********" at bounding box center [346, 130] width 333 height 24
type textarea "**********"
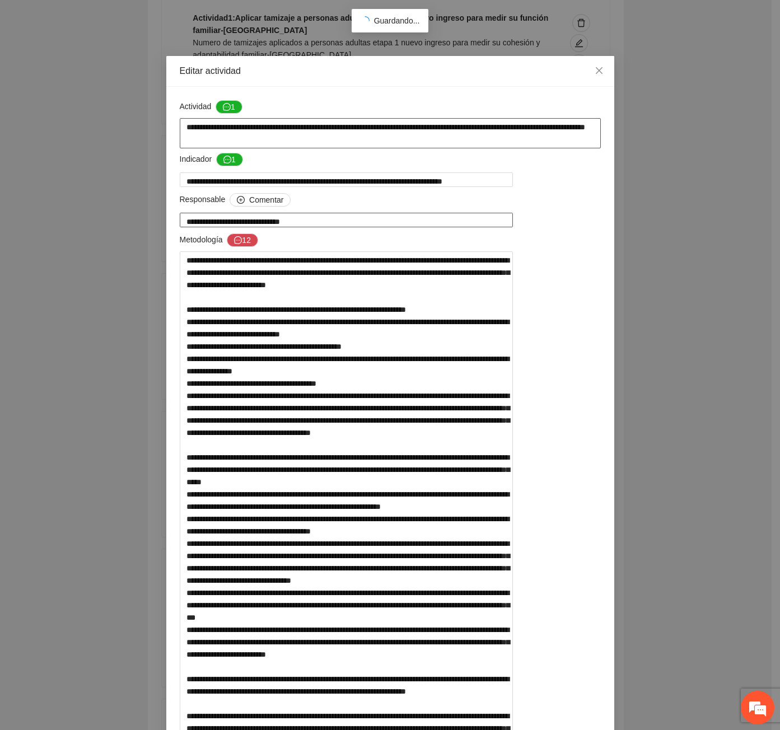
type textarea "**********"
click at [223, 226] on textarea "**********" at bounding box center [346, 220] width 333 height 14
type textarea "**********"
click at [335, 322] on textarea at bounding box center [346, 501] width 333 height 501
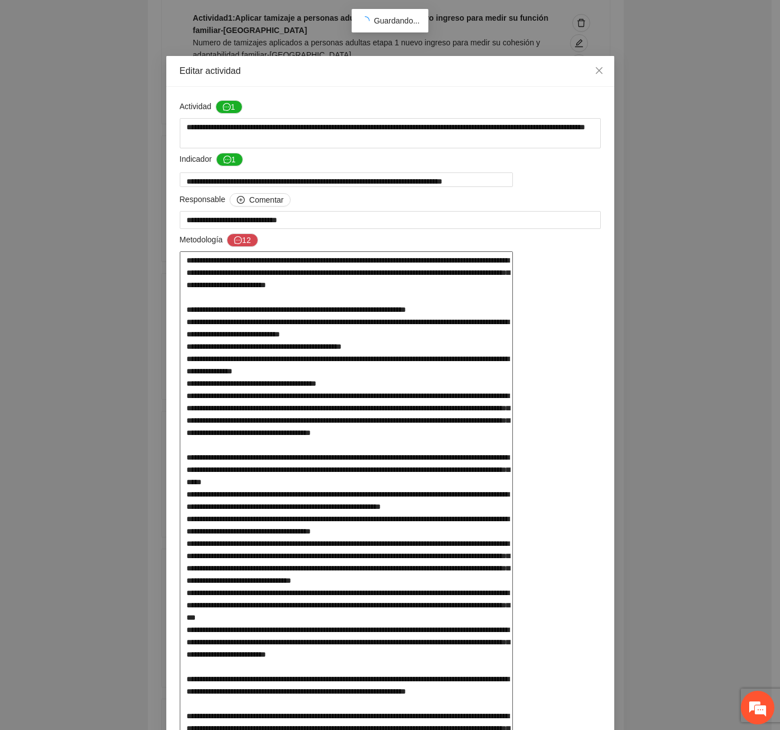
type textarea "**********"
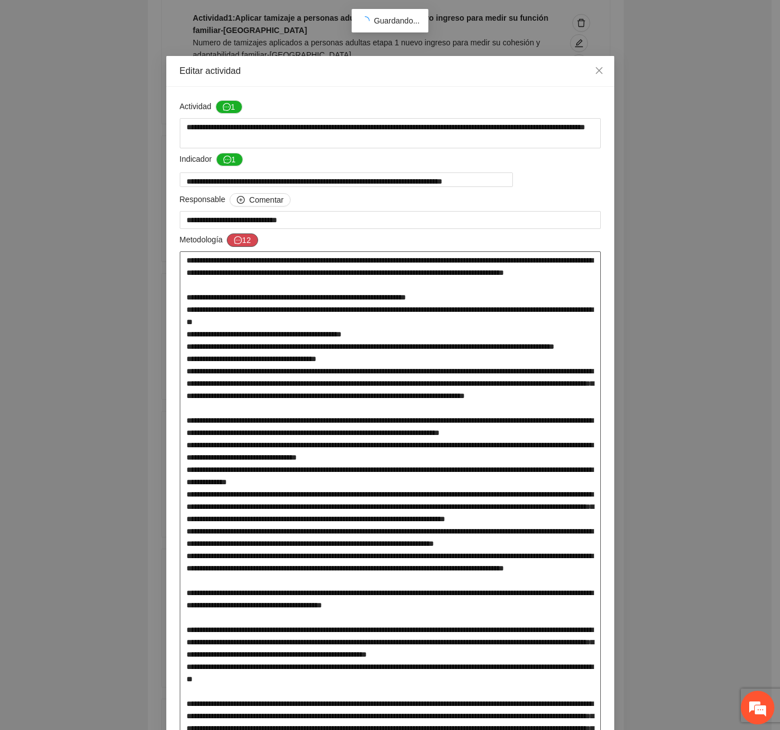
type textarea "**********"
click at [230, 242] on button "12" at bounding box center [242, 239] width 31 height 13
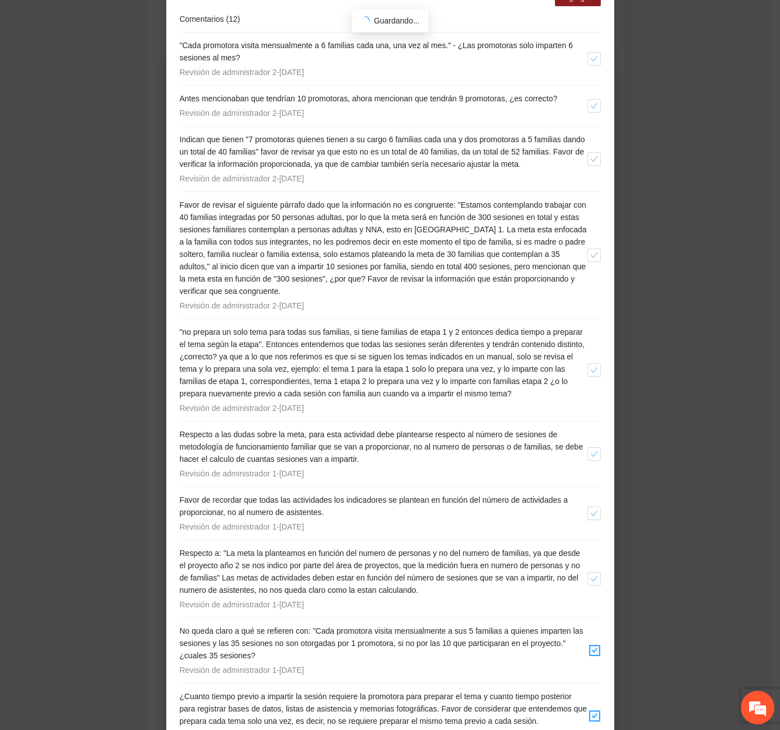
scroll to position [391, 0]
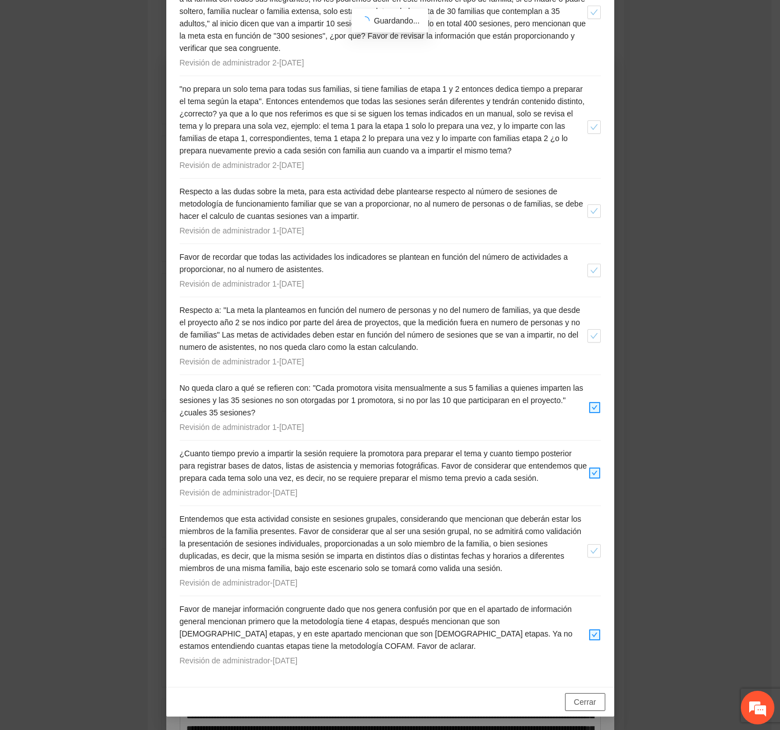
click at [593, 706] on button "Cerrar" at bounding box center [585, 702] width 40 height 18
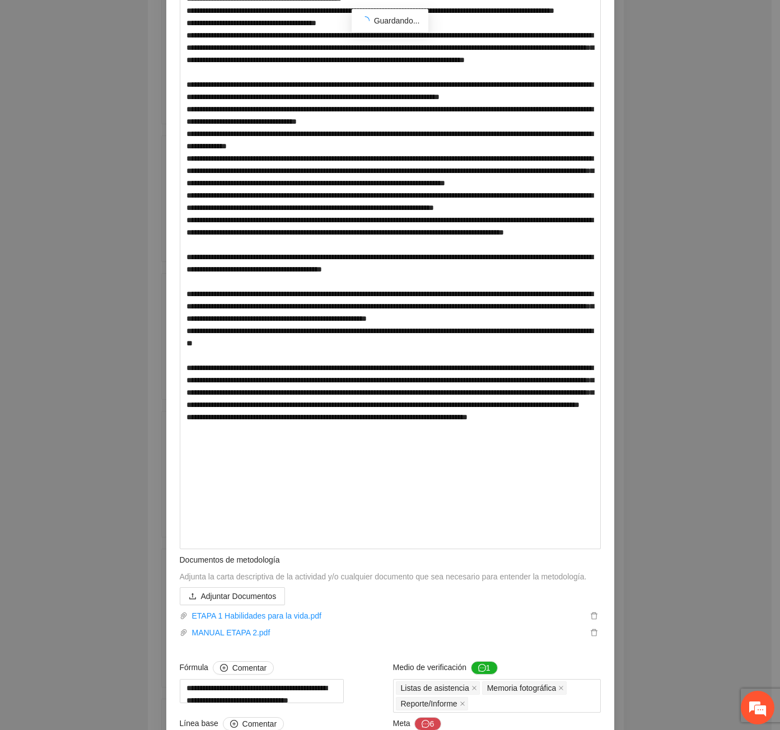
scroll to position [616, 0]
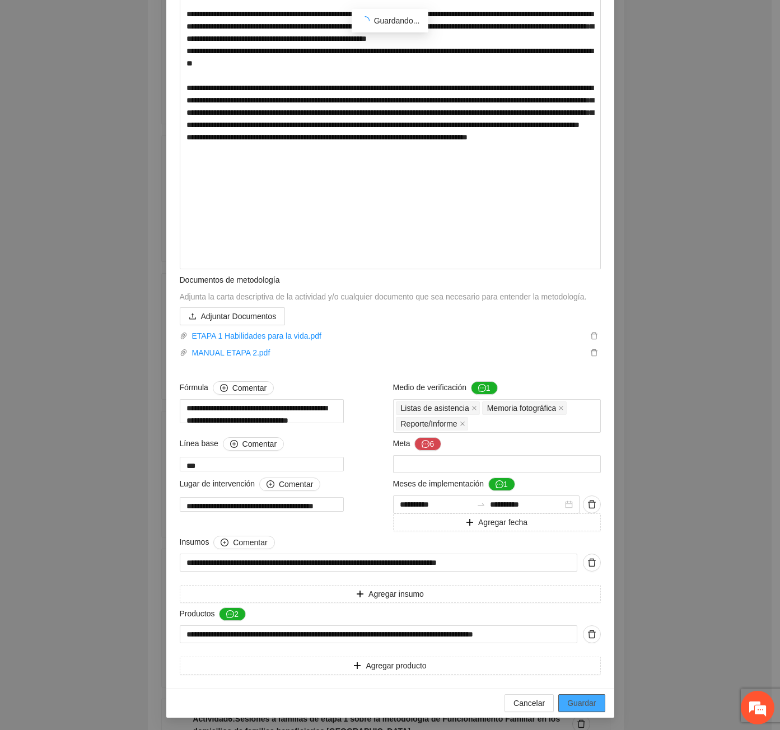
click at [594, 697] on button "Guardar" at bounding box center [581, 703] width 46 height 18
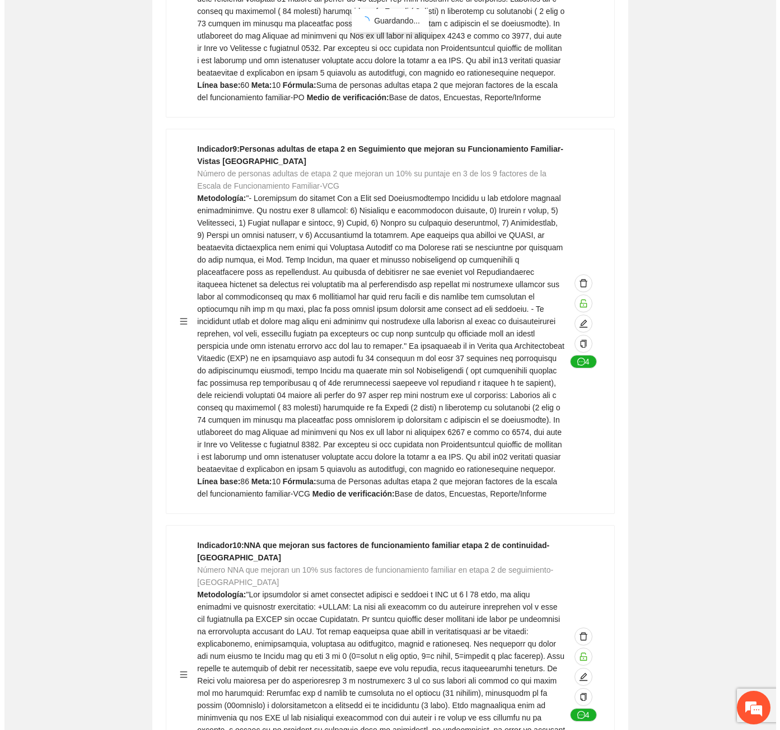
scroll to position [0, 0]
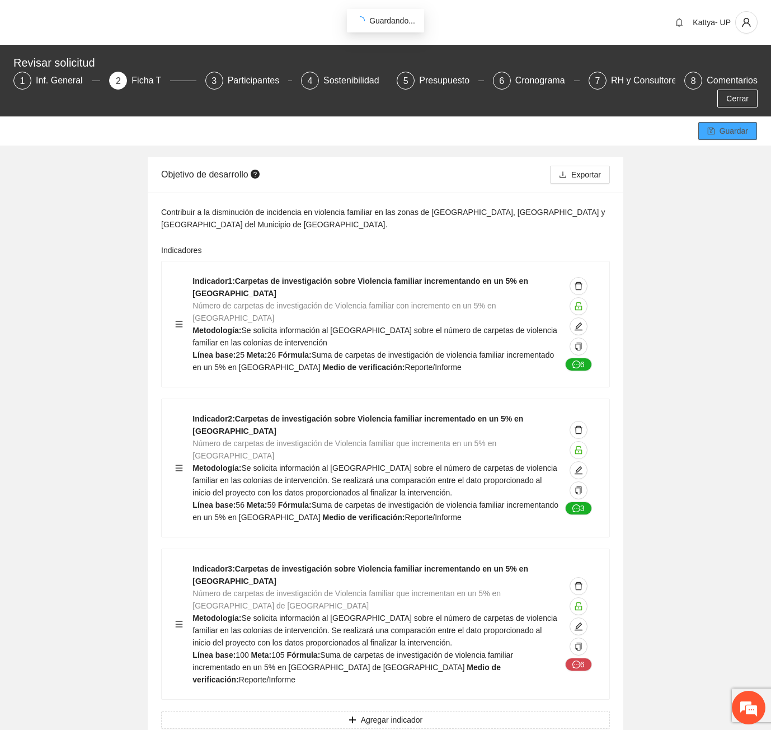
click at [739, 122] on button "Guardar" at bounding box center [727, 131] width 59 height 18
click at [739, 90] on button "Cerrar" at bounding box center [738, 99] width 40 height 18
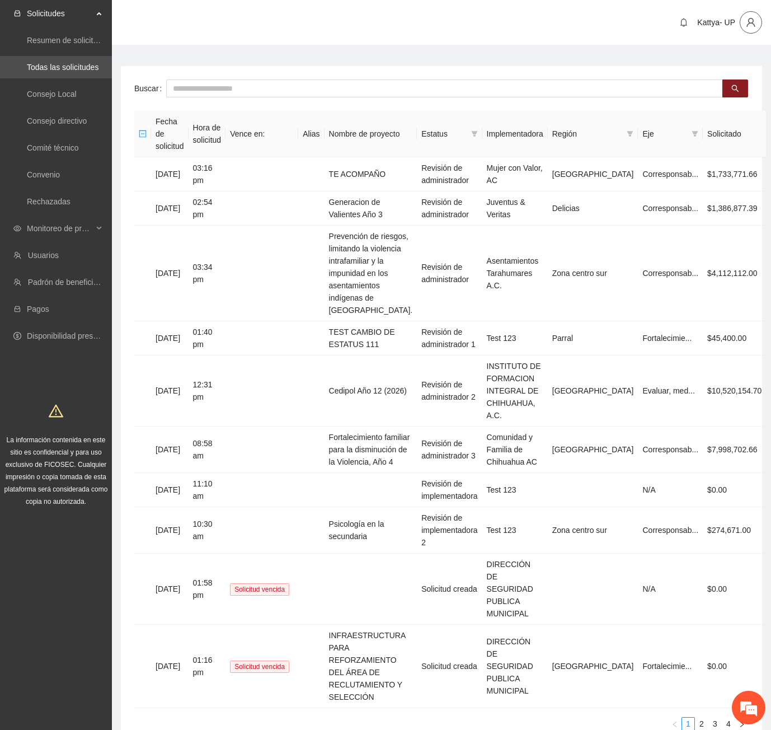
click at [755, 25] on icon "user" at bounding box center [751, 22] width 10 height 10
click at [728, 67] on span "Cerrar sesión" at bounding box center [722, 65] width 71 height 12
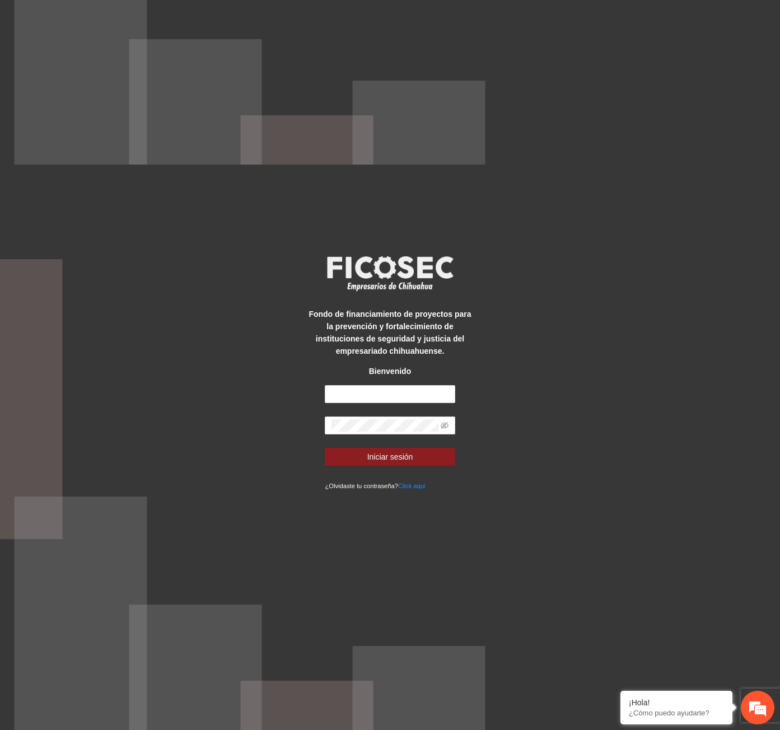
click at [557, 404] on div "Fondo de financiamiento de proyectos para la prevención y fortalecimiento de in…" at bounding box center [390, 365] width 780 height 730
